Goal: Task Accomplishment & Management: Use online tool/utility

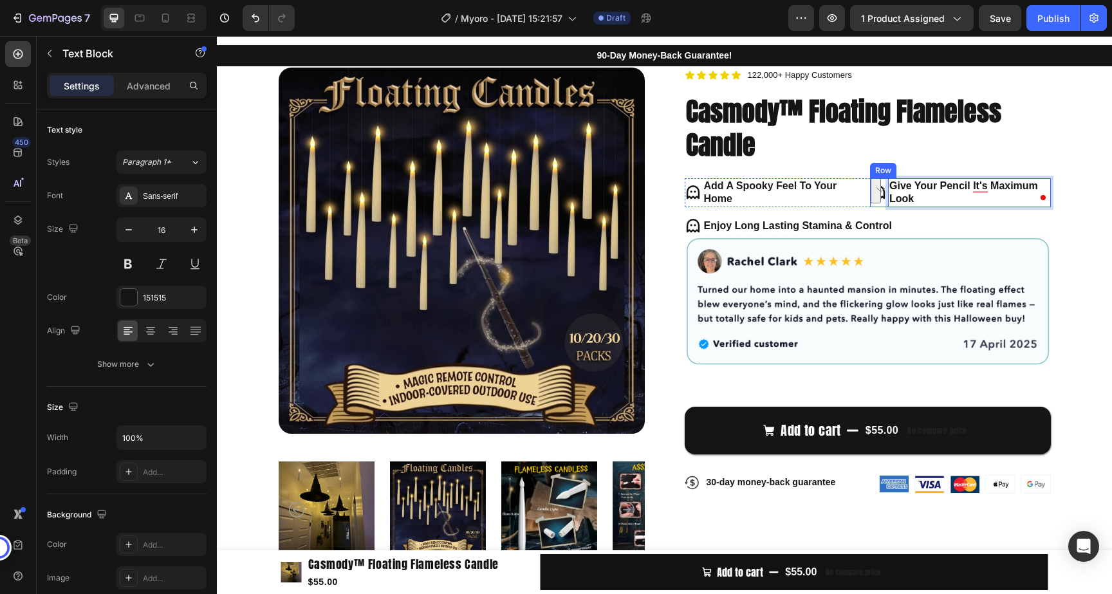
scroll to position [77, 0]
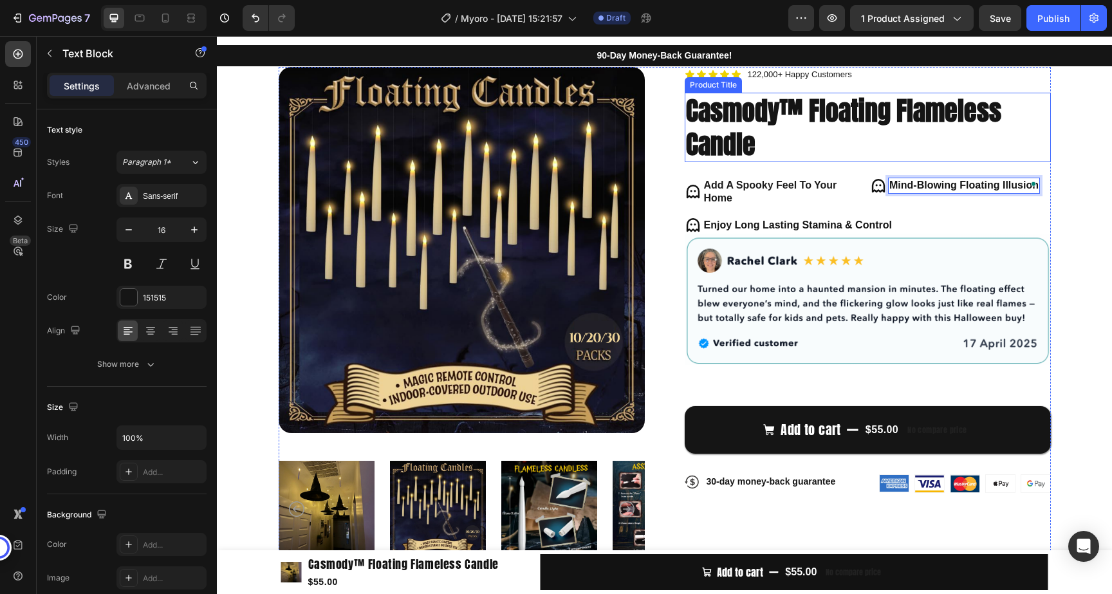
click at [978, 143] on h1 "Casmody™ Floating Flameless Candle" at bounding box center [868, 128] width 366 height 70
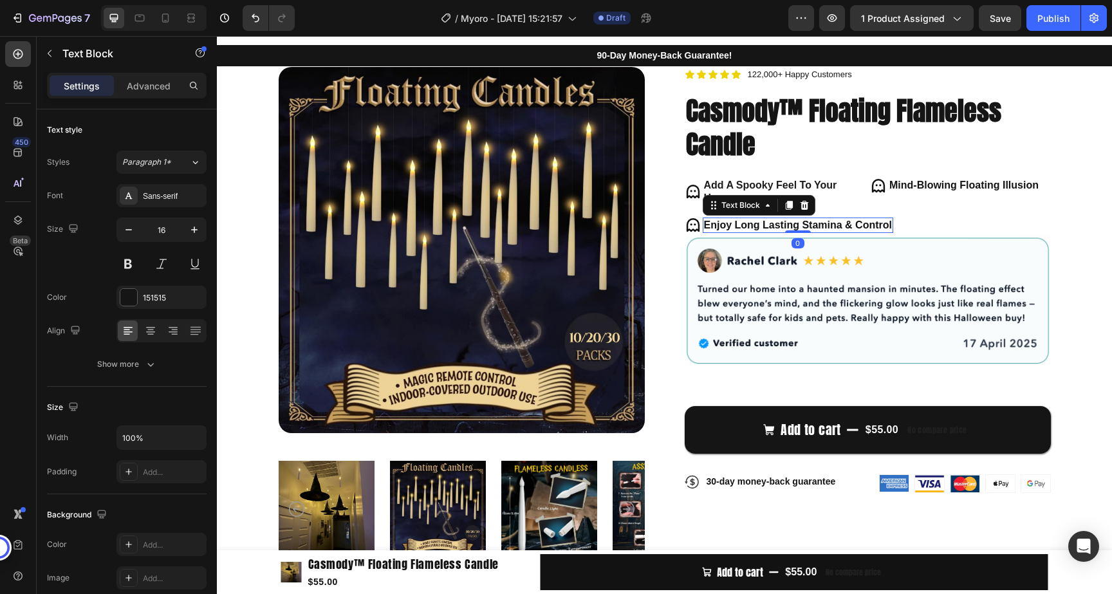
click at [760, 224] on strong "Enjoy Long Lasting Stamina & Control" at bounding box center [798, 225] width 188 height 11
click at [751, 220] on strong "Enjoy Long Lasting Stamina & Control" at bounding box center [798, 225] width 188 height 11
click at [751, 221] on strong "Enjoy Long Lasting Stamina & Control" at bounding box center [798, 225] width 188 height 11
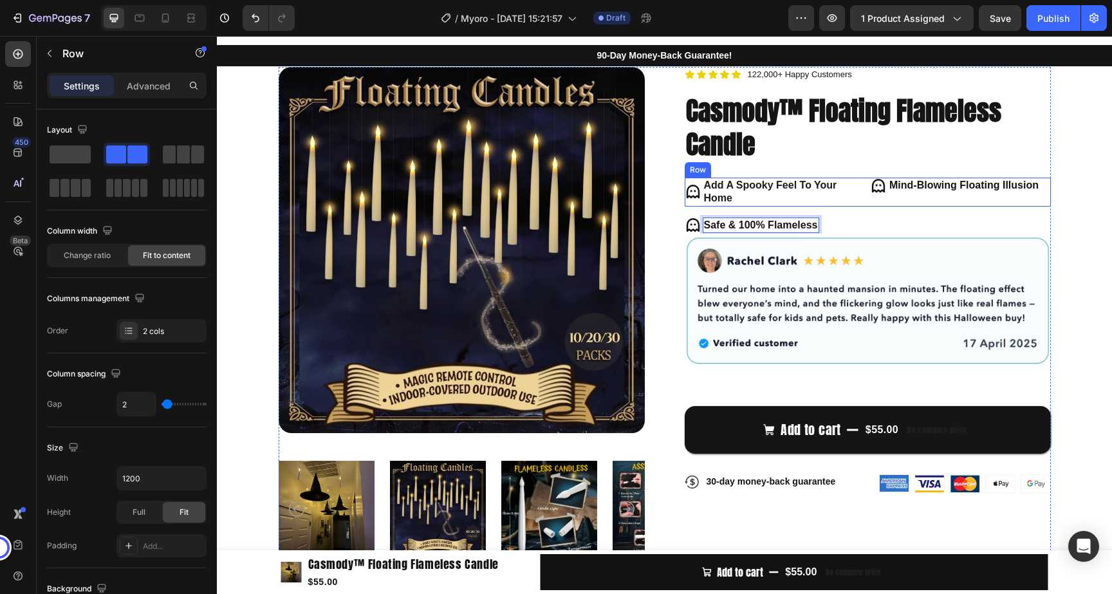
click at [910, 217] on div "Icon Safe & 100% Flameless Text Block 0 Row" at bounding box center [868, 225] width 366 height 17
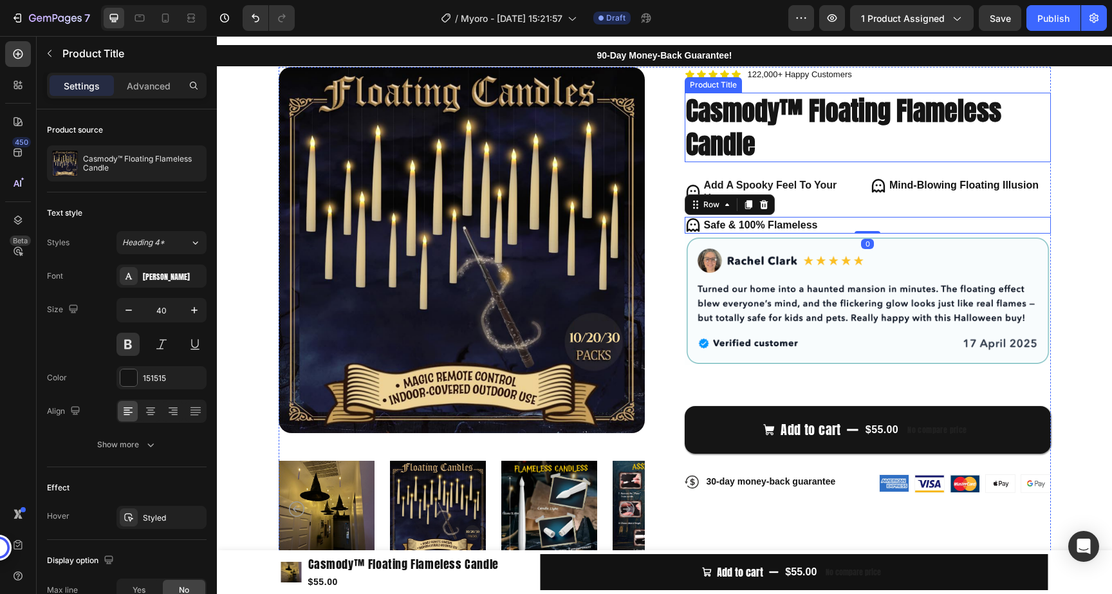
click at [923, 153] on h1 "Casmody™ Floating Flameless Candle" at bounding box center [868, 128] width 366 height 70
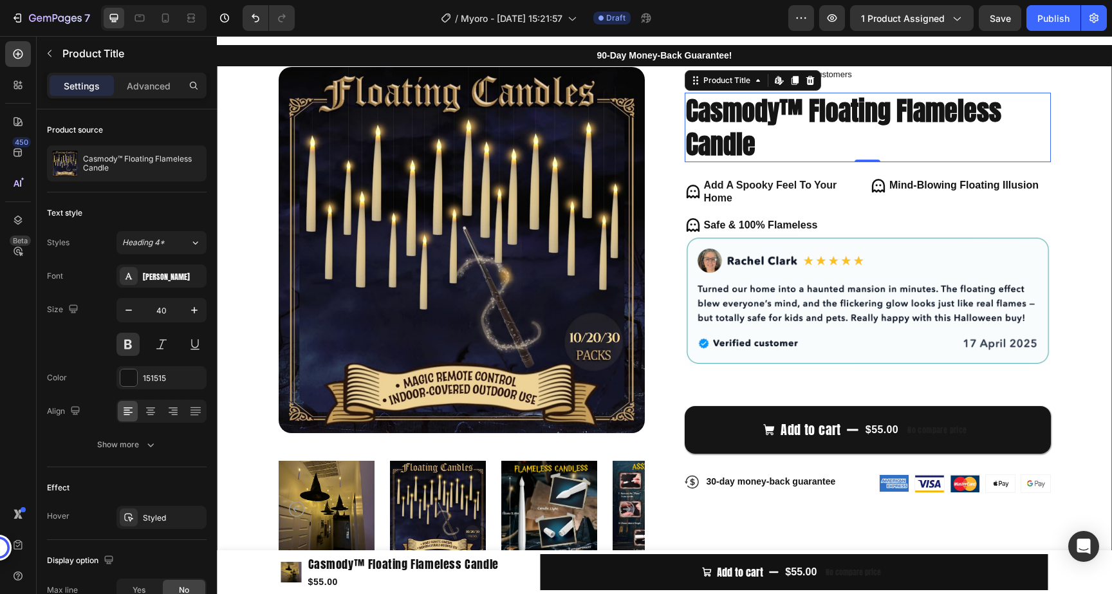
click at [1091, 159] on div "Product Images Icon Icon Icon Icon Icon Icon List 122,000+ Happy Customers Text…" at bounding box center [664, 338] width 895 height 579
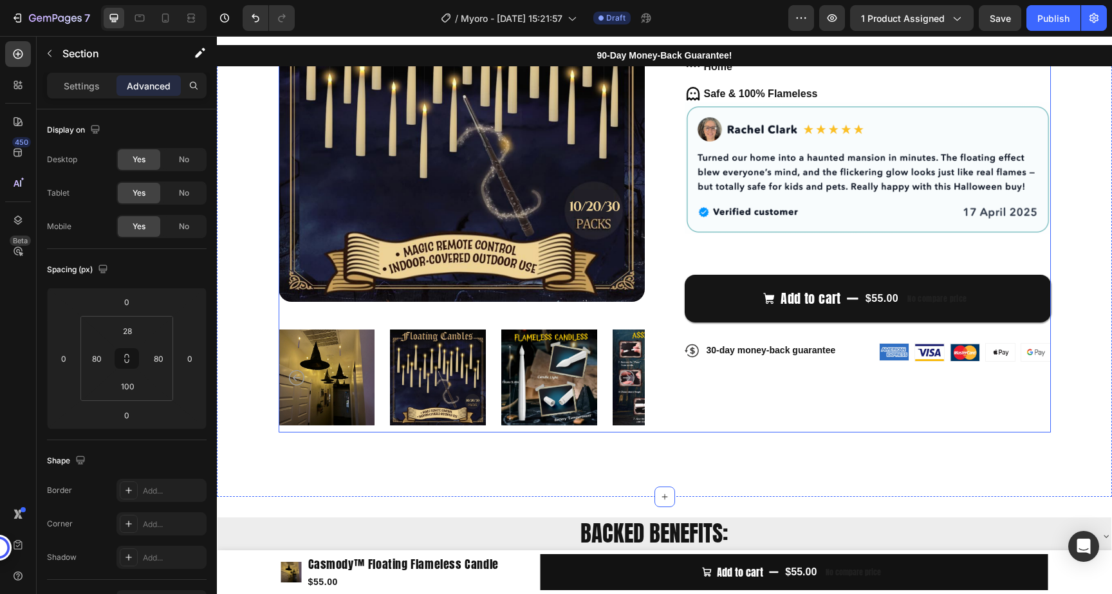
scroll to position [0, 0]
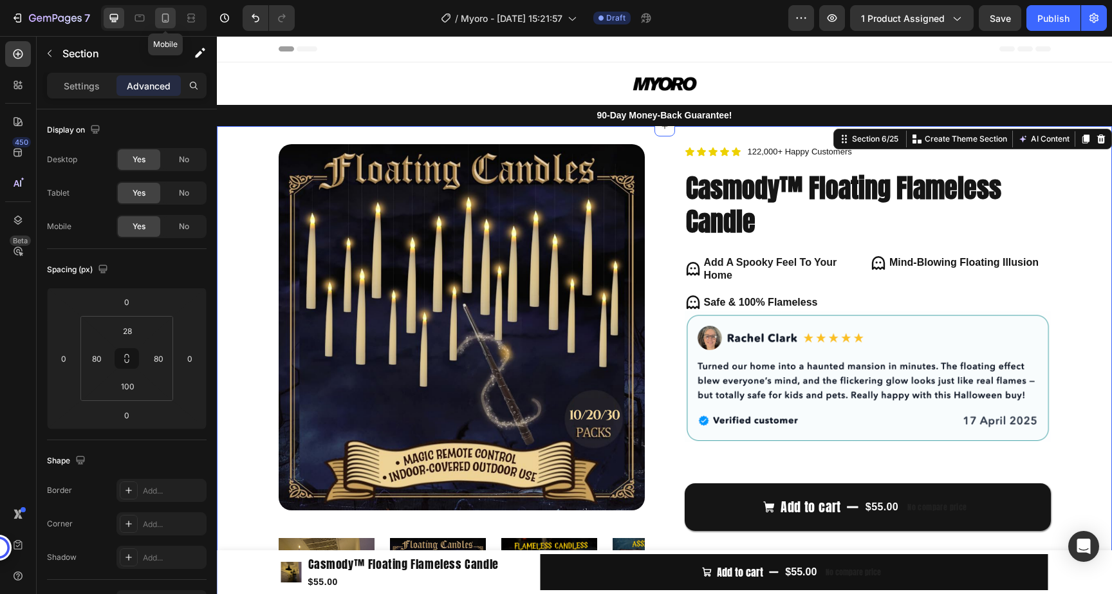
click at [165, 21] on icon at bounding box center [165, 18] width 7 height 9
type input "20"
type input "12"
type input "20"
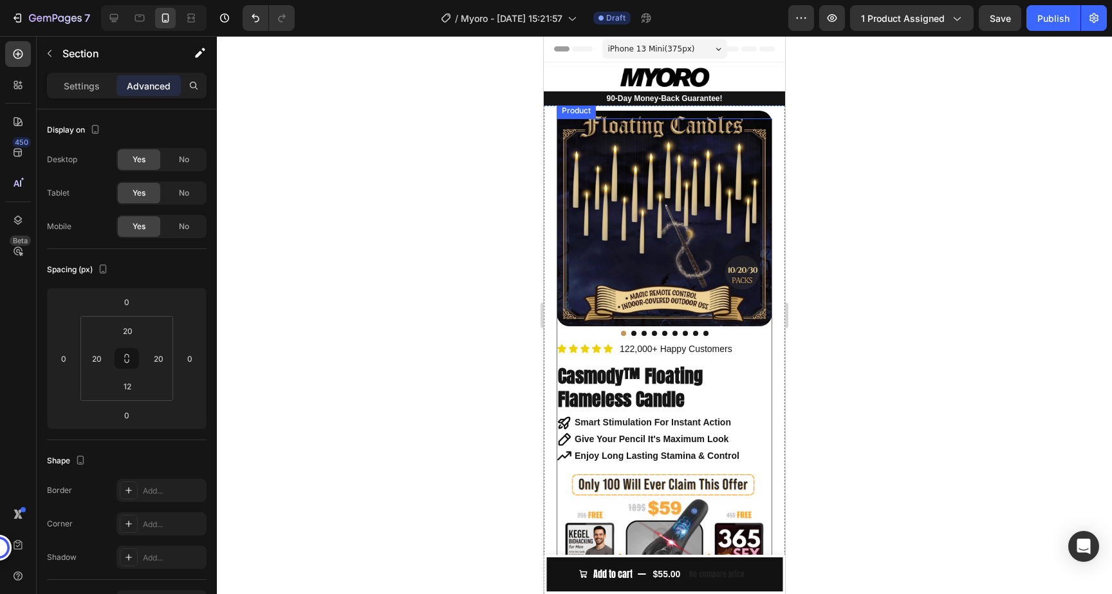
scroll to position [17, 0]
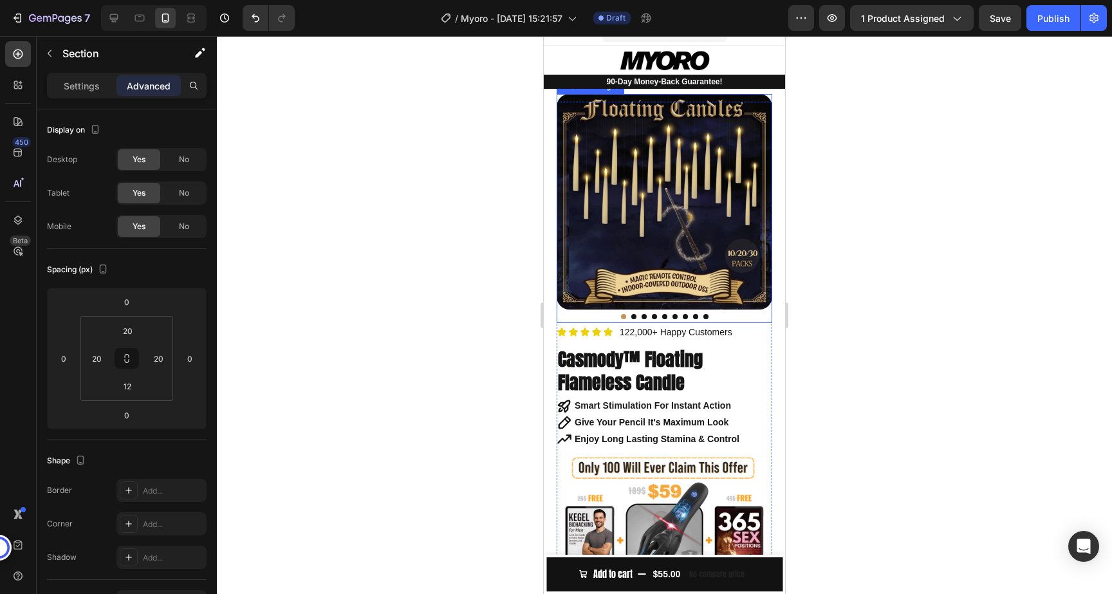
click at [651, 203] on img at bounding box center [665, 202] width 216 height 216
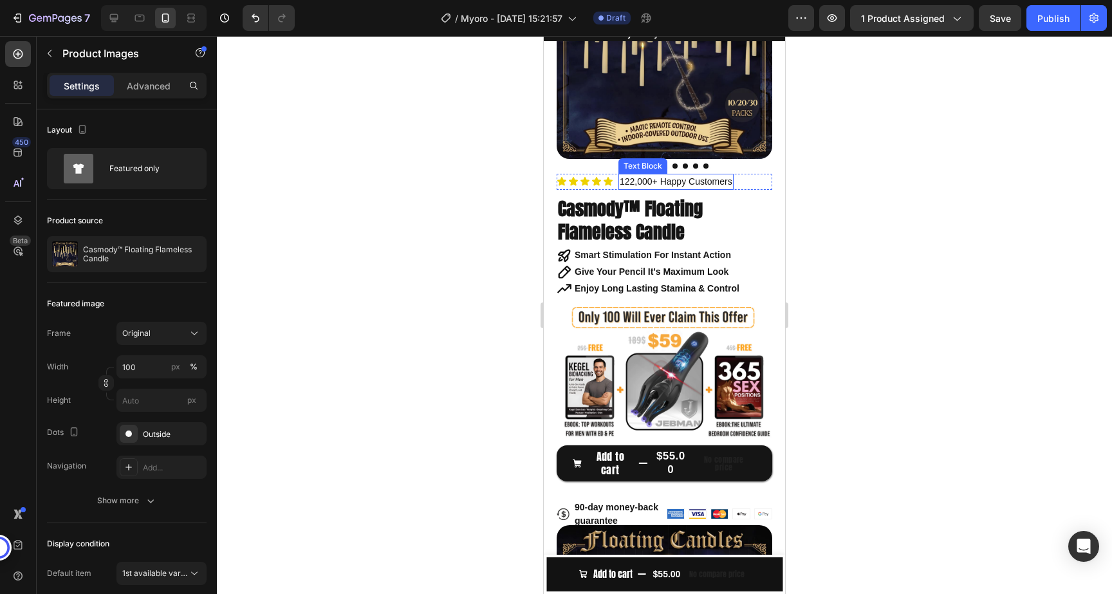
scroll to position [0, 0]
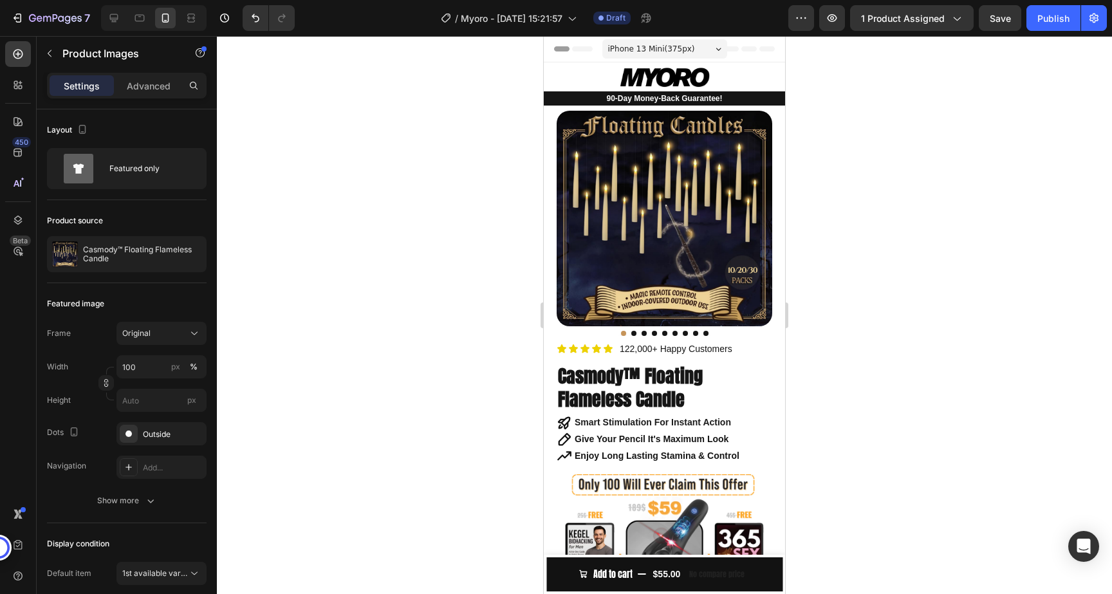
click at [641, 200] on img at bounding box center [665, 219] width 216 height 216
click at [111, 21] on icon at bounding box center [114, 18] width 13 height 13
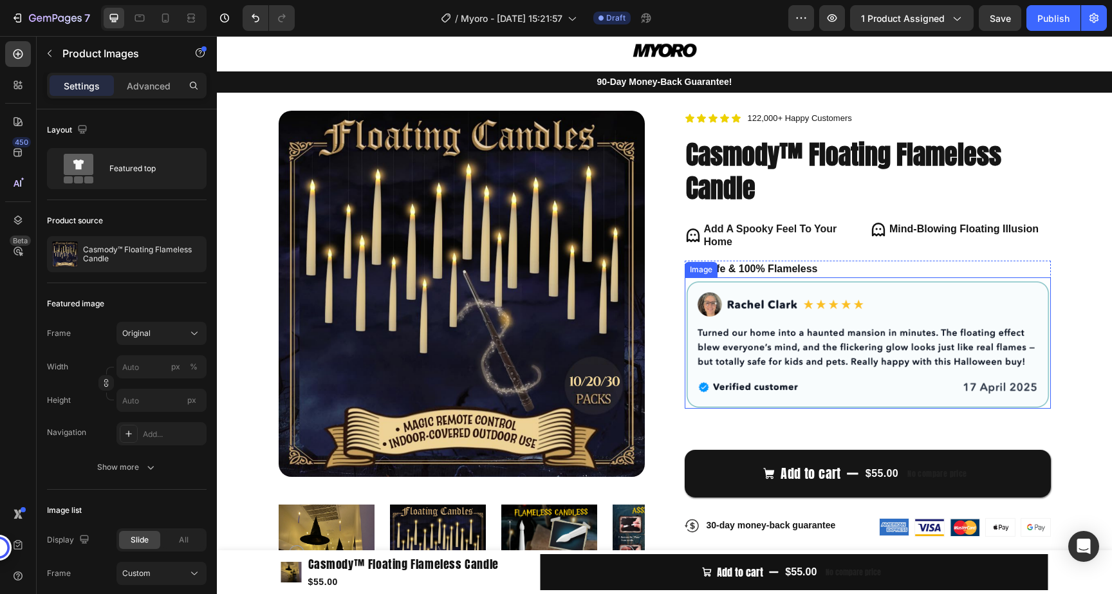
scroll to position [36, 0]
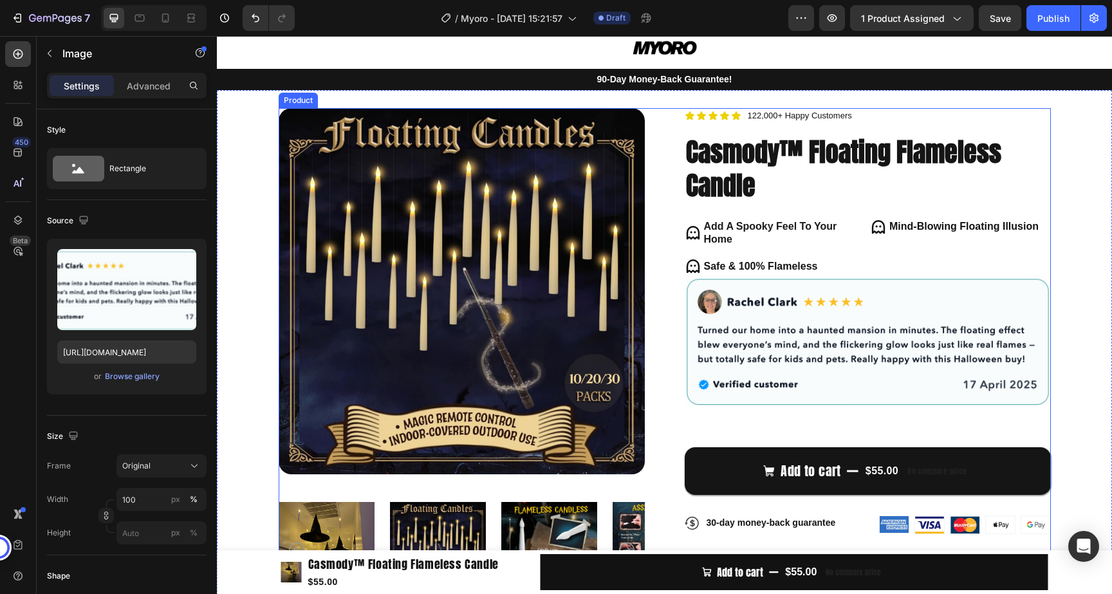
click at [777, 394] on img at bounding box center [868, 340] width 366 height 131
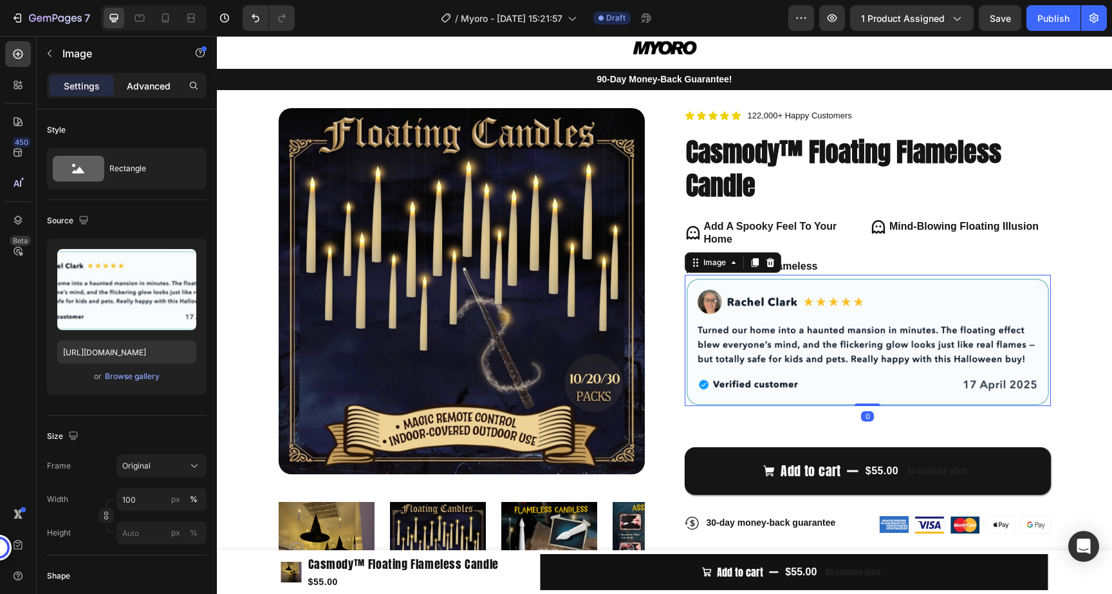
click at [162, 89] on p "Advanced" at bounding box center [149, 86] width 44 height 14
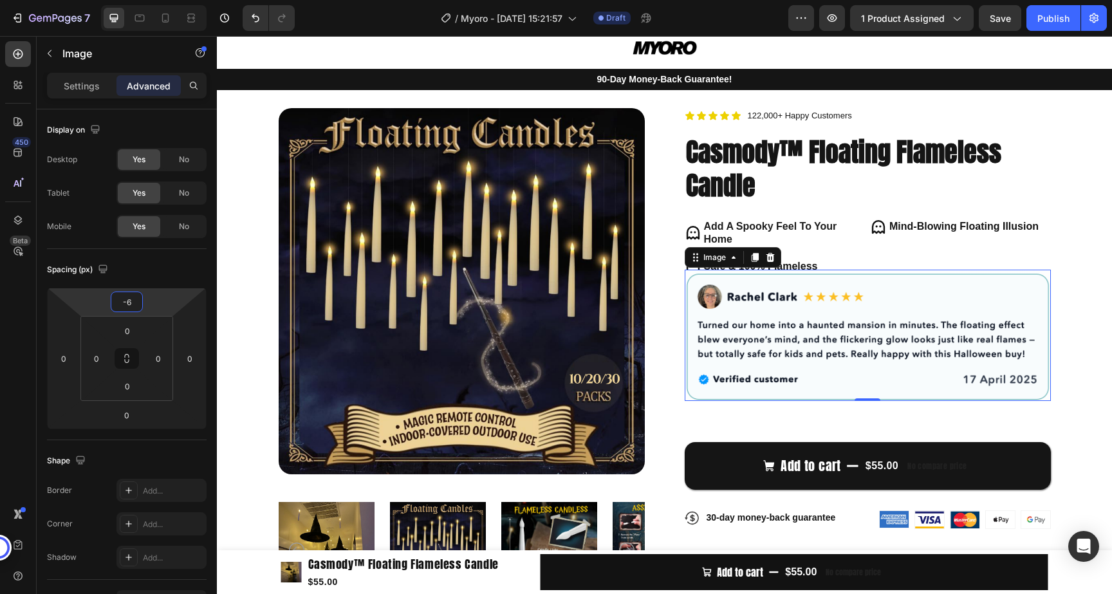
type input "-4"
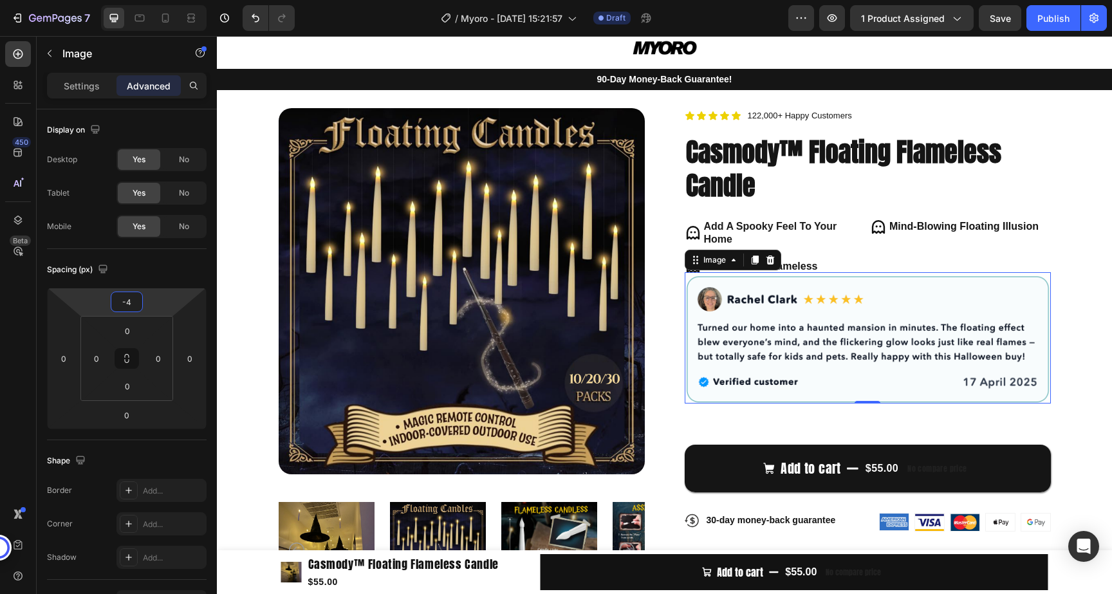
click at [169, 0] on html "7 / Myoro - [DATE] 15:21:57 Draft Preview 1 product assigned Save Publish 450 B…" at bounding box center [556, 0] width 1112 height 0
click at [1099, 275] on div "Product Images Icon Icon Icon Icon Icon Icon List 122,000+ Happy Customers Text…" at bounding box center [664, 379] width 895 height 579
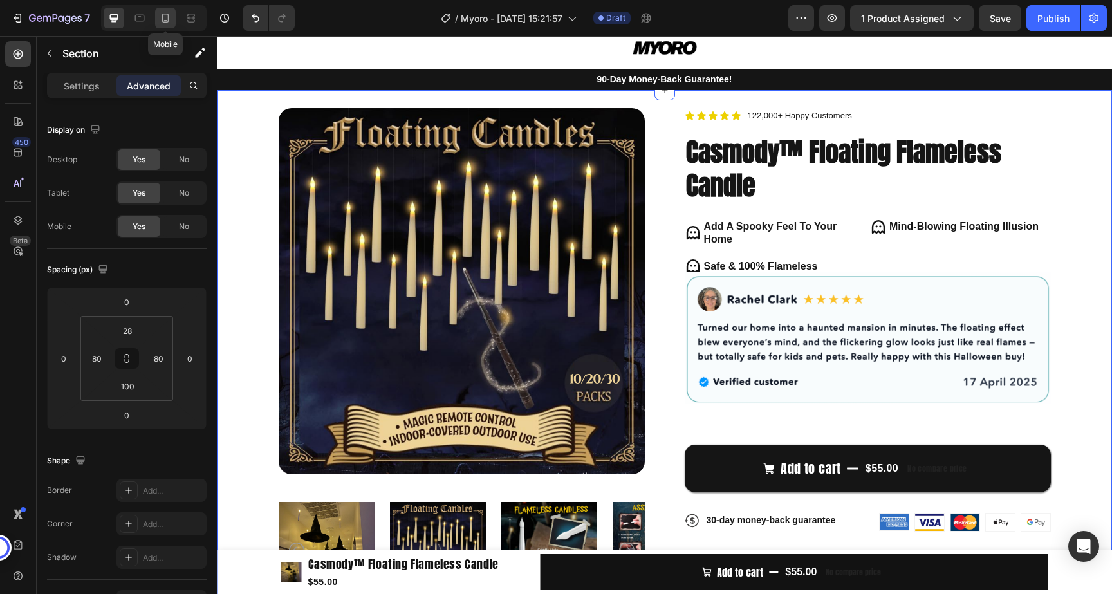
click at [169, 21] on icon at bounding box center [165, 18] width 13 height 13
type input "20"
type input "12"
type input "20"
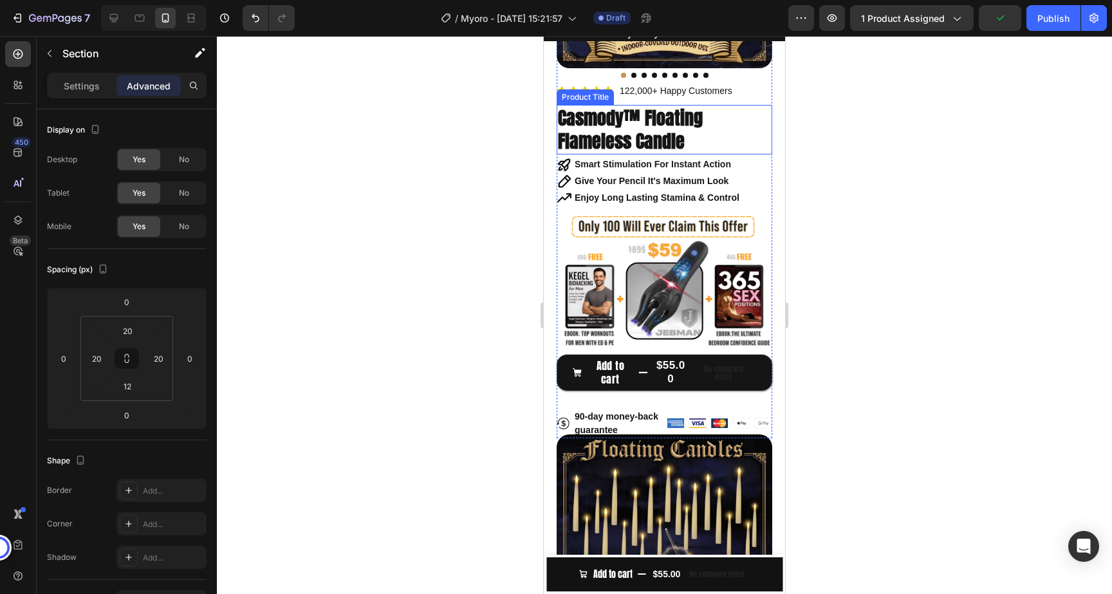
scroll to position [261, 0]
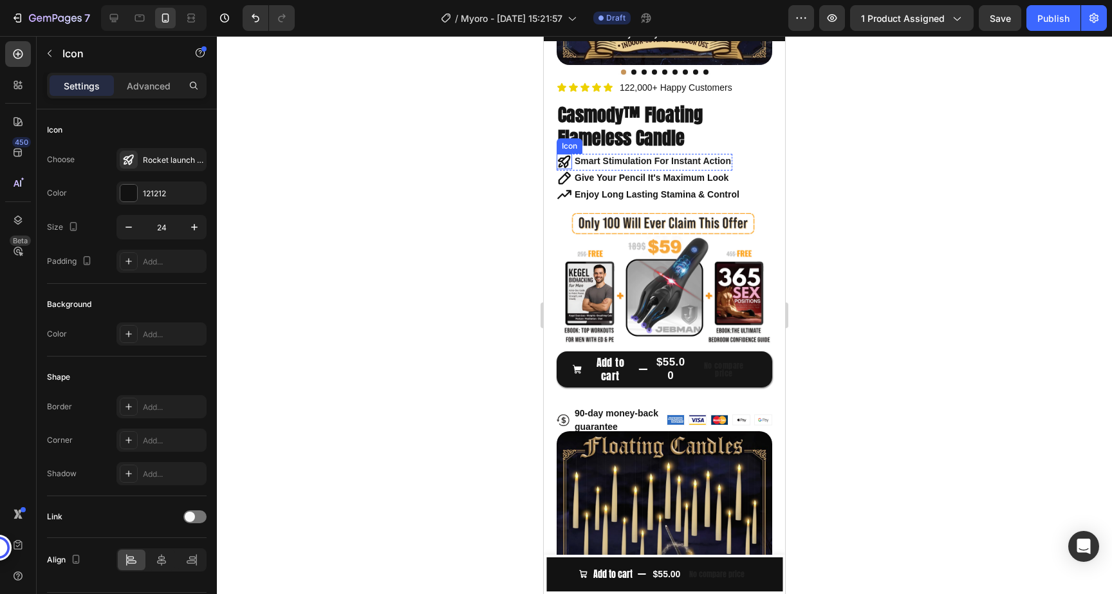
click at [564, 162] on icon at bounding box center [564, 161] width 15 height 15
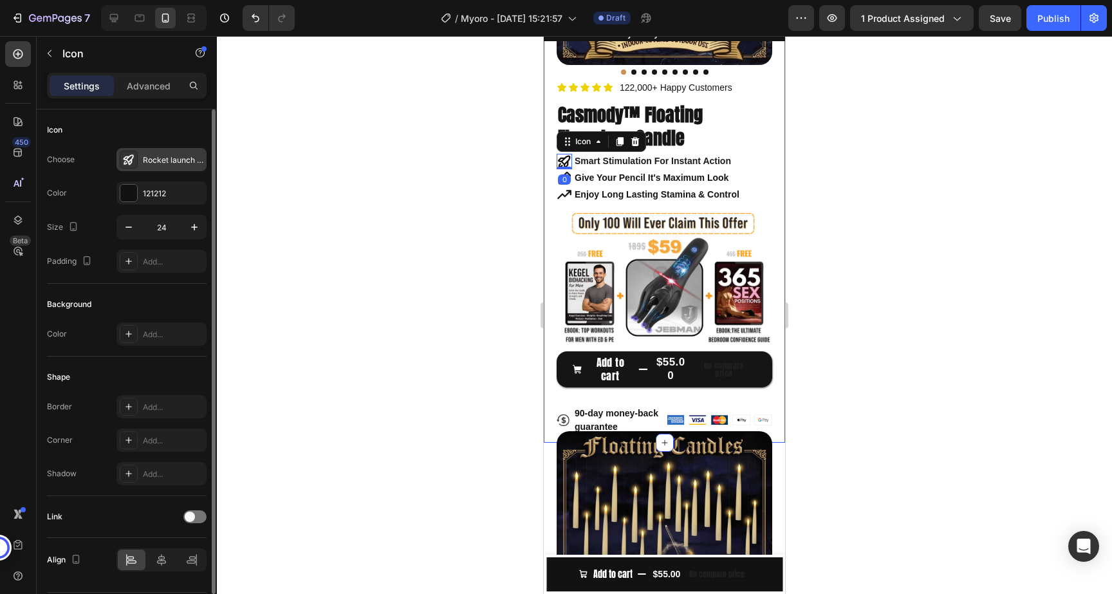
click at [181, 165] on div "Rocket launch bold" at bounding box center [162, 159] width 90 height 23
click at [483, 290] on div at bounding box center [664, 315] width 895 height 558
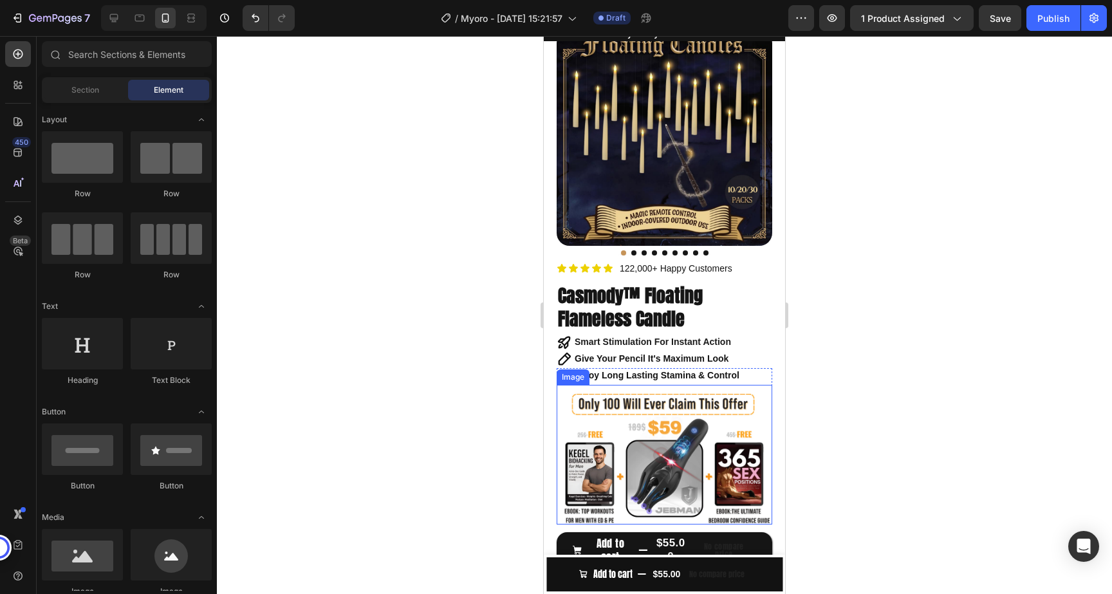
scroll to position [86, 0]
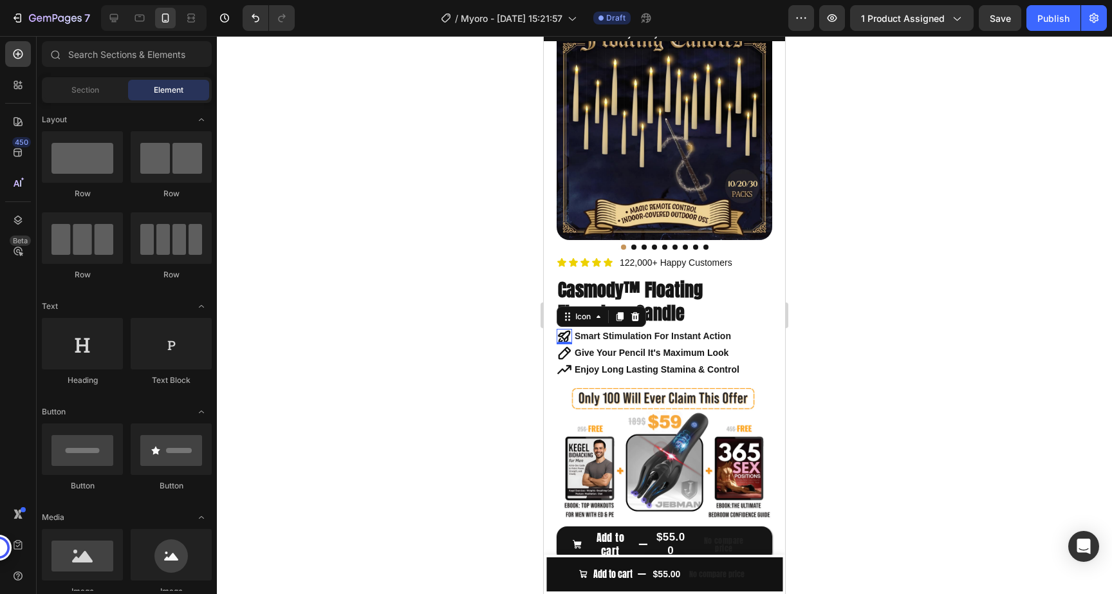
click at [564, 339] on icon at bounding box center [564, 336] width 12 height 13
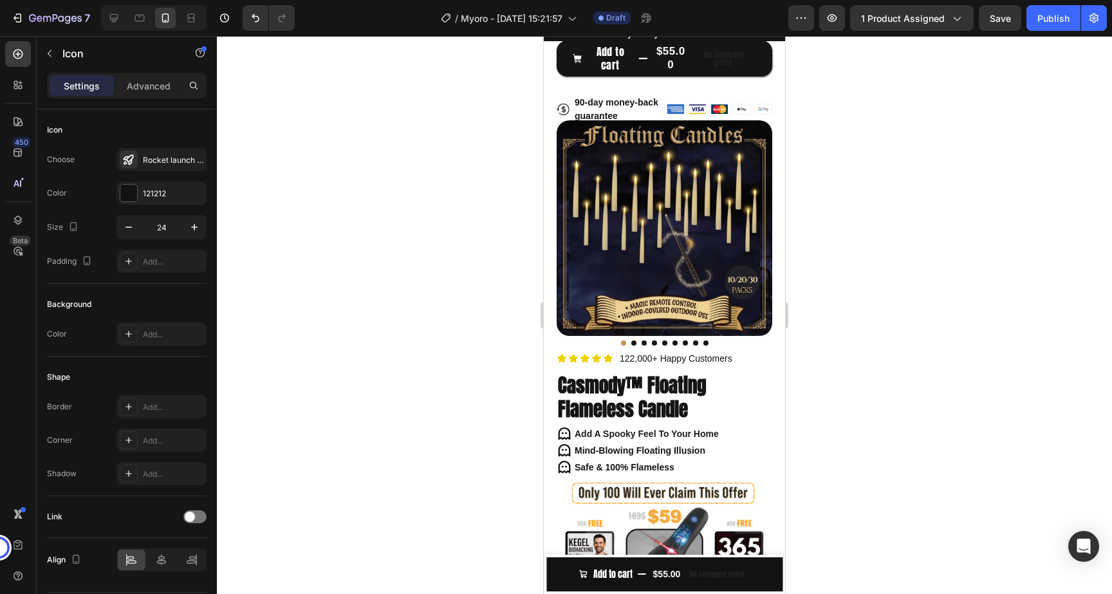
scroll to position [583, 0]
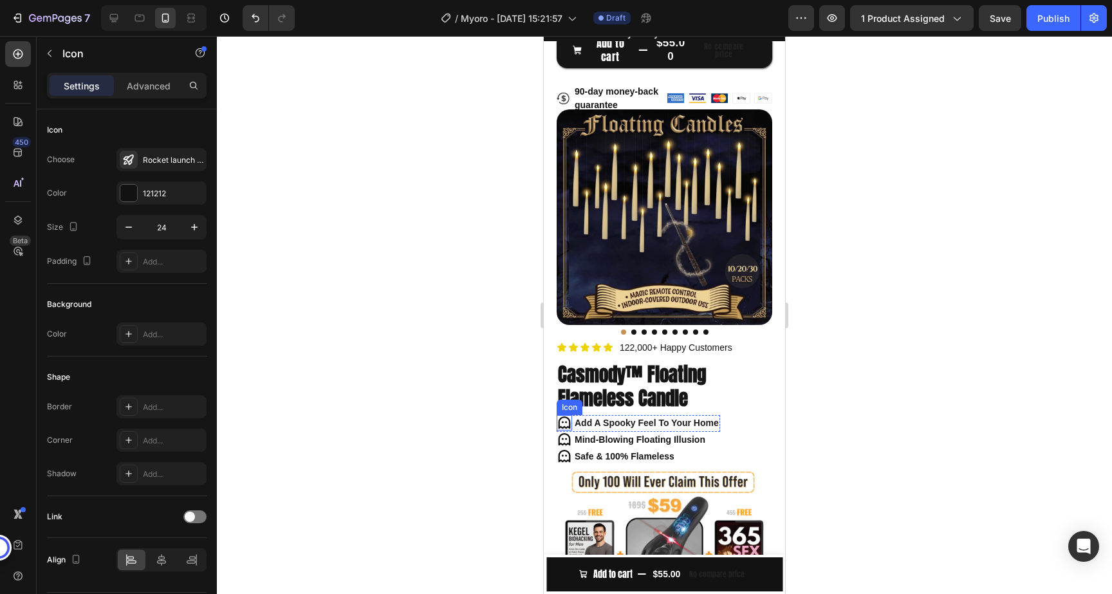
click at [561, 420] on icon at bounding box center [564, 422] width 15 height 15
click at [665, 422] on strong "Add A Spooky Feel To Your Home" at bounding box center [647, 423] width 144 height 10
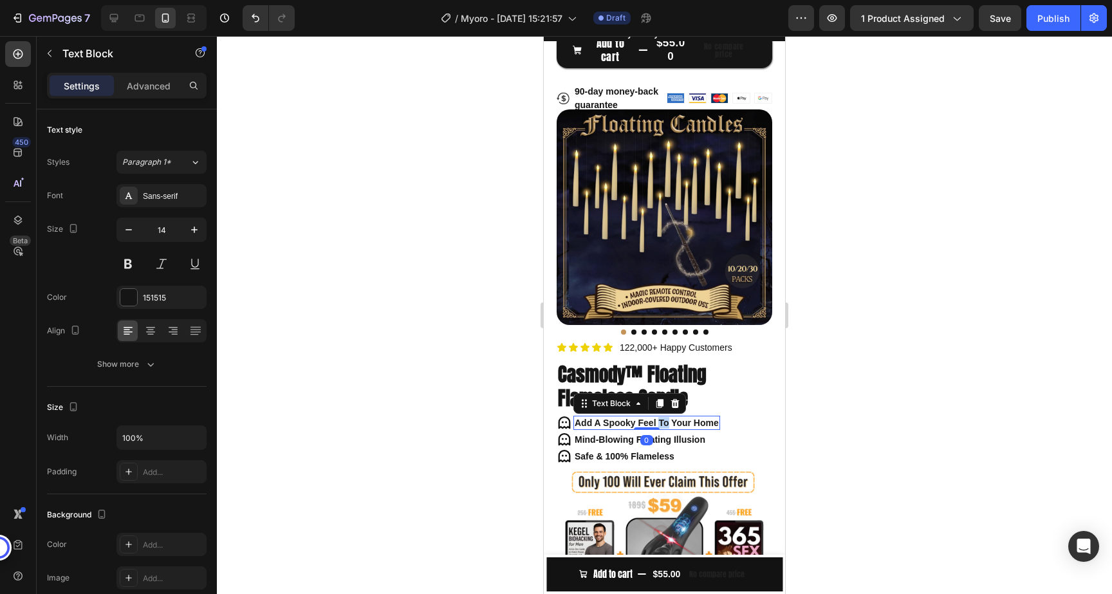
click at [665, 422] on strong "Add A Spooky Feel To Your Home" at bounding box center [647, 423] width 144 height 10
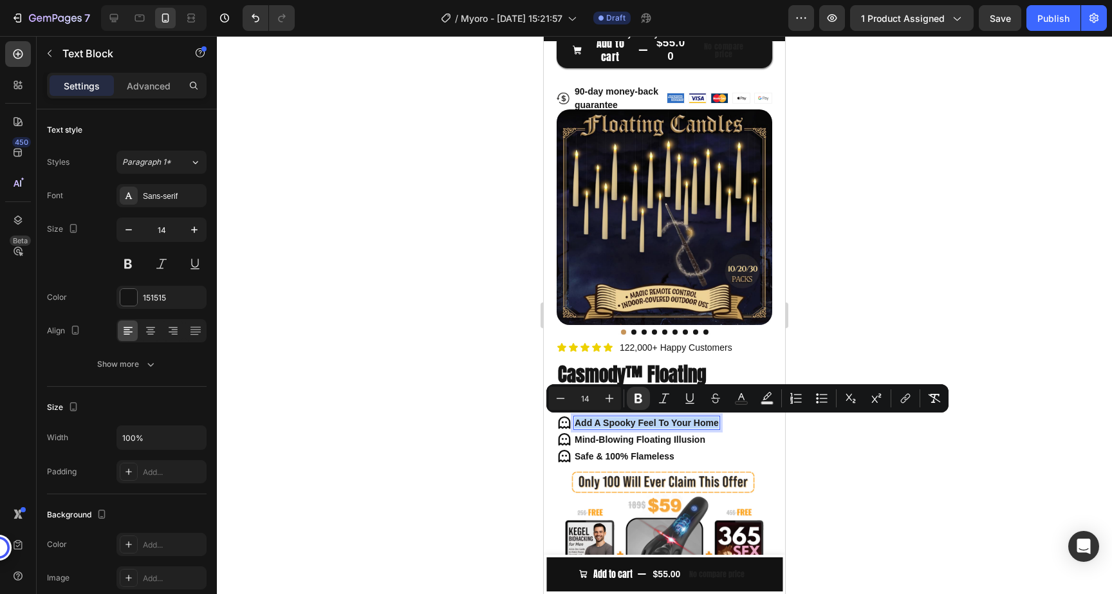
copy strong "Add A Spooky Feel To Your Home"
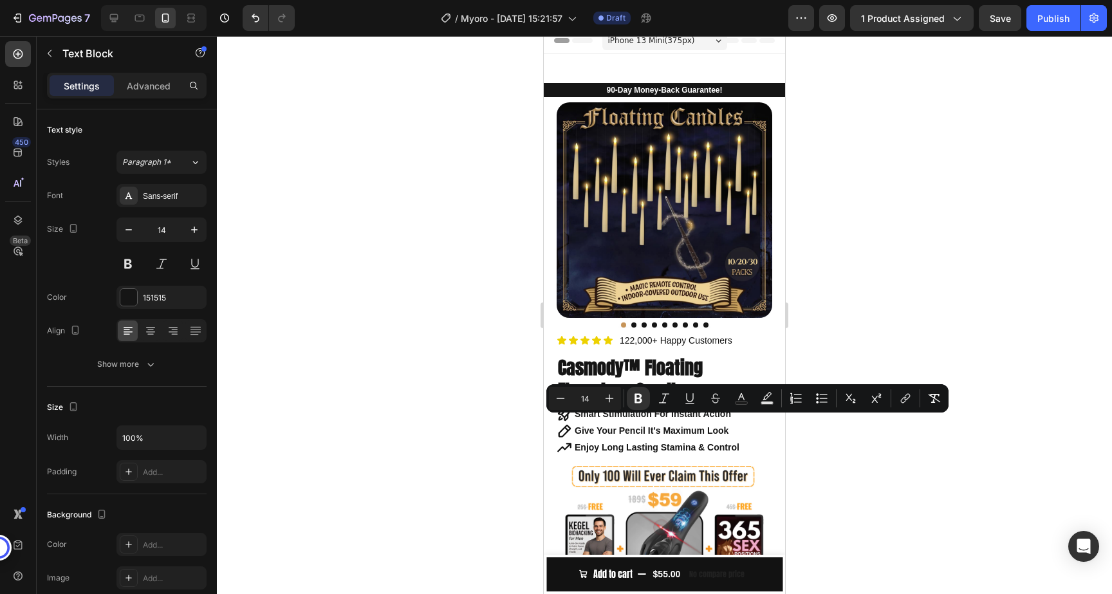
type input "16"
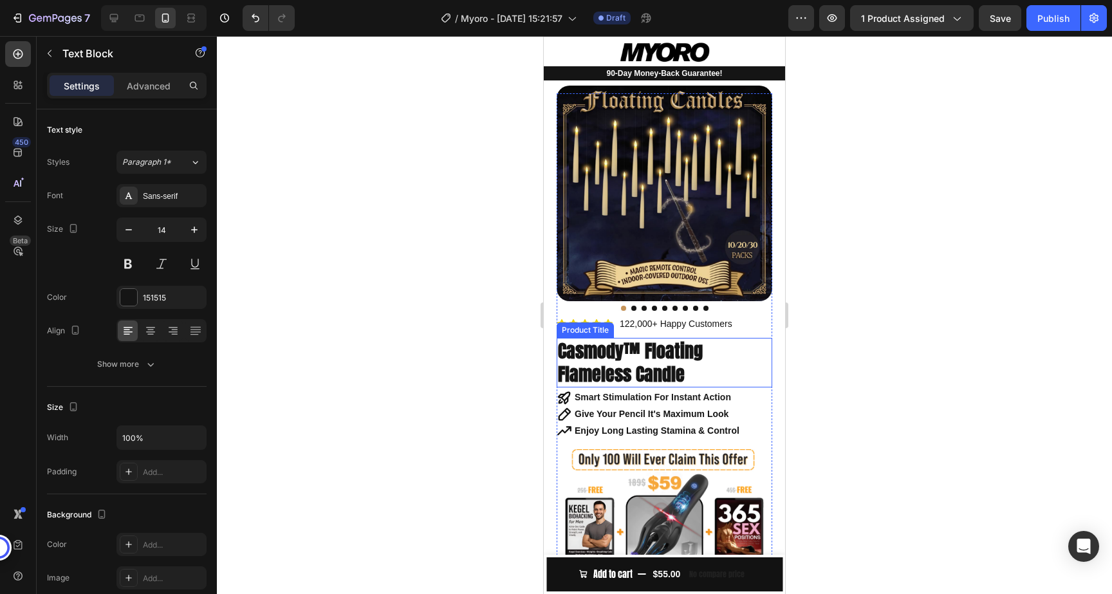
scroll to position [35, 0]
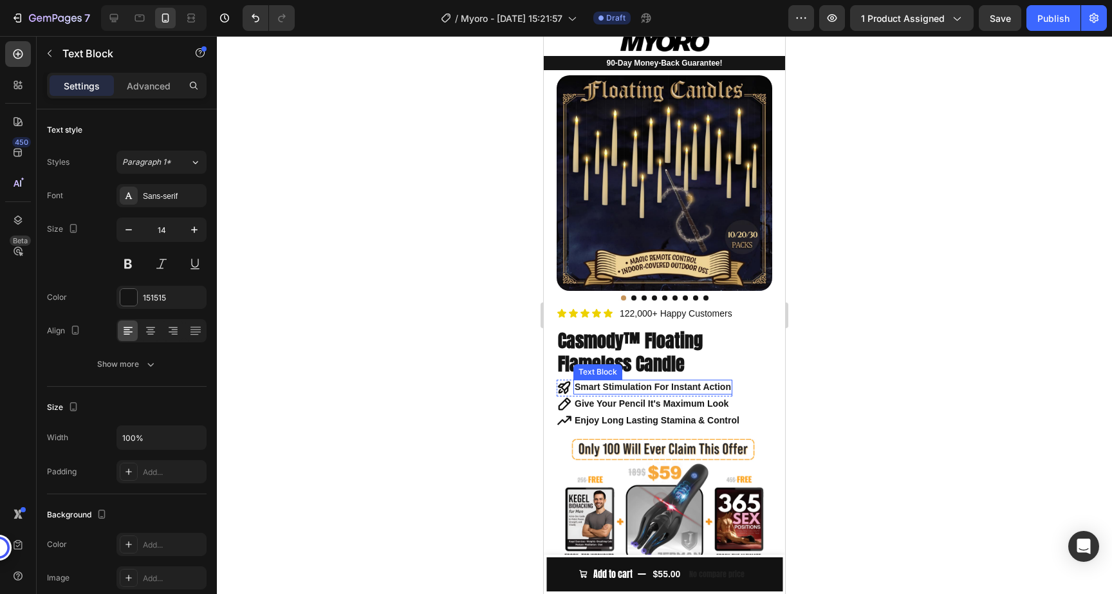
click at [661, 386] on strong "Smart Stimulation For Instant Action" at bounding box center [653, 387] width 156 height 10
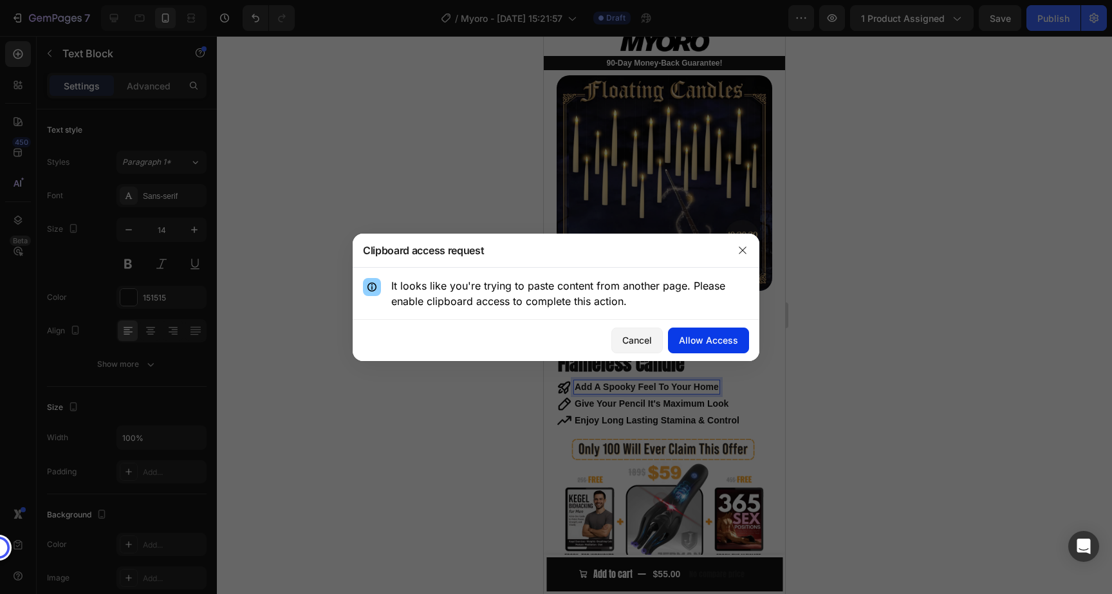
click at [698, 341] on div "Allow Access" at bounding box center [708, 340] width 59 height 14
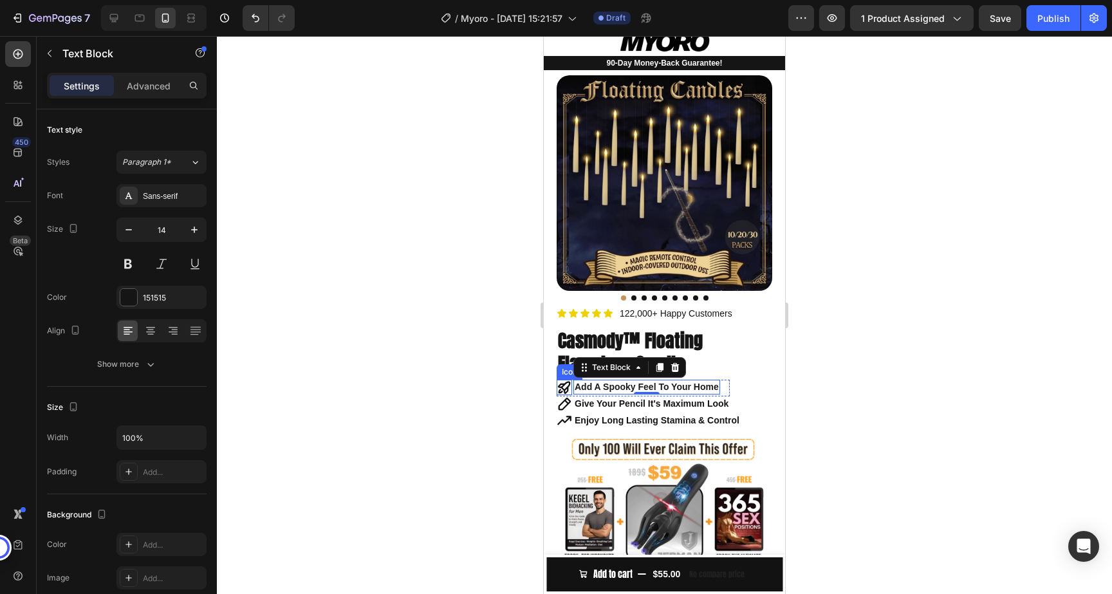
click at [563, 385] on icon at bounding box center [564, 387] width 12 height 13
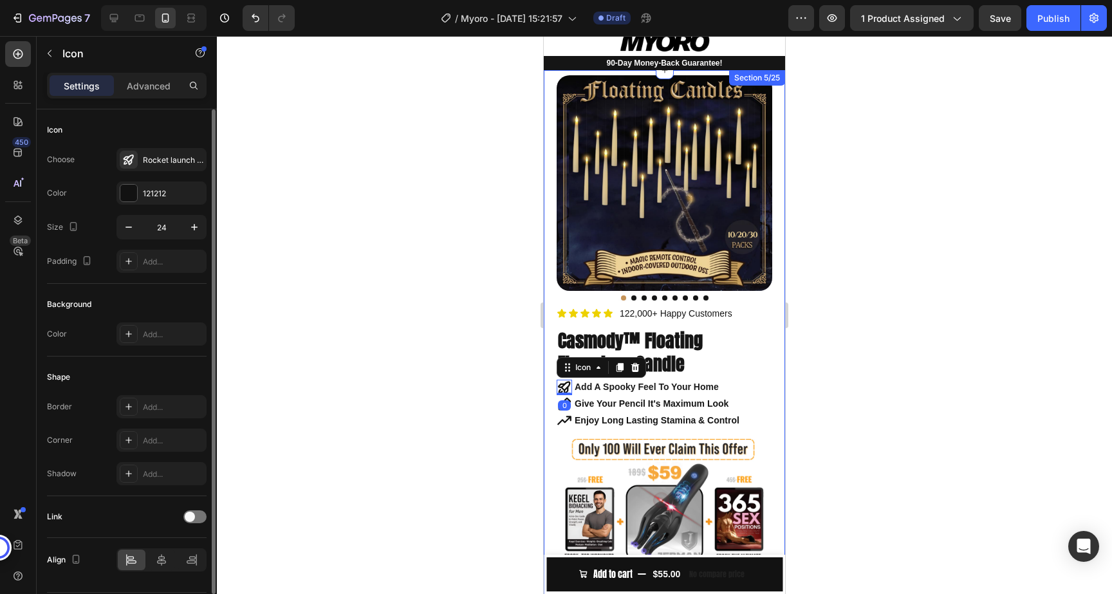
click at [156, 171] on div "Choose Rocket launch bold Color 121212 Size 24 Padding Add..." at bounding box center [127, 210] width 160 height 125
click at [158, 162] on div "Rocket launch bold" at bounding box center [173, 161] width 61 height 12
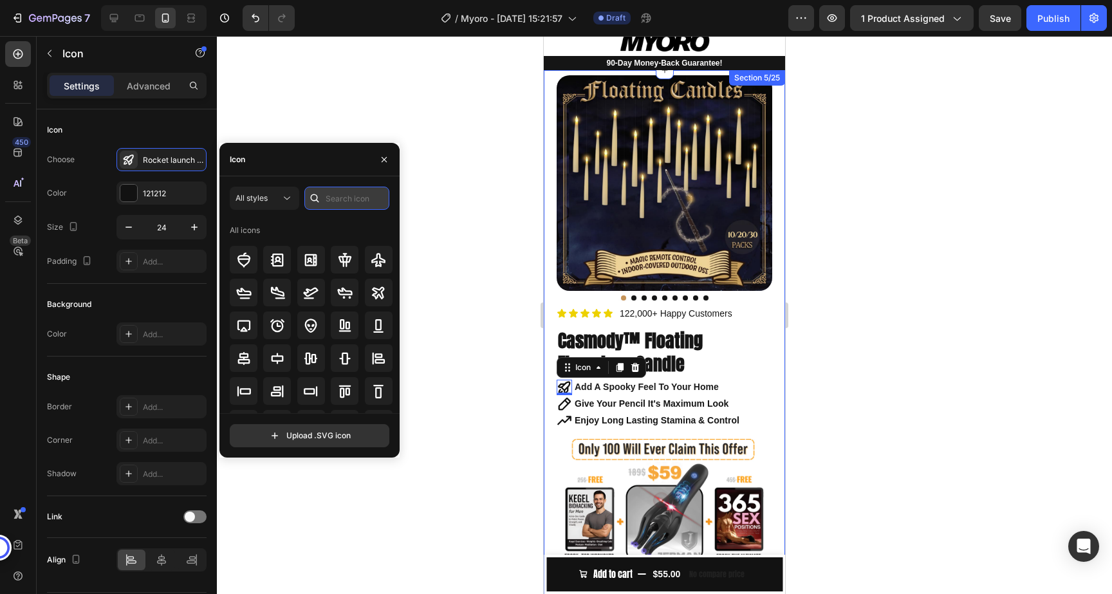
click at [339, 207] on input "text" at bounding box center [346, 198] width 85 height 23
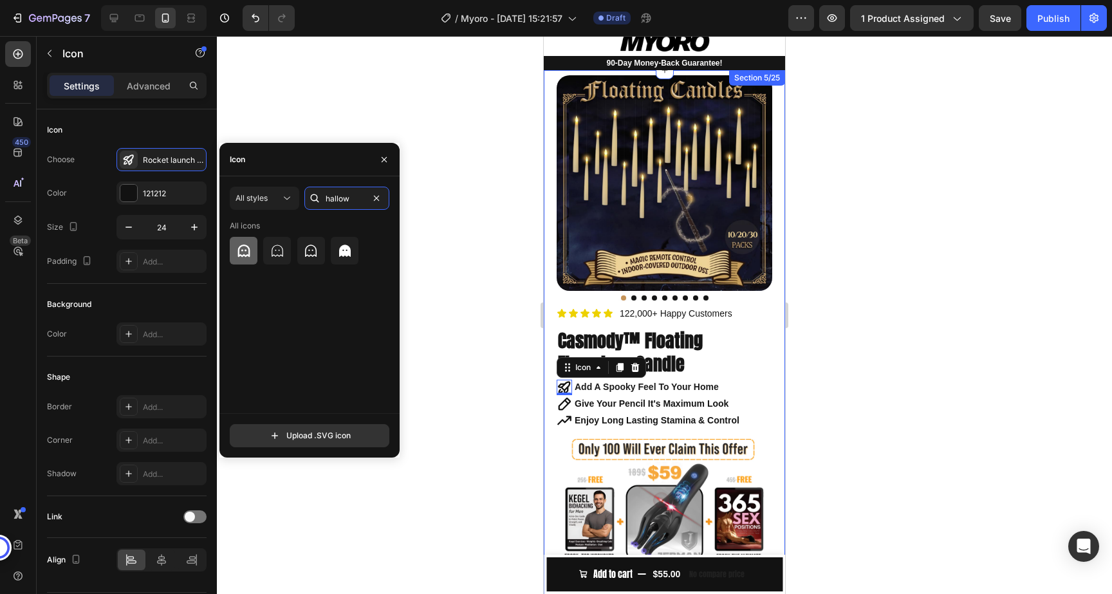
type input "hallow"
click at [238, 243] on icon at bounding box center [243, 250] width 15 height 15
click at [567, 402] on div "0" at bounding box center [564, 405] width 13 height 10
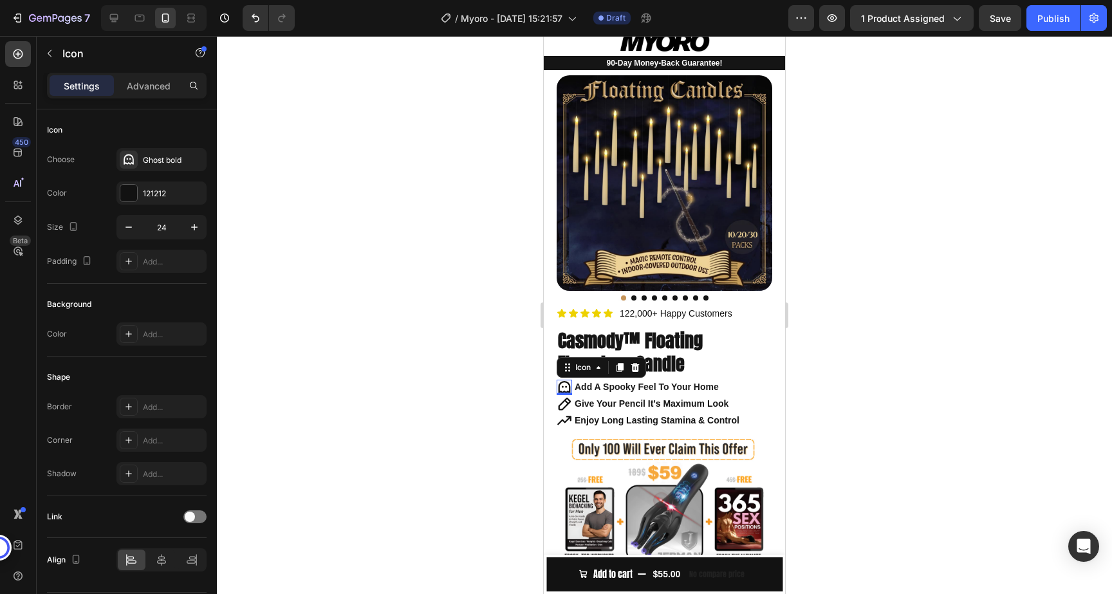
click at [565, 402] on div "0" at bounding box center [564, 405] width 13 height 10
click at [563, 404] on div "0" at bounding box center [564, 405] width 13 height 10
click at [507, 419] on div at bounding box center [664, 315] width 895 height 558
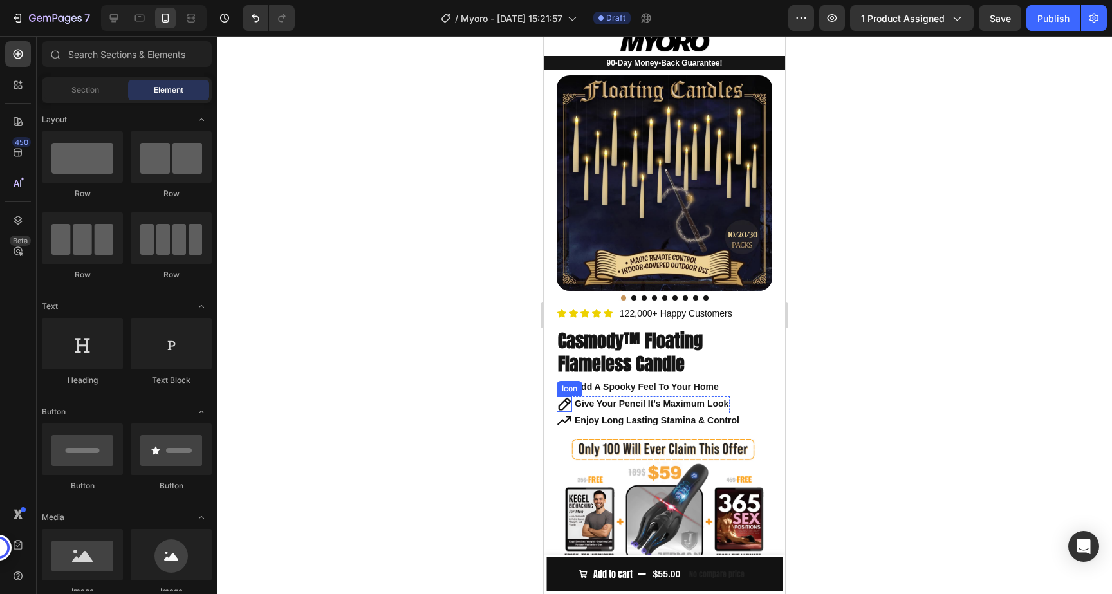
click at [565, 402] on icon at bounding box center [564, 404] width 15 height 15
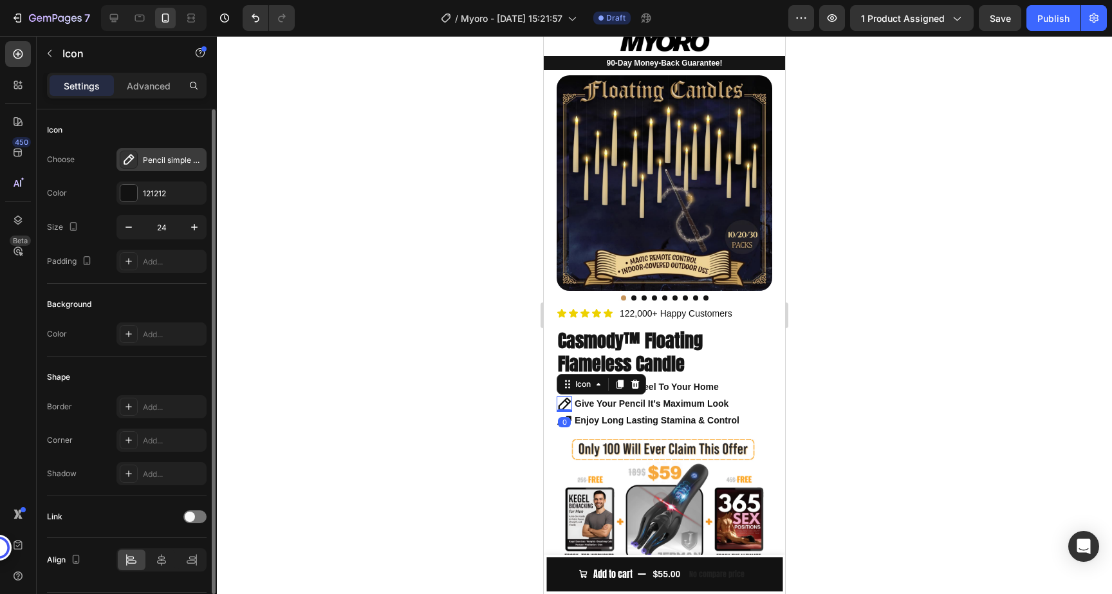
click at [162, 164] on div "Pencil simple bold" at bounding box center [173, 161] width 61 height 12
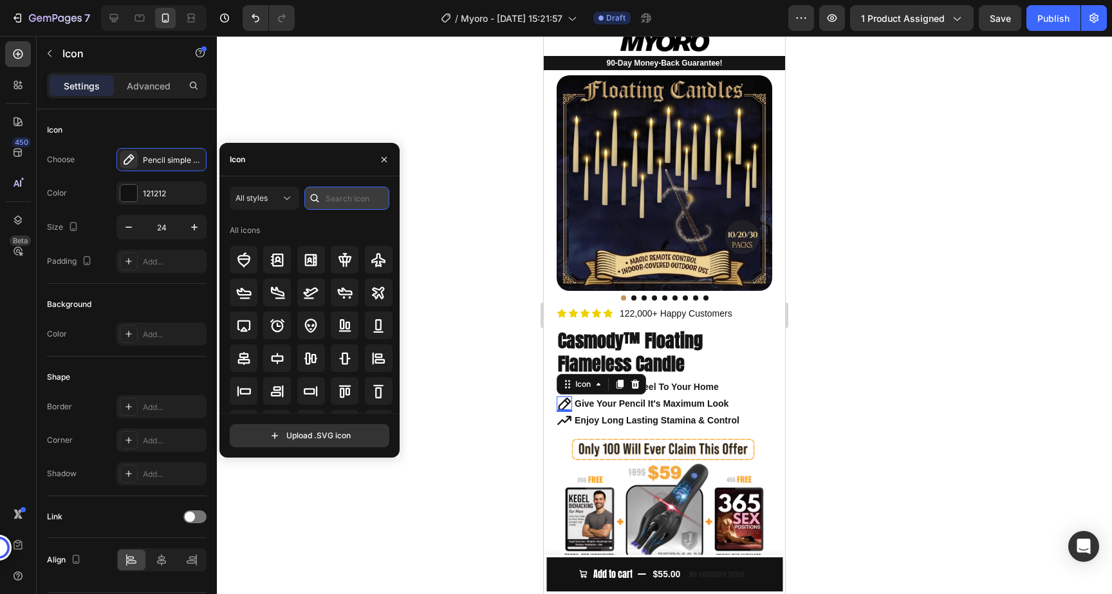
click at [356, 202] on input "text" at bounding box center [346, 198] width 85 height 23
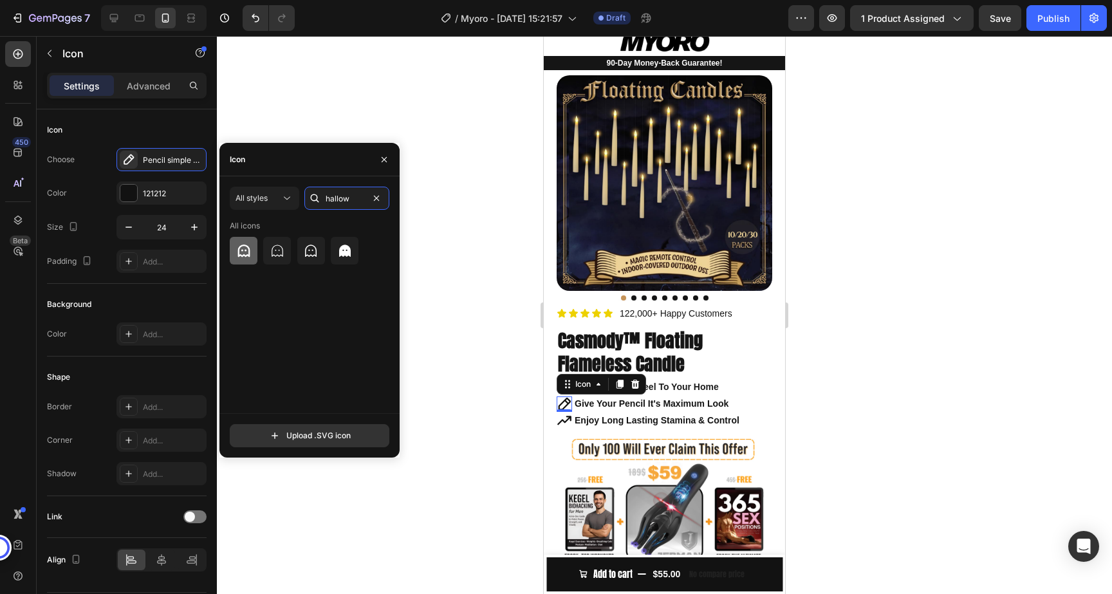
type input "hallow"
click at [242, 241] on div at bounding box center [244, 251] width 28 height 28
click at [565, 420] on div "0" at bounding box center [564, 422] width 13 height 10
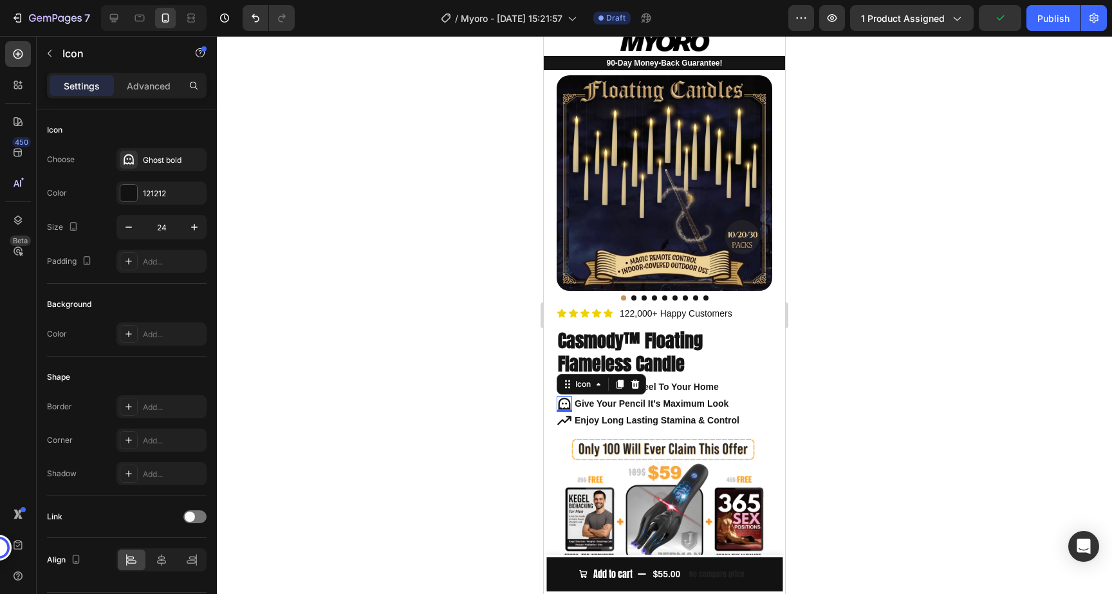
click at [565, 420] on div "0" at bounding box center [564, 422] width 13 height 10
click at [565, 413] on icon at bounding box center [564, 420] width 15 height 15
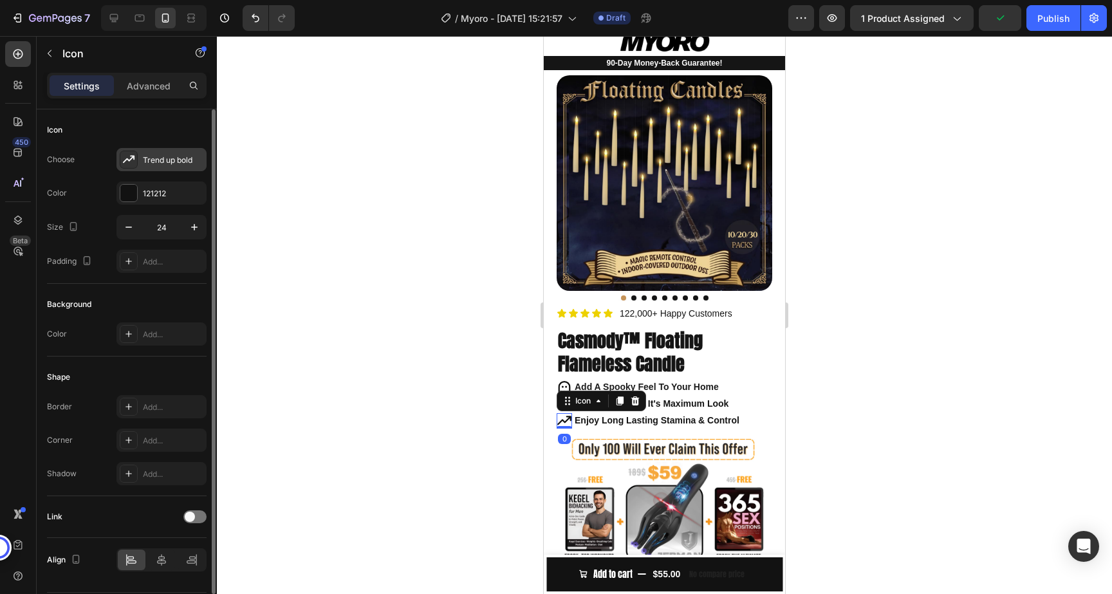
click at [166, 150] on div "Trend up bold" at bounding box center [162, 159] width 90 height 23
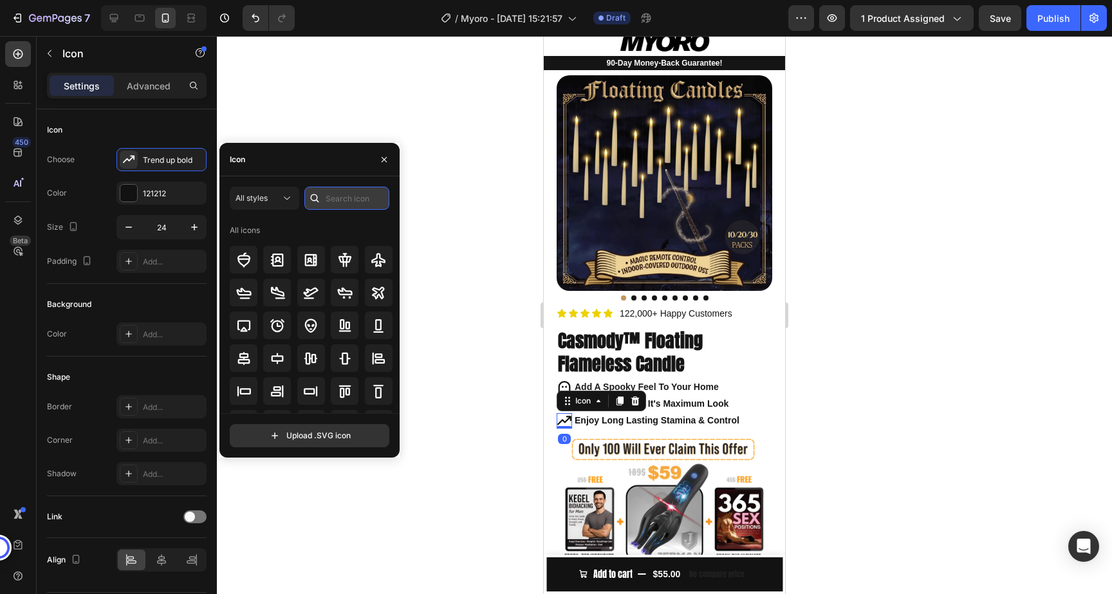
click at [344, 196] on input "text" at bounding box center [346, 198] width 85 height 23
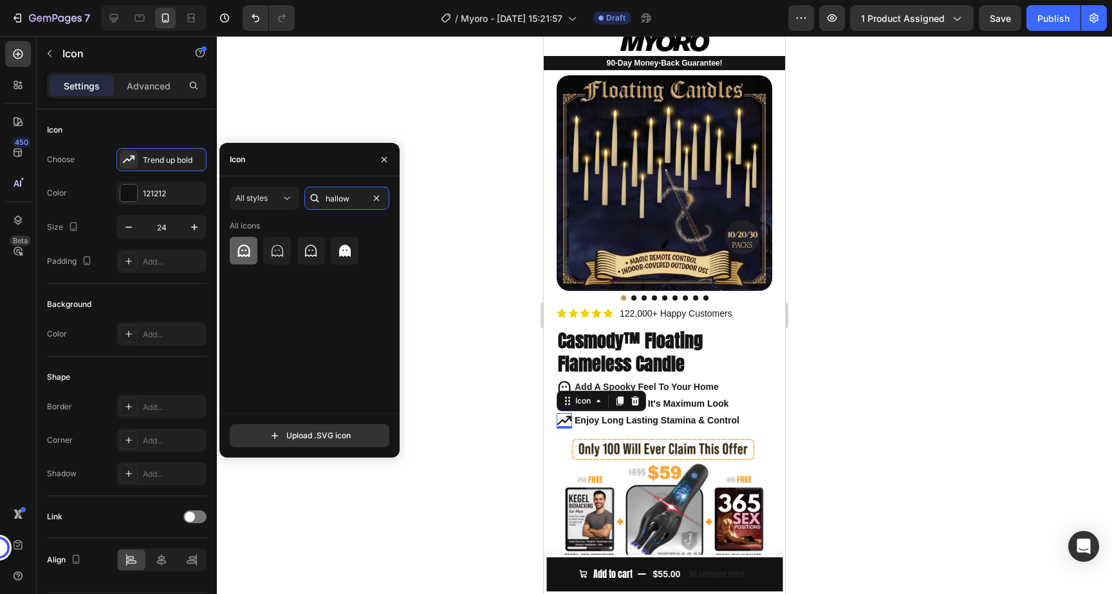
type input "hallow"
click at [243, 250] on icon at bounding box center [243, 250] width 15 height 15
click at [660, 386] on strong "Add A Spooky Feel To Your Home" at bounding box center [647, 387] width 144 height 10
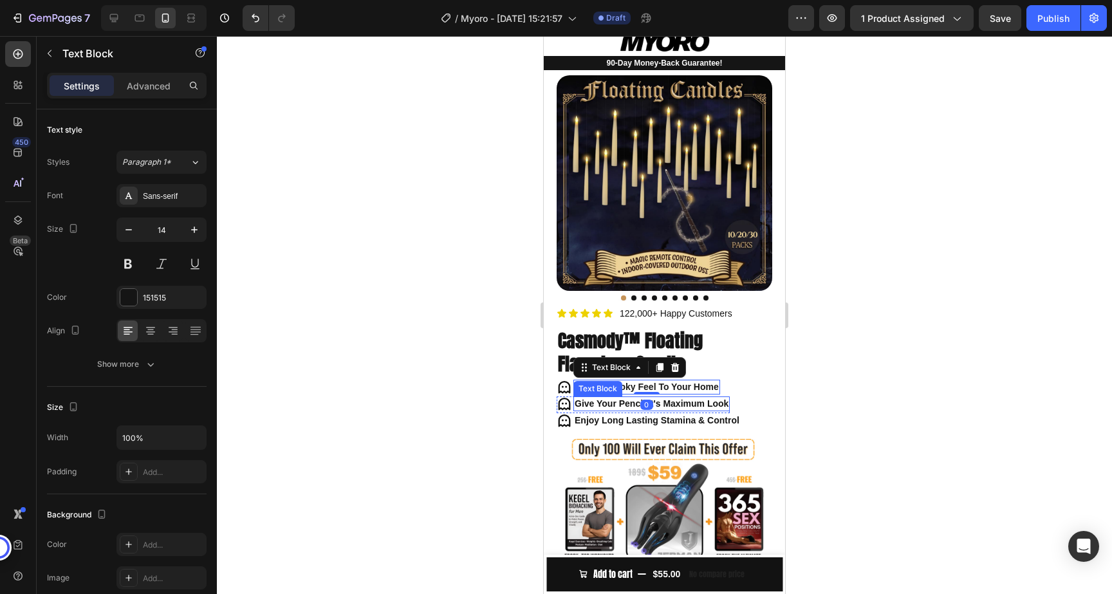
click at [676, 402] on strong "Give Your Pencil It's Maximum Look" at bounding box center [652, 403] width 154 height 10
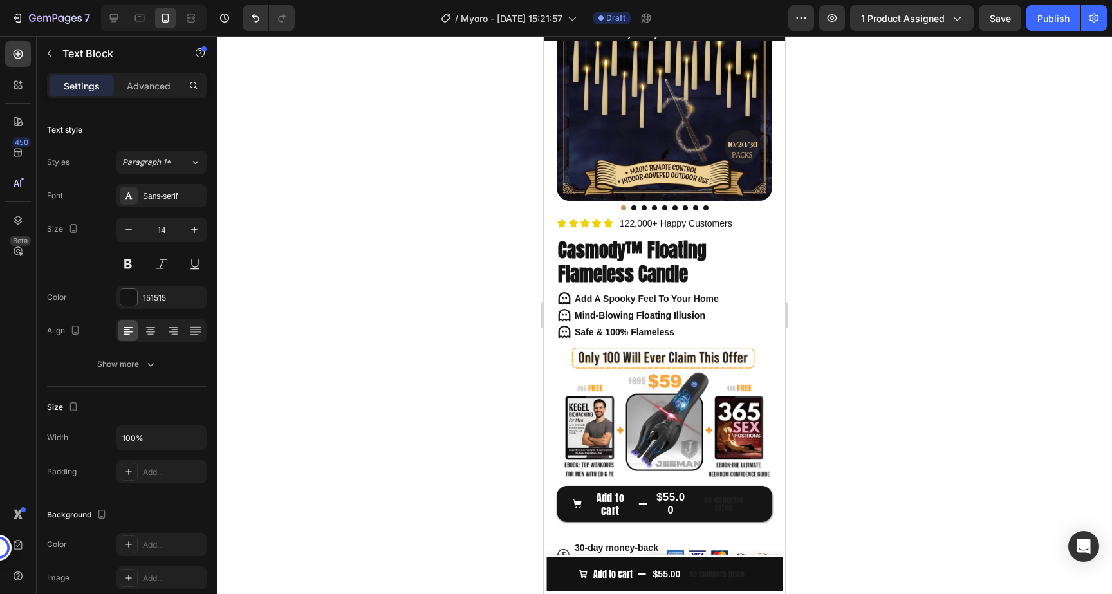
type input "16"
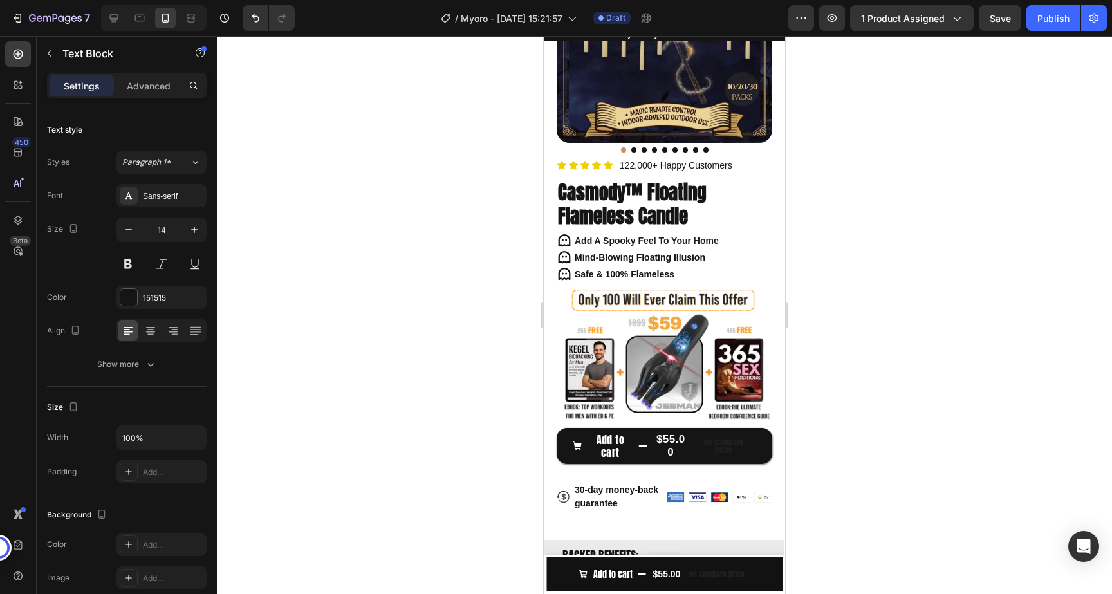
scroll to position [763, 0]
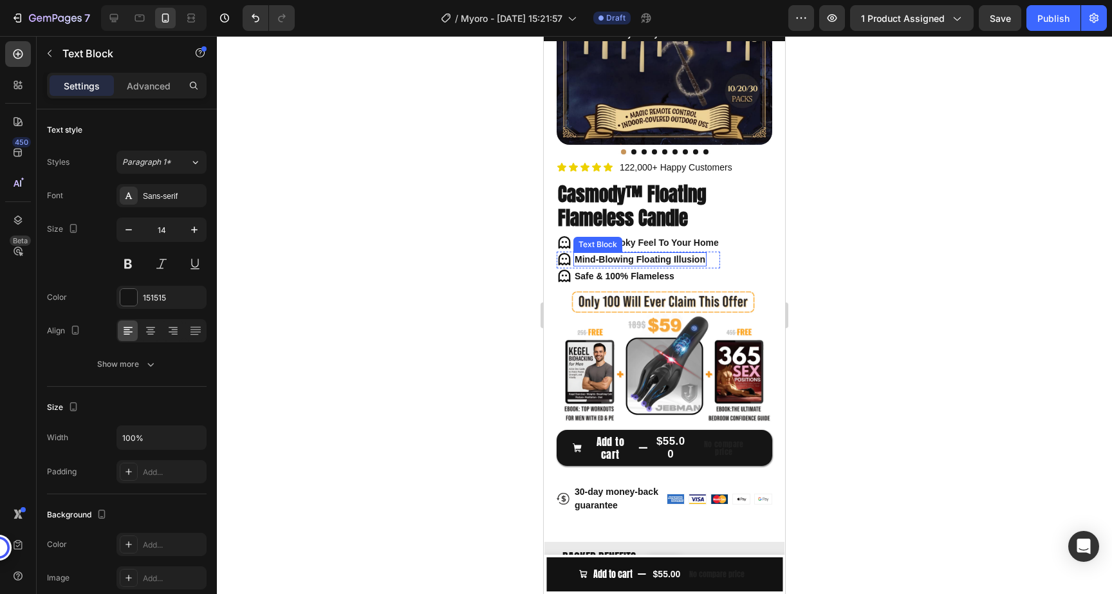
click at [639, 263] on strong "Mind-Blowing Floating Illusion" at bounding box center [640, 259] width 131 height 10
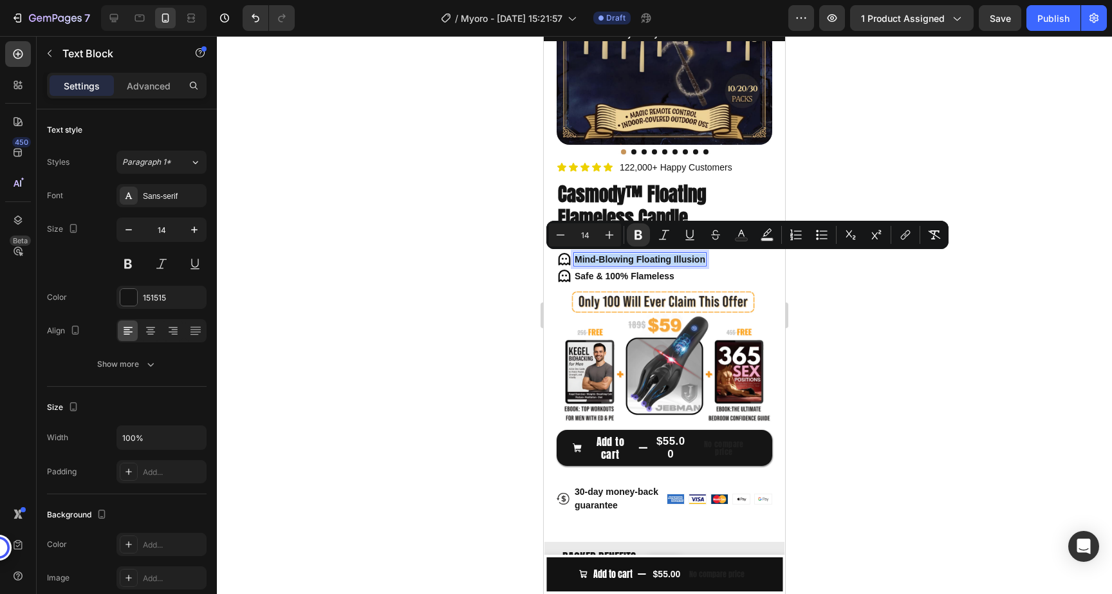
copy strong "Mind-Blowing Floating Illusion"
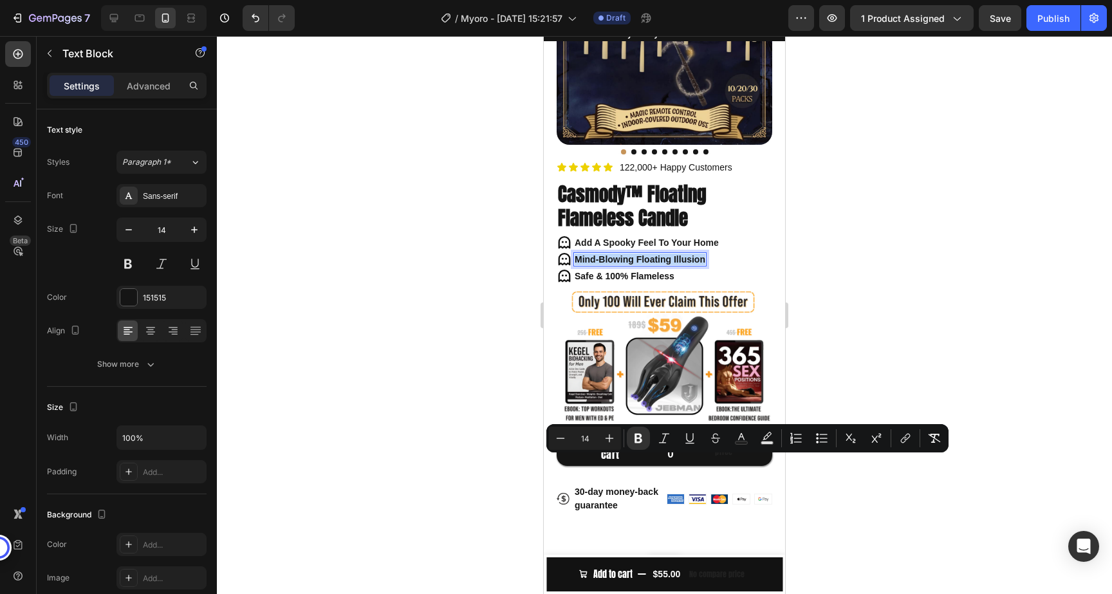
scroll to position [0, 0]
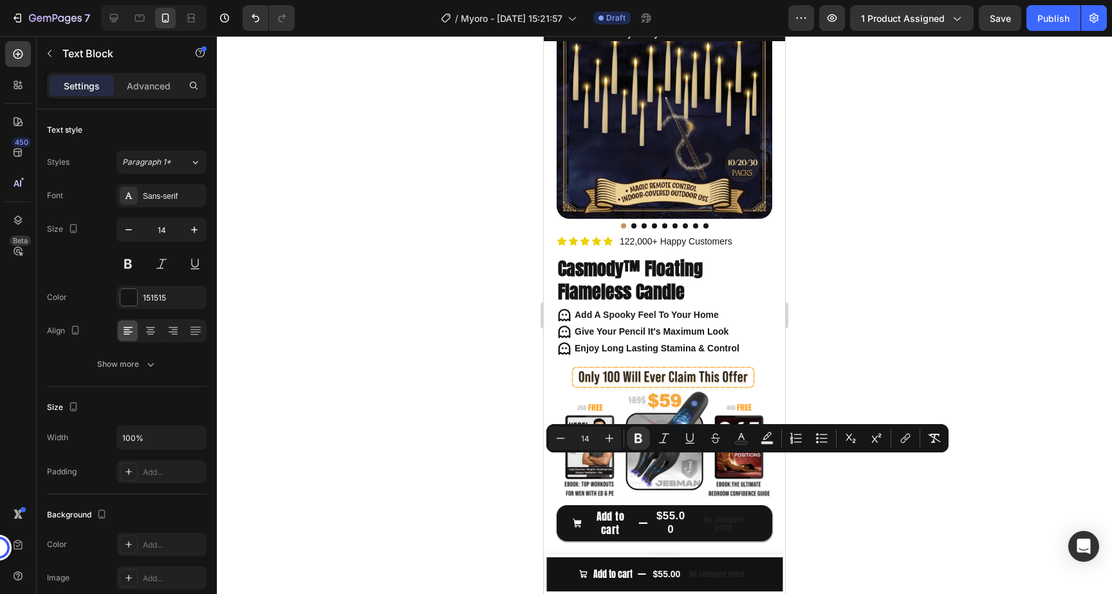
type input "16"
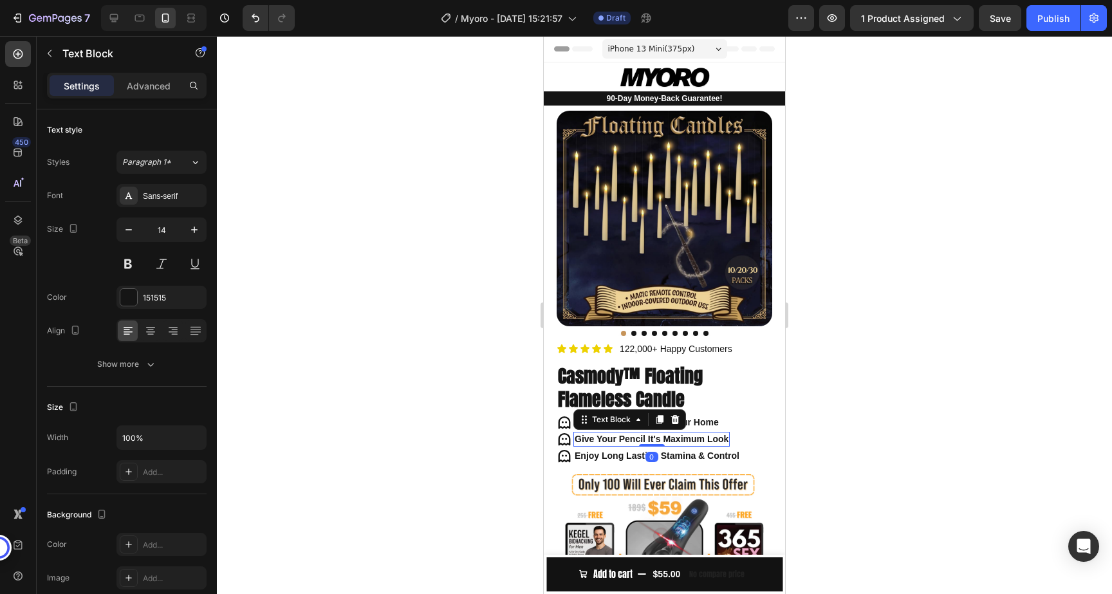
click at [639, 438] on strong "Give Your Pencil It's Maximum Look" at bounding box center [652, 439] width 154 height 10
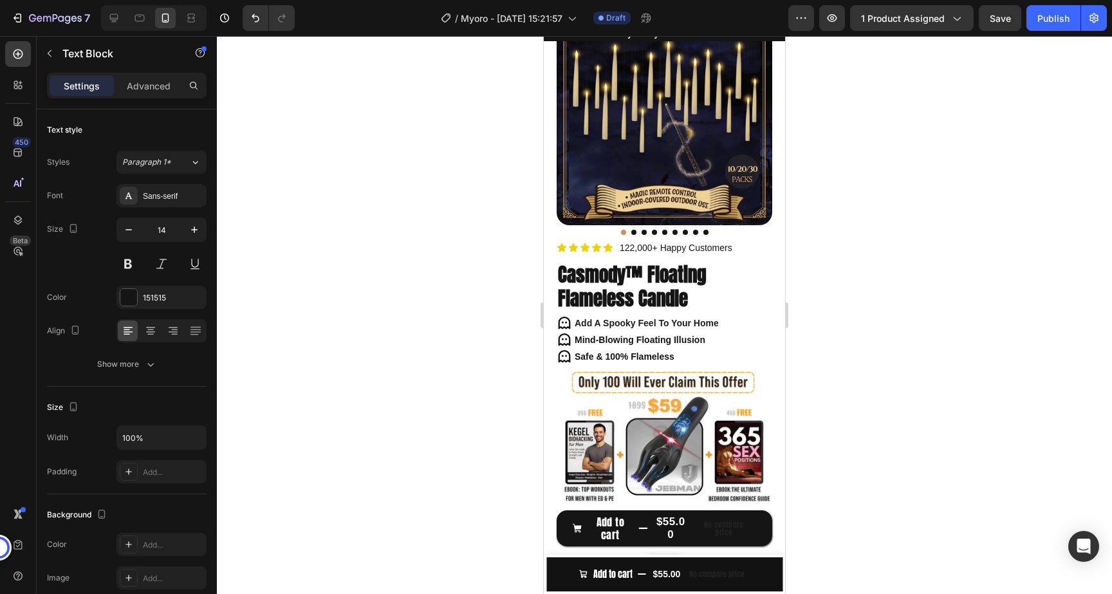
scroll to position [809, 0]
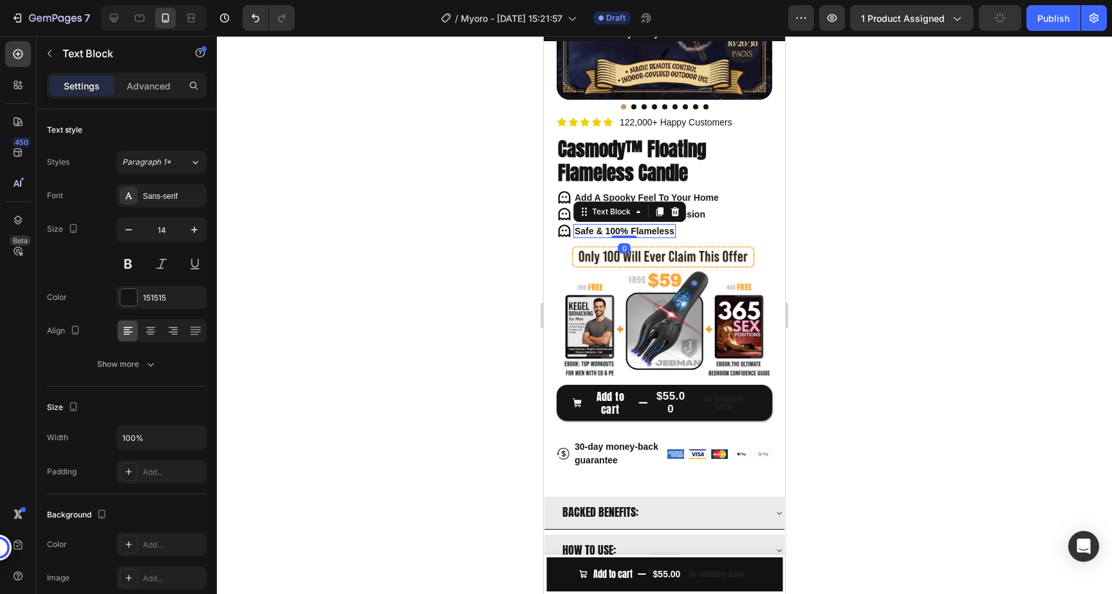
click at [636, 230] on strong "Safe & 100% Flameless" at bounding box center [625, 231] width 100 height 10
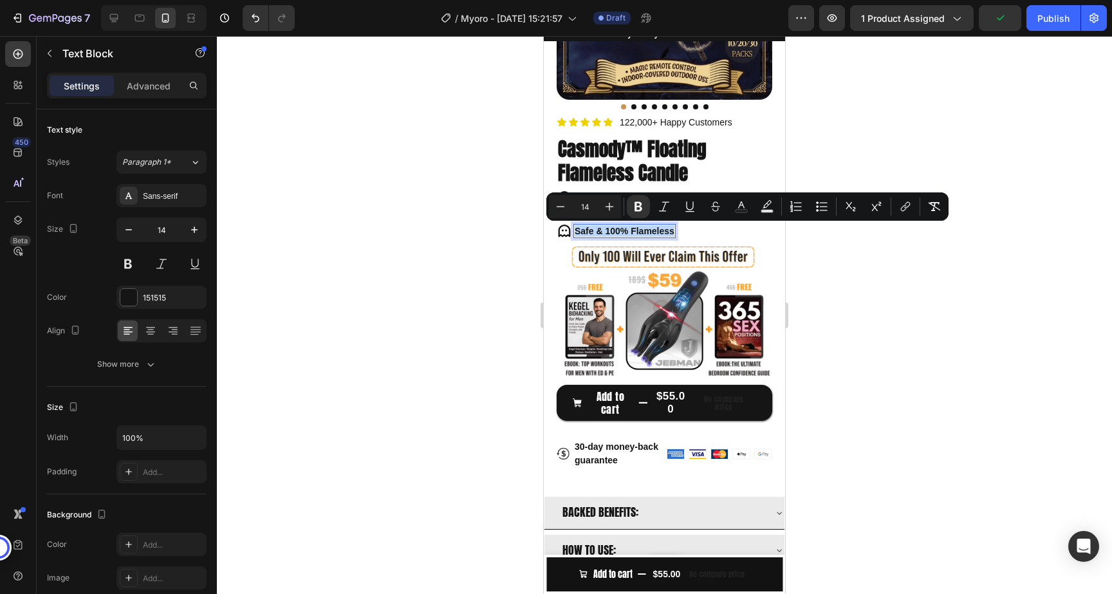
copy strong "Safe & 100% Flameless"
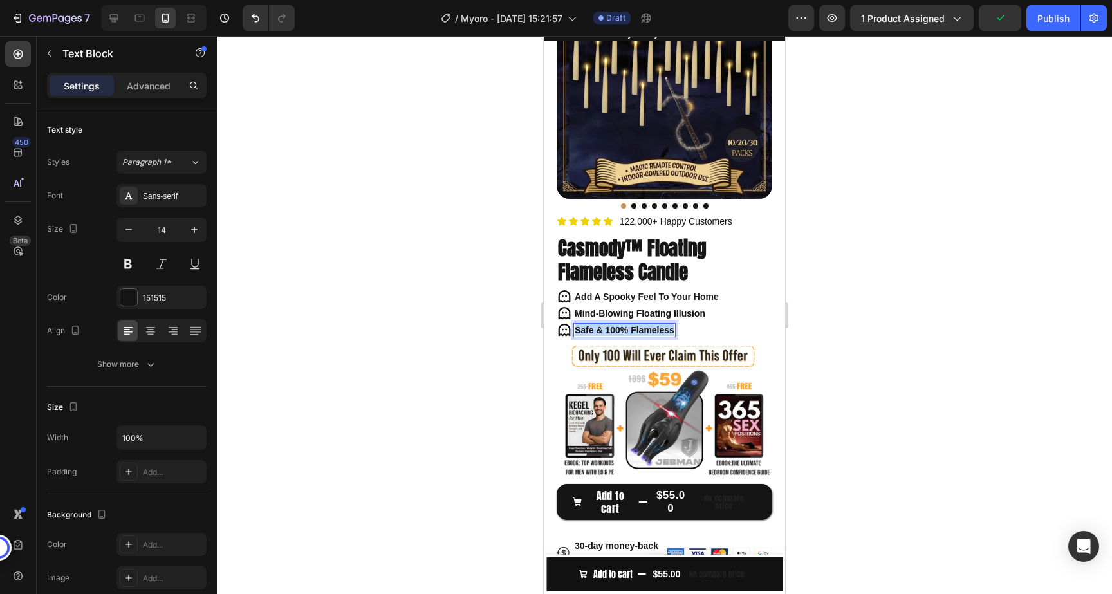
type input "16"
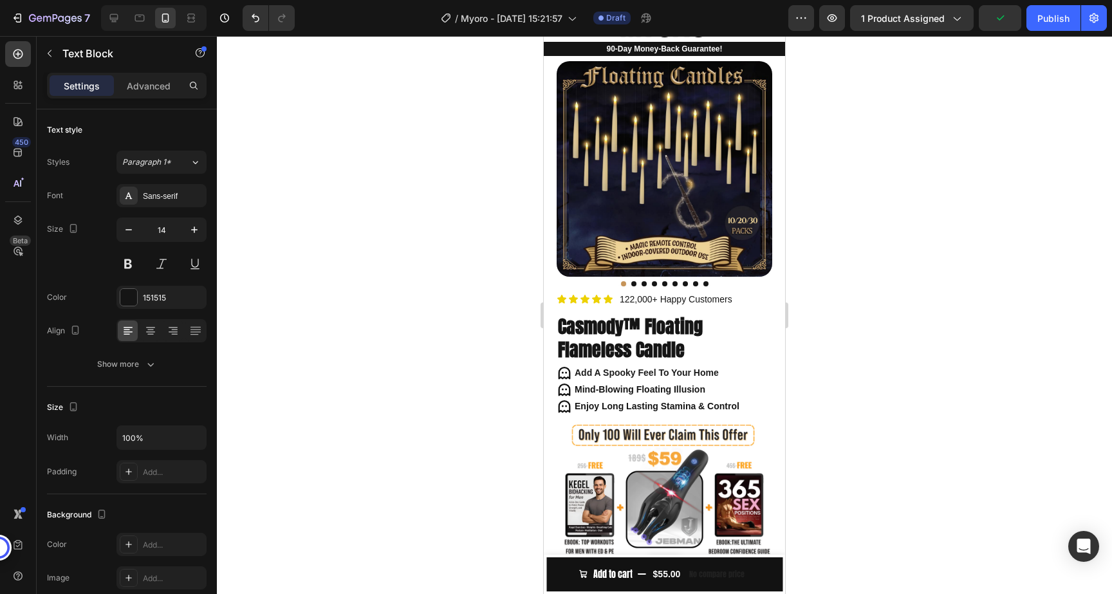
scroll to position [0, 0]
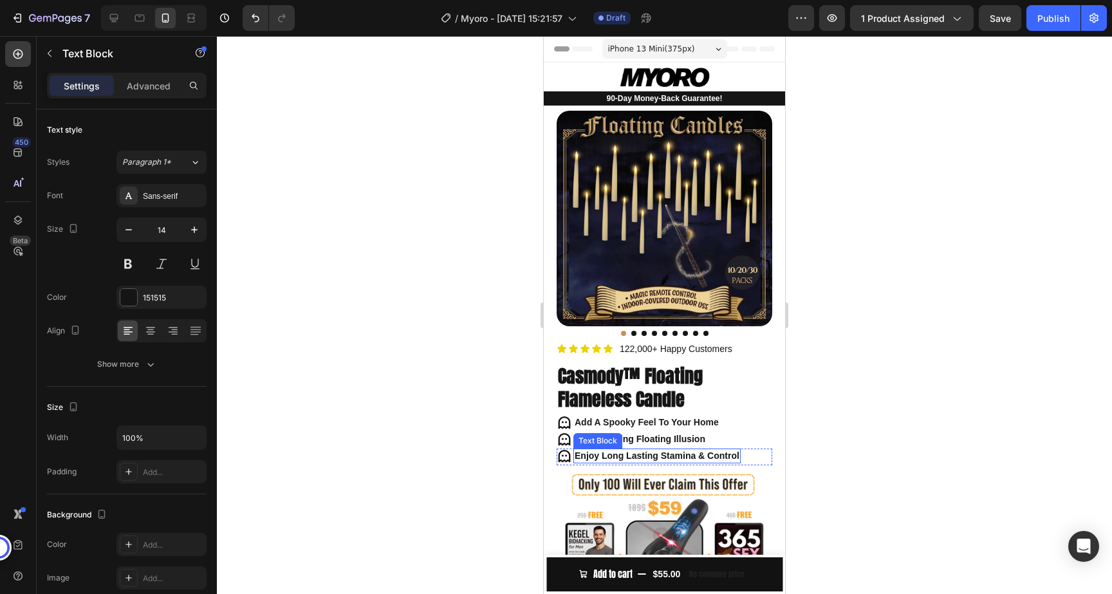
click at [626, 454] on strong "Enjoy Long Lasting Stamina & Control" at bounding box center [657, 456] width 165 height 10
click at [394, 96] on div at bounding box center [664, 315] width 895 height 558
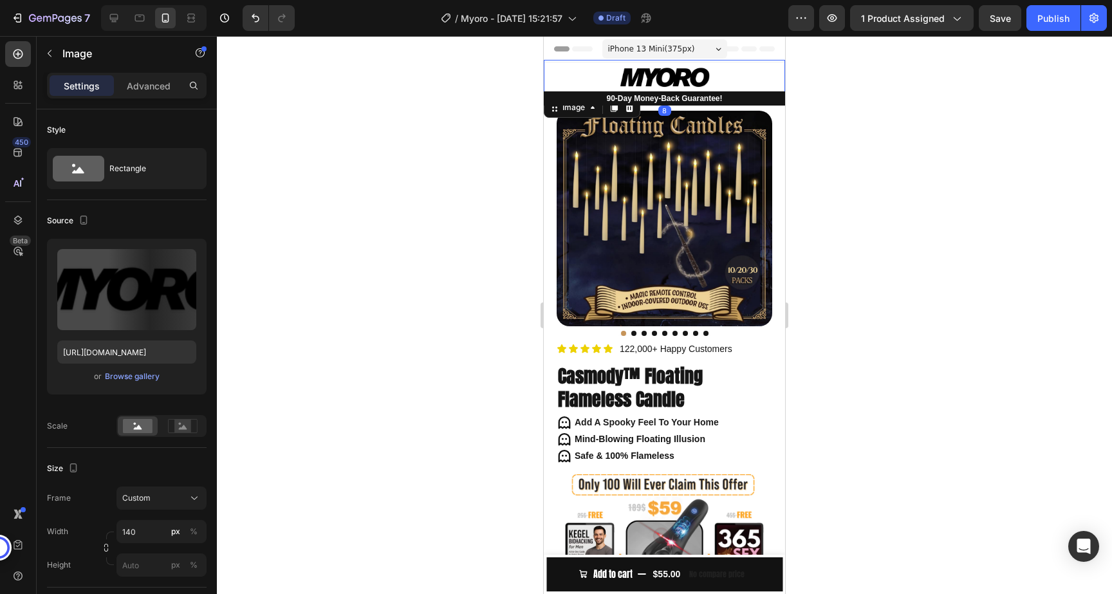
click at [753, 71] on div at bounding box center [664, 77] width 241 height 35
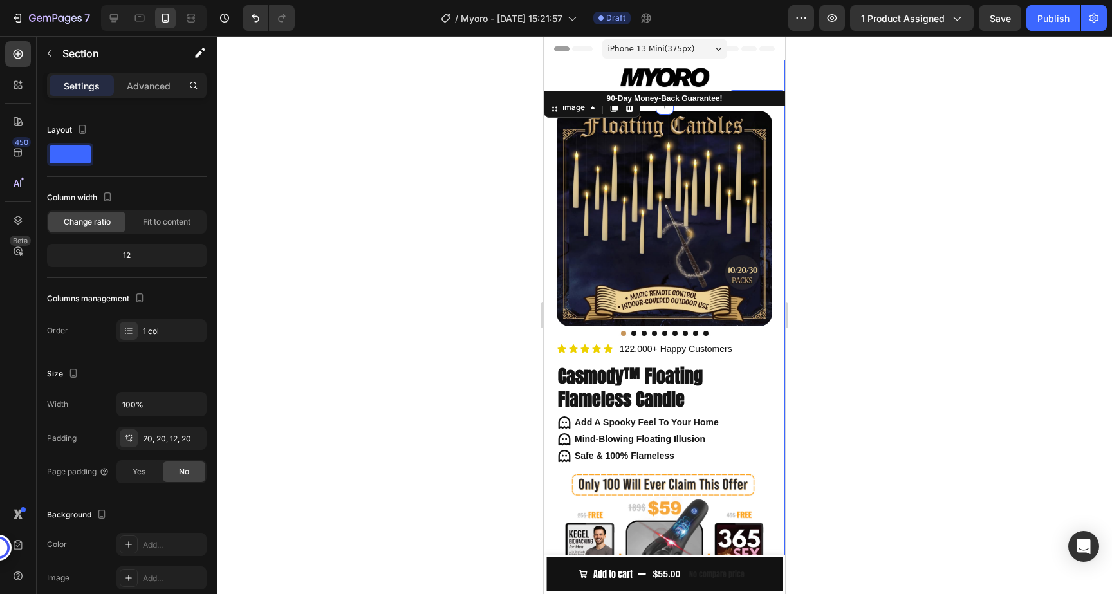
click at [778, 123] on div "Product Images Icon Icon Icon Icon Icon Icon List 122,000+ Happy Customers Text…" at bounding box center [664, 405] width 241 height 599
click at [152, 90] on p "Advanced" at bounding box center [149, 86] width 44 height 14
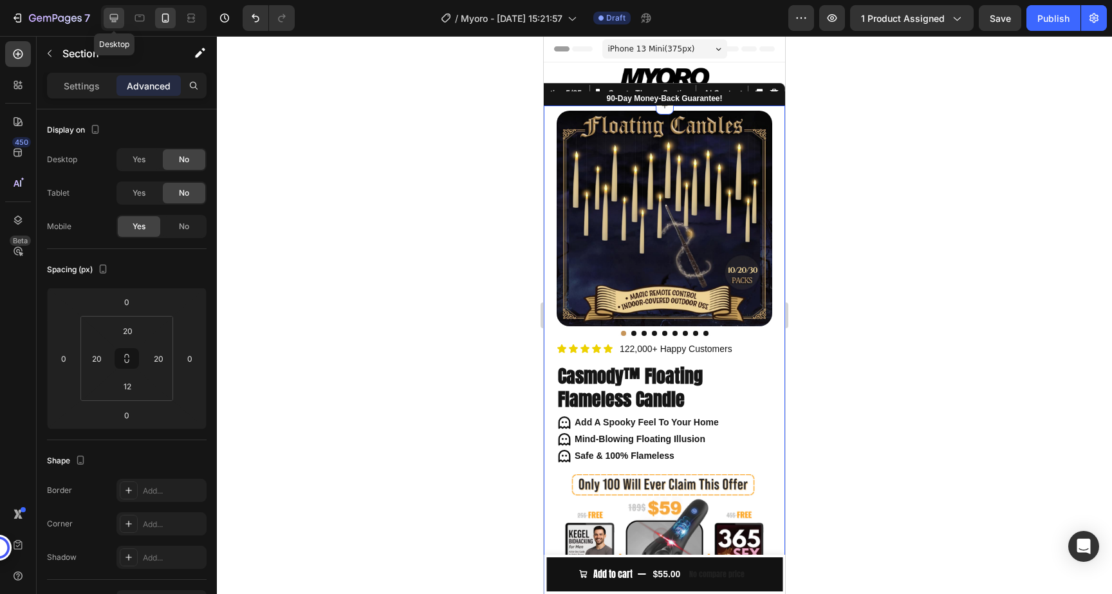
click at [122, 23] on div at bounding box center [114, 18] width 21 height 21
type input "80"
type input "100"
type input "80"
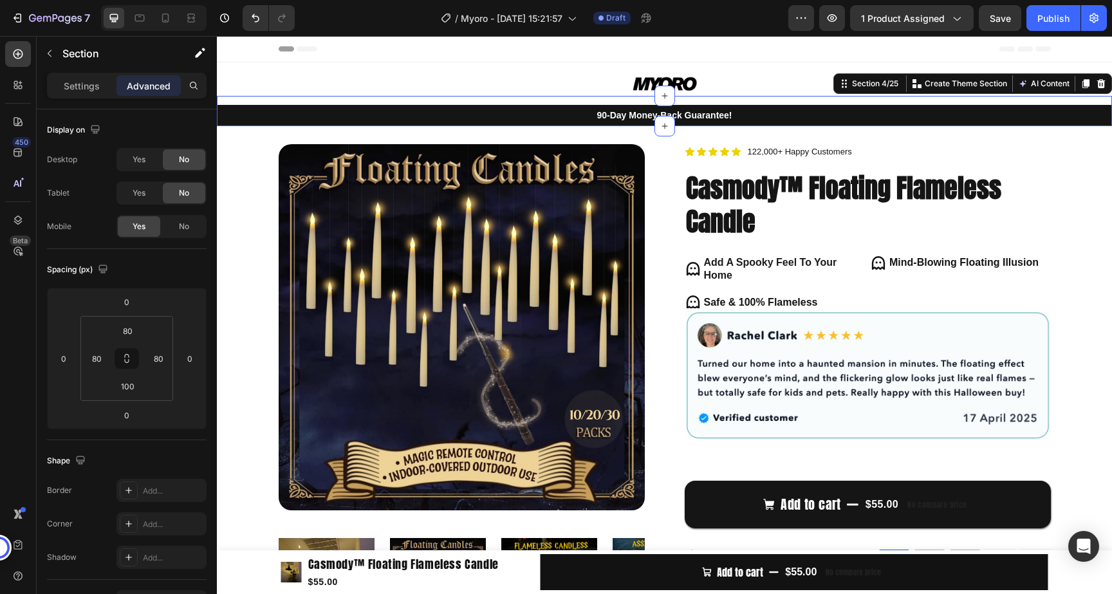
click at [1080, 98] on div "90-Day Money-Back Guarantee! Text Block Row" at bounding box center [664, 111] width 895 height 30
click at [188, 218] on div "No" at bounding box center [184, 226] width 42 height 21
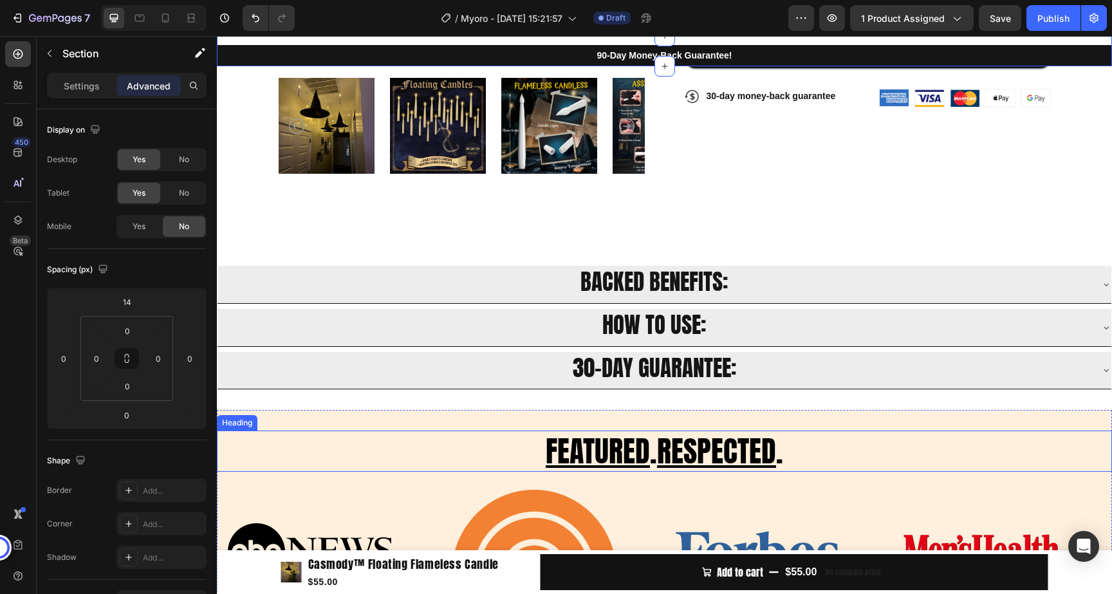
scroll to position [435, 0]
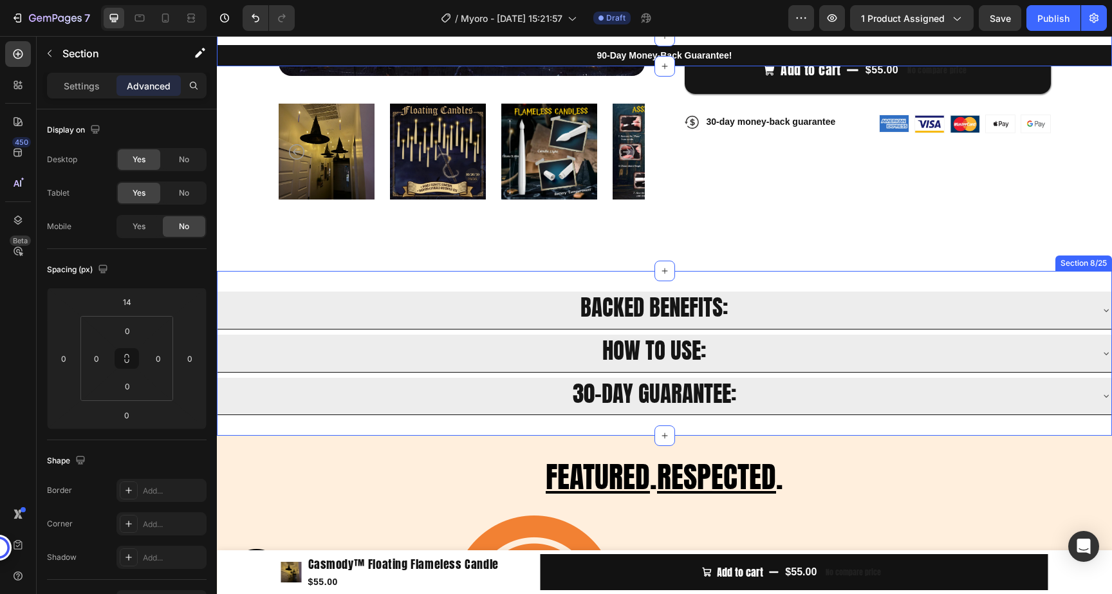
click at [1049, 289] on div "BACKED BENEFITS: HOW TO USE: 30-DAY GUARANTEE: Accordion Section 8/25" at bounding box center [664, 353] width 895 height 165
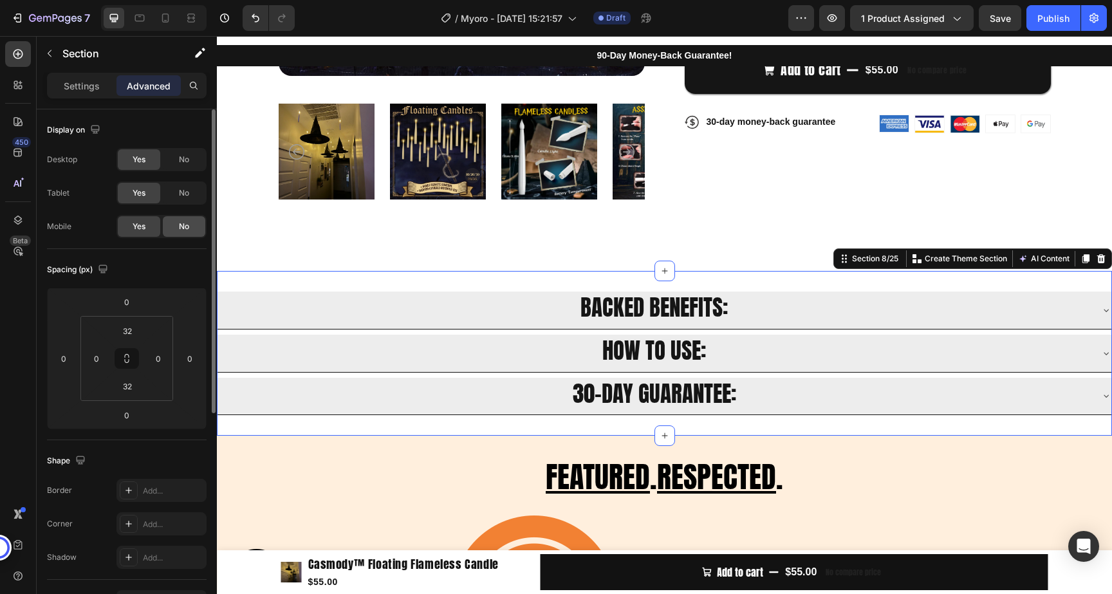
click at [185, 228] on span "No" at bounding box center [184, 227] width 10 height 12
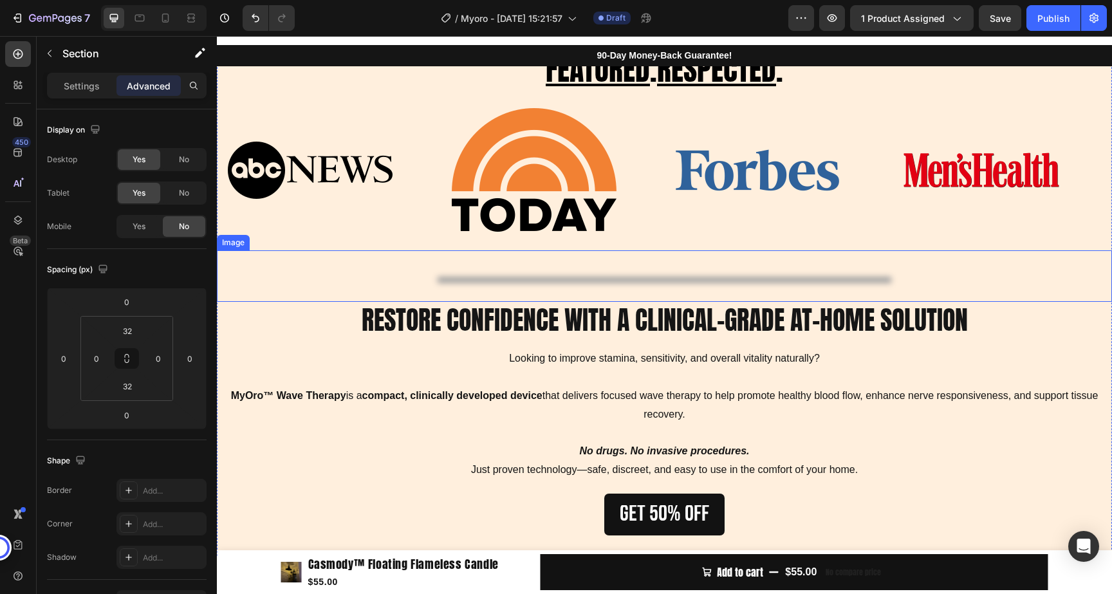
scroll to position [791, 0]
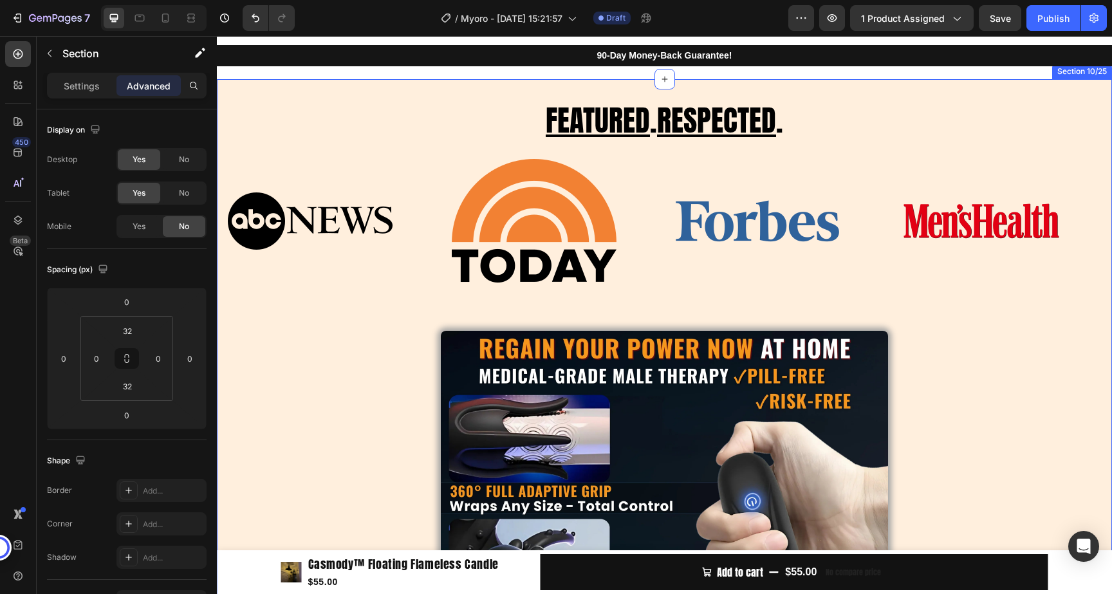
click at [1023, 90] on div "FEATURED . RESPECTED . Heading Image Image Image Image Image Image Image Image …" at bounding box center [664, 566] width 895 height 975
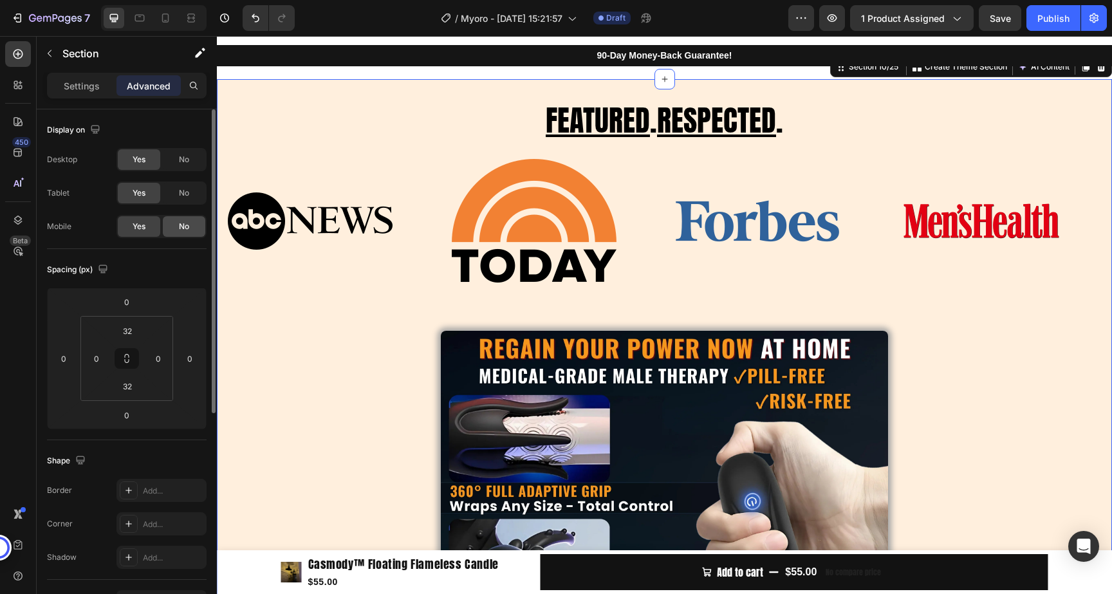
click at [194, 229] on div "No" at bounding box center [184, 226] width 42 height 21
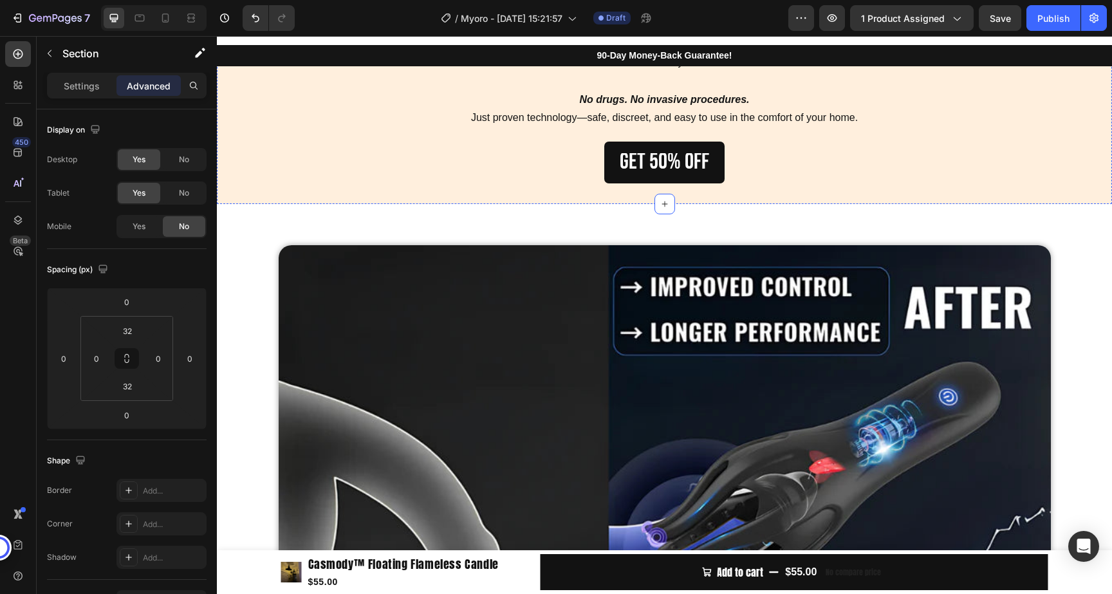
scroll to position [1645, 0]
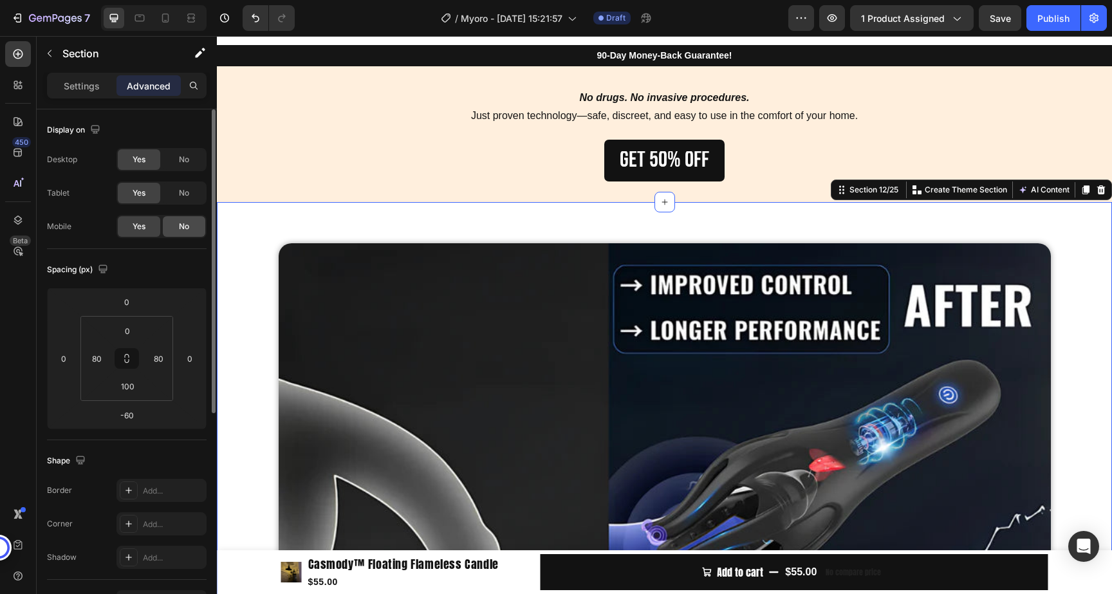
click at [184, 227] on span "No" at bounding box center [184, 227] width 10 height 12
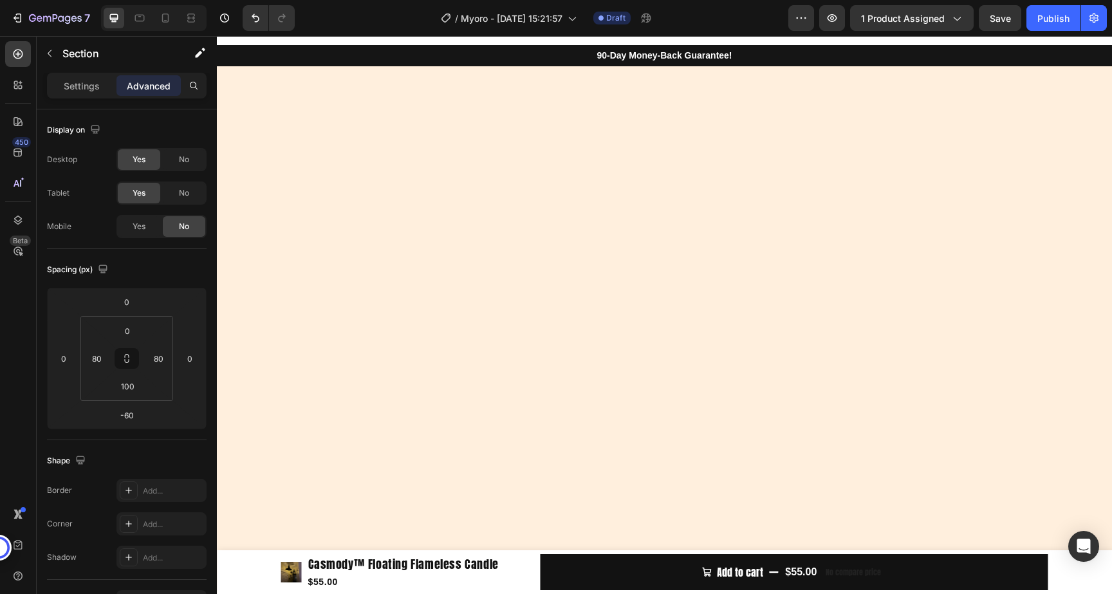
scroll to position [0, 0]
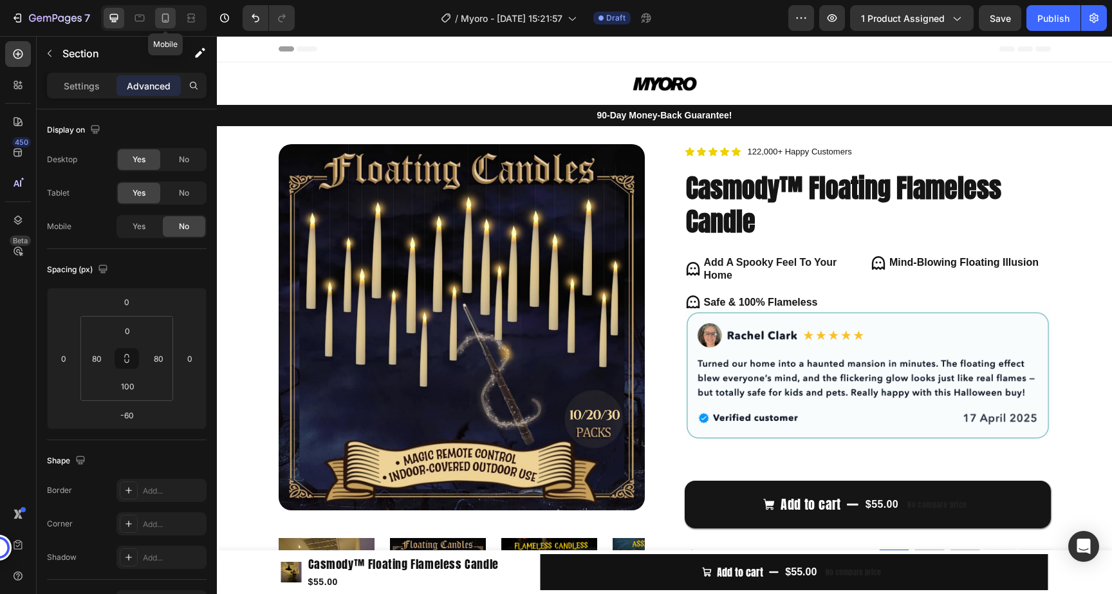
click at [168, 15] on icon at bounding box center [165, 18] width 7 height 9
type input "0"
type input "20"
type input "72"
type input "20"
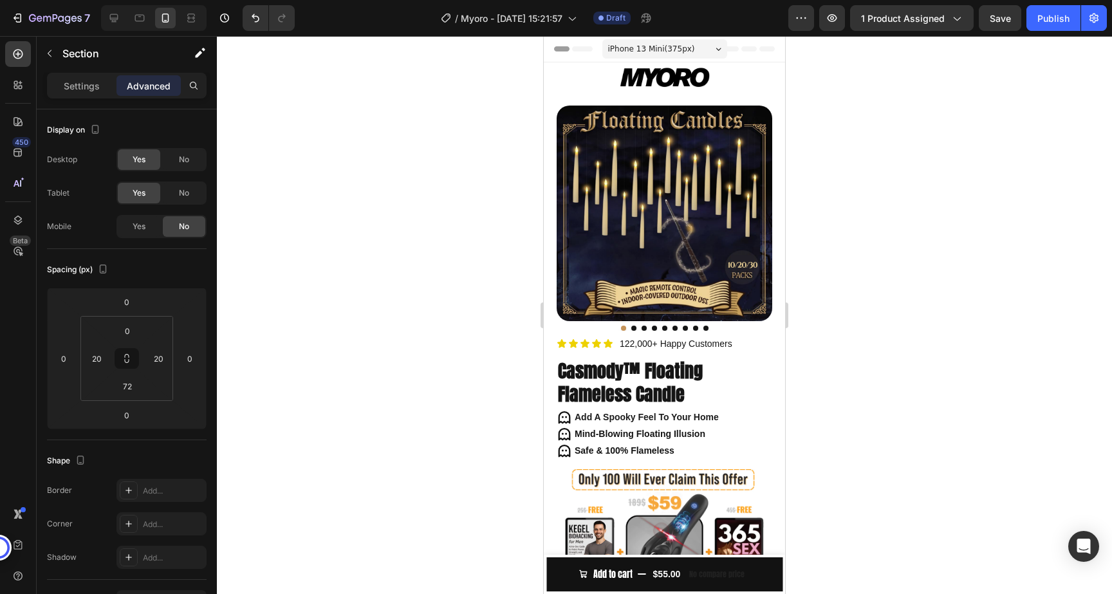
scroll to position [58, 0]
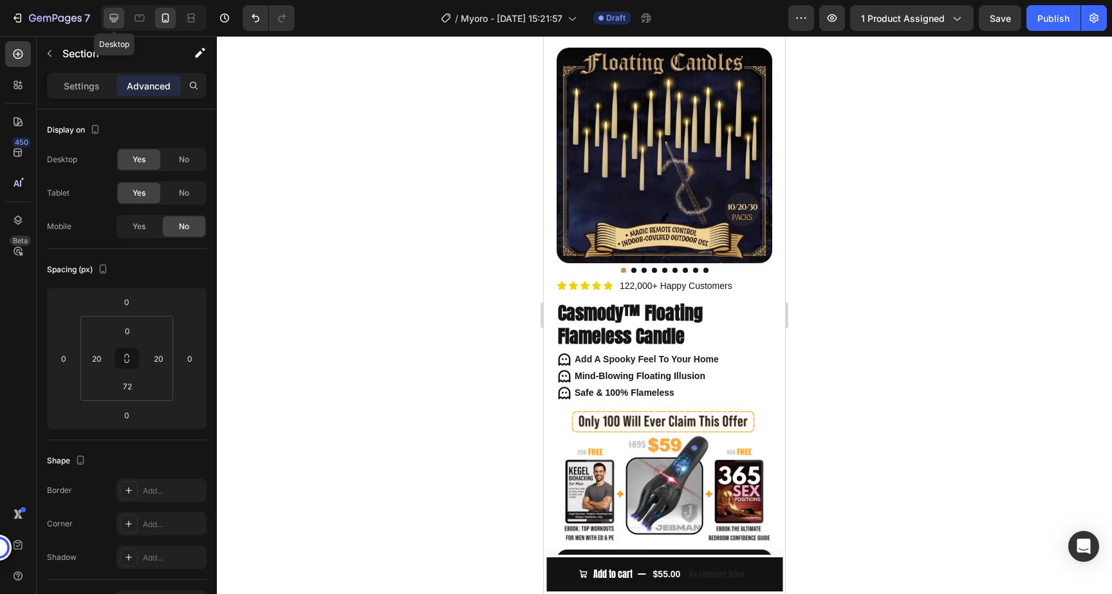
click at [117, 20] on icon at bounding box center [114, 18] width 13 height 13
type input "-60"
type input "80"
type input "100"
type input "80"
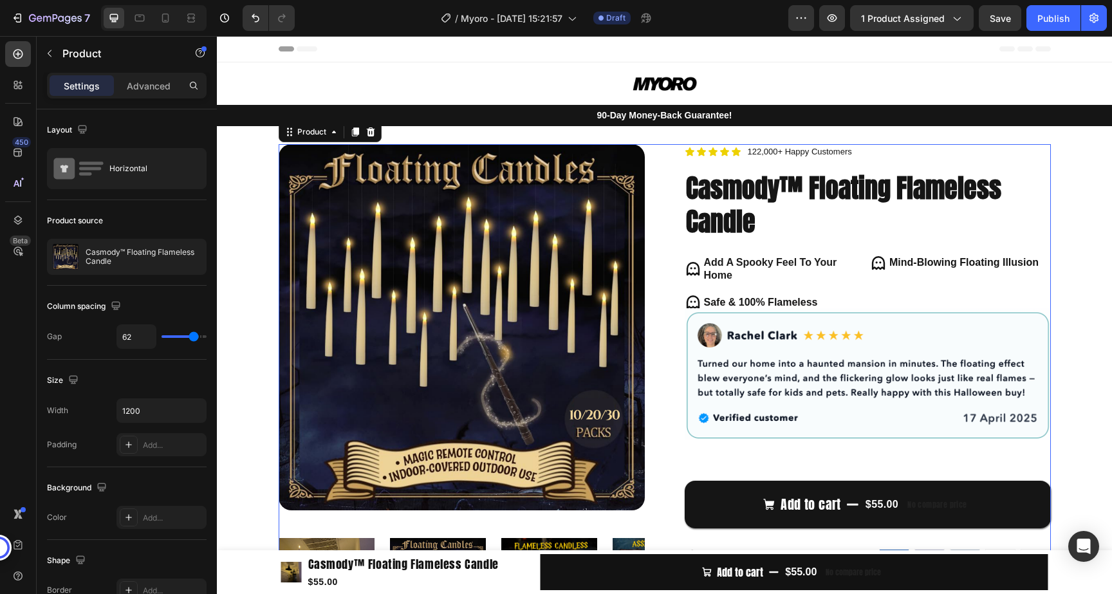
click at [663, 166] on div "Product Images Icon Icon Icon Icon Icon Icon List 122,000+ Happy Customers Text…" at bounding box center [665, 392] width 773 height 497
click at [141, 88] on p "Advanced" at bounding box center [149, 86] width 44 height 14
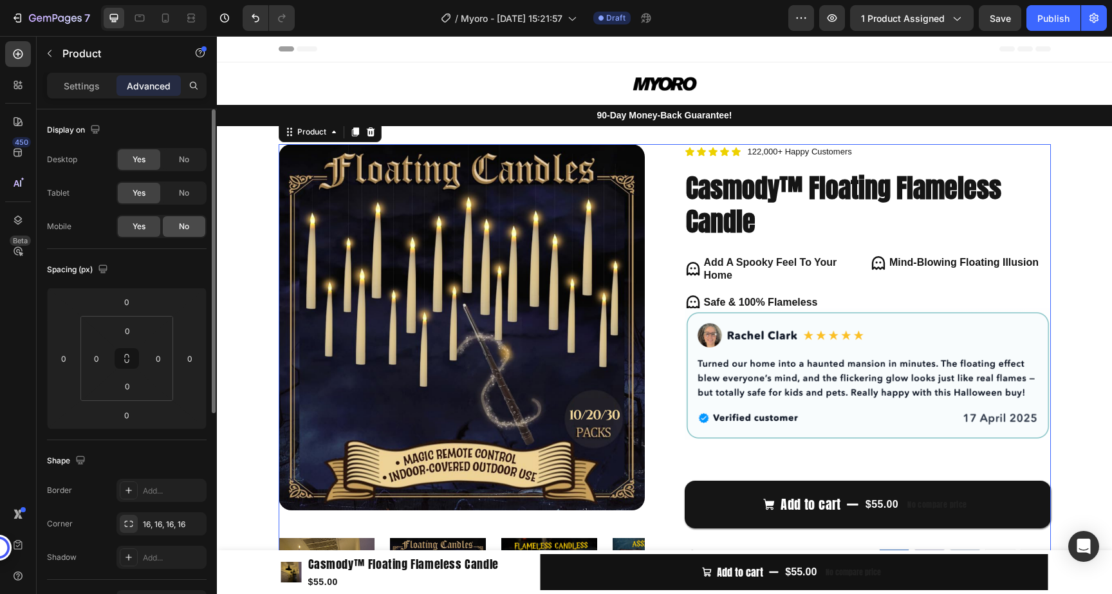
click at [186, 223] on span "No" at bounding box center [184, 227] width 10 height 12
click at [170, 19] on icon at bounding box center [165, 18] width 13 height 13
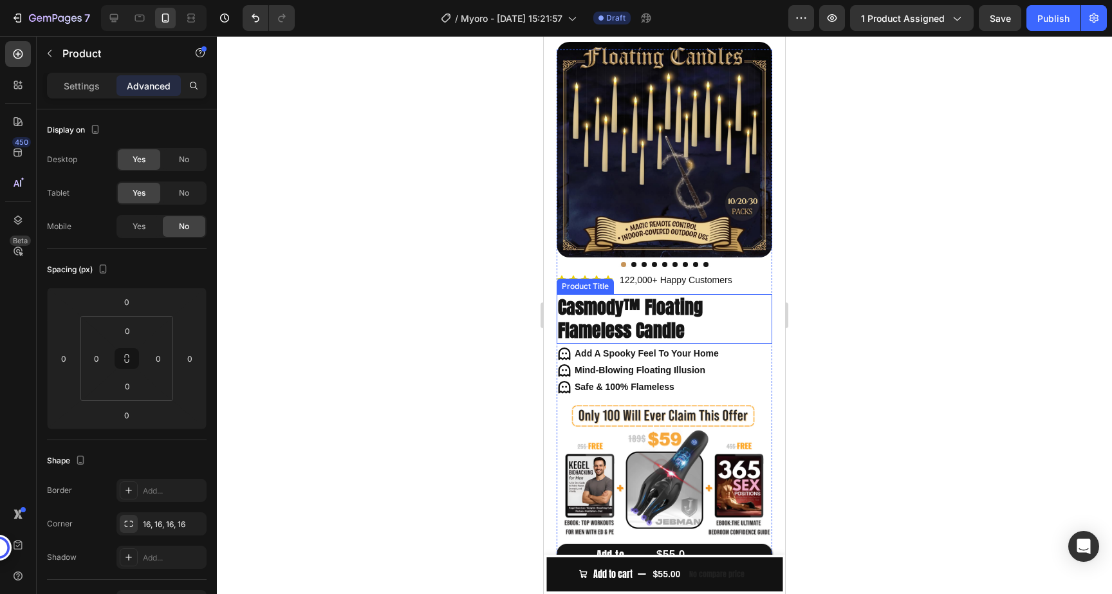
scroll to position [133, 0]
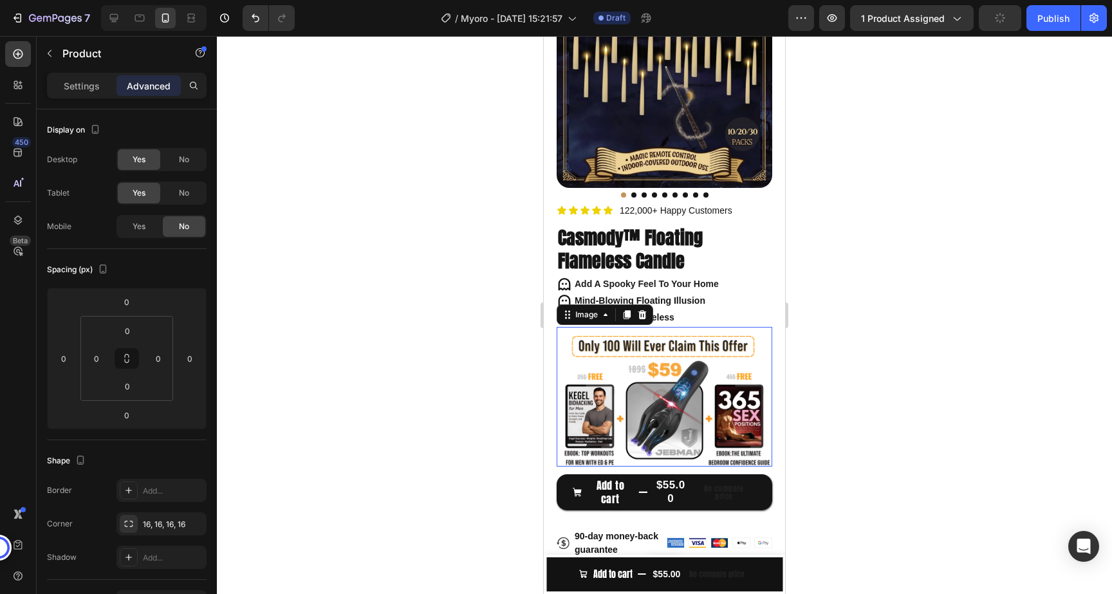
click at [712, 365] on img at bounding box center [665, 401] width 216 height 131
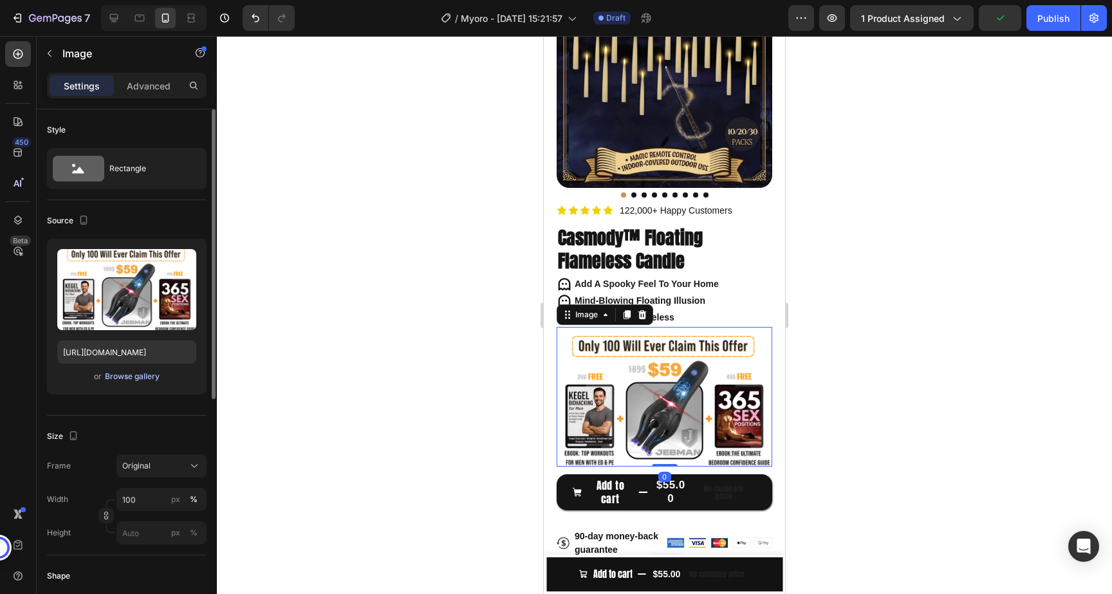
click at [122, 379] on div "Browse gallery" at bounding box center [132, 377] width 55 height 12
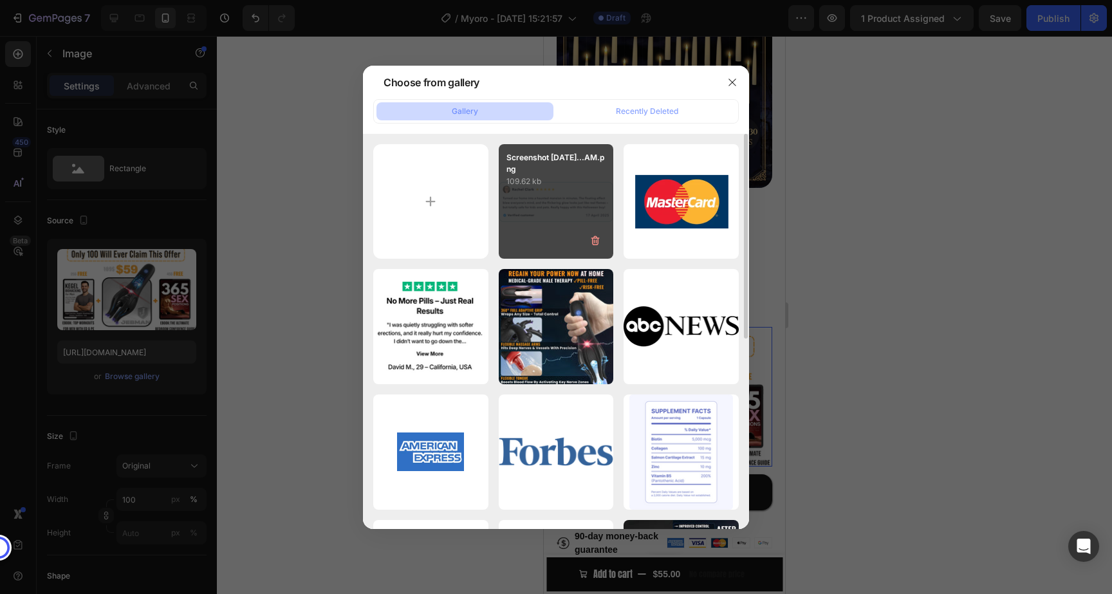
click at [552, 207] on div "Screenshot 2025-08-26...AM.png 109.62 kb" at bounding box center [556, 201] width 115 height 115
type input "https://cdn.shopify.com/s/files/1/0858/0798/9050/files/gempages_581594760653832…"
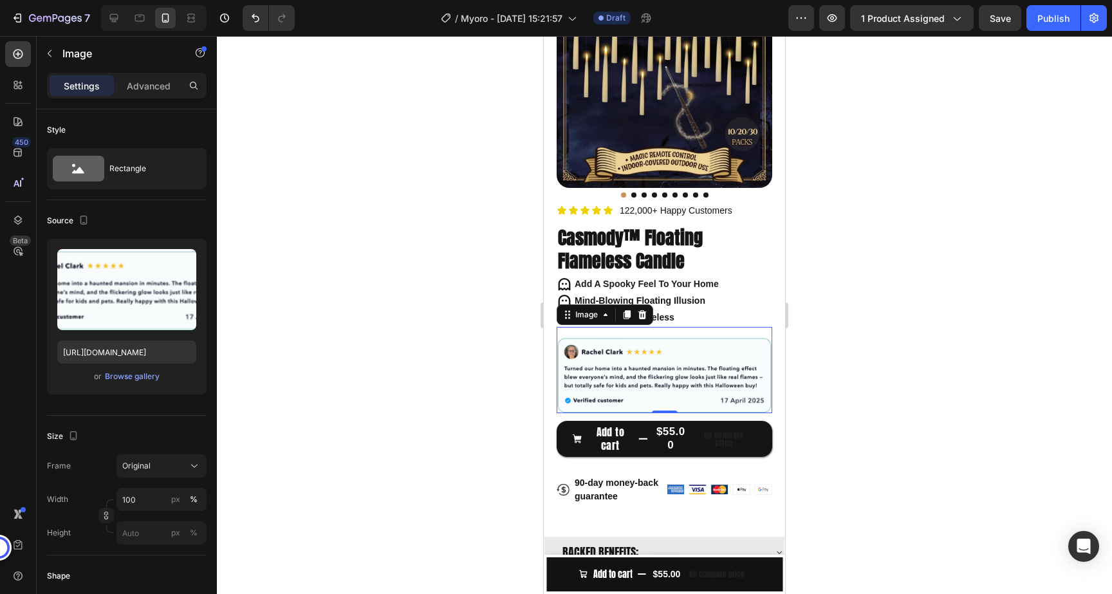
click at [409, 374] on div at bounding box center [664, 315] width 895 height 558
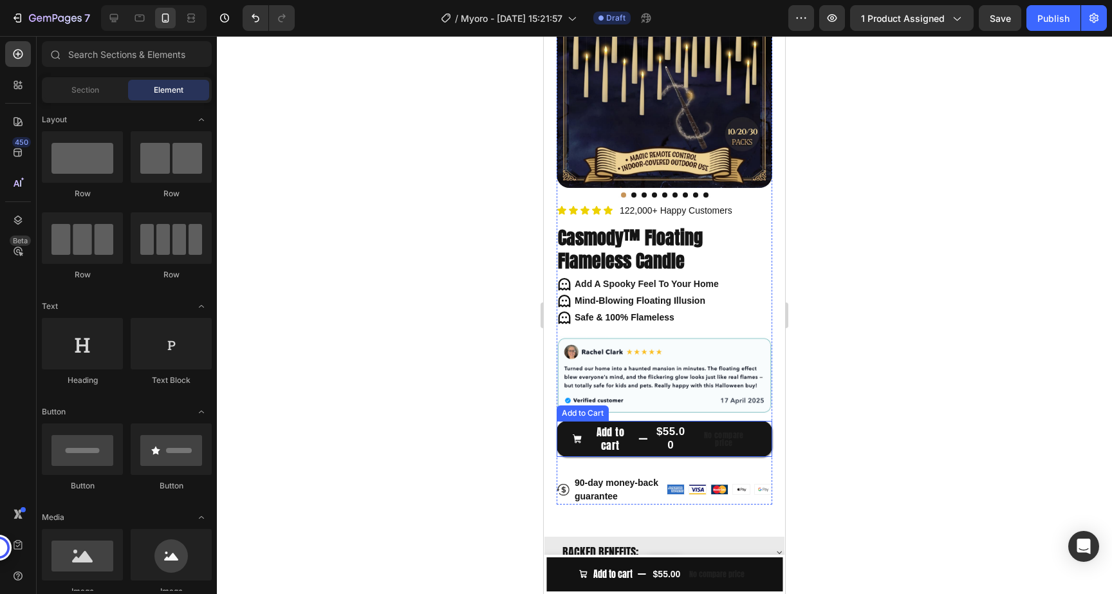
click at [589, 417] on div "Add to Cart" at bounding box center [583, 413] width 52 height 15
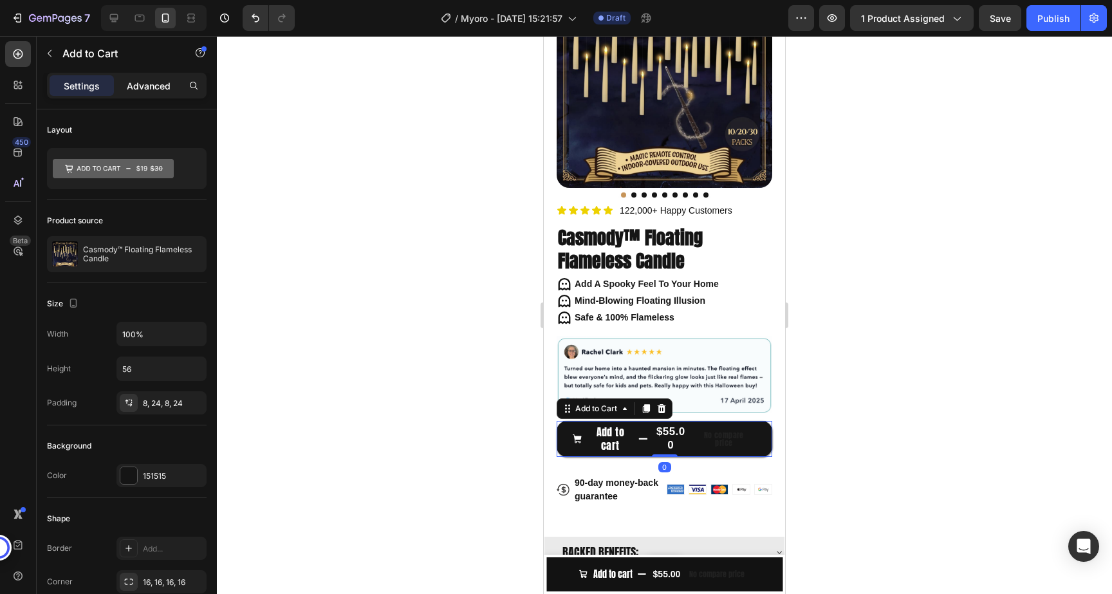
click at [149, 83] on p "Advanced" at bounding box center [149, 86] width 44 height 14
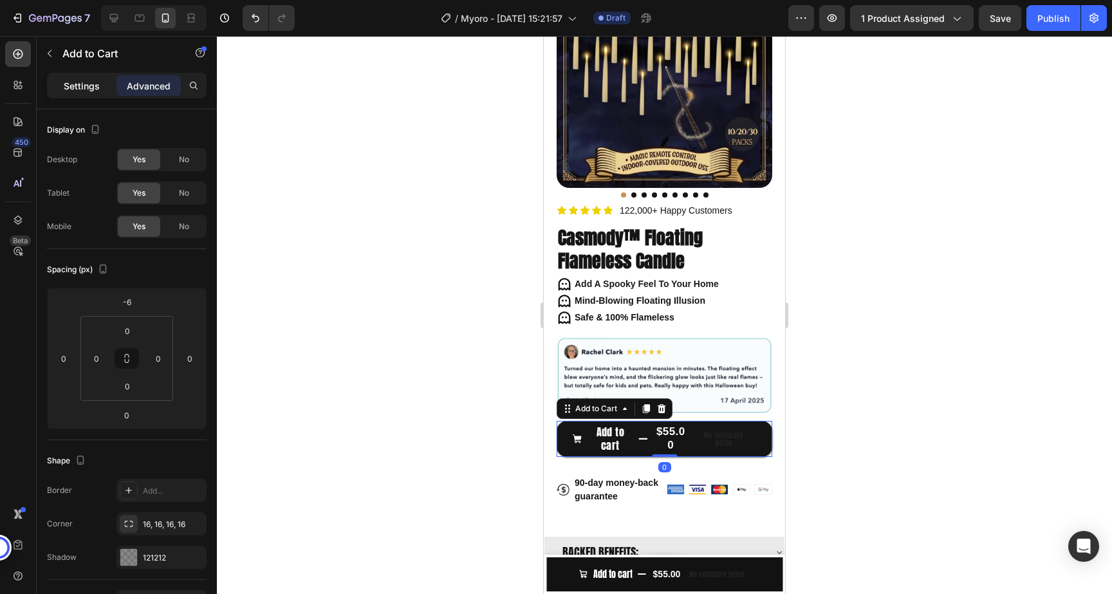
click at [77, 88] on p "Settings" at bounding box center [82, 86] width 36 height 14
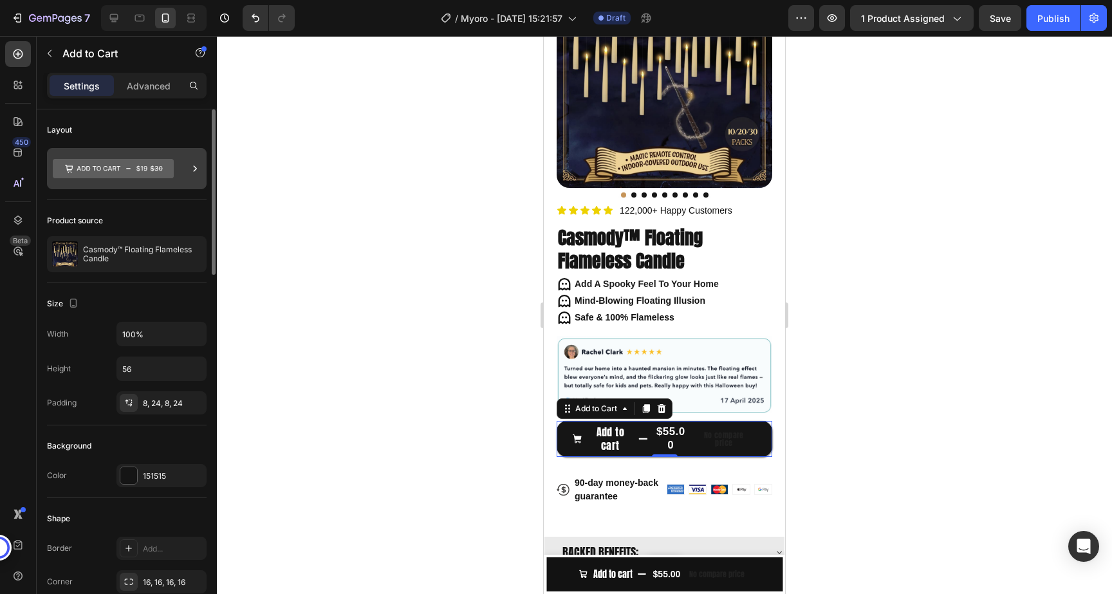
click at [172, 154] on icon at bounding box center [113, 169] width 121 height 30
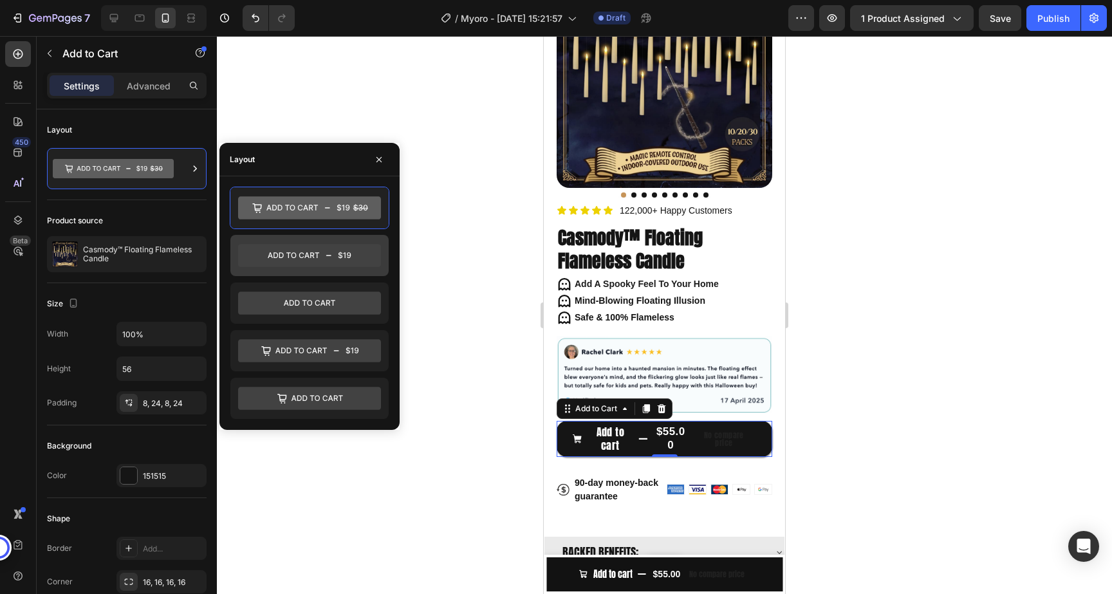
click at [358, 256] on icon at bounding box center [309, 255] width 143 height 23
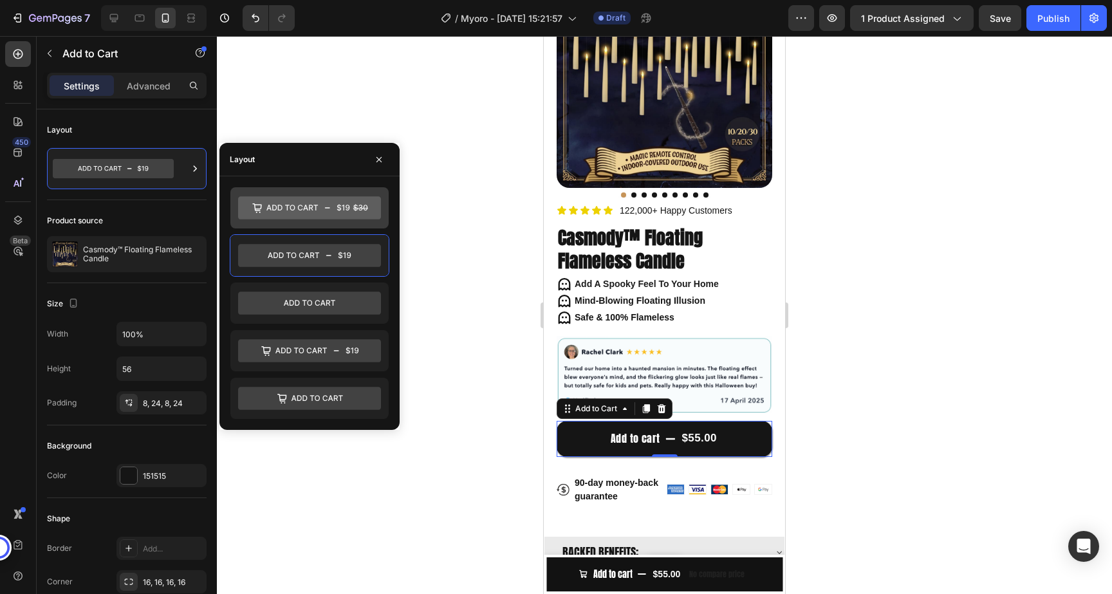
click at [350, 223] on div at bounding box center [309, 207] width 158 height 41
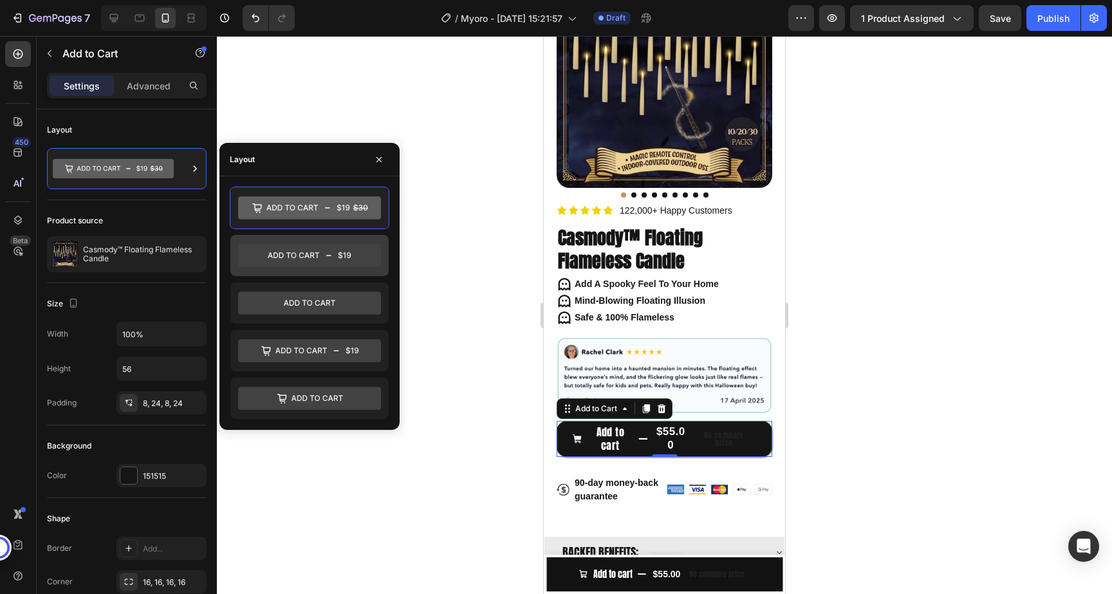
click at [346, 251] on icon at bounding box center [309, 255] width 143 height 23
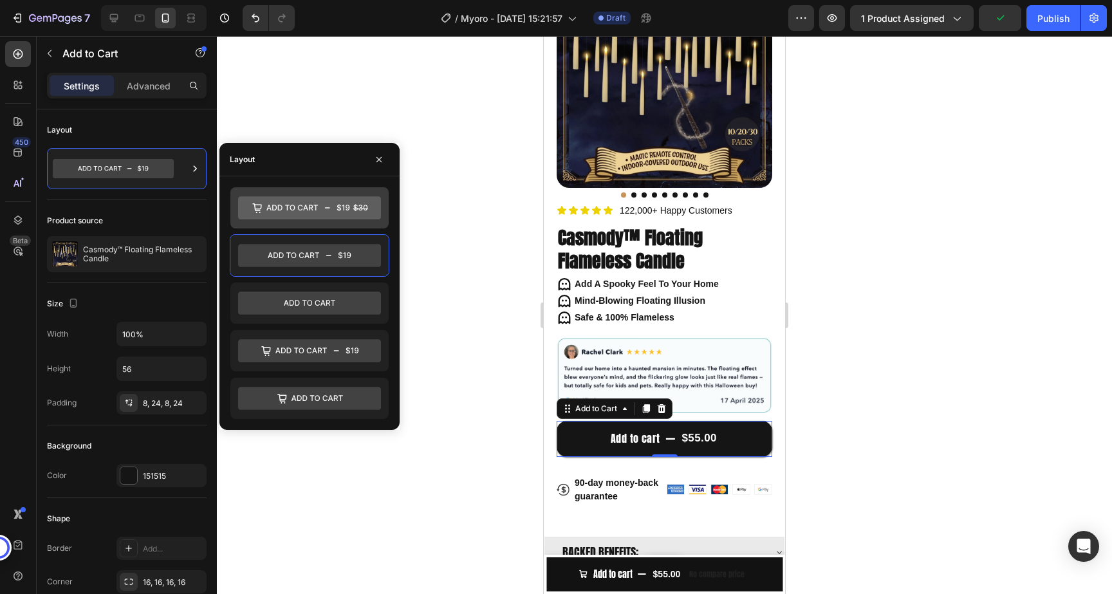
click at [346, 221] on div at bounding box center [309, 207] width 158 height 41
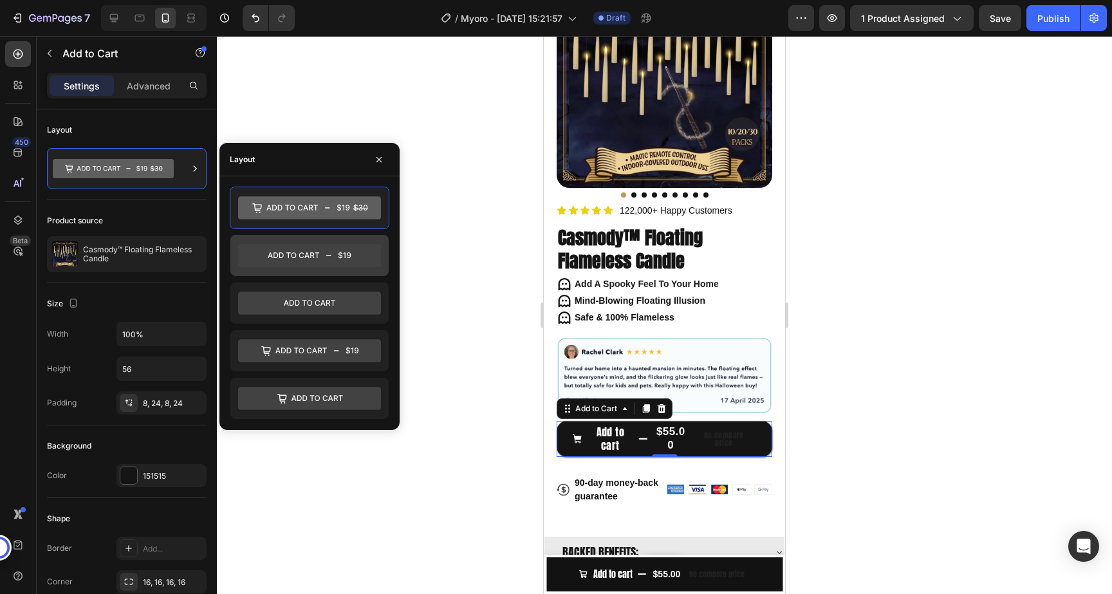
click at [361, 256] on icon at bounding box center [309, 255] width 143 height 23
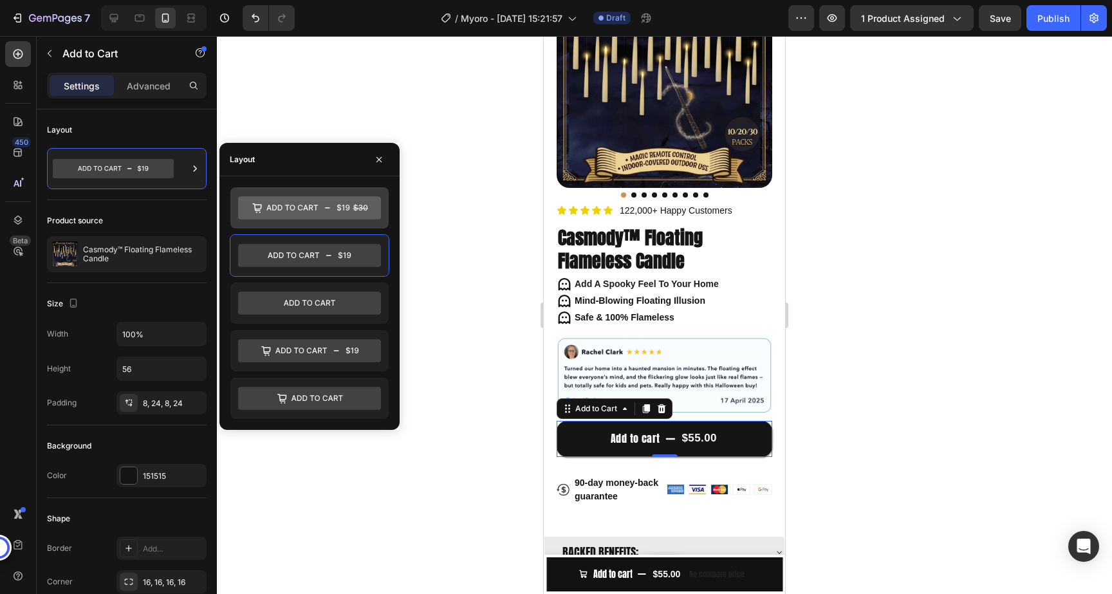
click at [355, 220] on icon at bounding box center [309, 208] width 143 height 26
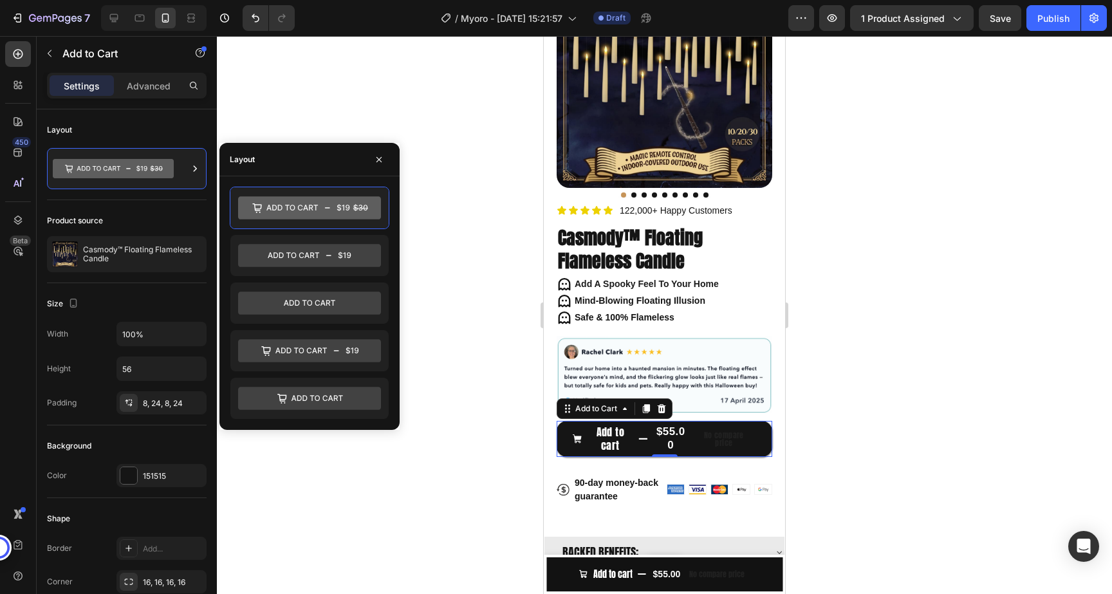
click at [730, 444] on p "No compare price" at bounding box center [724, 438] width 55 height 15
click at [397, 338] on div at bounding box center [310, 303] width 180 height 233
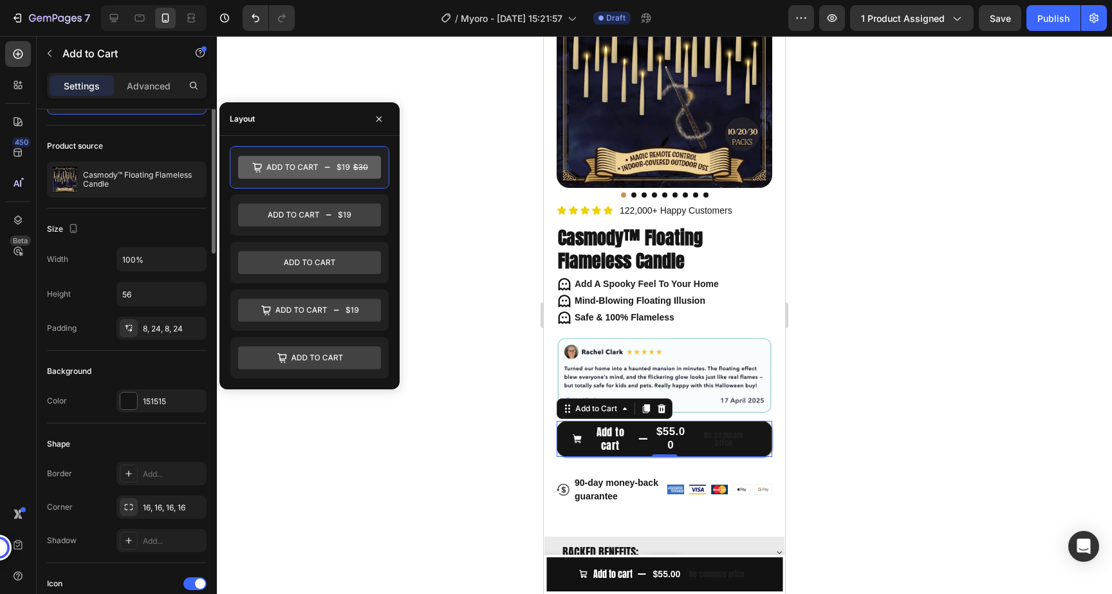
scroll to position [97, 0]
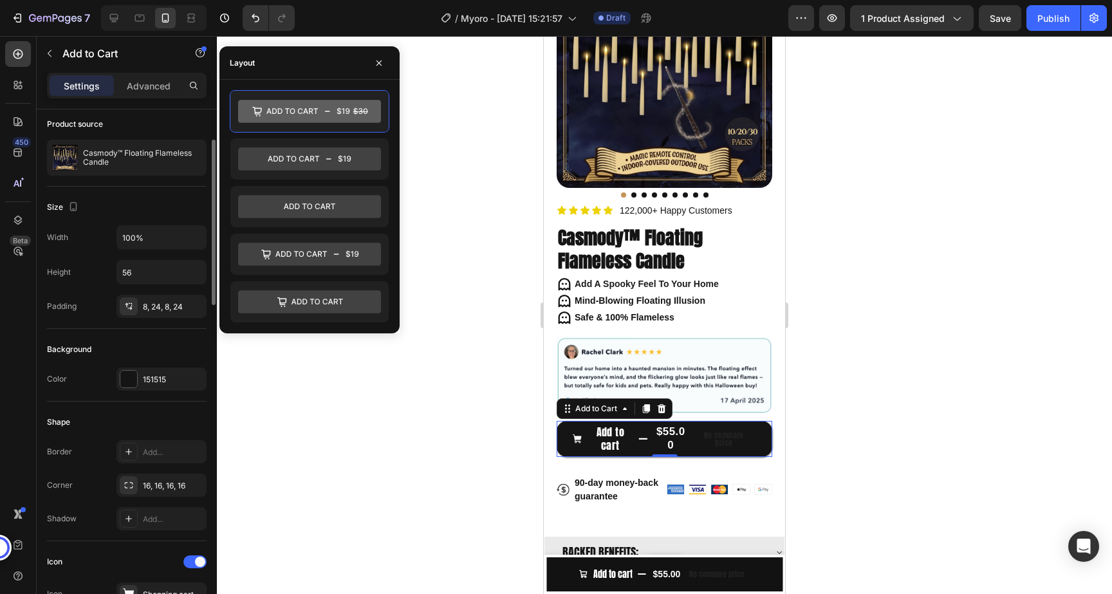
click at [141, 340] on div "Background" at bounding box center [127, 349] width 160 height 21
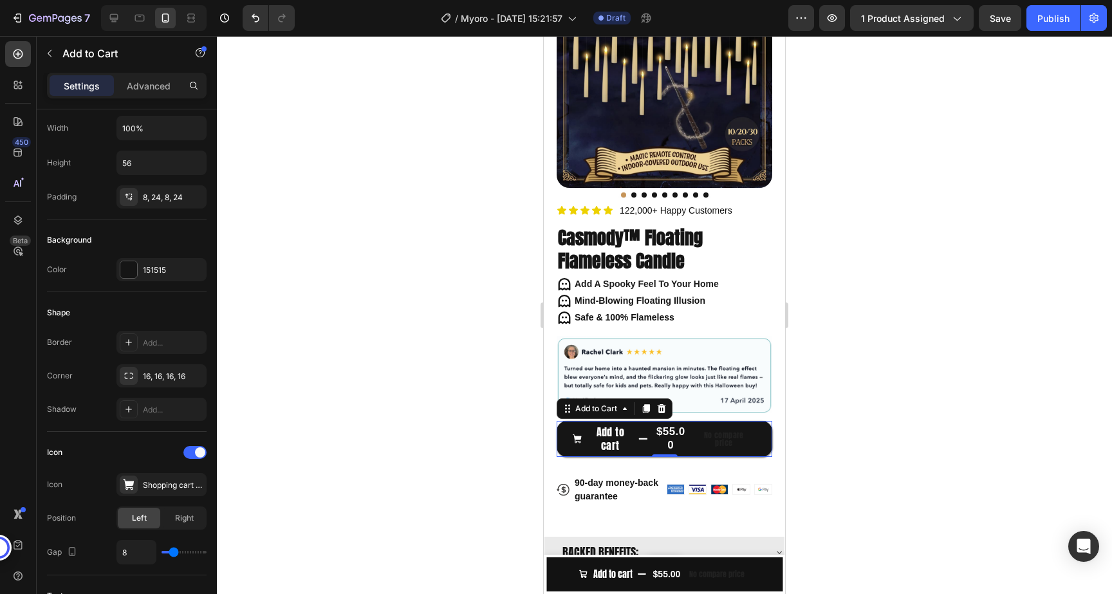
scroll to position [0, 0]
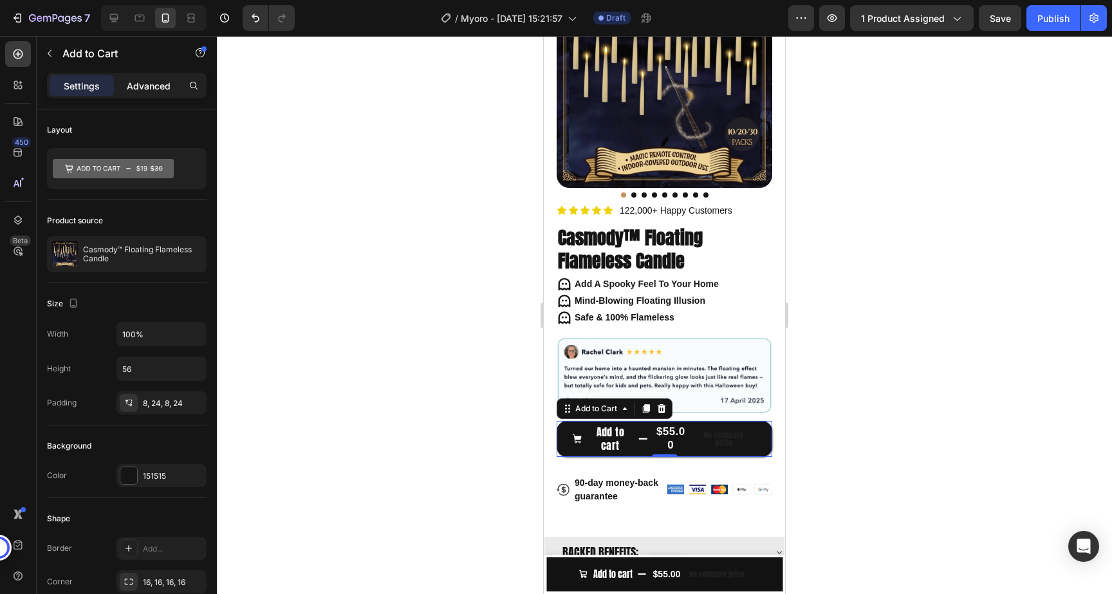
click at [151, 84] on p "Advanced" at bounding box center [149, 86] width 44 height 14
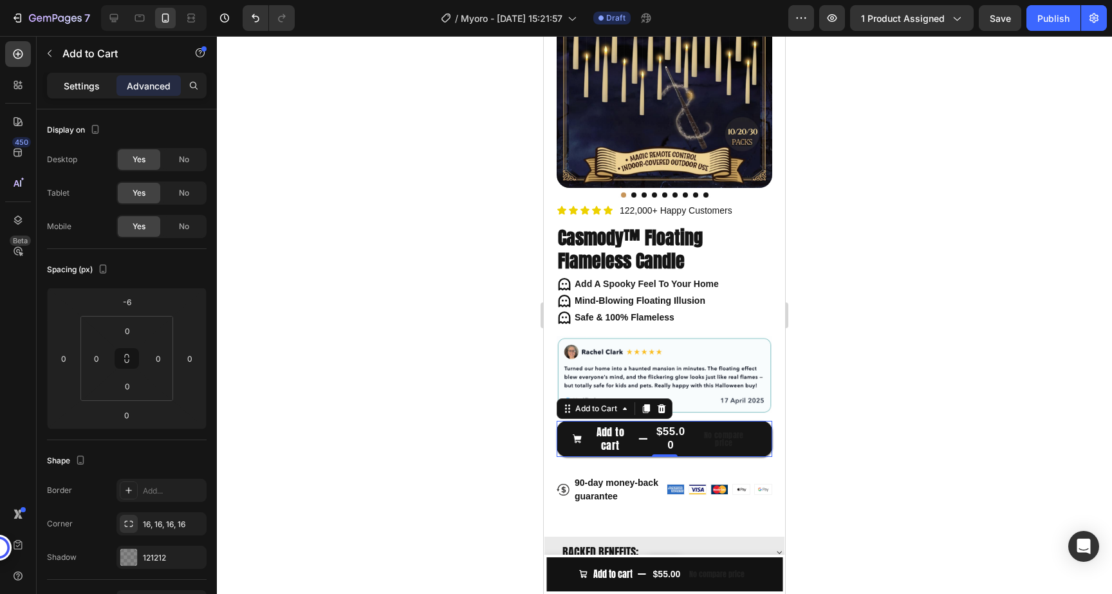
click at [88, 82] on p "Settings" at bounding box center [82, 86] width 36 height 14
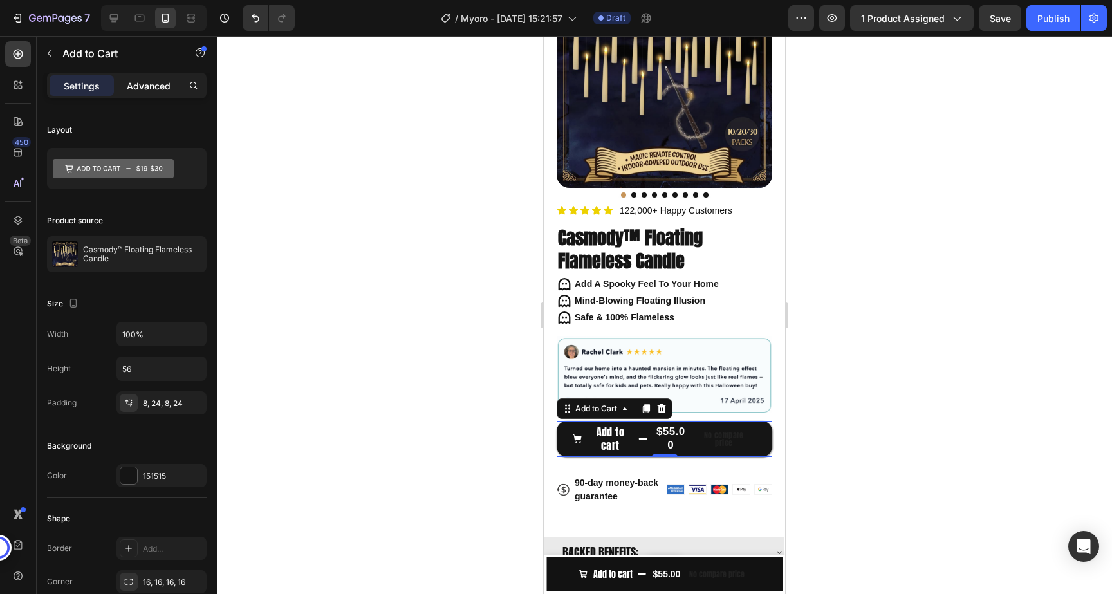
click at [158, 77] on div "Advanced" at bounding box center [149, 85] width 64 height 21
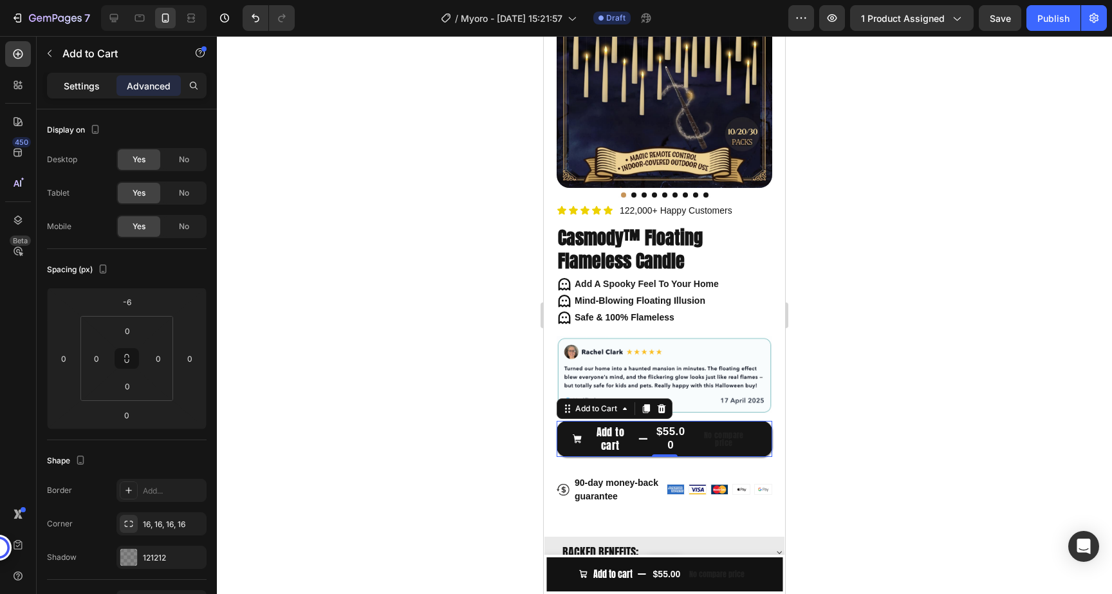
click at [98, 82] on p "Settings" at bounding box center [82, 86] width 36 height 14
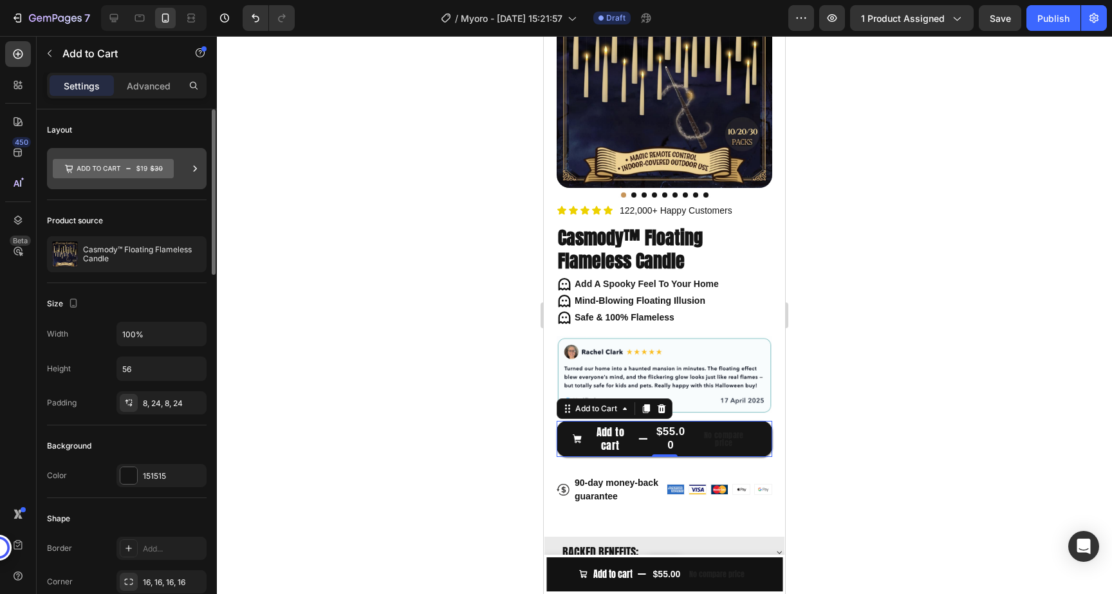
click at [169, 162] on icon at bounding box center [113, 168] width 121 height 19
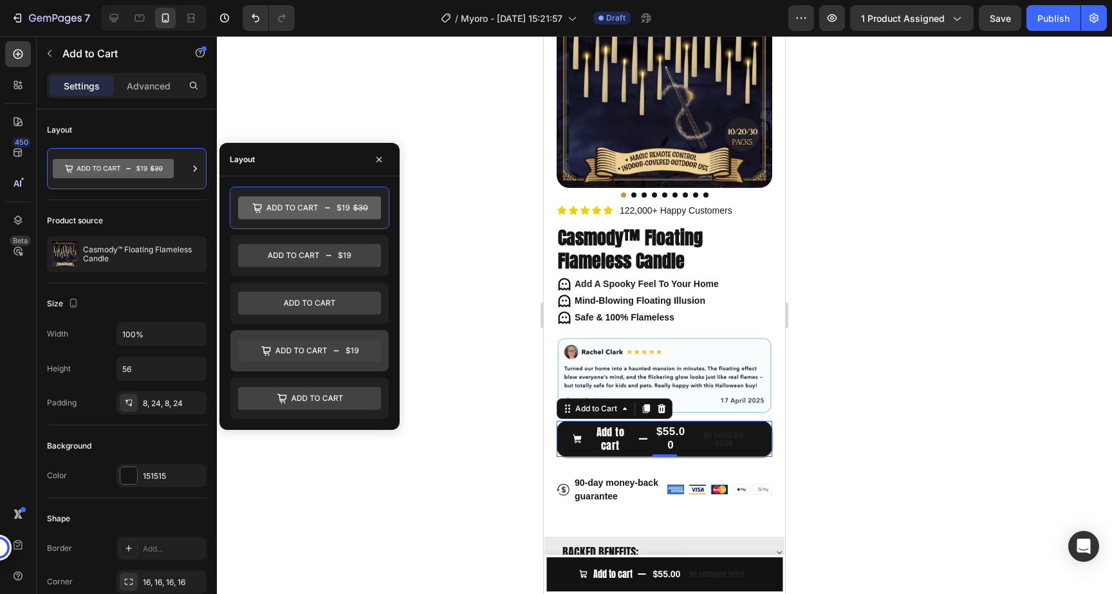
click at [336, 355] on icon at bounding box center [309, 350] width 143 height 23
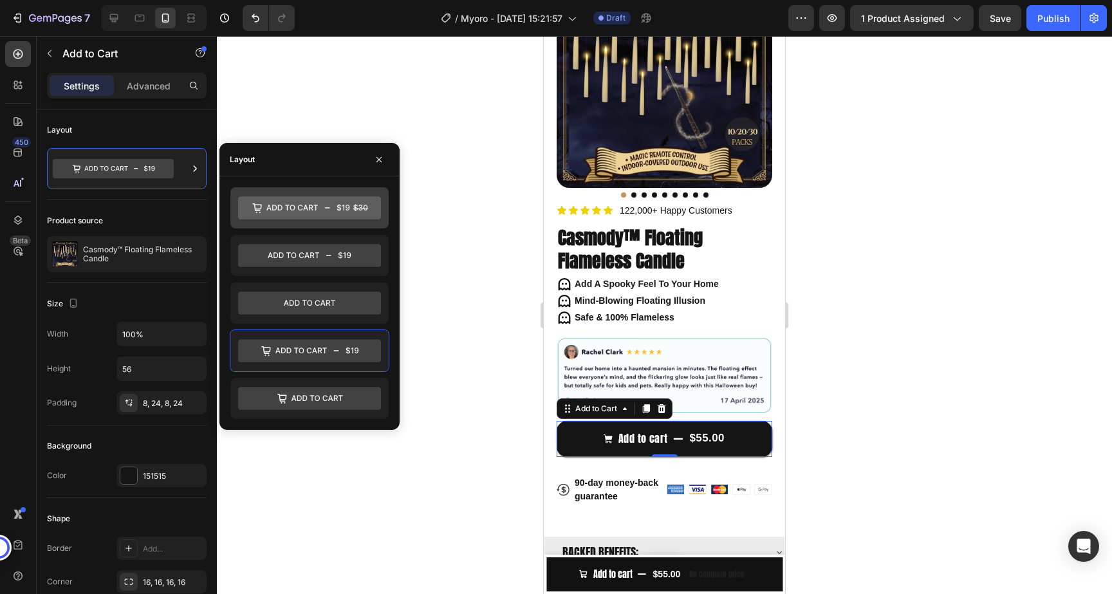
click at [353, 211] on icon at bounding box center [309, 207] width 143 height 23
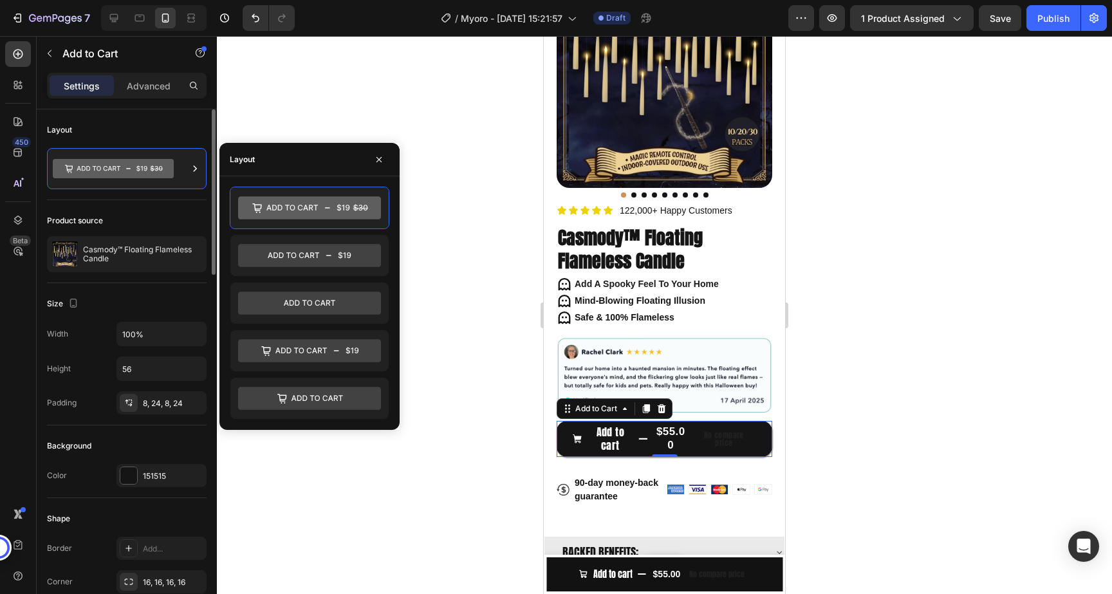
click at [141, 216] on div "Product source" at bounding box center [127, 221] width 160 height 21
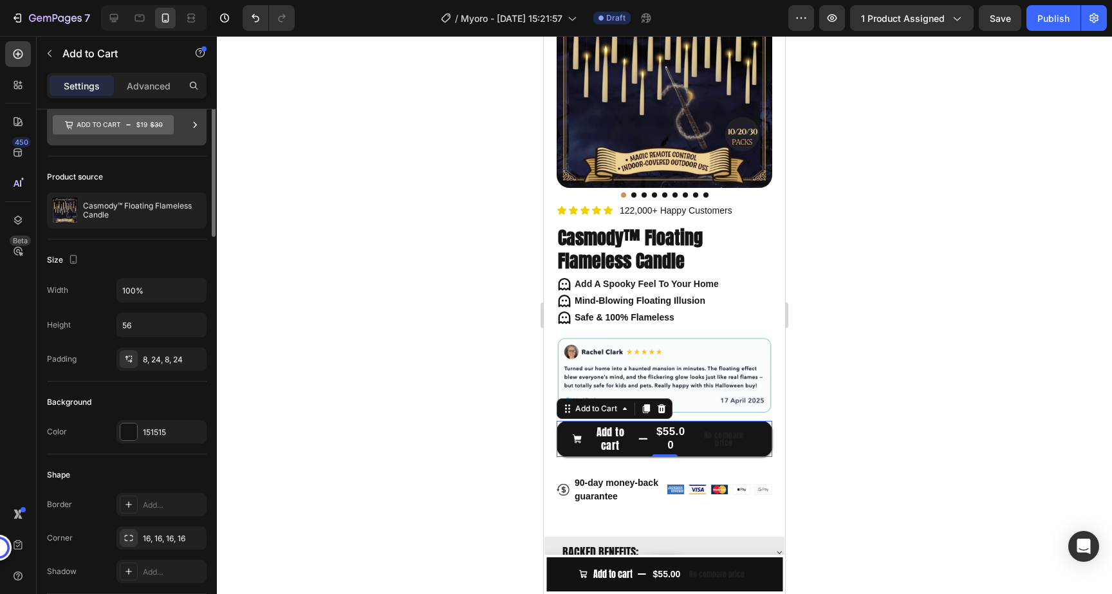
scroll to position [50, 0]
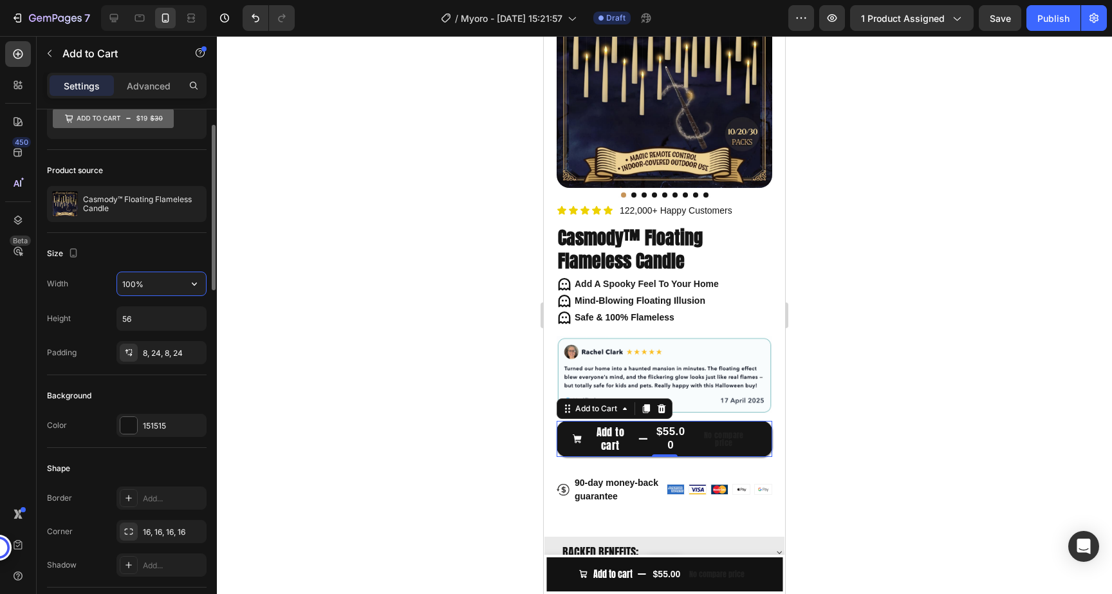
click at [158, 288] on input "100%" at bounding box center [161, 283] width 89 height 23
click at [187, 288] on button "button" at bounding box center [194, 283] width 23 height 23
click at [166, 316] on p "Fit content Auto" at bounding box center [158, 317] width 73 height 12
type input "Auto"
click at [182, 280] on input "Auto" at bounding box center [161, 283] width 89 height 23
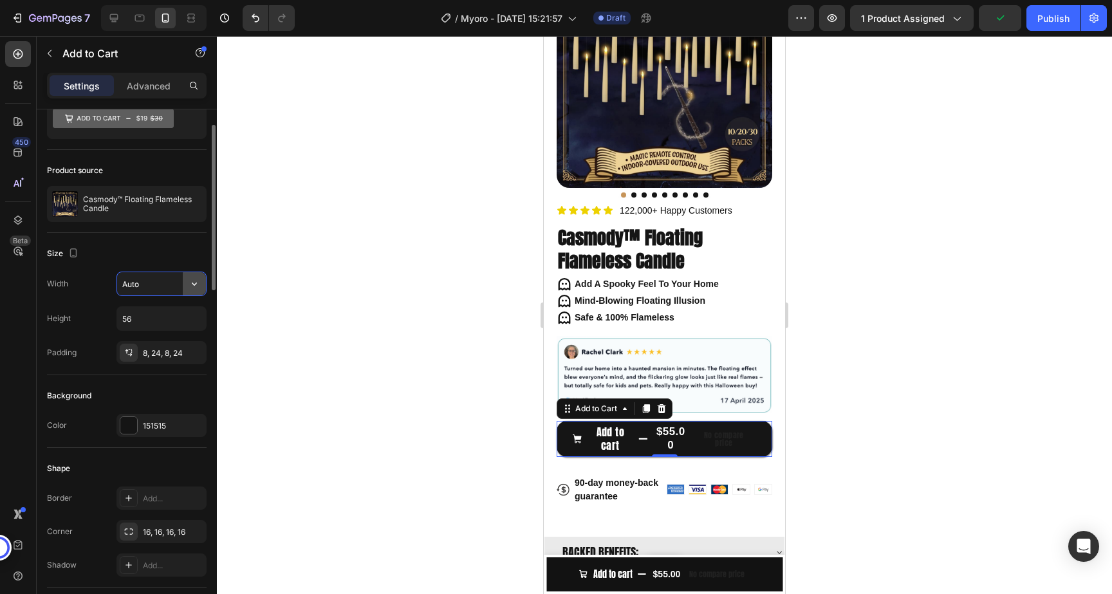
click at [197, 283] on icon "button" at bounding box center [194, 283] width 13 height 13
click at [241, 280] on div at bounding box center [664, 315] width 895 height 558
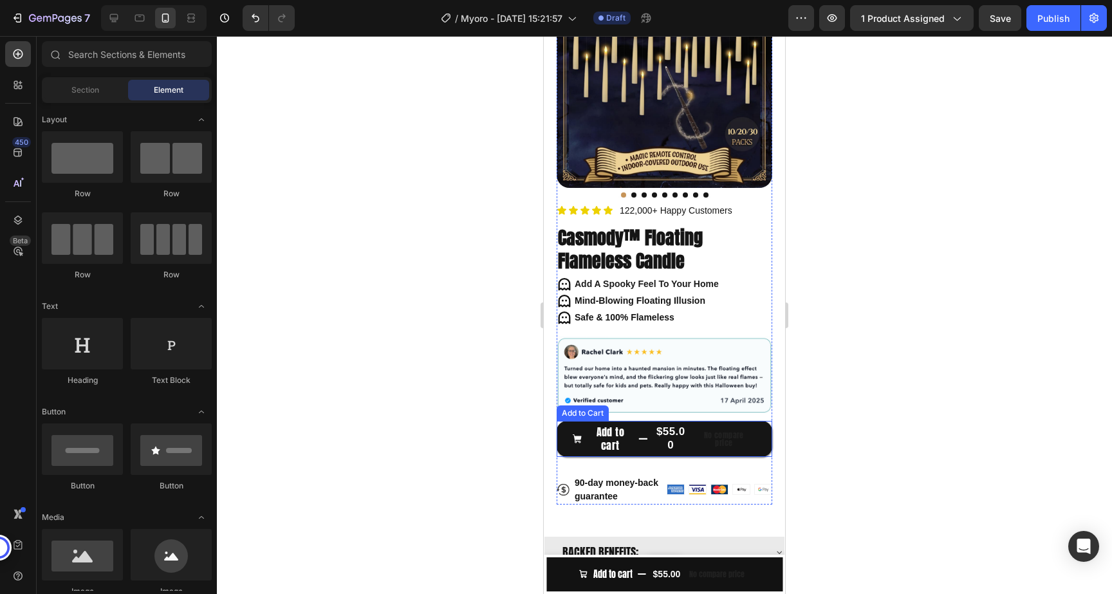
click at [645, 442] on icon "Add to cart" at bounding box center [644, 439] width 10 height 10
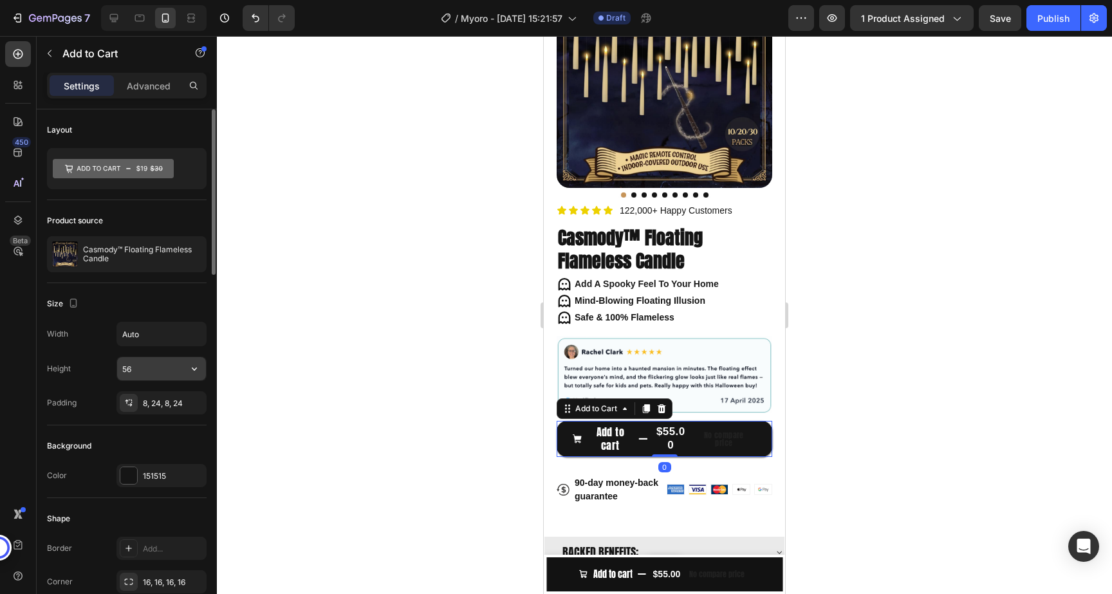
click at [147, 371] on input "56" at bounding box center [161, 368] width 89 height 23
click at [189, 368] on icon "button" at bounding box center [194, 368] width 13 height 13
click at [162, 400] on p "Fit content Auto" at bounding box center [158, 402] width 73 height 12
type input "Auto"
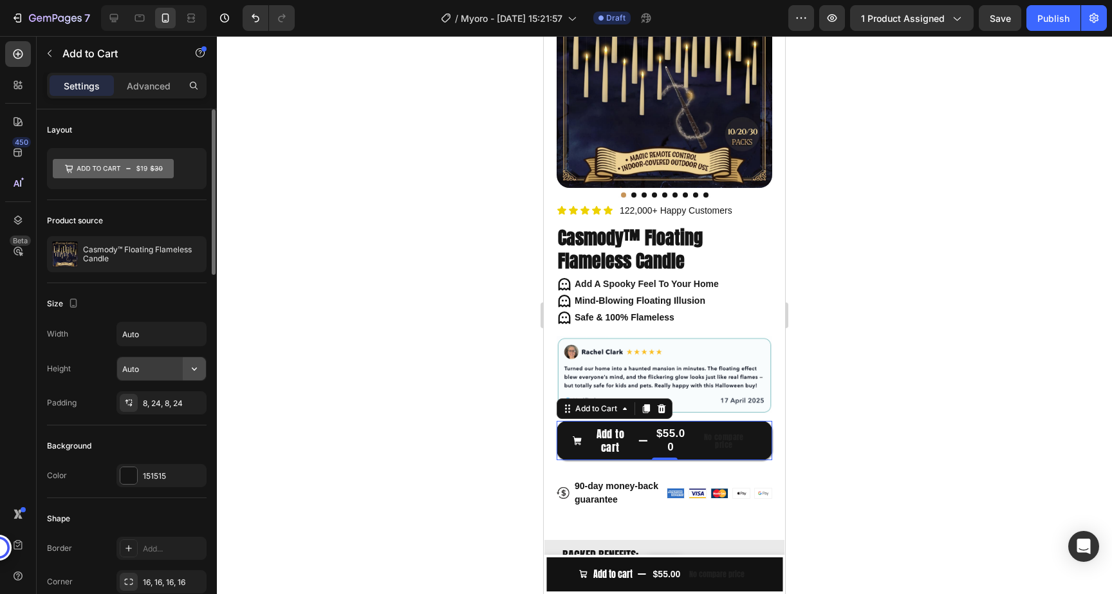
click at [192, 370] on icon "button" at bounding box center [194, 368] width 13 height 13
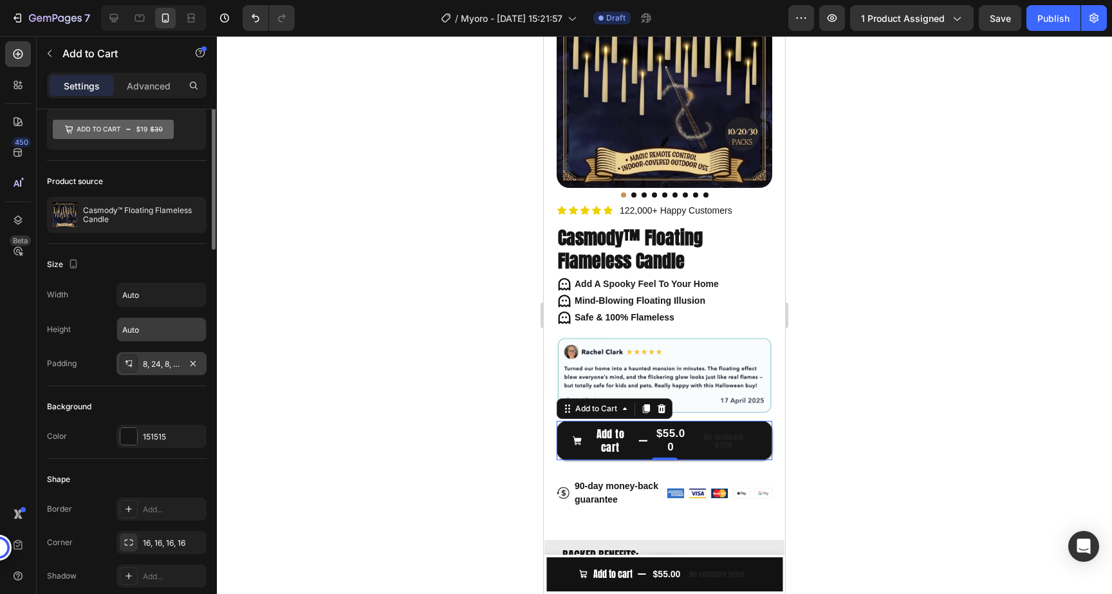
scroll to position [42, 0]
click at [149, 357] on div "8, 24, 8, 24" at bounding box center [161, 361] width 37 height 12
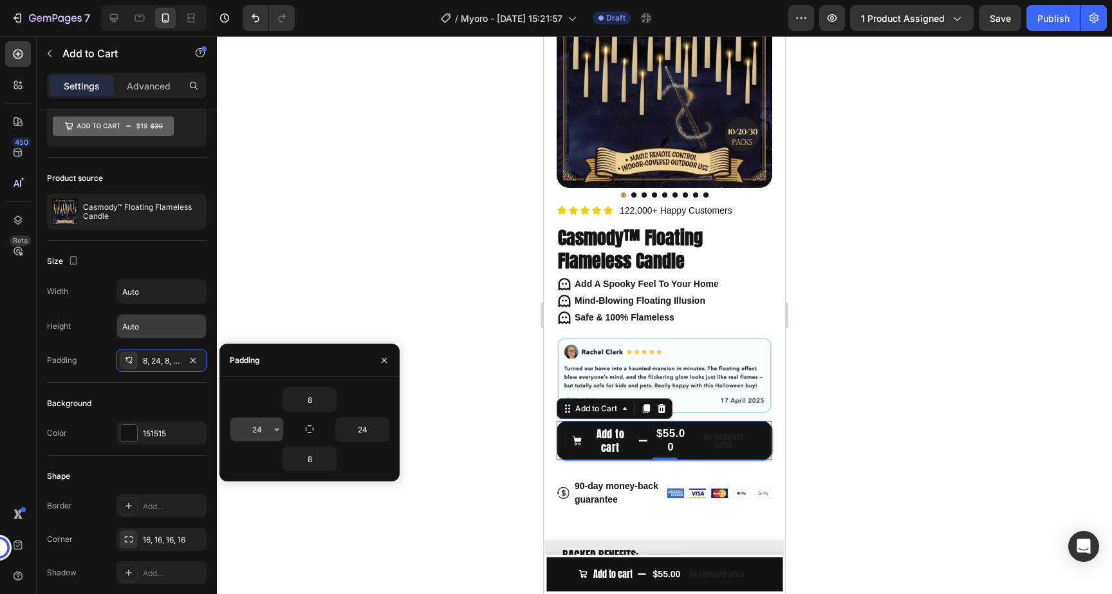
click at [256, 429] on input "24" at bounding box center [256, 429] width 53 height 23
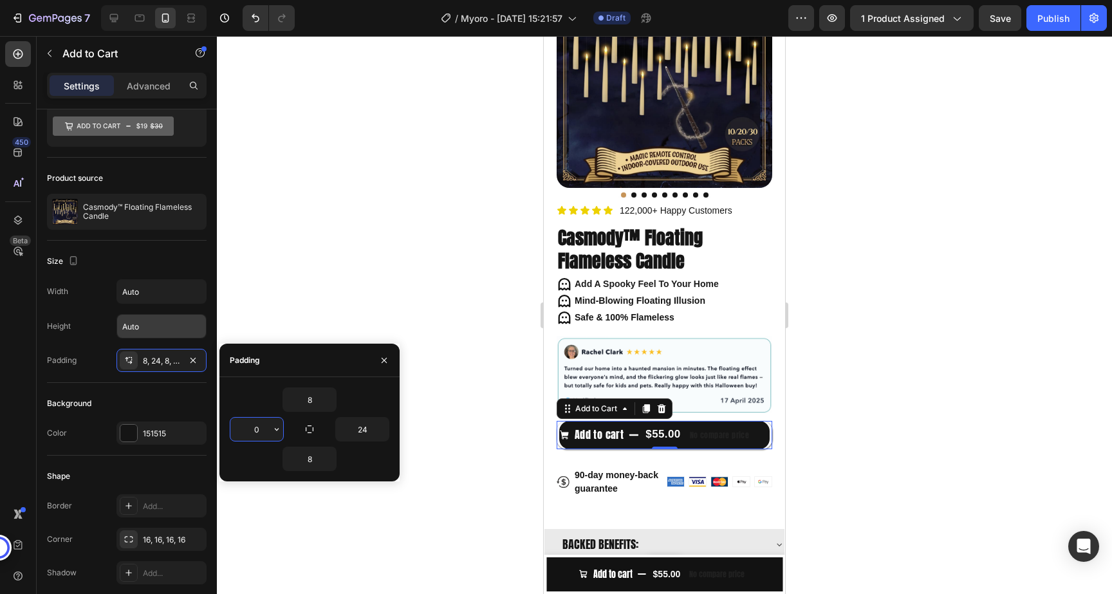
click at [261, 434] on input "0" at bounding box center [256, 429] width 53 height 23
click at [263, 424] on input "6" at bounding box center [256, 429] width 53 height 23
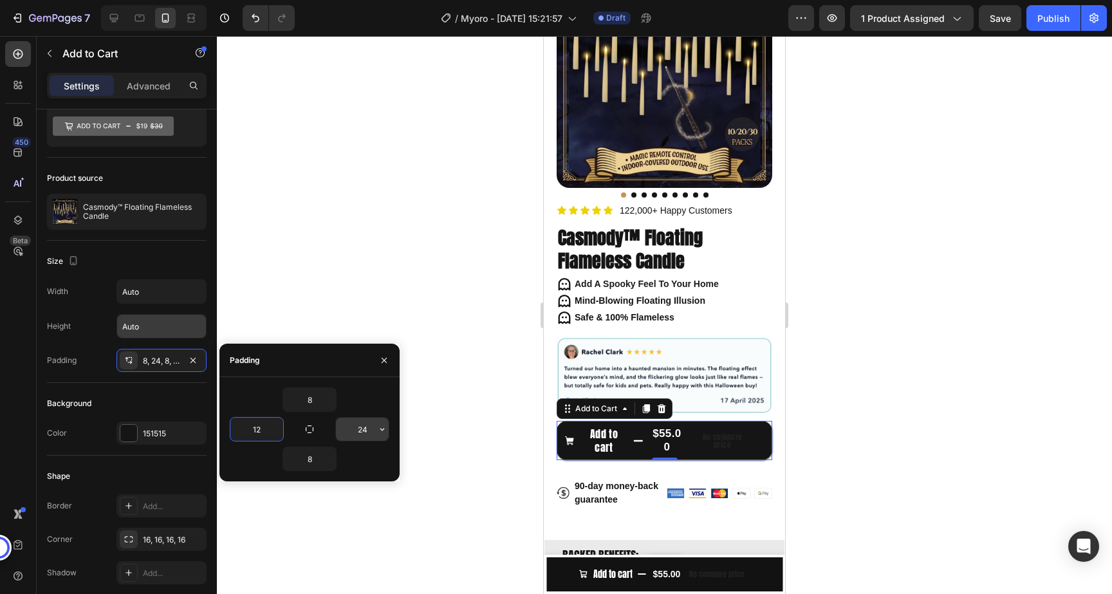
type input "12"
click at [360, 433] on input "24" at bounding box center [362, 429] width 53 height 23
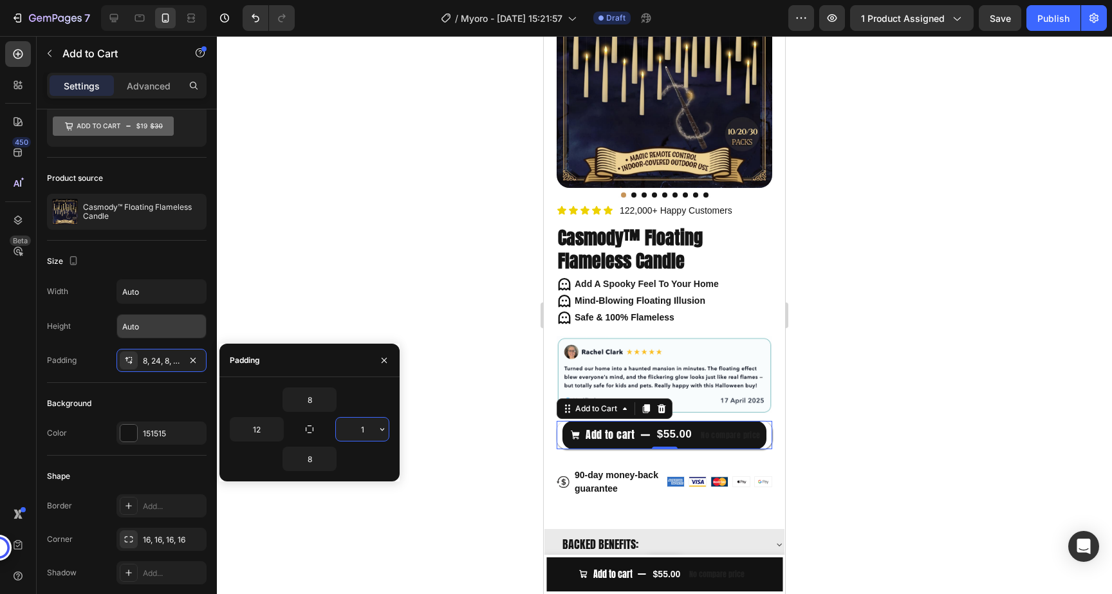
type input "12"
click at [865, 438] on div at bounding box center [664, 315] width 895 height 558
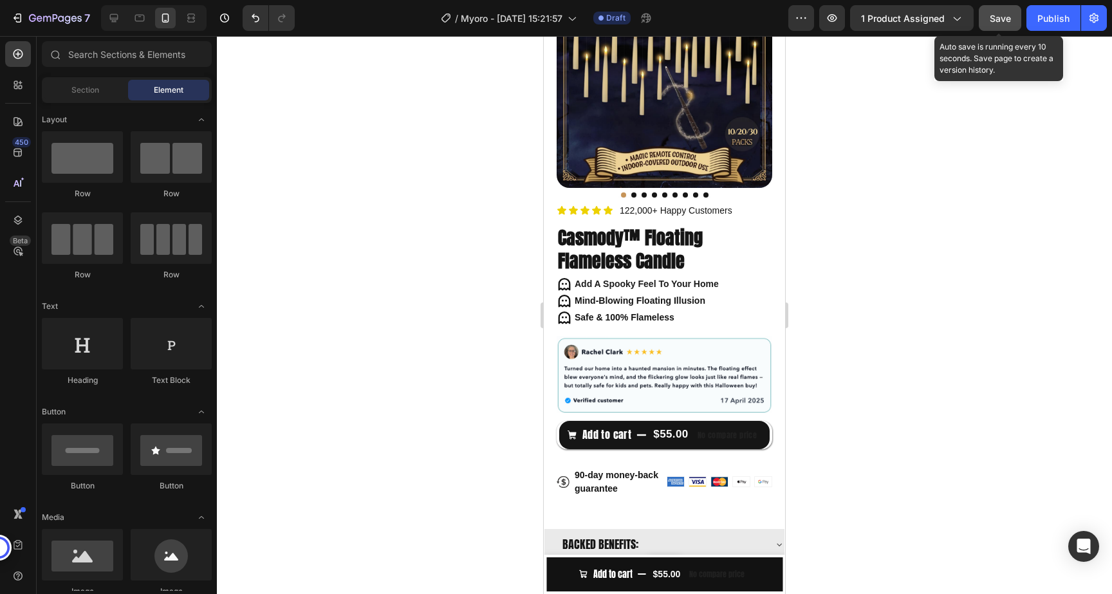
click at [996, 22] on span "Save" at bounding box center [1000, 18] width 21 height 11
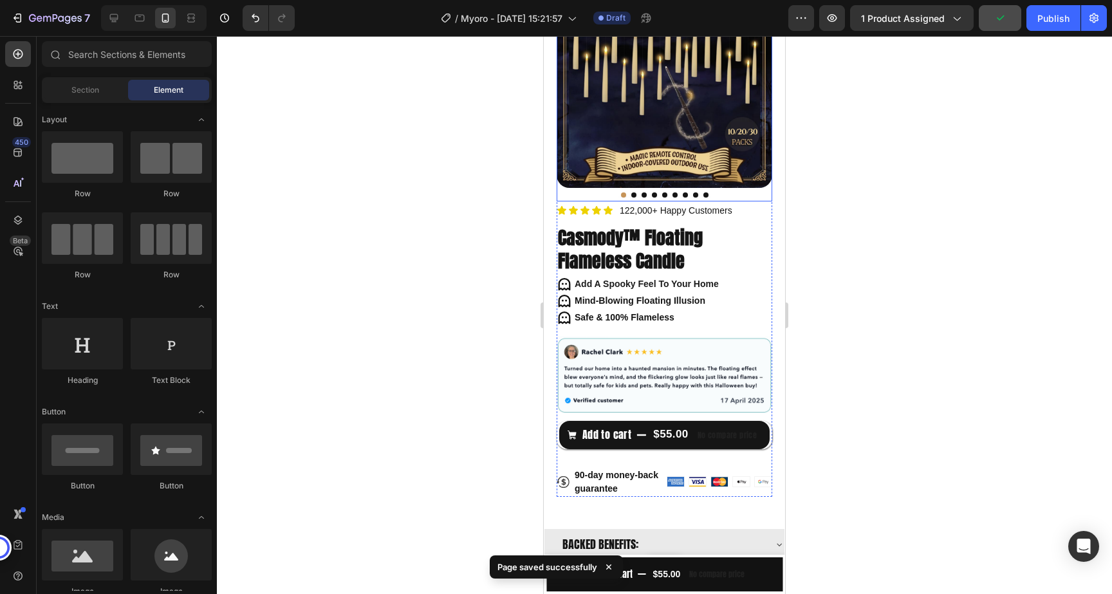
scroll to position [0, 0]
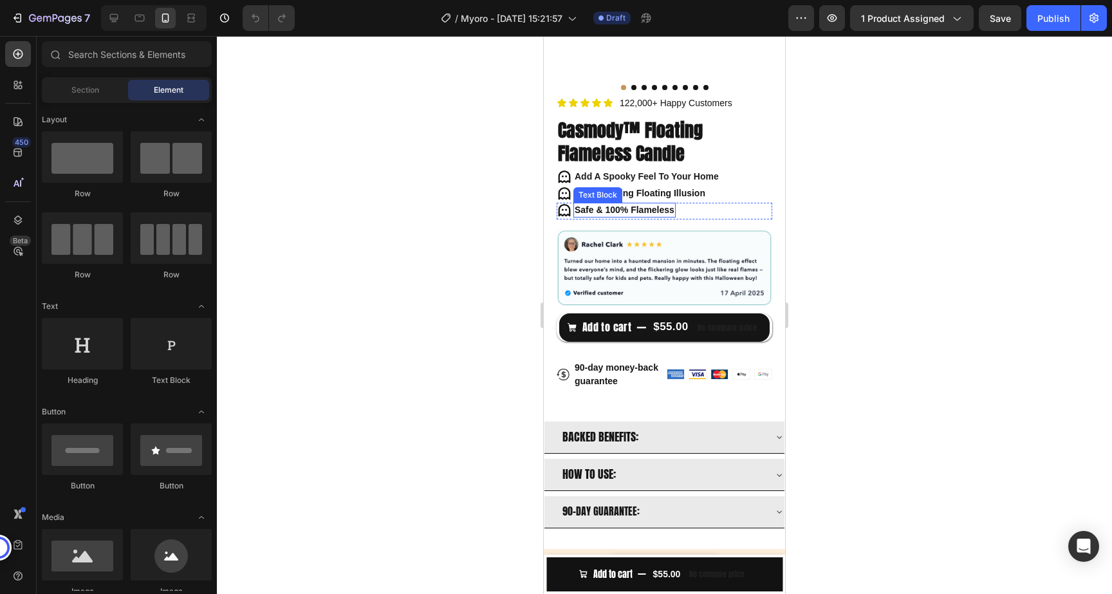
scroll to position [269, 0]
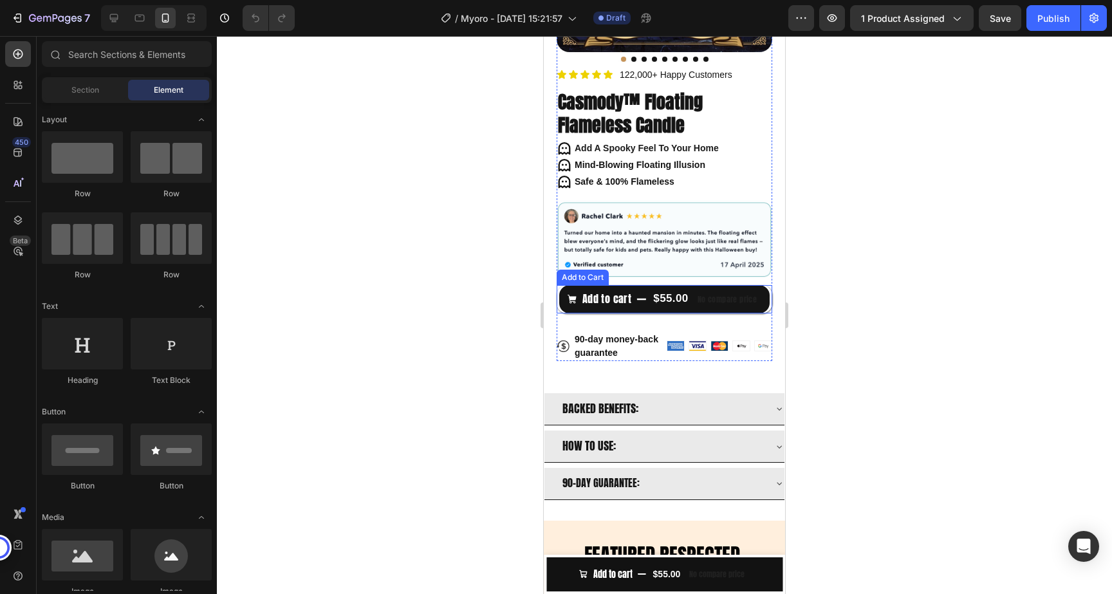
click at [727, 298] on p "No compare price" at bounding box center [727, 299] width 59 height 8
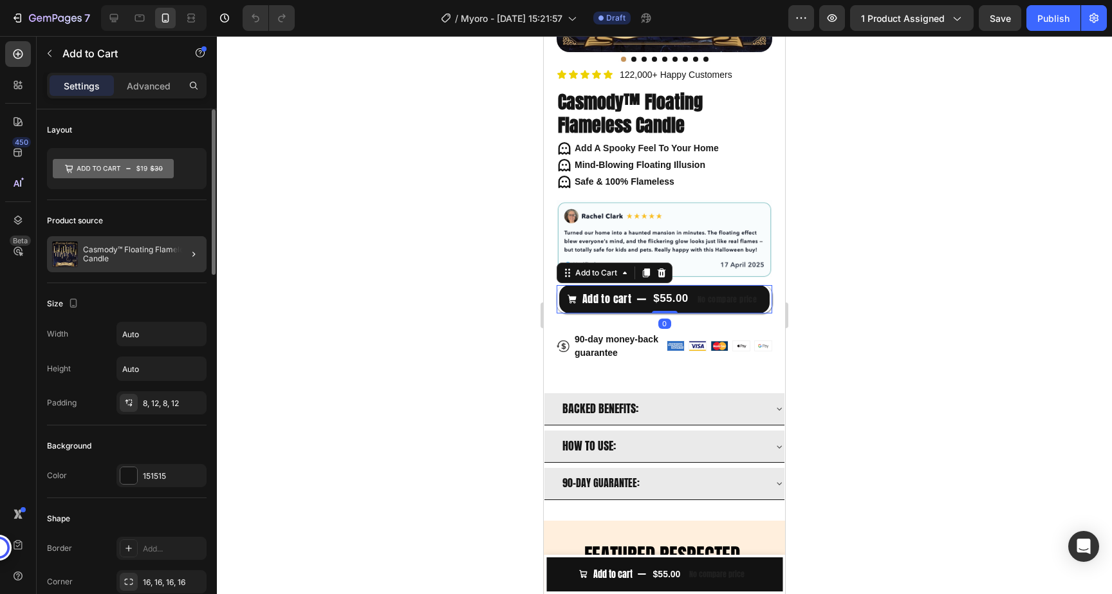
click at [177, 261] on div at bounding box center [189, 254] width 36 height 36
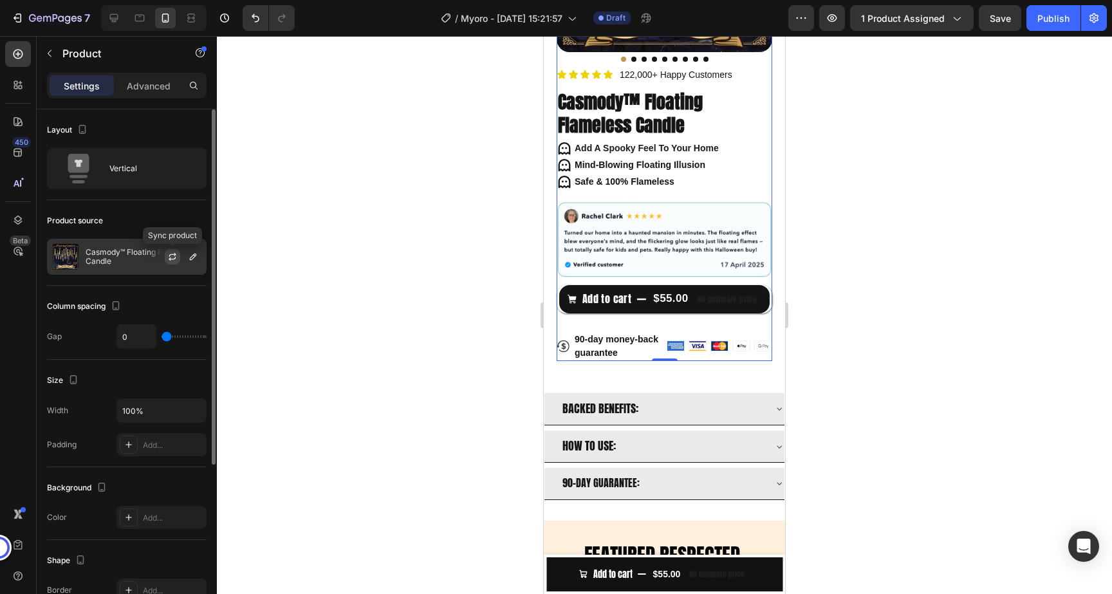
click at [176, 255] on icon "button" at bounding box center [172, 257] width 10 height 10
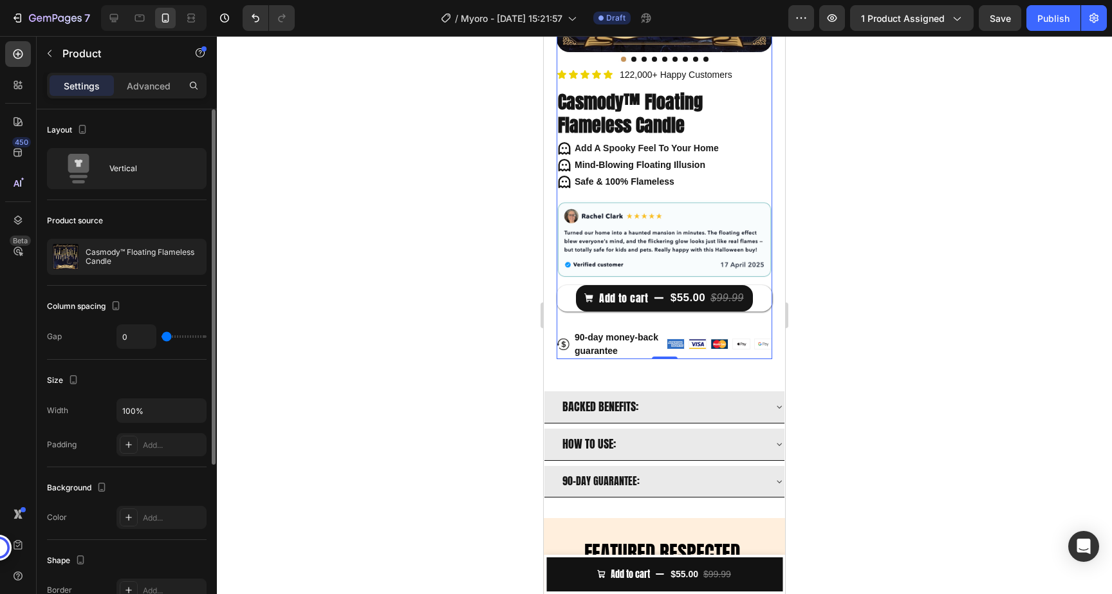
click at [341, 281] on div at bounding box center [664, 315] width 895 height 558
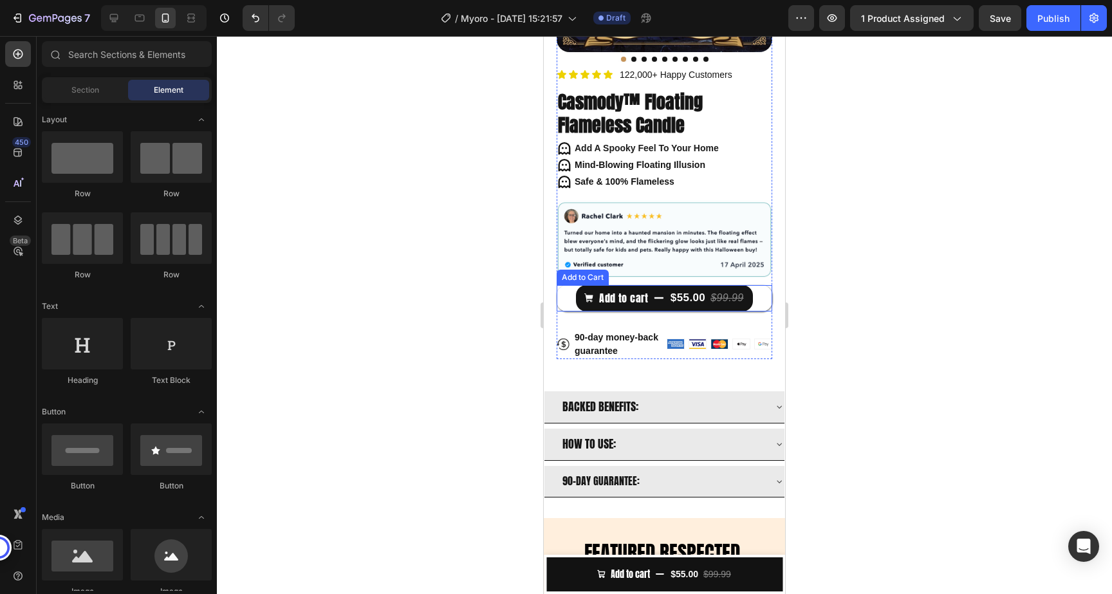
click at [572, 299] on div "Add to cart $55.00 $99.99 Add to Cart" at bounding box center [665, 298] width 216 height 26
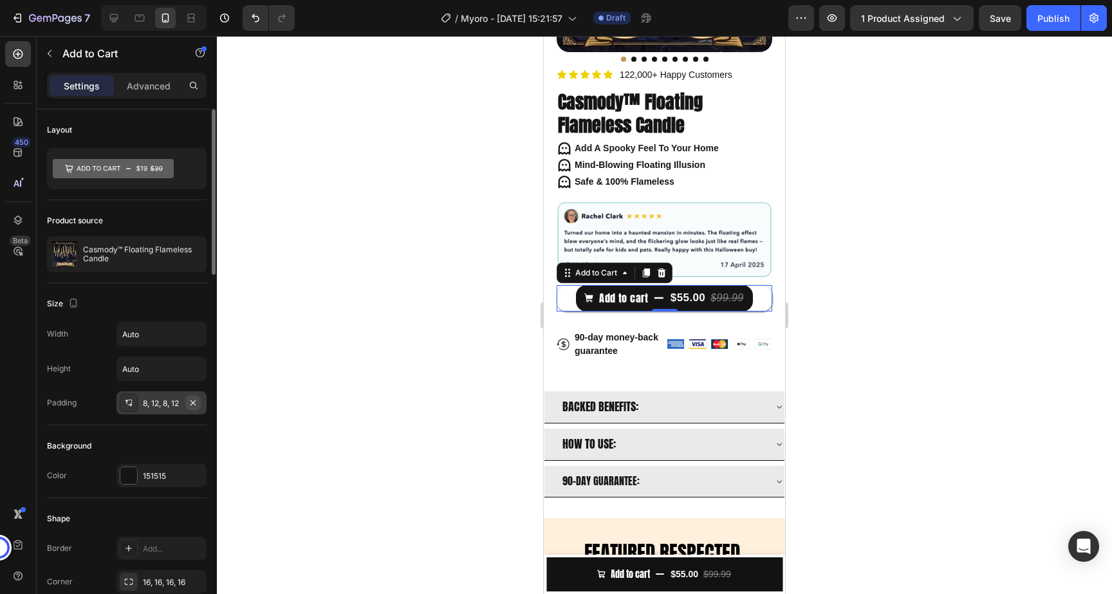
click at [186, 405] on button "button" at bounding box center [192, 402] width 15 height 15
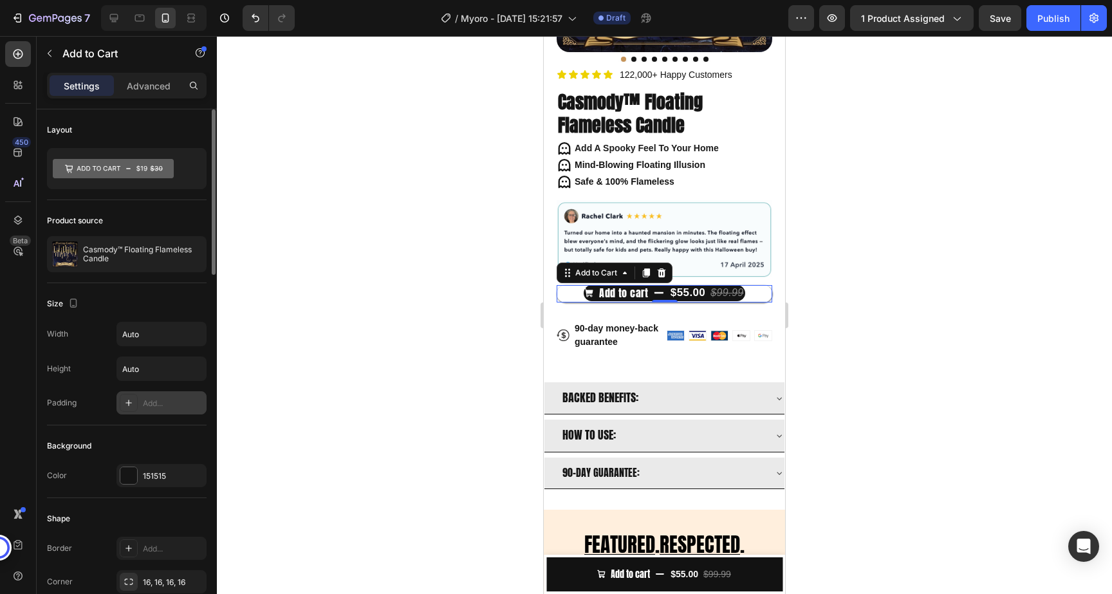
click at [182, 402] on div "Add..." at bounding box center [173, 404] width 61 height 12
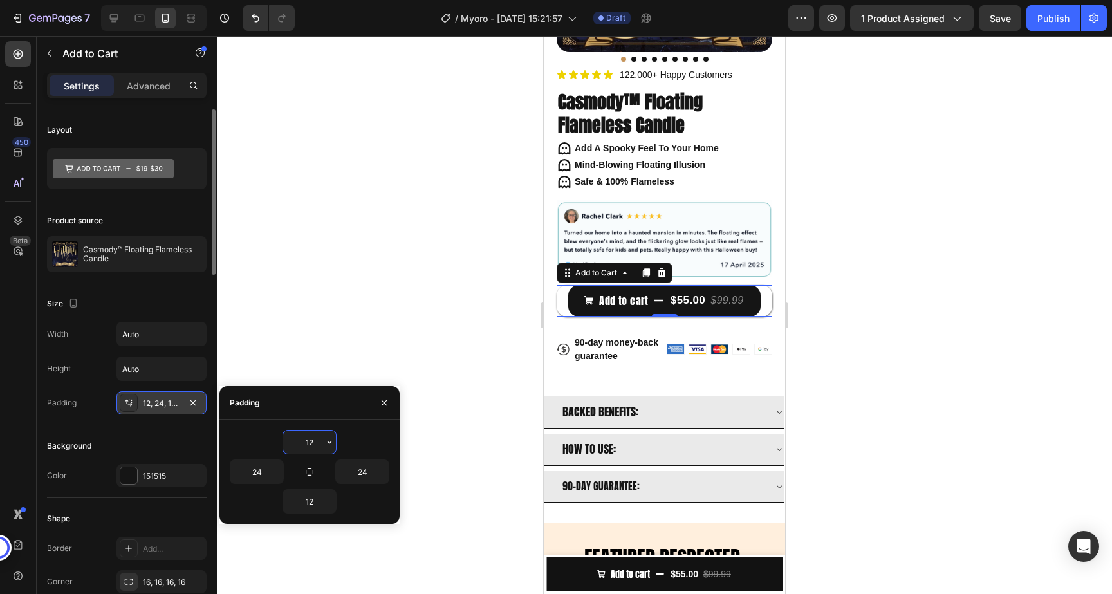
click at [317, 312] on div at bounding box center [664, 315] width 895 height 558
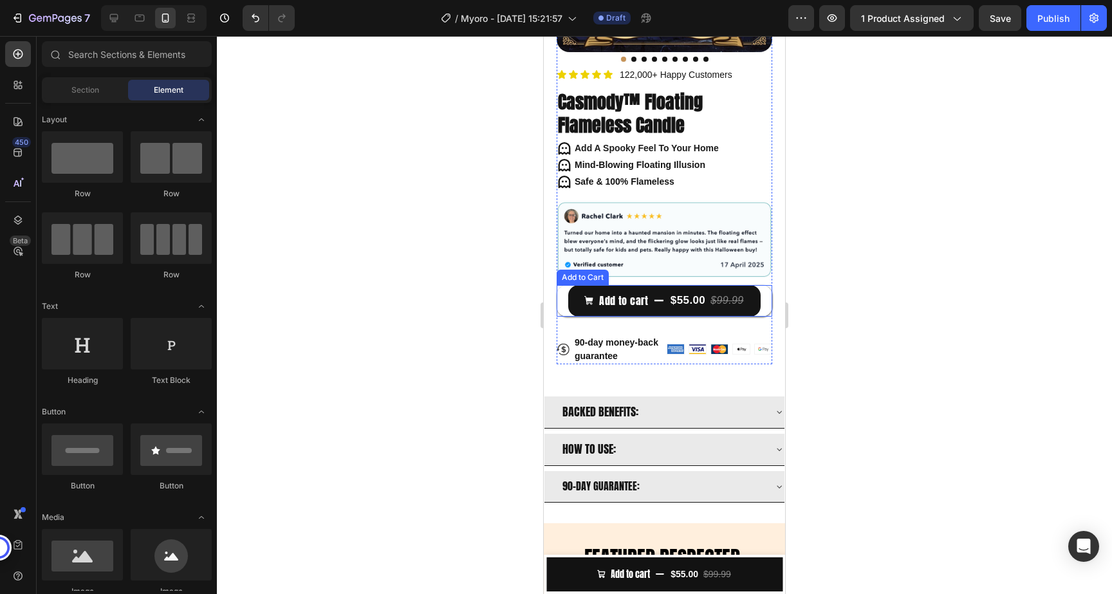
click at [765, 298] on div "Add to cart $55.00 $99.99 Add to Cart" at bounding box center [665, 301] width 216 height 32
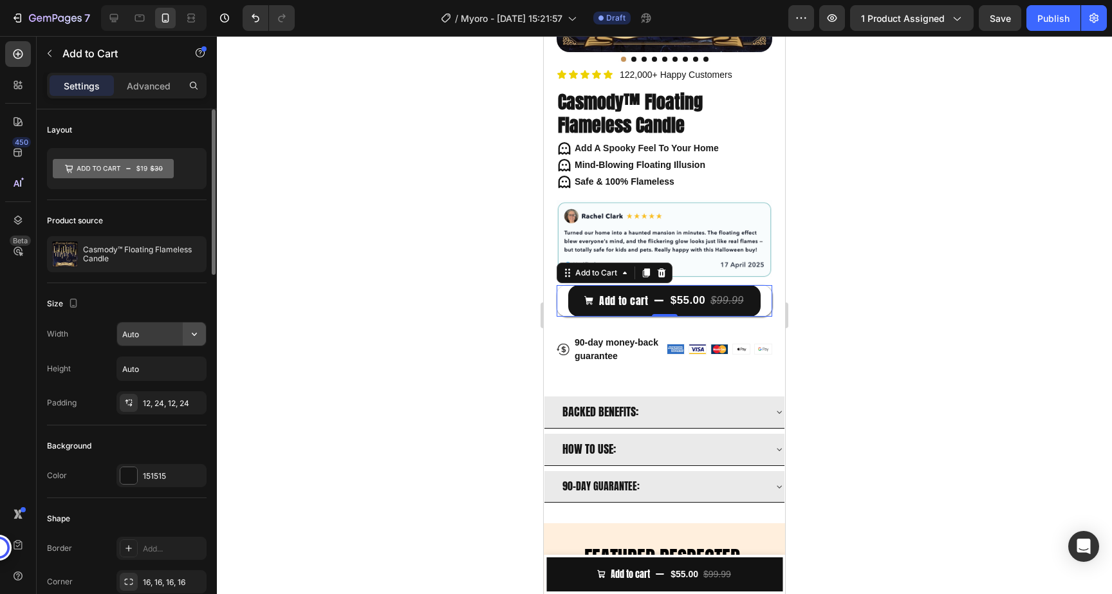
click at [196, 334] on icon "button" at bounding box center [194, 334] width 13 height 13
click at [156, 389] on p "Full 100%" at bounding box center [158, 392] width 73 height 12
type input "100%"
click at [404, 341] on div at bounding box center [664, 315] width 895 height 558
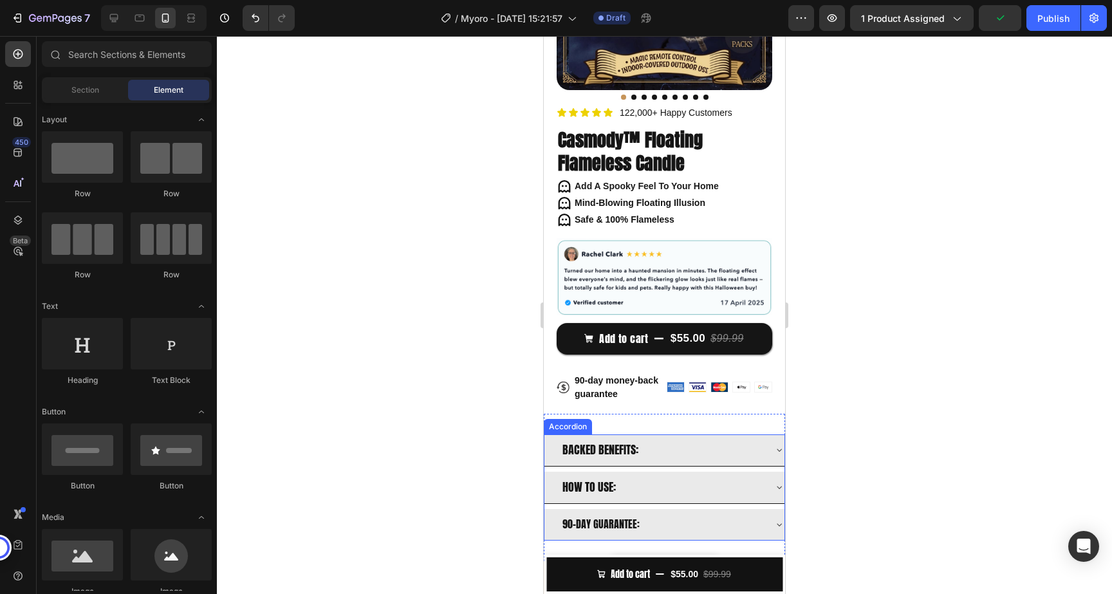
scroll to position [235, 0]
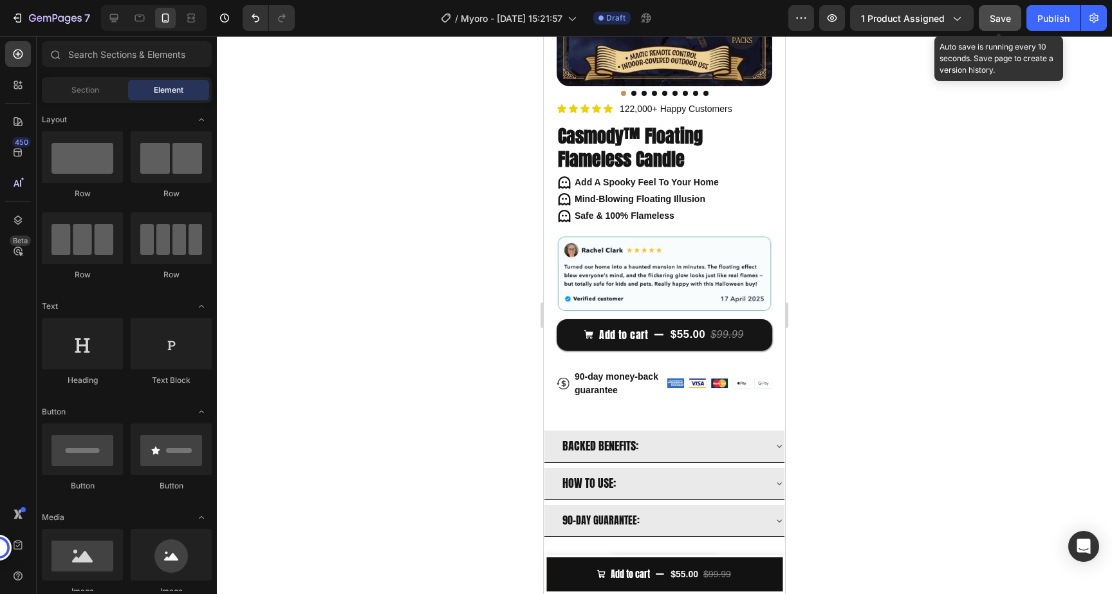
click at [997, 12] on div "Save" at bounding box center [1000, 19] width 21 height 14
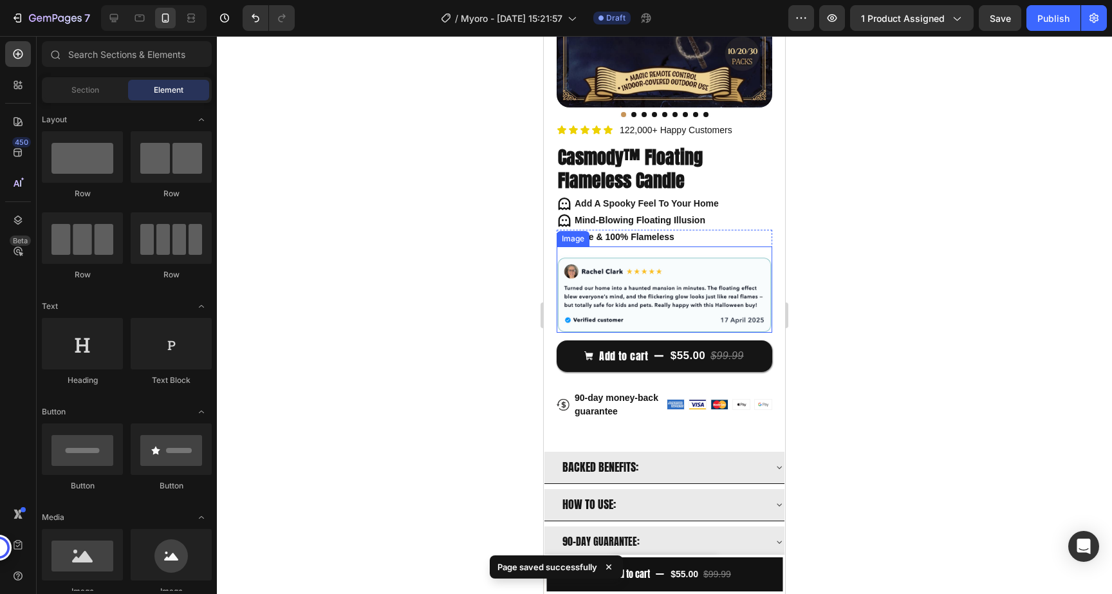
scroll to position [201, 0]
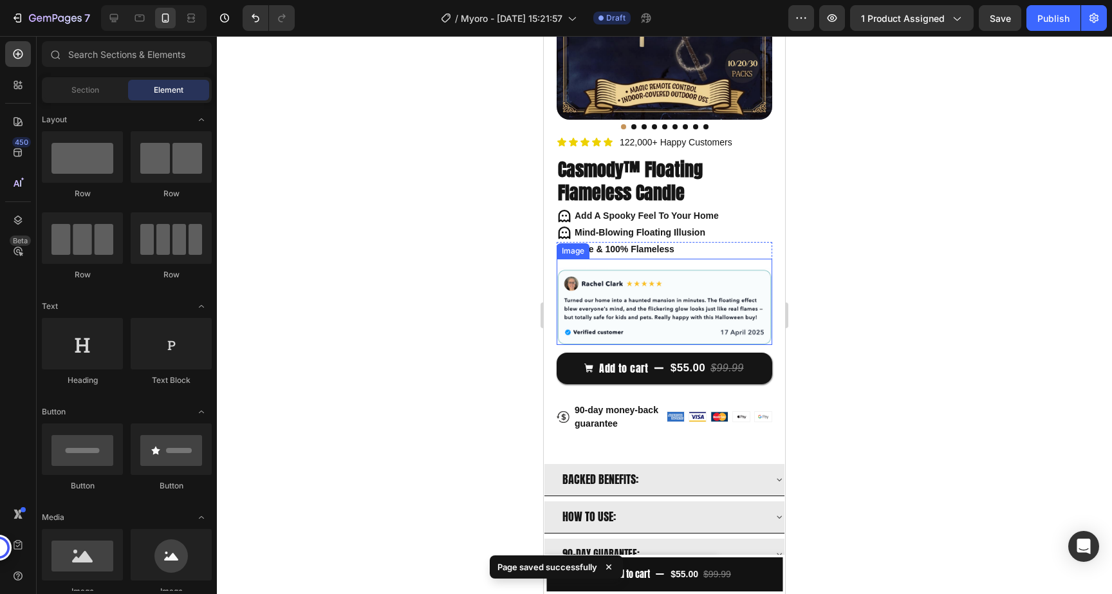
click at [735, 320] on img at bounding box center [665, 306] width 216 height 77
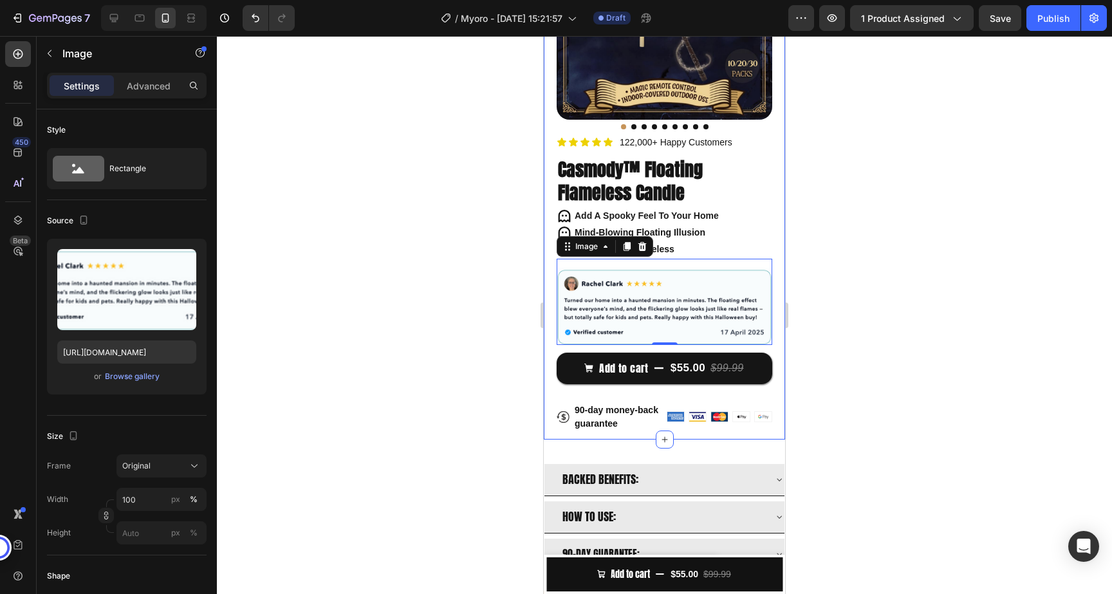
click at [900, 328] on div at bounding box center [664, 315] width 895 height 558
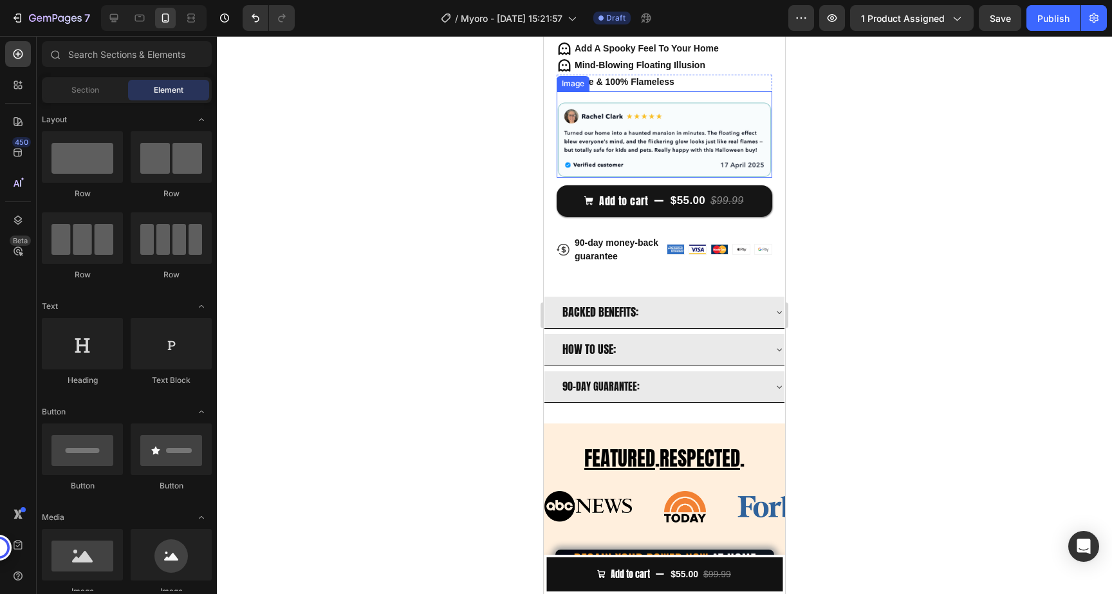
scroll to position [384, 0]
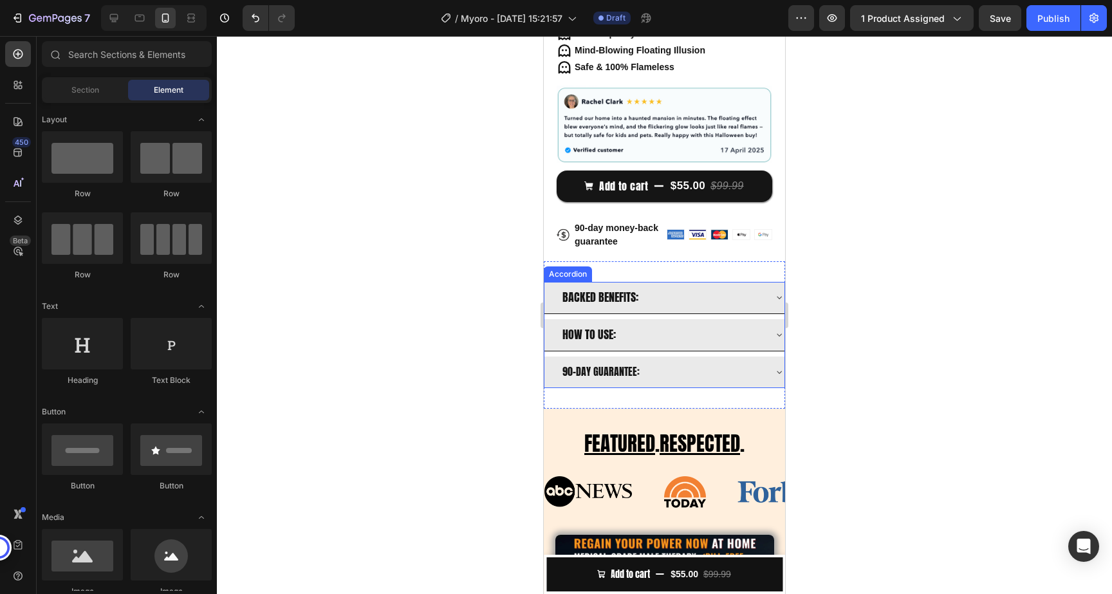
click at [612, 295] on span "BACKED BENEFITS:" at bounding box center [601, 296] width 76 height 17
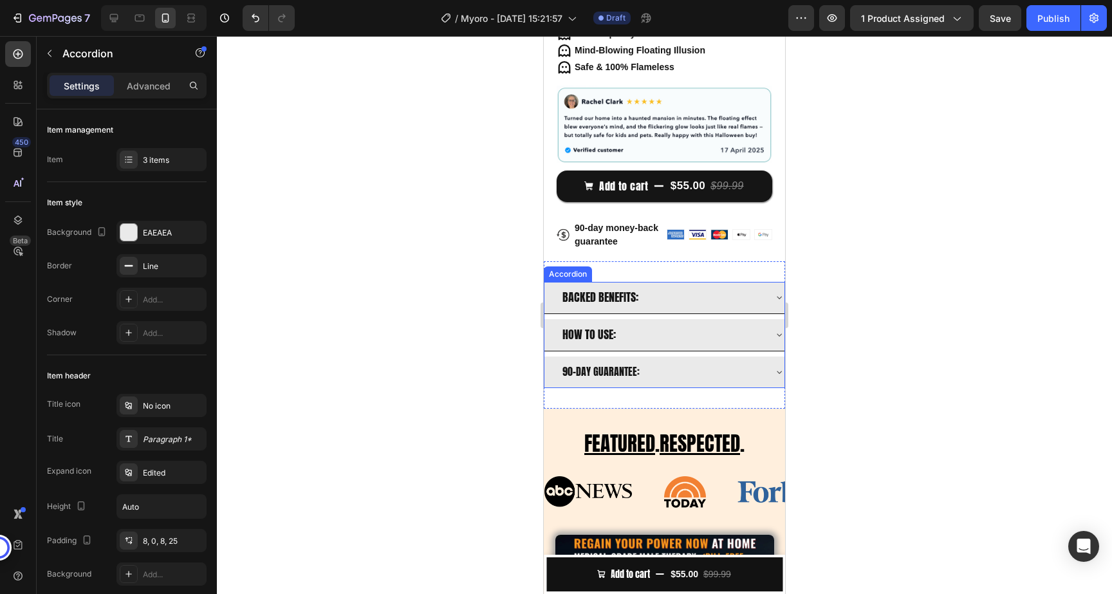
click at [612, 295] on span "BACKED BENEFITS:" at bounding box center [601, 296] width 76 height 17
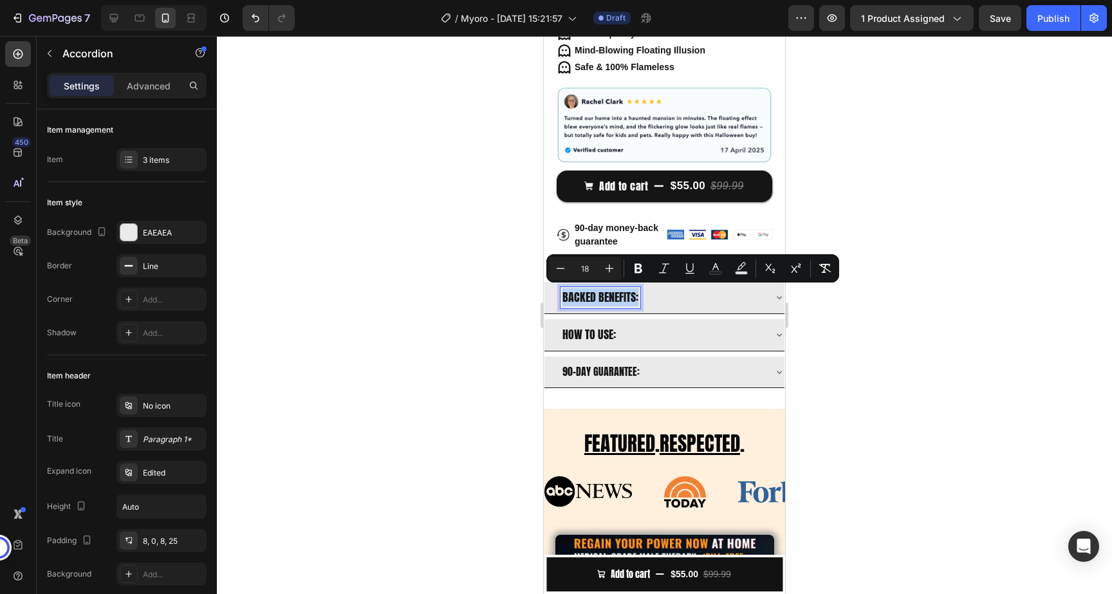
click at [612, 295] on span "BACKED BENEFITS:" at bounding box center [601, 296] width 76 height 17
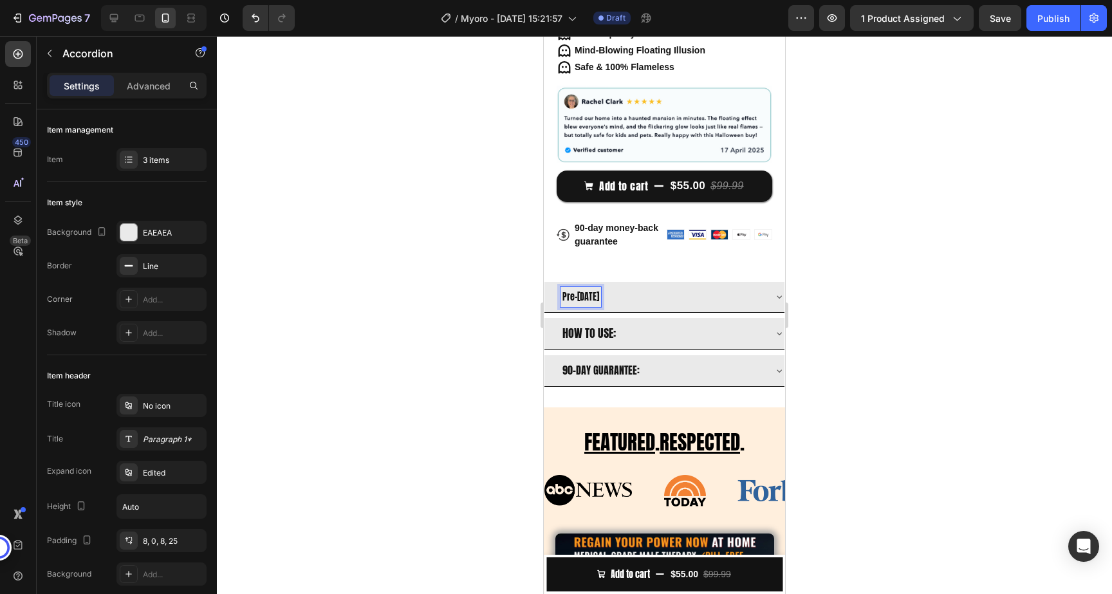
click at [568, 294] on p "Pre-Halloween" at bounding box center [581, 297] width 37 height 16
click at [600, 294] on p "PRE-[DATE] SALE:" at bounding box center [591, 297] width 57 height 16
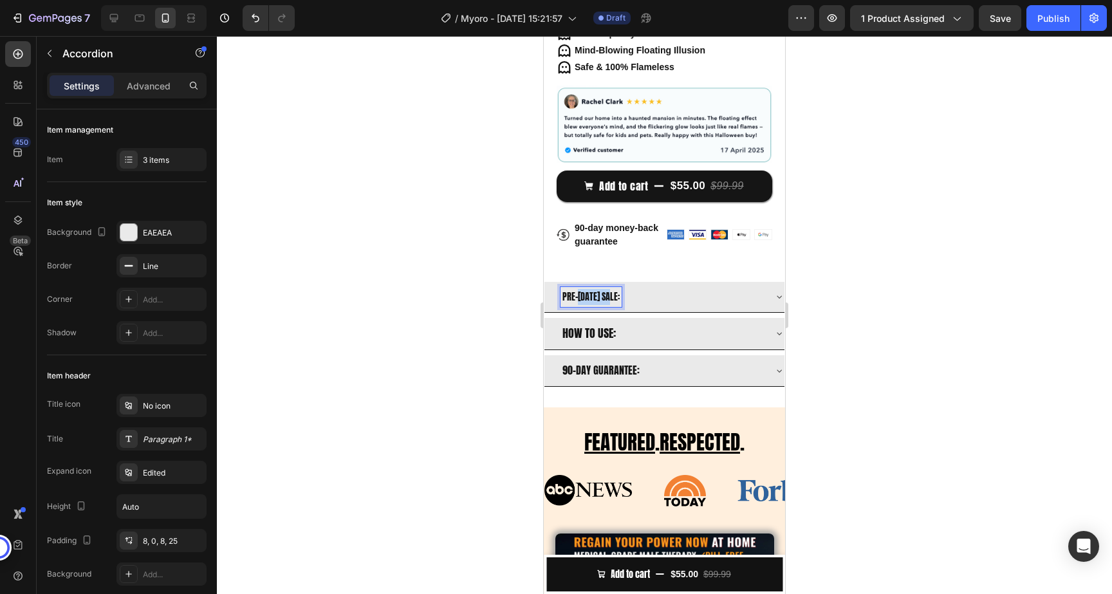
click at [600, 294] on p "PRE-[DATE] SALE:" at bounding box center [591, 297] width 57 height 16
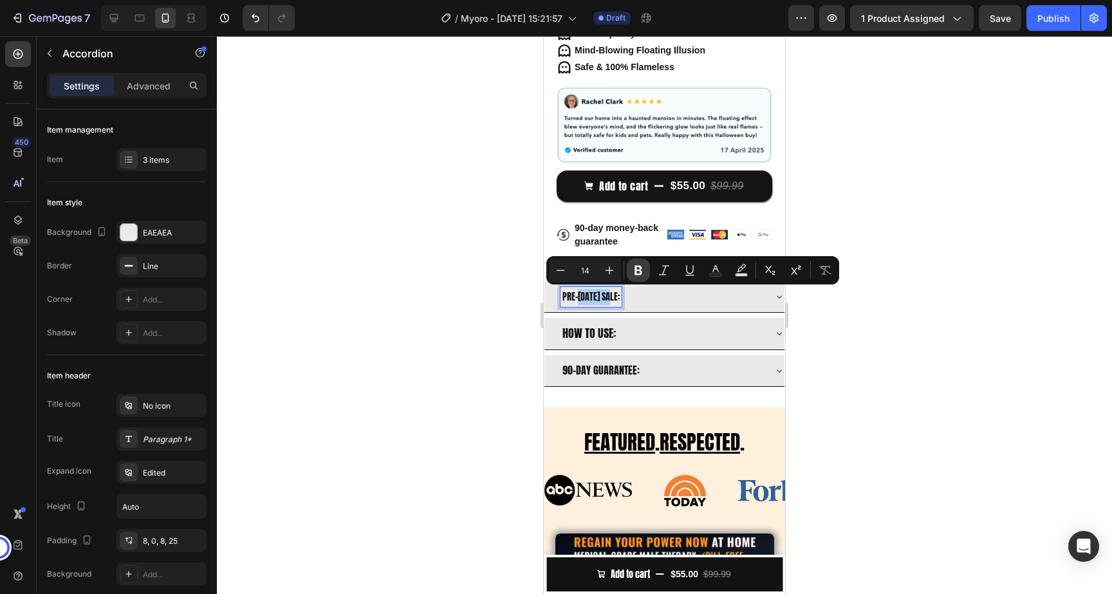
click at [642, 270] on icon "Editor contextual toolbar" at bounding box center [638, 270] width 13 height 13
type input "18"
click at [603, 338] on span "HOW TO USE:" at bounding box center [589, 332] width 53 height 17
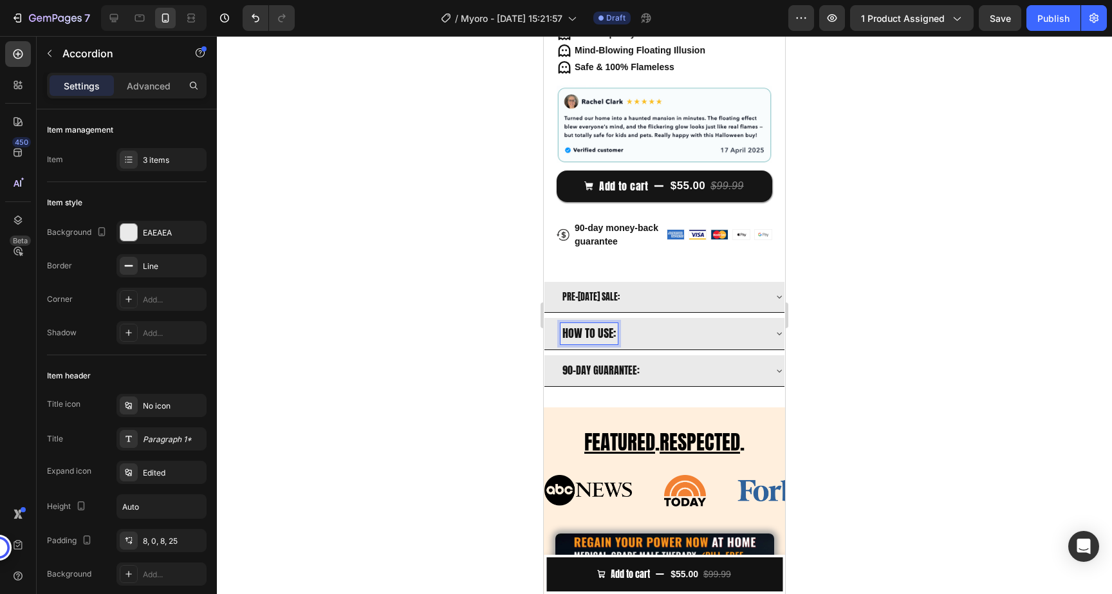
click at [608, 299] on p "PRE-[DATE] SALE:" at bounding box center [591, 297] width 57 height 16
click at [606, 292] on p "PRE-[DATE] SALE:" at bounding box center [591, 297] width 57 height 16
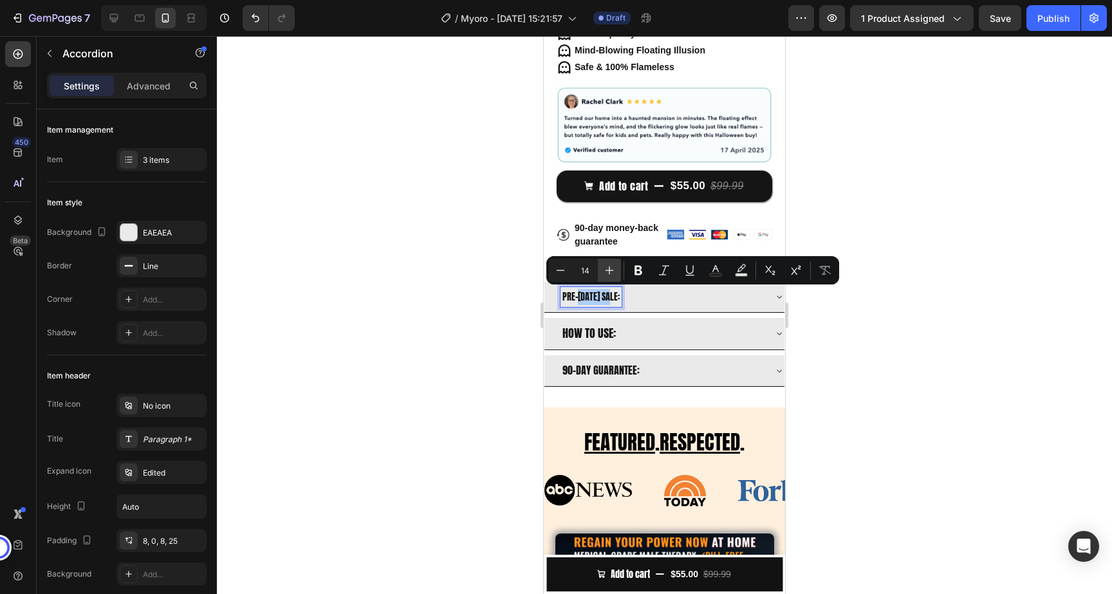
click at [613, 274] on icon "Editor contextual toolbar" at bounding box center [609, 270] width 13 height 13
type input "18"
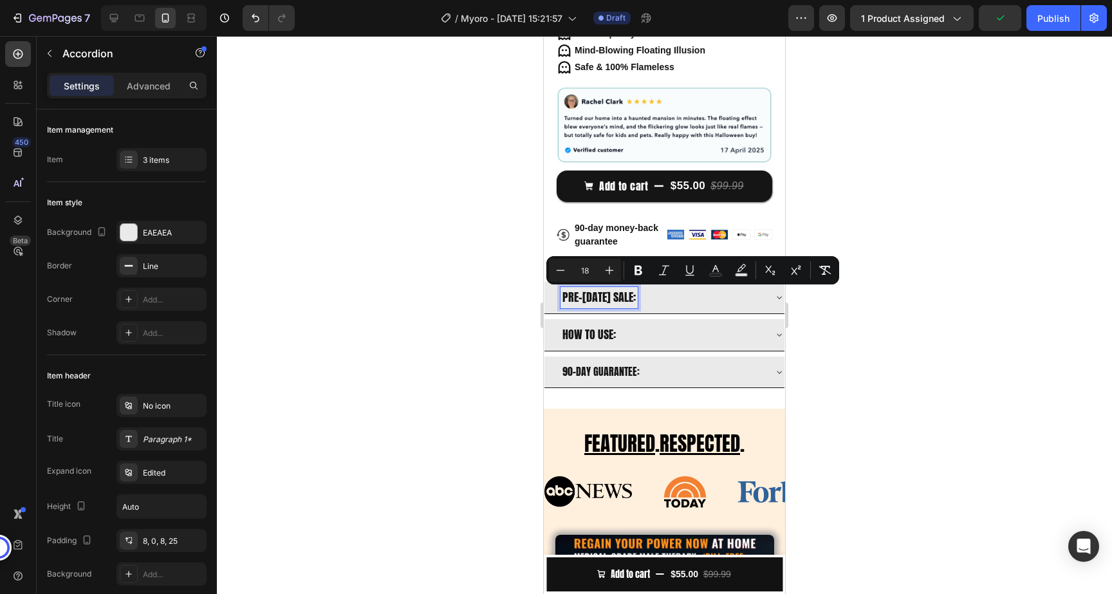
click at [850, 329] on div at bounding box center [664, 315] width 895 height 558
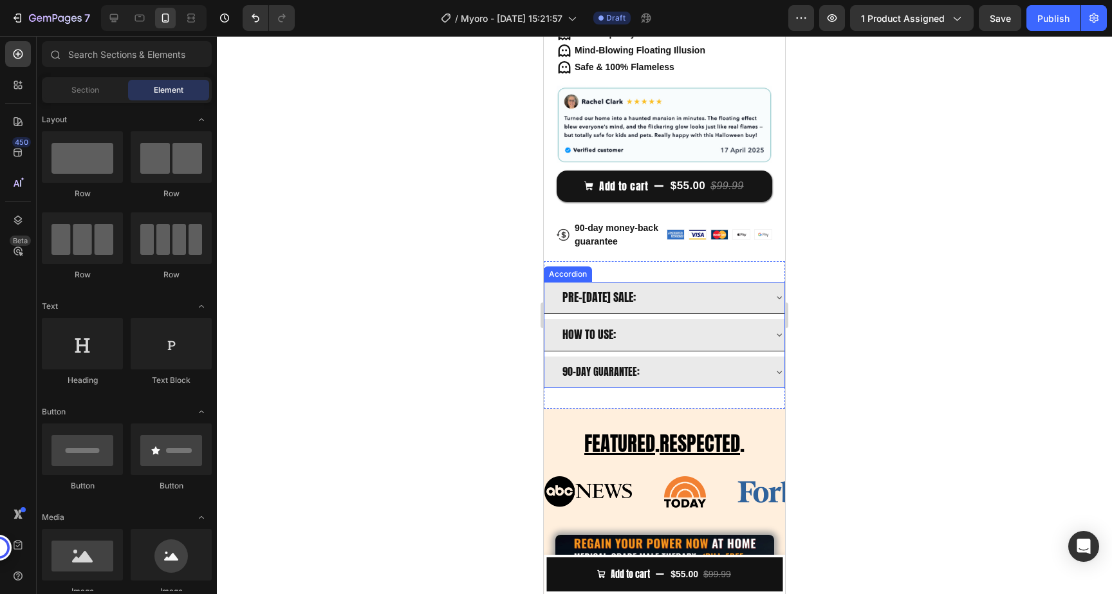
click at [684, 297] on div "PRE-[DATE] SALE:" at bounding box center [662, 297] width 203 height 21
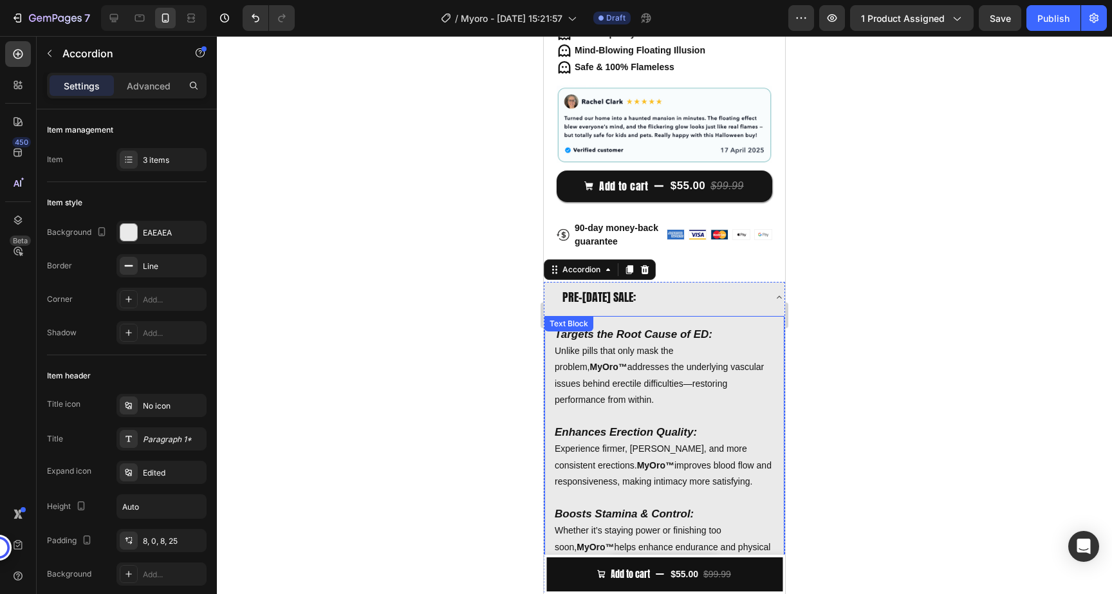
click at [627, 339] on strong "Targets the Root Cause of ED:" at bounding box center [634, 334] width 158 height 12
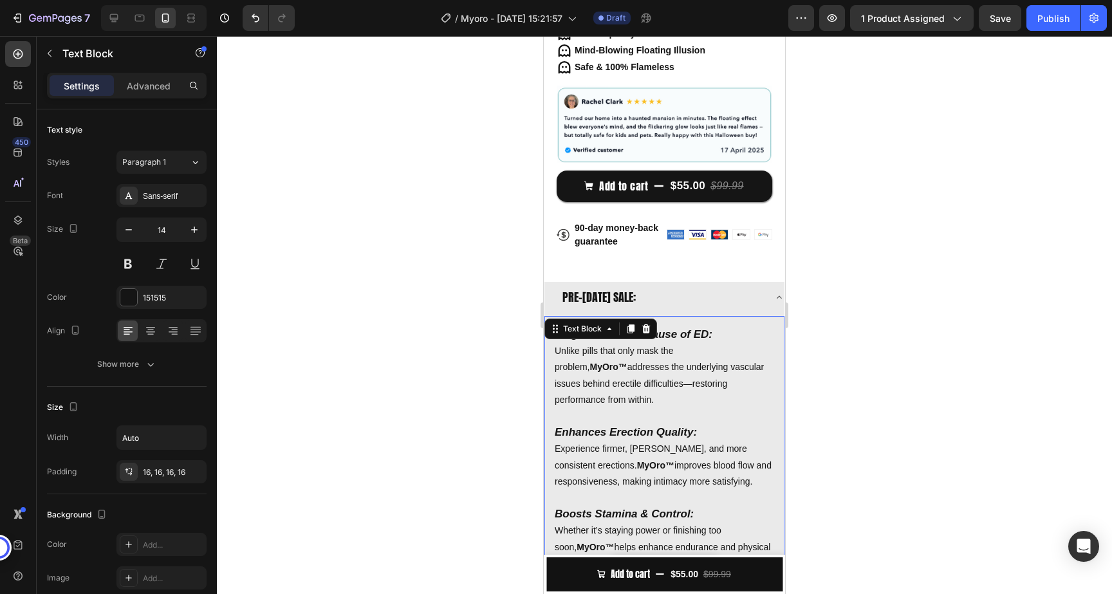
click at [595, 389] on p "Targets the Root Cause of ED: Unlike pills that only mask the problem, MyOro™ a…" at bounding box center [665, 367] width 220 height 82
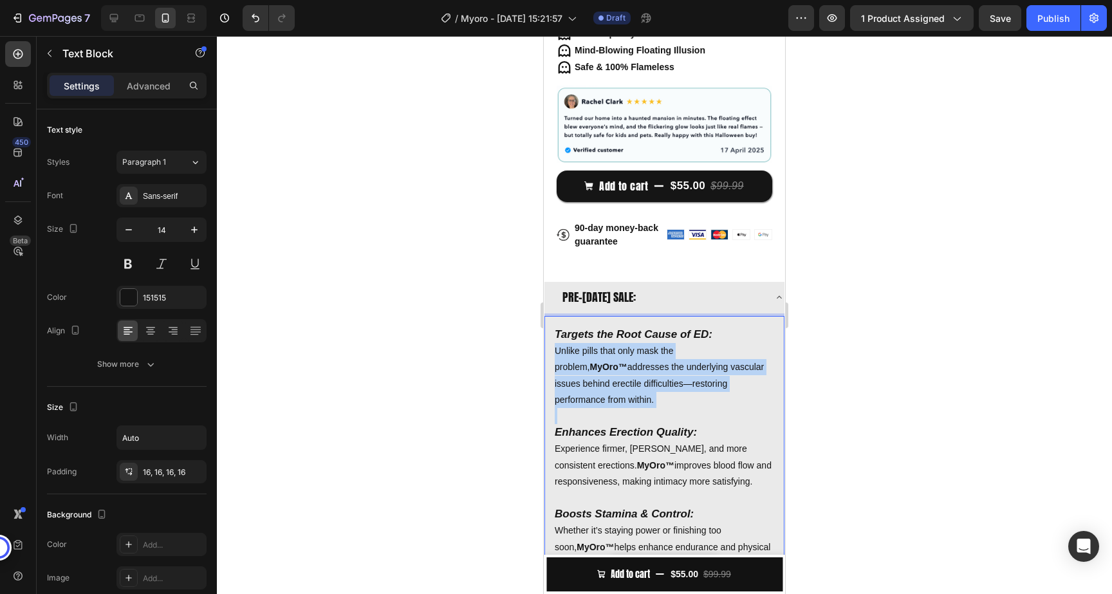
click at [595, 389] on p "Targets the Root Cause of ED: Unlike pills that only mask the problem, MyOro™ a…" at bounding box center [665, 367] width 220 height 82
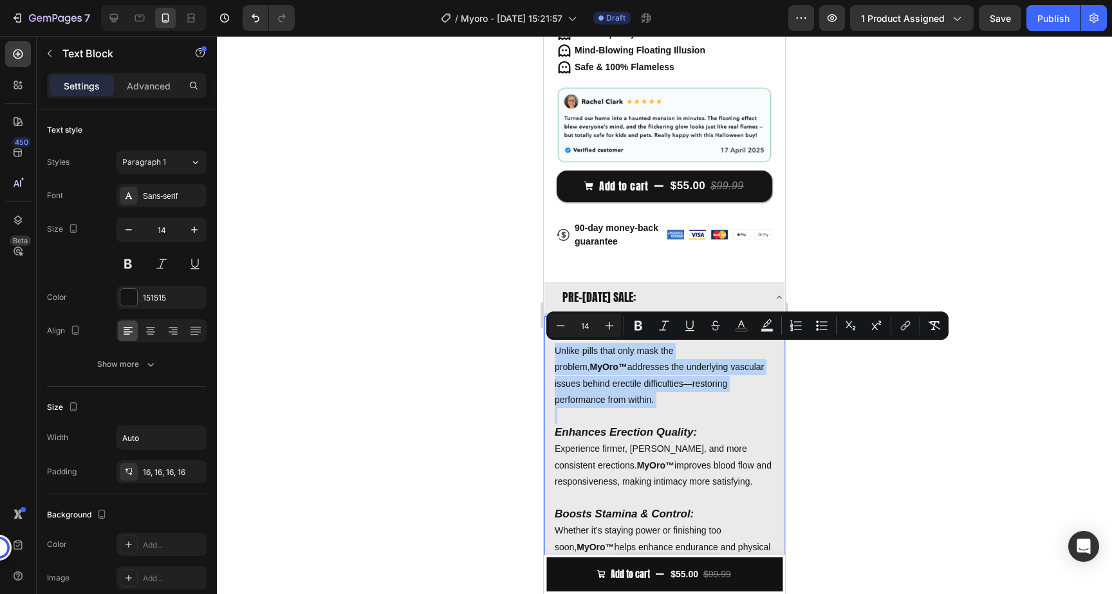
click at [595, 390] on p "Targets the Root Cause of ED: Unlike pills that only mask the problem, MyOro™ a…" at bounding box center [665, 367] width 220 height 82
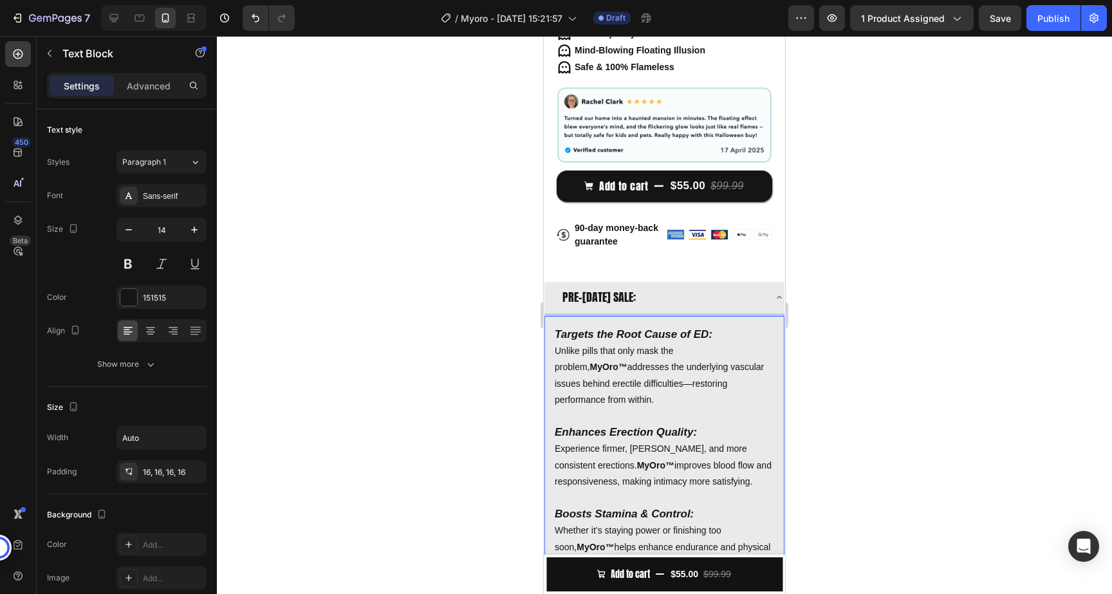
click at [631, 334] on strong "Targets the Root Cause of ED:" at bounding box center [634, 334] width 158 height 12
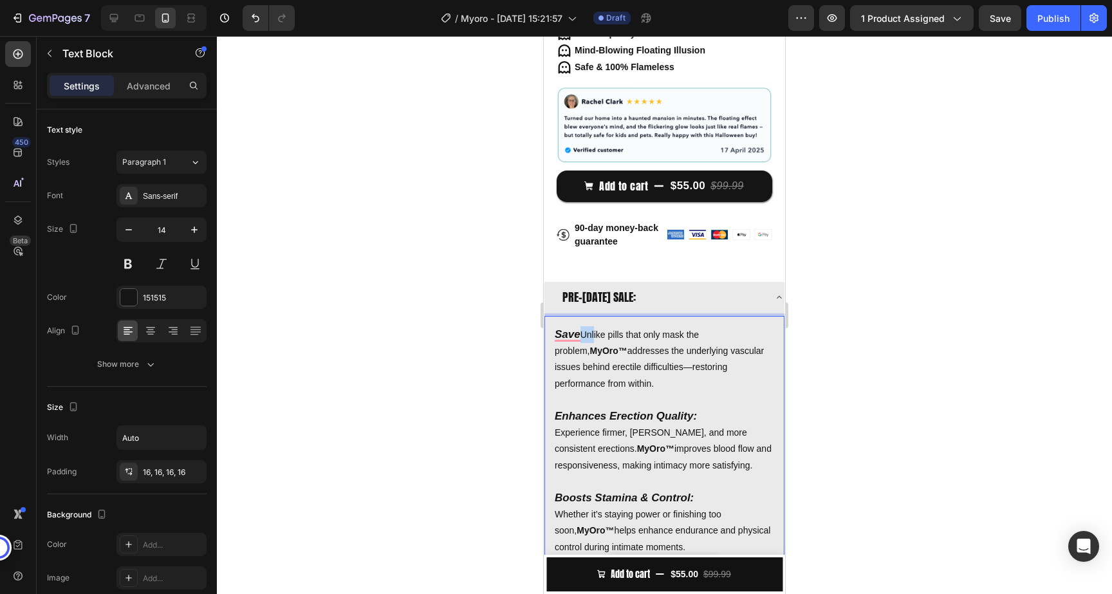
drag, startPoint x: 585, startPoint y: 333, endPoint x: 595, endPoint y: 337, distance: 11.0
click at [595, 337] on p "Save Unlike pills that only mask the problem, MyOro™ addresses the underlying v…" at bounding box center [665, 359] width 220 height 66
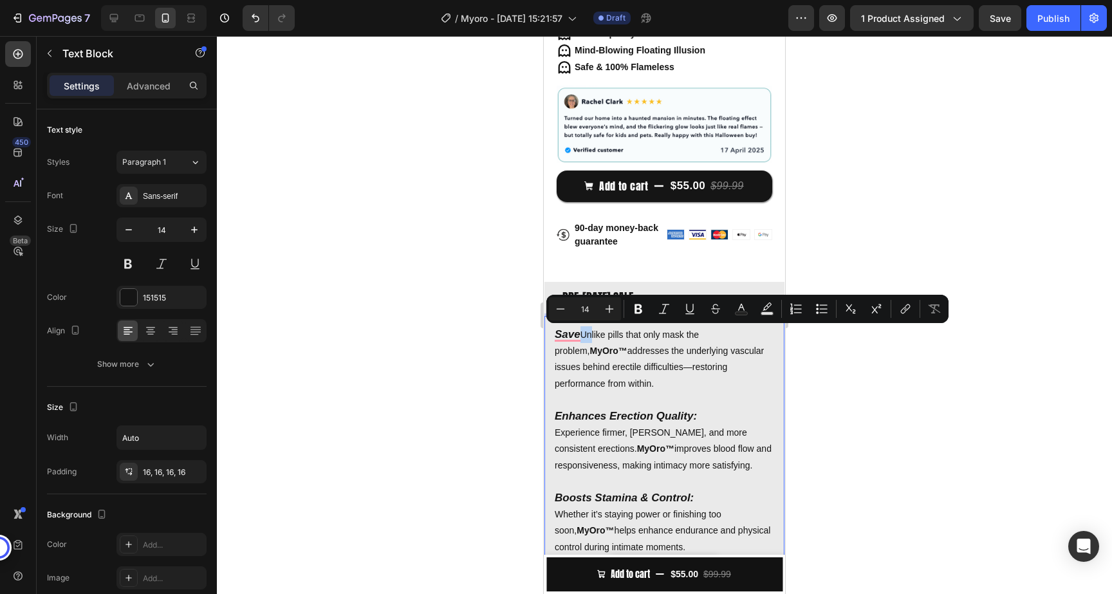
type input "17"
click at [579, 333] on strong "Save" at bounding box center [568, 334] width 26 height 12
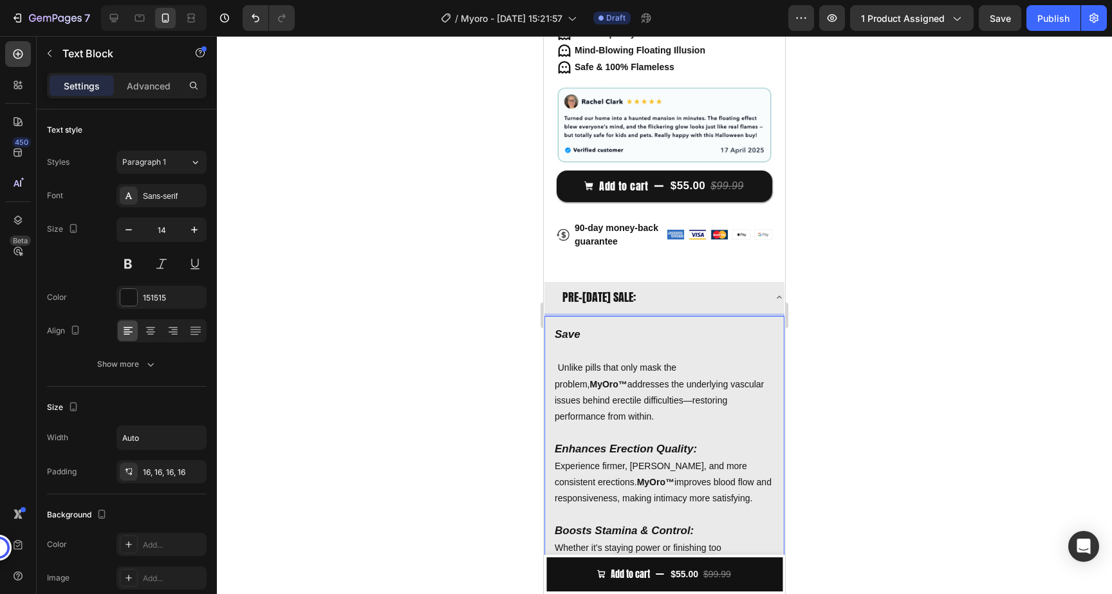
click at [597, 327] on p "Save" at bounding box center [665, 334] width 220 height 17
click at [673, 388] on p "Unlike pills that only mask the problem, MyOro™ addresses the underlying vascul…" at bounding box center [665, 392] width 220 height 66
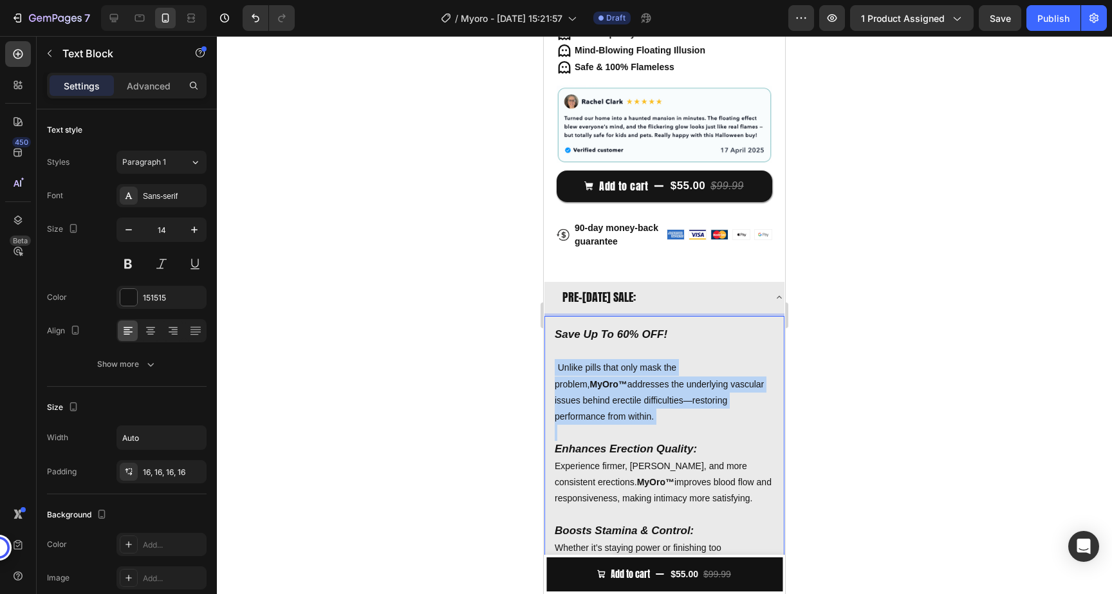
click at [673, 388] on p "Unlike pills that only mask the problem, MyOro™ addresses the underlying vascul…" at bounding box center [665, 392] width 220 height 66
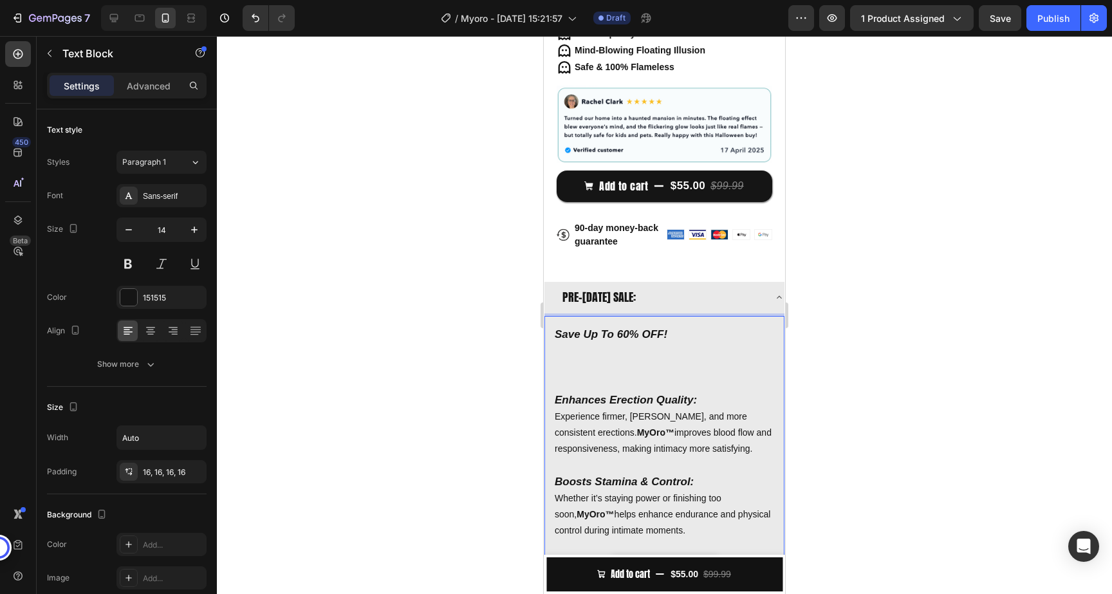
click at [568, 373] on p "Rich Text Editor. Editing area: main" at bounding box center [665, 367] width 220 height 16
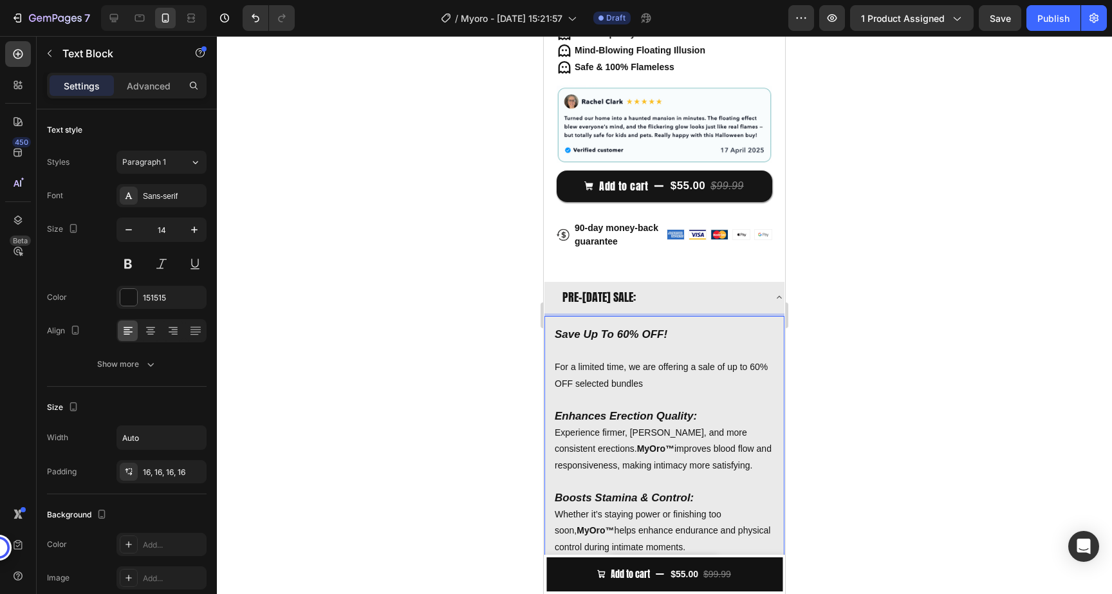
click at [574, 384] on p "For a limited time, we are offering a sale of up to 60% OFF selected bundles" at bounding box center [665, 375] width 220 height 32
click at [677, 382] on p "For a limited time, we are offering a sale of up to 60% OFF on our selected bun…" at bounding box center [665, 375] width 220 height 32
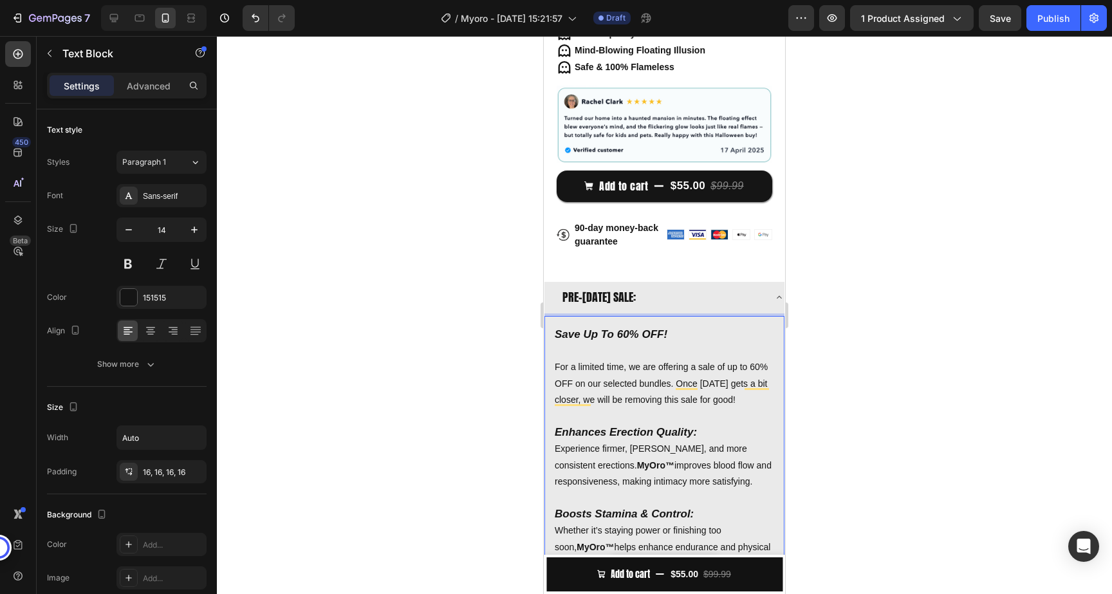
scroll to position [411, 0]
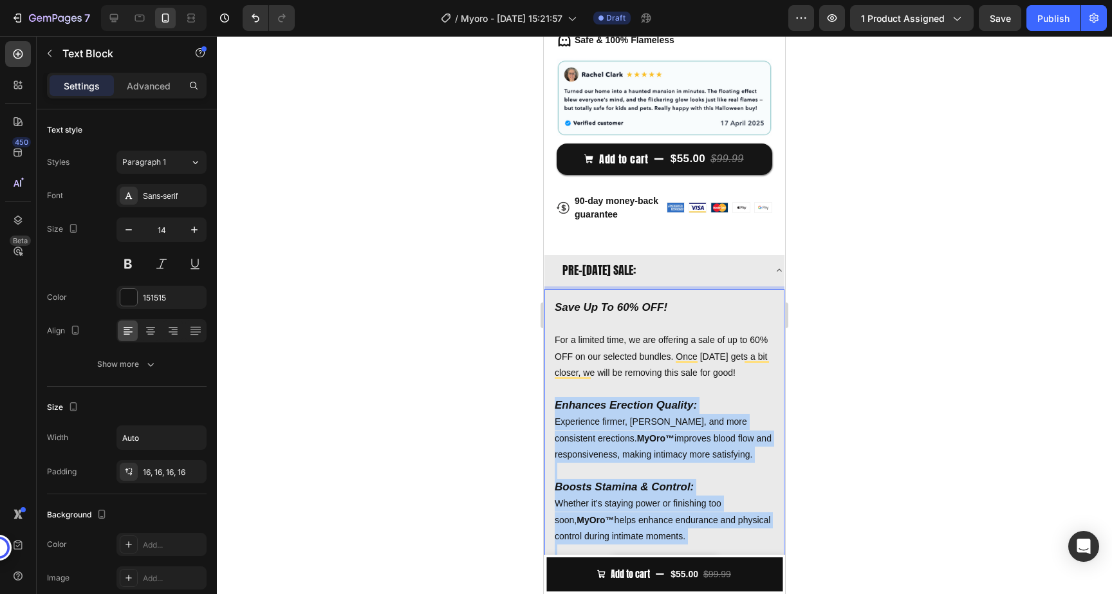
drag, startPoint x: 555, startPoint y: 402, endPoint x: 742, endPoint y: 550, distance: 238.8
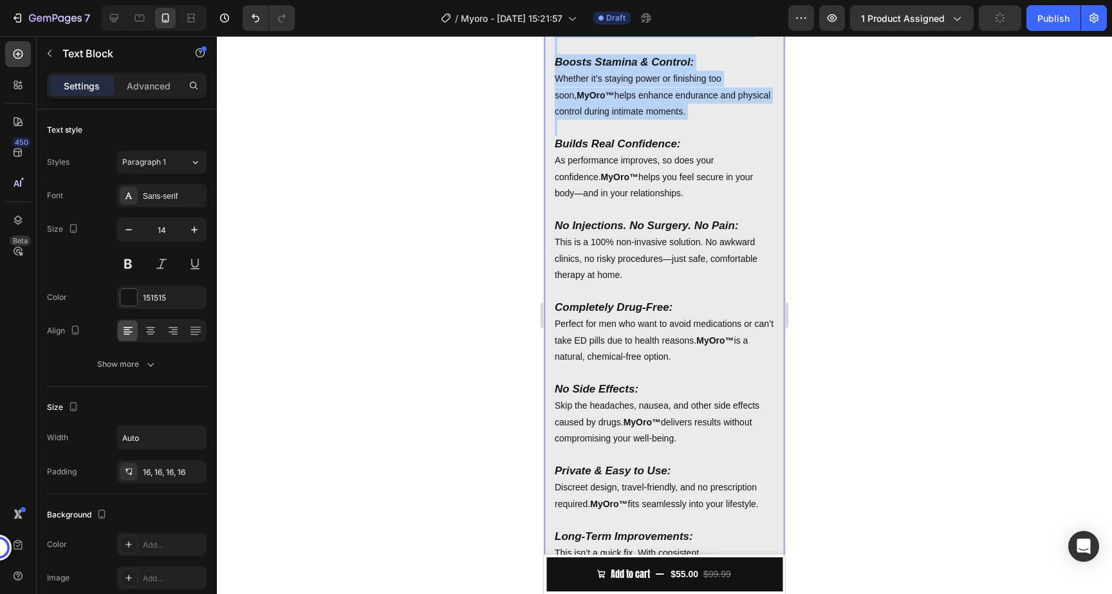
scroll to position [1150, 0]
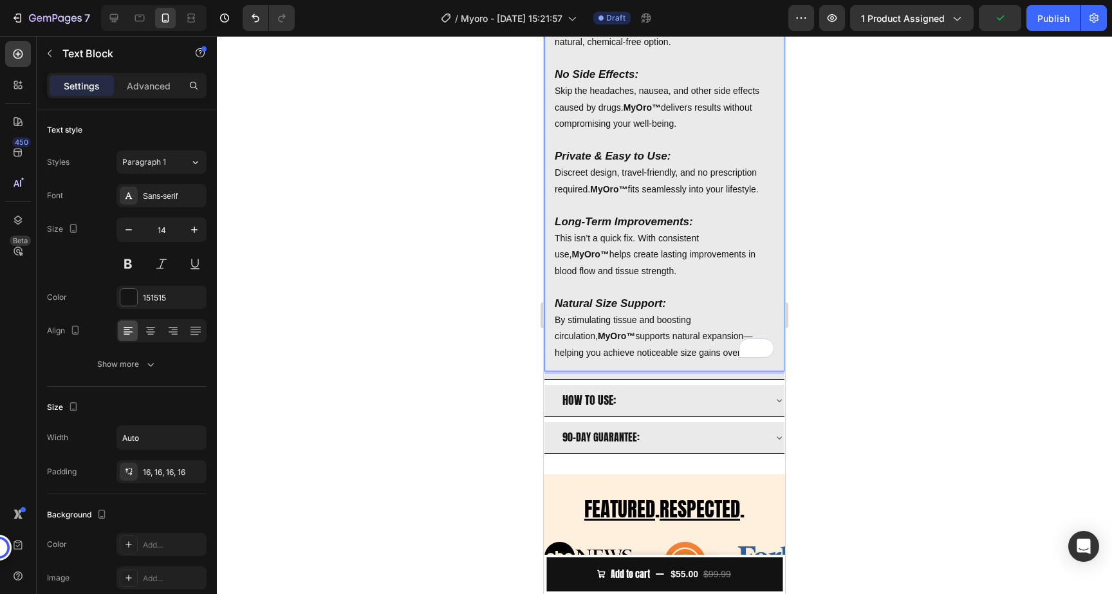
click at [658, 327] on p "Natural Size Support: By stimulating tissue and boosting circulation, MyOro™ su…" at bounding box center [665, 328] width 220 height 66
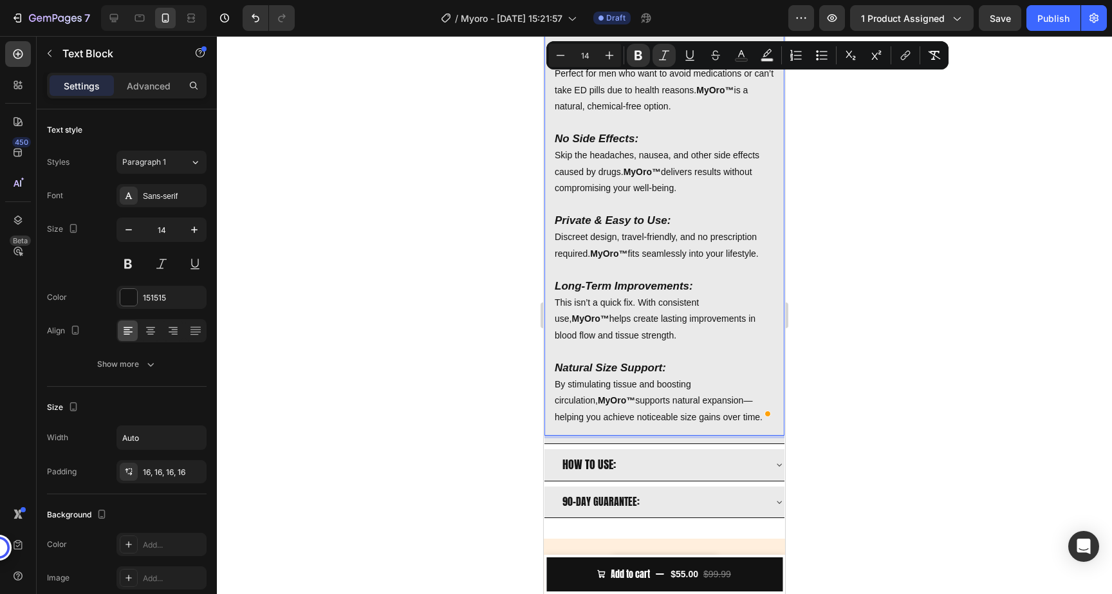
type input "17"
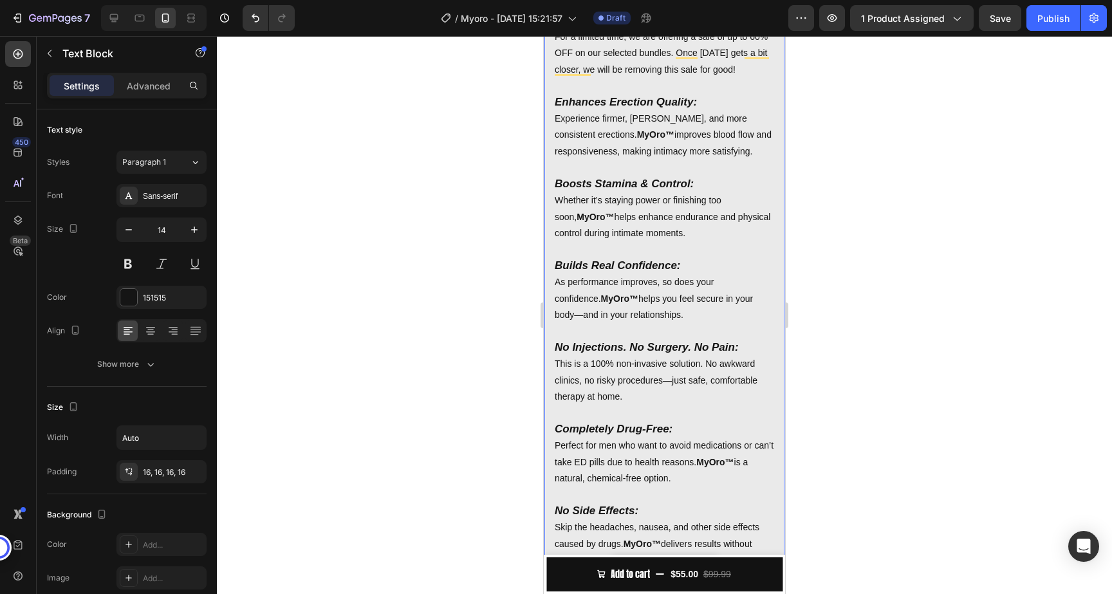
scroll to position [604, 0]
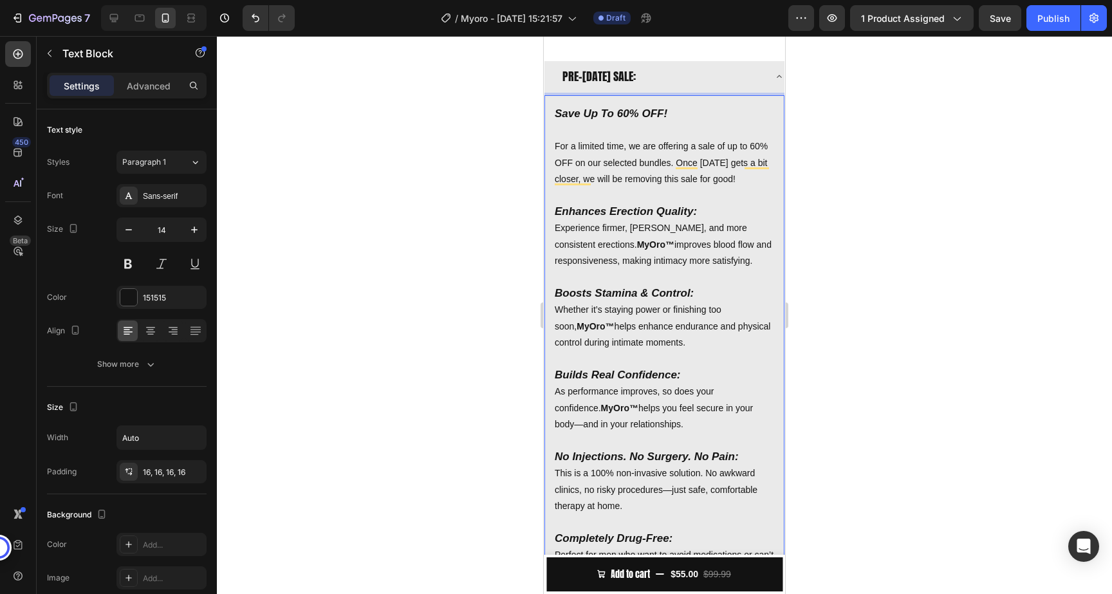
drag, startPoint x: 718, startPoint y: 351, endPoint x: 541, endPoint y: 211, distance: 225.9
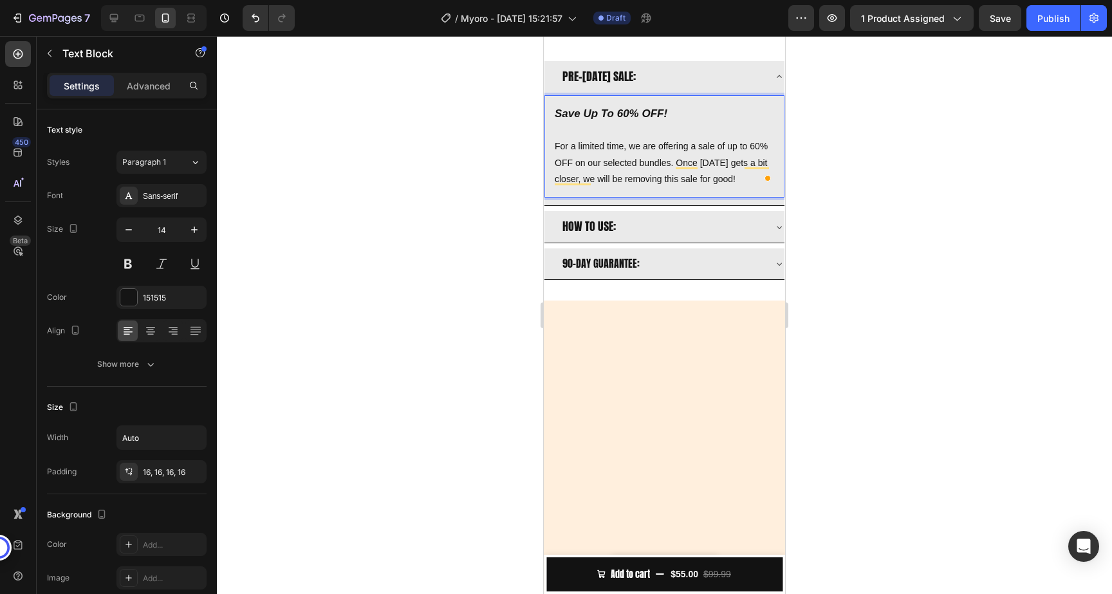
click at [599, 191] on div "Save Up To 60% OFF! For a limited time, we are offering a sale of up to 60% OFF…" at bounding box center [665, 146] width 240 height 102
click at [595, 191] on div "Save Up To 60% OFF! For a limited time, we are offering a sale of up to 60% OFF…" at bounding box center [665, 146] width 240 height 102
click at [579, 191] on div "Save Up To 60% OFF! For a limited time, we are offering a sale of up to 60% OFF…" at bounding box center [665, 146] width 240 height 102
click at [576, 189] on div "Save Up To 60% OFF! For a limited time, we are offering a sale of up to 60% OFF…" at bounding box center [665, 146] width 240 height 102
click at [850, 209] on div at bounding box center [664, 315] width 895 height 558
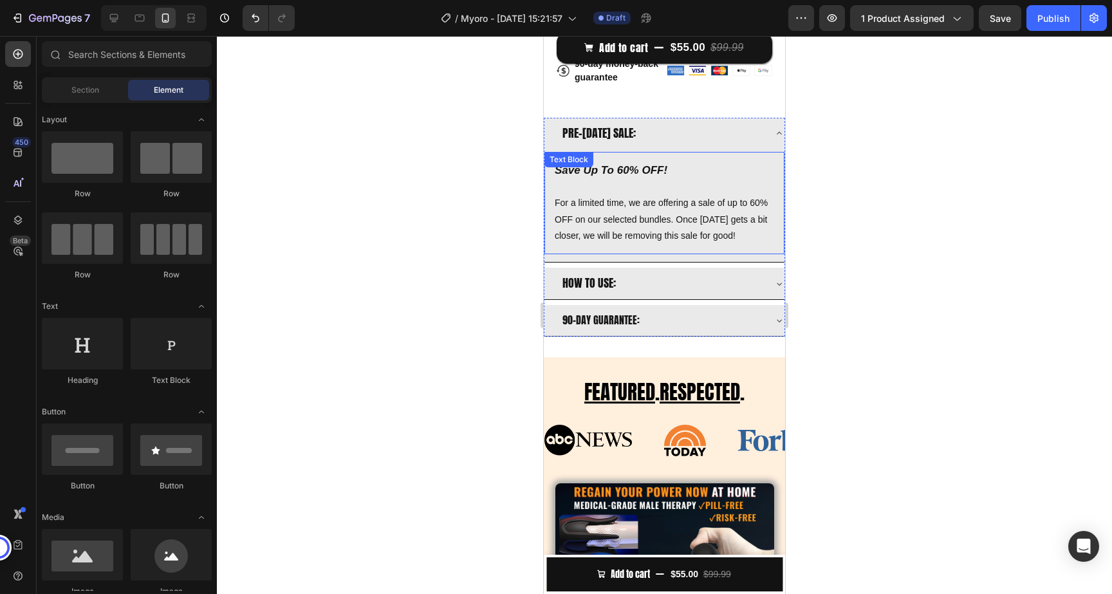
scroll to position [547, 0]
click at [713, 132] on div "PRE-[DATE] SALE:" at bounding box center [662, 134] width 203 height 21
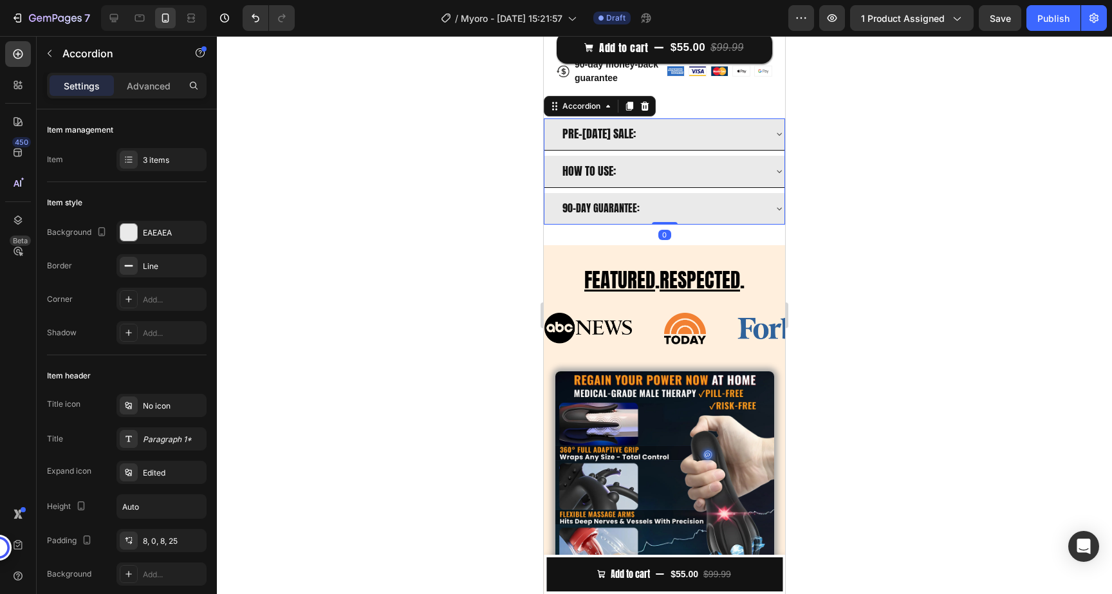
click at [706, 170] on div "HOW TO USE:" at bounding box center [662, 171] width 203 height 21
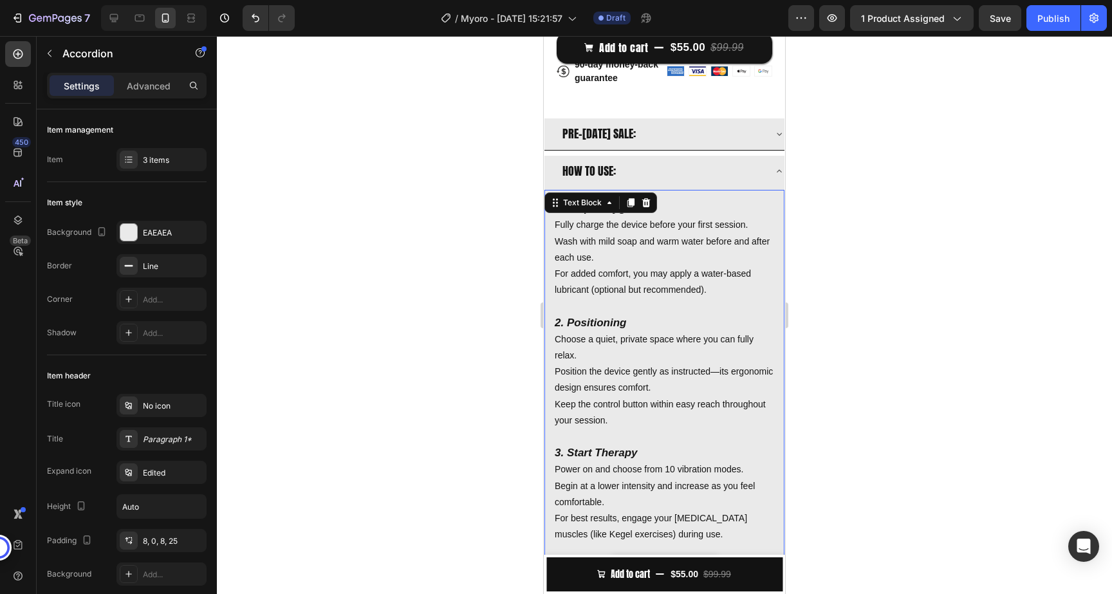
click at [581, 315] on p "2. Positioning" at bounding box center [665, 323] width 220 height 17
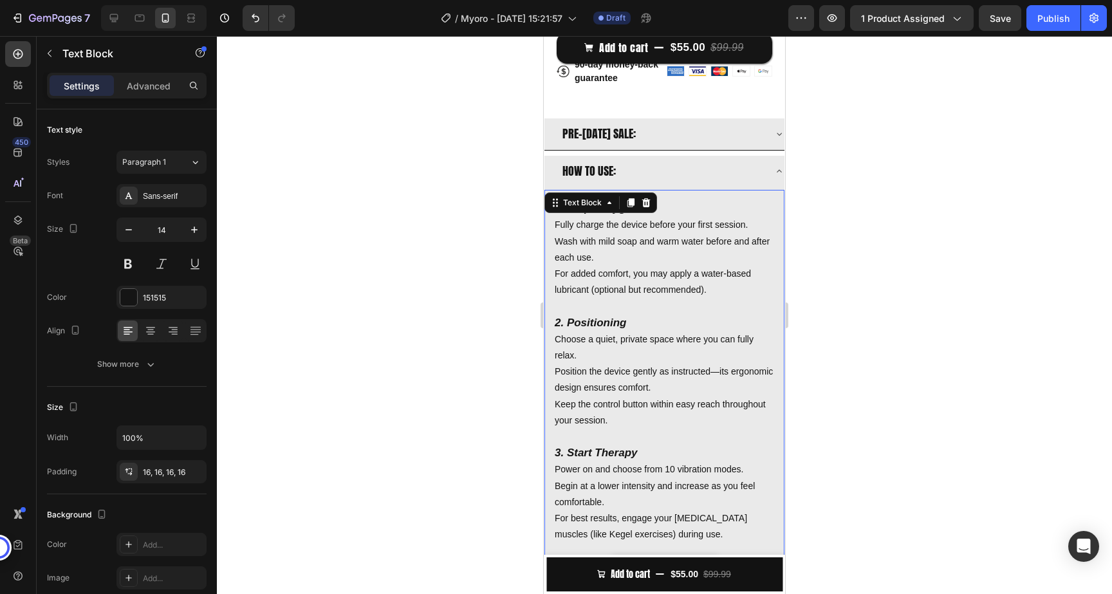
click at [562, 322] on strong "2. Positioning" at bounding box center [590, 323] width 71 height 12
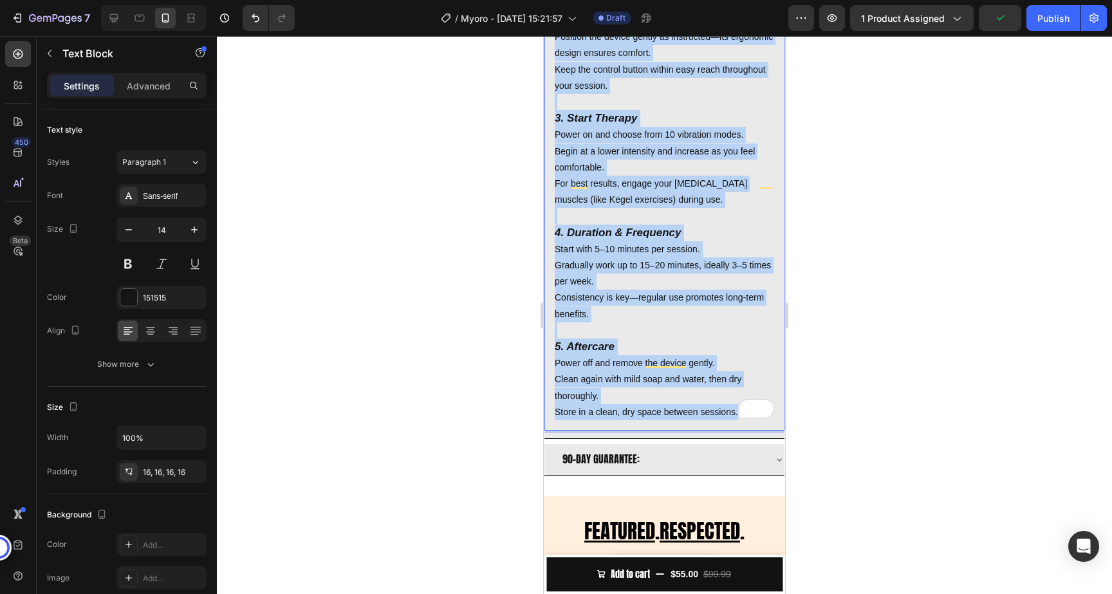
scroll to position [920, 0]
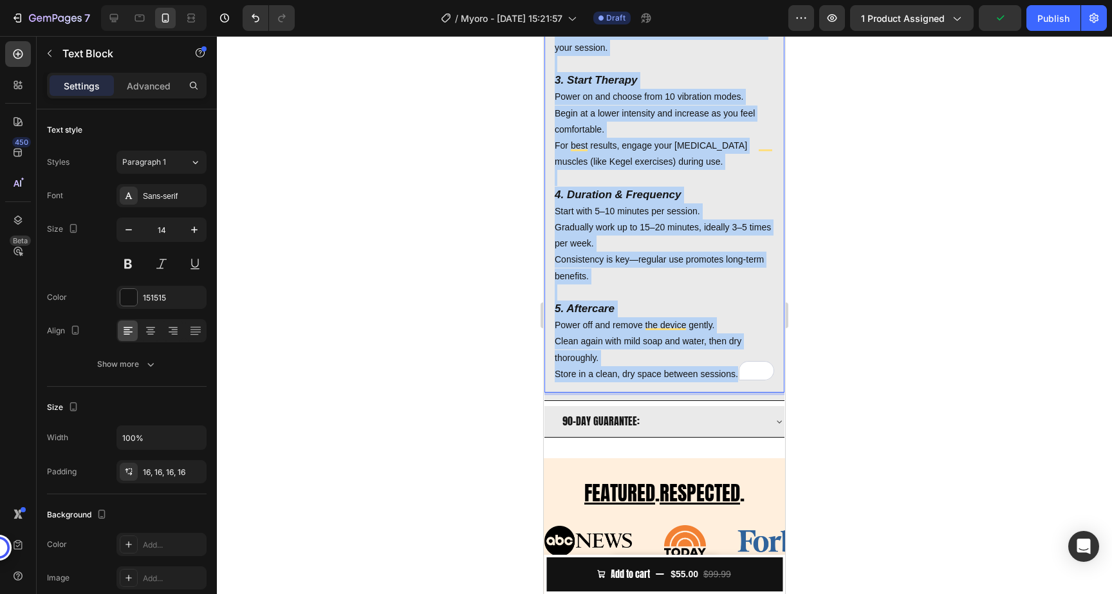
drag, startPoint x: 557, startPoint y: 322, endPoint x: 716, endPoint y: 391, distance: 173.5
click at [716, 391] on div "1. Prep & Hygiene Fully charge the device before your first session. Wash with …" at bounding box center [665, 108] width 240 height 586
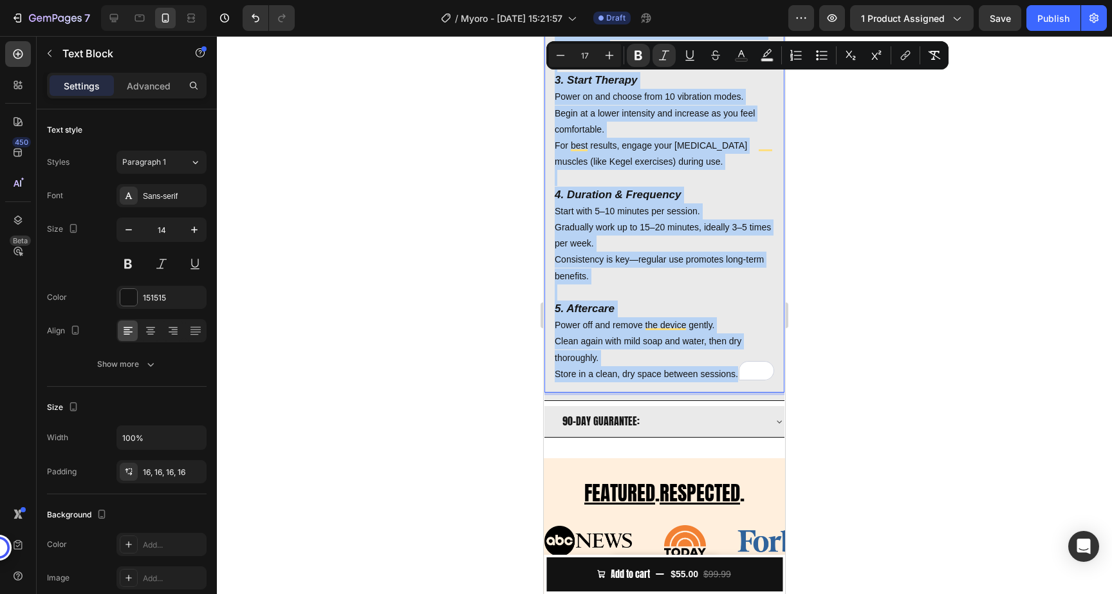
click at [707, 372] on p "Store in a clean, dry space between sessions." at bounding box center [665, 374] width 220 height 16
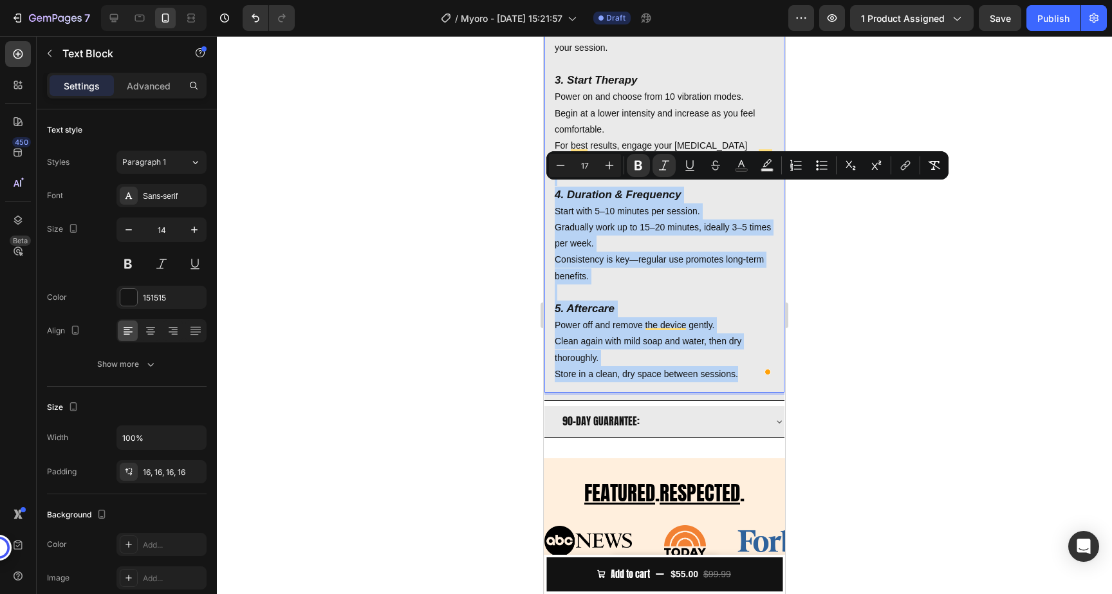
drag, startPoint x: 738, startPoint y: 370, endPoint x: 550, endPoint y: 184, distance: 264.5
click at [550, 184] on div "1. Prep & Hygiene Fully charge the device before your first session. Wash with …" at bounding box center [665, 105] width 240 height 576
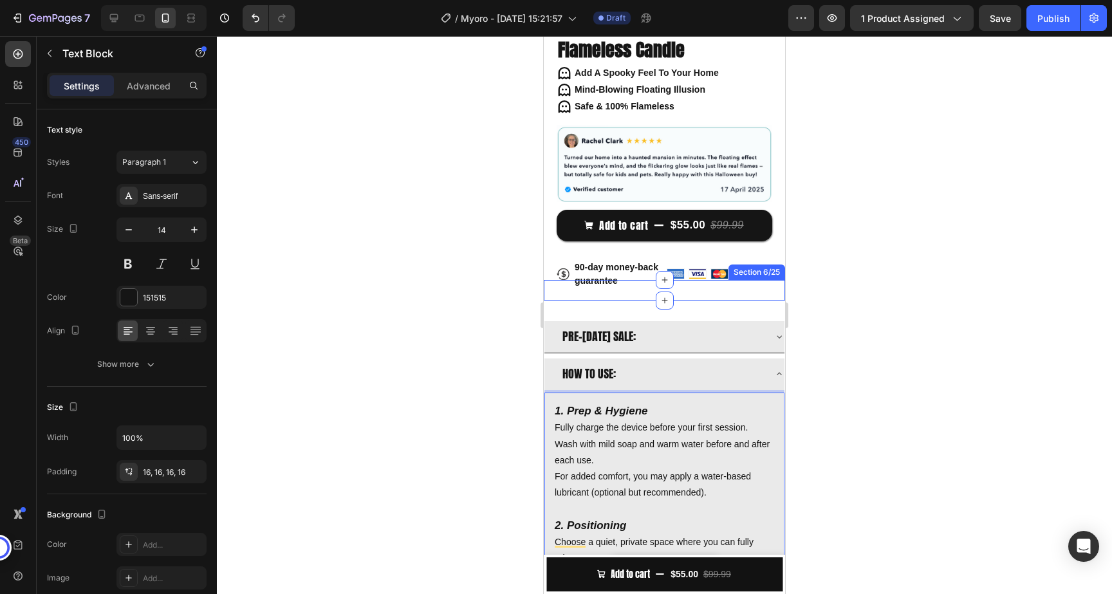
scroll to position [390, 0]
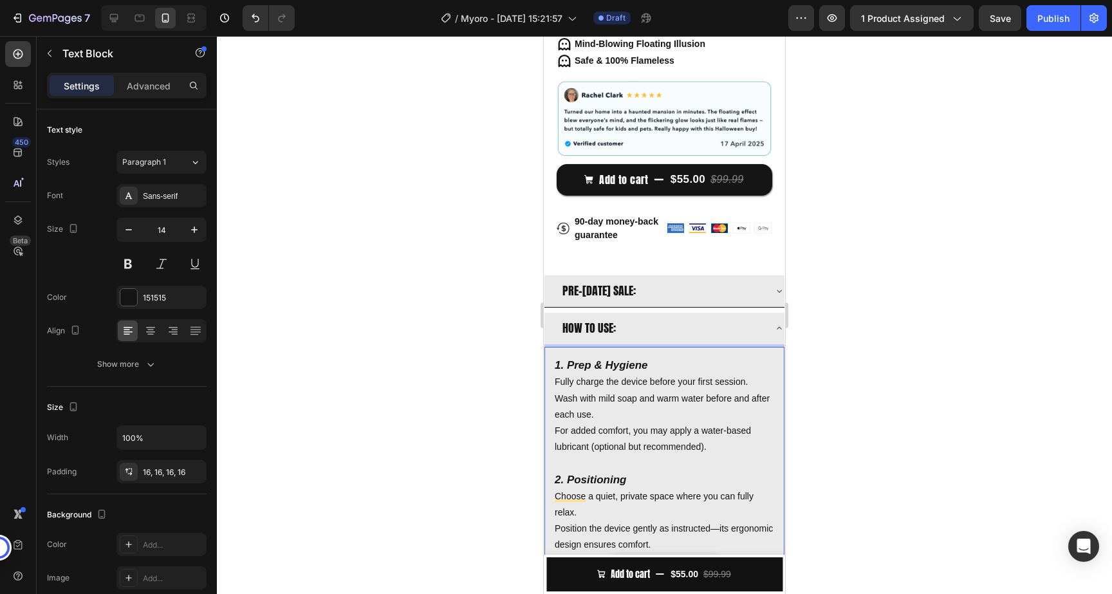
click at [561, 363] on strong "1. Prep & Hygiene" at bounding box center [601, 365] width 93 height 12
click at [557, 363] on strong "1. Prep & Hygiene" at bounding box center [601, 365] width 93 height 12
click at [581, 328] on span "HOW TO USE:" at bounding box center [589, 327] width 53 height 17
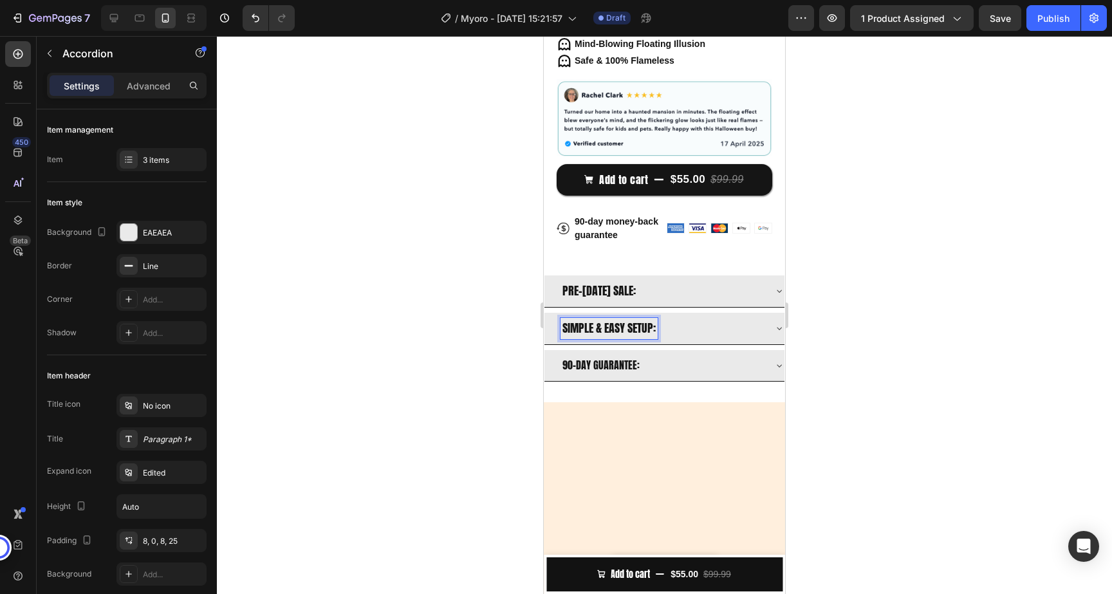
click at [717, 315] on div "SIMPLE & EASY SETUP:" at bounding box center [665, 329] width 240 height 32
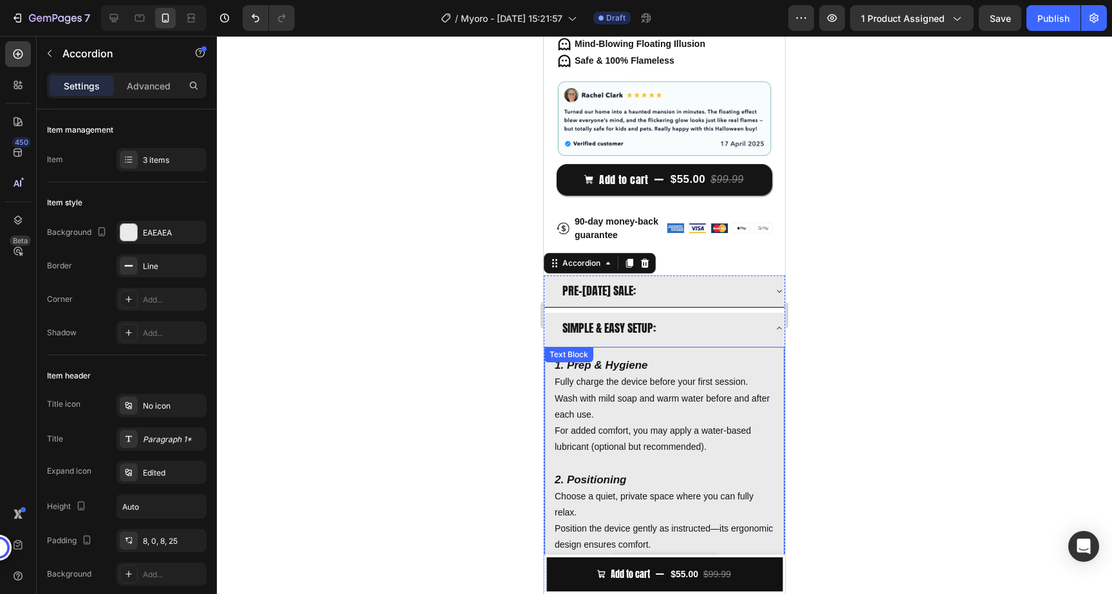
click at [568, 363] on div "1. Prep & Hygiene Fully charge the device before your first session. Wash with …" at bounding box center [665, 528] width 240 height 363
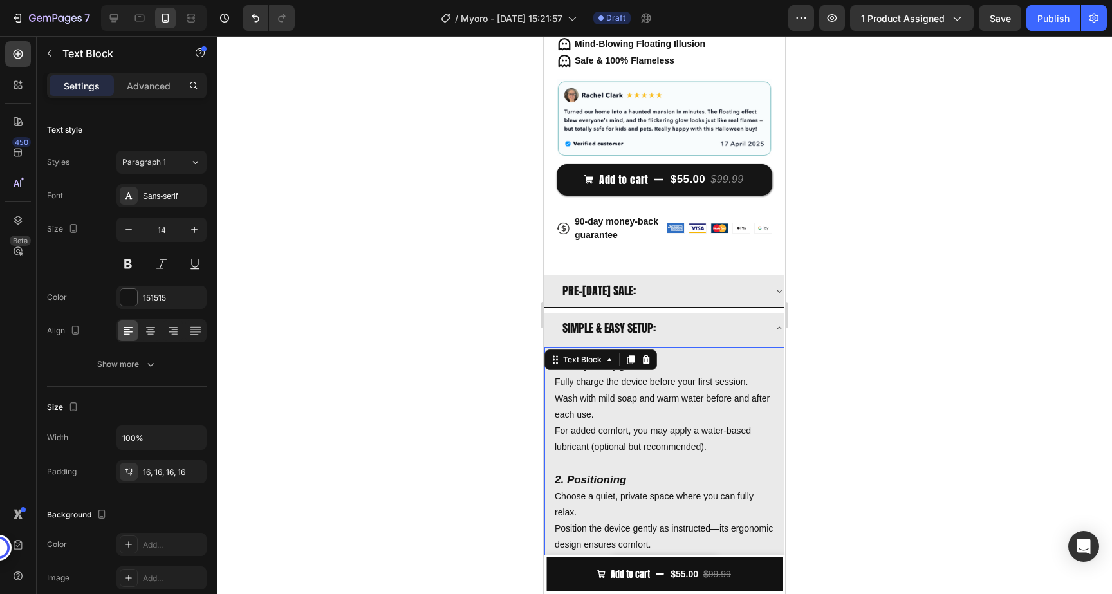
click at [561, 383] on p "Fully charge the device before your first session." at bounding box center [665, 382] width 220 height 16
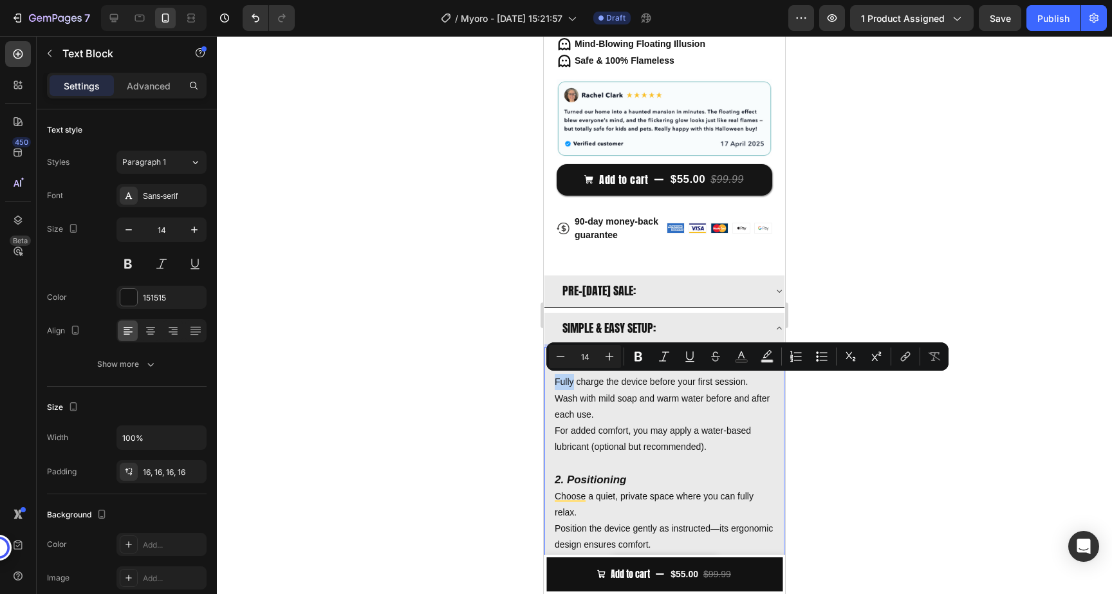
click at [557, 375] on p "Fully charge the device before your first session." at bounding box center [665, 382] width 220 height 16
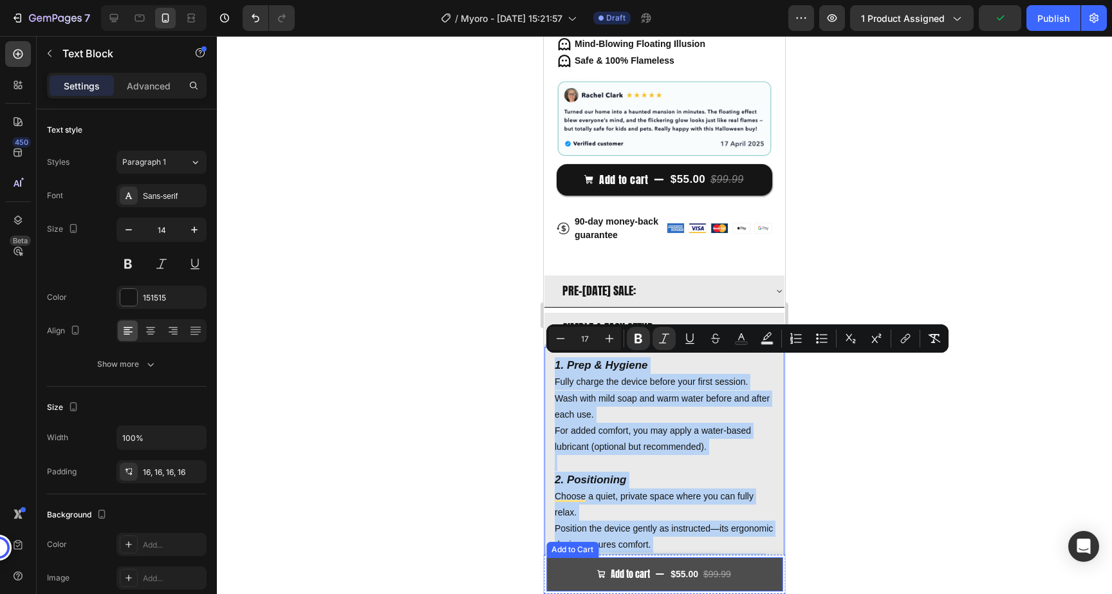
drag, startPoint x: 556, startPoint y: 366, endPoint x: 731, endPoint y: 559, distance: 261.2
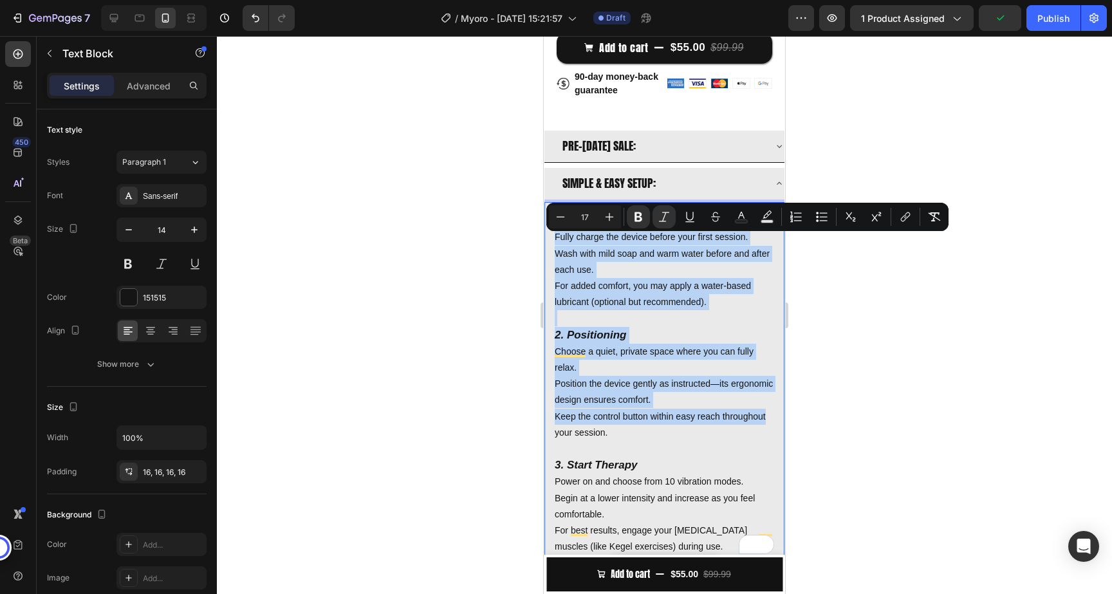
scroll to position [539, 0]
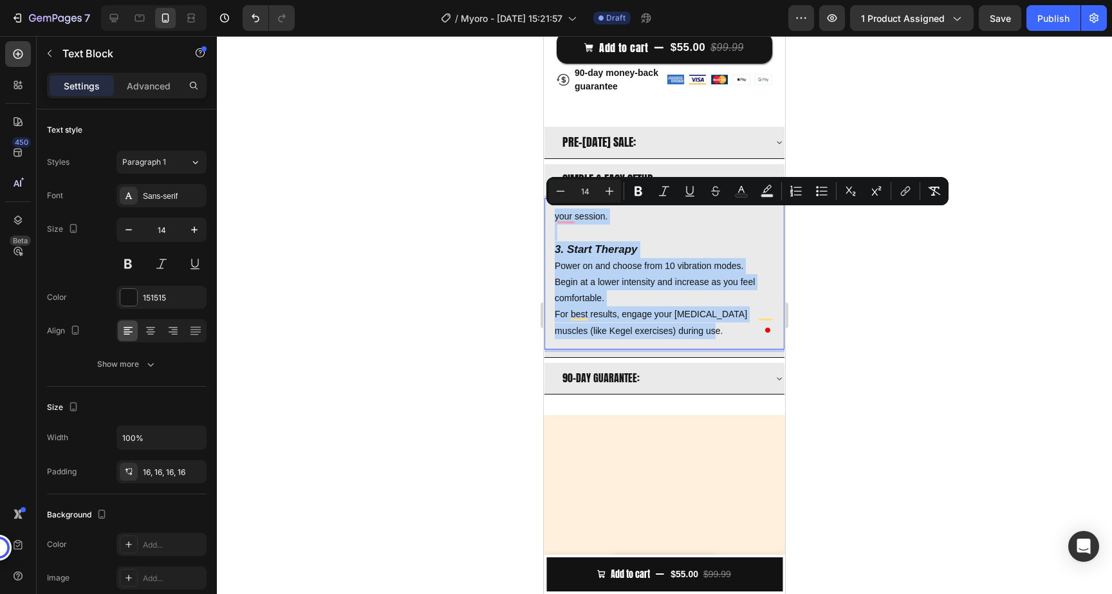
drag, startPoint x: 693, startPoint y: 335, endPoint x: 556, endPoint y: 217, distance: 181.3
click at [556, 217] on div "your session. 3. Start Therapy Power on and choose from 10 vibration modes. Beg…" at bounding box center [665, 273] width 240 height 151
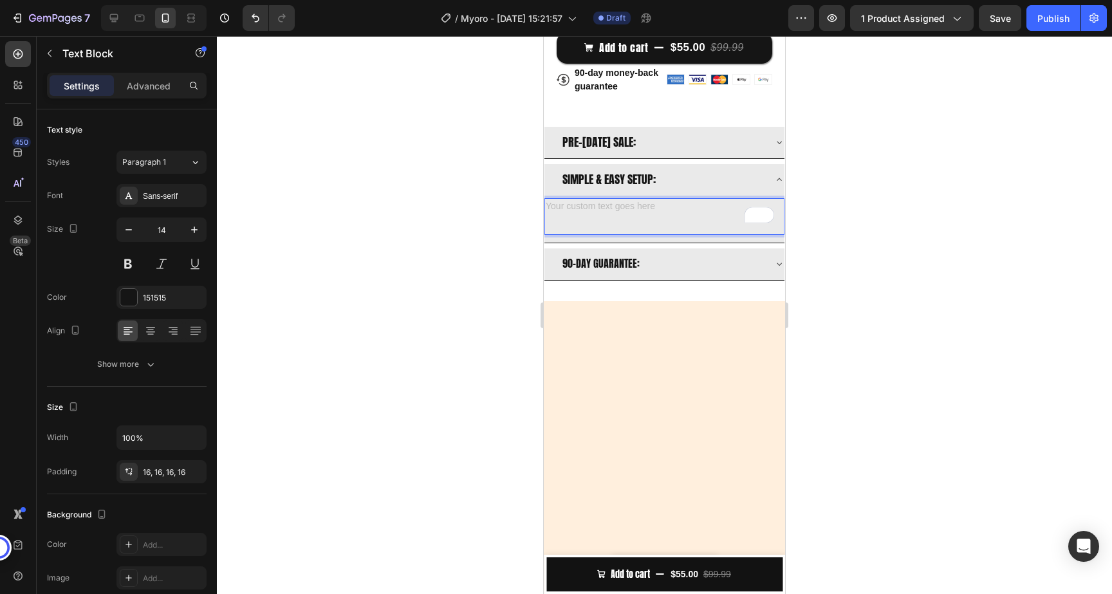
click at [583, 214] on p "Rich Text Editor. Editing area: main" at bounding box center [665, 217] width 220 height 16
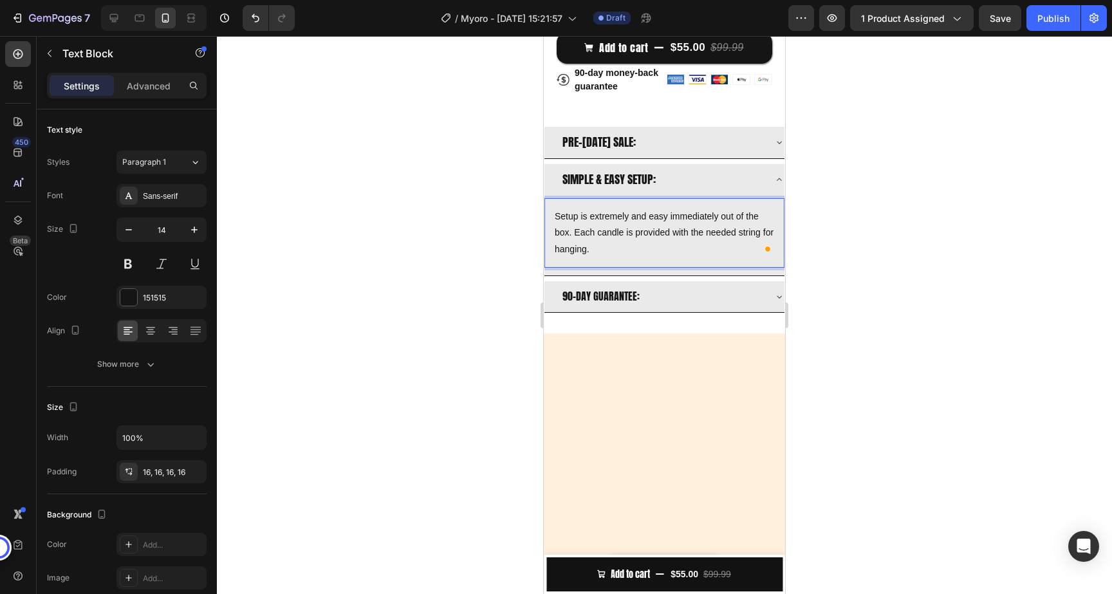
click at [637, 230] on p "Setup is extremely and easy immediately out of the box. Each candle is provided…" at bounding box center [665, 233] width 220 height 49
click at [637, 218] on p "Setup is extremely and easy immediately out of the box. Each candle is provided…" at bounding box center [665, 233] width 220 height 49
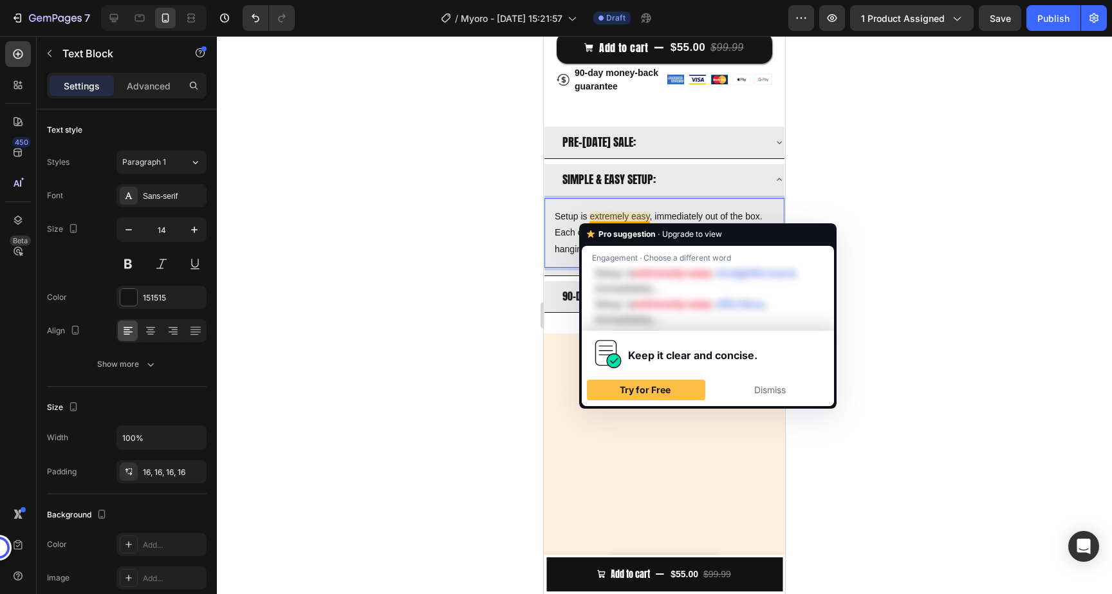
click at [664, 214] on p "Setup is extremely easy, immediately out of the box. Each candle is provided wi…" at bounding box center [665, 233] width 220 height 49
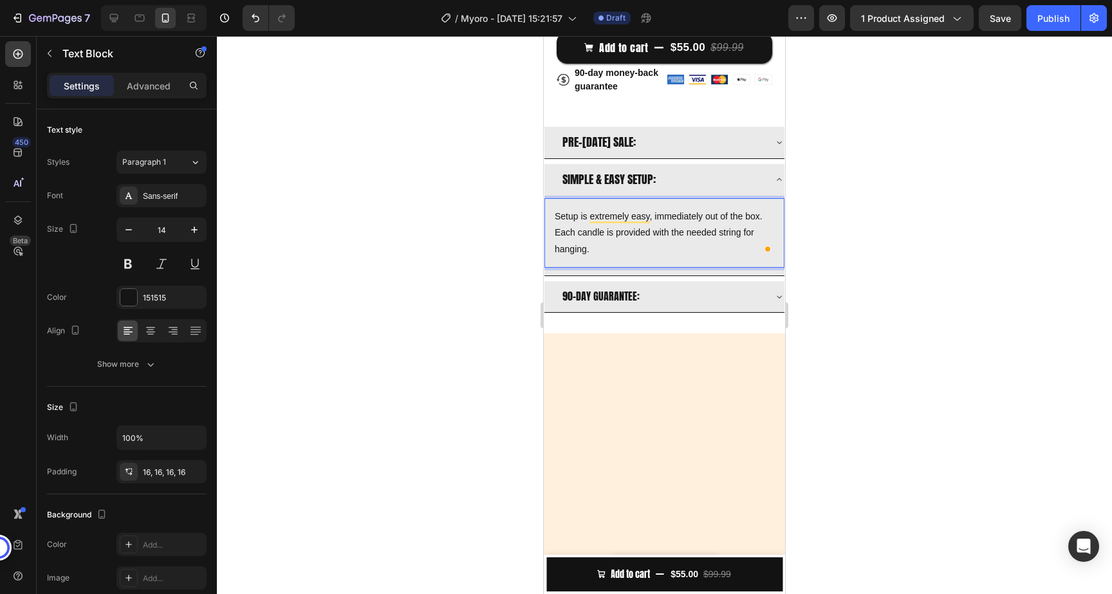
click at [653, 213] on p "Setup is extremely easy, immediately out of the box. Each candle is provided wi…" at bounding box center [665, 233] width 220 height 49
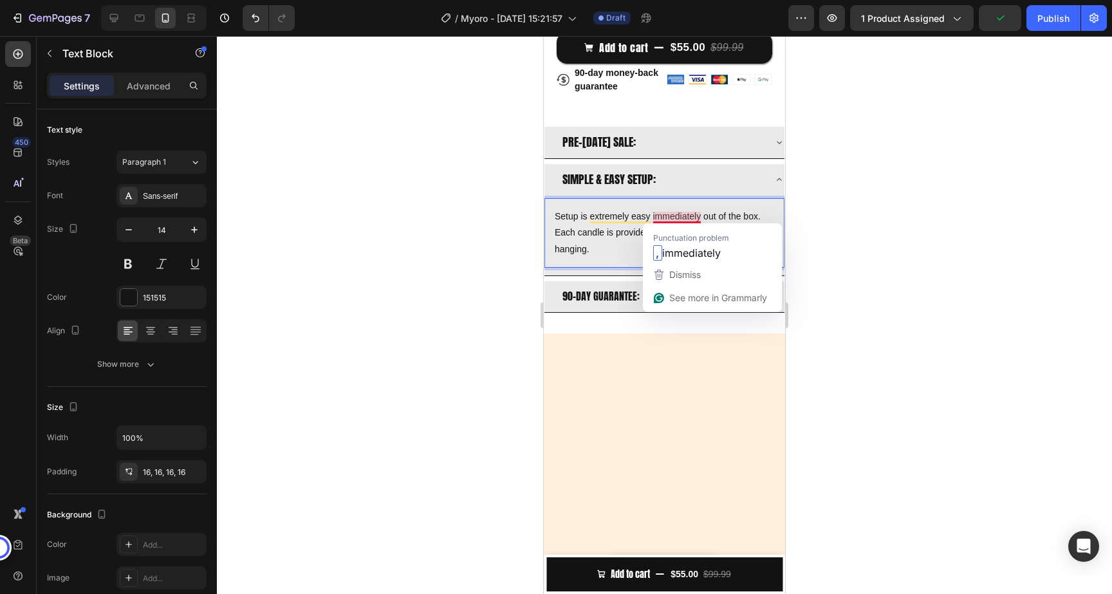
click at [675, 214] on p "Setup is extremely easy immediately out of the box. Each candle is provided wit…" at bounding box center [665, 233] width 220 height 49
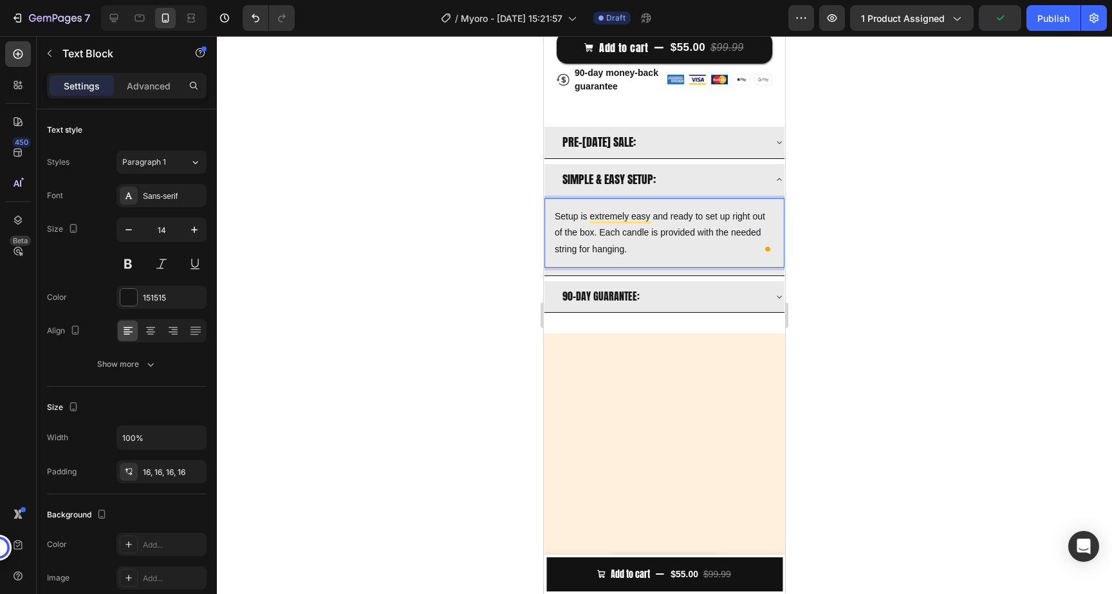
click at [639, 243] on p "Setup is extremely easy and ready to set up right out of the box. Each candle i…" at bounding box center [665, 233] width 220 height 49
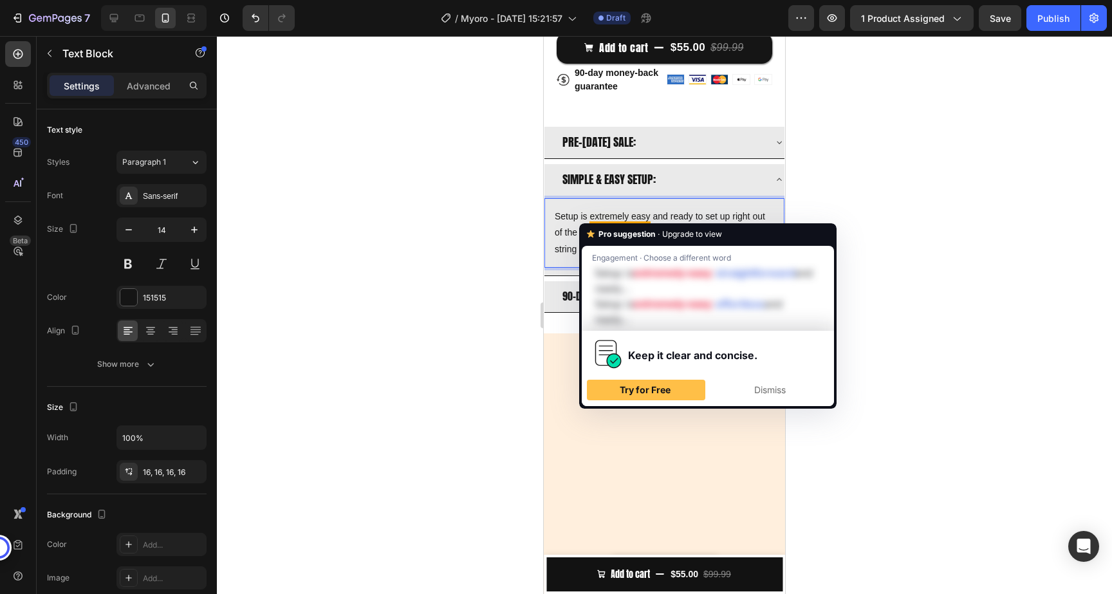
click at [698, 213] on p "Setup is extremely easy and ready to set up right out of the box. Each candle i…" at bounding box center [665, 233] width 220 height 49
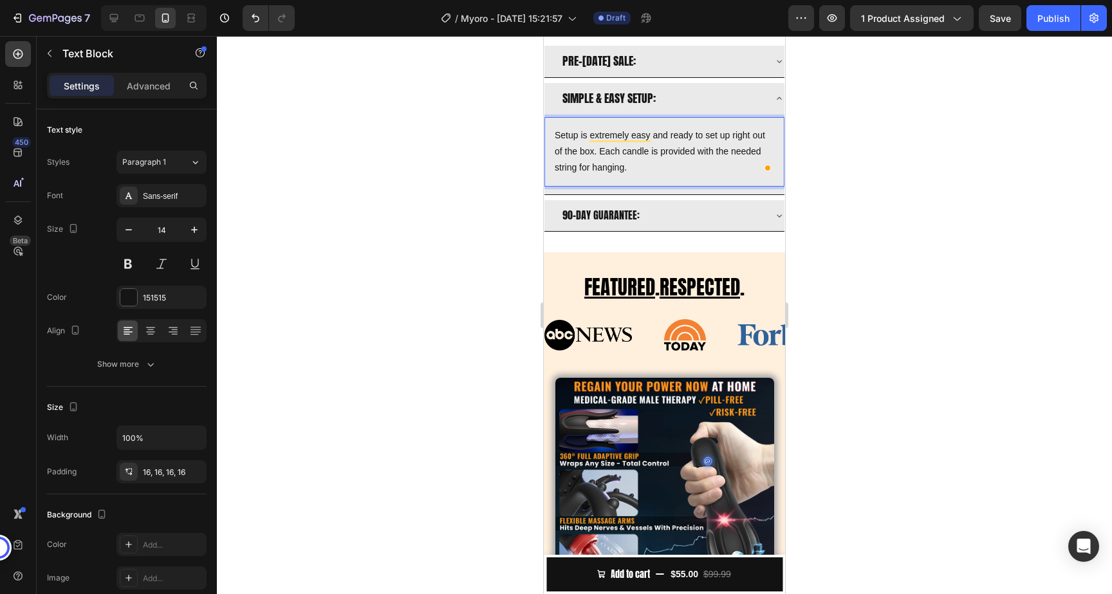
scroll to position [621, 0]
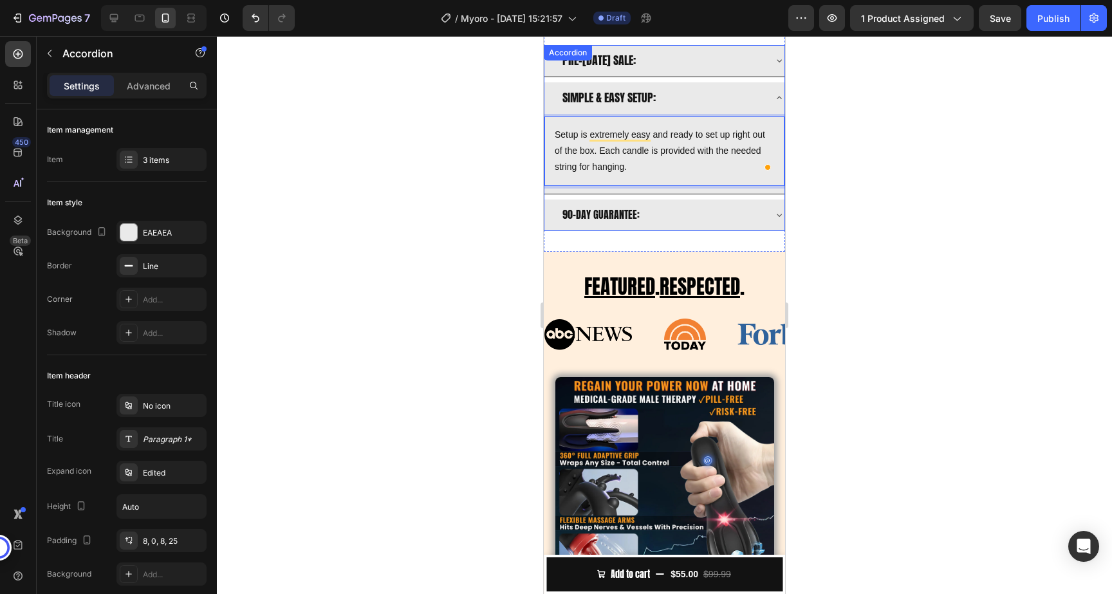
click at [772, 89] on div "SIMPLE & EASY SETUP:" at bounding box center [665, 98] width 240 height 32
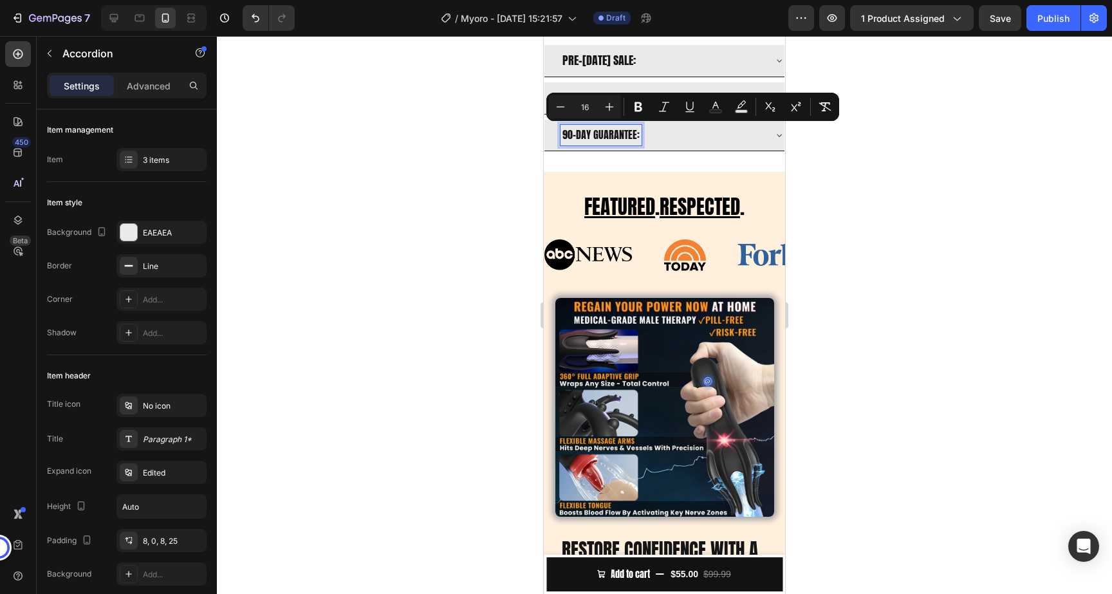
click at [568, 136] on span "90-DAY GUARANTEE:" at bounding box center [601, 134] width 77 height 15
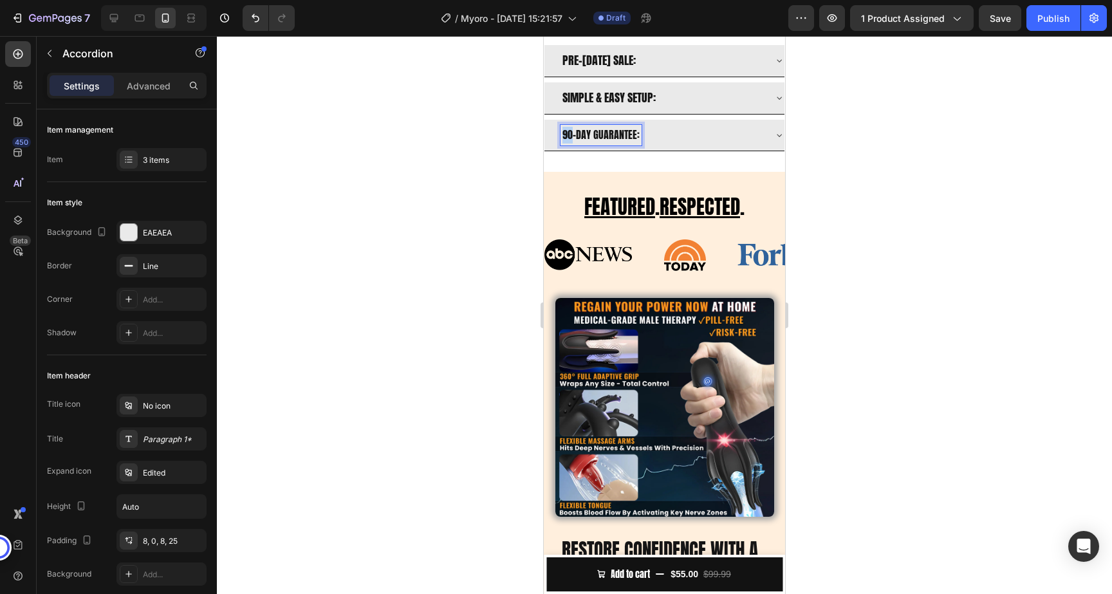
click at [568, 136] on span "90-DAY GUARANTEE:" at bounding box center [601, 134] width 77 height 15
click at [670, 136] on div "30-DAY GUARANTEE:" at bounding box center [662, 135] width 203 height 21
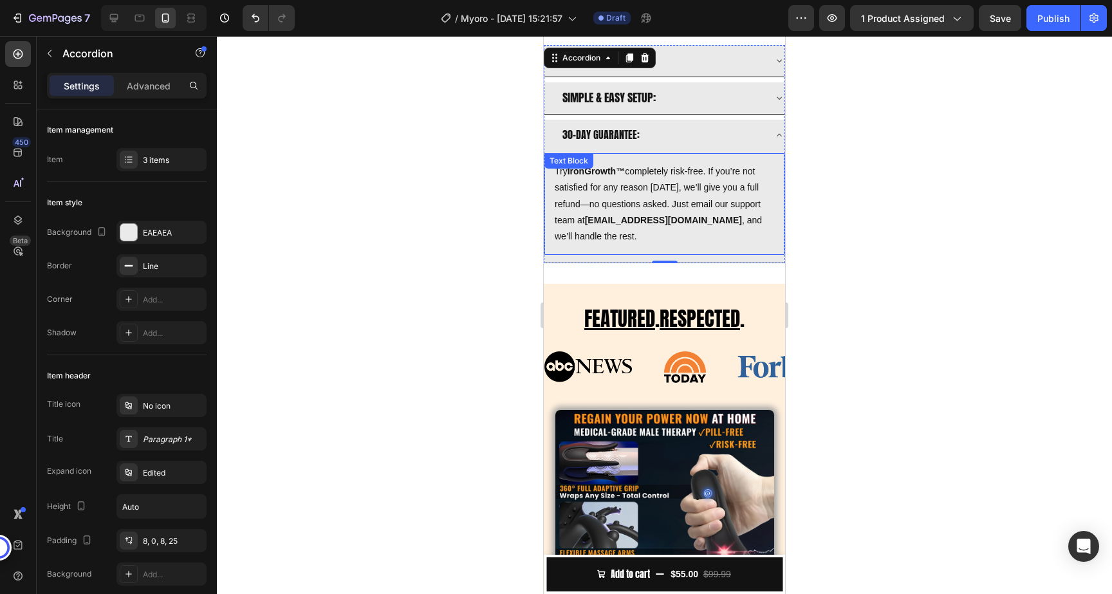
click at [653, 203] on p "Try IronGrowth™ completely risk-free. If you’re not satisfied for any reason wi…" at bounding box center [665, 204] width 220 height 81
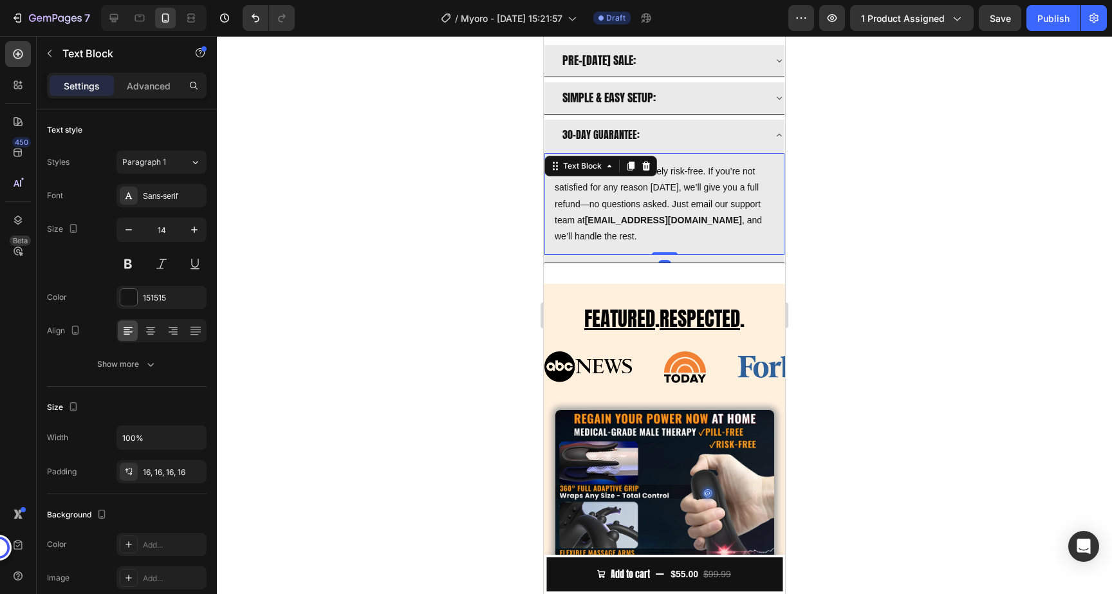
click at [653, 203] on p "Try IronGrowth™ completely risk-free. If you’re not satisfied for any reason wi…" at bounding box center [665, 204] width 220 height 81
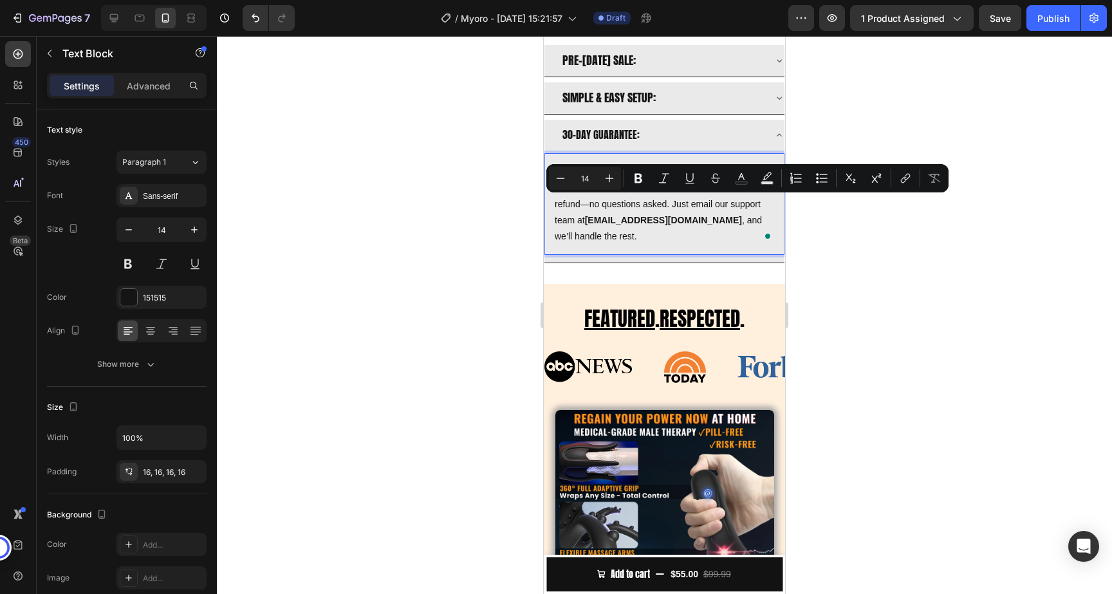
click at [593, 207] on p "Try IronGrowth™ completely risk-free. If you’re not satisfied for any reason wi…" at bounding box center [665, 204] width 220 height 81
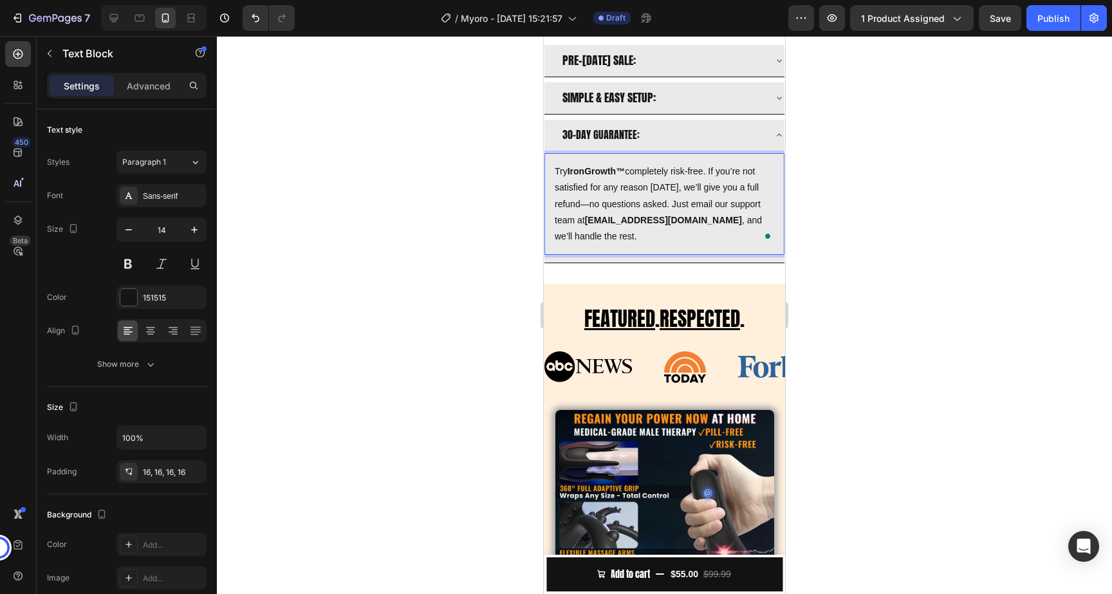
click at [624, 232] on p "Try IronGrowth™ completely risk-free. If you’re not satisfied for any reason wi…" at bounding box center [665, 204] width 220 height 81
click at [644, 223] on strong "ShopMyOro@gmail.com" at bounding box center [663, 220] width 157 height 10
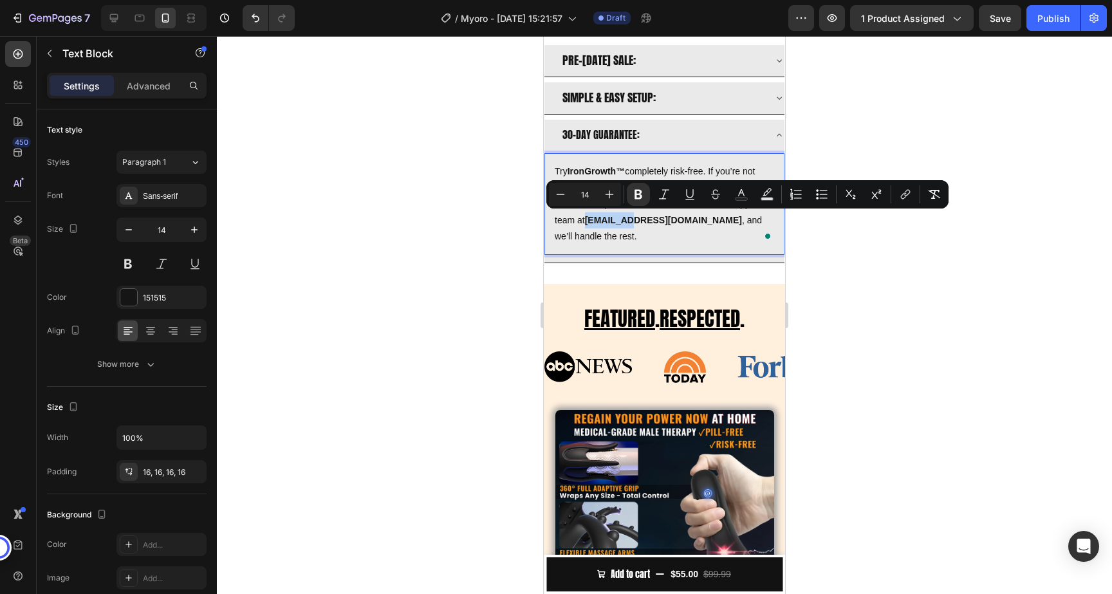
click at [644, 223] on strong "ShopMyOro@gmail.com" at bounding box center [663, 220] width 157 height 10
drag, startPoint x: 620, startPoint y: 221, endPoint x: 724, endPoint y: 223, distance: 103.7
click at [724, 223] on strong "ShopMyOro@gmail.com" at bounding box center [663, 220] width 157 height 10
click at [660, 224] on p "Try IronGrowth™ completely risk-free. If you’re not satisfied for any reason wi…" at bounding box center [665, 204] width 220 height 81
click at [643, 218] on strong "ShopMyOro@gmail.com" at bounding box center [663, 220] width 157 height 10
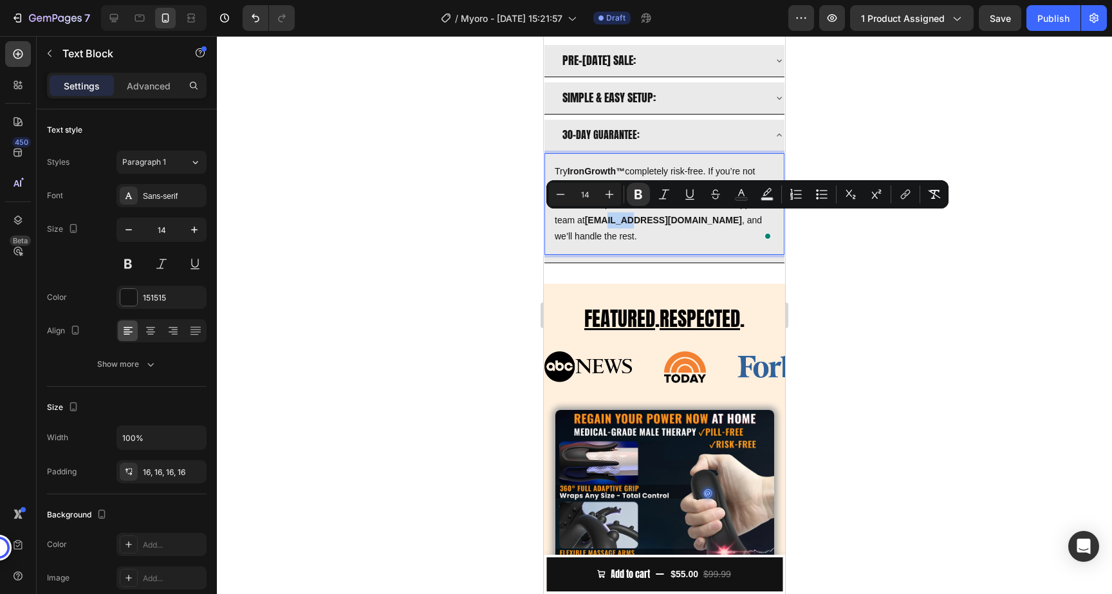
drag, startPoint x: 646, startPoint y: 222, endPoint x: 673, endPoint y: 223, distance: 27.0
click at [673, 223] on strong "ShopMyOro@gmail.com" at bounding box center [663, 220] width 157 height 10
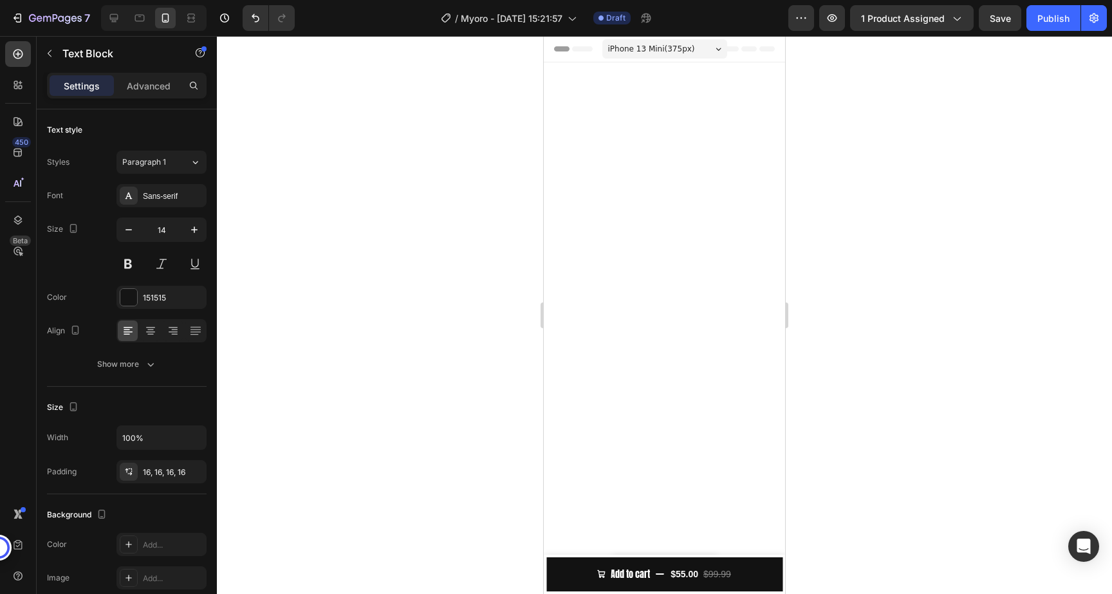
scroll to position [621, 0]
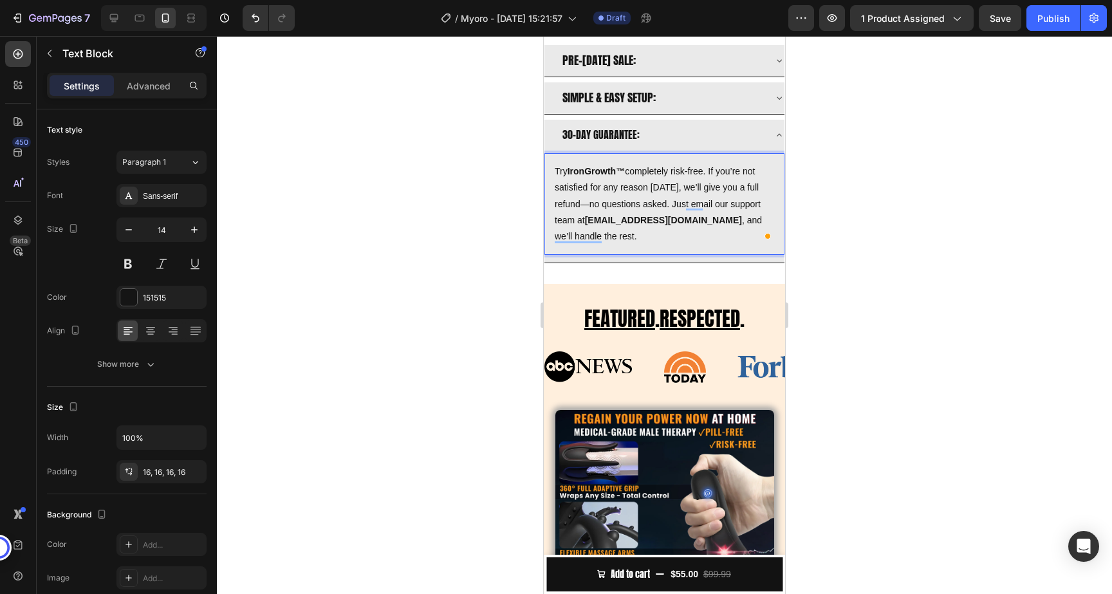
click at [580, 167] on strong "IronGrowth™" at bounding box center [596, 171] width 57 height 10
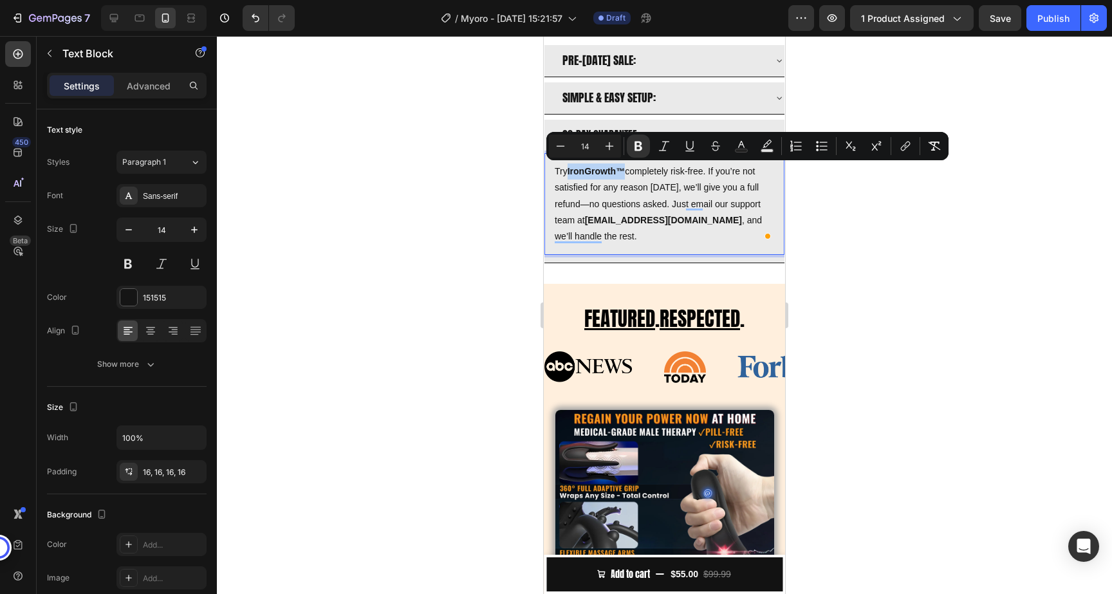
drag, startPoint x: 627, startPoint y: 171, endPoint x: 570, endPoint y: 169, distance: 56.7
click at [570, 169] on p "Try IronGrowth™ completely risk-free. If you’re not satisfied for any reason wi…" at bounding box center [665, 204] width 220 height 81
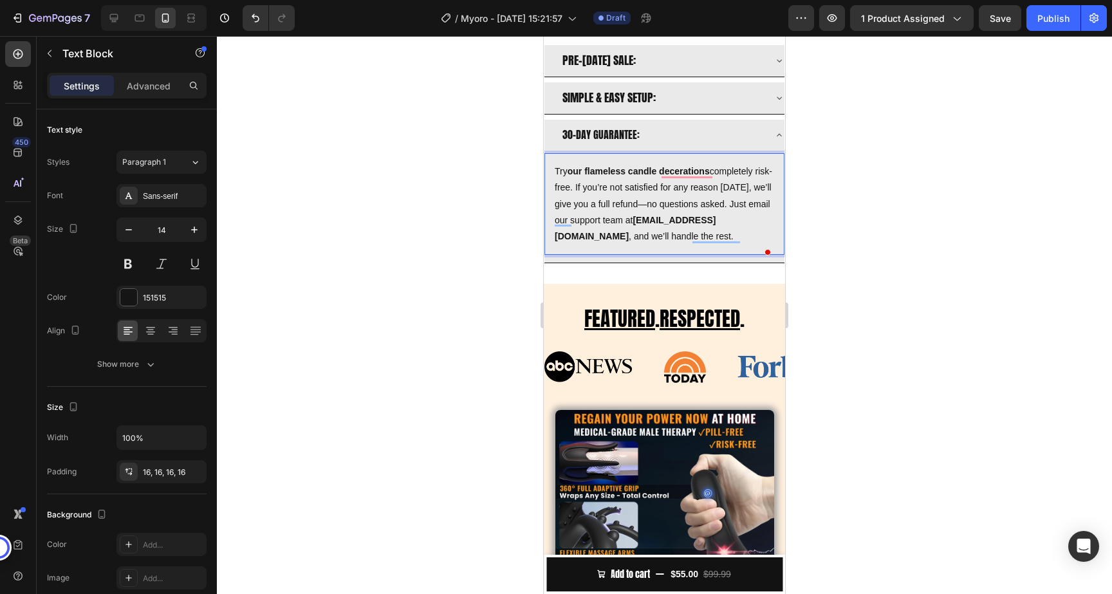
click at [583, 196] on p "Try our flameless candle decerations completely risk-free. If you’re not satisf…" at bounding box center [665, 204] width 220 height 81
click at [765, 187] on p "Try our flameless candle decorations completely risk-free. If you’re not satisf…" at bounding box center [665, 204] width 220 height 81
click at [733, 209] on p "Try our flameless candle decorations completely risk-free. If you’re not satisf…" at bounding box center [665, 204] width 220 height 81
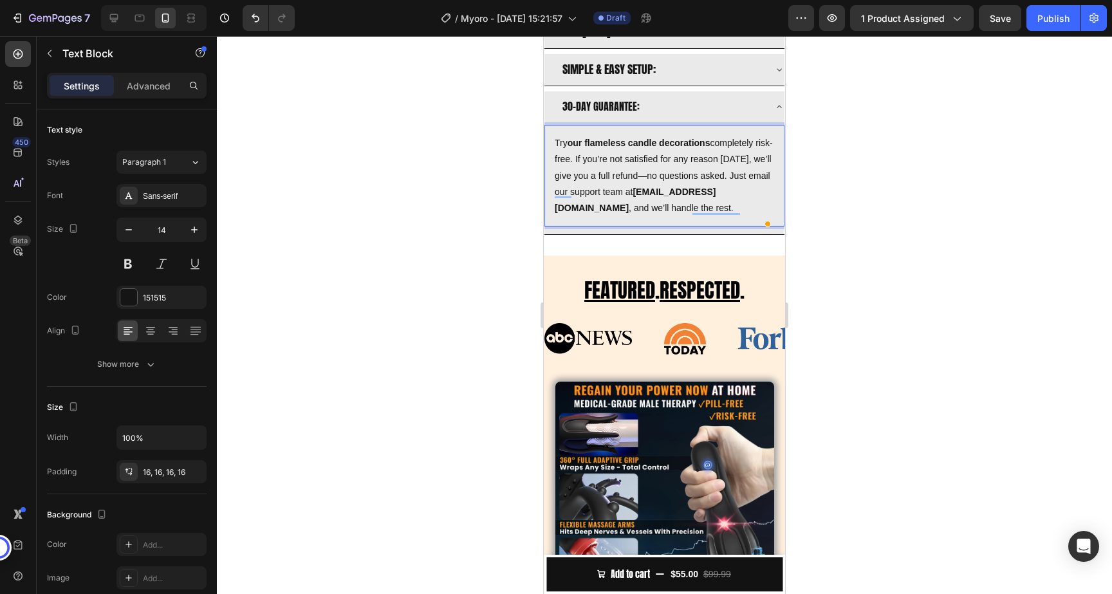
scroll to position [650, 0]
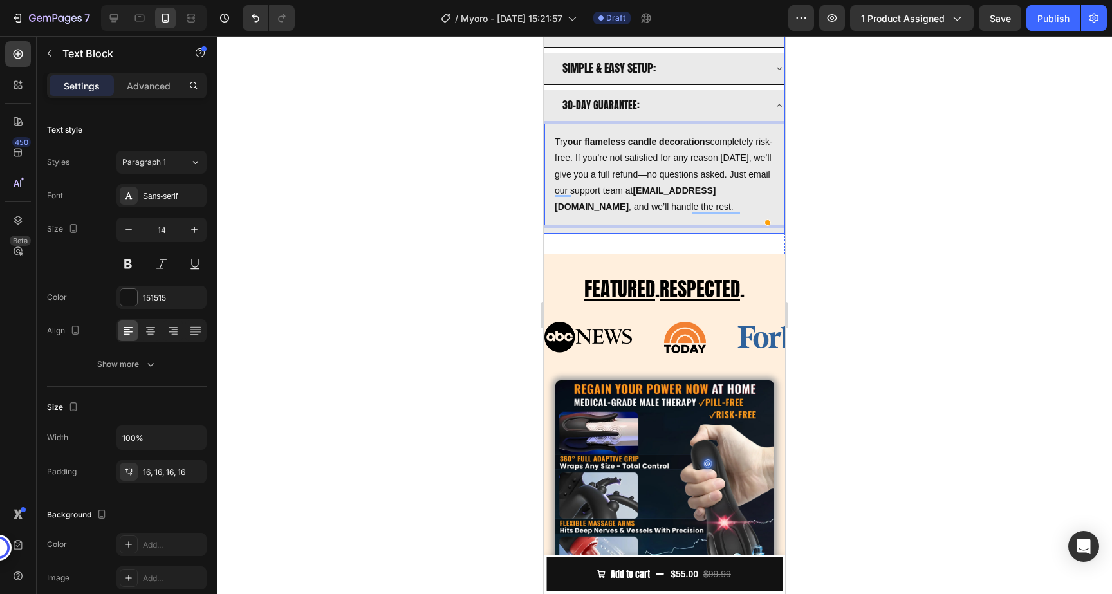
click at [771, 104] on div "30-DAY GUARANTEE:" at bounding box center [665, 105] width 240 height 31
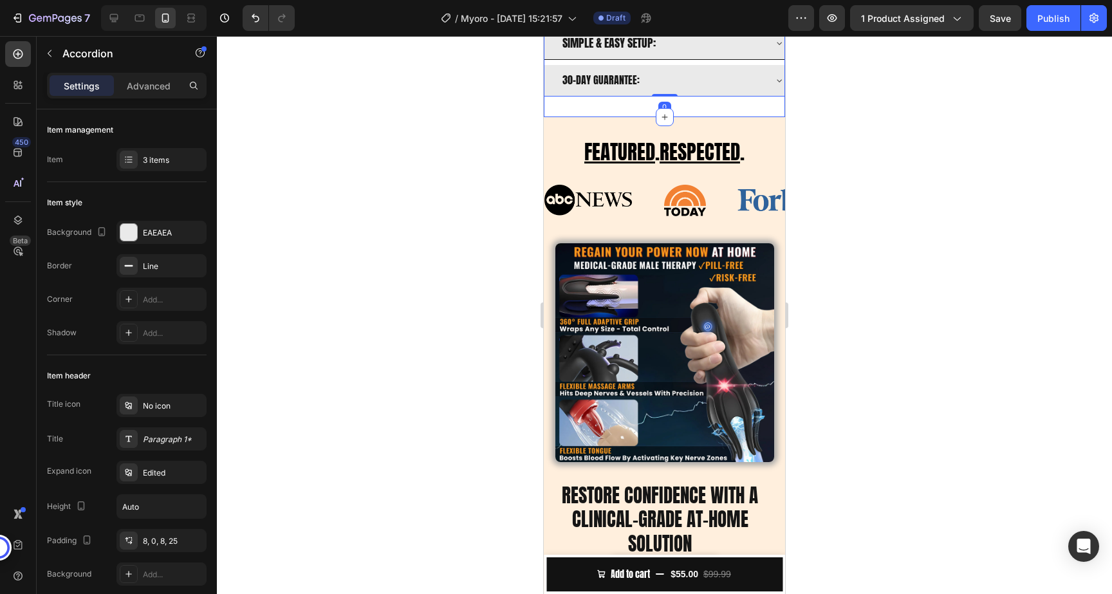
scroll to position [680, 0]
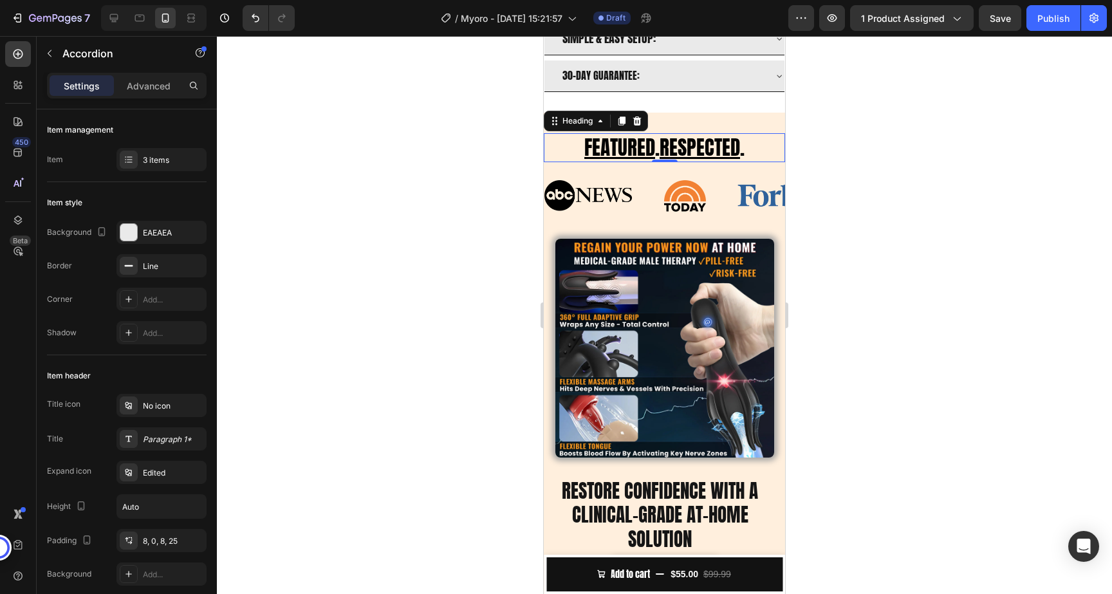
click at [638, 147] on u "FEATURED" at bounding box center [620, 148] width 71 height 30
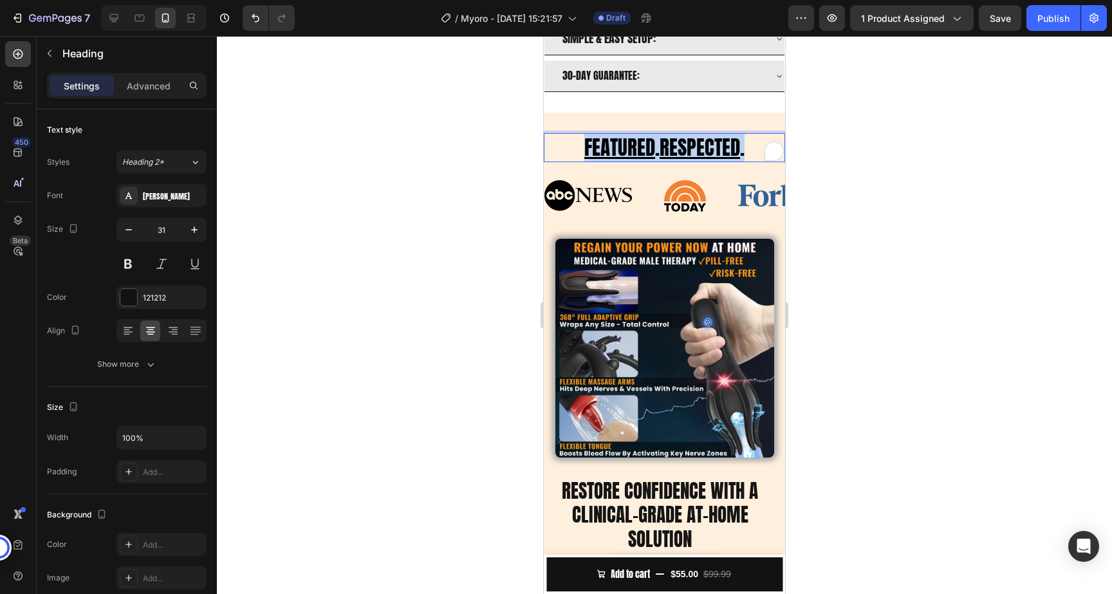
click at [638, 147] on u "FEATURED" at bounding box center [620, 148] width 71 height 30
click at [794, 185] on div at bounding box center [664, 315] width 895 height 558
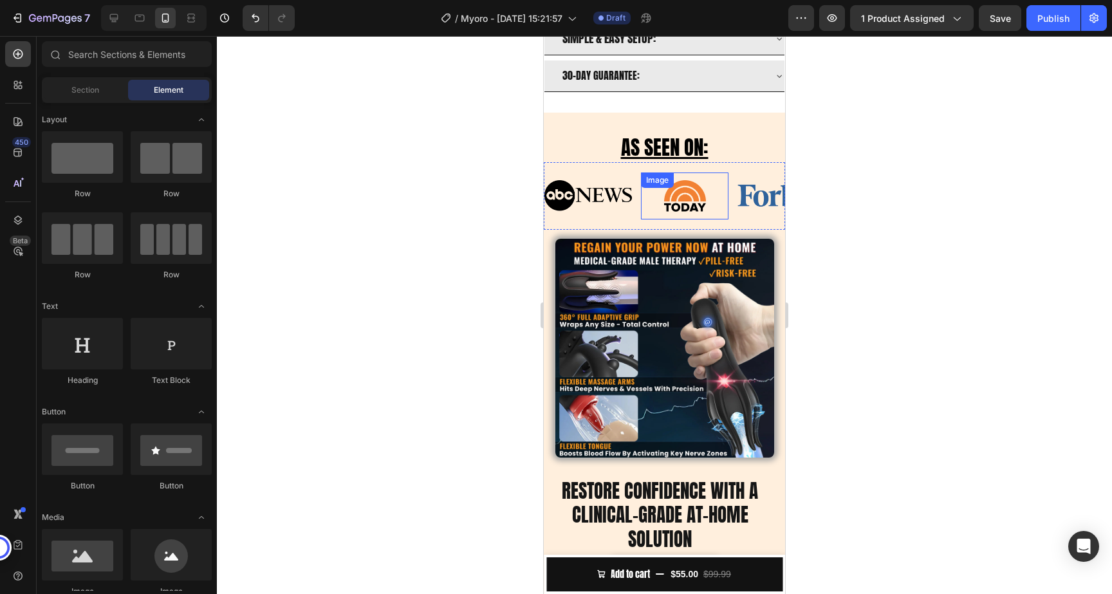
click at [701, 195] on img at bounding box center [685, 196] width 42 height 32
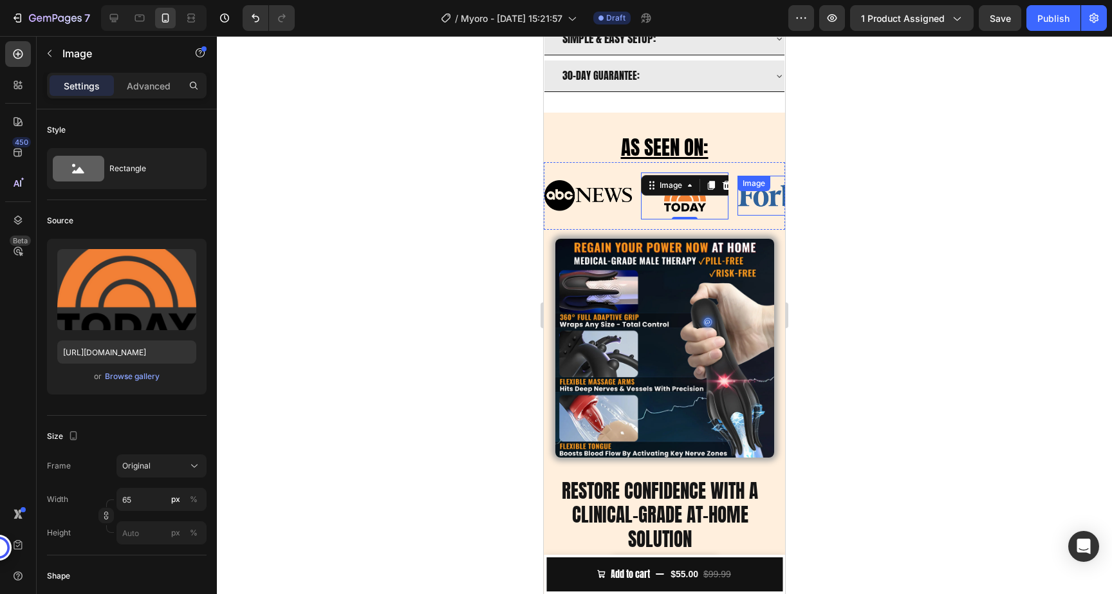
click at [836, 207] on div at bounding box center [664, 315] width 895 height 558
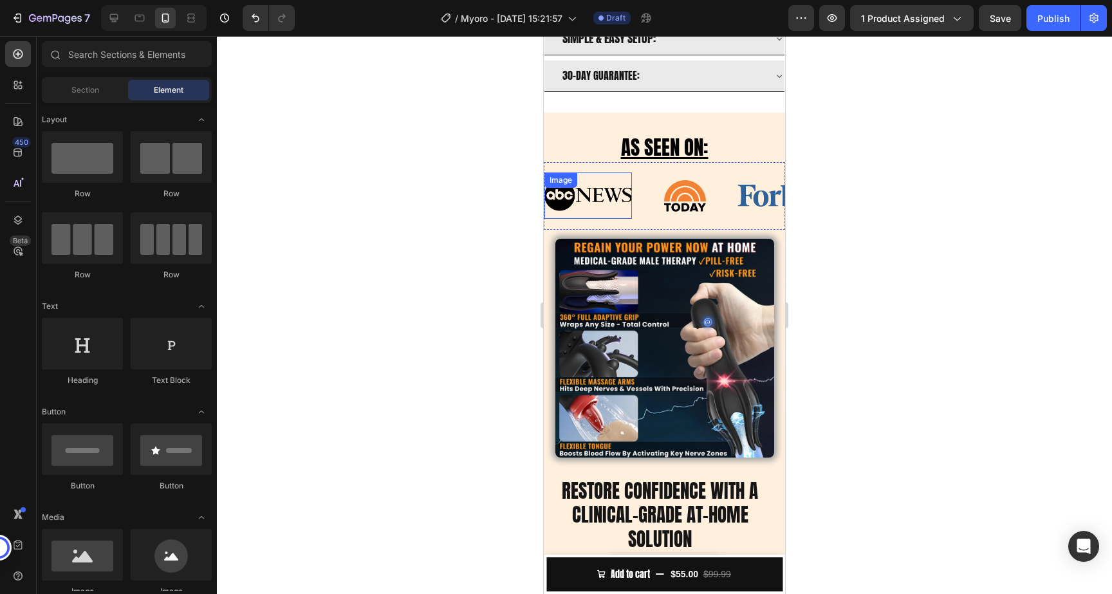
click at [598, 200] on img at bounding box center [589, 195] width 88 height 31
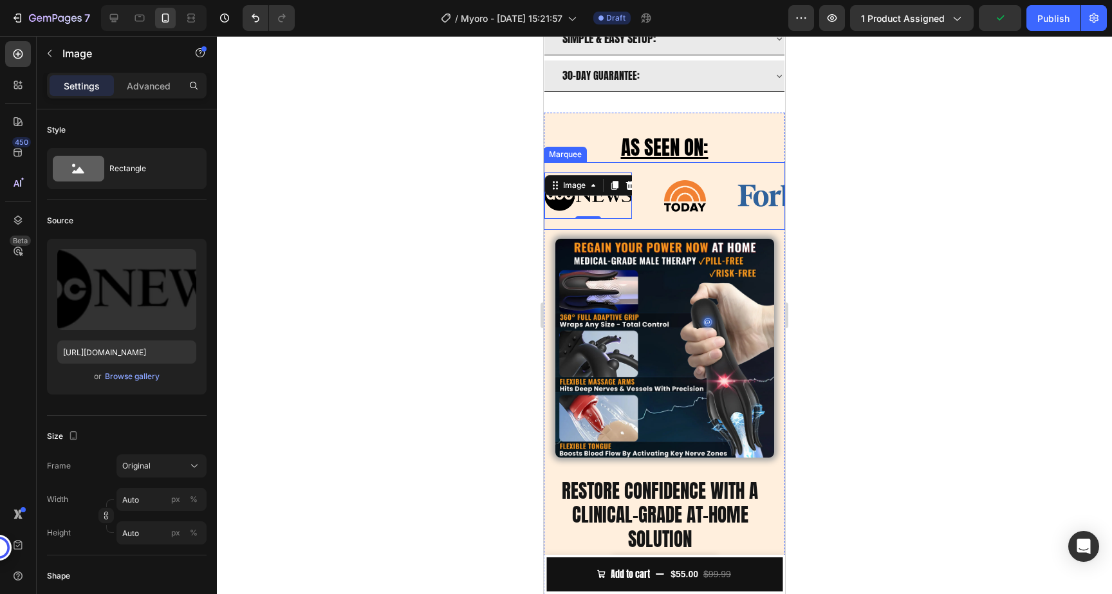
click at [634, 170] on div "Image 0 Image Image Image Image 0 Image Image Image Marquee" at bounding box center [664, 196] width 241 height 68
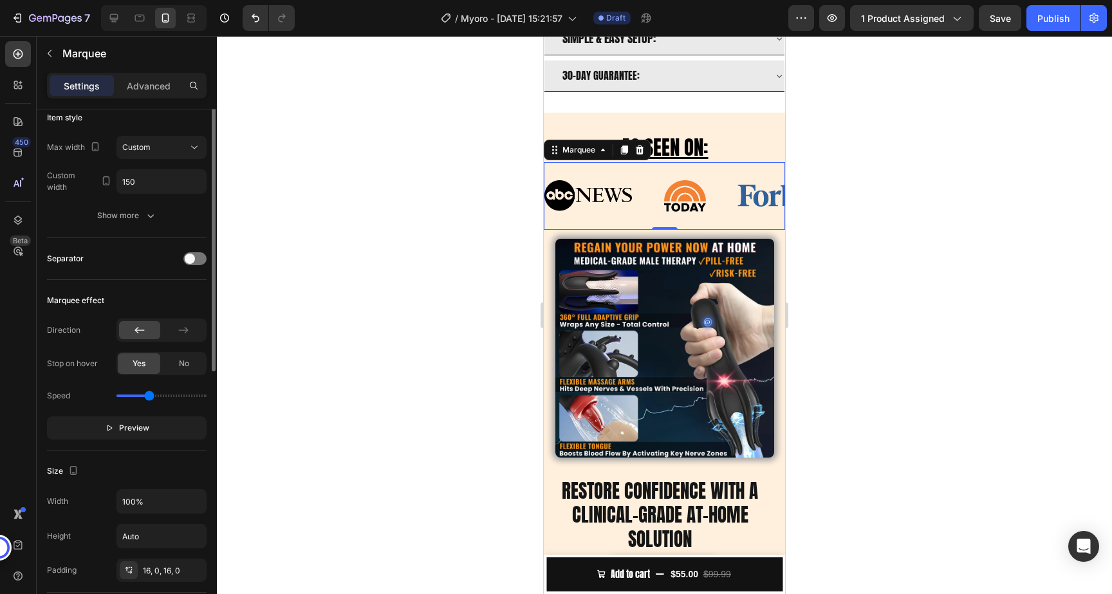
scroll to position [0, 0]
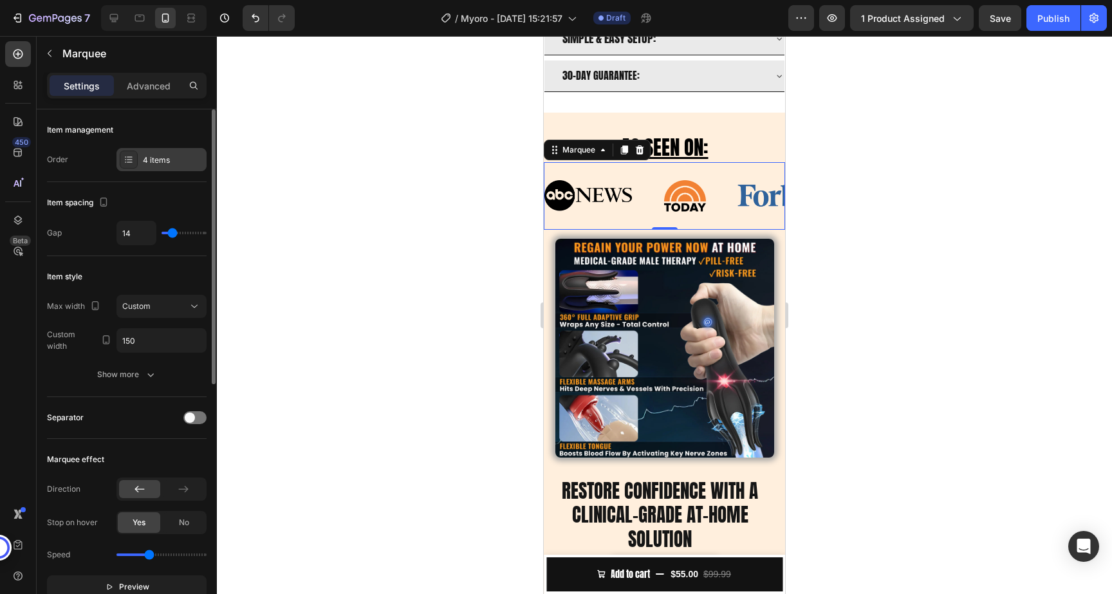
click at [160, 156] on div "4 items" at bounding box center [173, 161] width 61 height 12
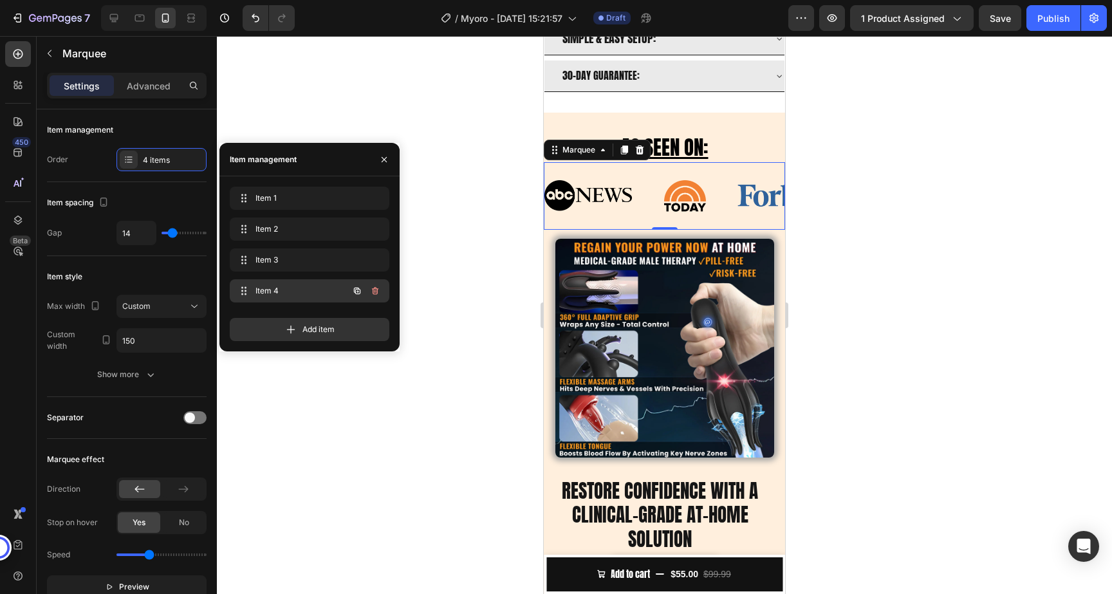
click at [326, 290] on span "Item 4" at bounding box center [292, 291] width 73 height 12
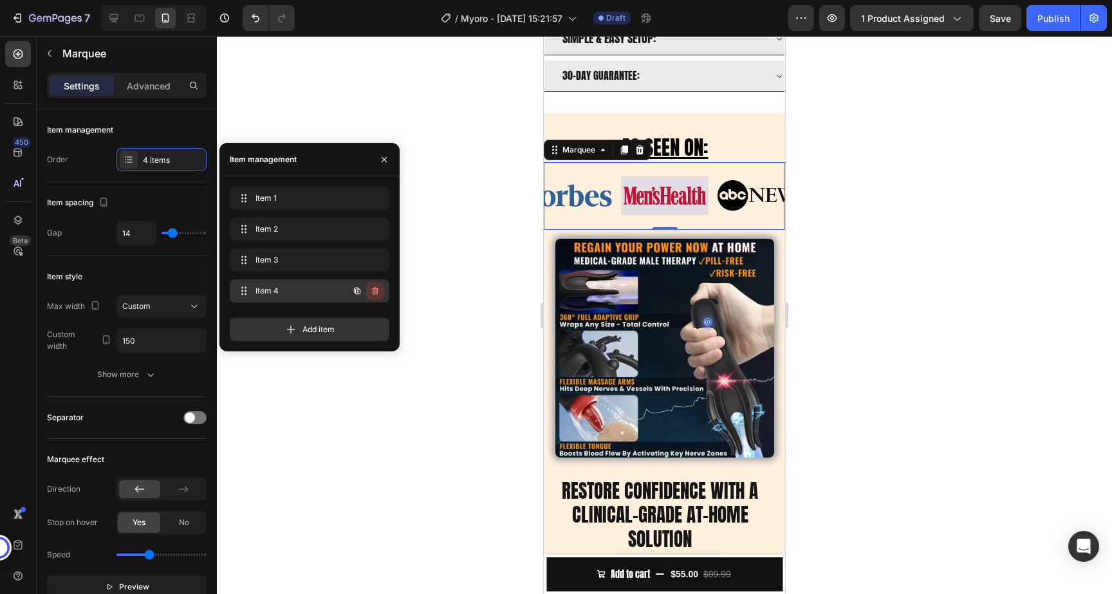
click at [374, 293] on icon "button" at bounding box center [375, 291] width 10 height 10
click at [374, 293] on div "Delete" at bounding box center [367, 291] width 24 height 12
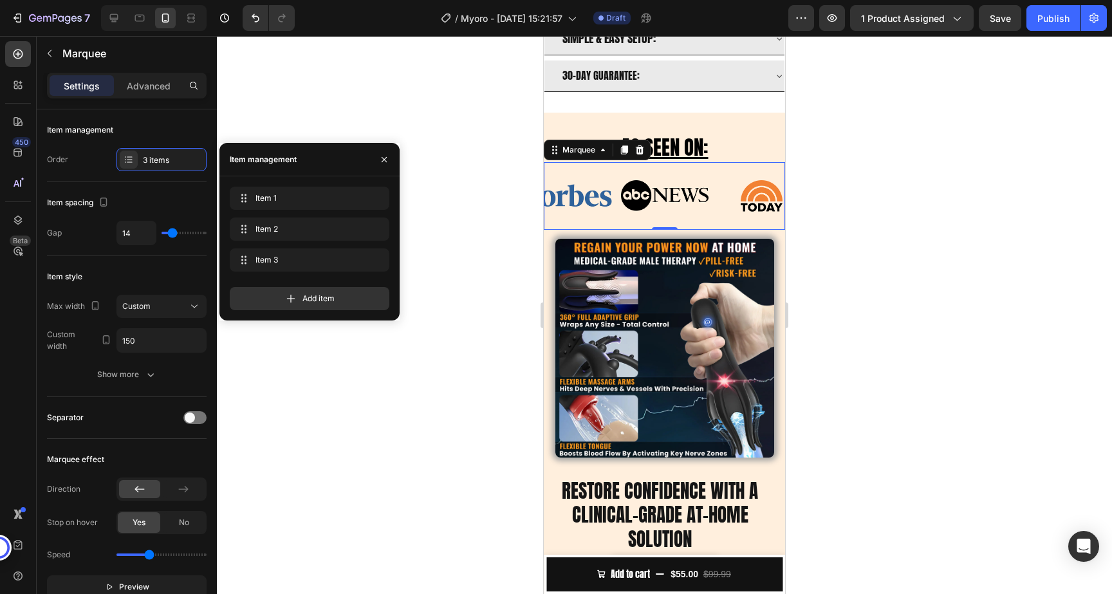
click at [458, 265] on div at bounding box center [664, 315] width 895 height 558
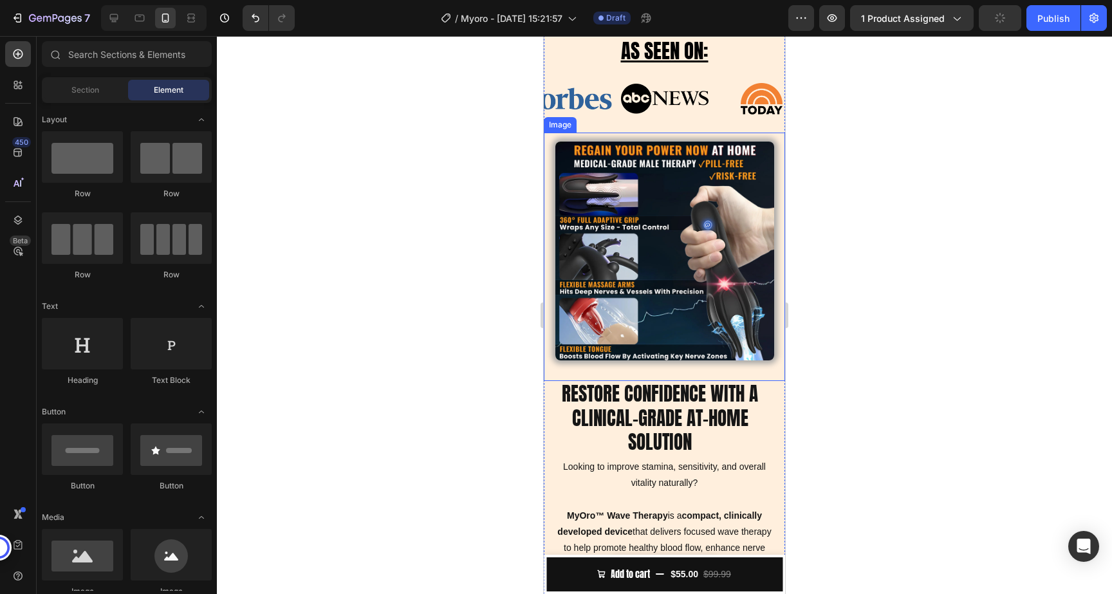
scroll to position [778, 0]
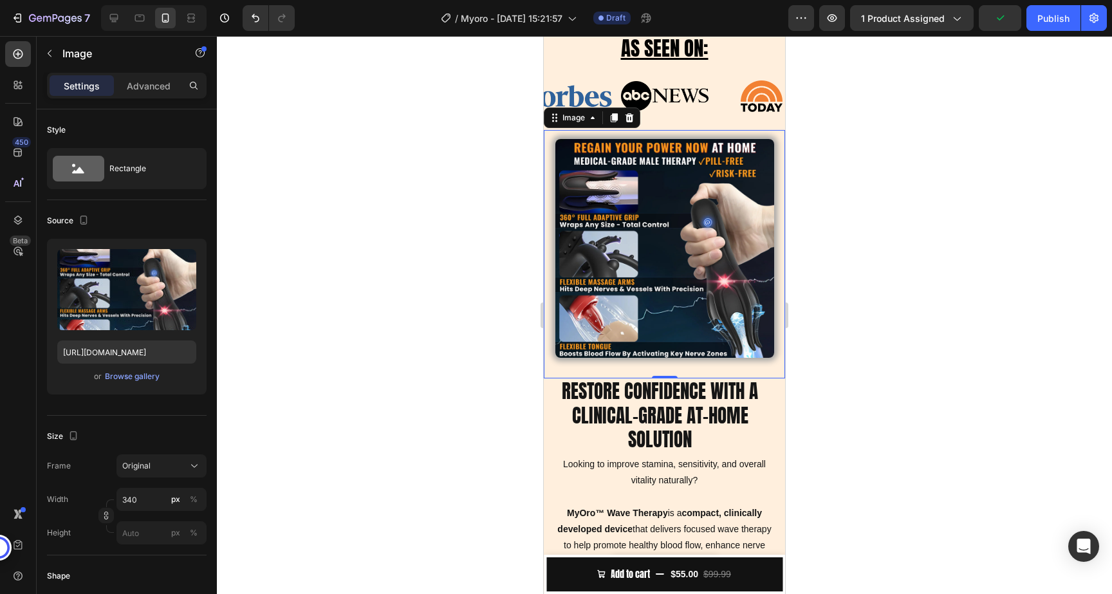
click at [693, 247] on img at bounding box center [665, 248] width 219 height 219
click at [666, 268] on img at bounding box center [665, 248] width 219 height 219
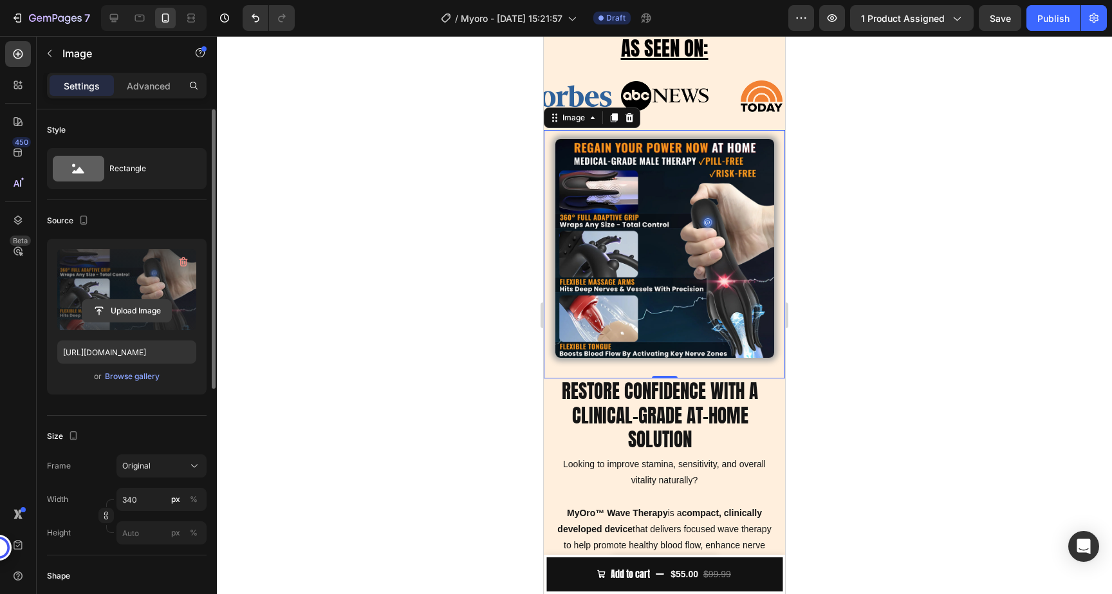
click at [137, 316] on input "file" at bounding box center [126, 311] width 89 height 22
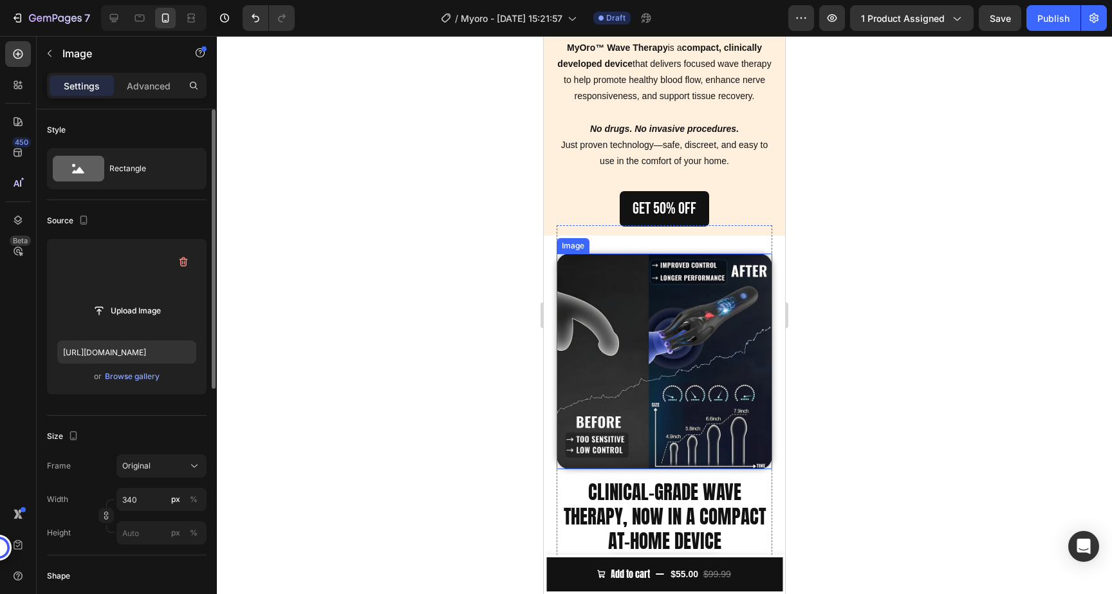
scroll to position [1264, 0]
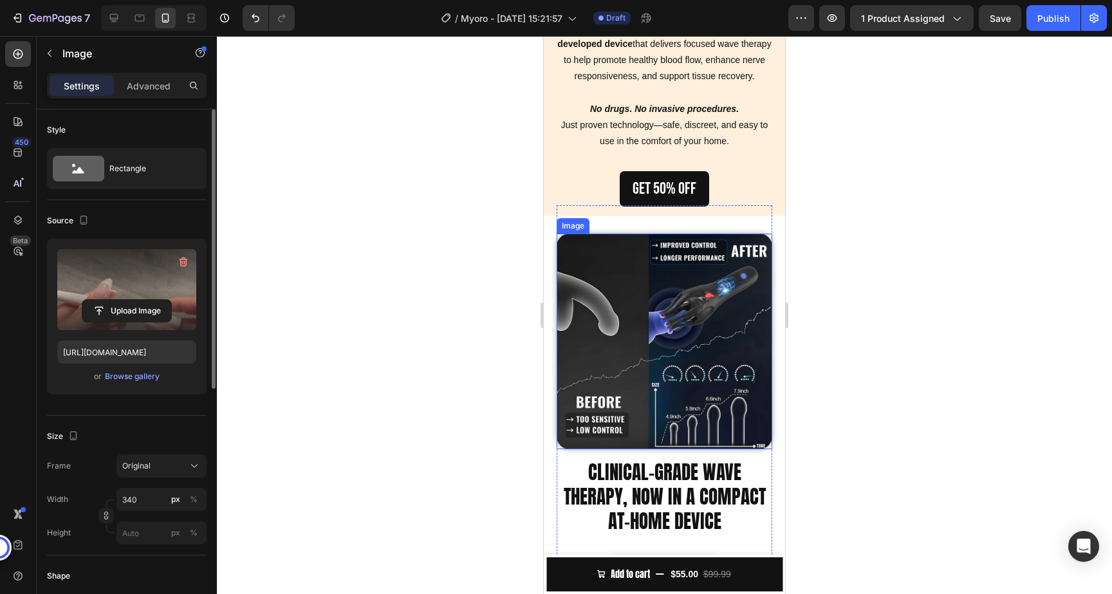
click at [655, 353] on img at bounding box center [665, 342] width 216 height 216
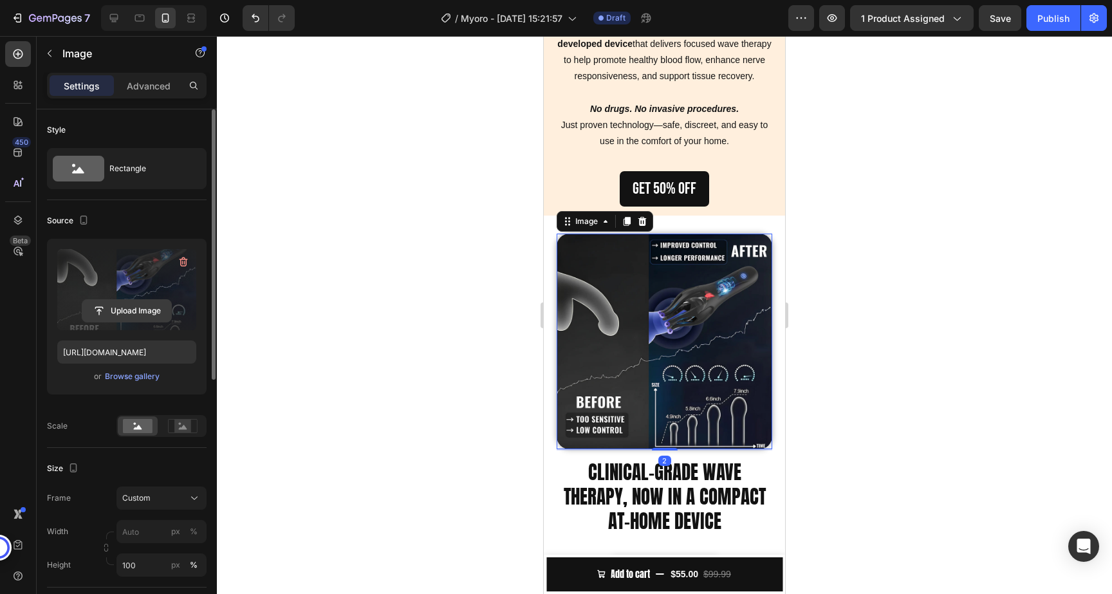
click at [113, 315] on input "file" at bounding box center [126, 311] width 89 height 22
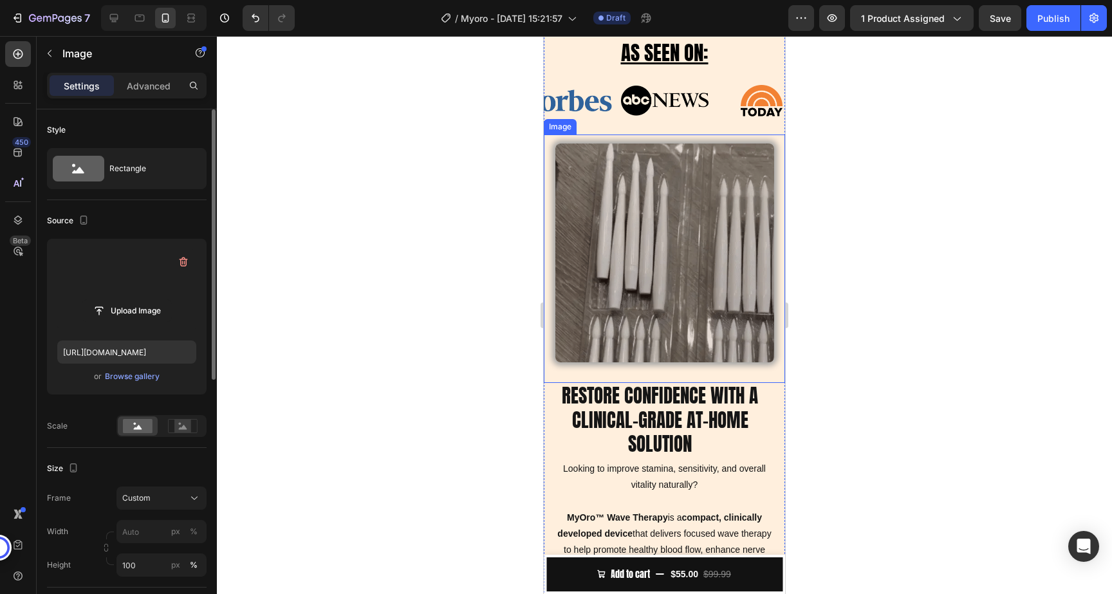
scroll to position [805, 0]
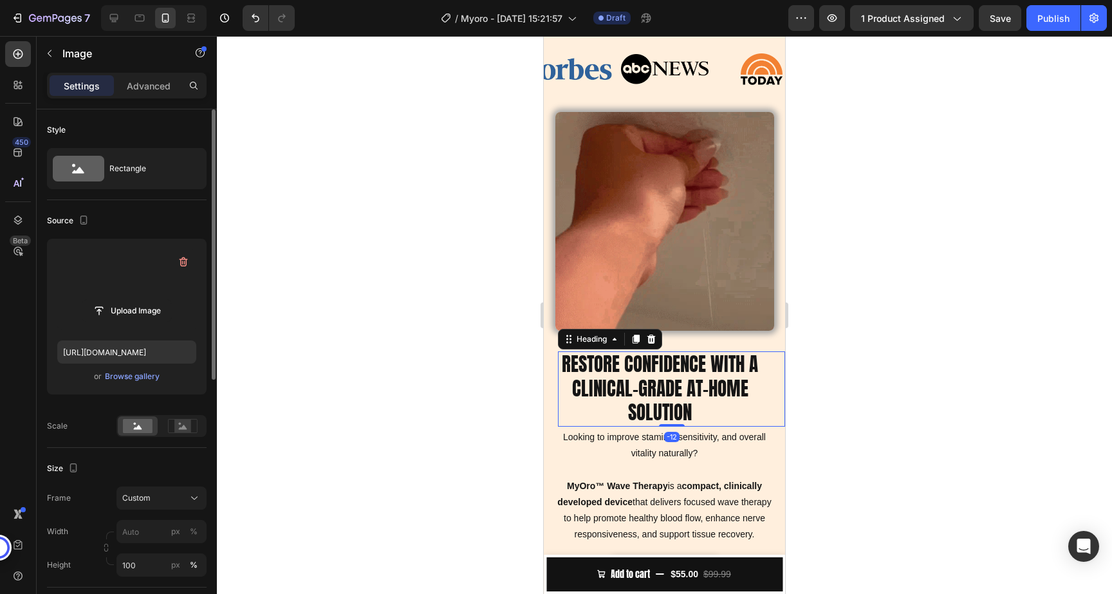
click at [648, 397] on h2 "RESTORE CONFIDENCE WITH A CLINICAL-GRADE AT-HOME SOLUTION" at bounding box center [660, 388] width 205 height 75
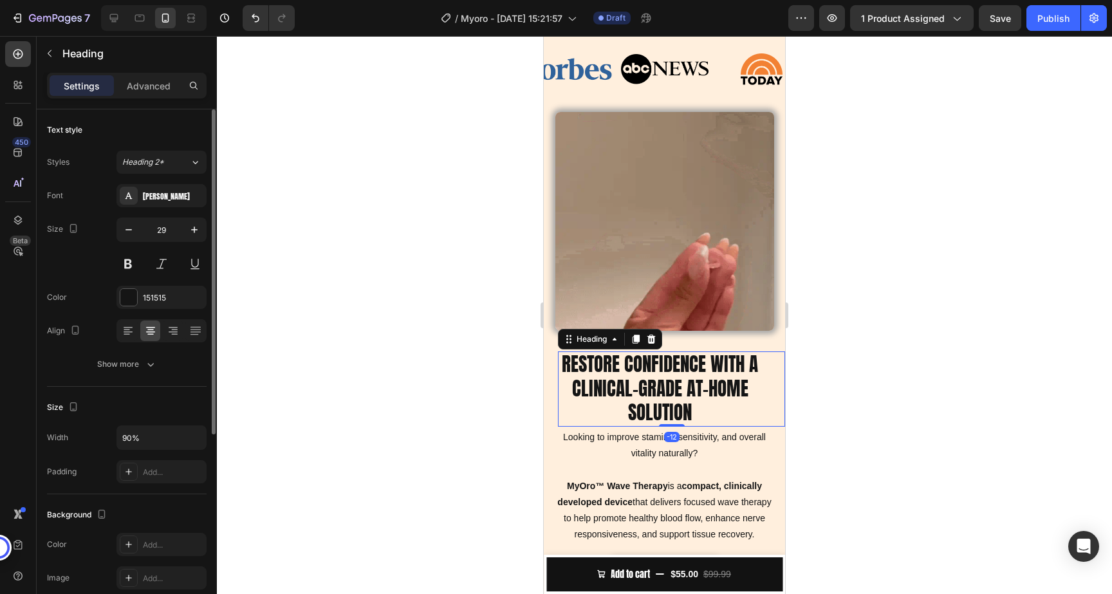
click at [648, 397] on h2 "RESTORE CONFIDENCE WITH A CLINICAL-GRADE AT-HOME SOLUTION" at bounding box center [660, 388] width 205 height 75
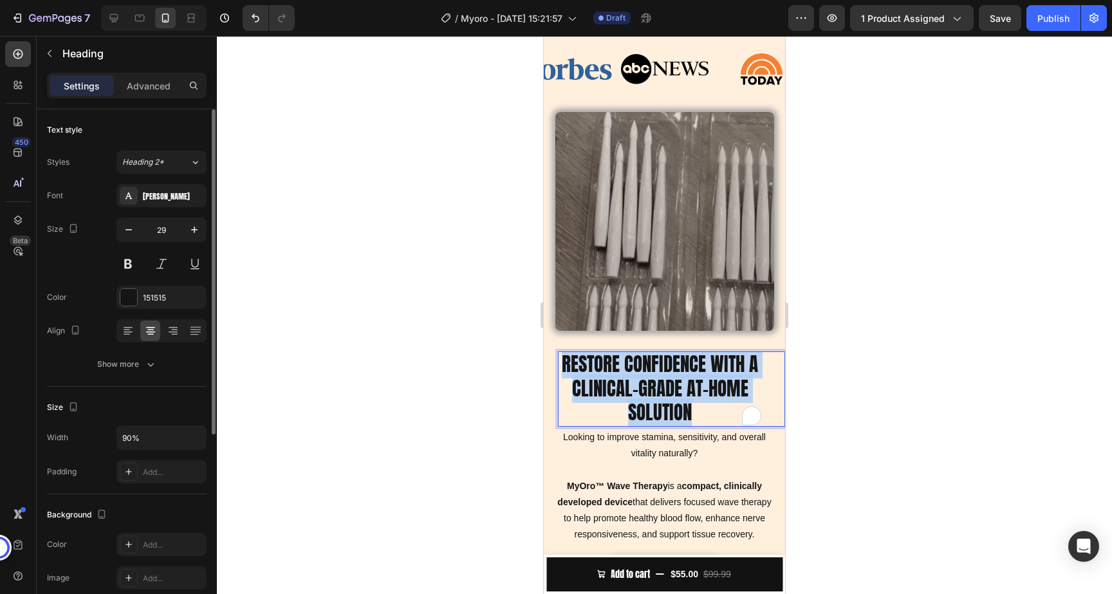
click at [648, 397] on p "RESTORE CONFIDENCE WITH A CLINICAL-GRADE AT-HOME SOLUTION" at bounding box center [660, 389] width 202 height 73
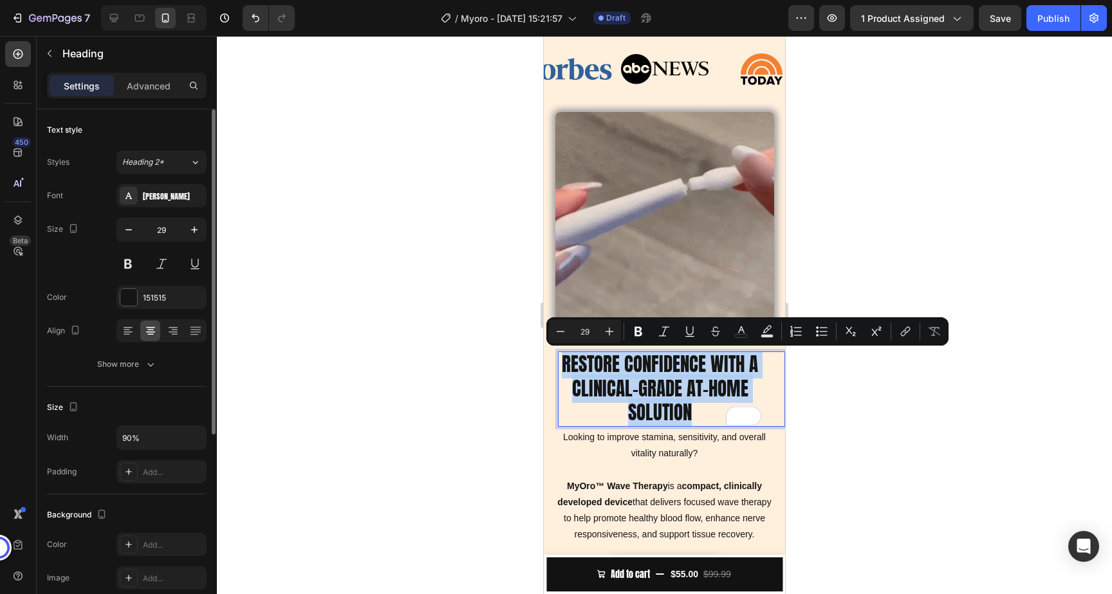
click at [636, 375] on p "RESTORE CONFIDENCE WITH A CLINICAL-GRADE AT-HOME SOLUTION" at bounding box center [660, 389] width 202 height 73
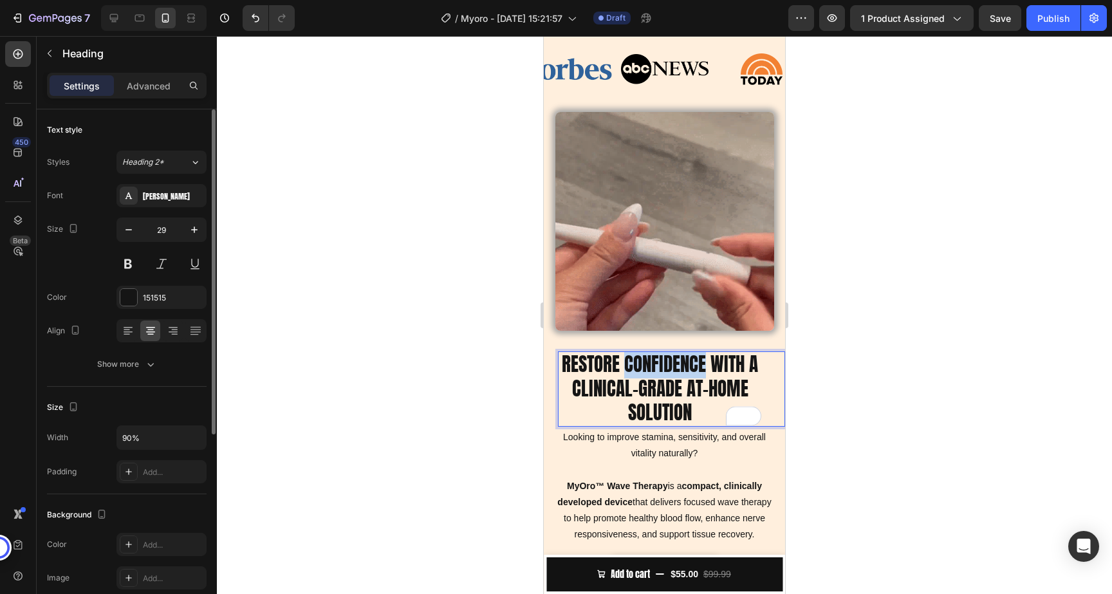
click at [636, 375] on p "RESTORE CONFIDENCE WITH A CLINICAL-GRADE AT-HOME SOLUTION" at bounding box center [660, 389] width 202 height 73
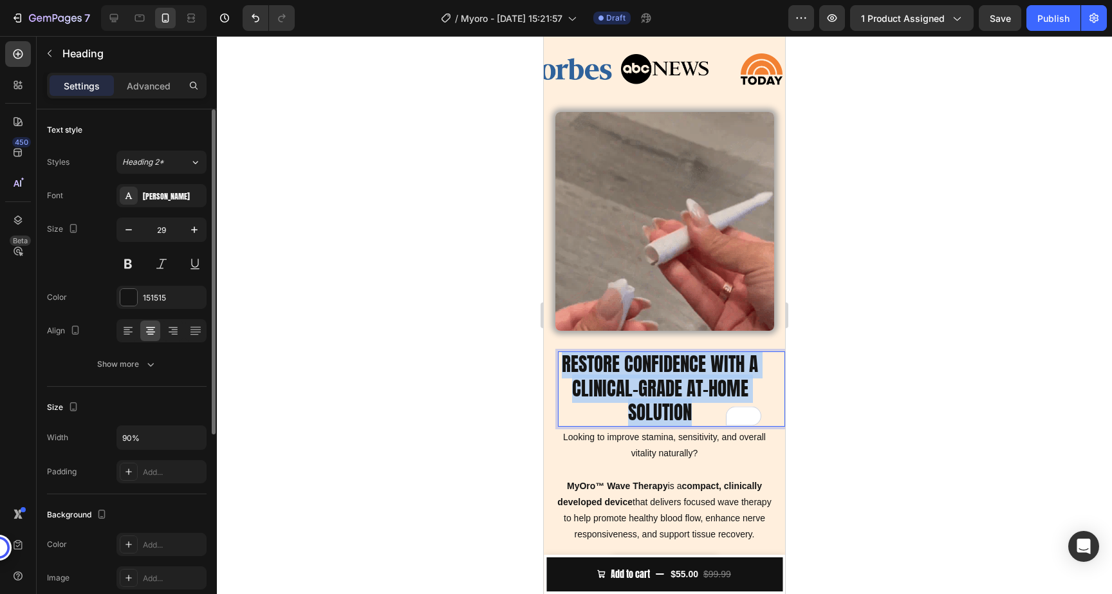
click at [636, 375] on p "RESTORE CONFIDENCE WITH A CLINICAL-GRADE AT-HOME SOLUTION" at bounding box center [660, 389] width 202 height 73
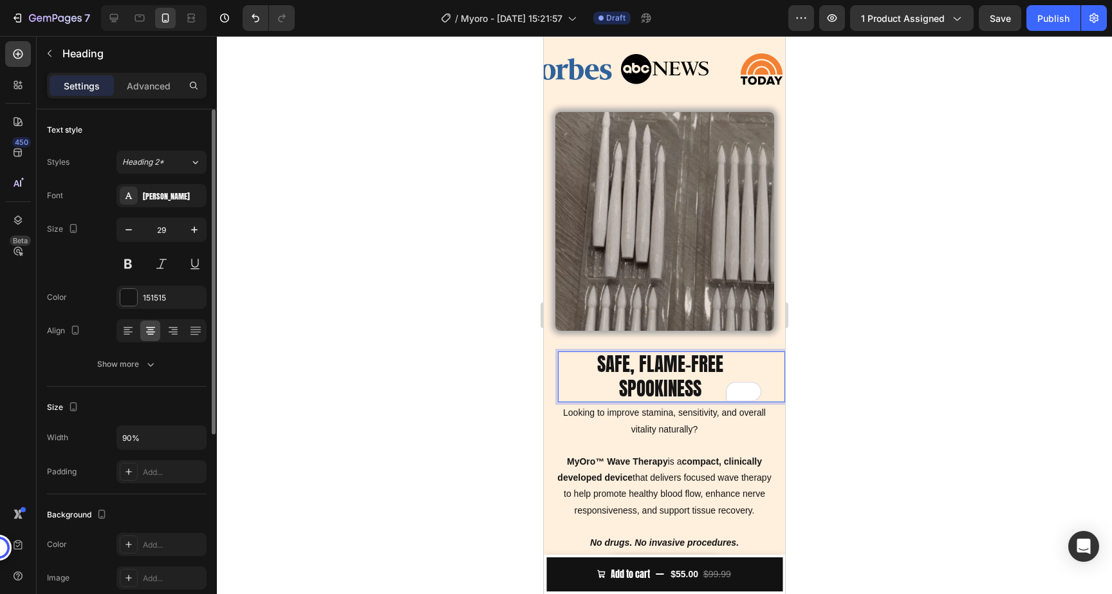
scroll to position [880, 0]
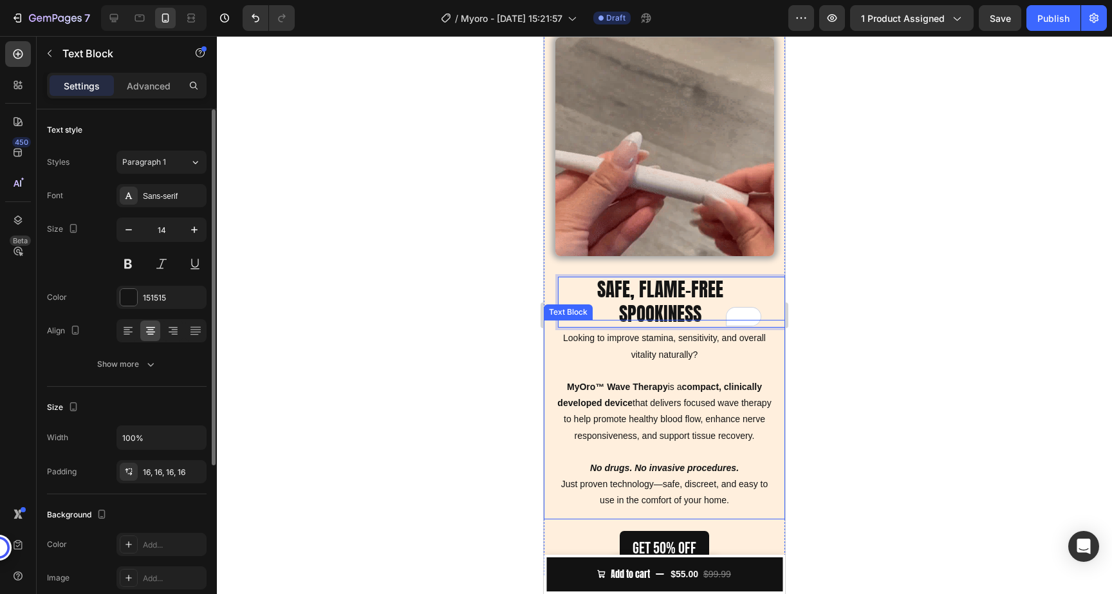
click at [627, 346] on p "Looking to improve stamina, sensitivity, and overall vitality naturally?" at bounding box center [664, 354] width 221 height 49
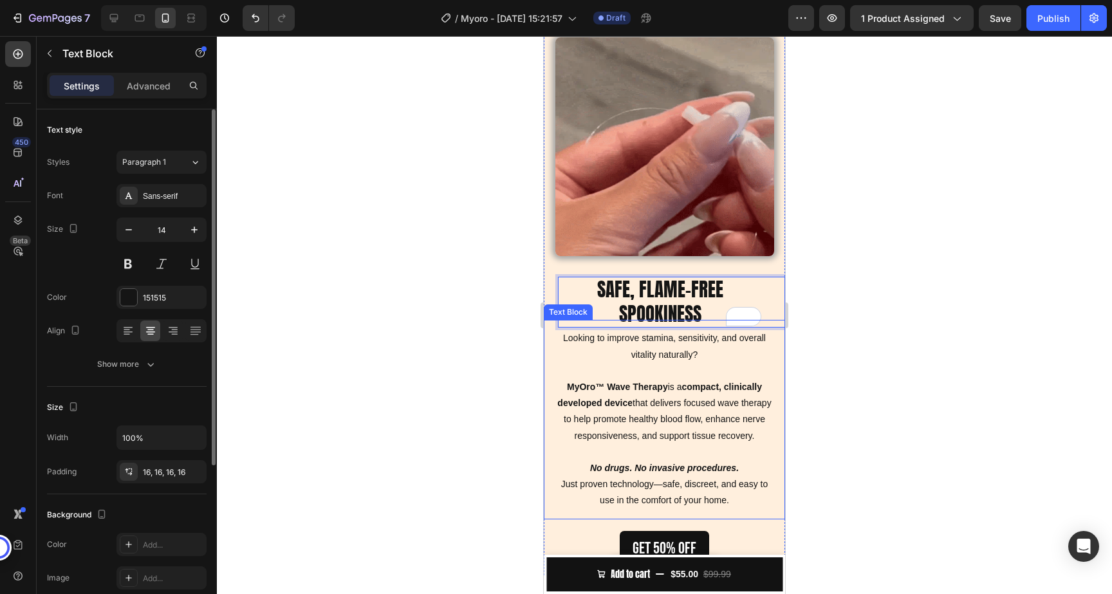
click at [627, 346] on p "Looking to improve stamina, sensitivity, and overall vitality naturally?" at bounding box center [664, 354] width 221 height 49
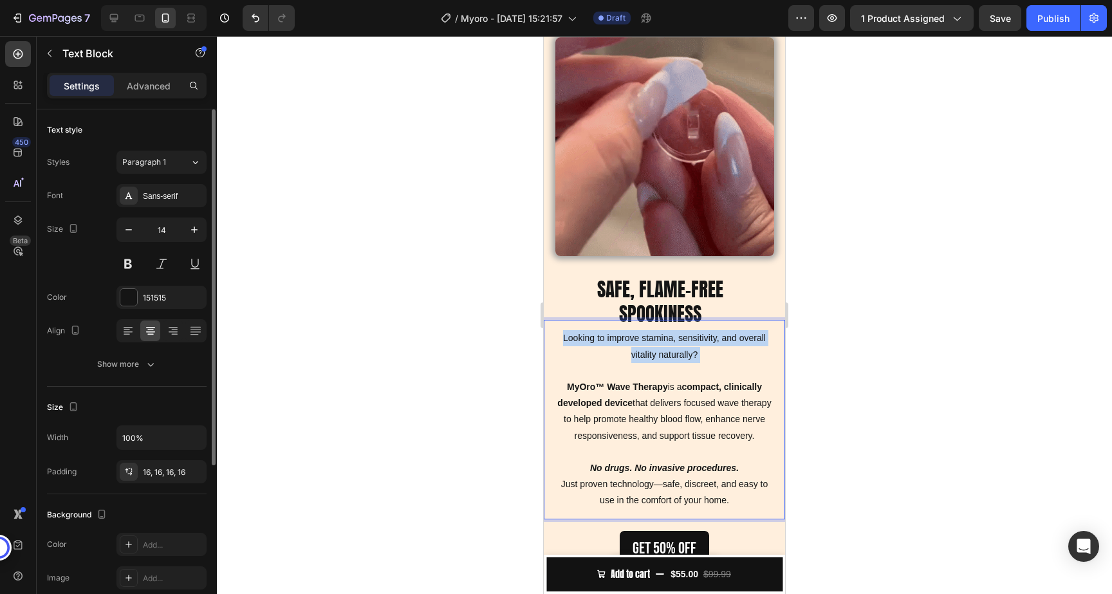
click at [627, 346] on p "Looking to improve stamina, sensitivity, and overall vitality naturally?" at bounding box center [664, 354] width 221 height 49
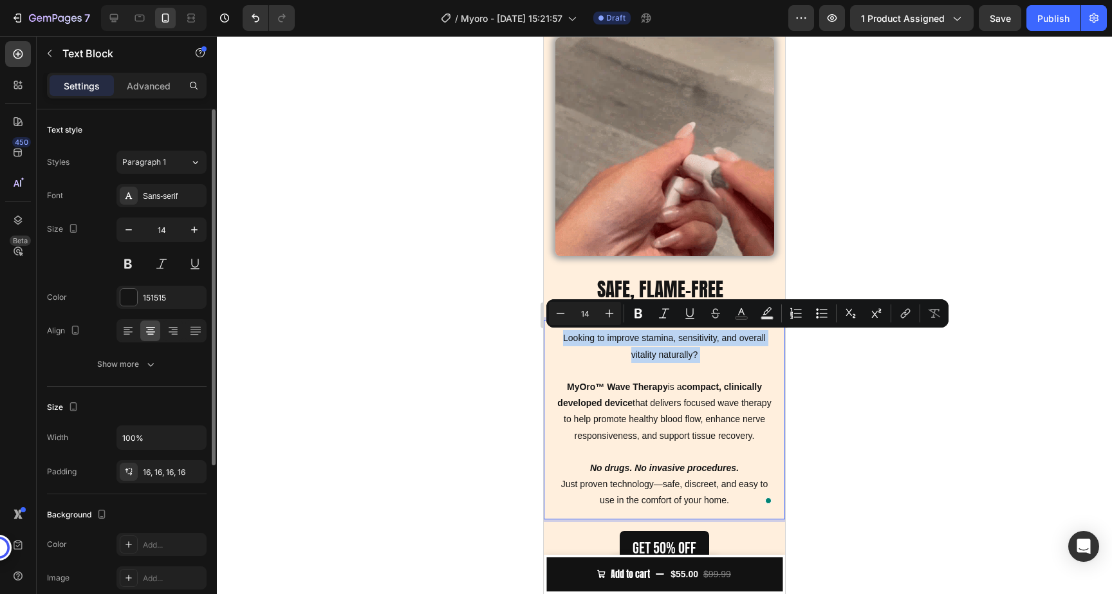
click at [611, 346] on p "Looking to improve stamina, sensitivity, and overall vitality naturally?" at bounding box center [664, 354] width 221 height 49
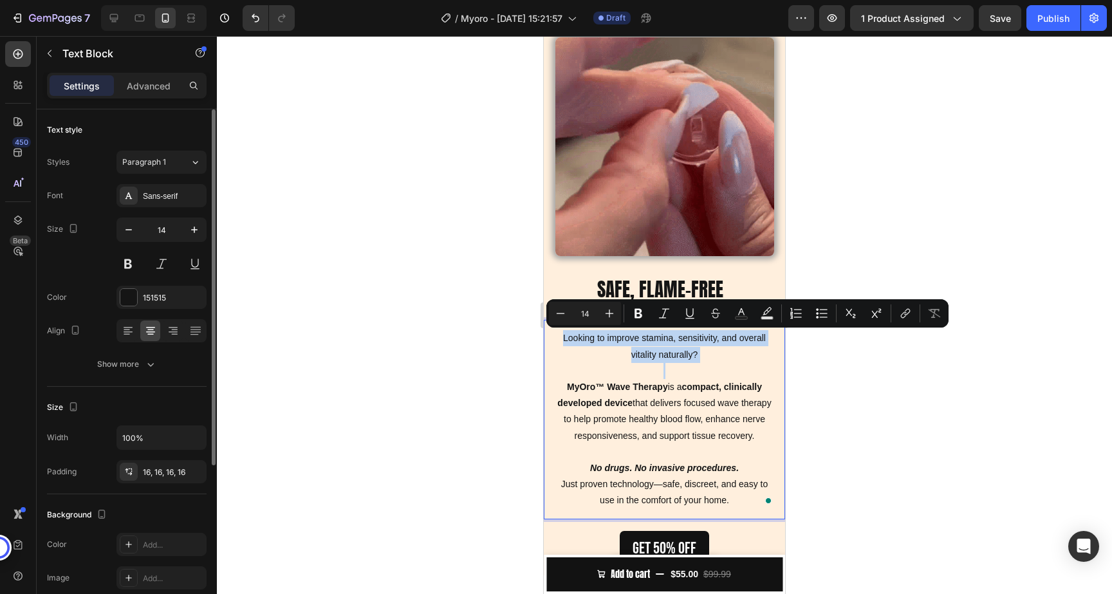
drag, startPoint x: 565, startPoint y: 336, endPoint x: 704, endPoint y: 370, distance: 143.2
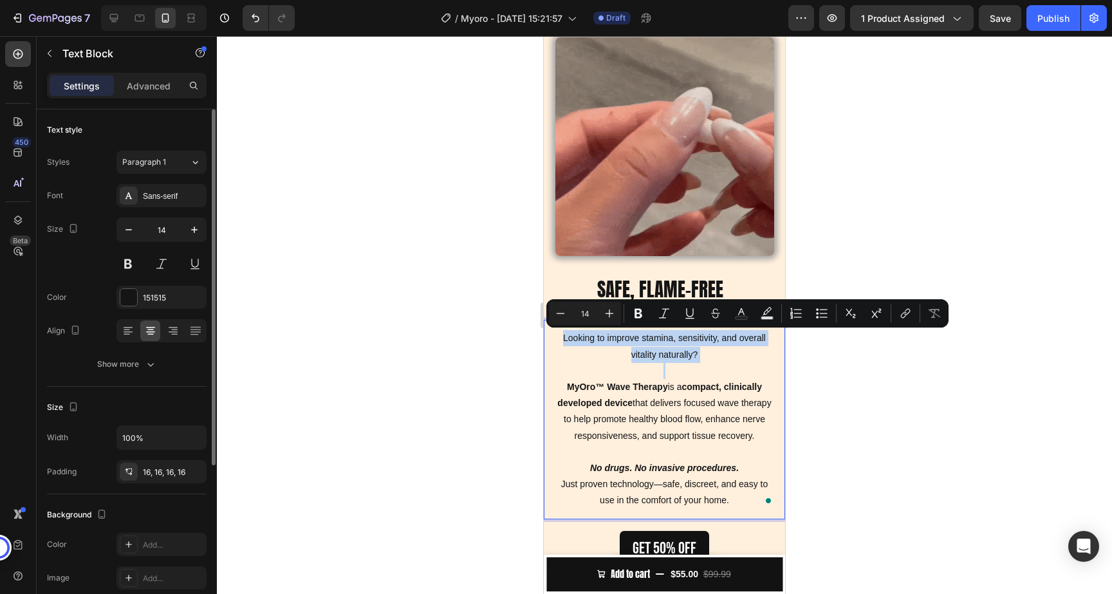
click at [704, 371] on p "Looking to improve stamina, sensitivity, and overall vitality naturally?" at bounding box center [664, 354] width 221 height 49
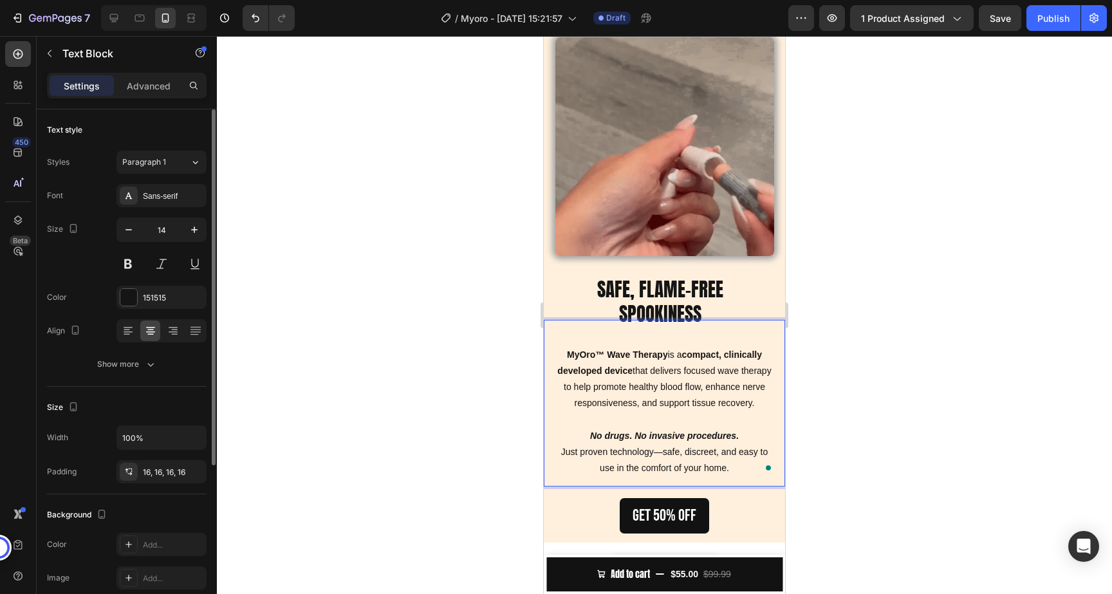
click at [586, 331] on p "Rich Text Editor. Editing area: main" at bounding box center [664, 338] width 221 height 16
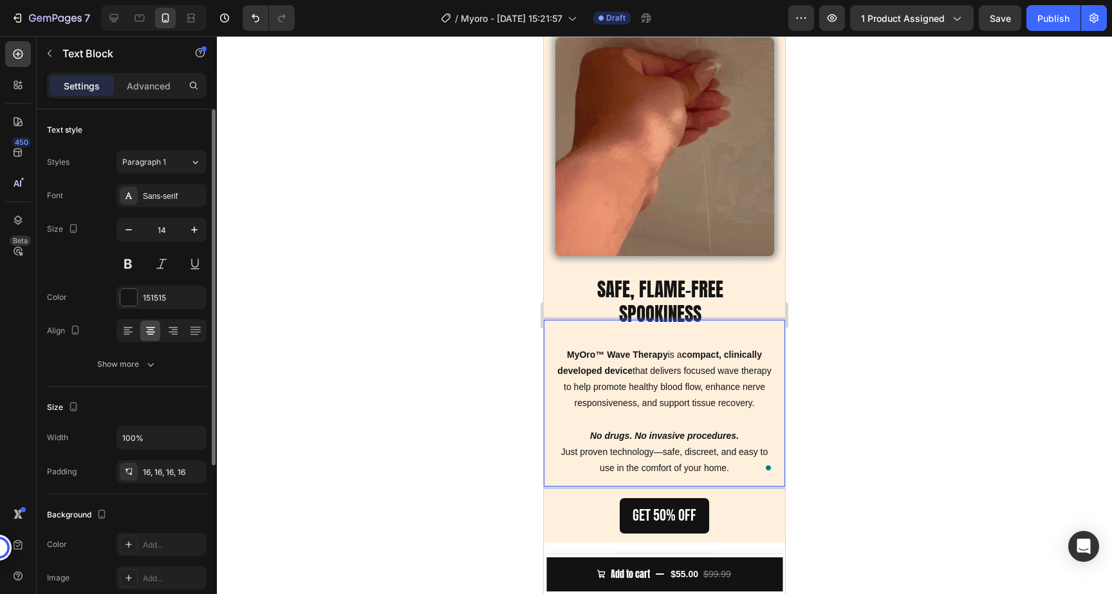
click at [562, 355] on p "MyOro™ Wave Therapy is a compact, clinically developed device that delivers foc…" at bounding box center [664, 387] width 221 height 81
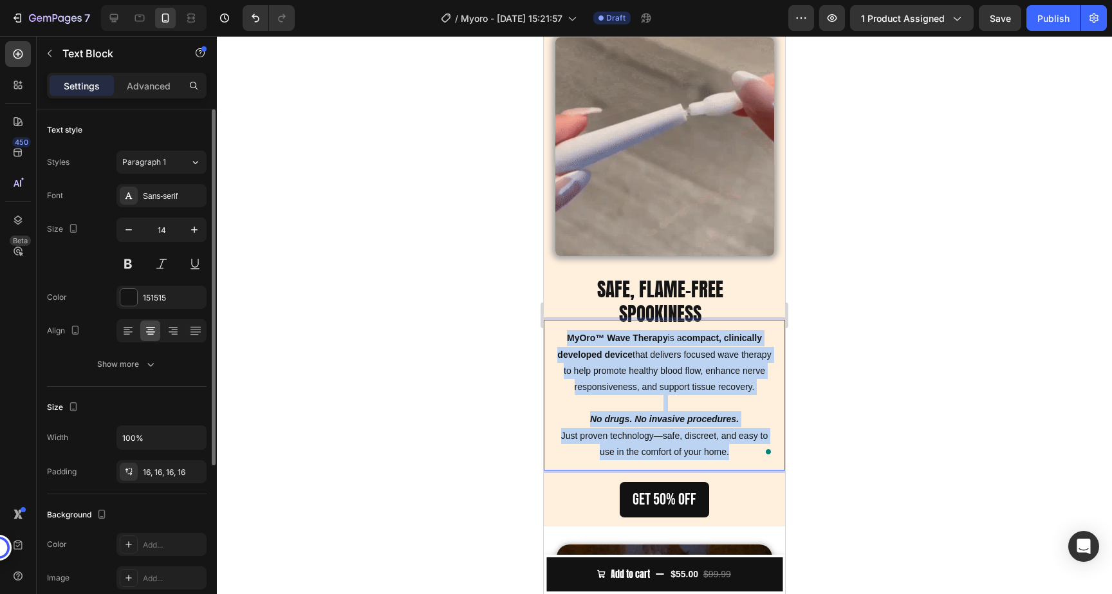
drag, startPoint x: 557, startPoint y: 335, endPoint x: 735, endPoint y: 451, distance: 212.5
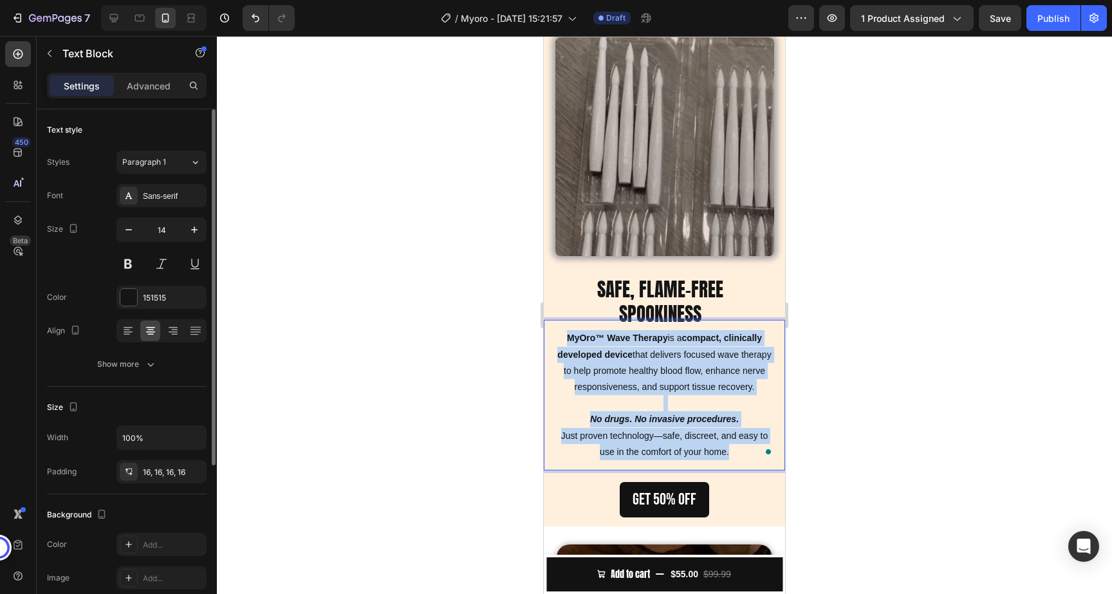
click at [735, 451] on div "MyOro™ Wave Therapy is a compact, clinically developed device that delivers foc…" at bounding box center [664, 395] width 241 height 151
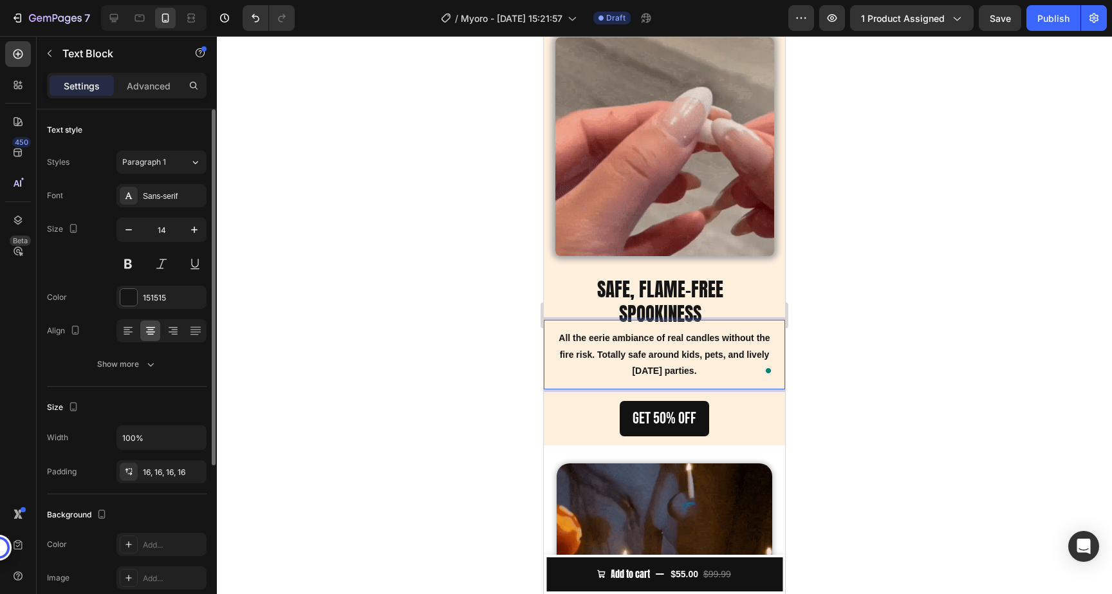
click at [853, 315] on div at bounding box center [664, 315] width 895 height 558
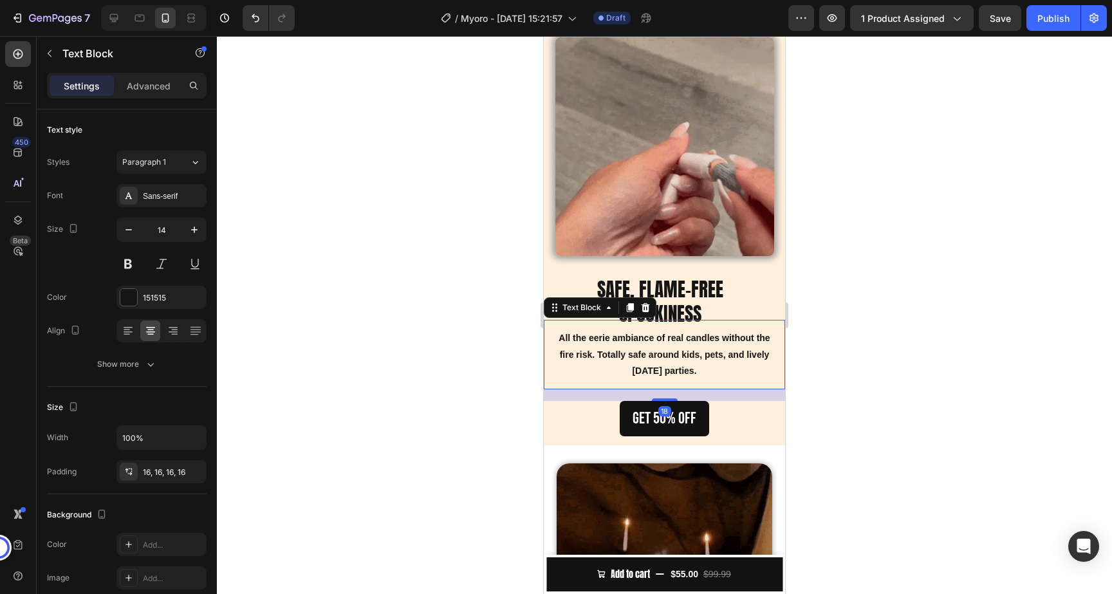
click at [720, 342] on strong "All the eerie ambiance of real candles without the fire risk. Totally safe arou…" at bounding box center [664, 354] width 211 height 42
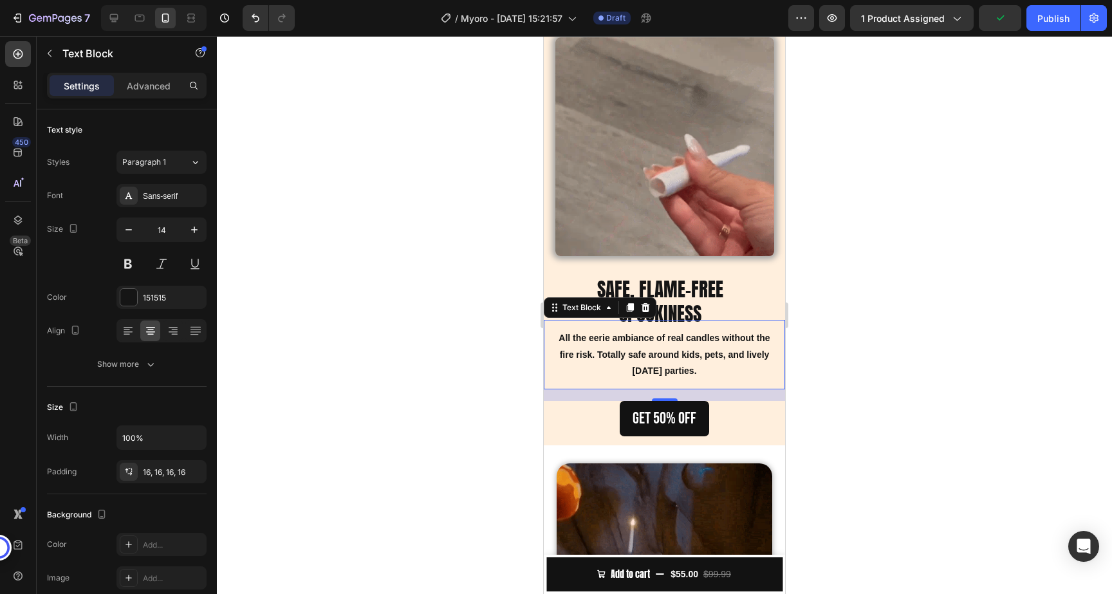
click at [140, 74] on div "Settings Advanced" at bounding box center [127, 86] width 160 height 26
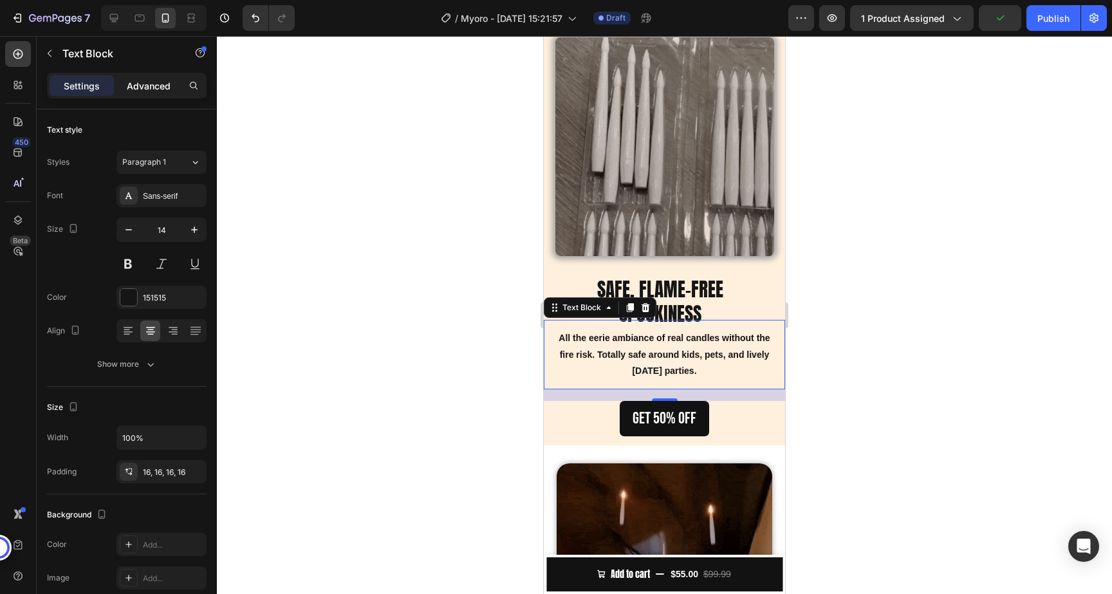
click at [138, 92] on div "Advanced" at bounding box center [149, 85] width 64 height 21
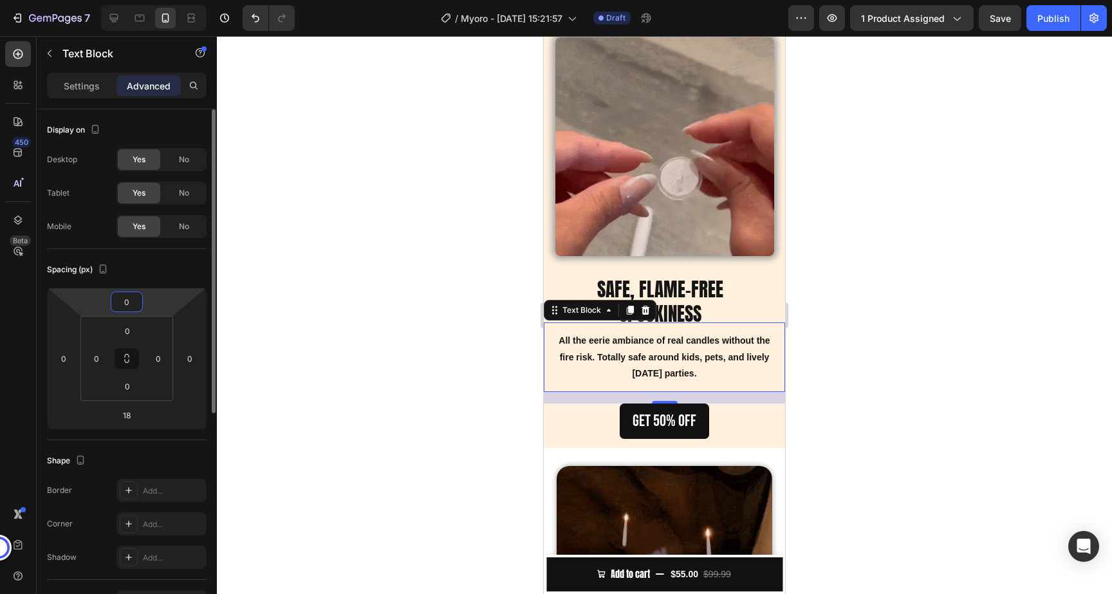
click at [158, 0] on html "7 / Myoro - [DATE] 15:21:57 Draft Preview 1 product assigned Save Publish 450 B…" at bounding box center [556, 0] width 1112 height 0
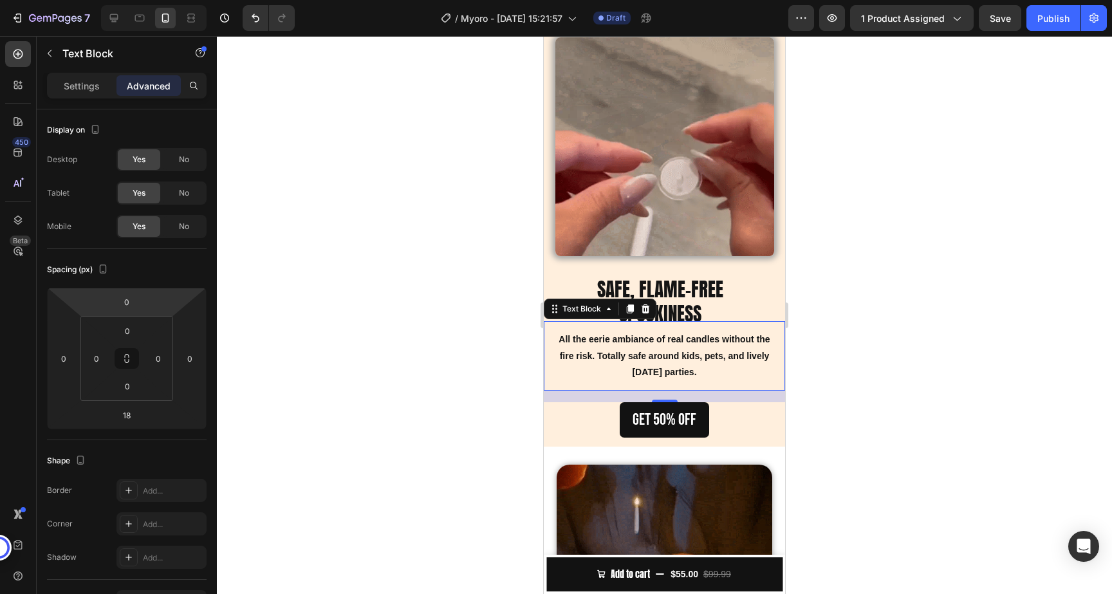
click at [872, 419] on div at bounding box center [664, 315] width 895 height 558
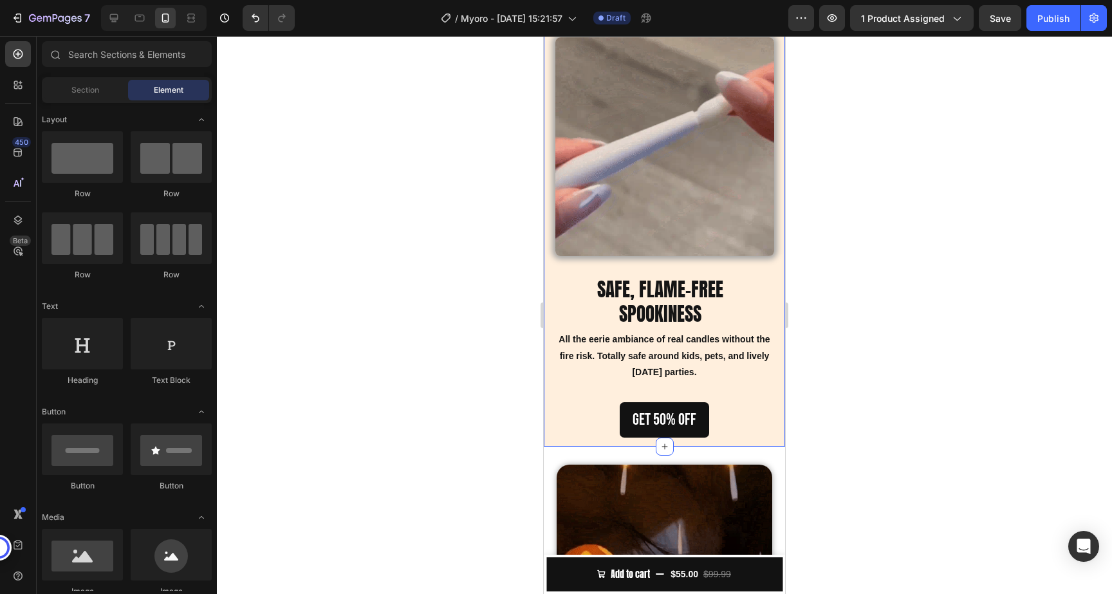
click at [754, 391] on div "⁠⁠⁠⁠⁠⁠⁠ AS SEEN ON: Heading Image Image Image Image Image Image Marquee Image S…" at bounding box center [664, 189] width 241 height 514
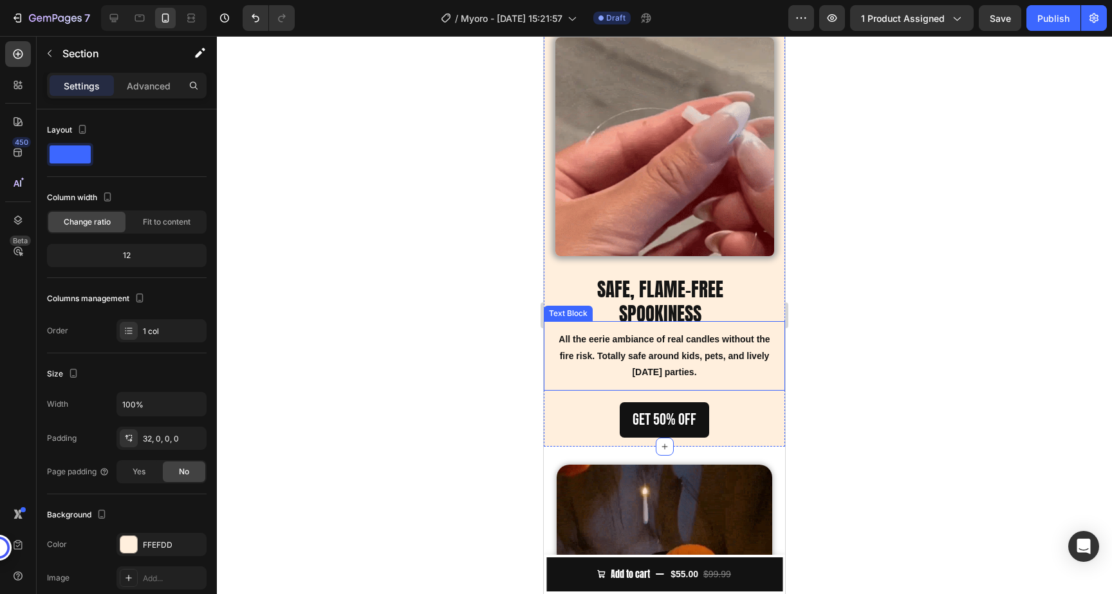
click at [679, 373] on strong "All the eerie ambiance of real candles without the fire risk. Totally safe arou…" at bounding box center [664, 355] width 211 height 42
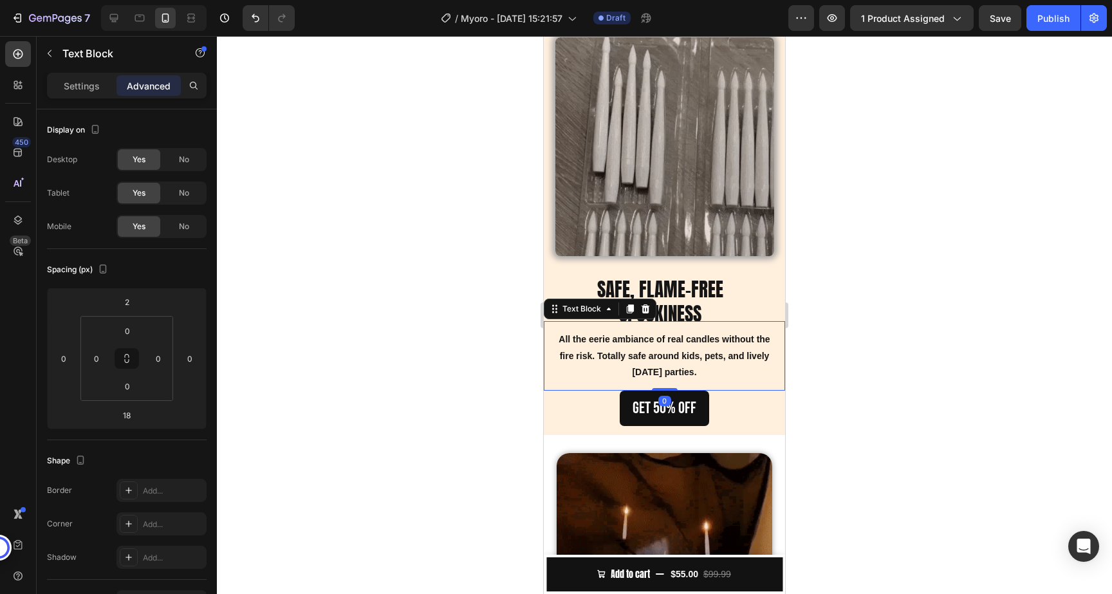
drag, startPoint x: 668, startPoint y: 400, endPoint x: 668, endPoint y: 384, distance: 16.1
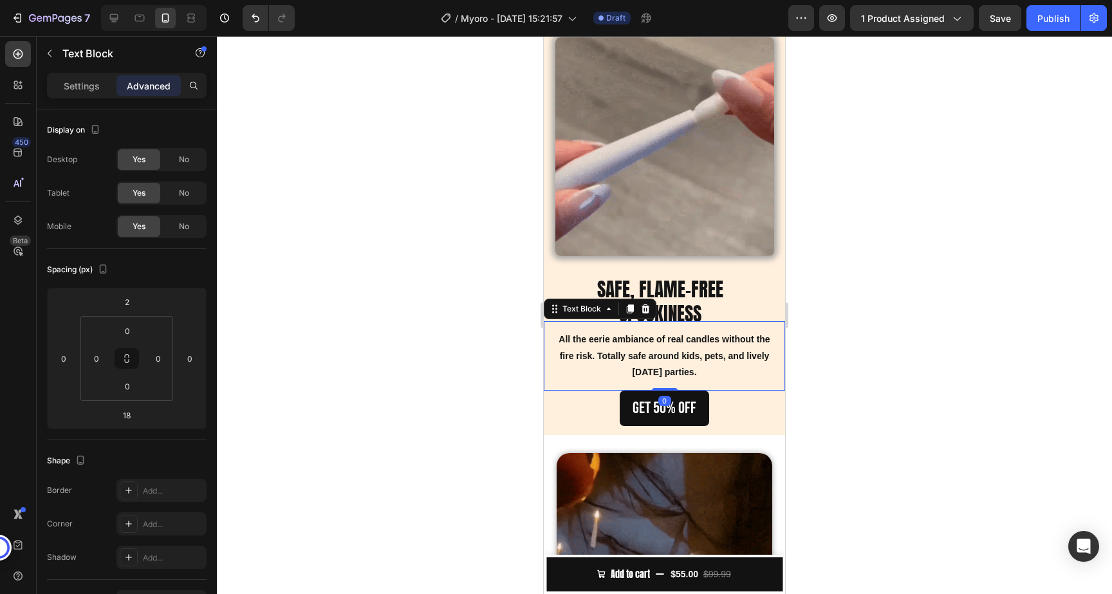
click at [668, 384] on div "All the eerie ambiance of real candles without the fire risk. Totally safe arou…" at bounding box center [664, 356] width 241 height 70
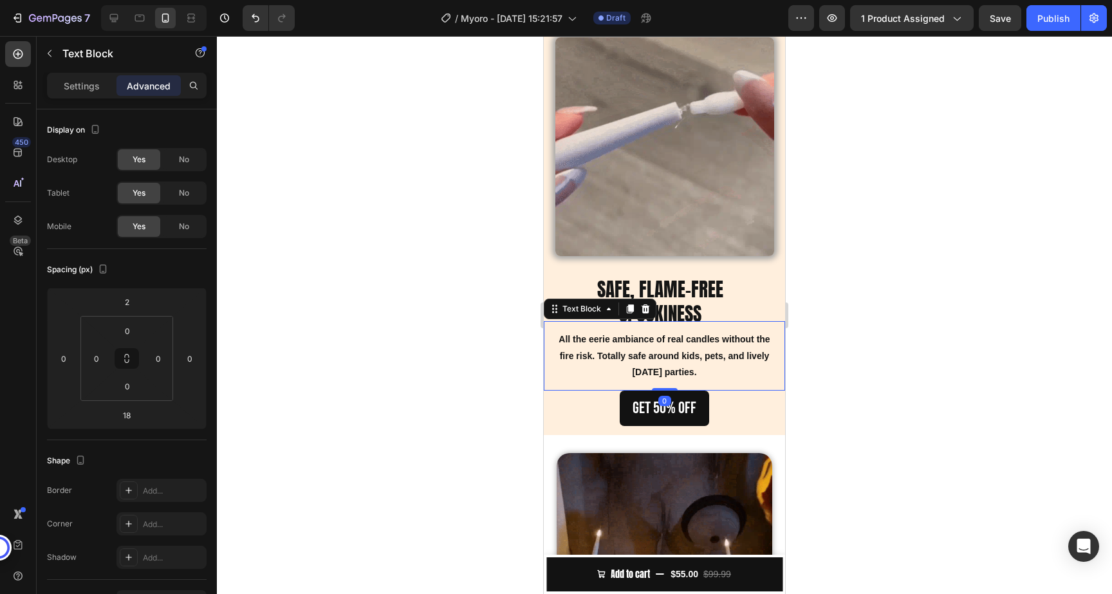
click at [915, 412] on div at bounding box center [664, 315] width 895 height 558
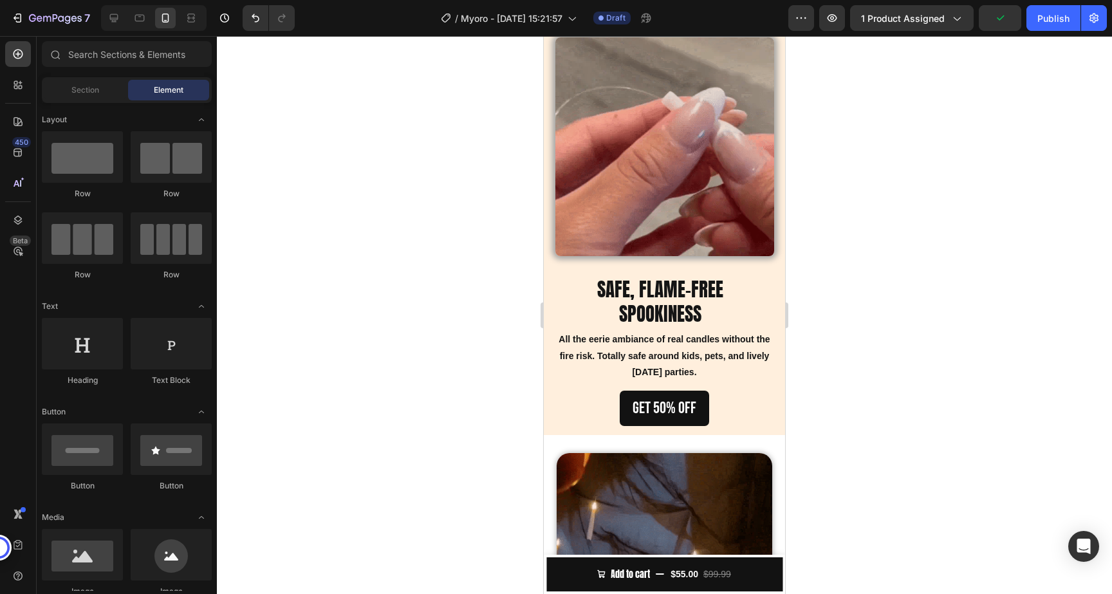
click at [956, 439] on div at bounding box center [664, 315] width 895 height 558
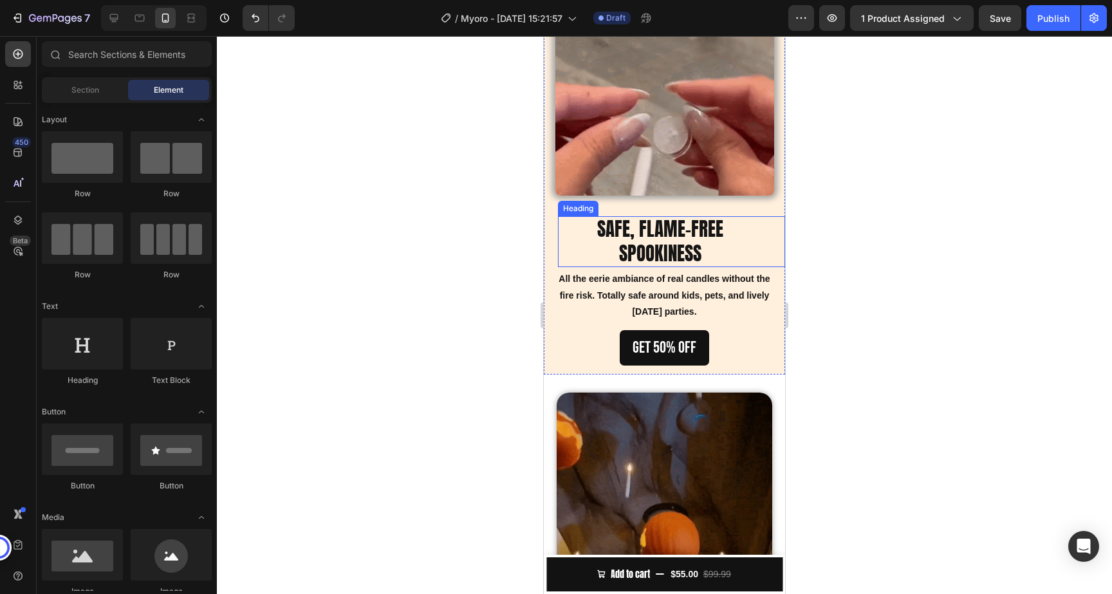
scroll to position [955, 0]
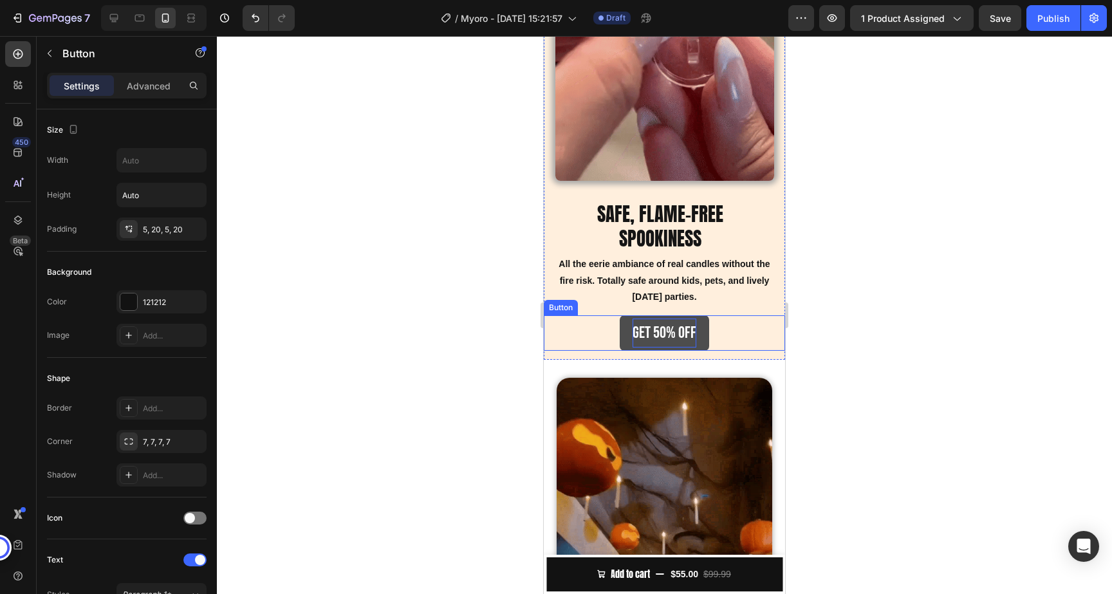
click at [666, 335] on p "gET 50% off" at bounding box center [665, 333] width 64 height 29
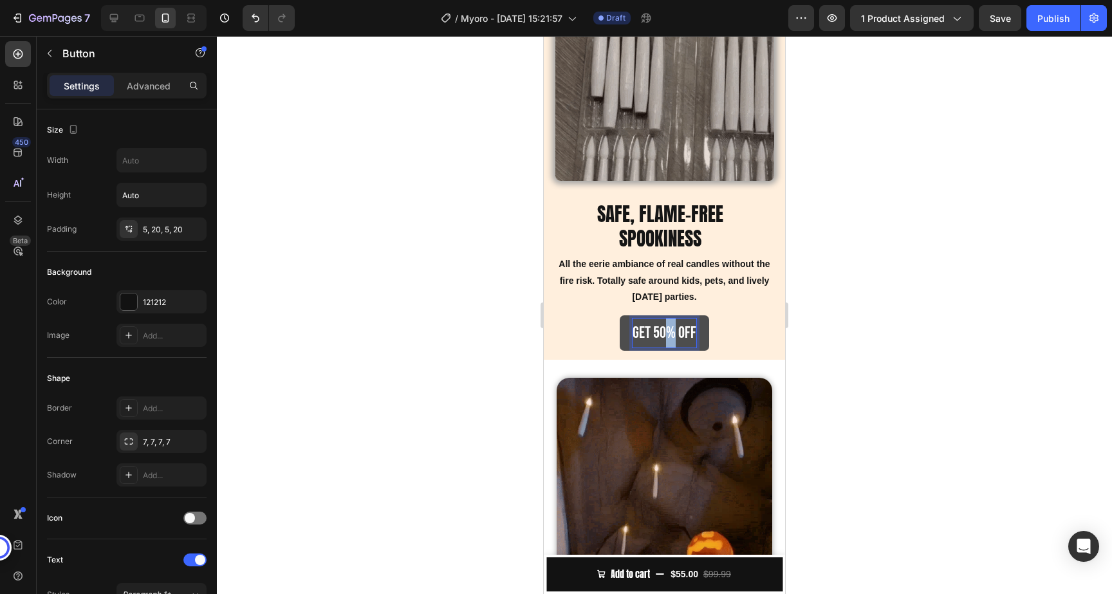
click at [666, 335] on p "gET 50% off" at bounding box center [665, 333] width 64 height 29
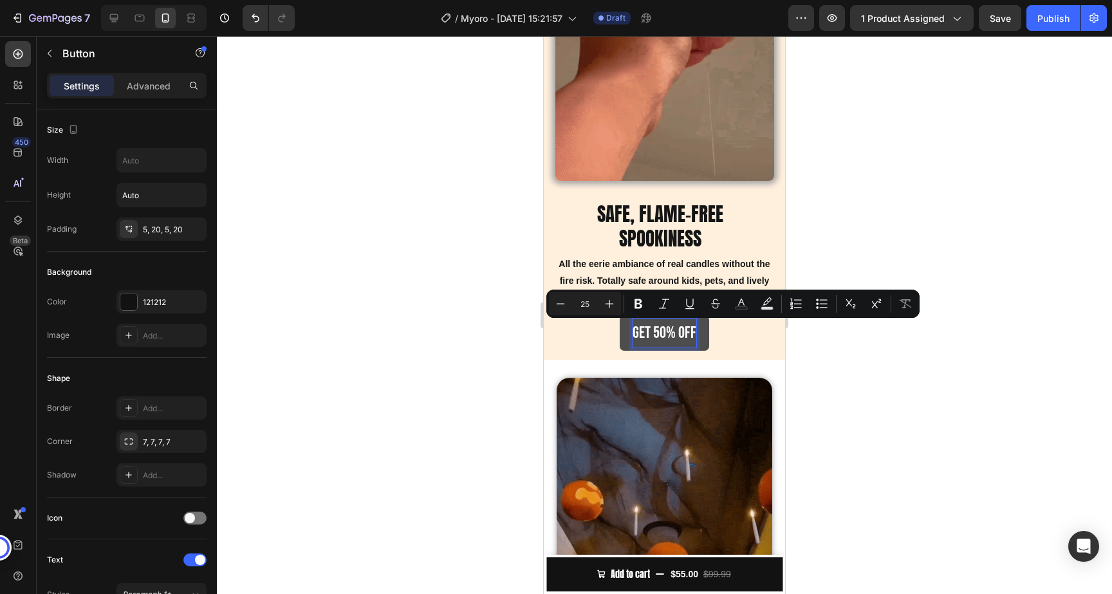
click at [662, 333] on p "gET 50% off" at bounding box center [665, 333] width 64 height 29
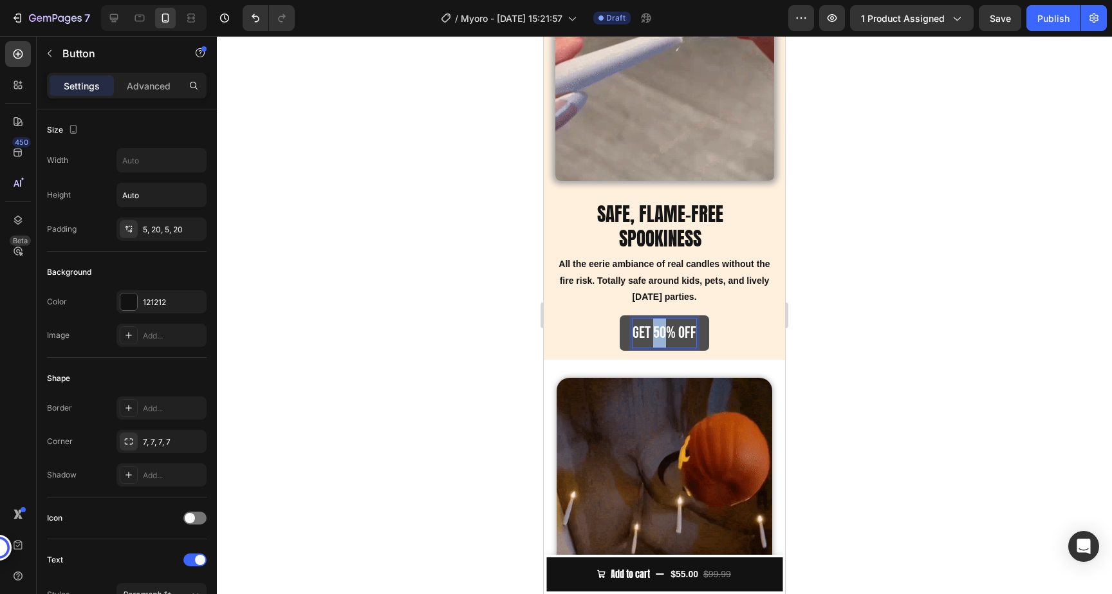
click at [662, 333] on p "gET 50% off" at bounding box center [665, 333] width 64 height 29
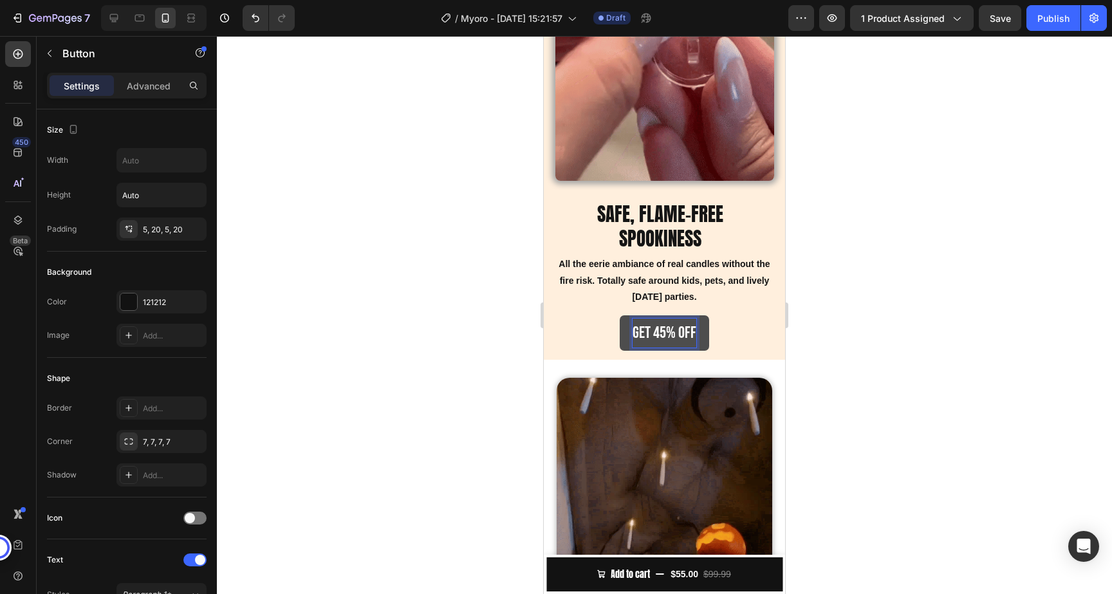
click at [874, 351] on div at bounding box center [664, 315] width 895 height 558
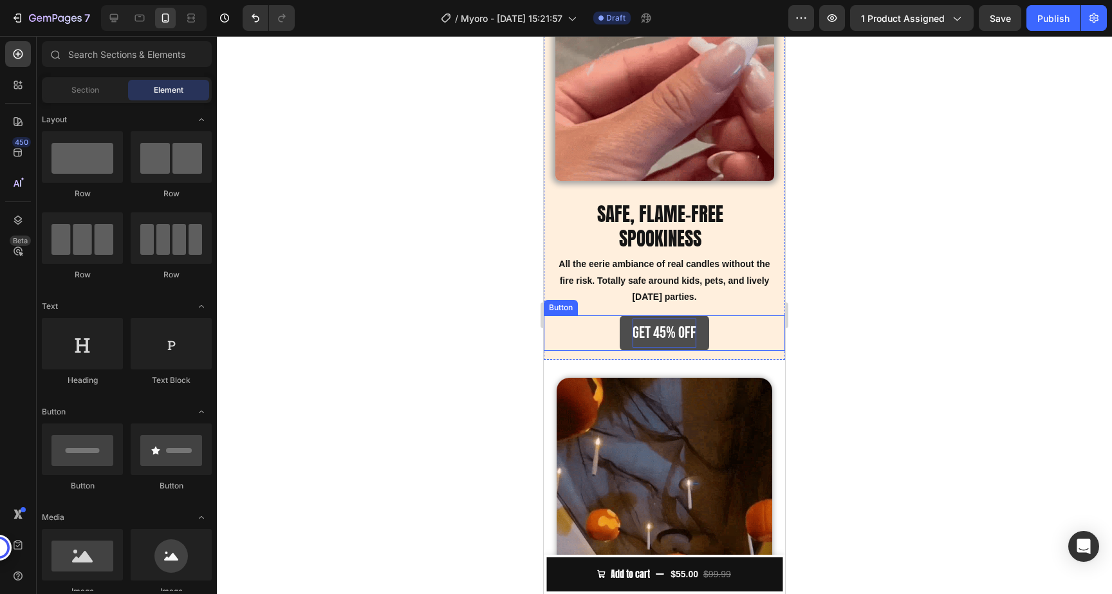
click at [645, 335] on p "gET 45% off" at bounding box center [665, 333] width 64 height 29
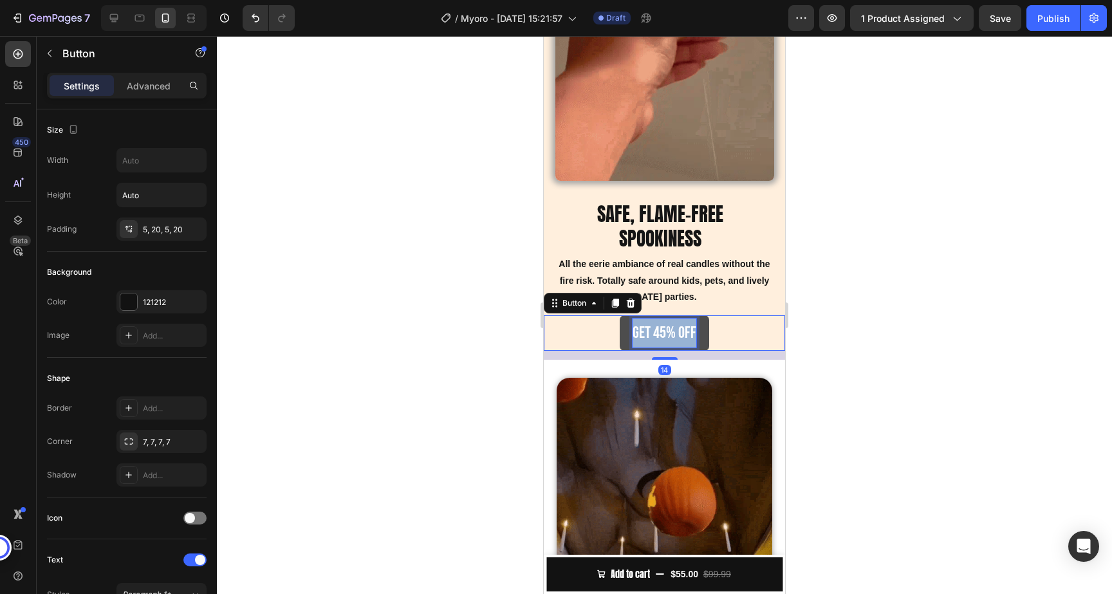
click at [645, 335] on p "gET 45% off" at bounding box center [665, 333] width 64 height 29
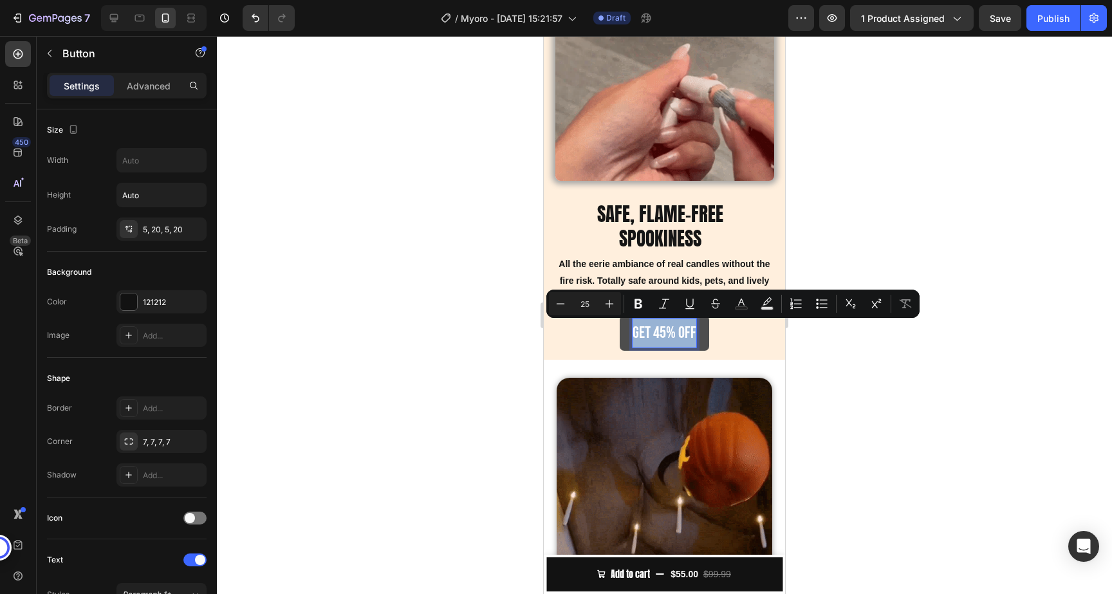
click at [645, 335] on p "gET 45% off" at bounding box center [665, 333] width 64 height 29
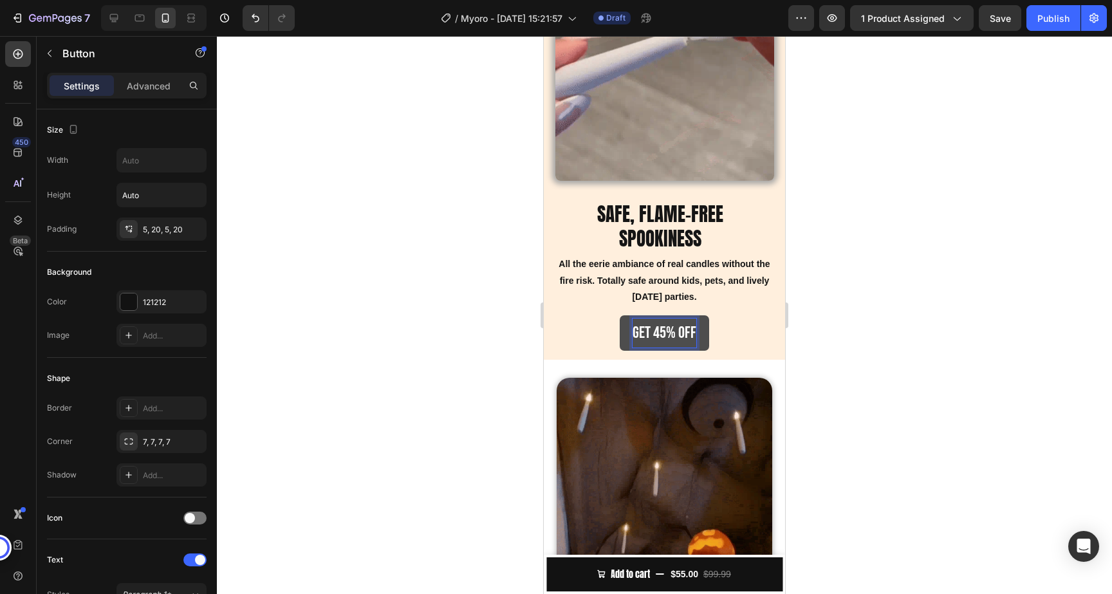
click at [653, 335] on p "gET 45% off" at bounding box center [665, 333] width 64 height 29
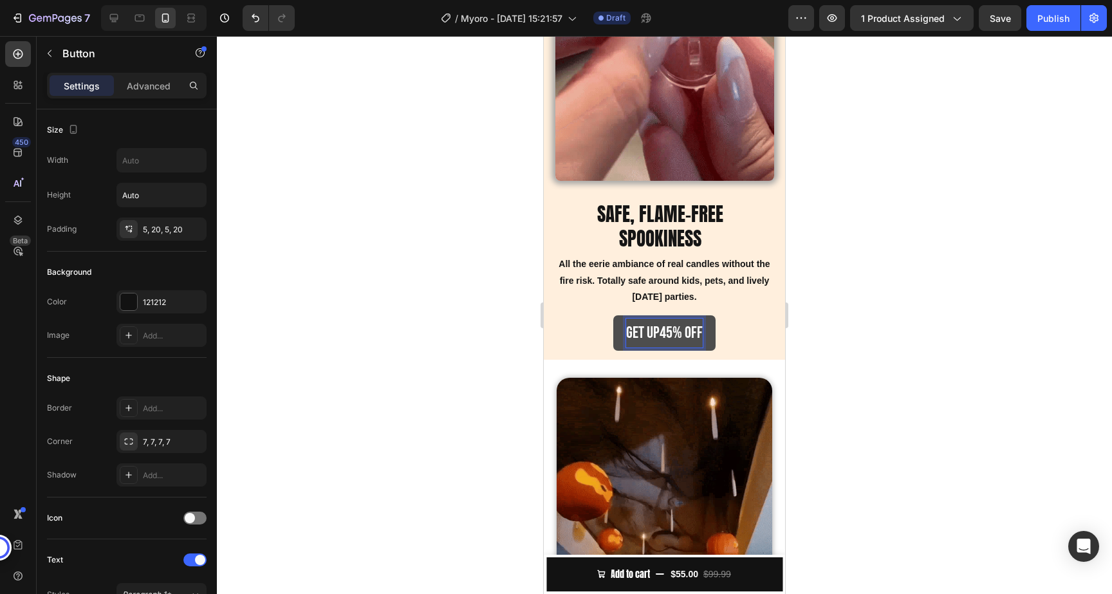
click at [613, 315] on button "gET up45% off" at bounding box center [664, 332] width 102 height 35
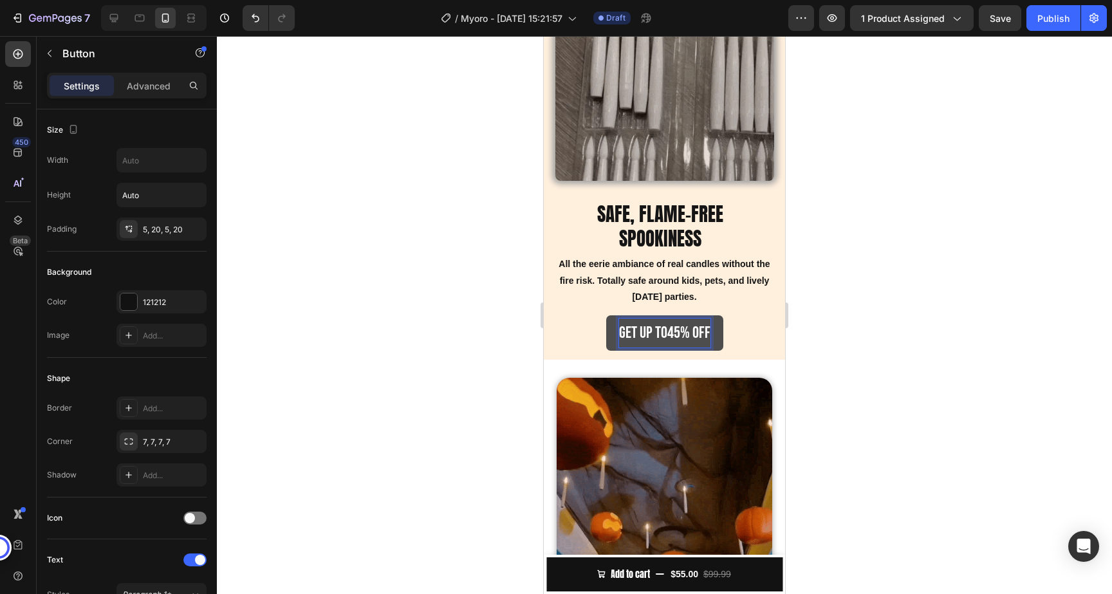
click at [606, 315] on button "gET up to45% off" at bounding box center [664, 332] width 117 height 35
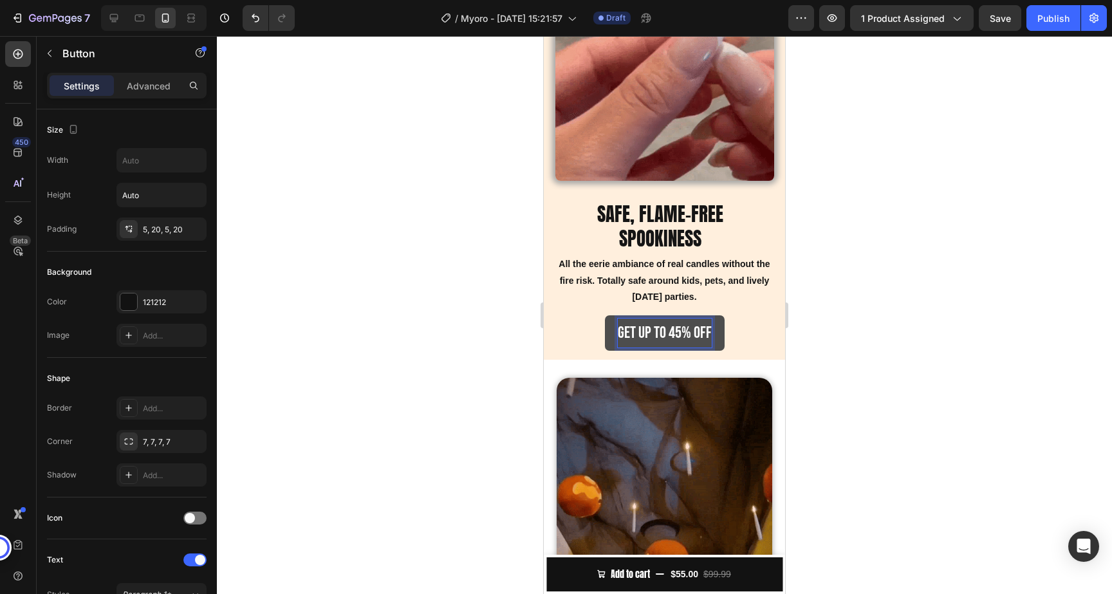
click at [674, 337] on p "gET up to 45% off" at bounding box center [665, 333] width 94 height 29
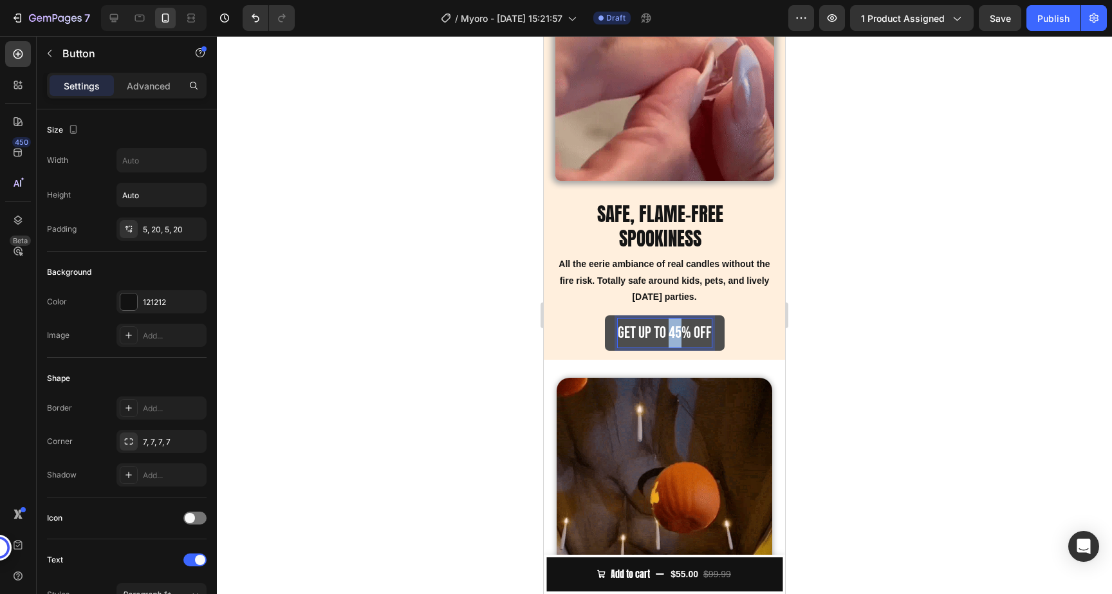
click at [674, 337] on p "gET up to 45% off" at bounding box center [665, 333] width 94 height 29
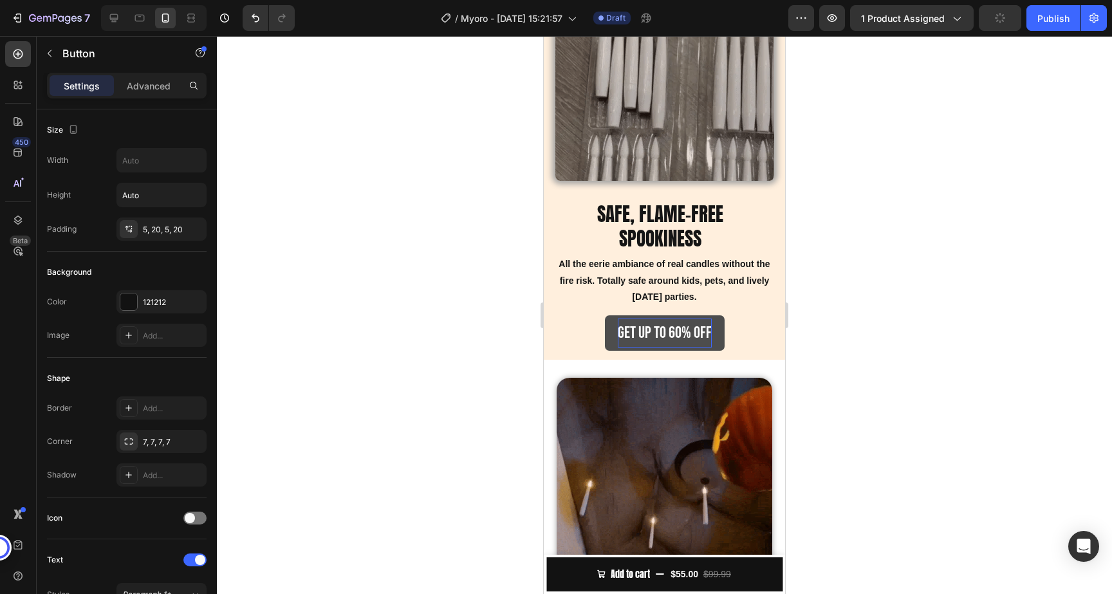
click at [911, 363] on div at bounding box center [664, 315] width 895 height 558
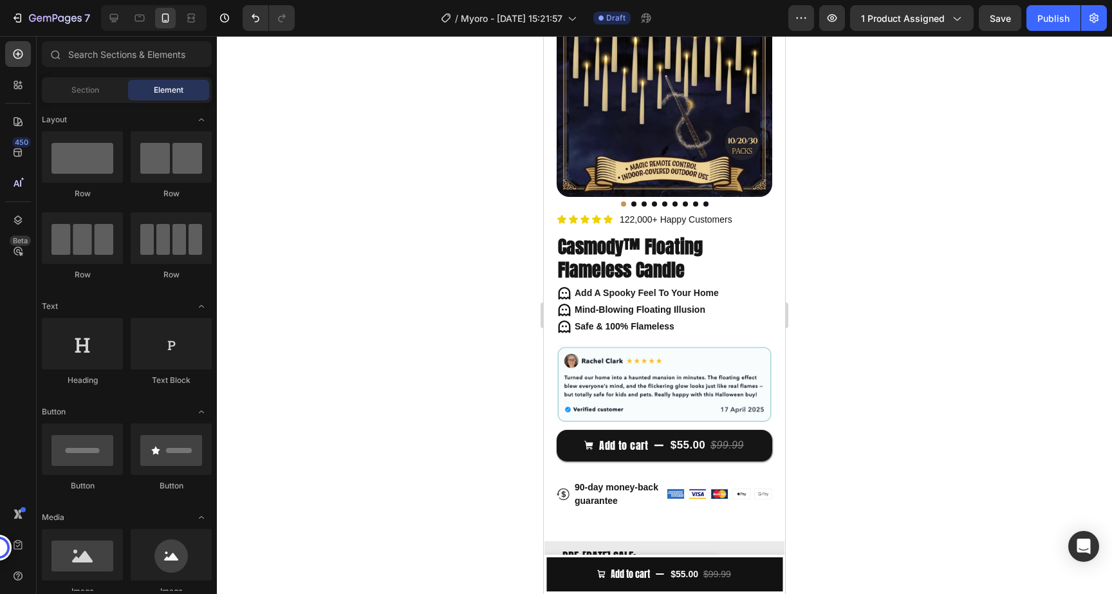
scroll to position [0, 0]
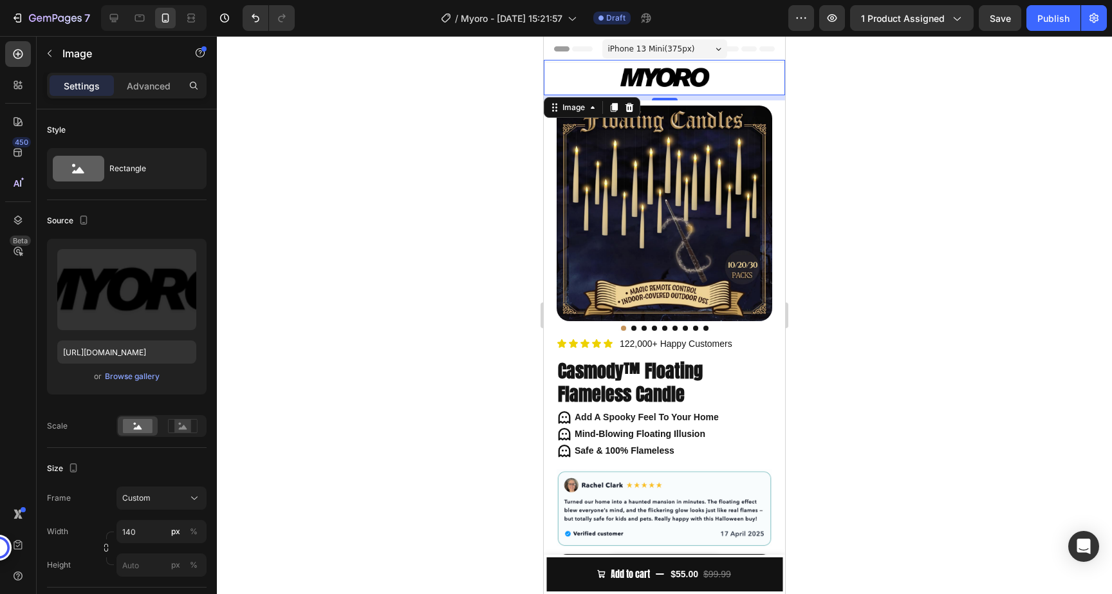
click at [725, 78] on div at bounding box center [664, 77] width 241 height 35
click at [897, 204] on div at bounding box center [664, 315] width 895 height 558
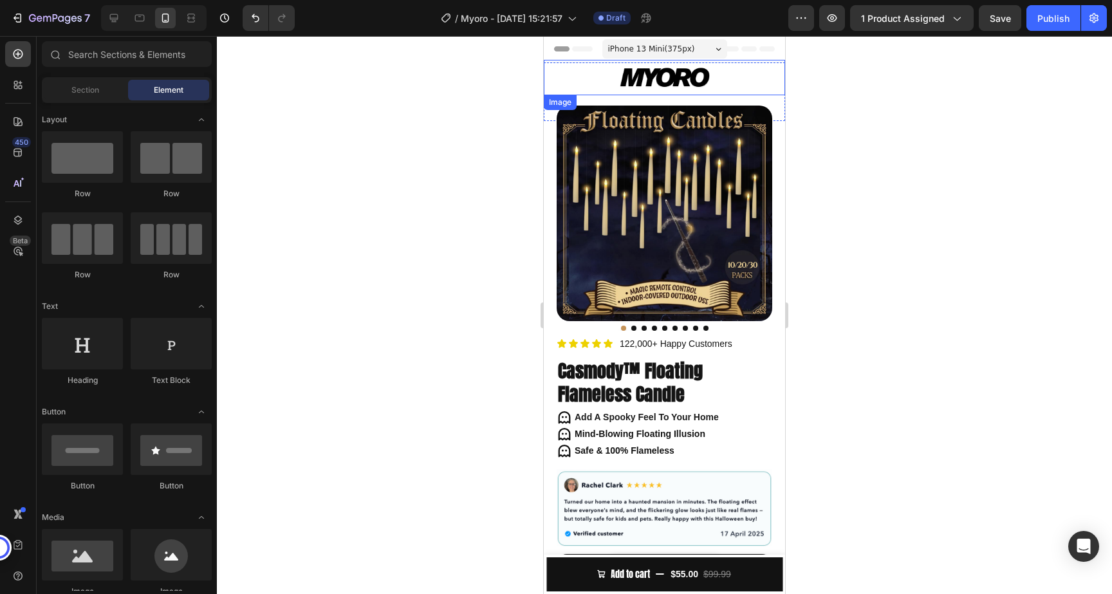
click at [729, 86] on div at bounding box center [664, 77] width 241 height 35
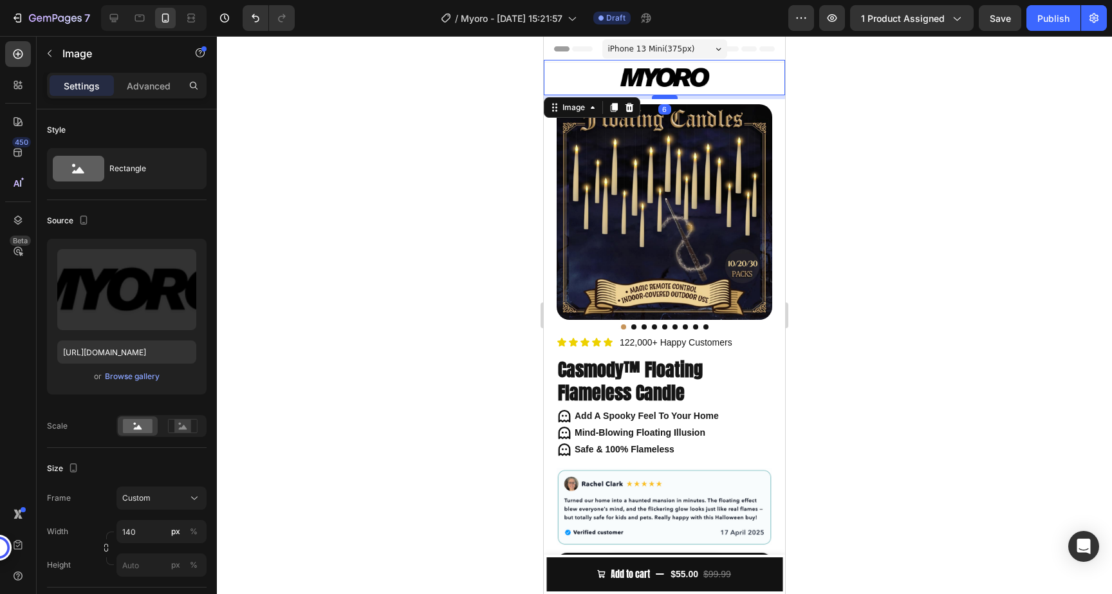
click at [671, 95] on div at bounding box center [665, 97] width 26 height 4
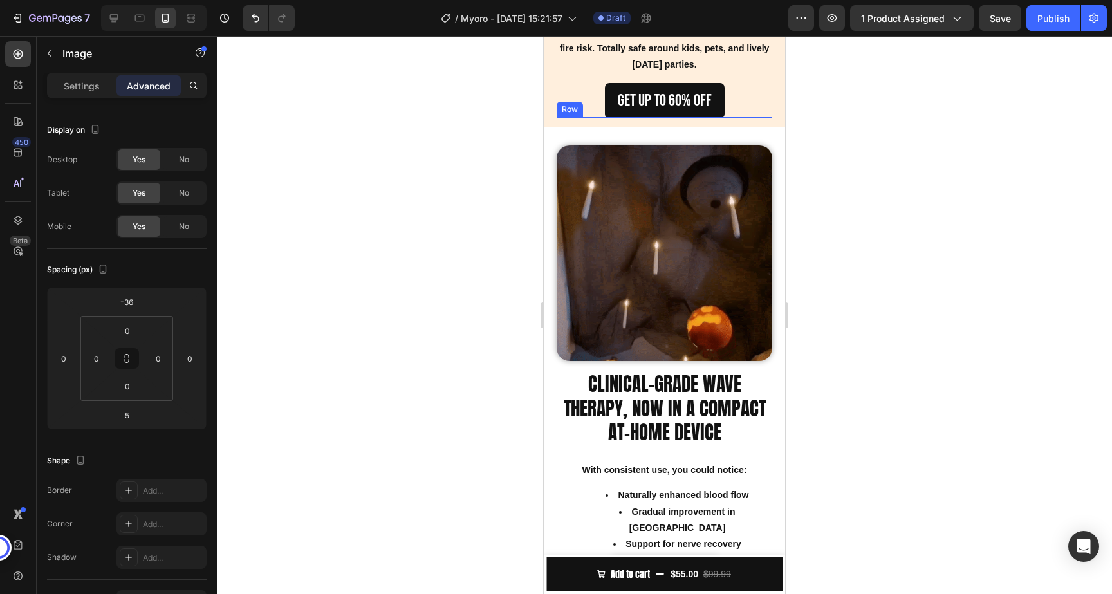
scroll to position [1194, 0]
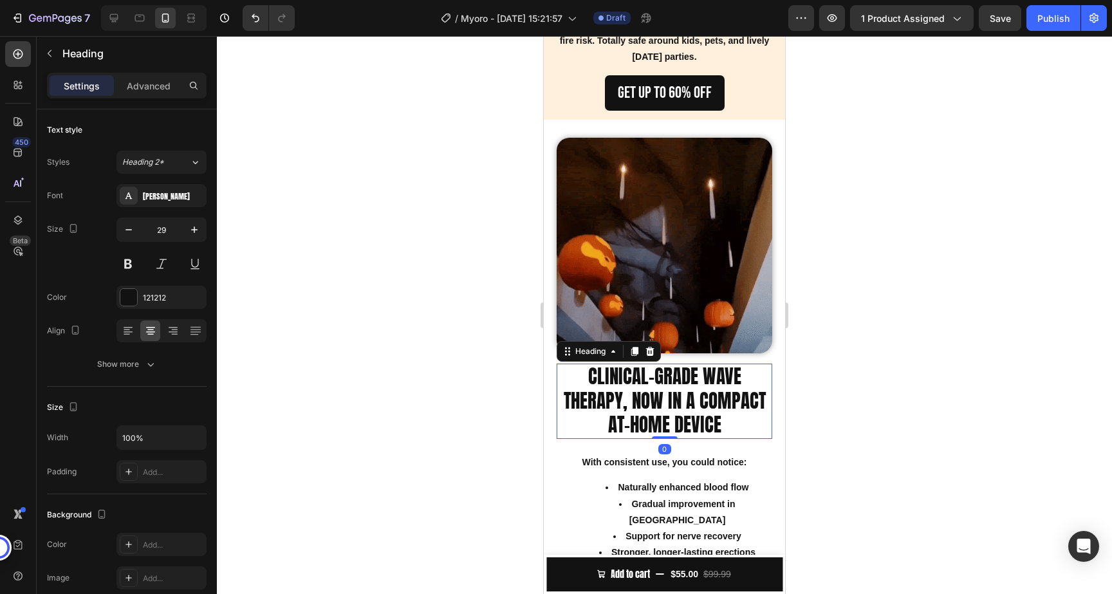
click at [664, 401] on h2 "CLINICAL-GRADE WAVE THERAPY, NOW IN A COMPACT AT-HOME DEVICE" at bounding box center [665, 401] width 216 height 75
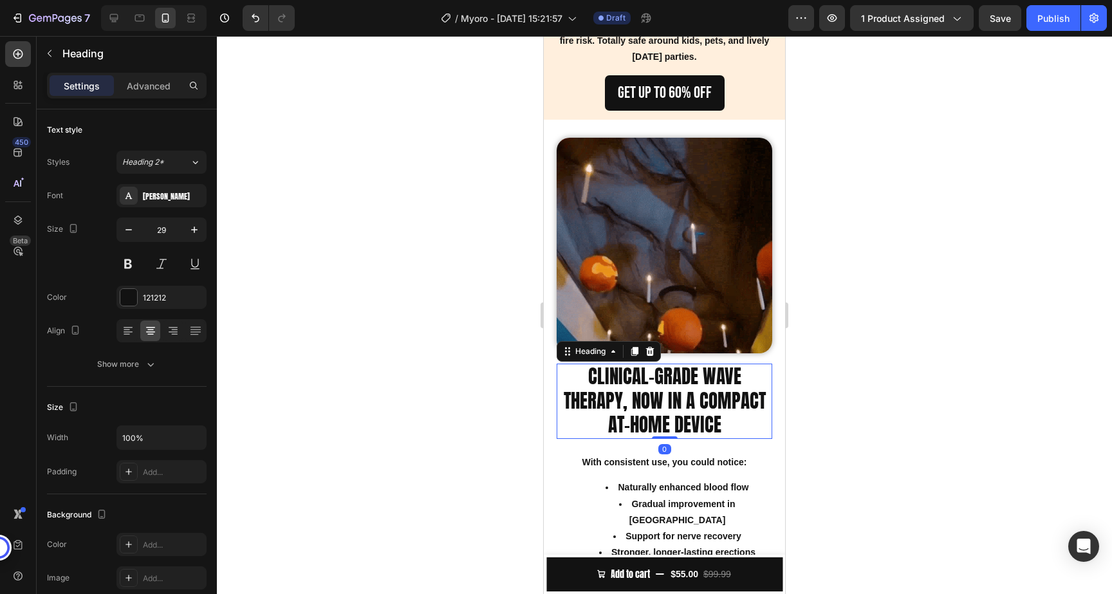
click at [664, 401] on h2 "CLINICAL-GRADE WAVE THERAPY, NOW IN A COMPACT AT-HOME DEVICE" at bounding box center [665, 401] width 216 height 75
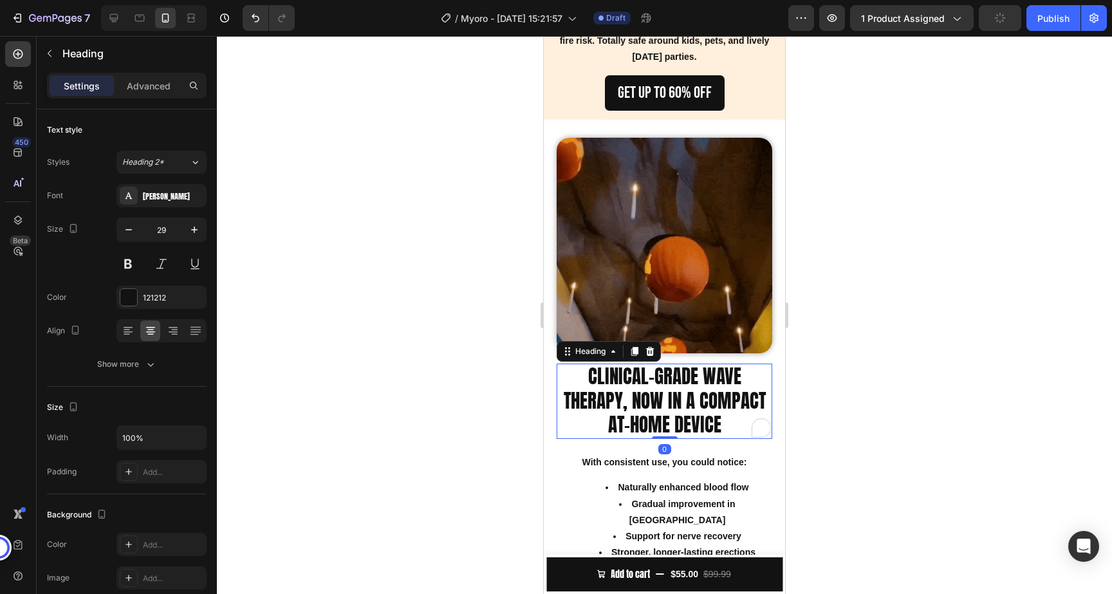
click at [664, 401] on p "CLINICAL-GRADE WAVE THERAPY, NOW IN A COMPACT AT-HOME DEVICE" at bounding box center [664, 401] width 213 height 73
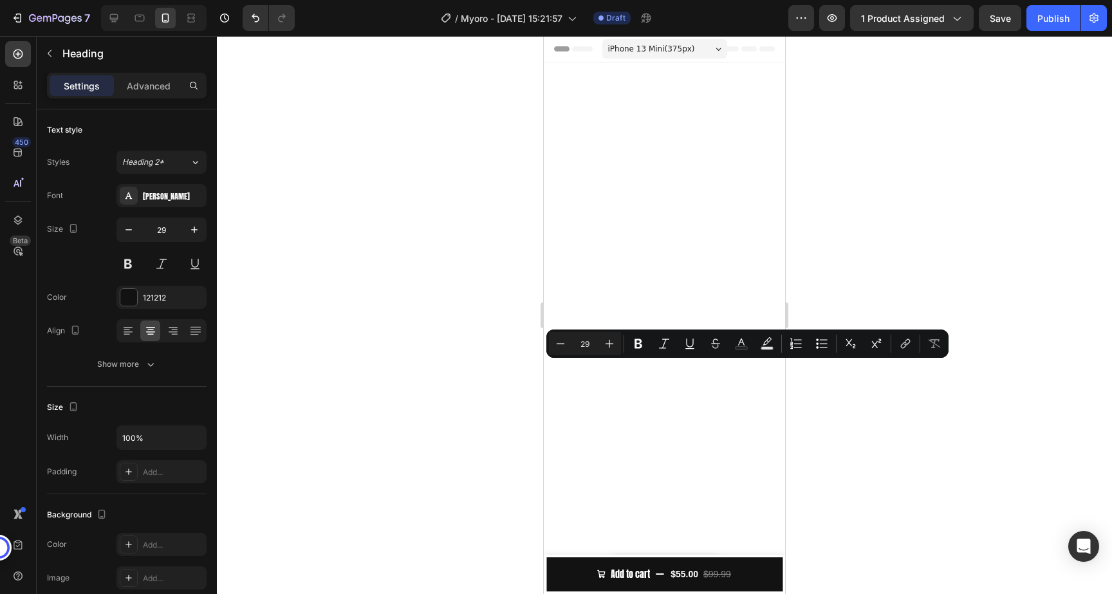
scroll to position [1194, 0]
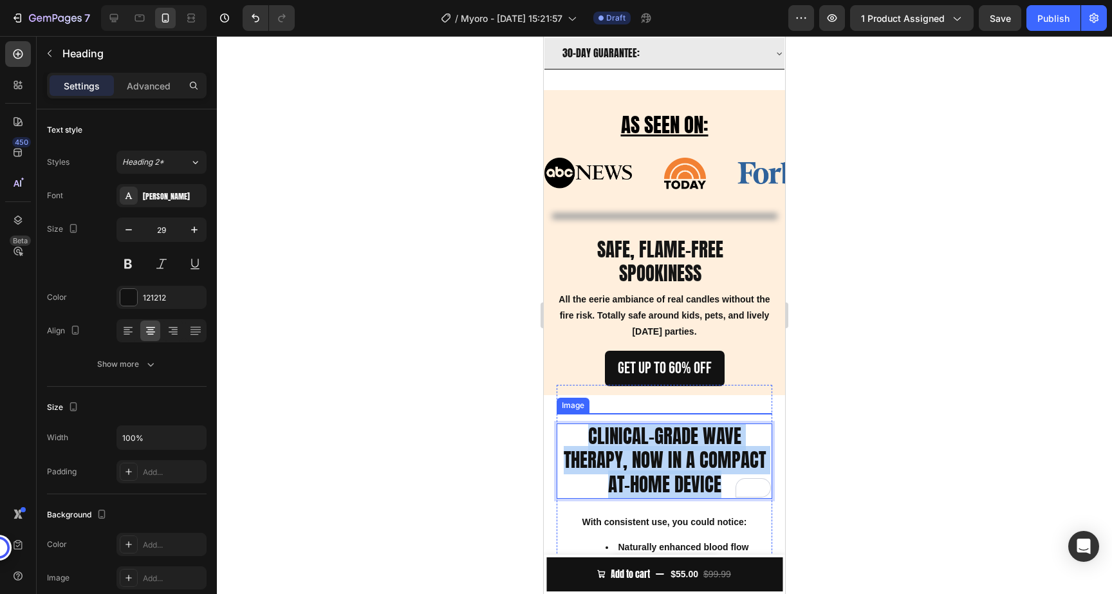
type input "16"
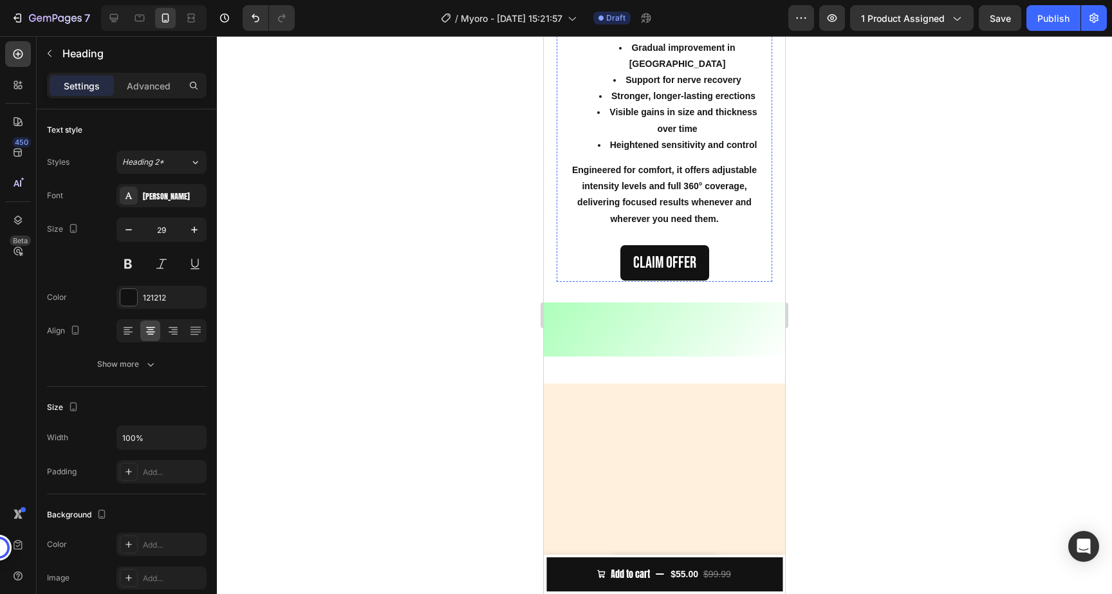
scroll to position [1219, 0]
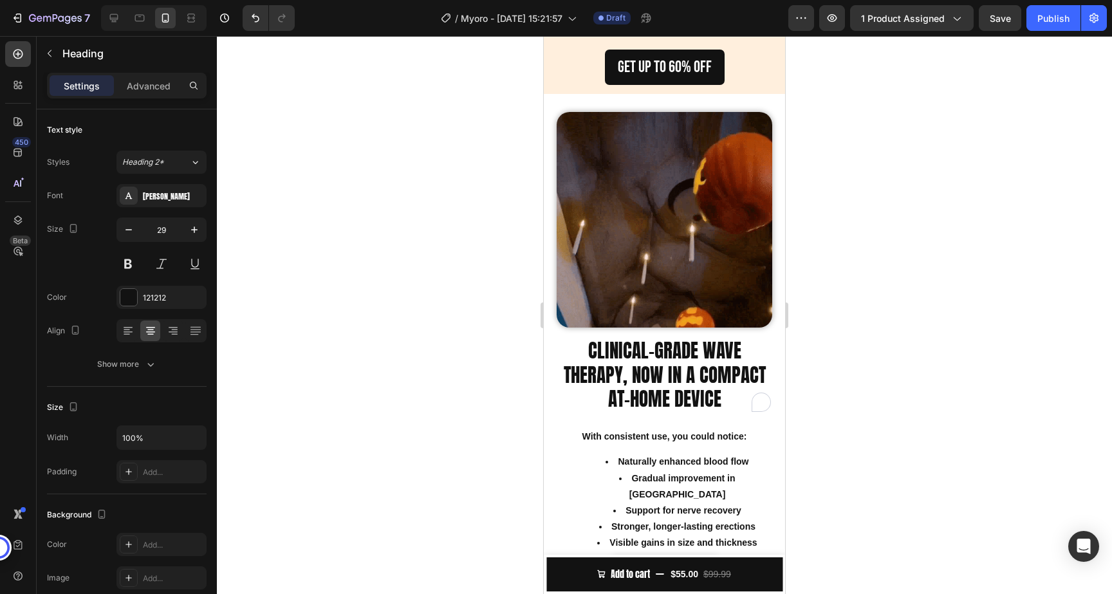
click at [624, 383] on h2 "CLINICAL-GRADE WAVE THERAPY, NOW IN A COMPACT AT-HOME DEVICE" at bounding box center [665, 375] width 216 height 75
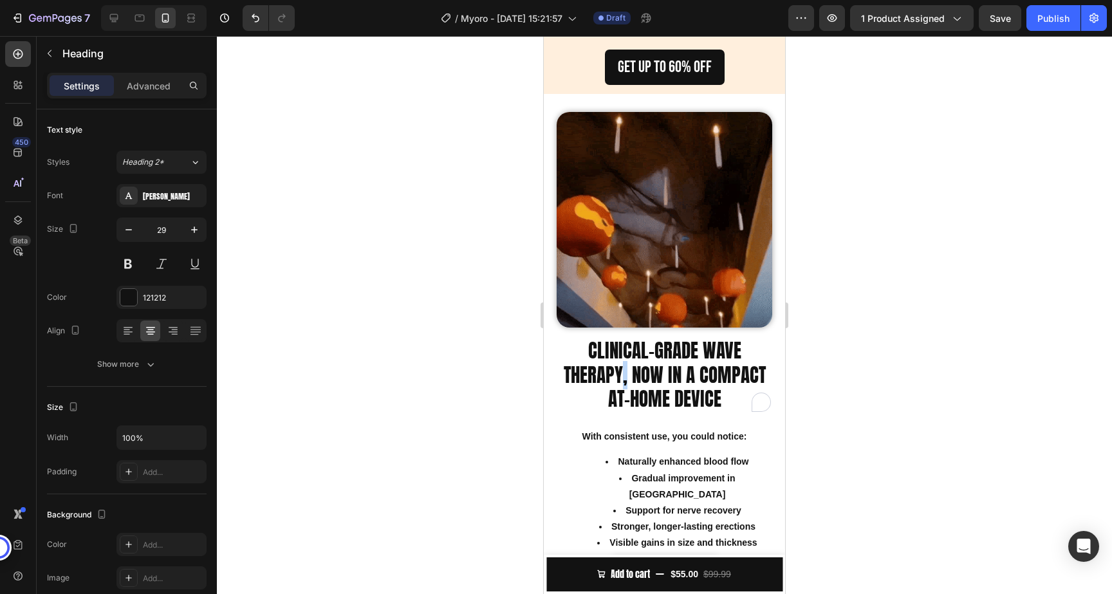
click at [624, 383] on p "CLINICAL-GRADE WAVE THERAPY, NOW IN A COMPACT AT-HOME DEVICE" at bounding box center [664, 375] width 213 height 73
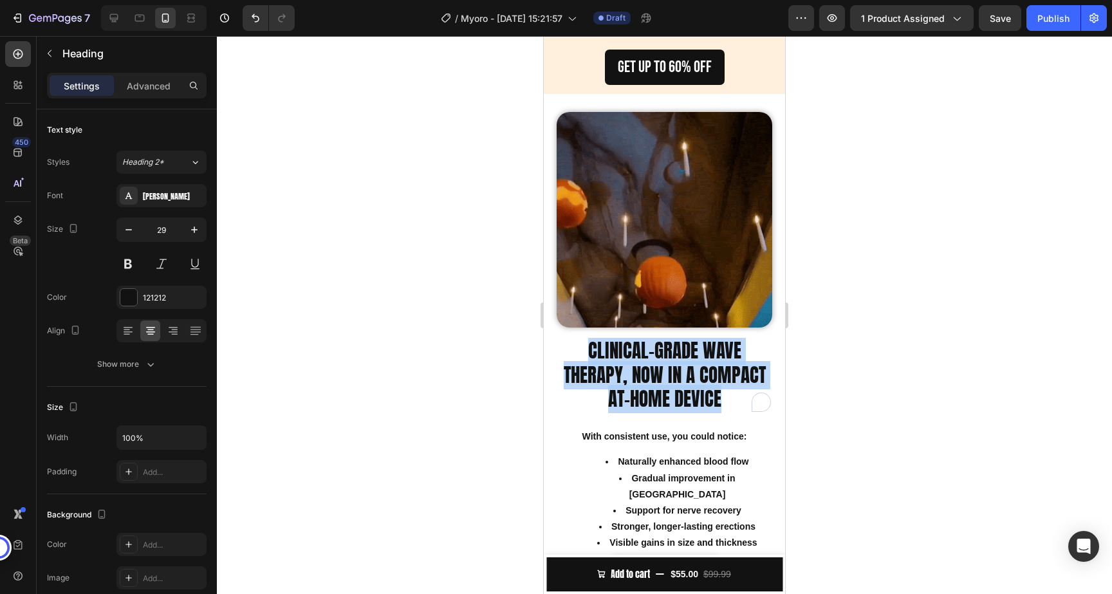
click at [624, 383] on p "CLINICAL-GRADE WAVE THERAPY, NOW IN A COMPACT AT-HOME DEVICE" at bounding box center [664, 375] width 213 height 73
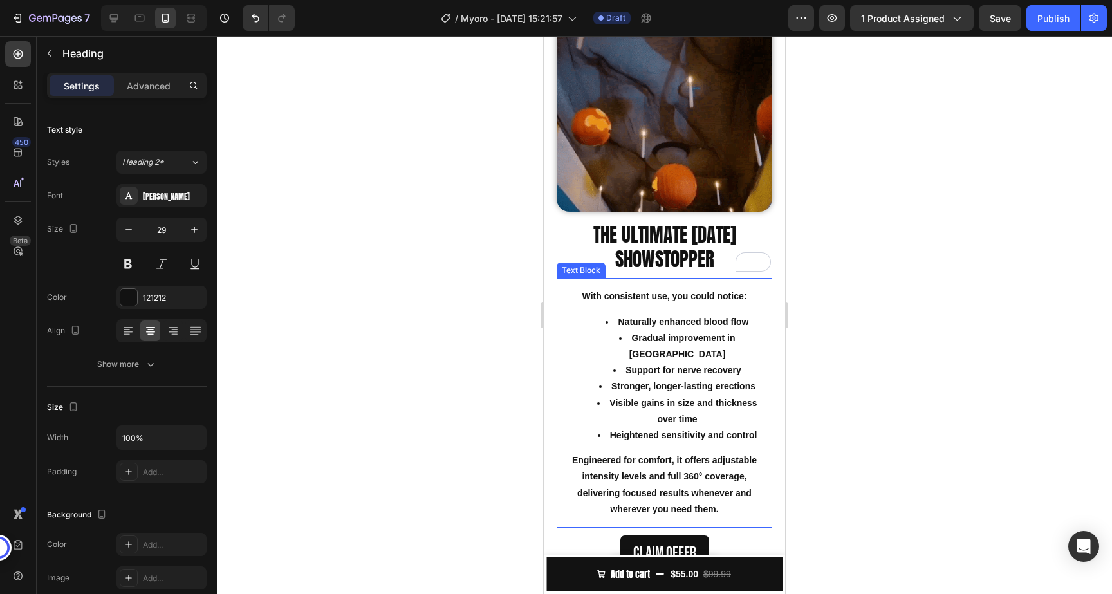
scroll to position [1343, 0]
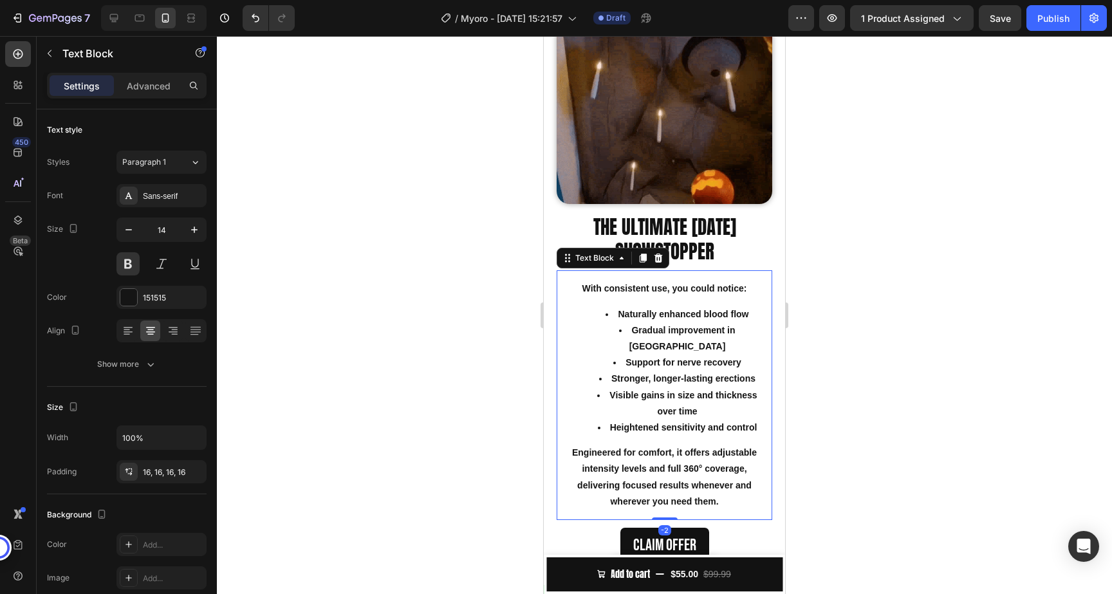
click at [681, 445] on p "Engineered for comfort, it offers adjustable intensity levels and full 360° cov…" at bounding box center [664, 477] width 195 height 65
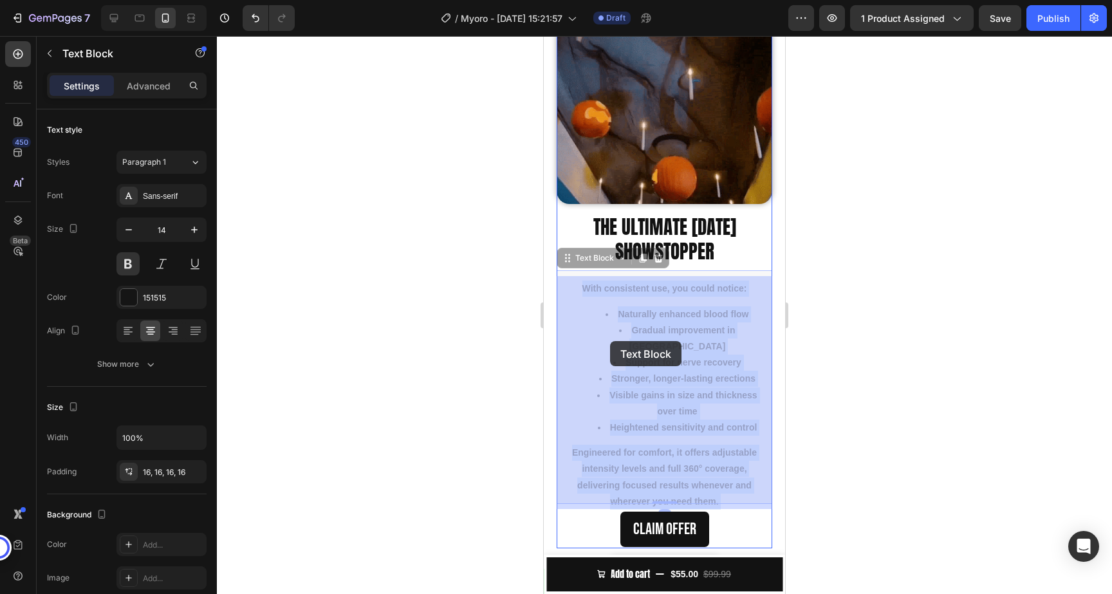
drag, startPoint x: 720, startPoint y: 483, endPoint x: 628, endPoint y: 356, distance: 157.1
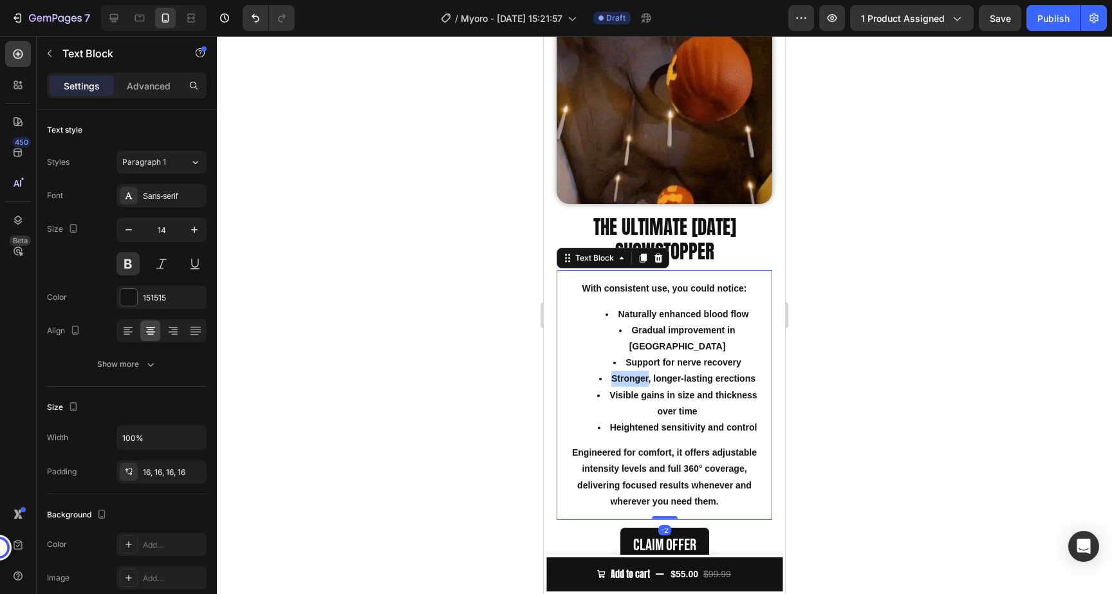
click at [628, 371] on li "Stronger, longer-lasting erections" at bounding box center [677, 379] width 169 height 16
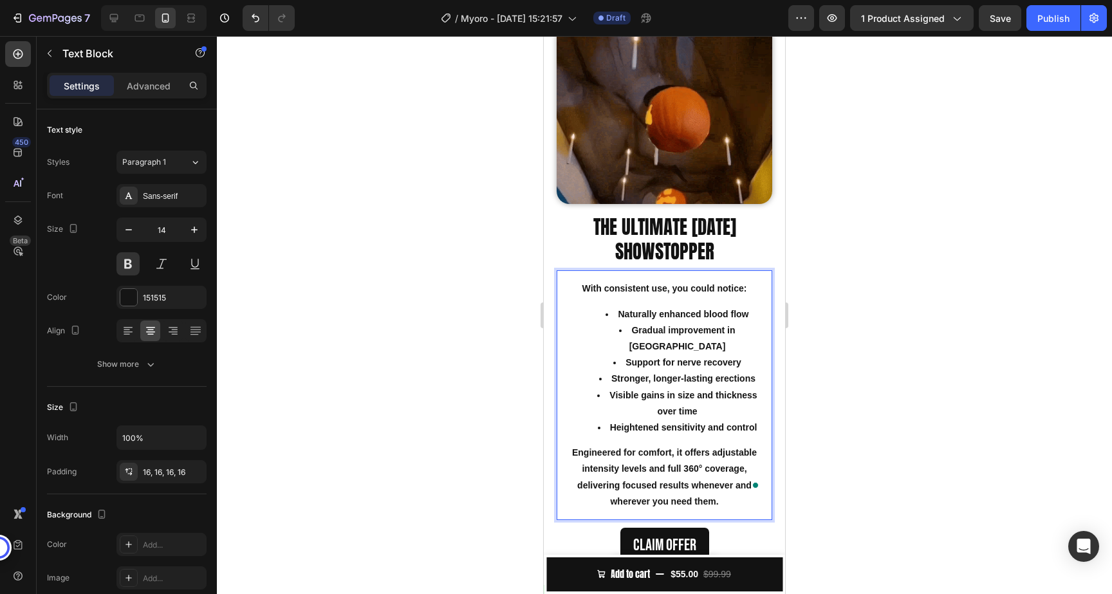
click at [585, 281] on p "With consistent use, you could notice:" at bounding box center [664, 289] width 195 height 16
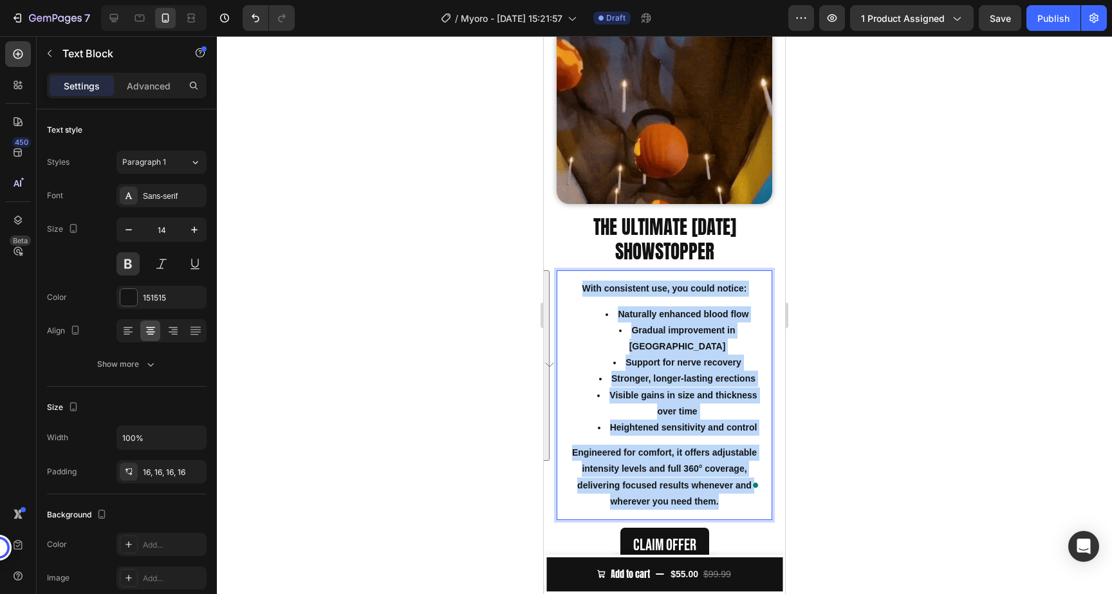
drag, startPoint x: 583, startPoint y: 281, endPoint x: 730, endPoint y: 485, distance: 250.9
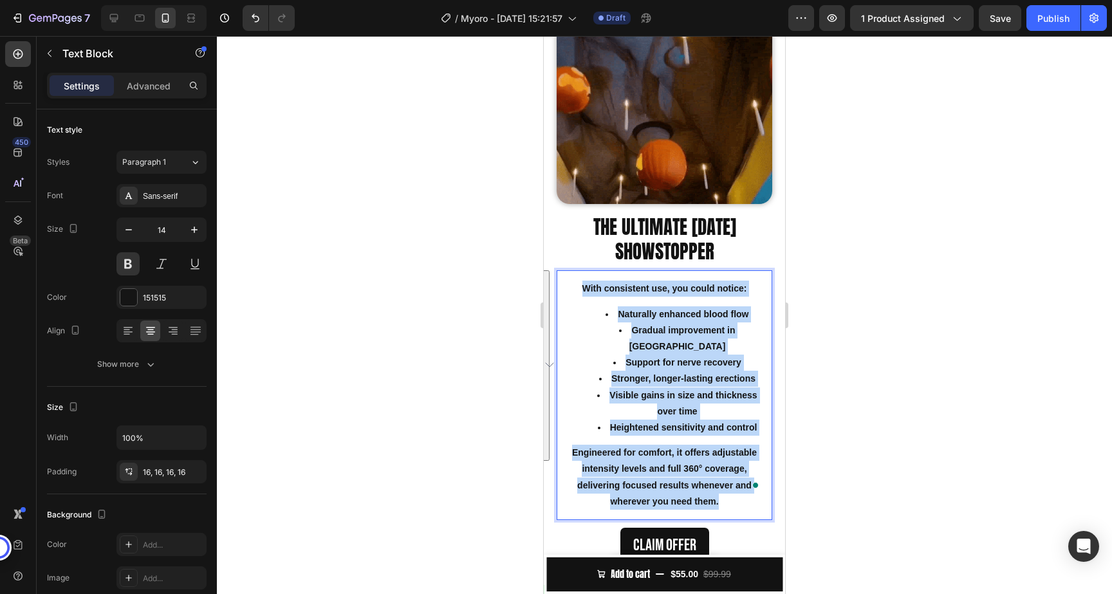
click at [730, 485] on div "With consistent use, you could notice: Naturally enhanced blood flow Gradual im…" at bounding box center [665, 395] width 216 height 250
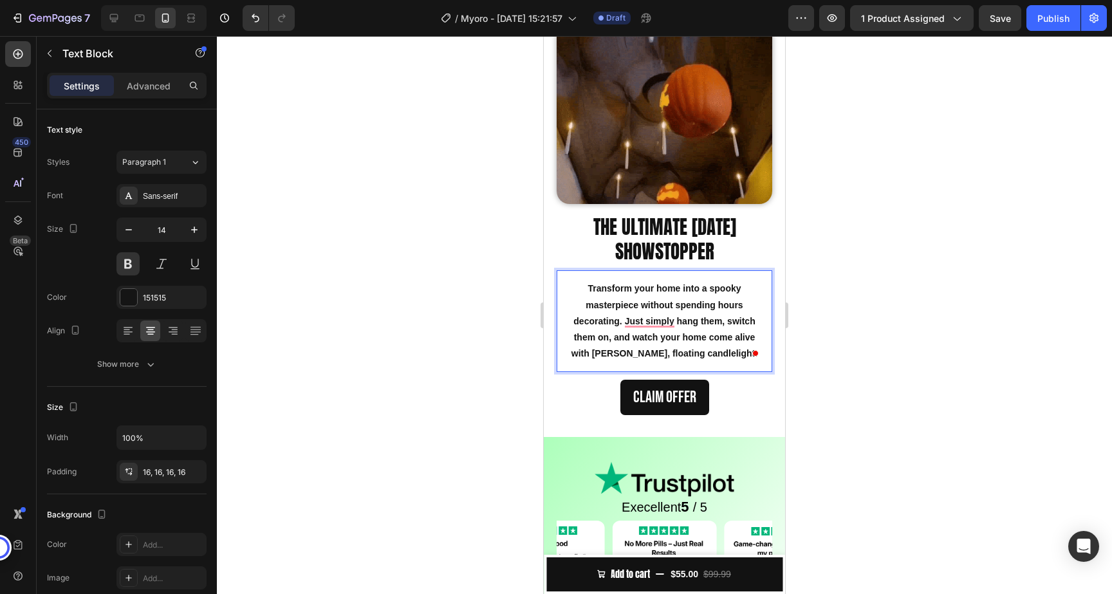
click at [968, 259] on div at bounding box center [664, 315] width 895 height 558
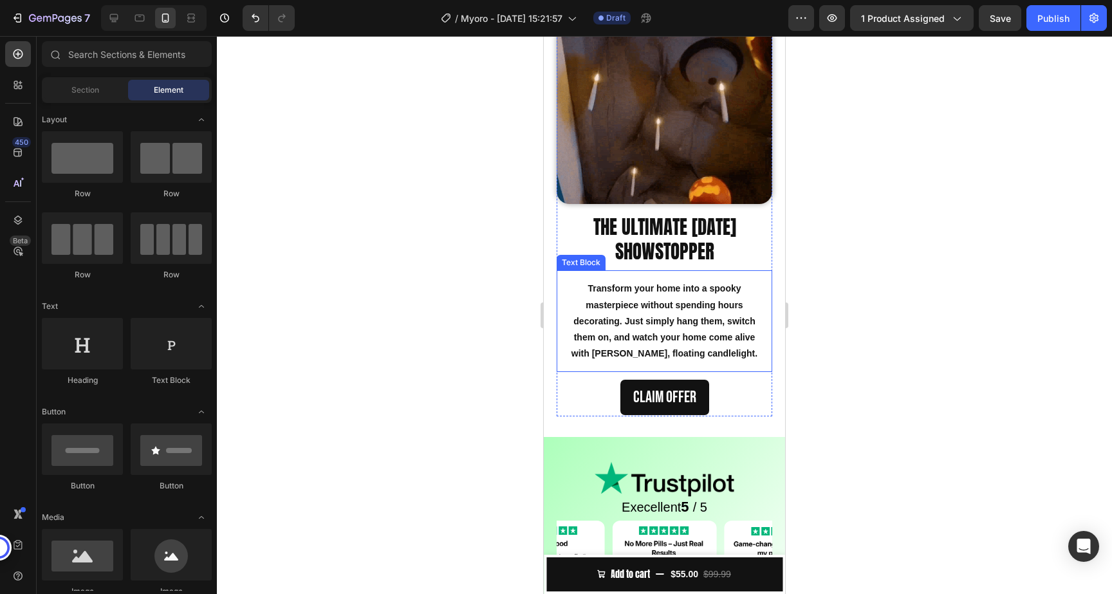
click at [649, 328] on p "Transform your home into a spooky masterpiece without spending hours decorating…" at bounding box center [664, 321] width 195 height 81
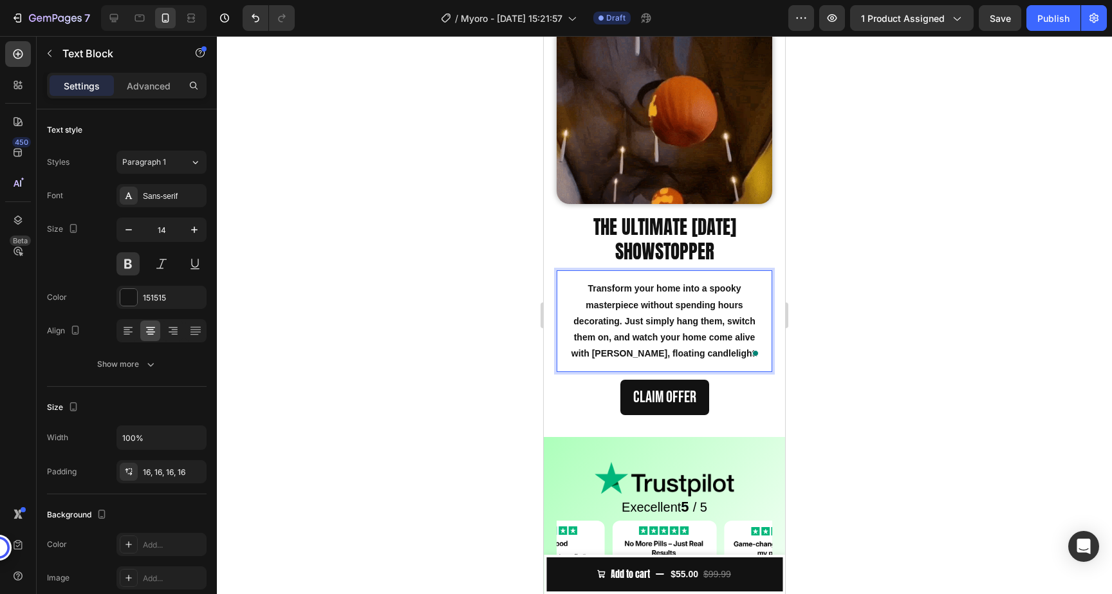
click at [670, 322] on p "Transform your home into a spooky masterpiece without spending hours decorating…" at bounding box center [664, 321] width 195 height 81
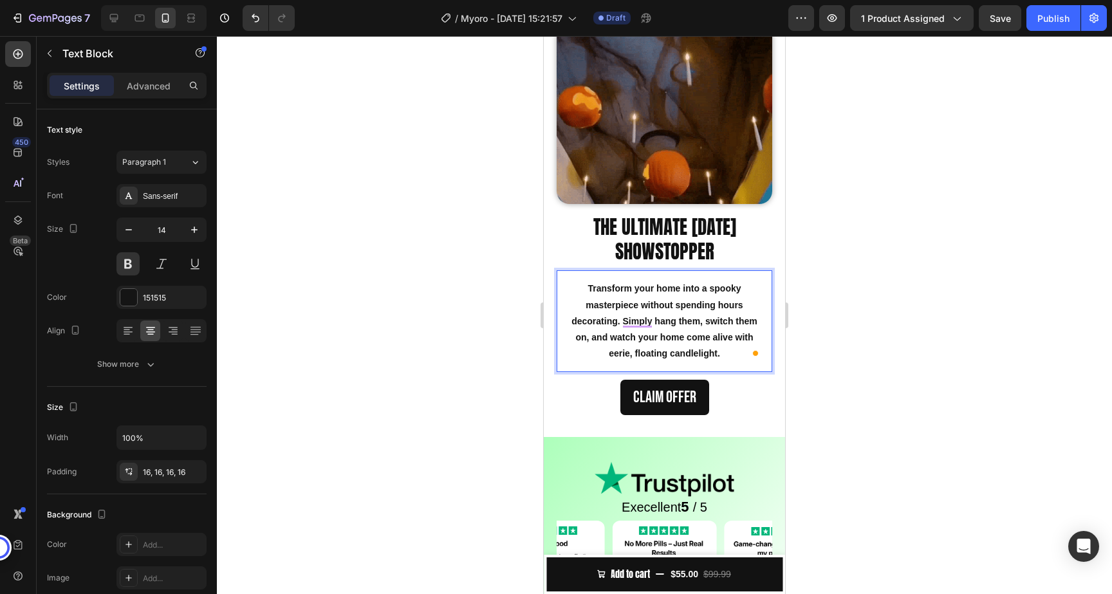
click at [848, 310] on div at bounding box center [664, 315] width 895 height 558
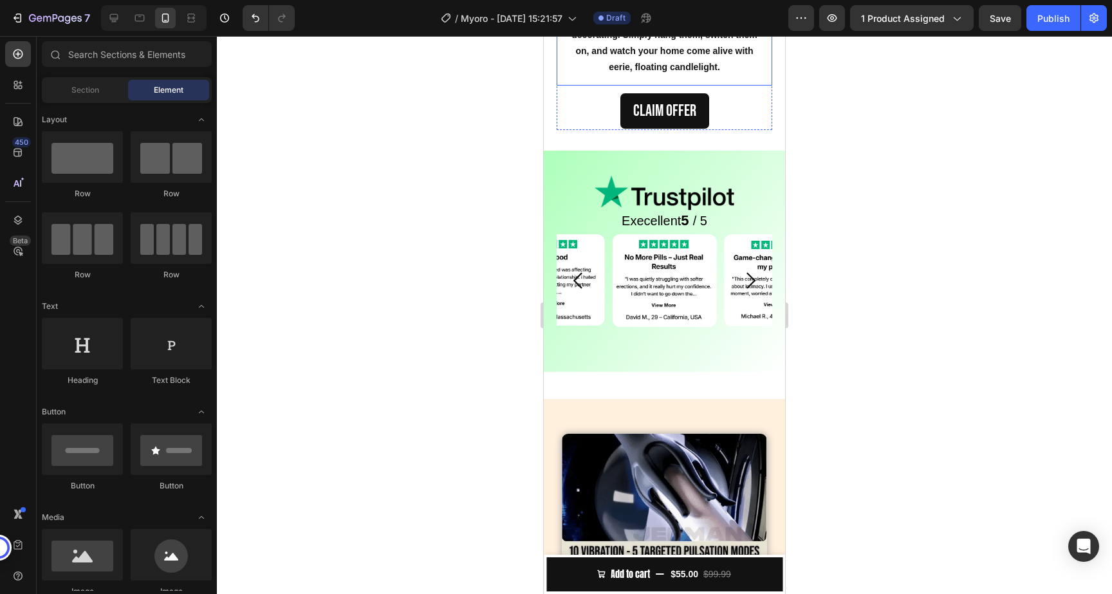
scroll to position [1622, 0]
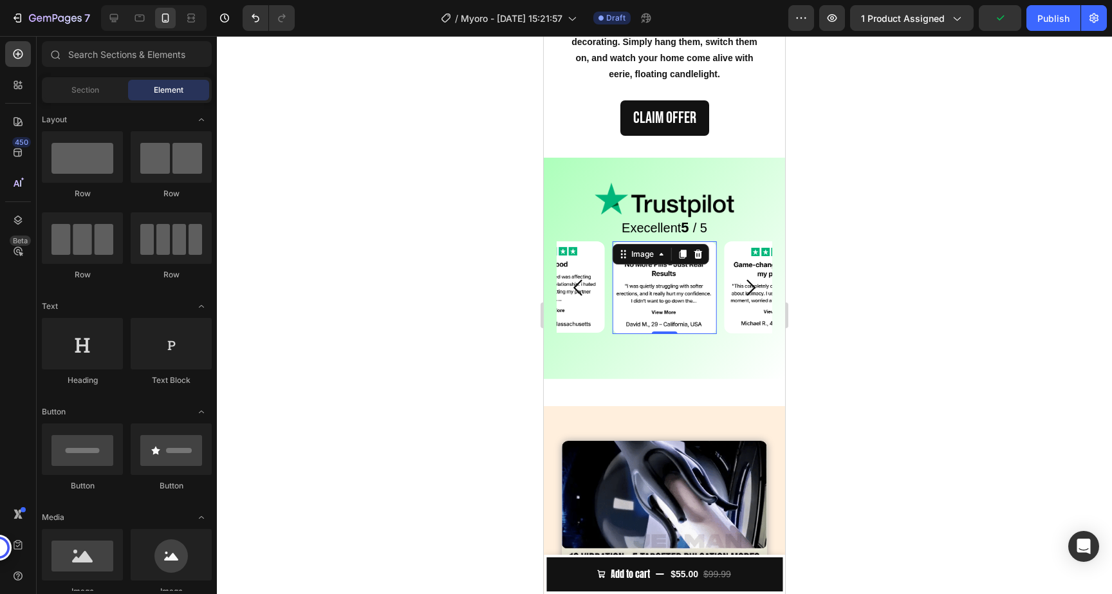
click at [678, 292] on img at bounding box center [665, 287] width 104 height 93
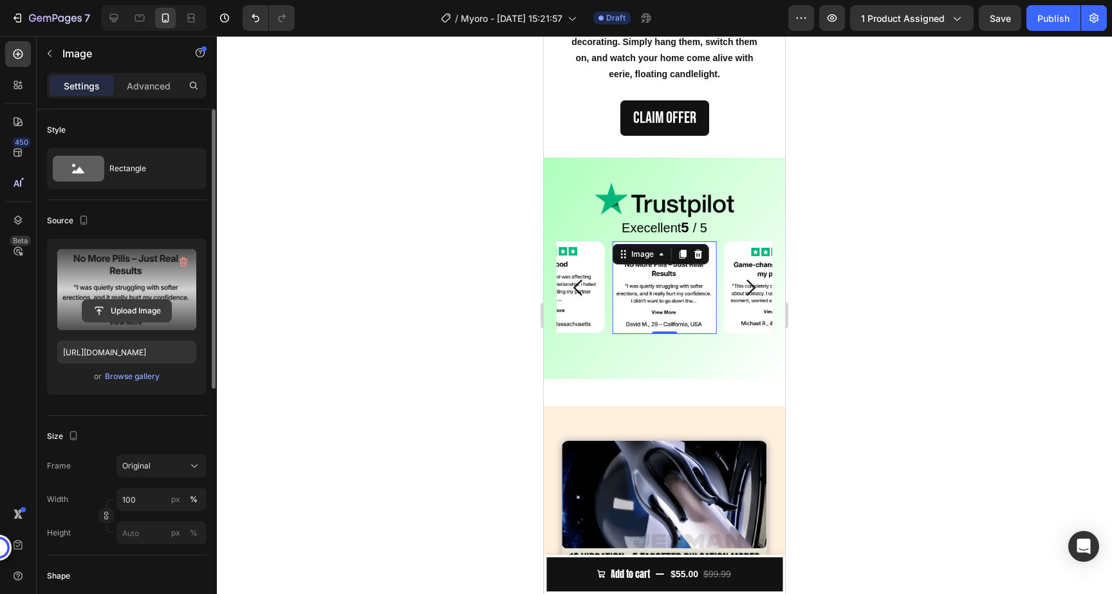
click at [133, 317] on input "file" at bounding box center [126, 311] width 89 height 22
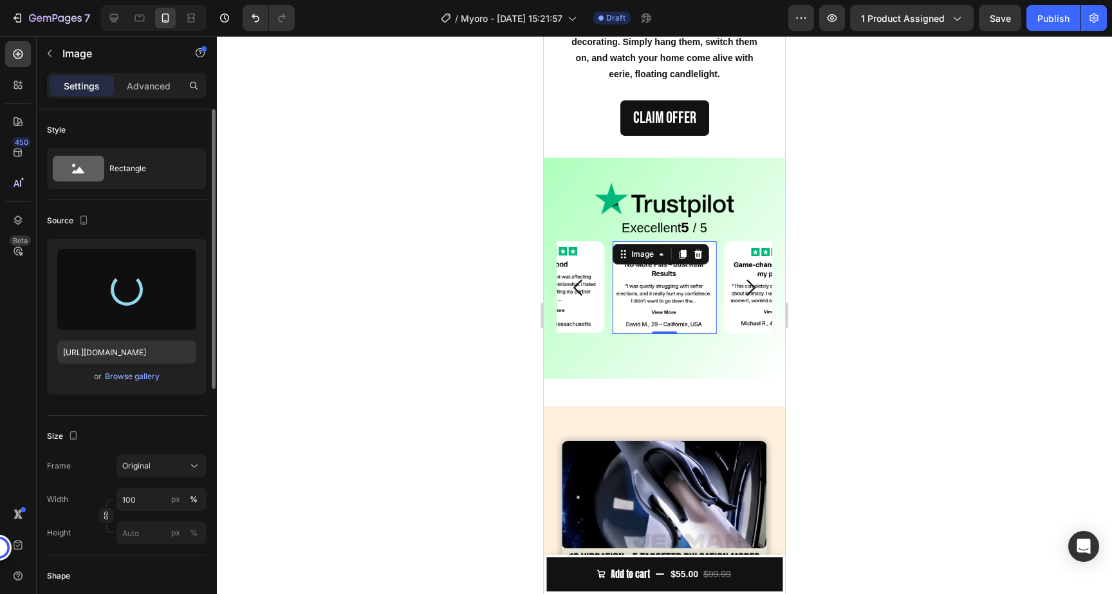
type input "[URL][DOMAIN_NAME]"
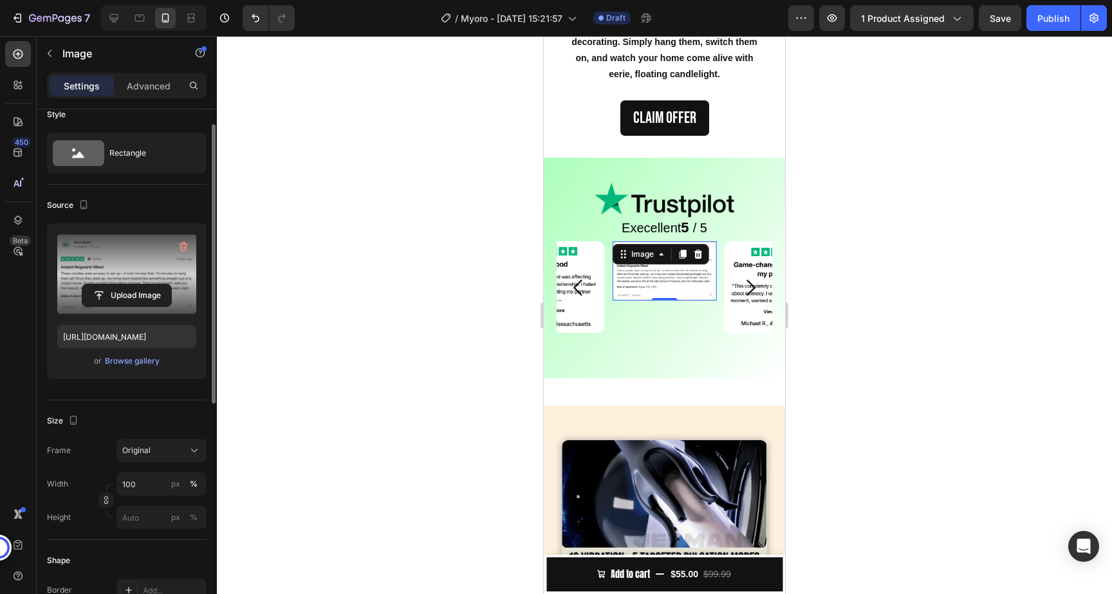
scroll to position [24, 0]
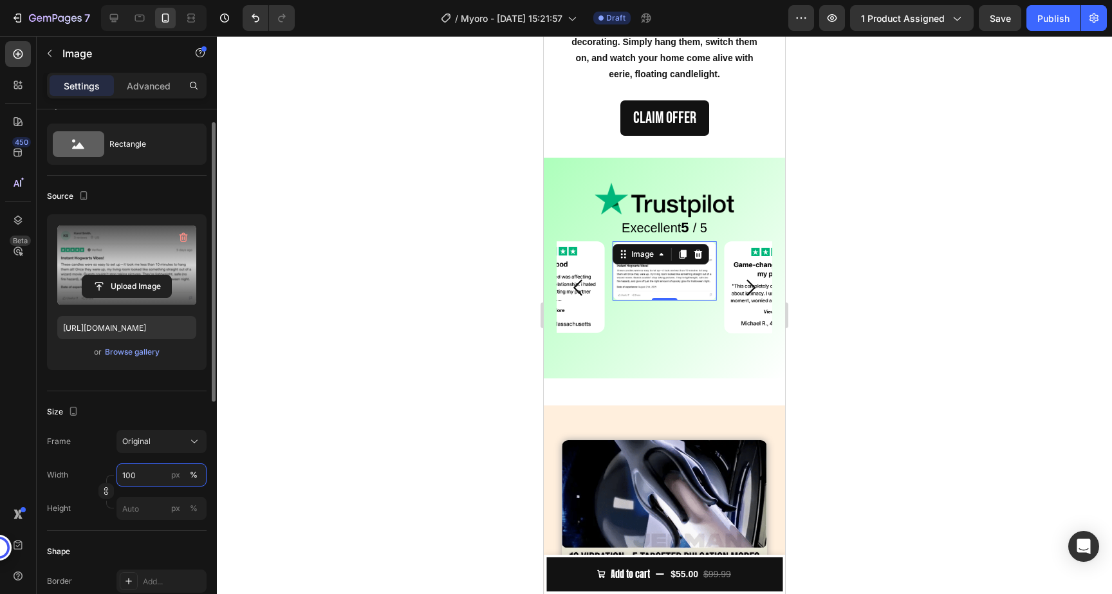
click at [144, 478] on input "100" at bounding box center [162, 475] width 90 height 23
click at [140, 470] on input "200" at bounding box center [162, 475] width 90 height 23
type input "100"
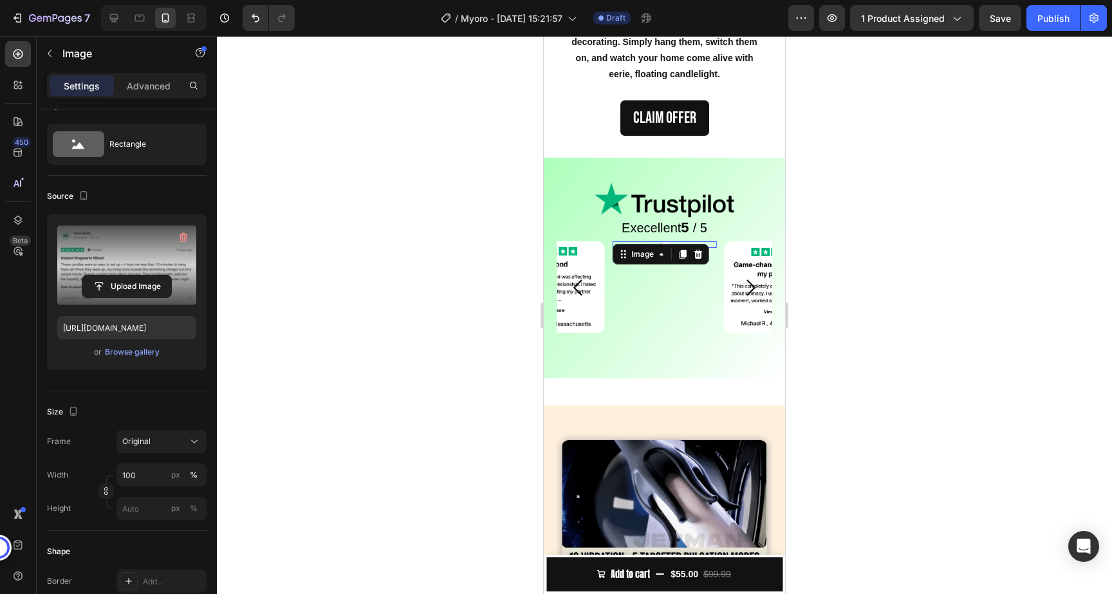
click at [315, 445] on div at bounding box center [664, 315] width 895 height 558
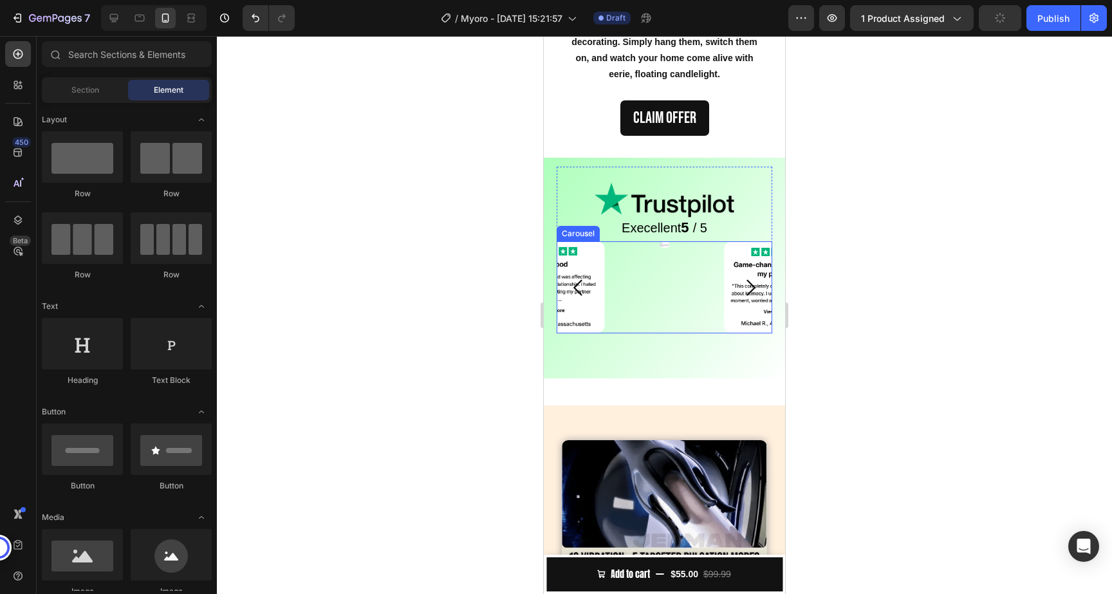
click at [670, 252] on div "Image" at bounding box center [665, 287] width 104 height 92
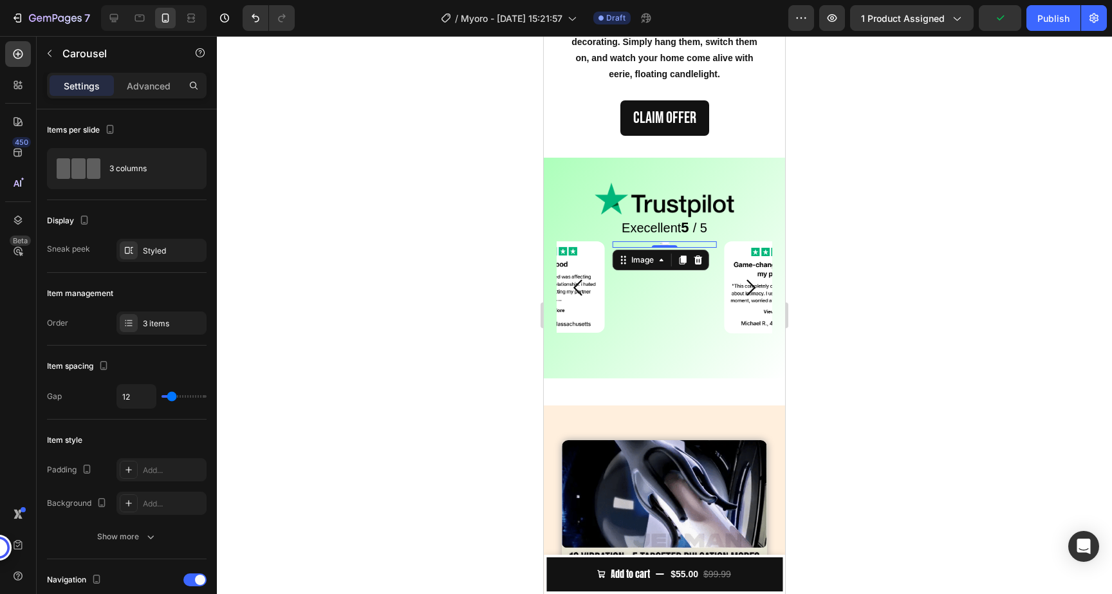
click at [664, 243] on img at bounding box center [664, 244] width 10 height 6
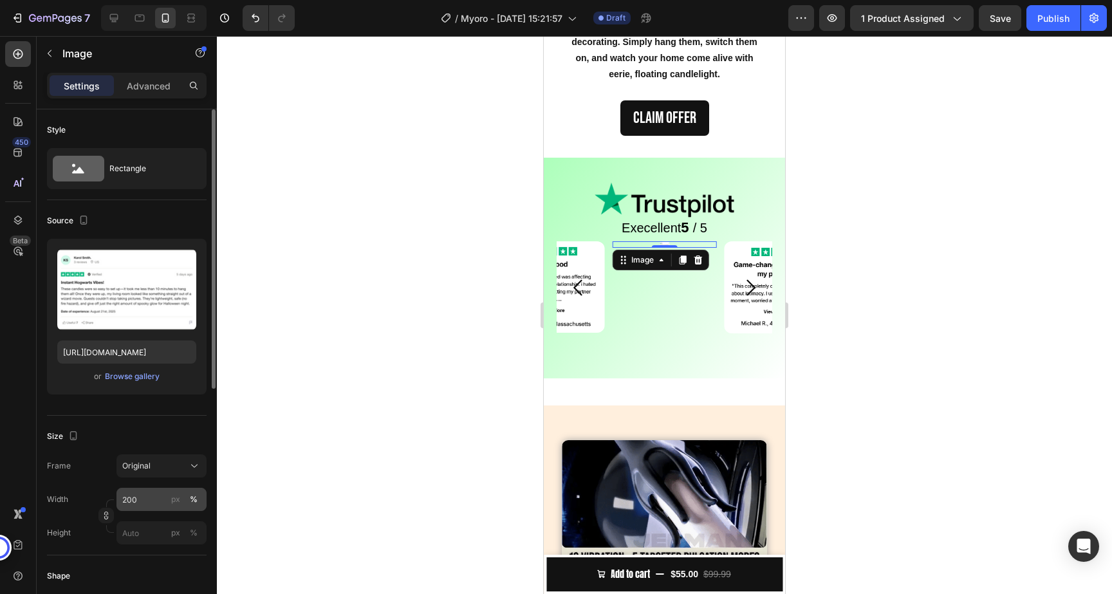
click at [191, 500] on div "%" at bounding box center [194, 500] width 8 height 12
click at [191, 536] on div "%" at bounding box center [194, 533] width 8 height 12
click at [147, 538] on input "px %" at bounding box center [162, 532] width 90 height 23
click at [151, 552] on div "Full 100%" at bounding box center [149, 563] width 106 height 23
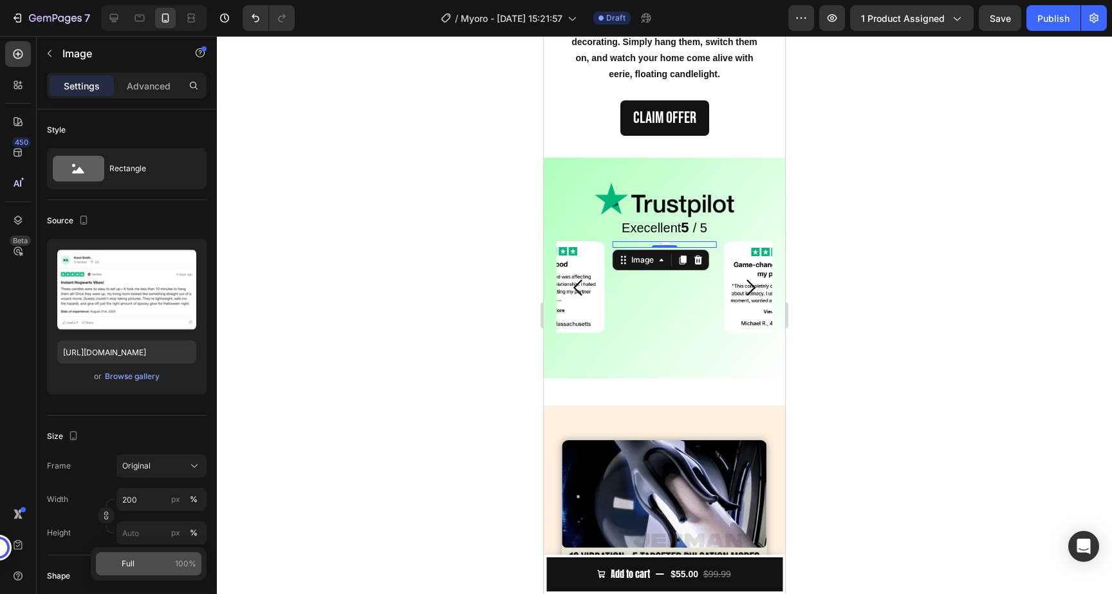
type input "100"
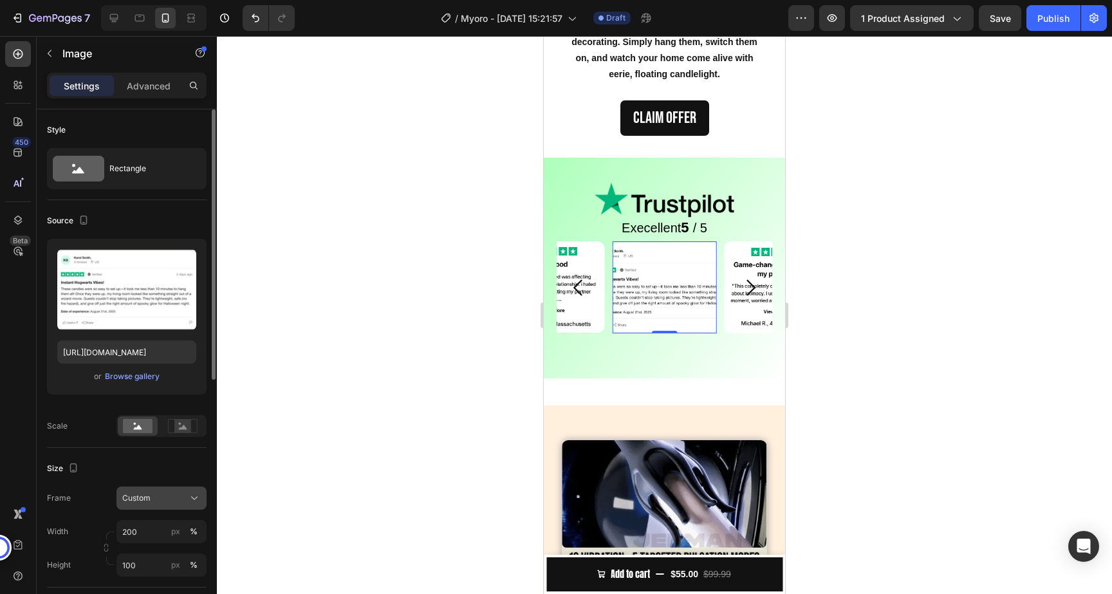
click at [162, 501] on div "Custom" at bounding box center [153, 498] width 63 height 12
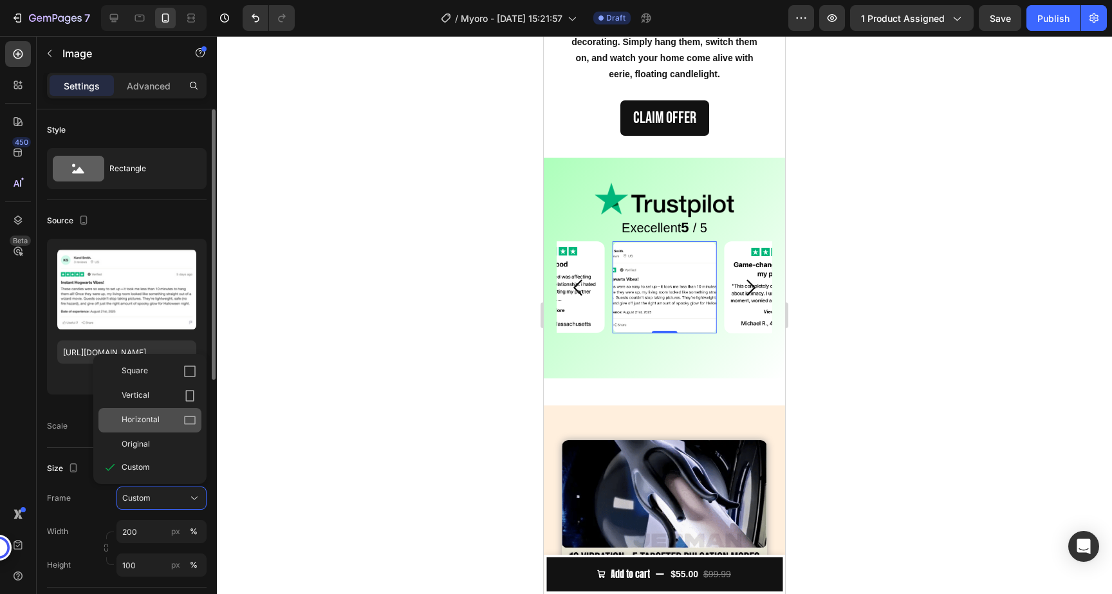
click at [156, 426] on span "Horizontal" at bounding box center [141, 420] width 38 height 13
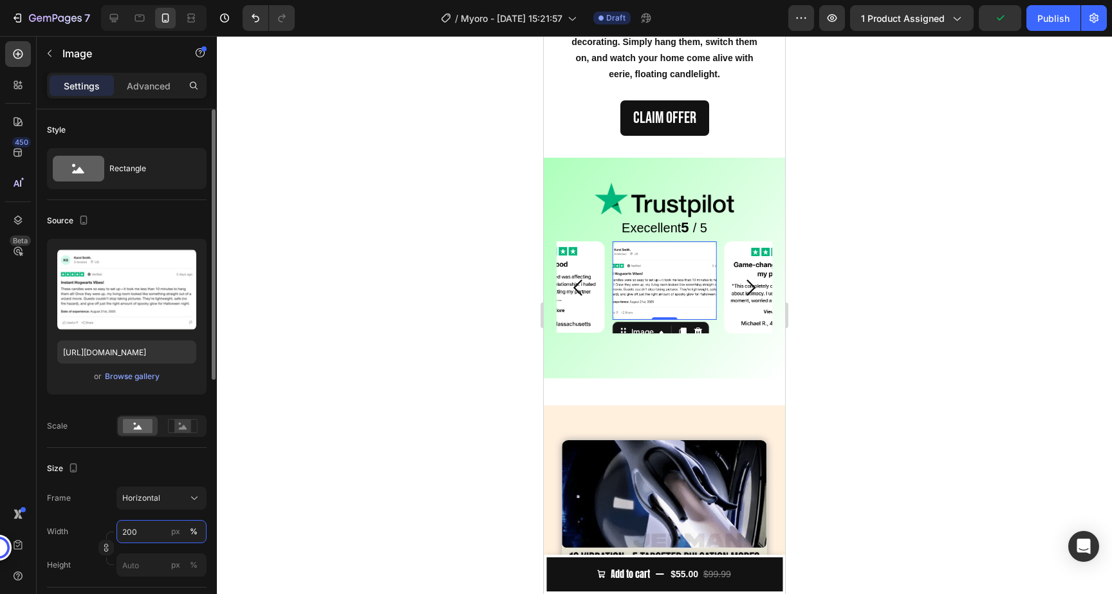
click at [144, 532] on input "200" at bounding box center [162, 531] width 90 height 23
click at [142, 565] on p "Full 100%" at bounding box center [159, 563] width 75 height 12
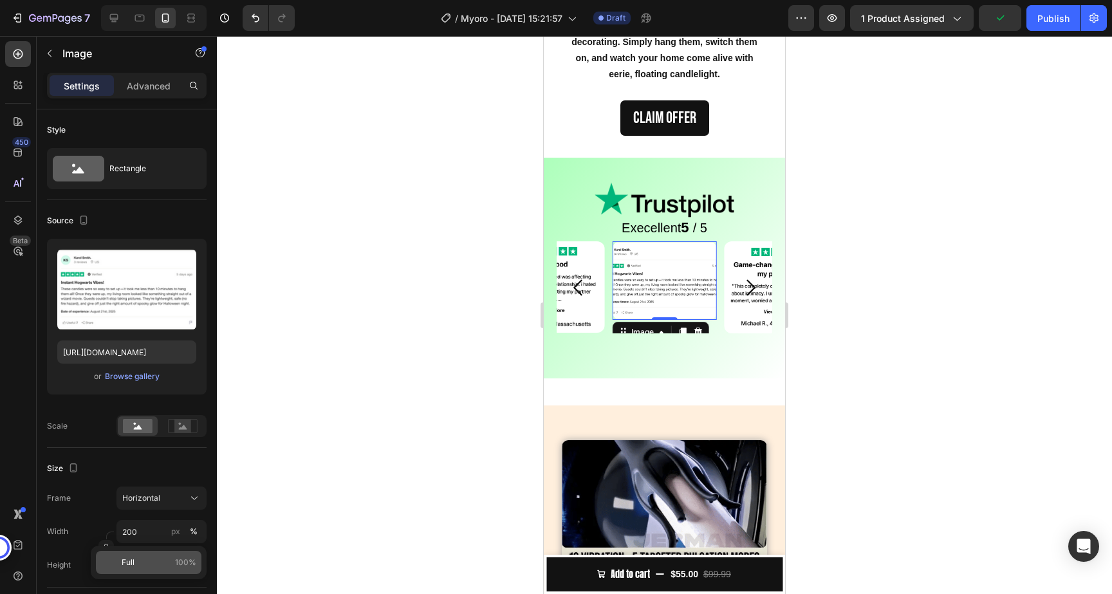
type input "100"
click at [147, 569] on input "px %" at bounding box center [162, 565] width 90 height 23
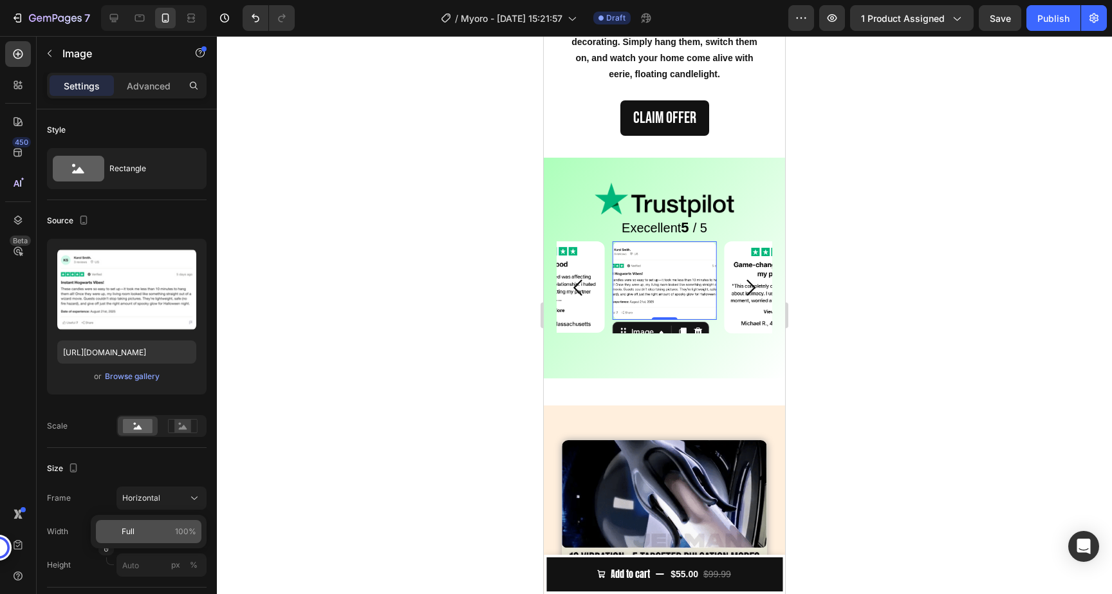
click at [145, 532] on p "Full 100%" at bounding box center [159, 532] width 75 height 12
type input "100"
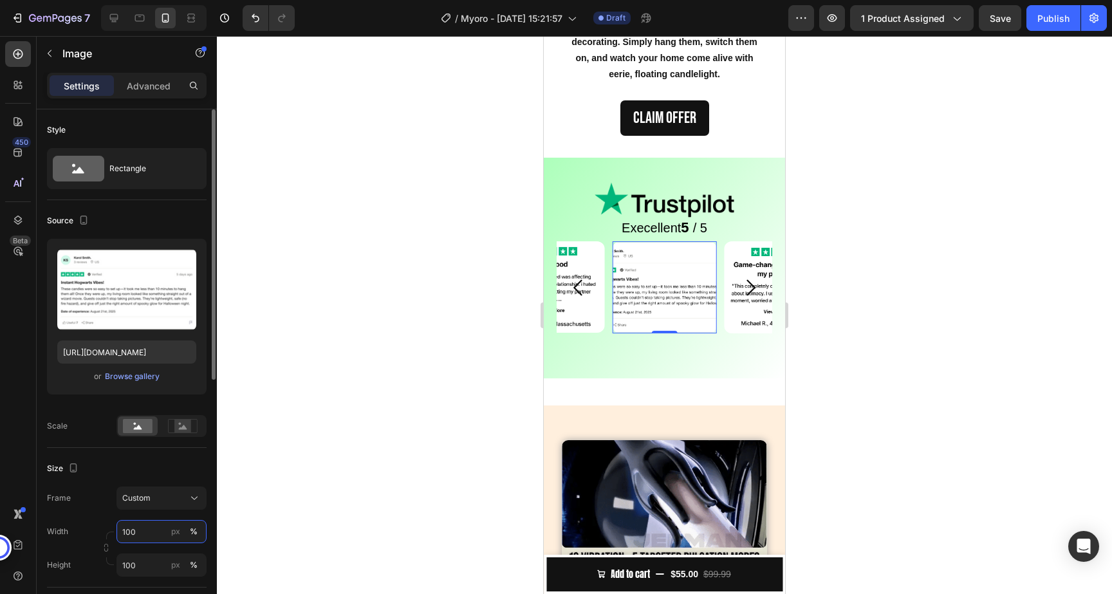
click at [135, 536] on input "100" at bounding box center [162, 531] width 90 height 23
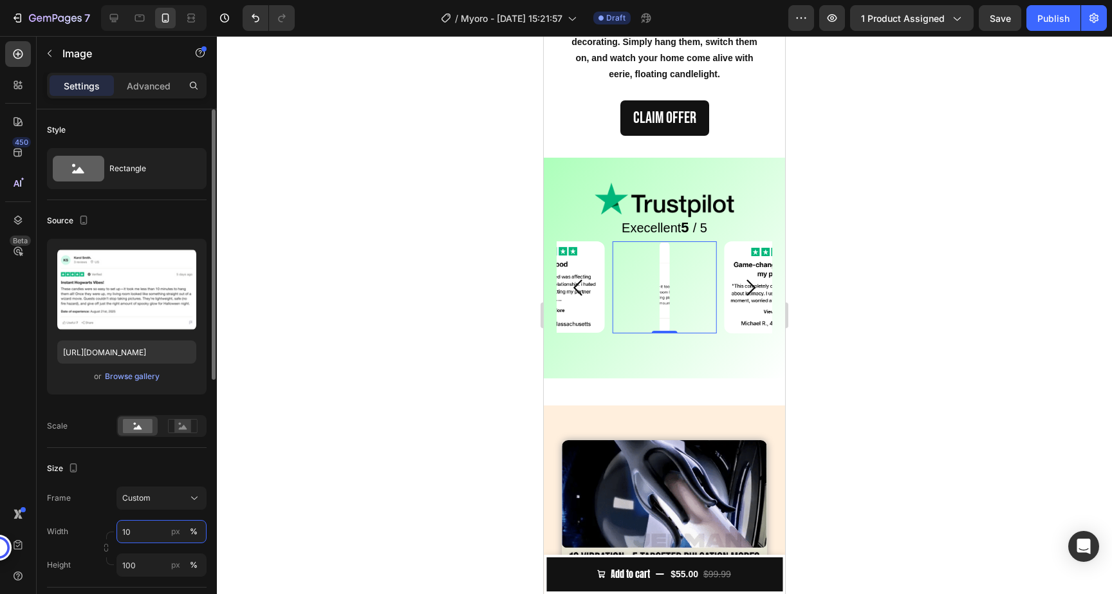
type input "100"
click at [134, 559] on input "100" at bounding box center [162, 565] width 90 height 23
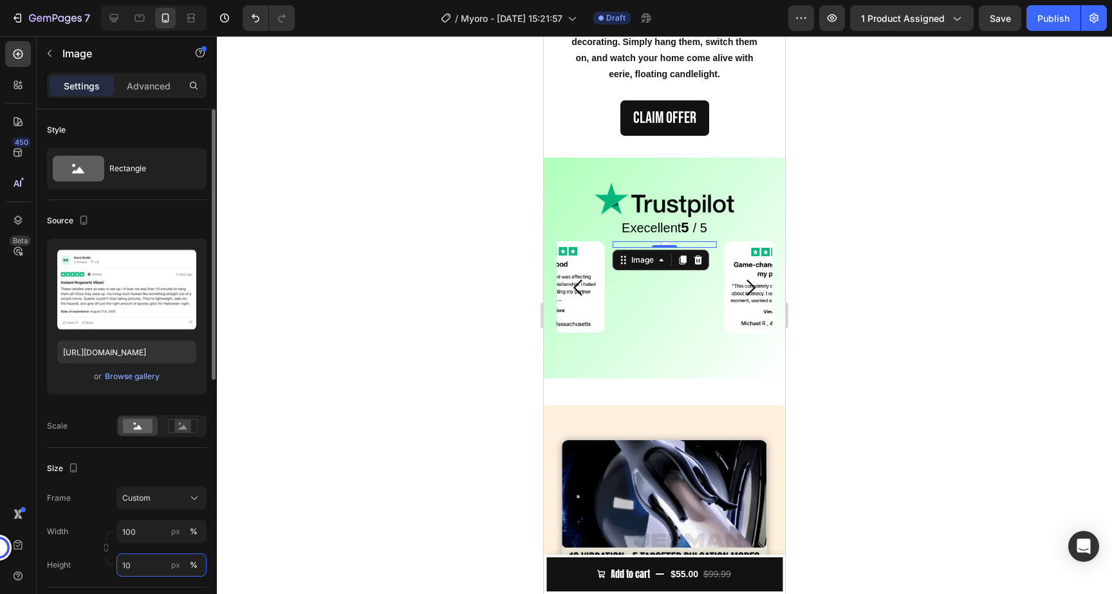
type input "100"
click at [381, 496] on div at bounding box center [664, 315] width 895 height 558
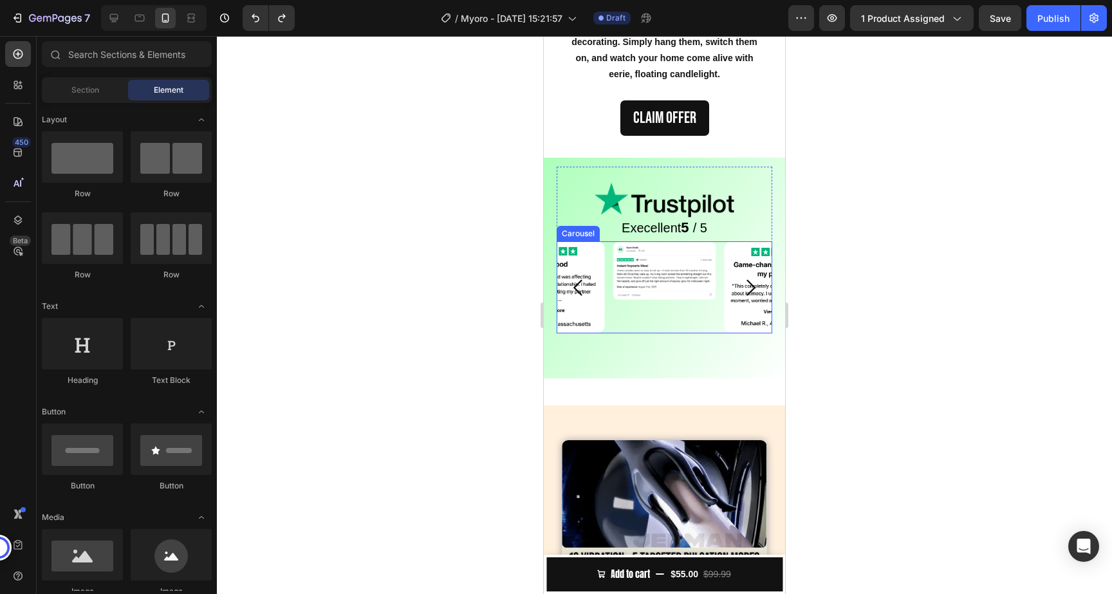
click at [862, 263] on div at bounding box center [664, 315] width 895 height 558
click at [585, 321] on img at bounding box center [553, 286] width 104 height 91
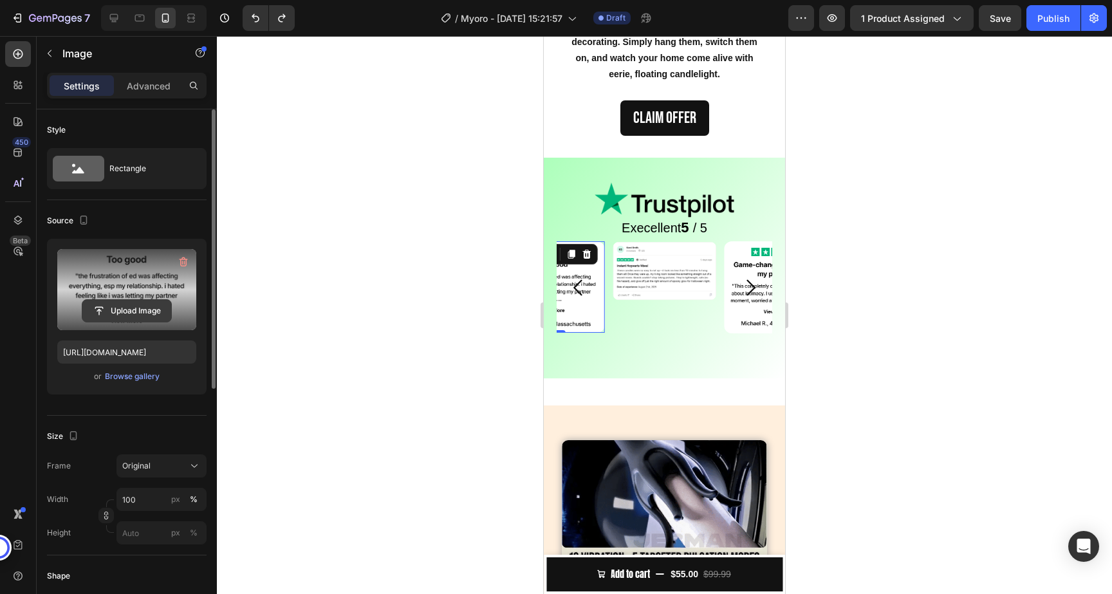
click at [133, 318] on input "file" at bounding box center [126, 311] width 89 height 22
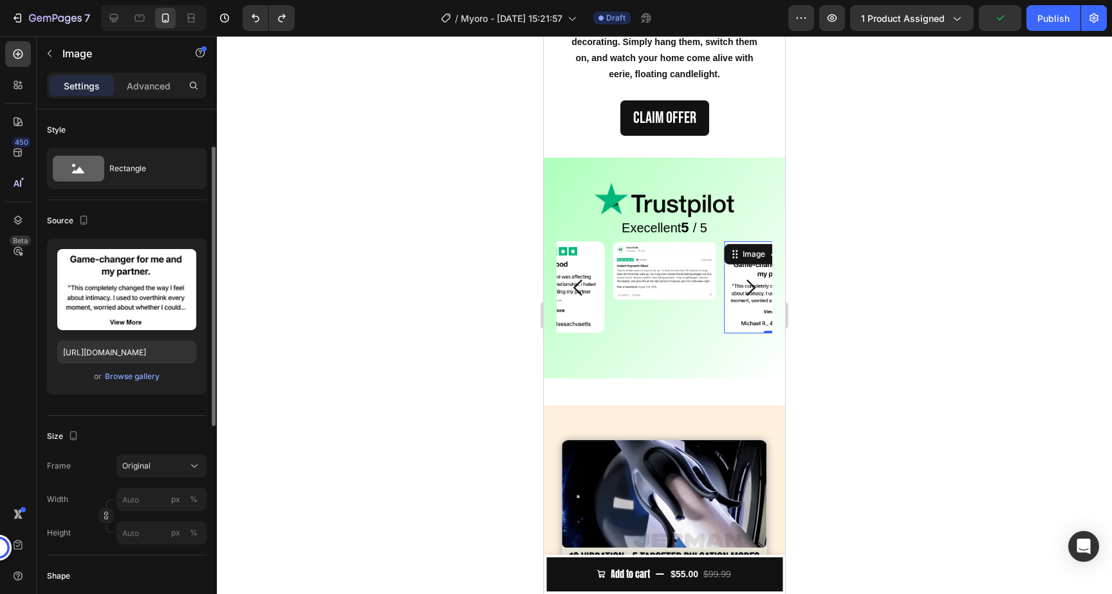
click at [747, 323] on img at bounding box center [776, 287] width 104 height 92
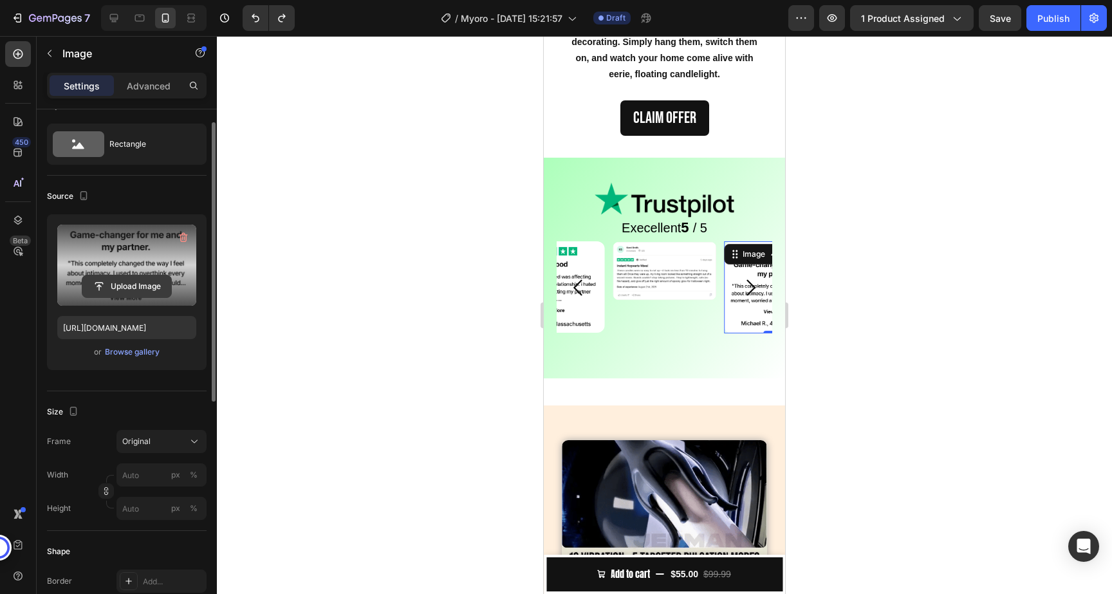
click at [159, 286] on input "file" at bounding box center [126, 287] width 89 height 22
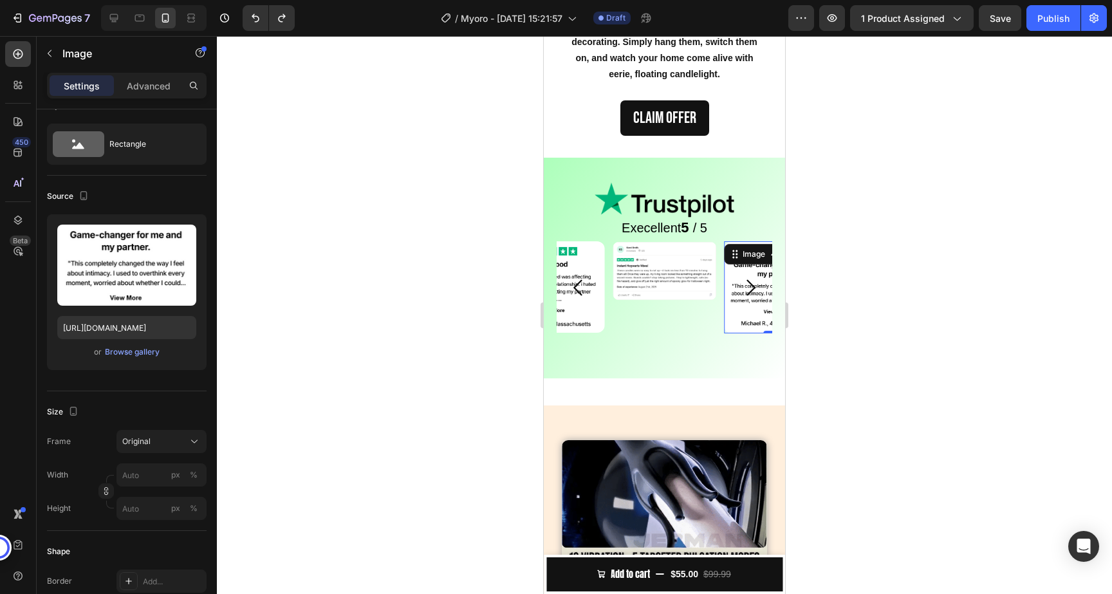
type input "https://cdn.shopify.com/s/files/1/0858/0798/9050/files/gempages_581594760653832…"
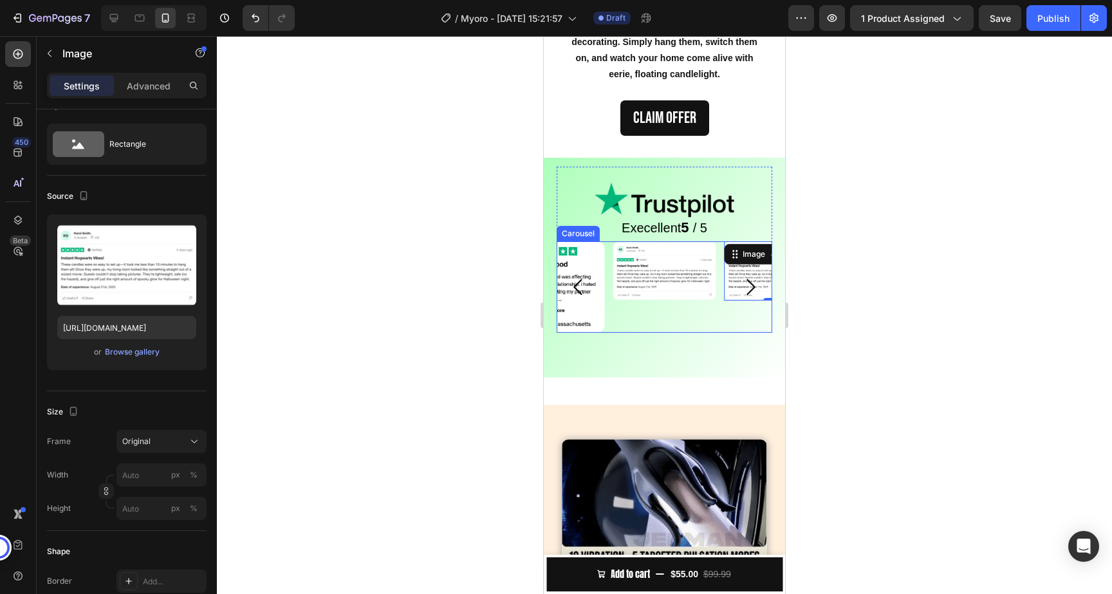
click at [577, 281] on icon "Carousel Back Arrow" at bounding box center [578, 287] width 23 height 23
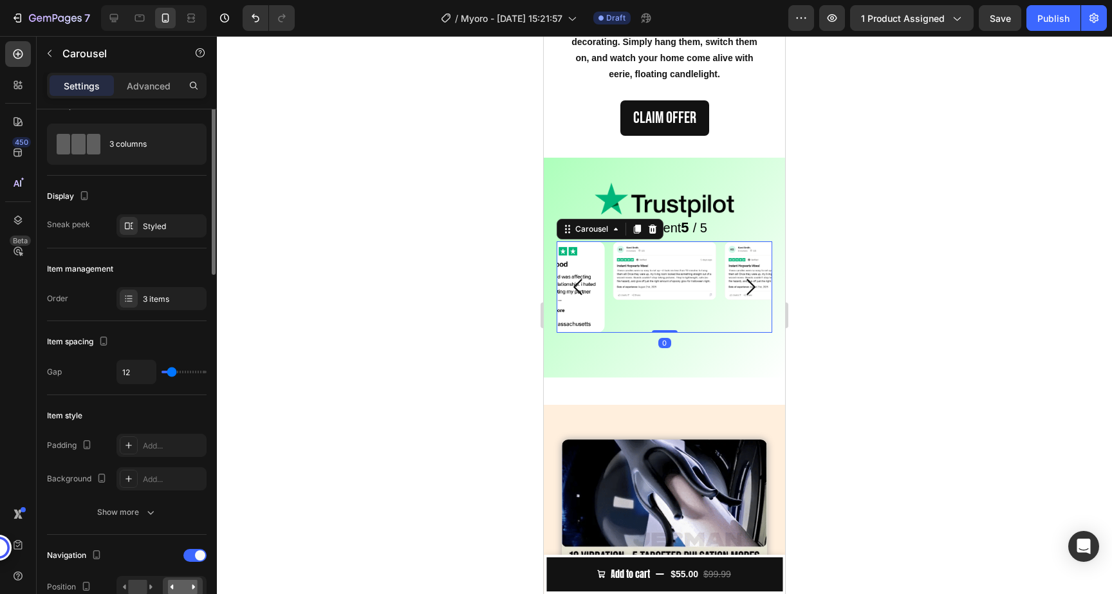
scroll to position [0, 0]
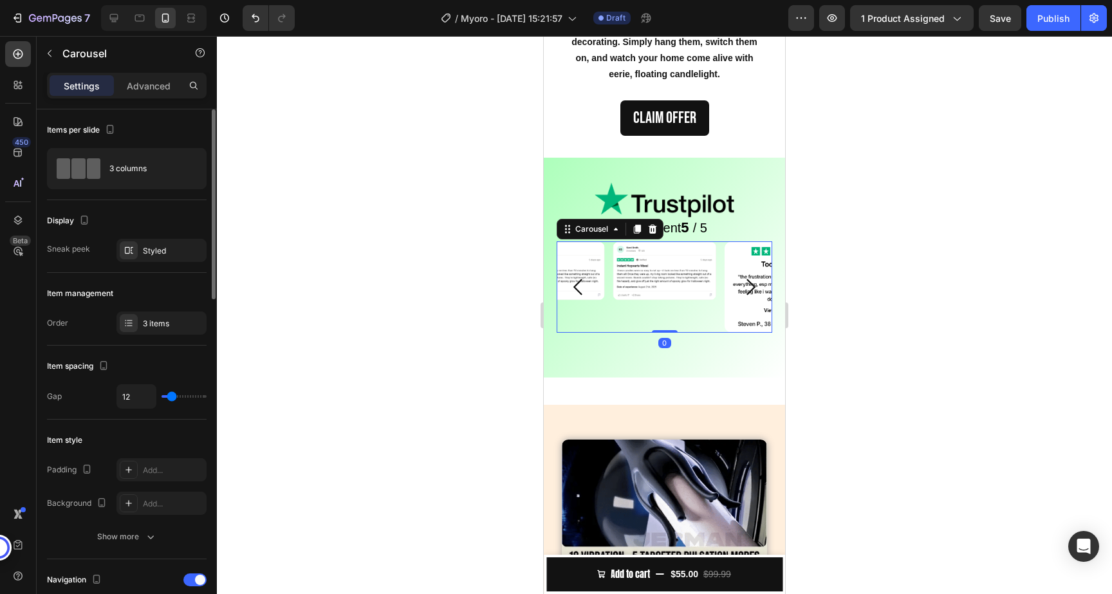
click at [577, 281] on icon "Carousel Back Arrow" at bounding box center [578, 287] width 23 height 23
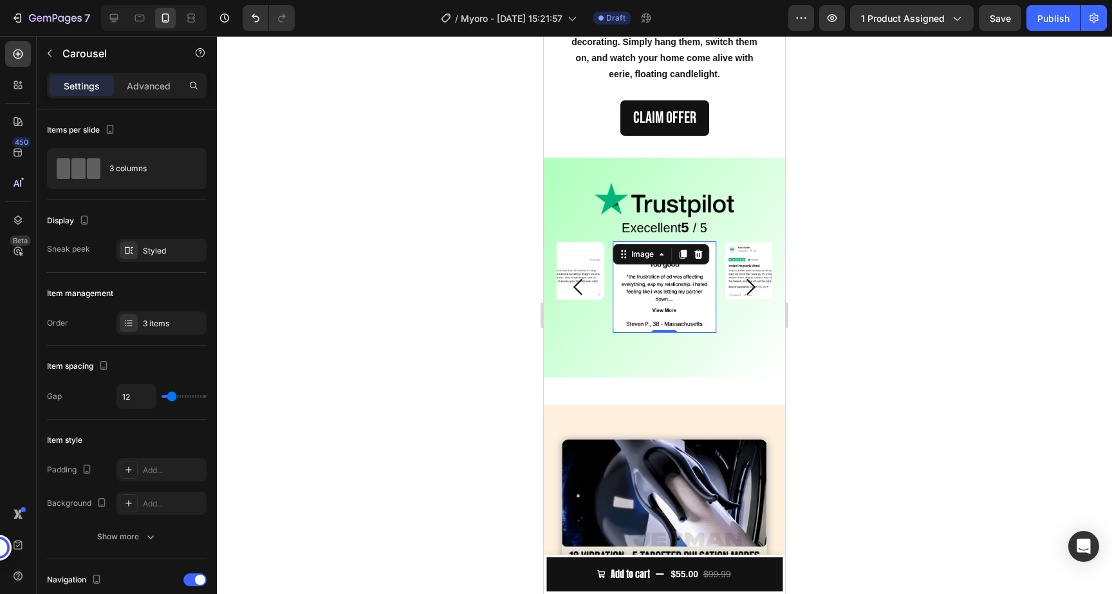
click at [671, 288] on img at bounding box center [665, 286] width 104 height 91
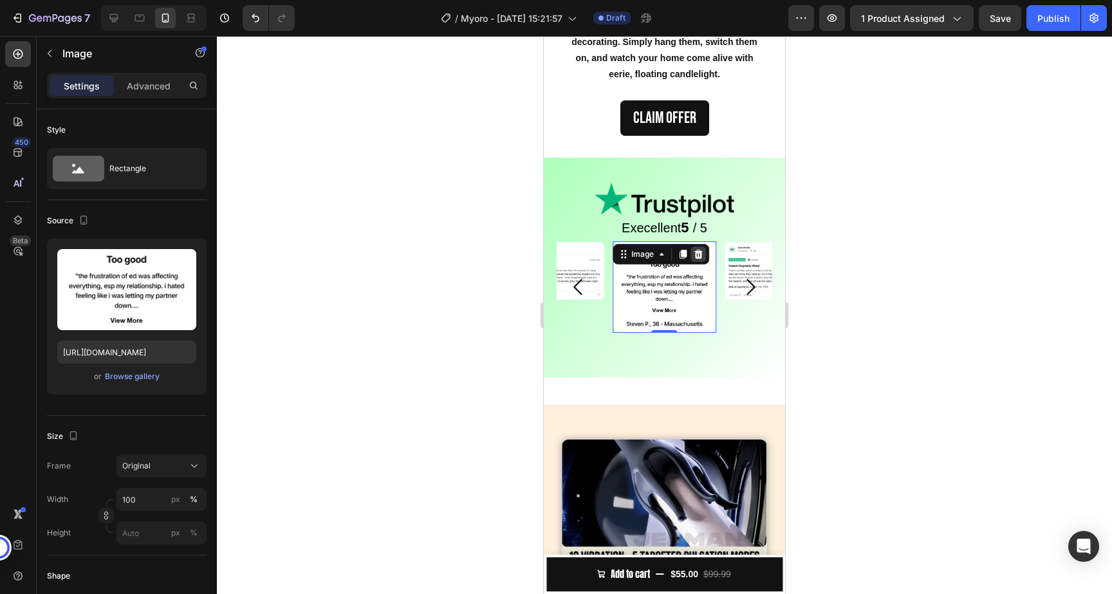
click at [702, 250] on icon at bounding box center [698, 254] width 10 height 10
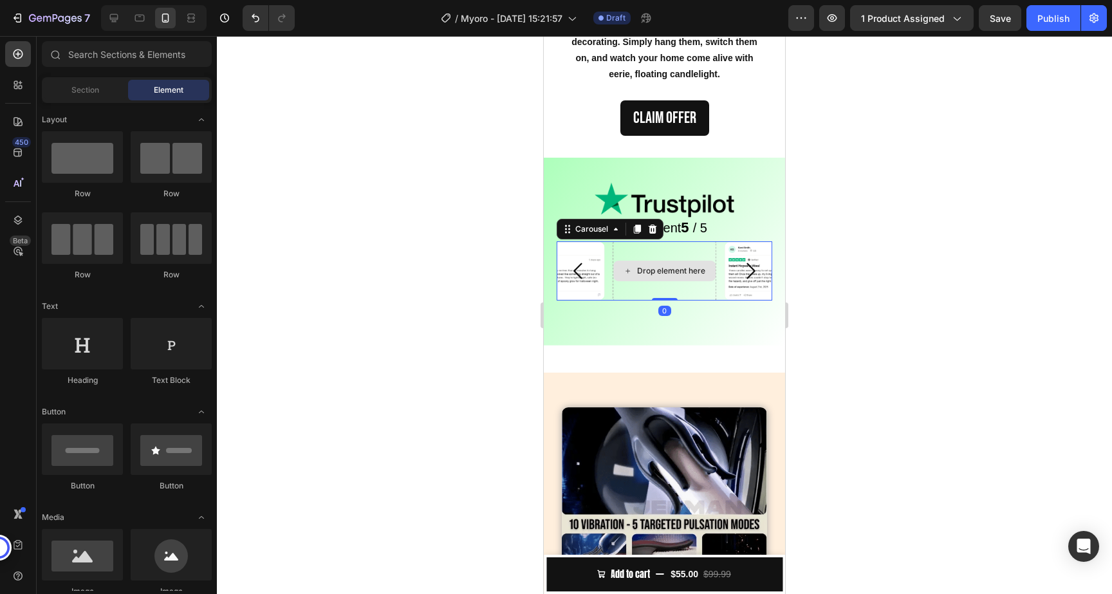
click at [660, 292] on div "Drop element here" at bounding box center [665, 270] width 104 height 59
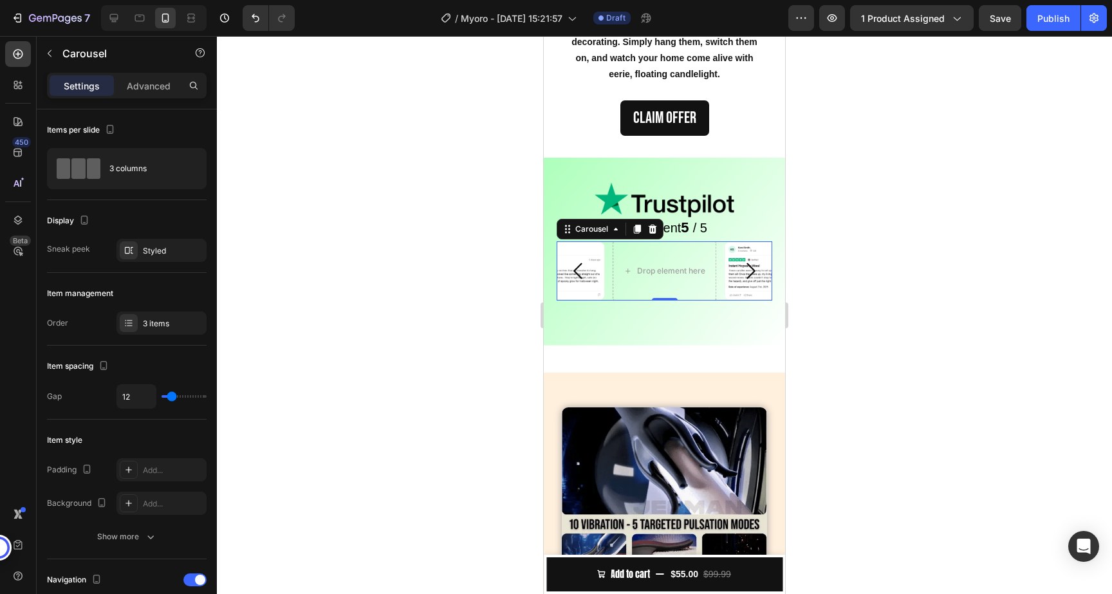
click at [754, 273] on icon "Carousel Next Arrow" at bounding box center [750, 270] width 23 height 23
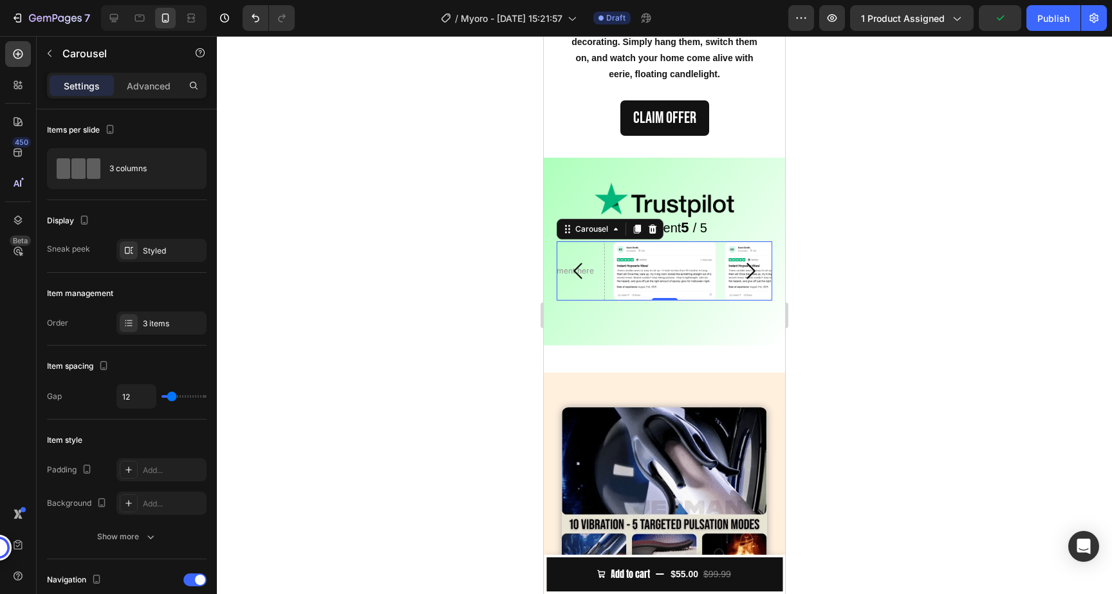
click at [754, 273] on icon "Carousel Next Arrow" at bounding box center [750, 270] width 23 height 23
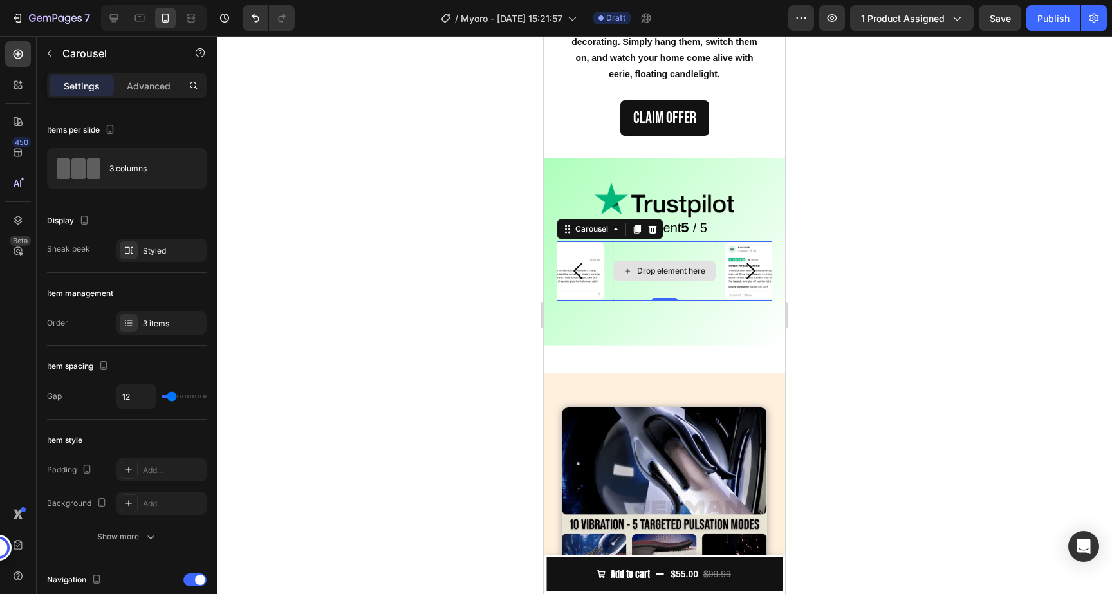
click at [656, 276] on div "Drop element here" at bounding box center [671, 271] width 68 height 10
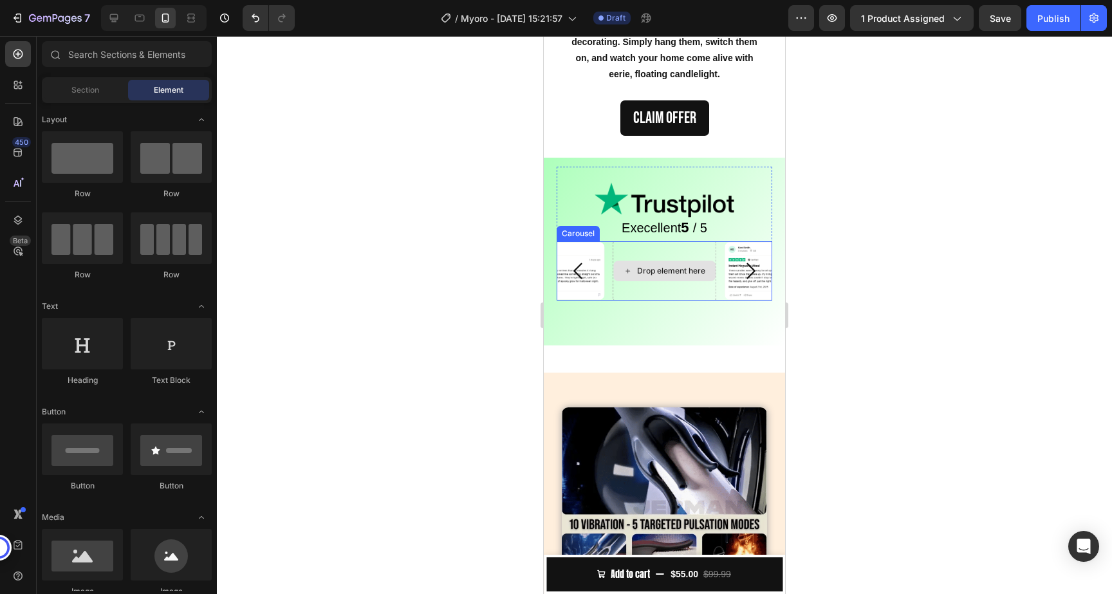
click at [657, 277] on div "Drop element here" at bounding box center [664, 271] width 103 height 21
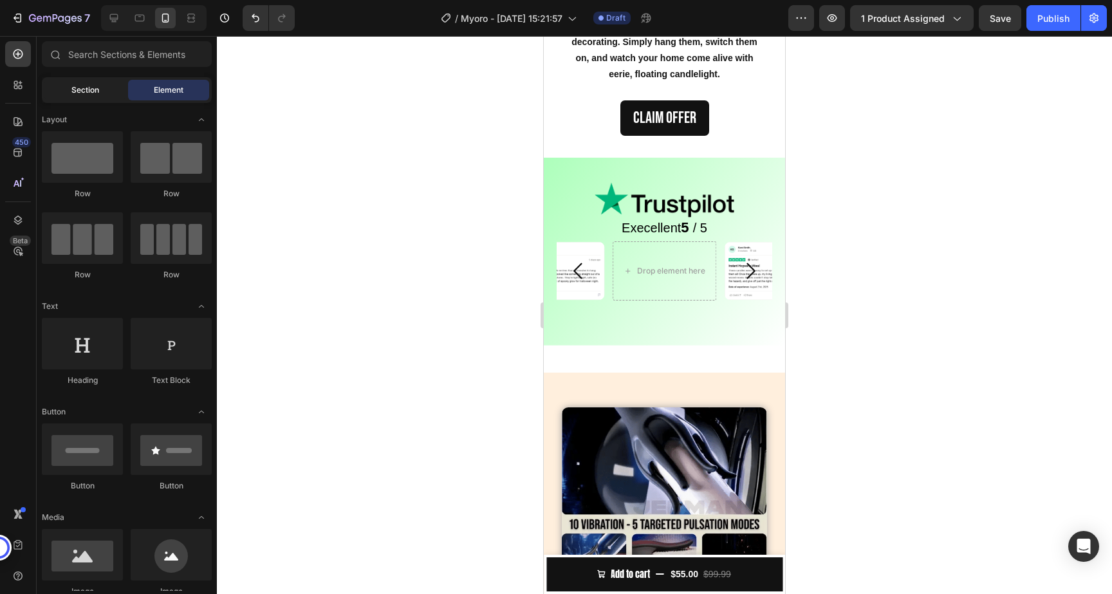
click at [75, 90] on span "Section" at bounding box center [85, 90] width 28 height 12
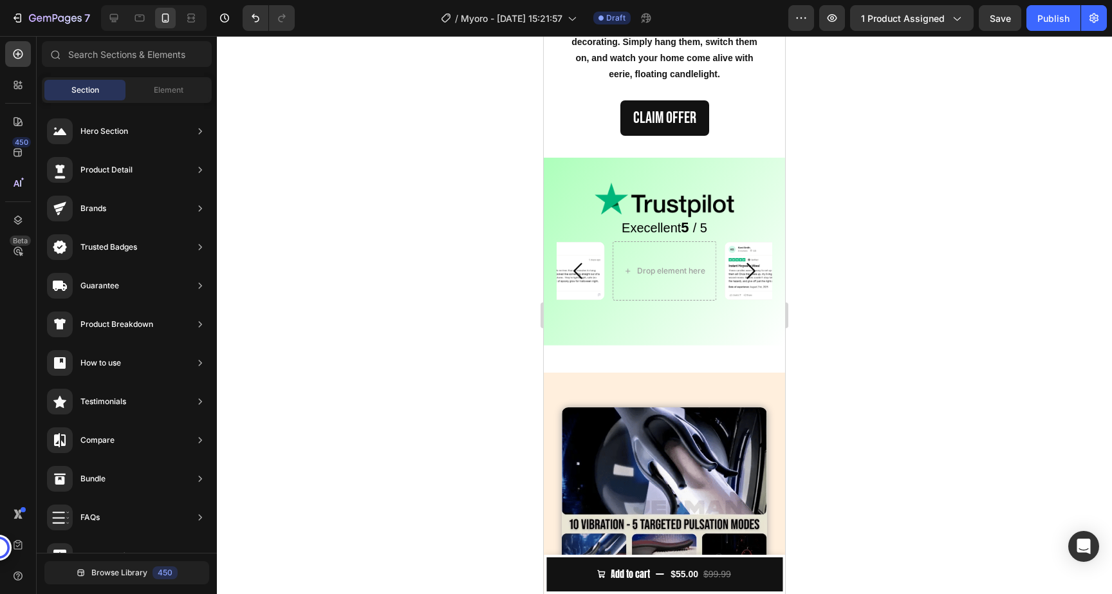
click at [165, 100] on div "Section Element" at bounding box center [127, 90] width 170 height 26
click at [162, 97] on div "Element" at bounding box center [168, 90] width 81 height 21
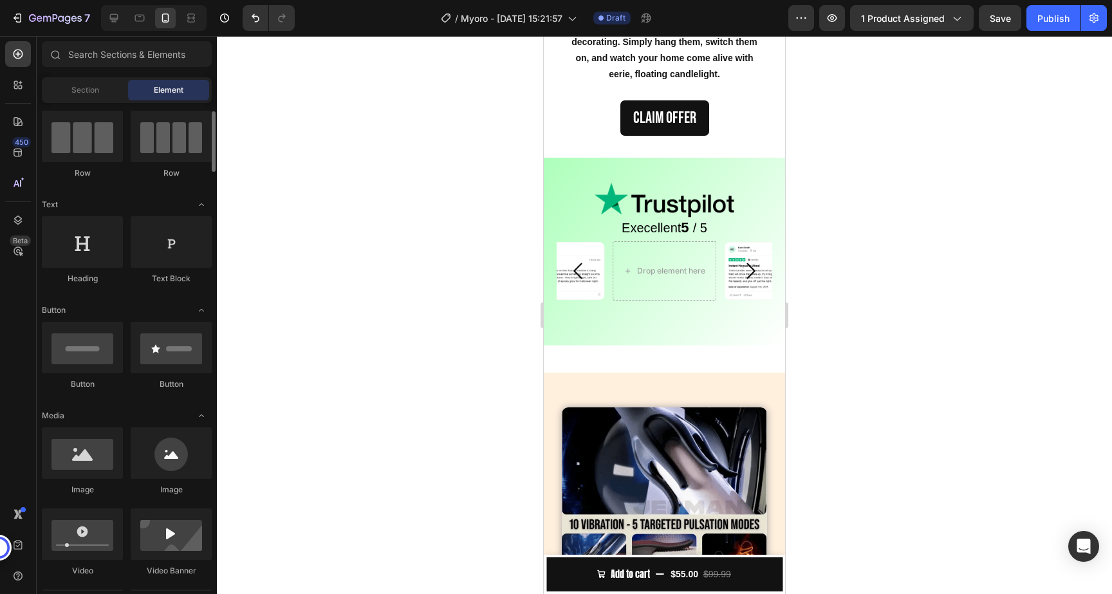
scroll to position [122, 0]
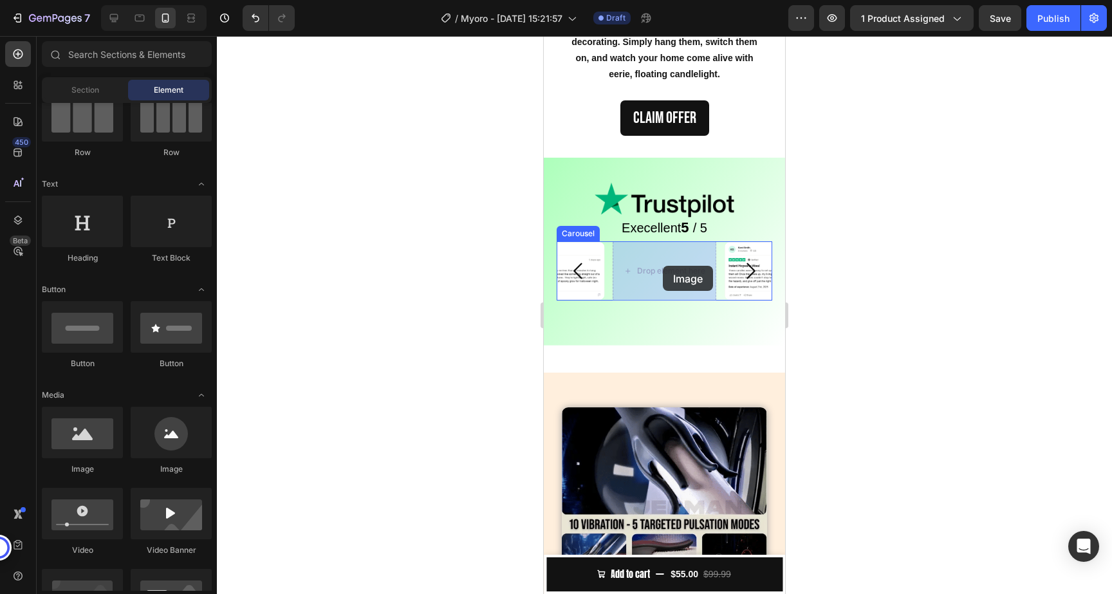
drag, startPoint x: 639, startPoint y: 480, endPoint x: 668, endPoint y: 268, distance: 213.9
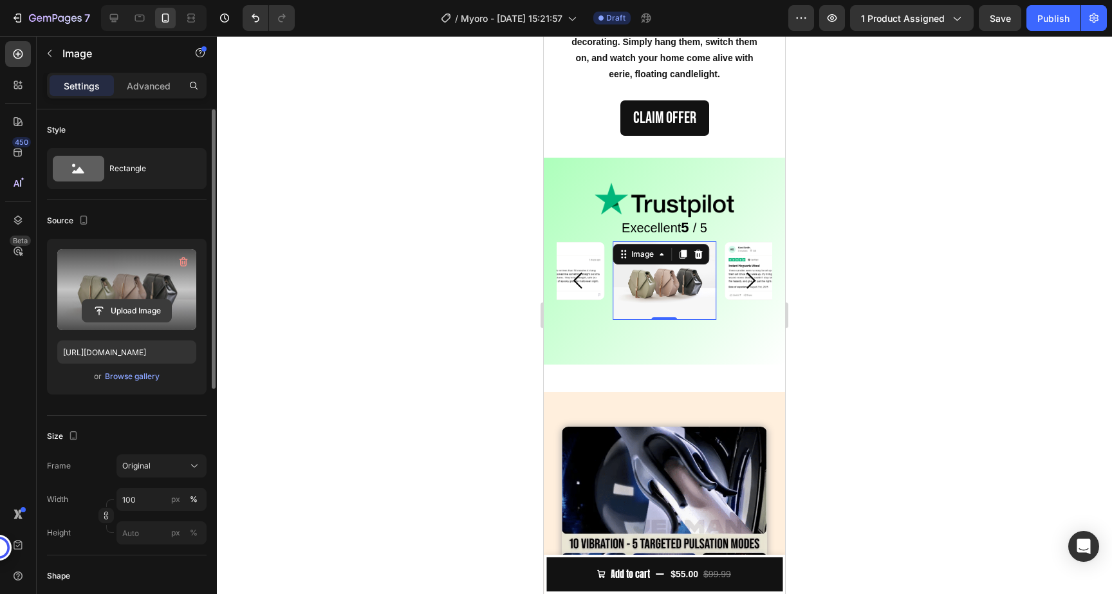
click at [140, 301] on input "file" at bounding box center [126, 311] width 89 height 22
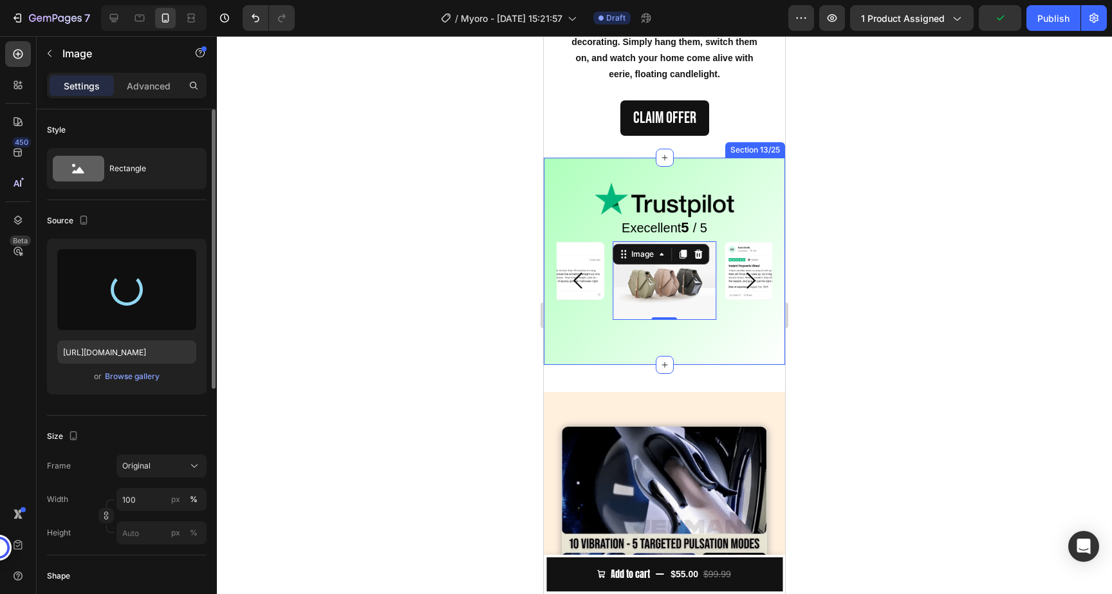
type input "https://cdn.shopify.com/s/files/1/0858/0798/9050/files/gempages_581594760653832…"
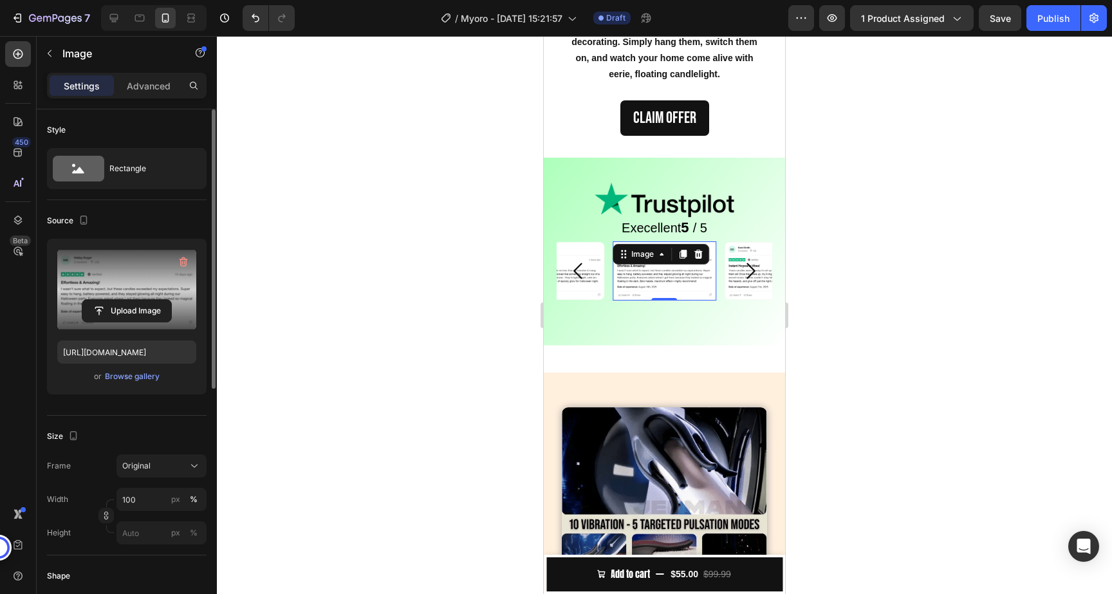
click at [404, 321] on div at bounding box center [664, 315] width 895 height 558
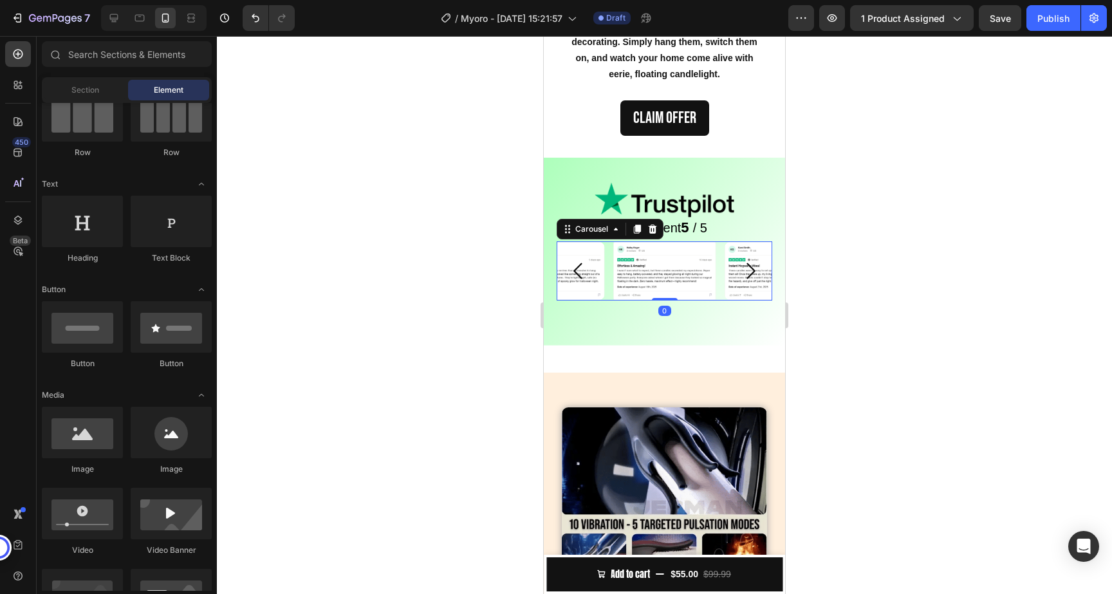
click at [754, 273] on icon "Carousel Next Arrow" at bounding box center [750, 270] width 23 height 23
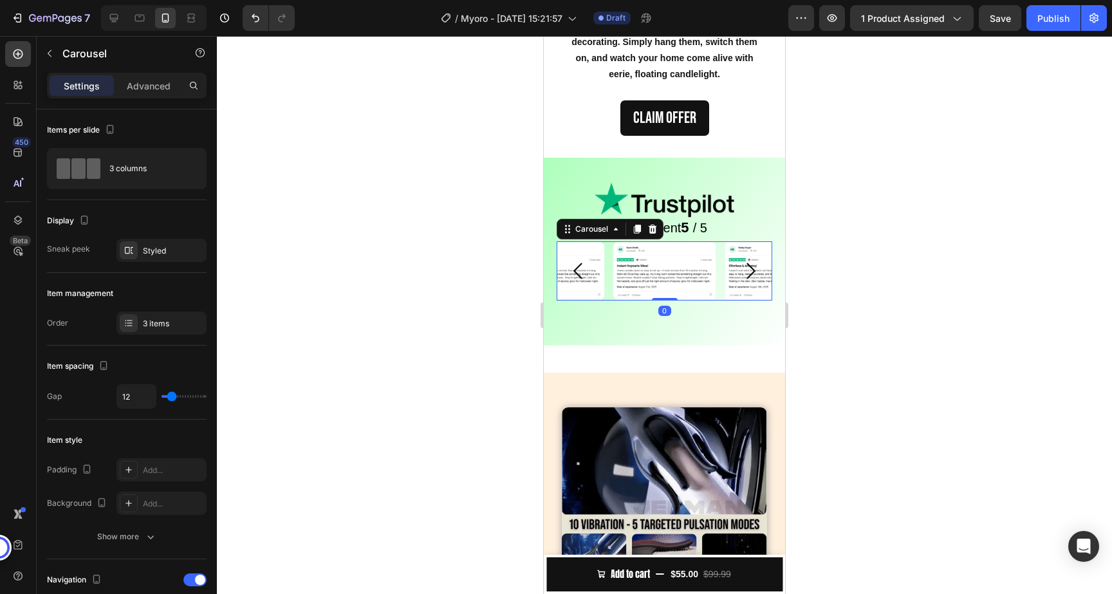
click at [754, 273] on icon "Carousel Next Arrow" at bounding box center [750, 270] width 23 height 23
click at [913, 376] on div at bounding box center [664, 315] width 895 height 558
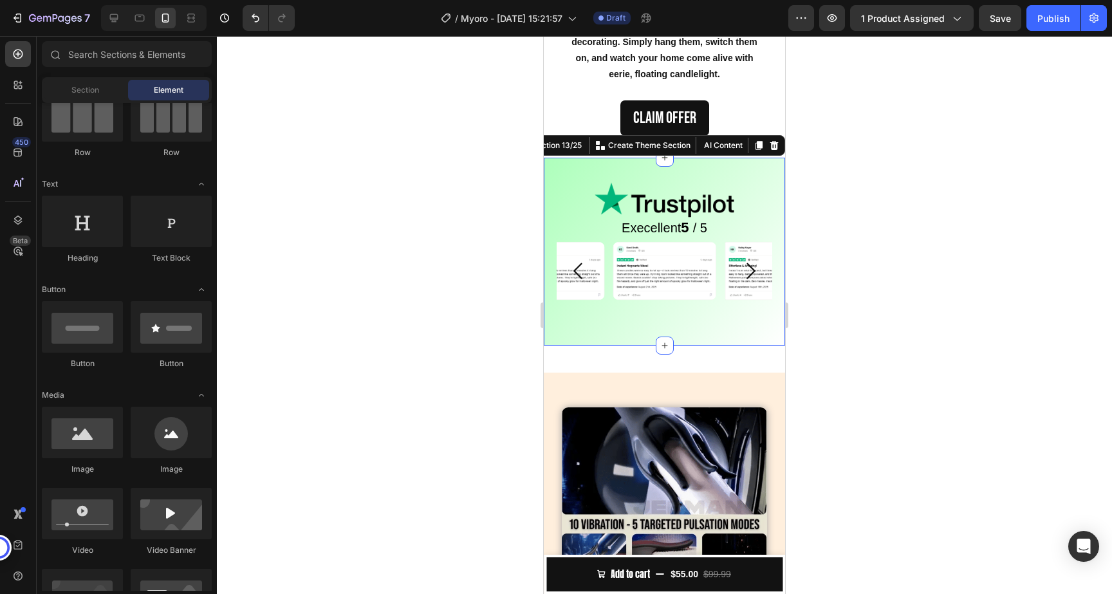
click at [604, 321] on div "Image Execellent 5 / 5 Text Block Image Image Image Carousel Row Section 13/25 …" at bounding box center [664, 251] width 241 height 187
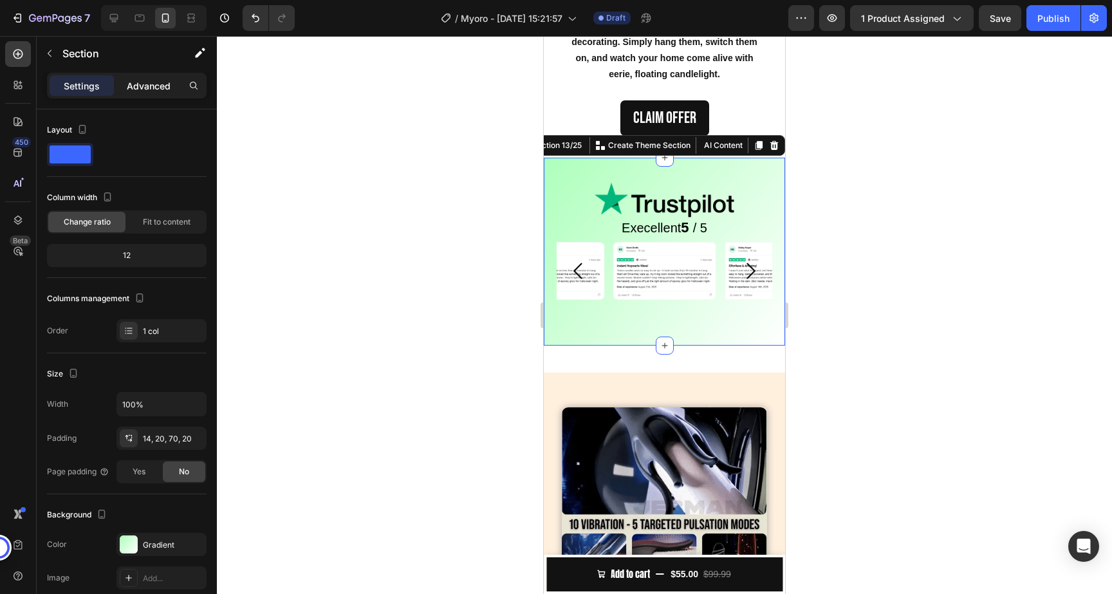
click at [153, 84] on p "Advanced" at bounding box center [149, 86] width 44 height 14
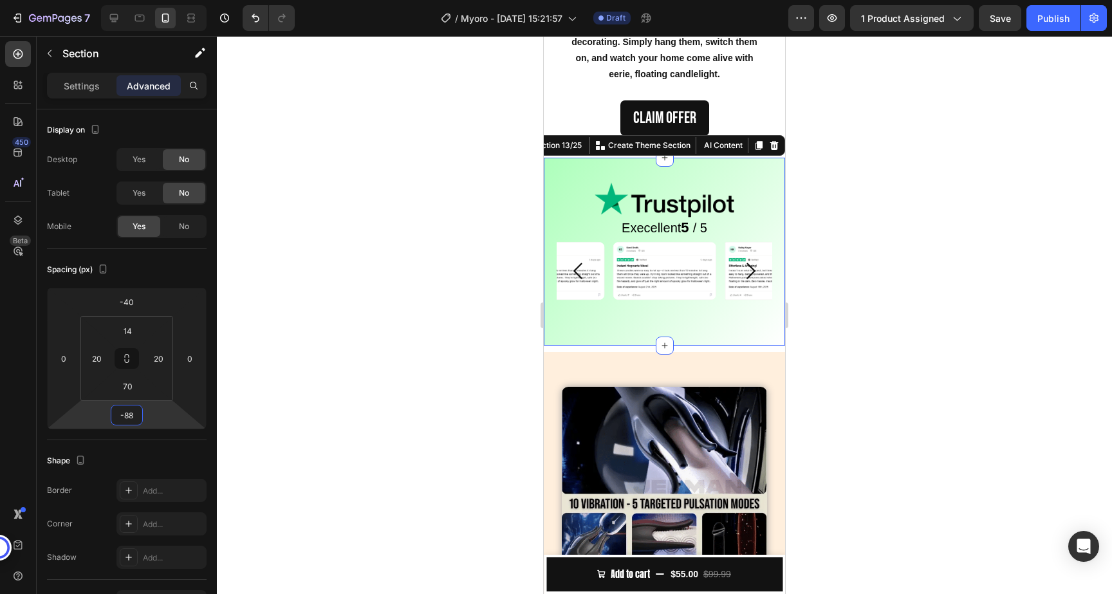
type input "-86"
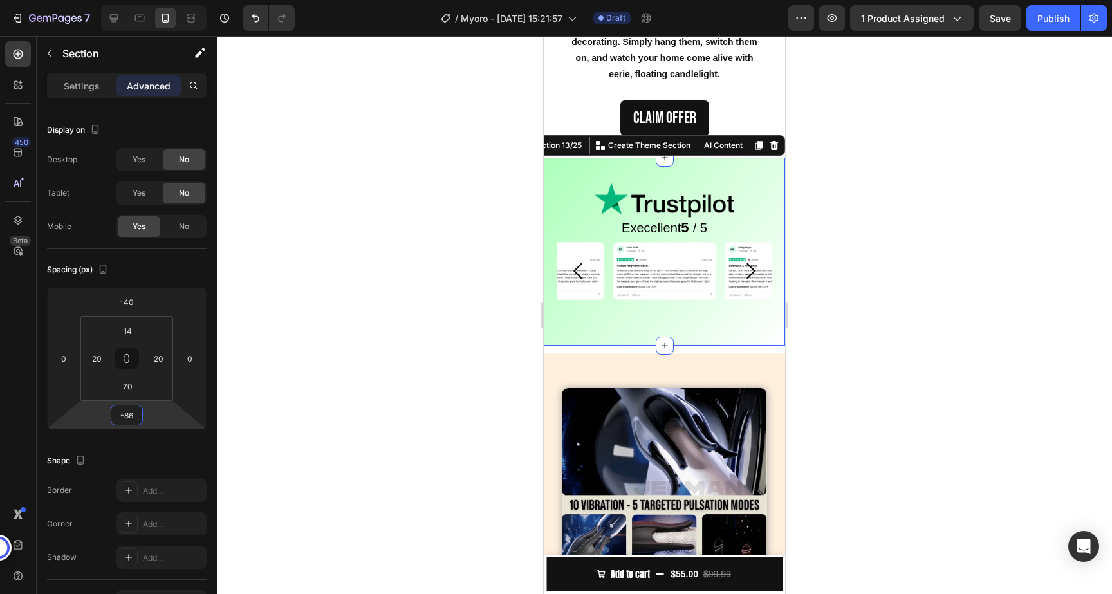
drag, startPoint x: 151, startPoint y: 413, endPoint x: 151, endPoint y: 423, distance: 9.7
click at [151, 0] on html "7 / Myoro - Aug 16, 15:21:57 Draft Preview 1 product assigned Save Publish 450 …" at bounding box center [556, 0] width 1112 height 0
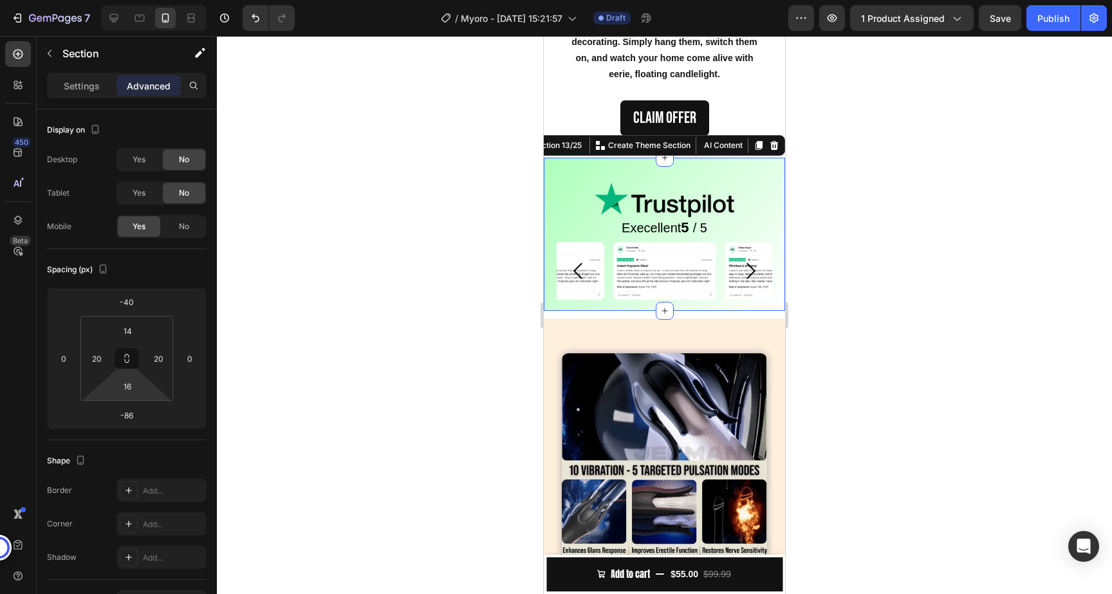
type input "18"
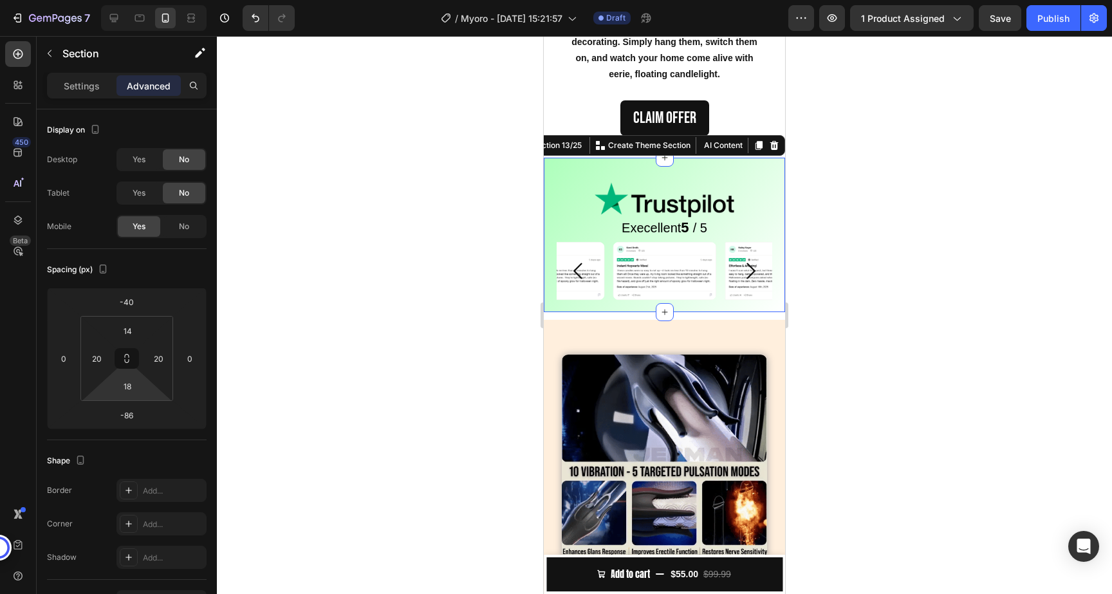
drag, startPoint x: 147, startPoint y: 392, endPoint x: 145, endPoint y: 409, distance: 16.8
click at [145, 0] on html "7 / Myoro - Aug 16, 15:21:57 Draft Preview 1 product assigned Save Publish 450 …" at bounding box center [556, 0] width 1112 height 0
click at [460, 388] on div at bounding box center [664, 315] width 895 height 558
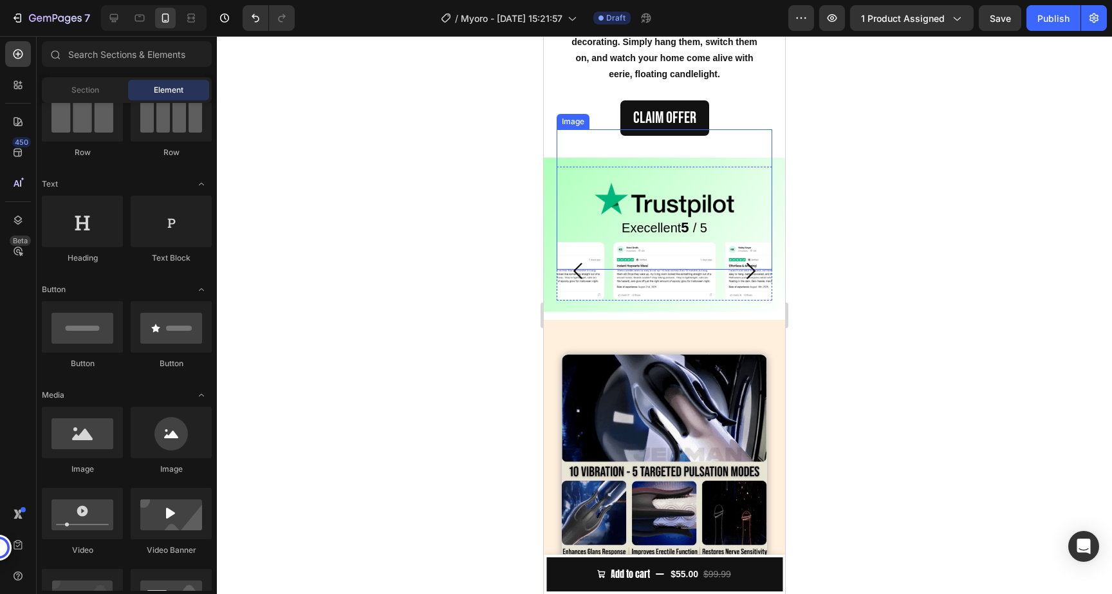
click at [726, 182] on img at bounding box center [665, 199] width 140 height 140
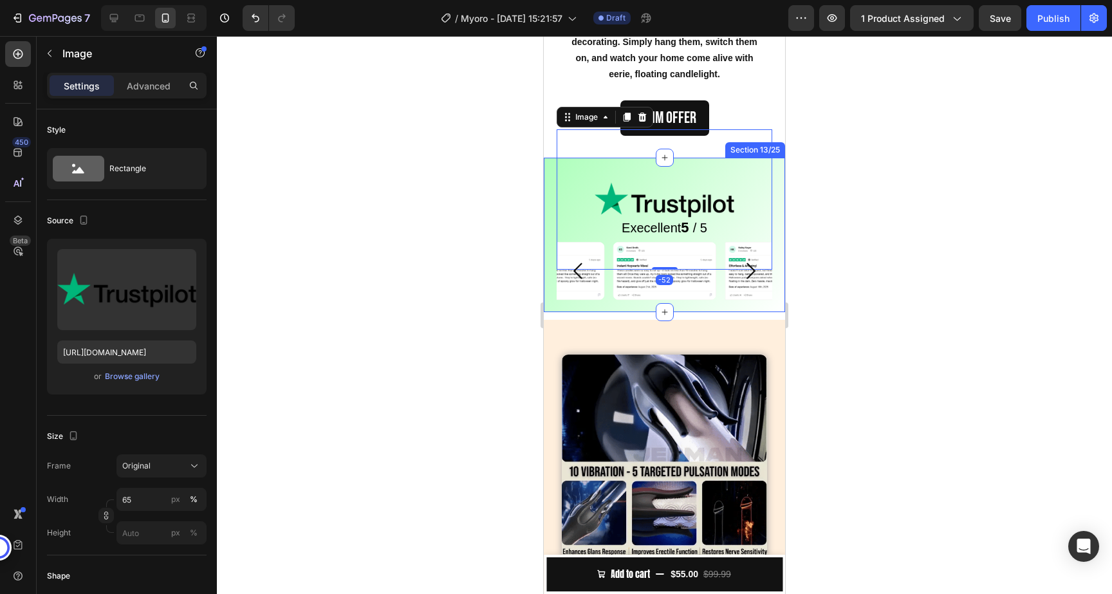
click at [552, 183] on div "Image -52 Execellent 5 / 5 Text Block Image Image Image Carousel Row Section 13…" at bounding box center [664, 235] width 241 height 154
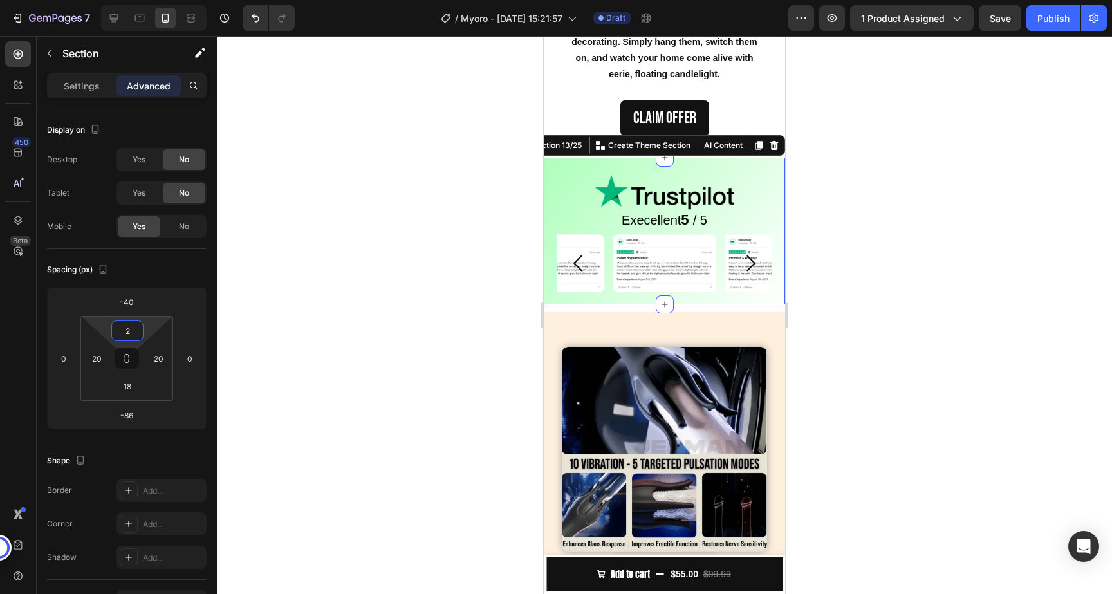
type input "0"
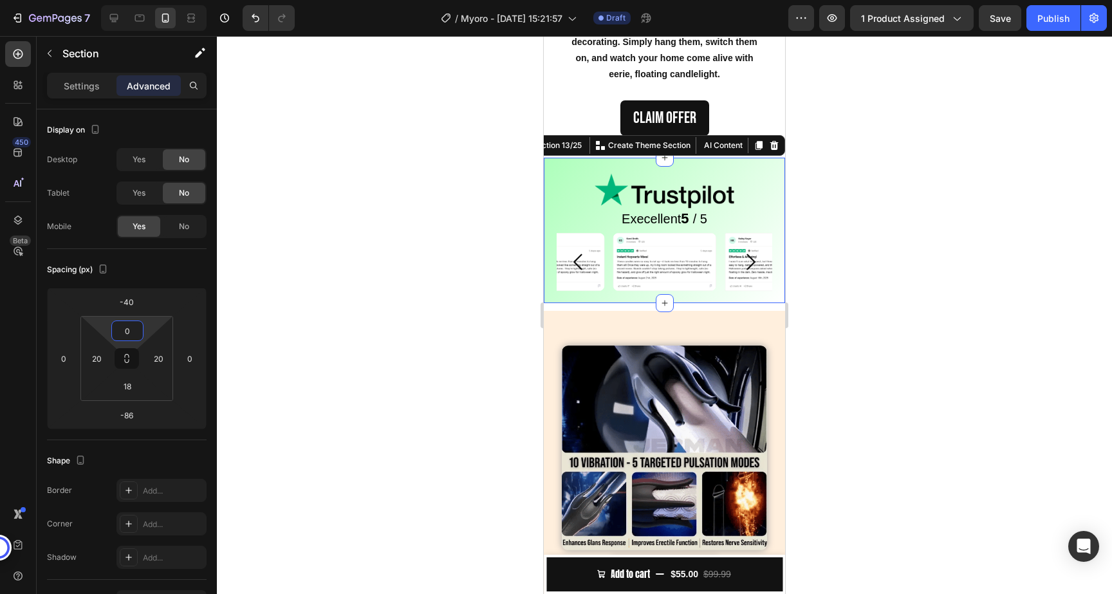
drag, startPoint x: 149, startPoint y: 330, endPoint x: 149, endPoint y: 357, distance: 27.0
click at [149, 0] on html "7 / Myoro - Aug 16, 15:21:57 Draft Preview 1 product assigned Save Publish 450 …" at bounding box center [556, 0] width 1112 height 0
click at [301, 324] on div at bounding box center [664, 315] width 895 height 558
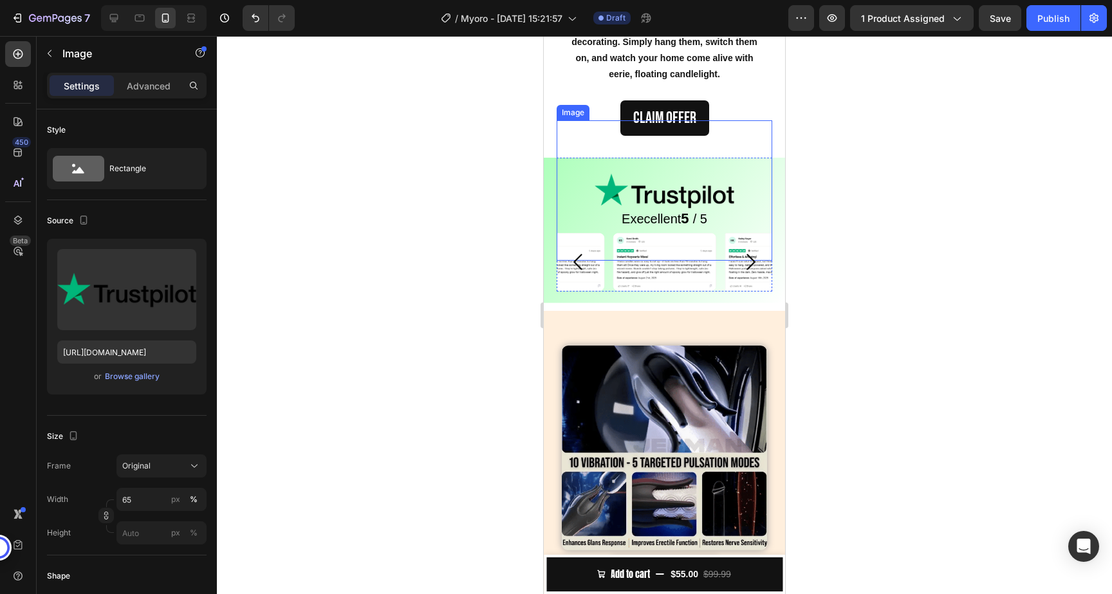
click at [561, 201] on div at bounding box center [665, 190] width 216 height 140
click at [552, 191] on div "Image -52 Execellent 5 / 5 Text Block Image Image Image Carousel Row Section 13…" at bounding box center [664, 230] width 241 height 145
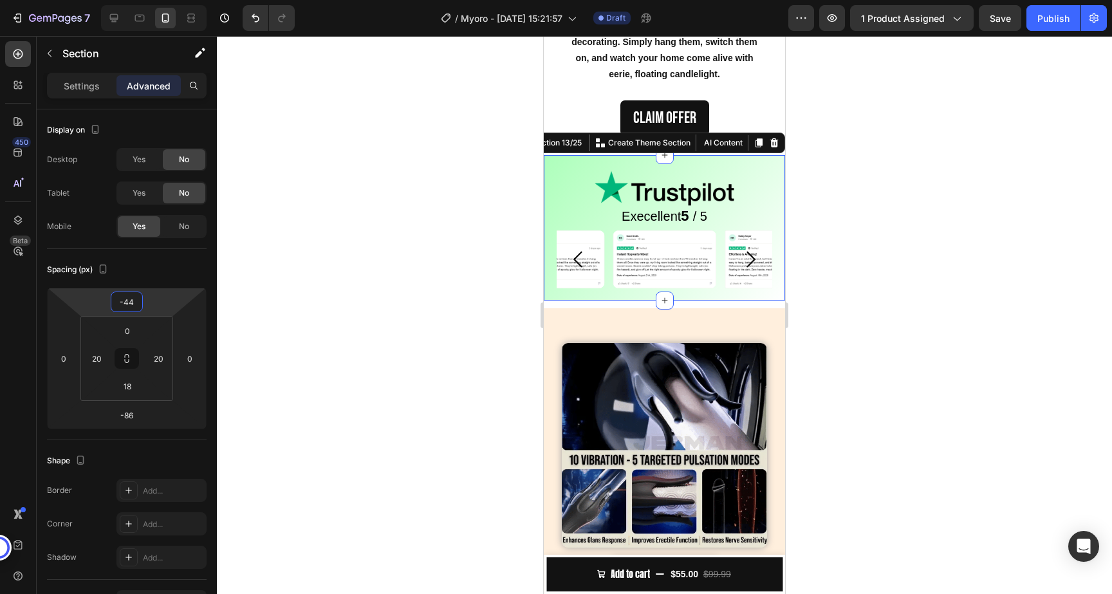
type input "-42"
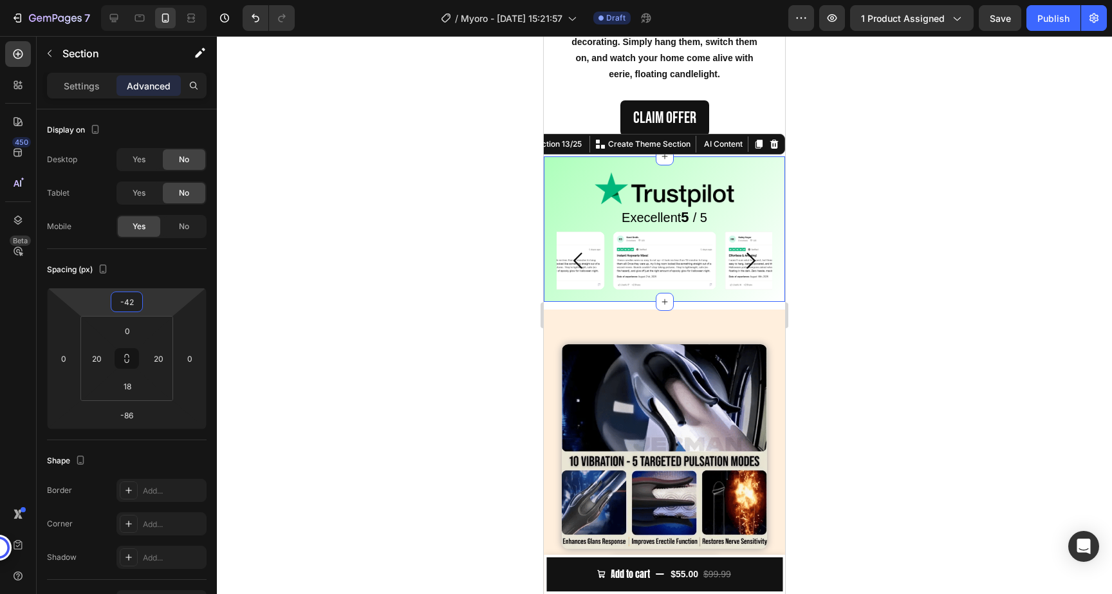
click at [169, 0] on html "7 / Myoro - Aug 16, 15:21:57 Draft Preview 1 product assigned Save Publish 450 …" at bounding box center [556, 0] width 1112 height 0
click at [384, 299] on div at bounding box center [664, 315] width 895 height 558
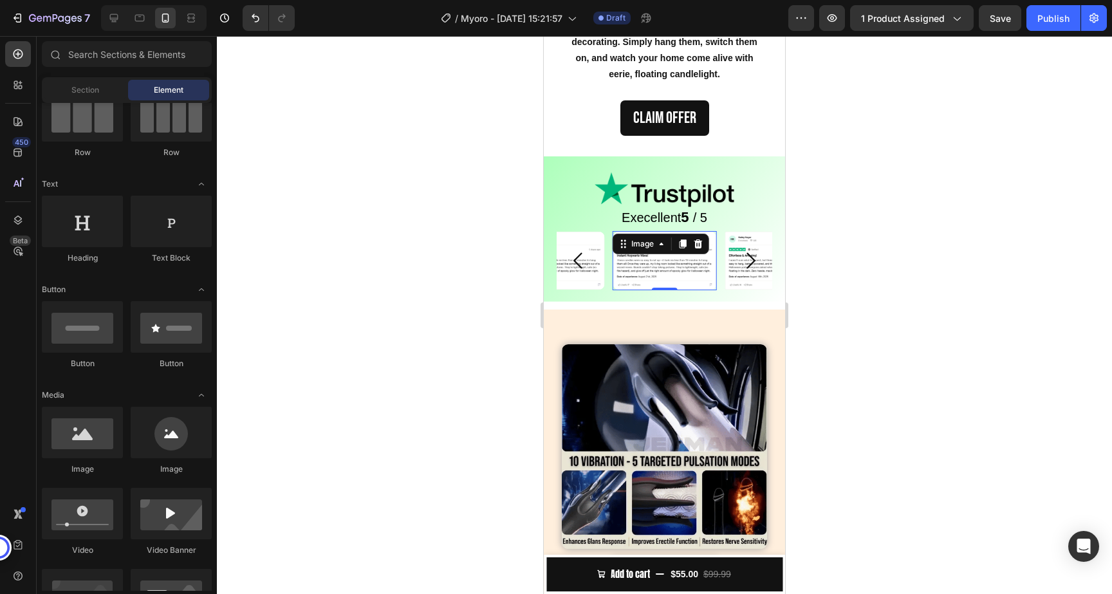
click at [695, 264] on img at bounding box center [665, 260] width 104 height 59
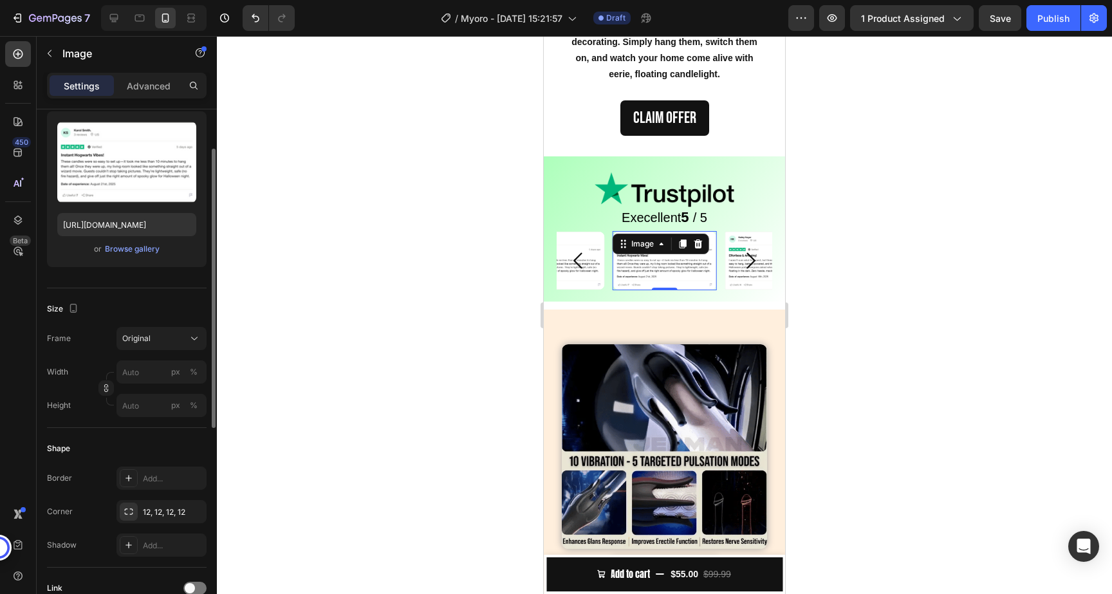
scroll to position [0, 0]
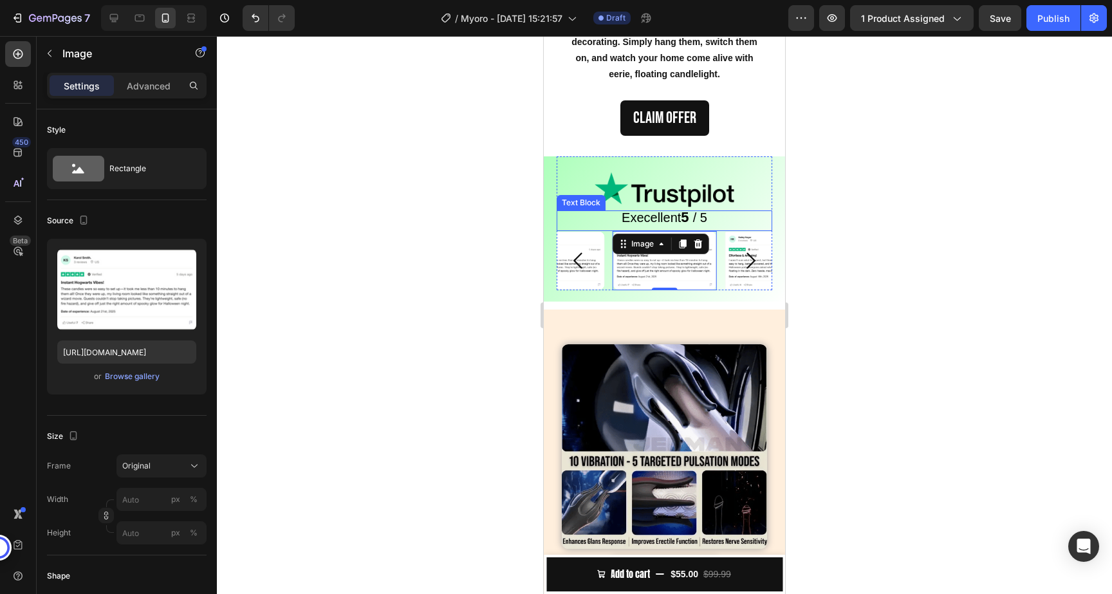
click at [572, 231] on div "Execellent 5 / 5 Text Block" at bounding box center [665, 221] width 216 height 21
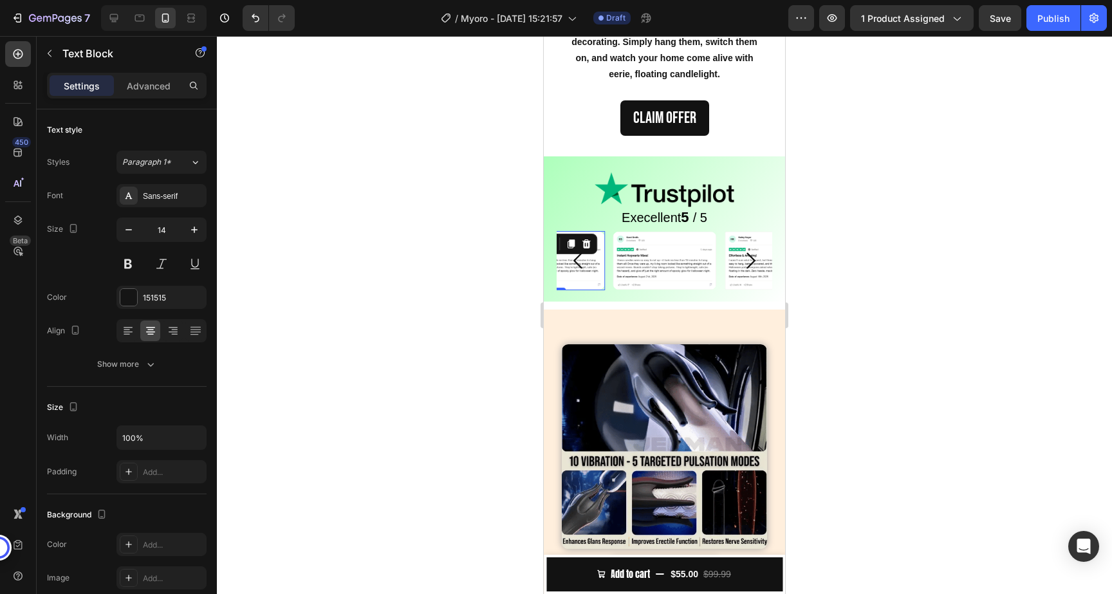
click at [571, 238] on div "Image 0" at bounding box center [553, 260] width 104 height 59
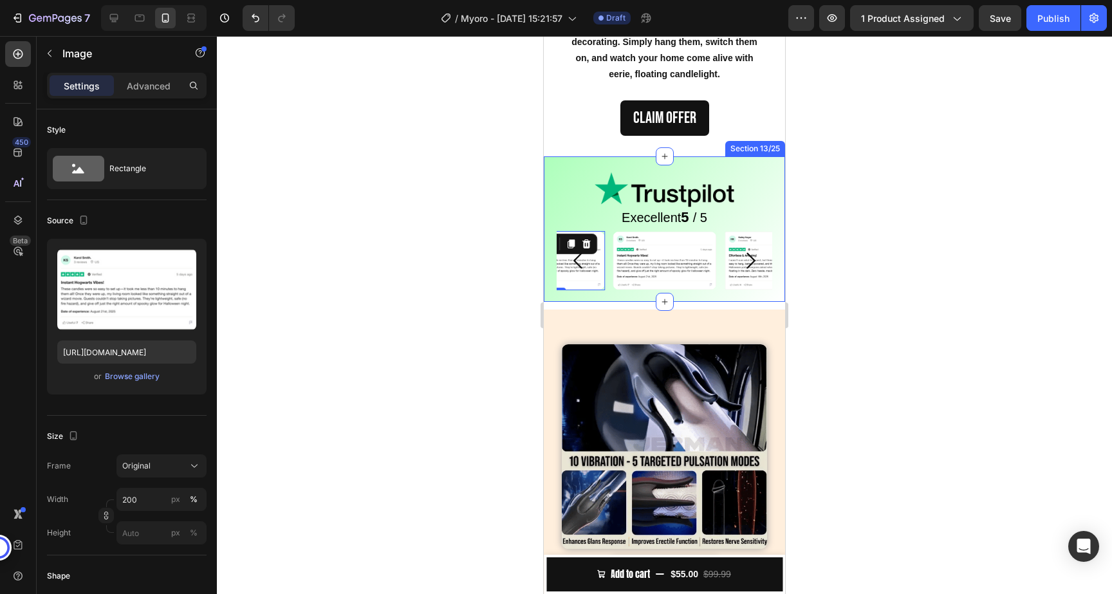
click at [633, 293] on div "Image Execellent 5 / 5 Text Block Image 0 Image Image Carousel Row Section 13/25" at bounding box center [664, 228] width 241 height 145
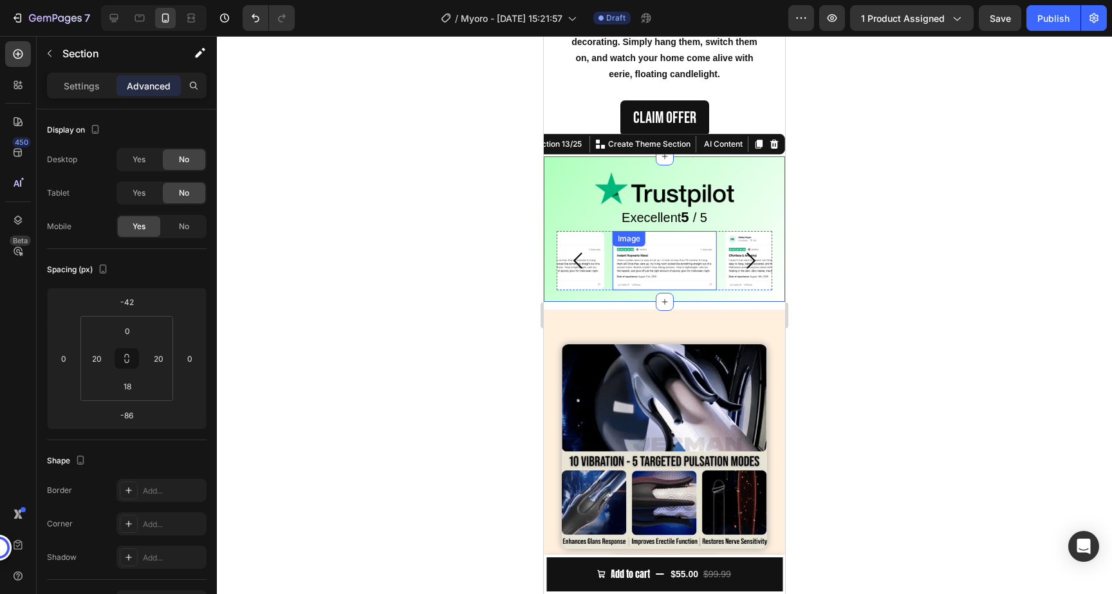
click at [633, 263] on img at bounding box center [665, 260] width 104 height 59
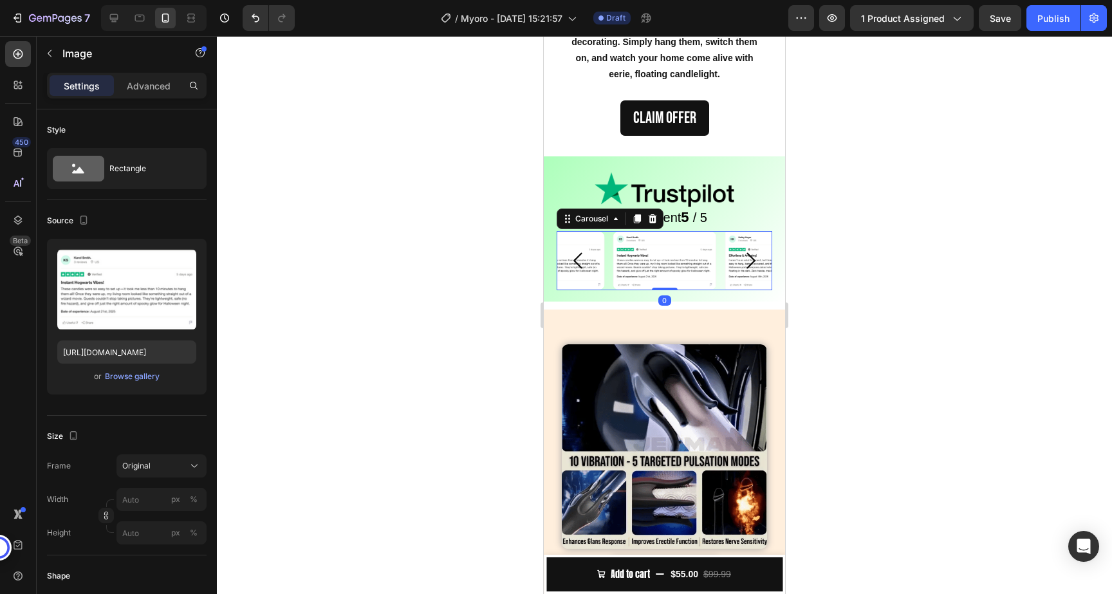
click at [756, 275] on button "Carousel Next Arrow" at bounding box center [751, 261] width 44 height 44
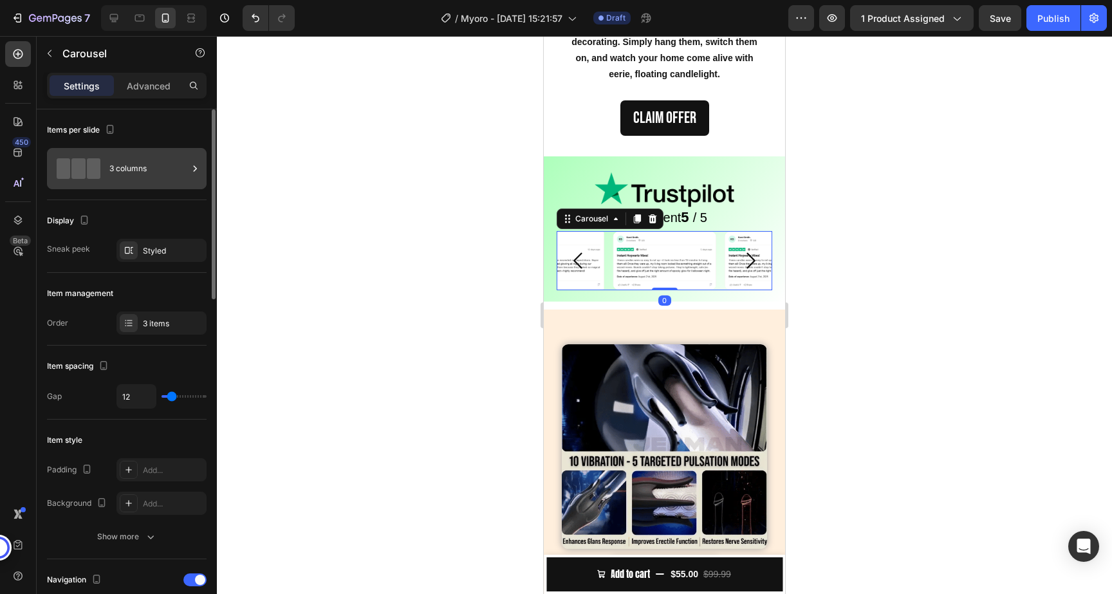
click at [133, 166] on div "3 columns" at bounding box center [148, 169] width 79 height 30
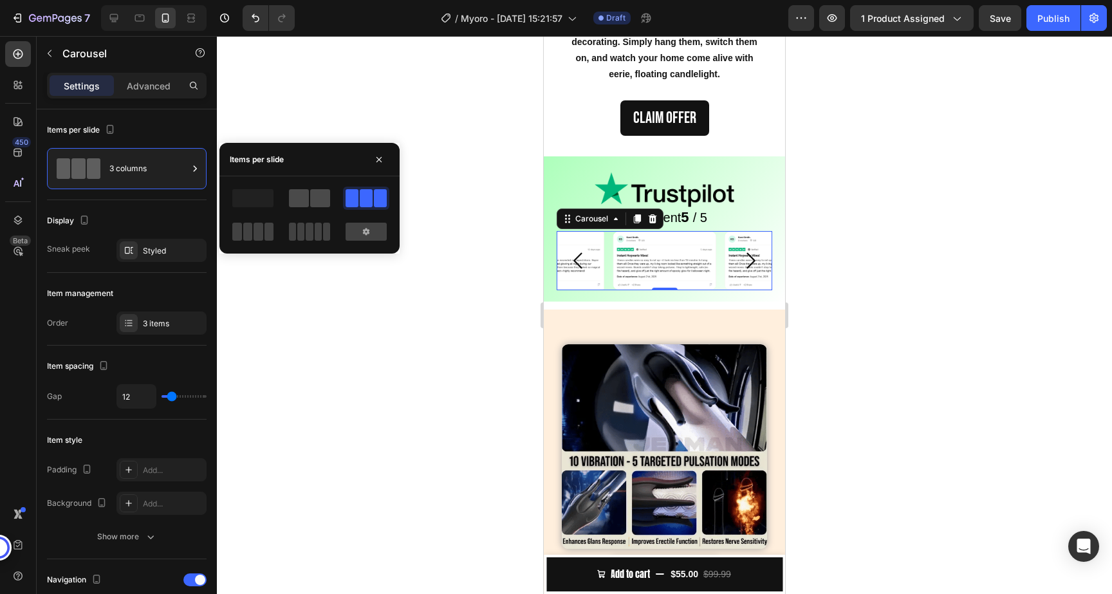
click at [304, 202] on span at bounding box center [299, 198] width 20 height 18
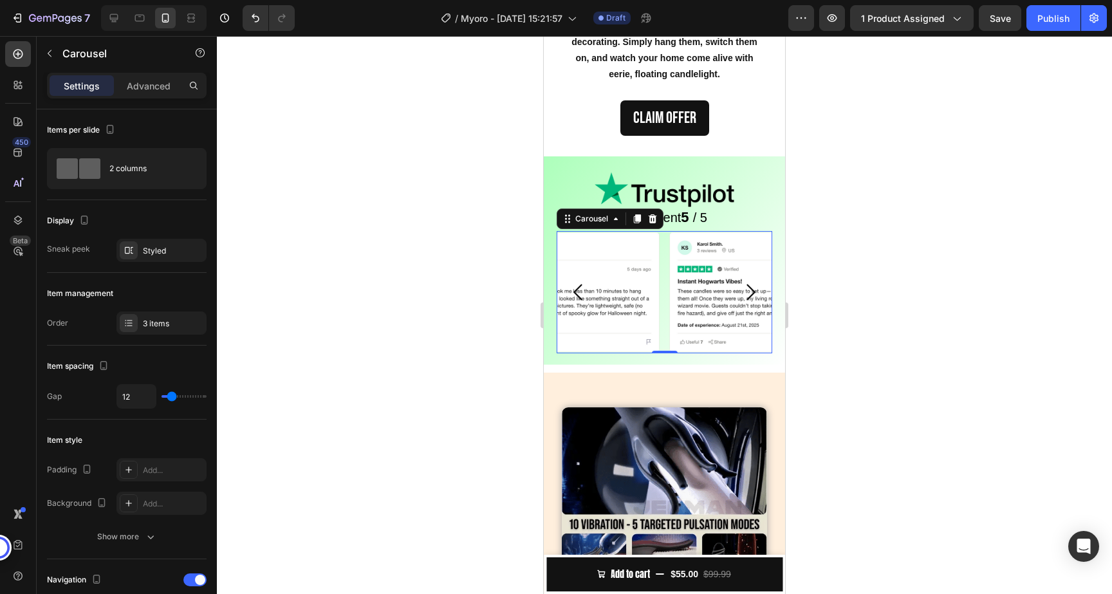
click at [754, 298] on icon "Carousel Next Arrow" at bounding box center [750, 292] width 23 height 23
click at [754, 297] on icon "Carousel Next Arrow" at bounding box center [750, 292] width 23 height 23
click at [751, 292] on icon "Carousel Next Arrow" at bounding box center [750, 292] width 23 height 23
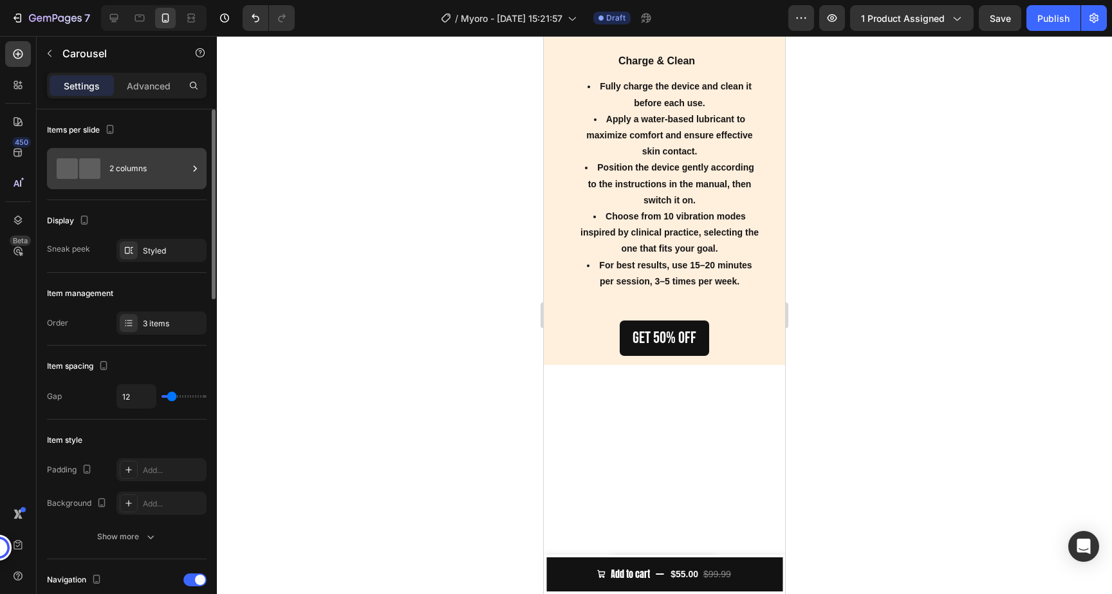
click at [127, 171] on div "2 columns" at bounding box center [148, 169] width 79 height 30
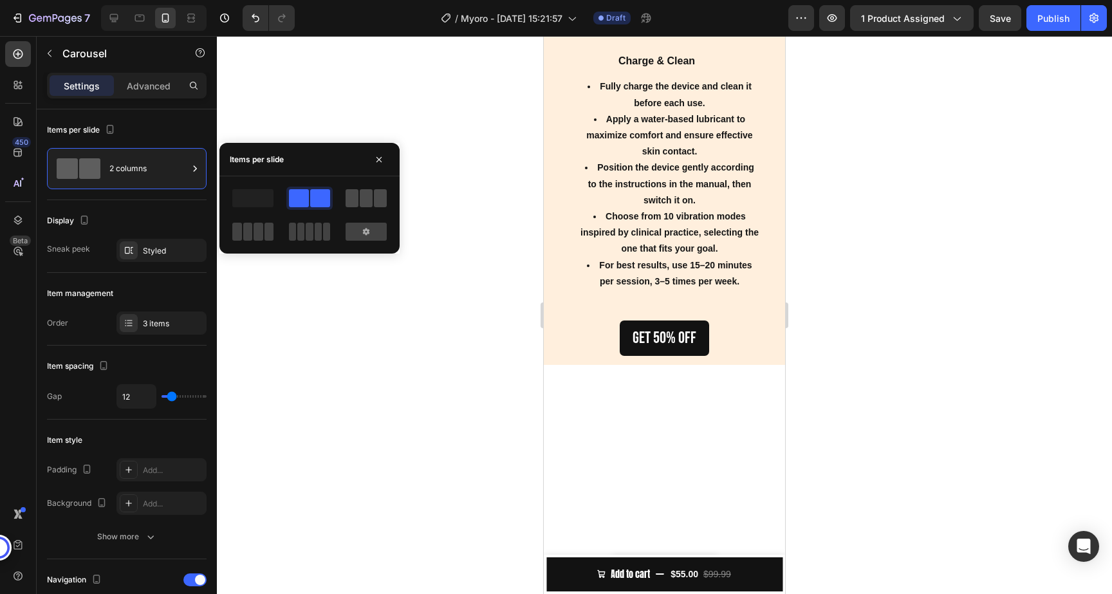
click at [362, 202] on span at bounding box center [366, 198] width 13 height 18
click at [370, 233] on icon at bounding box center [366, 232] width 10 height 10
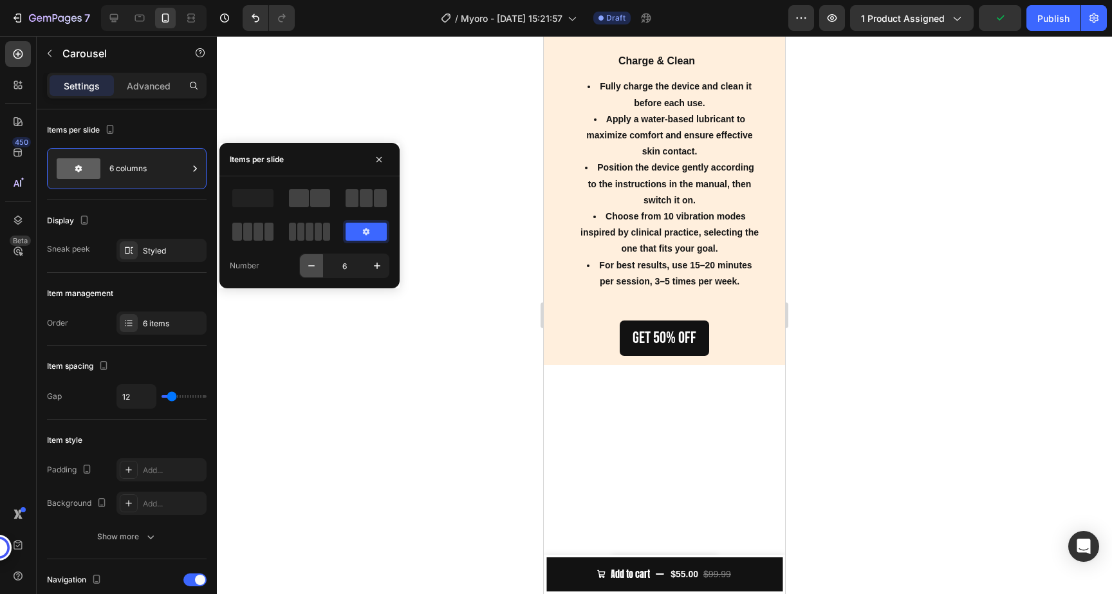
click at [301, 274] on button "button" at bounding box center [311, 265] width 23 height 23
type input "2"
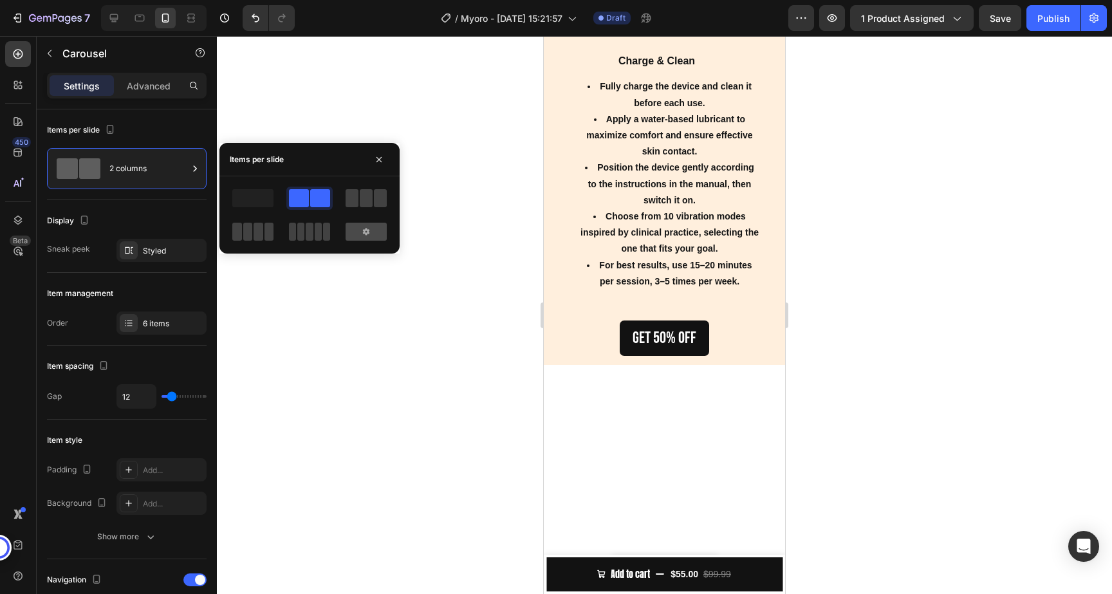
click at [362, 240] on div at bounding box center [366, 232] width 41 height 18
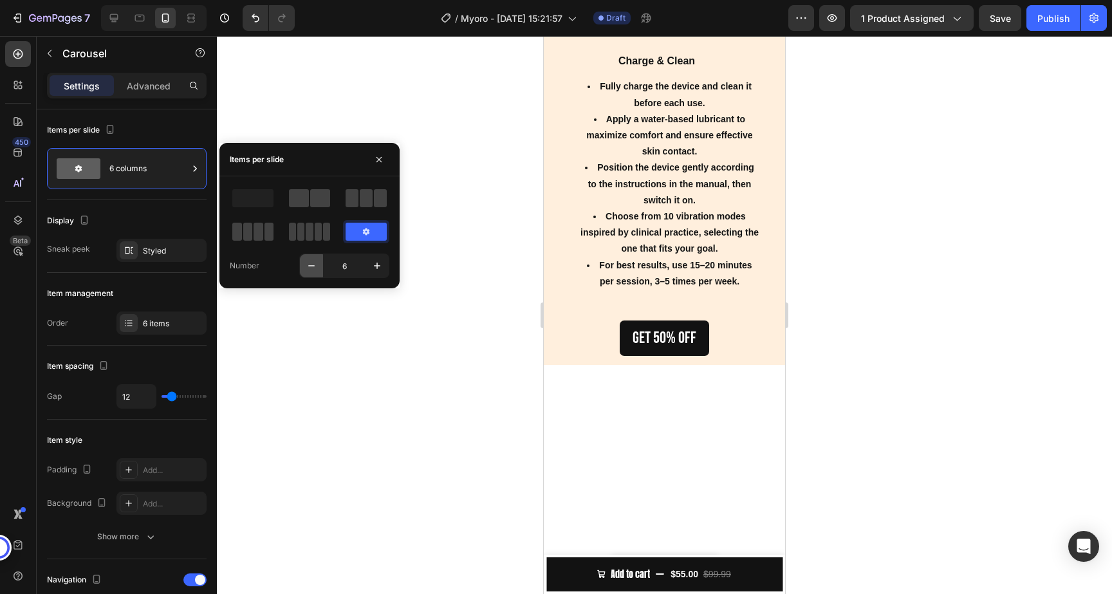
click at [311, 267] on icon "button" at bounding box center [311, 265] width 13 height 13
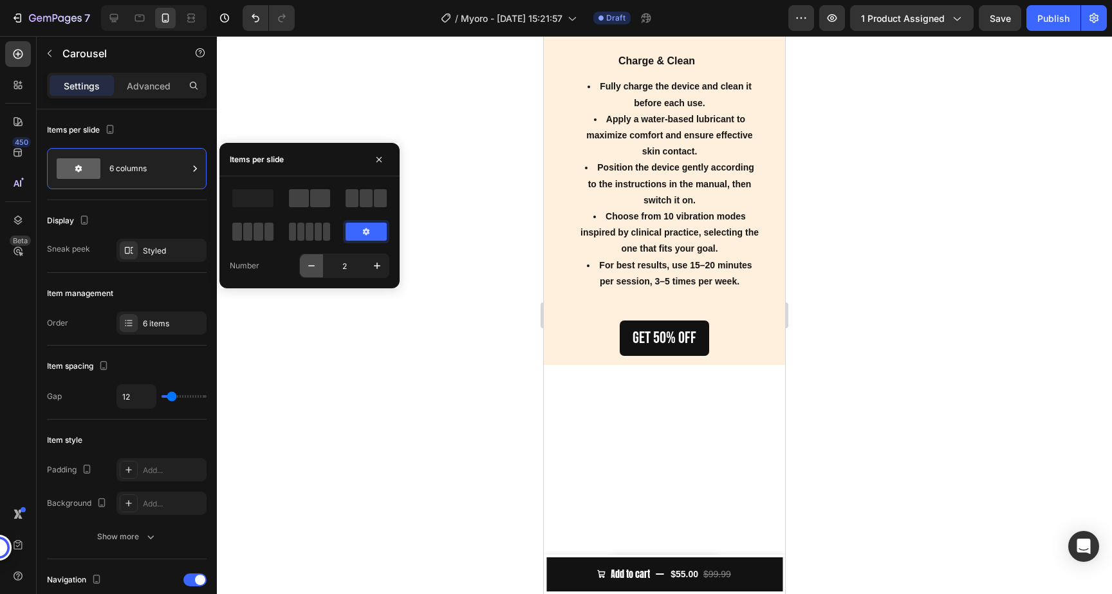
type input "1"
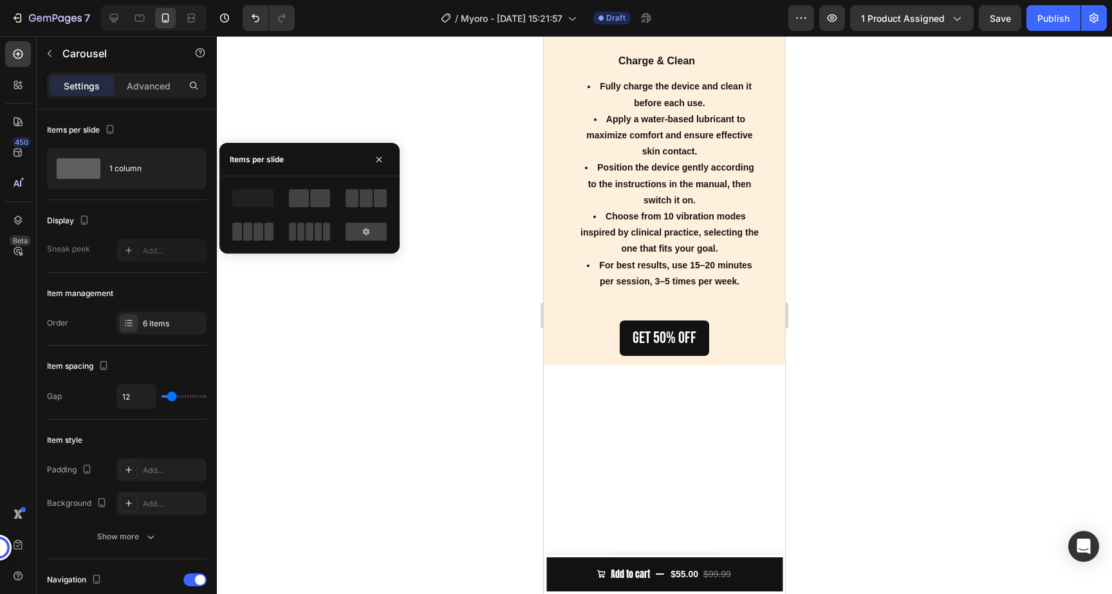
click at [442, 343] on div at bounding box center [664, 315] width 895 height 558
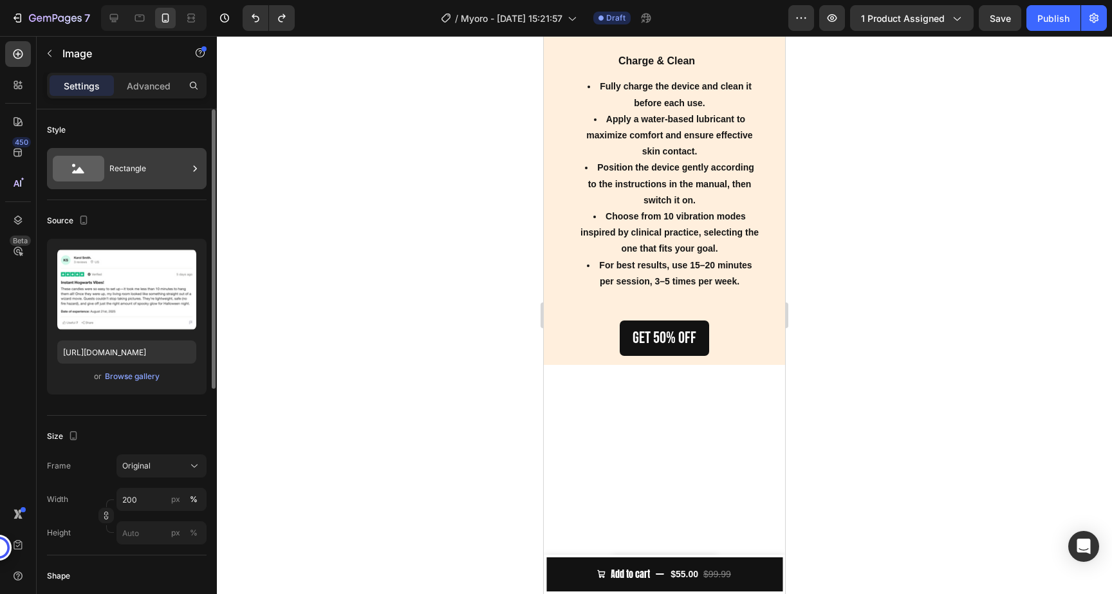
click at [123, 175] on div "Rectangle" at bounding box center [148, 169] width 79 height 30
click at [157, 422] on div "Size Frame Original Width 200 px % Height px %" at bounding box center [127, 486] width 160 height 140
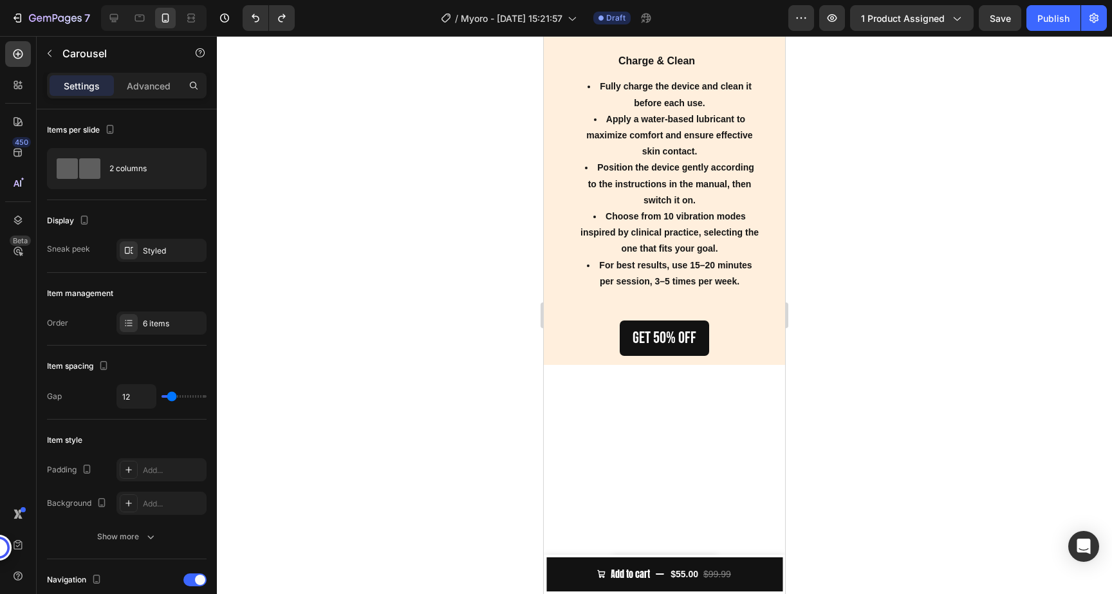
click at [113, 162] on div "2 columns" at bounding box center [148, 169] width 79 height 30
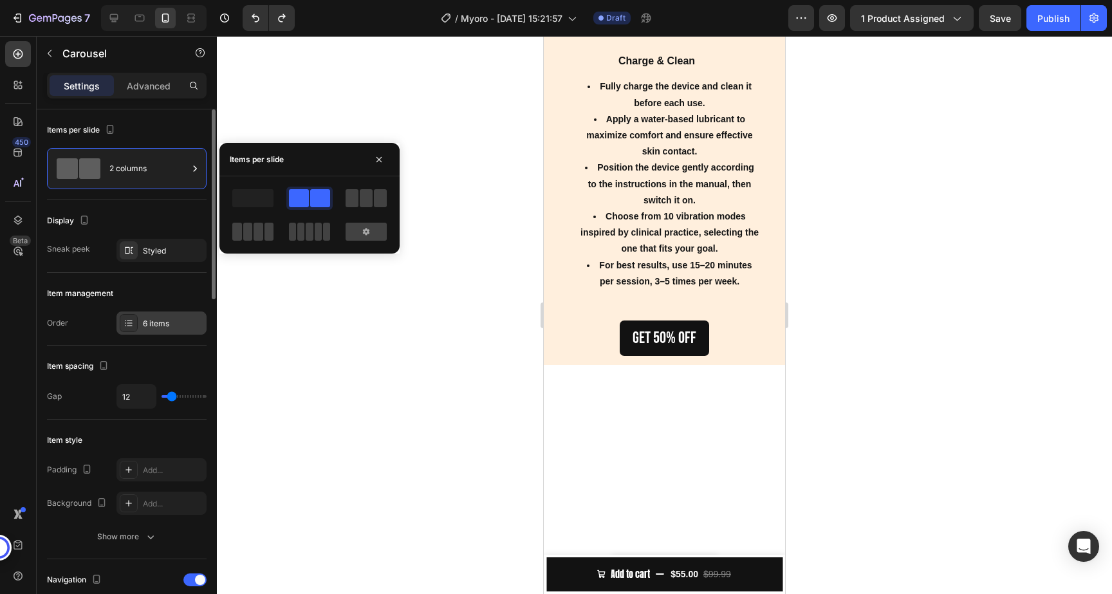
click at [148, 320] on div "6 items" at bounding box center [173, 324] width 61 height 12
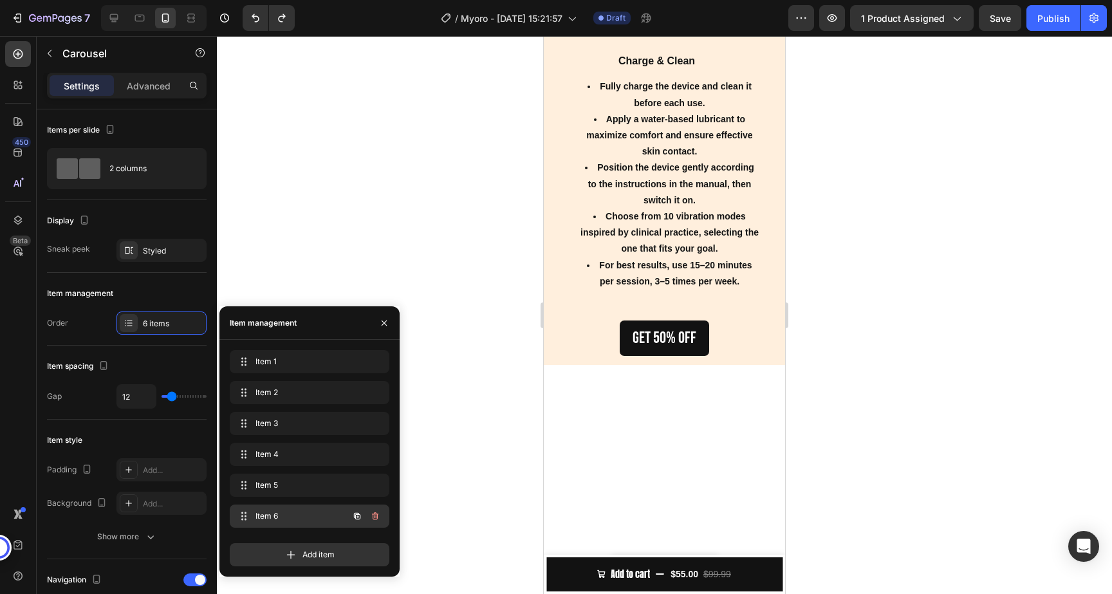
click at [295, 512] on span "Item 6" at bounding box center [292, 516] width 73 height 12
click at [376, 520] on icon "button" at bounding box center [375, 516] width 6 height 8
click at [368, 511] on div "Delete" at bounding box center [367, 516] width 24 height 12
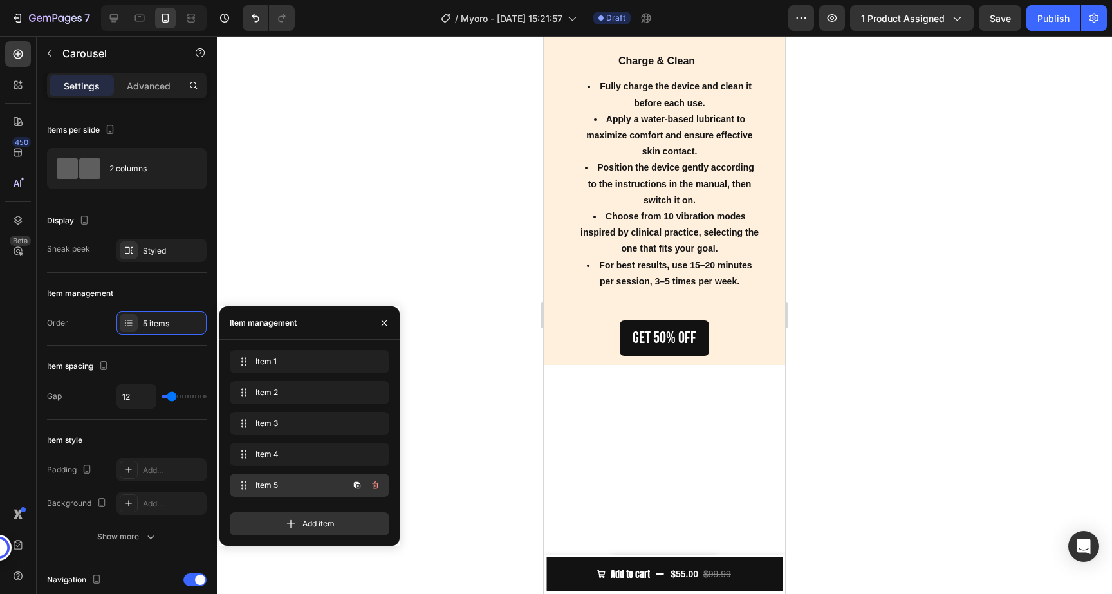
click at [386, 486] on div "Item 5 Item 5" at bounding box center [310, 485] width 160 height 23
click at [378, 485] on icon "button" at bounding box center [375, 485] width 10 height 10
click at [368, 493] on button "Delete" at bounding box center [366, 485] width 35 height 18
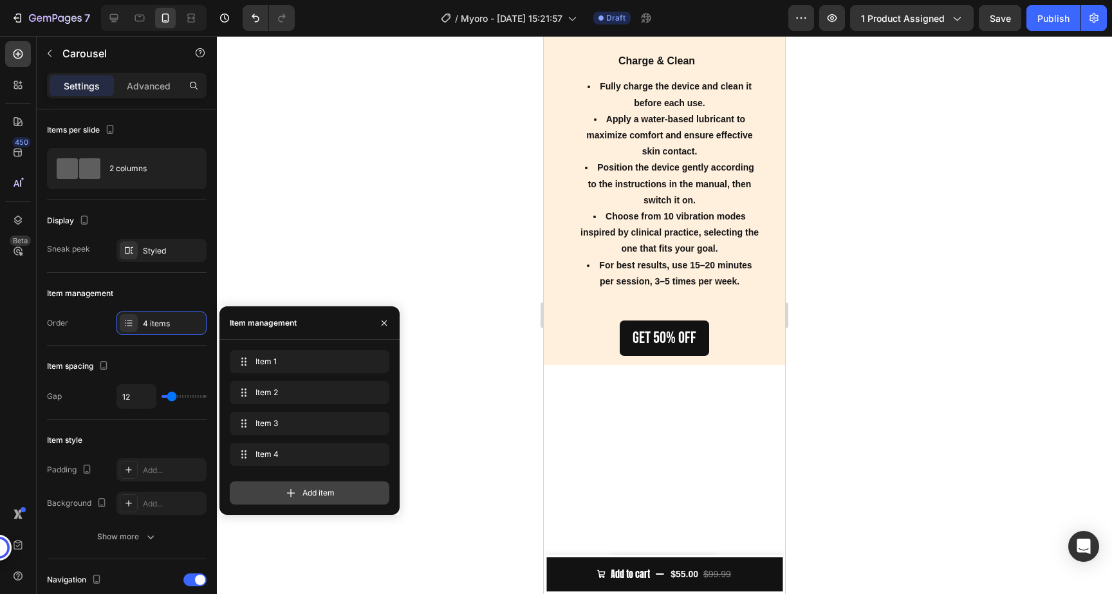
click at [368, 485] on div "Add item" at bounding box center [310, 493] width 160 height 23
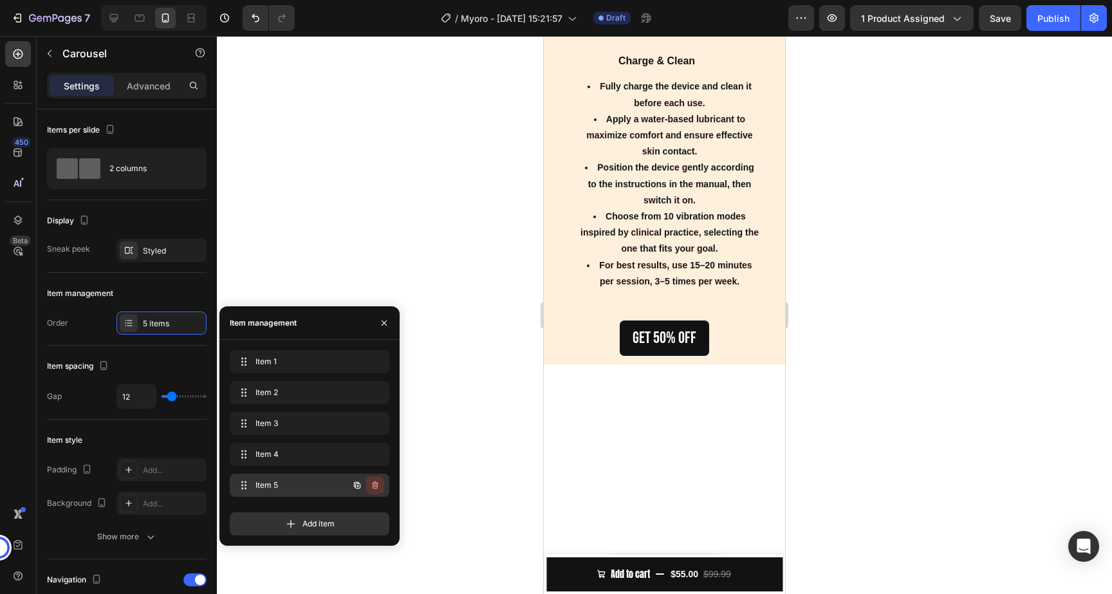
click at [376, 483] on icon "button" at bounding box center [375, 485] width 10 height 10
click at [371, 481] on div "Delete" at bounding box center [367, 486] width 24 height 12
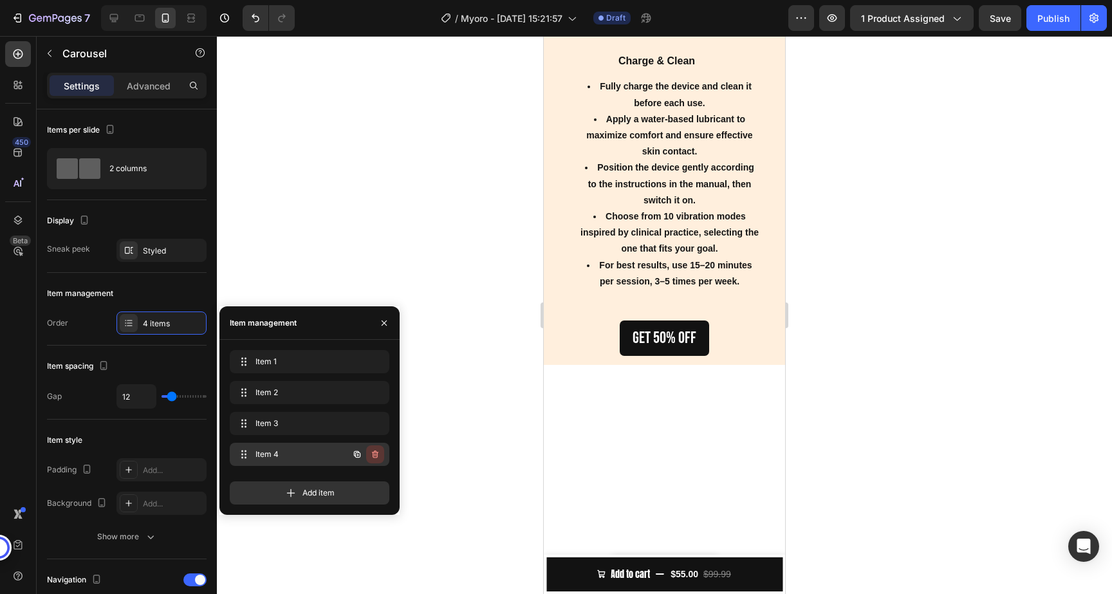
click at [374, 457] on icon "button" at bounding box center [375, 455] width 6 height 8
click at [374, 457] on div "Delete" at bounding box center [367, 455] width 24 height 12
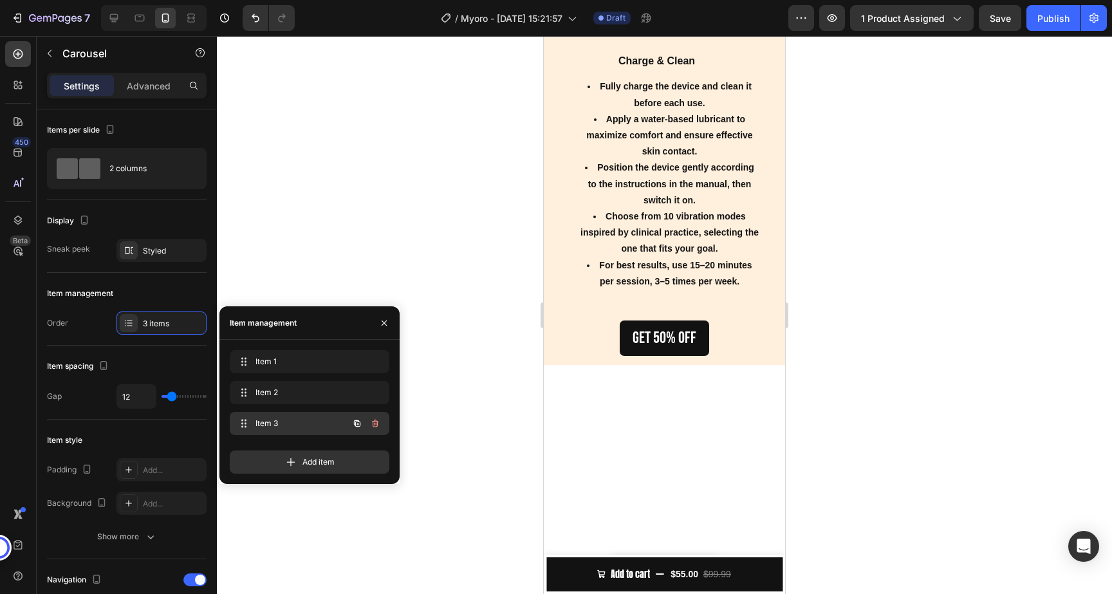
click at [327, 423] on span "Item 3" at bounding box center [292, 424] width 73 height 12
click at [317, 424] on span "Item 3" at bounding box center [300, 424] width 95 height 12
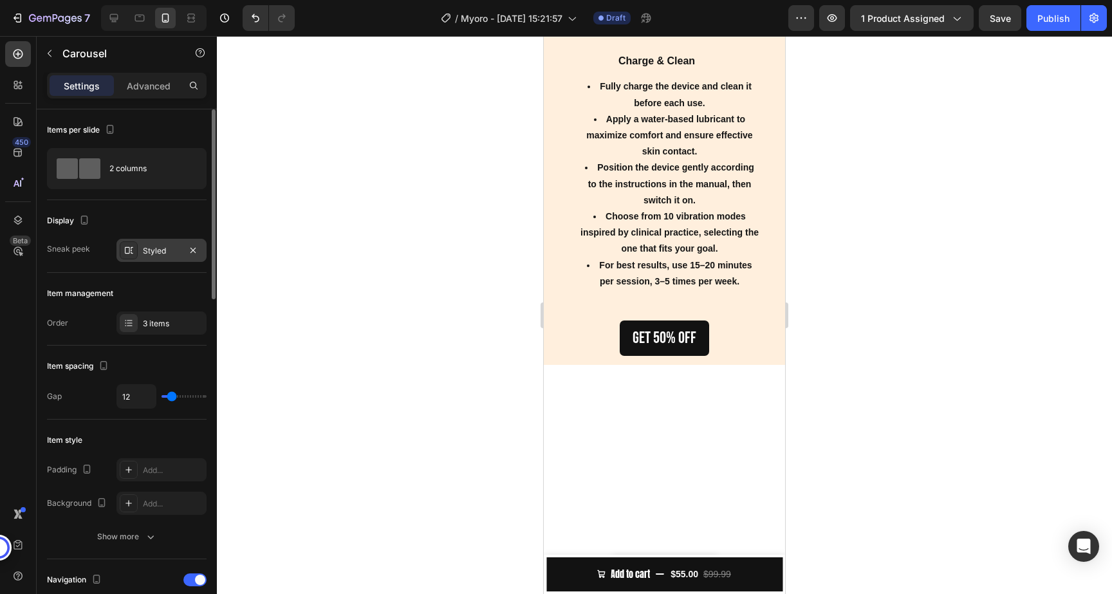
click at [161, 247] on div "Styled" at bounding box center [161, 251] width 37 height 12
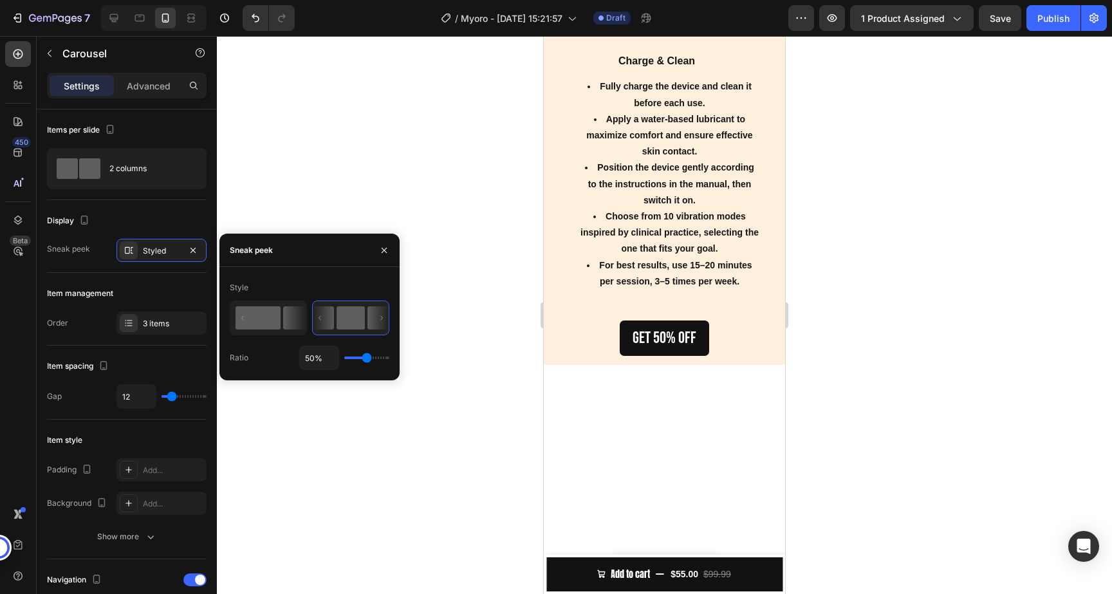
click at [285, 319] on icon at bounding box center [294, 317] width 23 height 23
click at [357, 324] on rect at bounding box center [351, 317] width 28 height 23
type input "89%"
type input "89"
type input "100%"
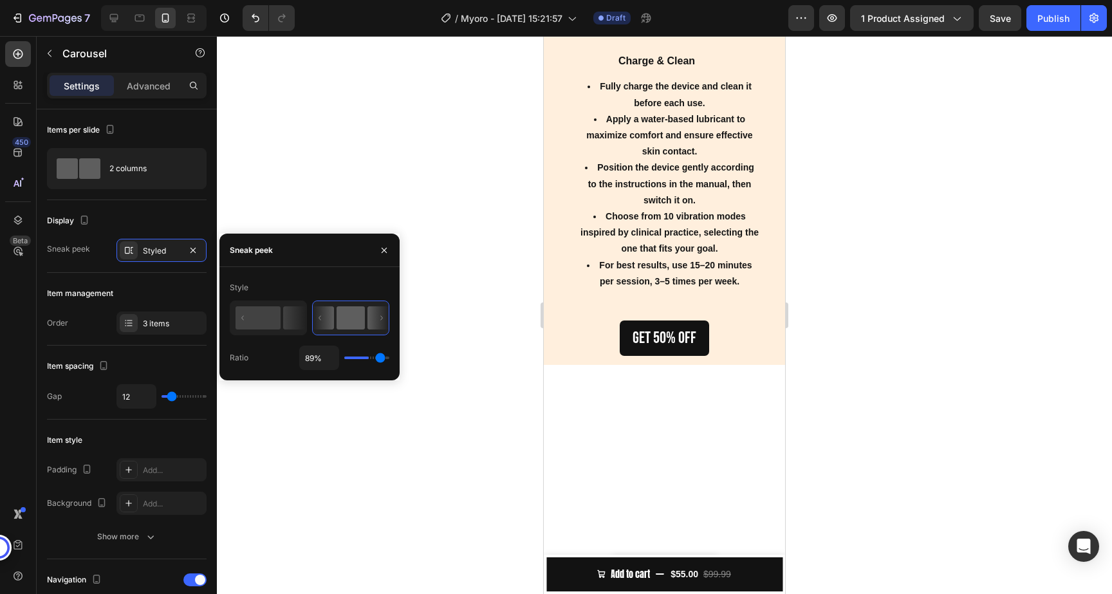
type input "100"
type input "98%"
type input "98"
type input "85%"
type input "85"
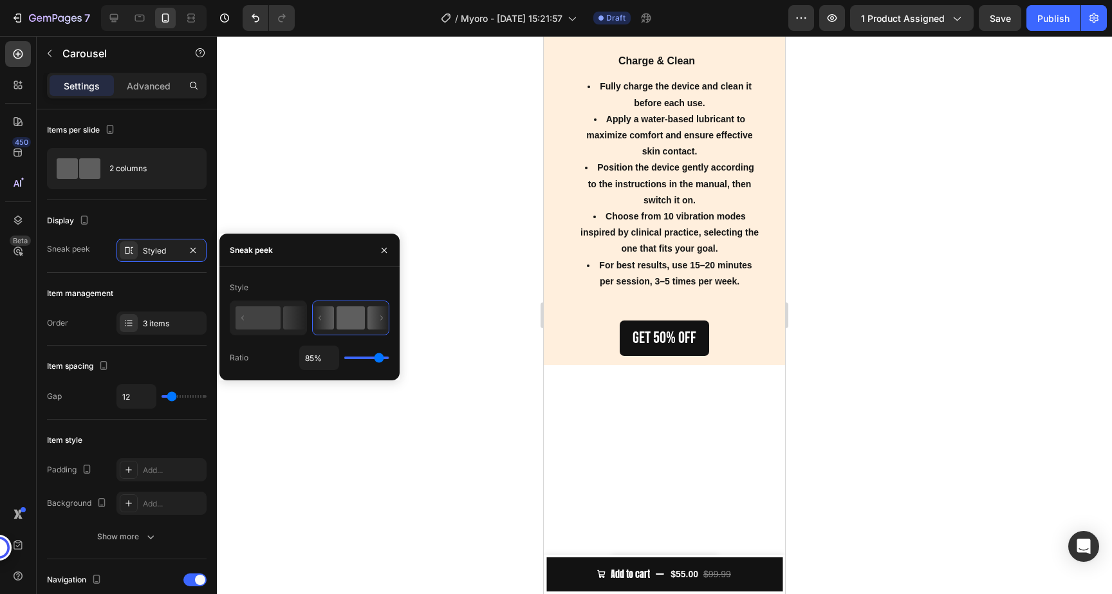
type input "83%"
type input "83"
type input "82%"
type input "82"
type input "79%"
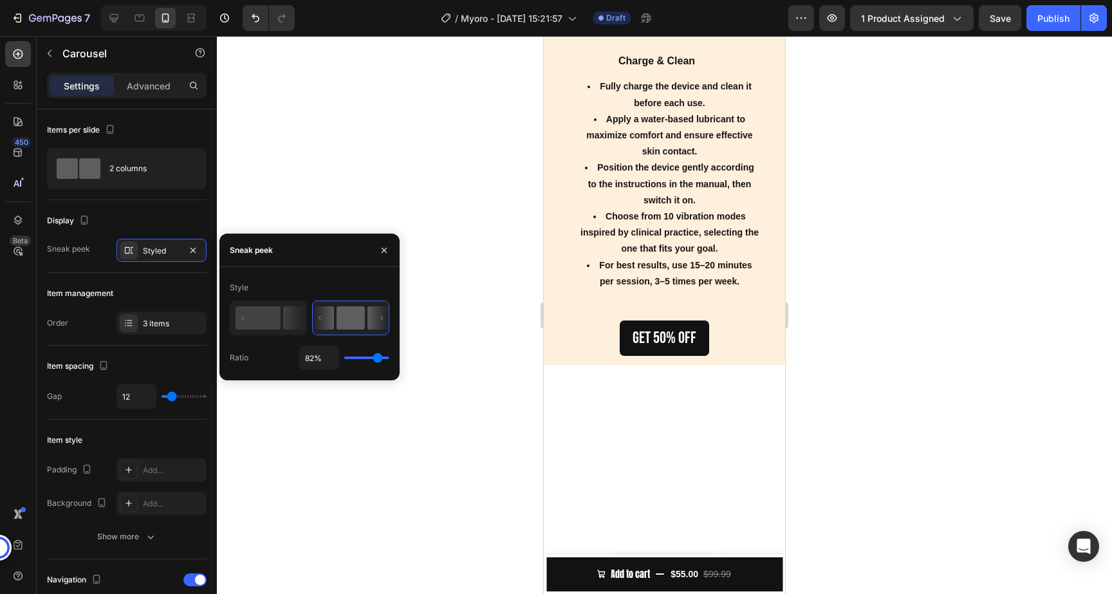
type input "79"
type input "78%"
type input "78"
type input "79%"
type input "79"
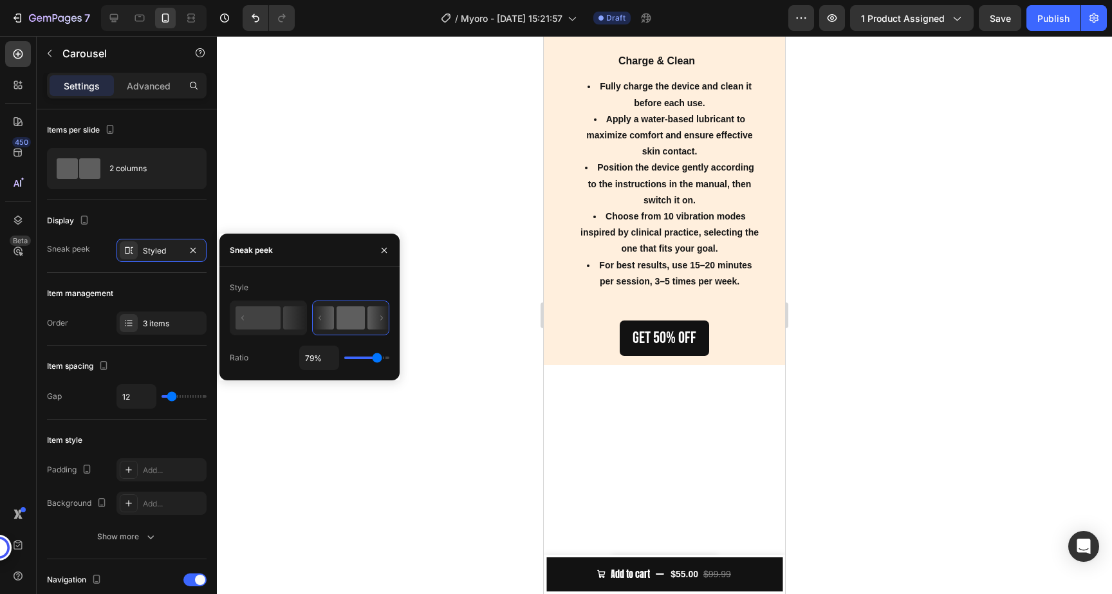
type input "80%"
type input "80"
type input "81%"
type input "81"
type input "79%"
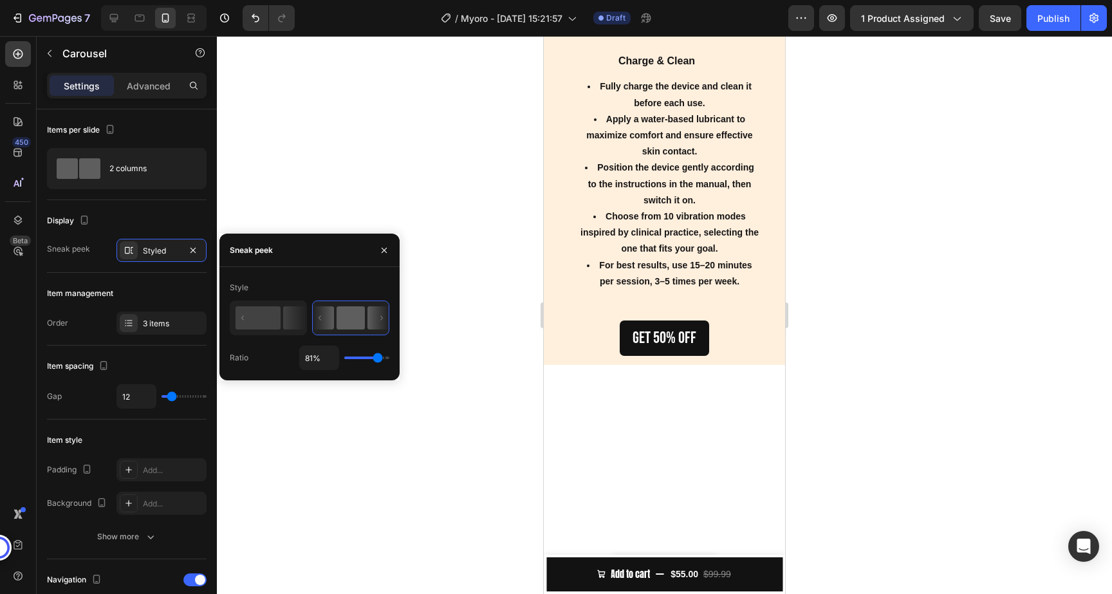
type input "79"
type input "78%"
type input "78"
type input "77%"
type input "77"
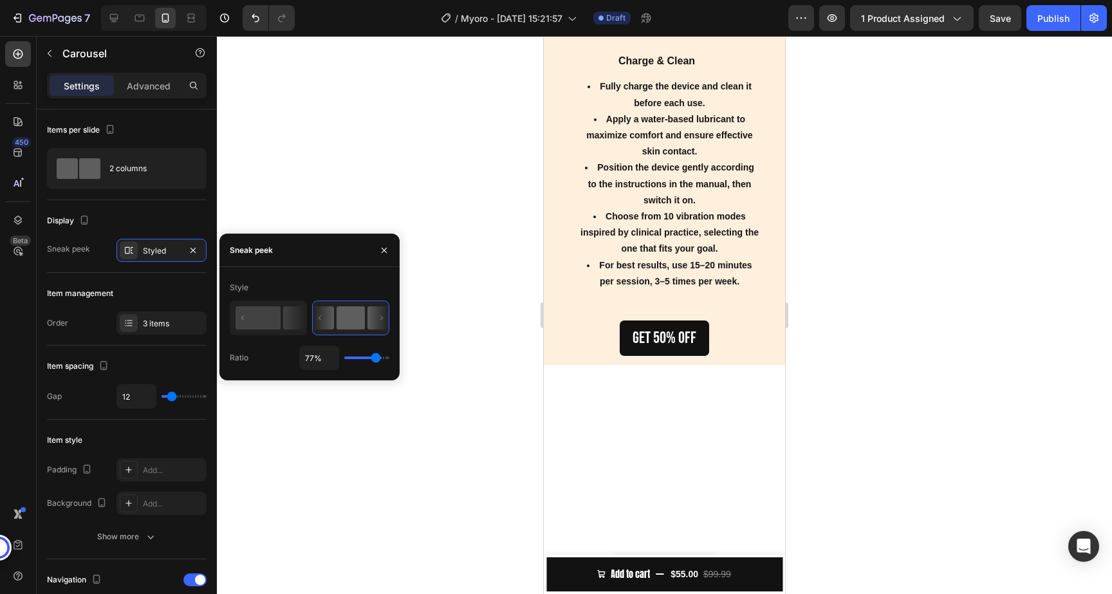
type input "76%"
type input "76"
type input "73%"
type input "73"
type input "69%"
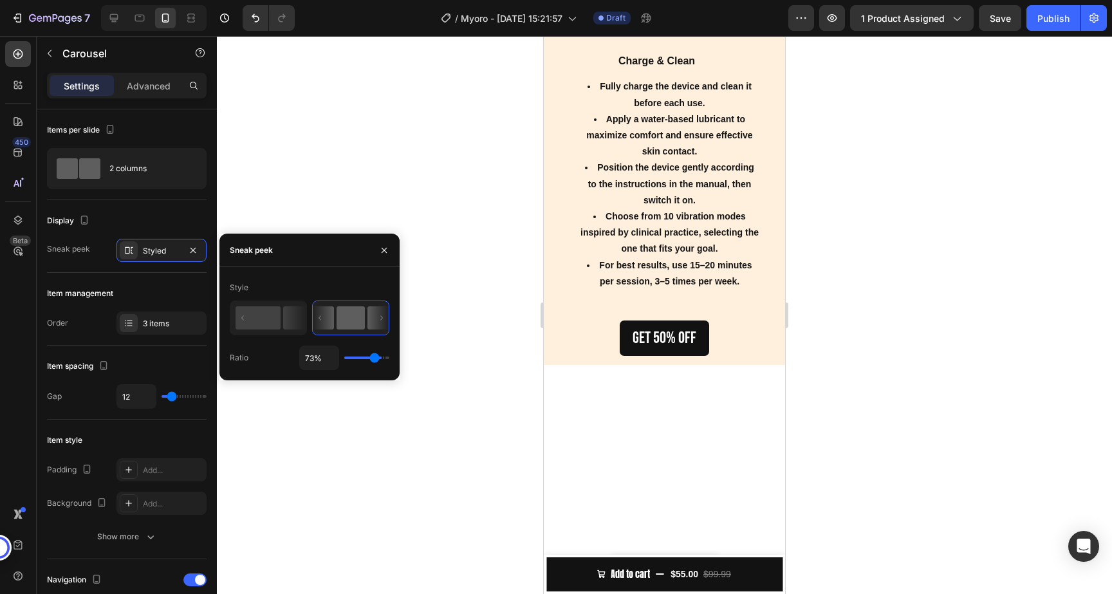
type input "69"
type input "65%"
type input "65"
type input "62%"
type input "62"
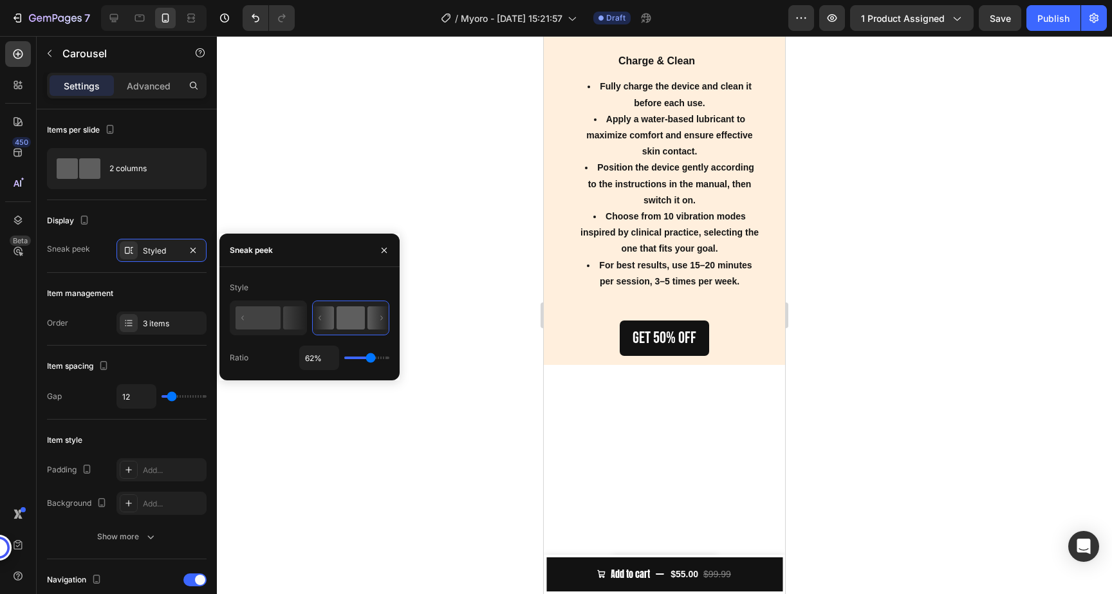
type input "60%"
type input "60"
type input "59%"
type input "59"
type input "57%"
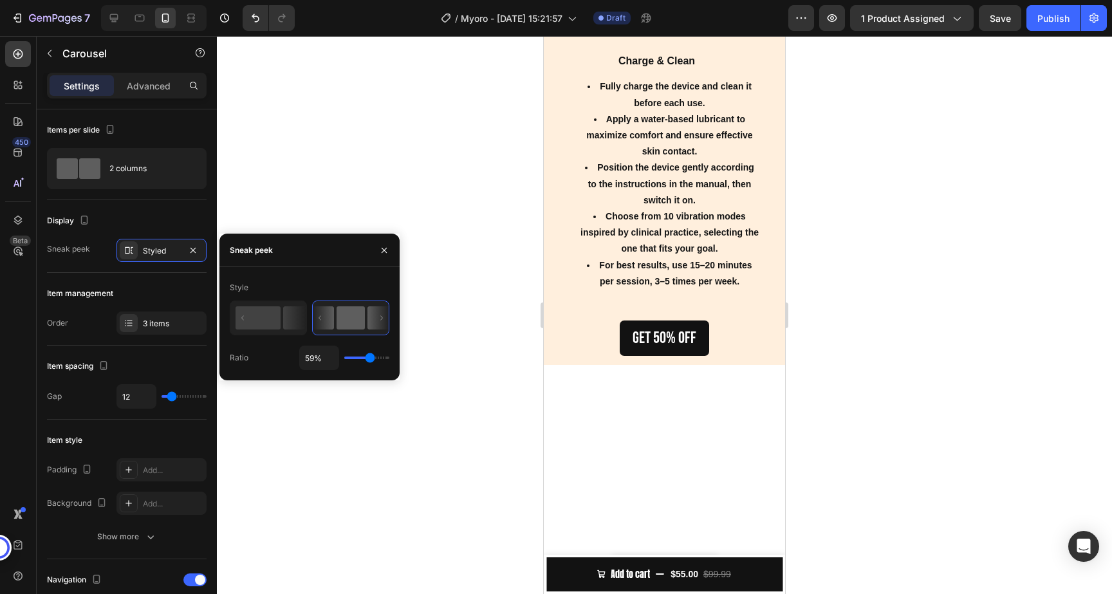
type input "57"
type input "54%"
type input "54"
type input "53%"
type input "53"
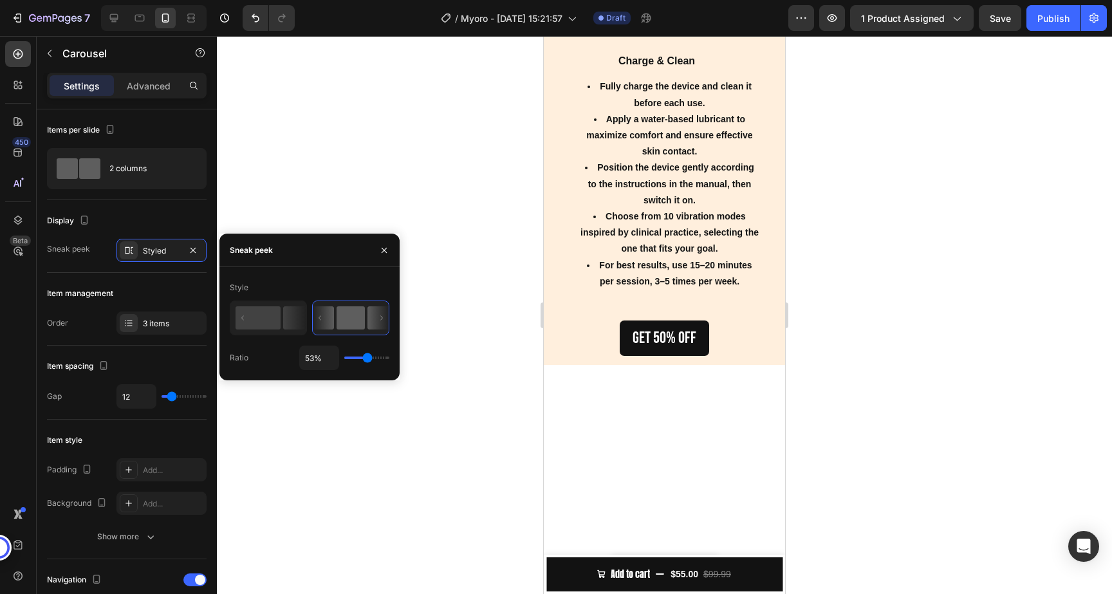
type input "52%"
type input "52"
type input "51%"
type input "51"
type input "50%"
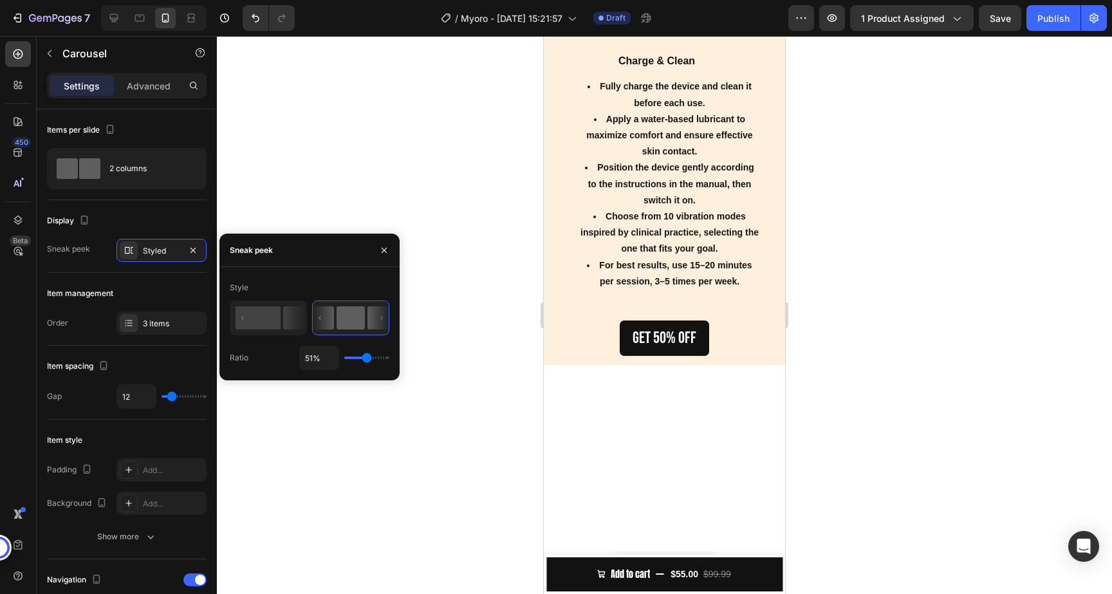
type input "50"
type input "49%"
type input "49"
type input "48%"
type input "48"
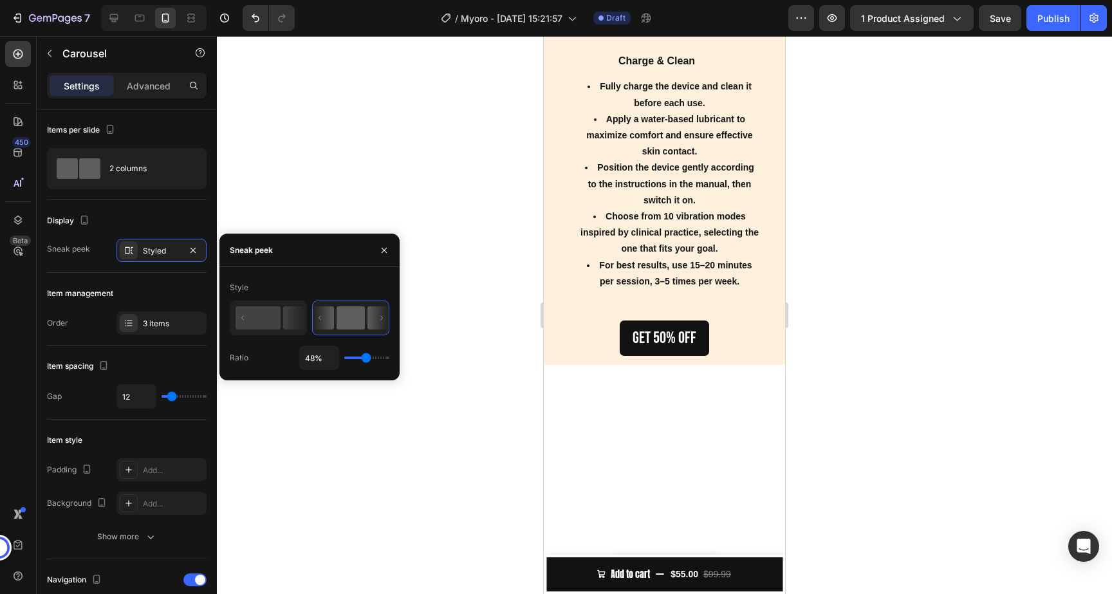
type input "46%"
type input "46"
type input "45%"
type input "45"
type input "44%"
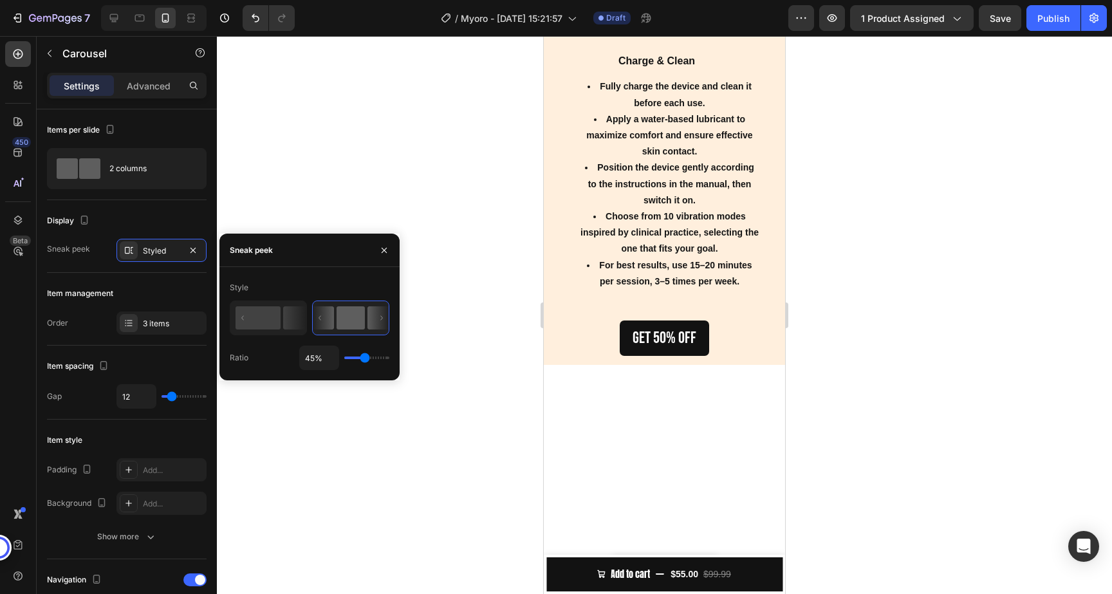
type input "44"
type input "46%"
type input "46"
type input "47%"
type input "47"
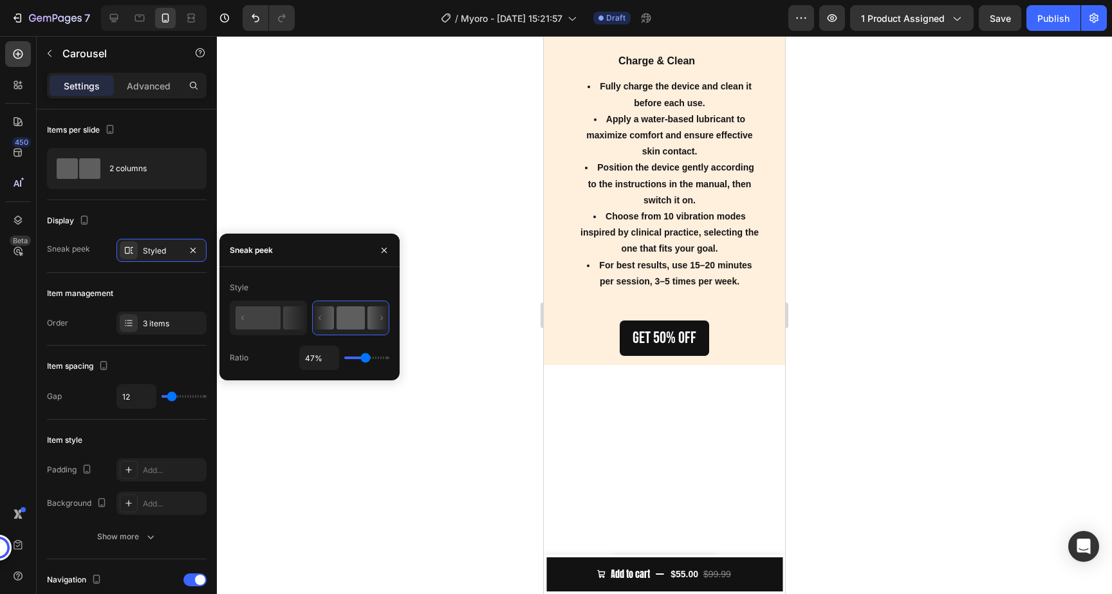
type input "48%"
type input "48"
type input "49%"
type input "49"
type input "50%"
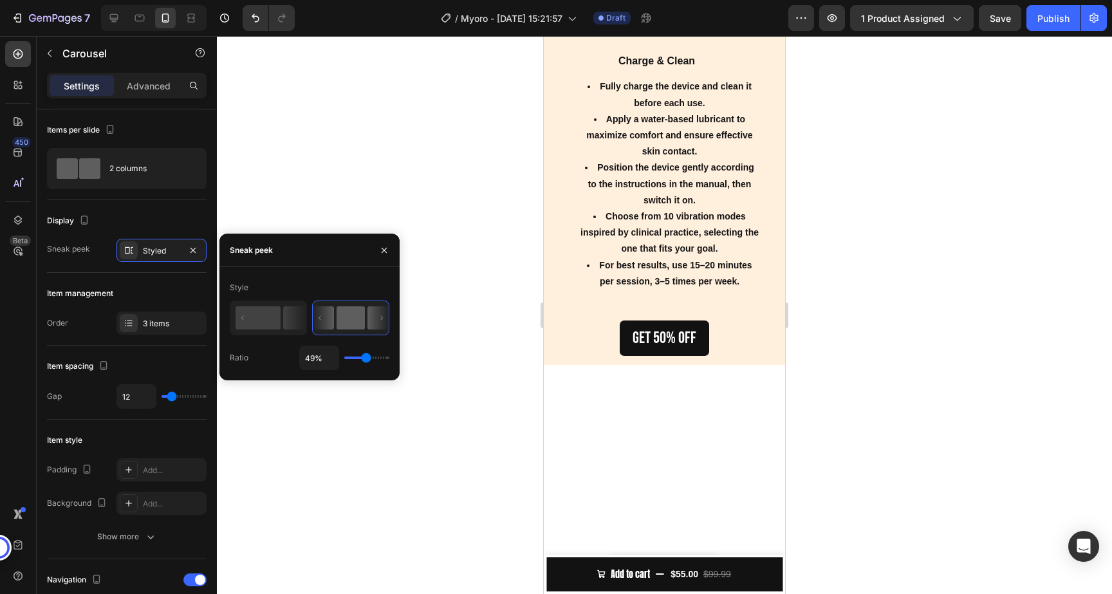
type input "50"
type input "52%"
type input "52"
type input "53%"
type input "53"
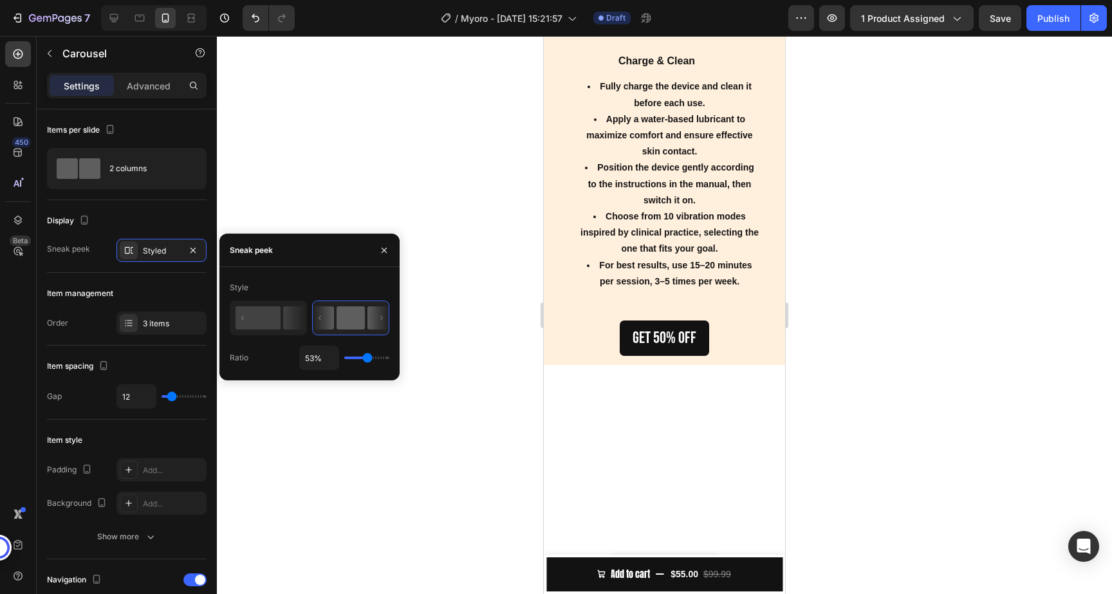
type input "51%"
type input "51"
type input "48%"
type input "48"
type input "46%"
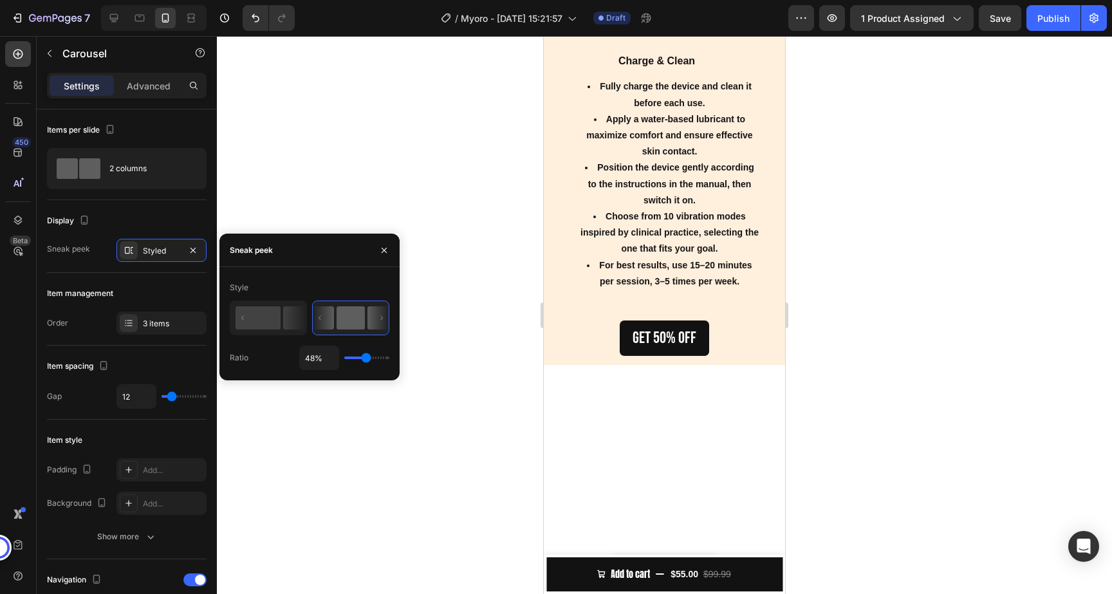
type input "46"
type input "45%"
type input "45"
type input "44%"
type input "44"
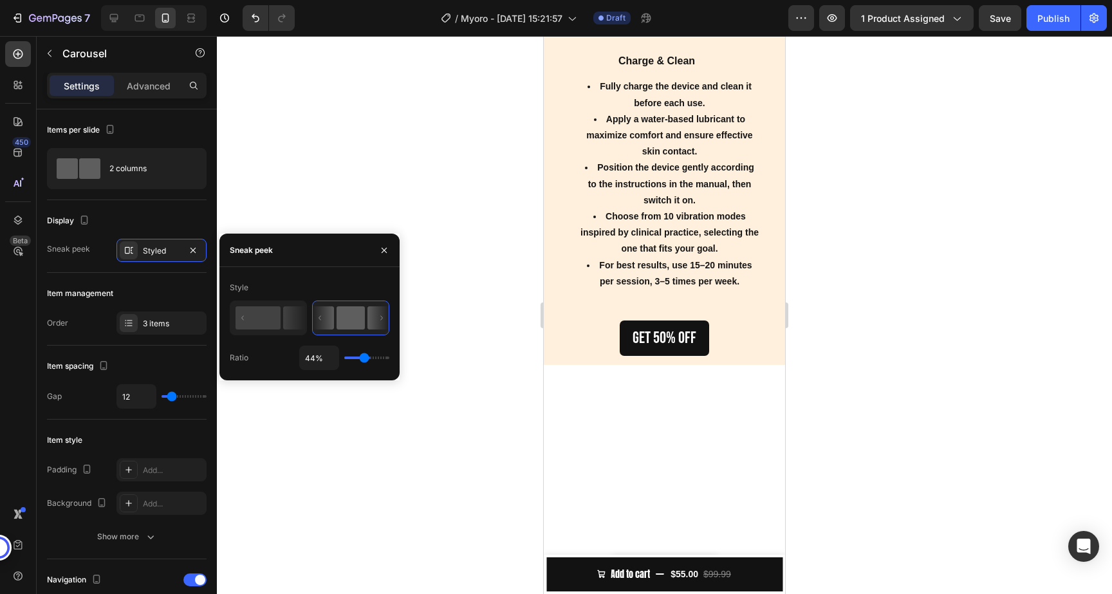
type input "37%"
type input "37"
type input "29%"
type input "29"
type input "24%"
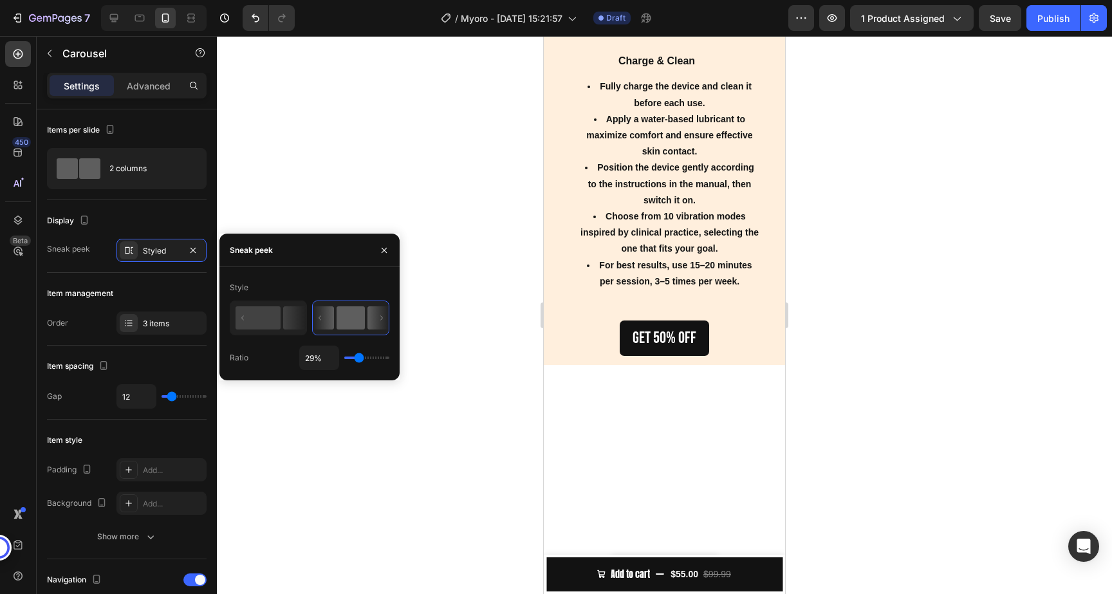
type input "24"
type input "22%"
type input "22"
type input "13%"
type input "13"
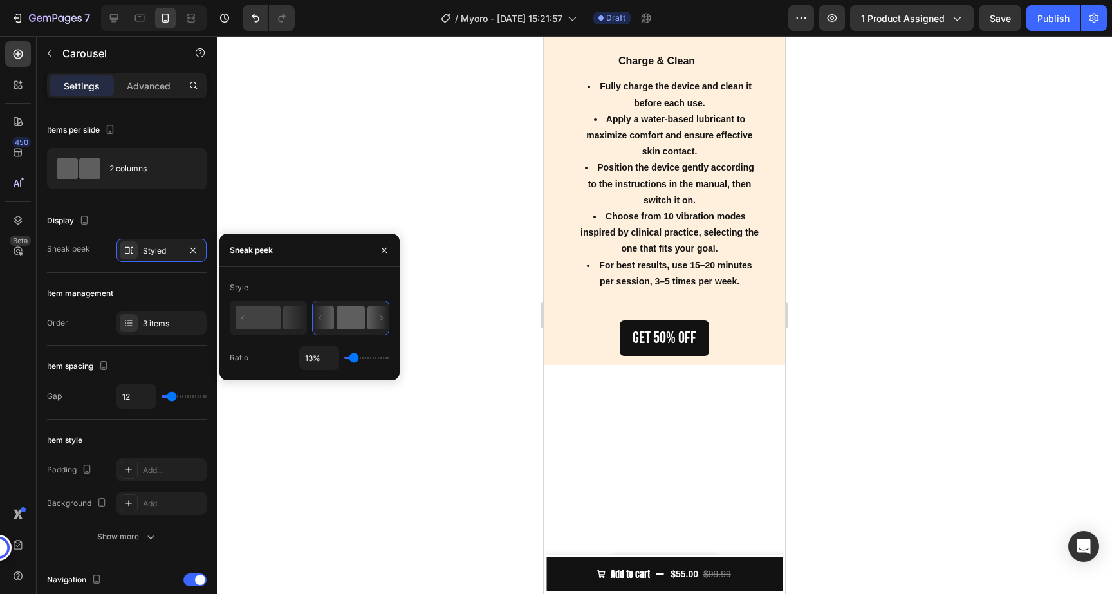
type input "14%"
type input "14"
type input "15%"
type input "15"
type input "16%"
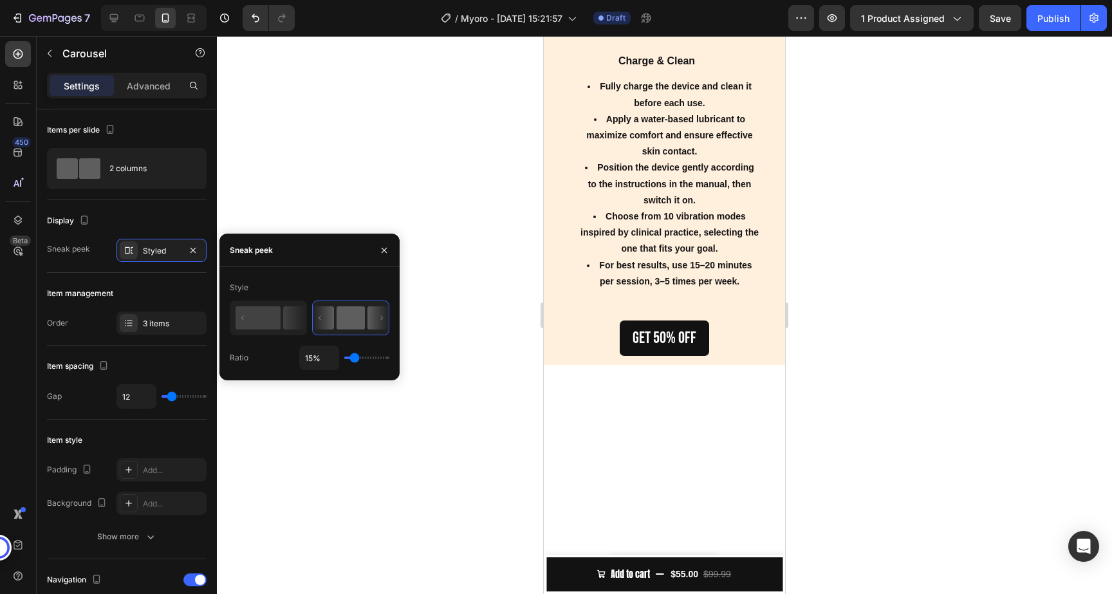
type input "16"
type input "18%"
type input "18"
type input "20%"
type input "20"
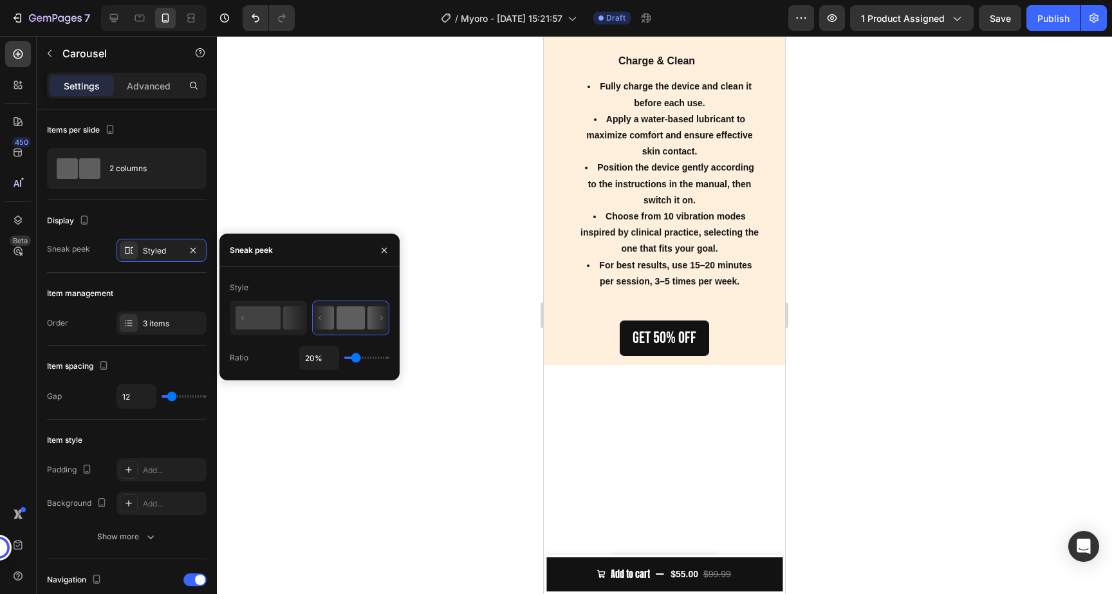
type input "21%"
type input "21"
type input "25%"
type input "25"
type input "30%"
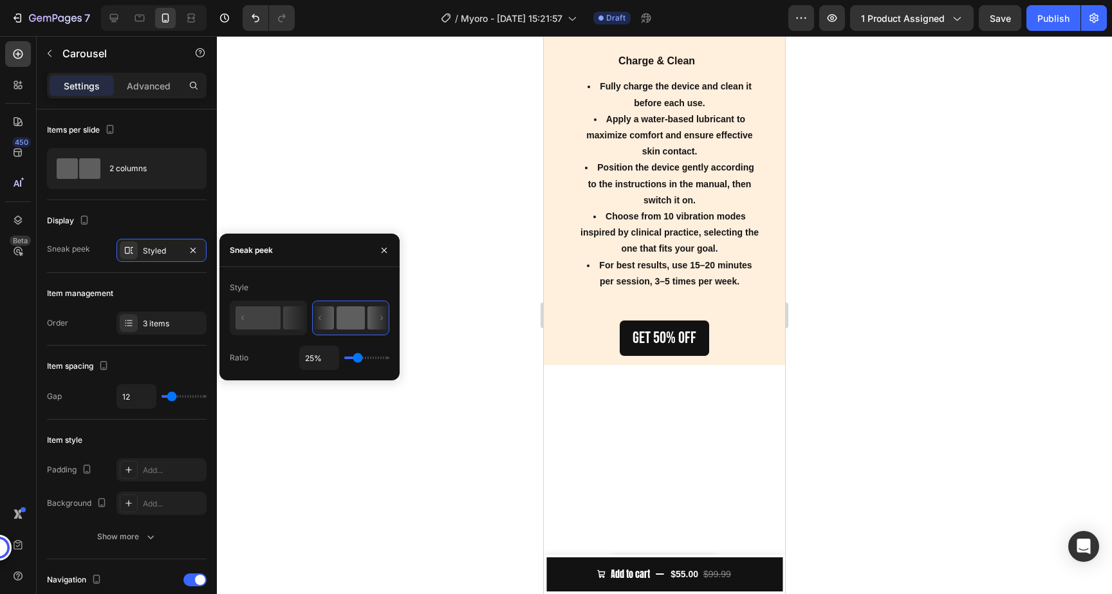
type input "30"
type input "33%"
type input "33"
type input "34%"
type input "34"
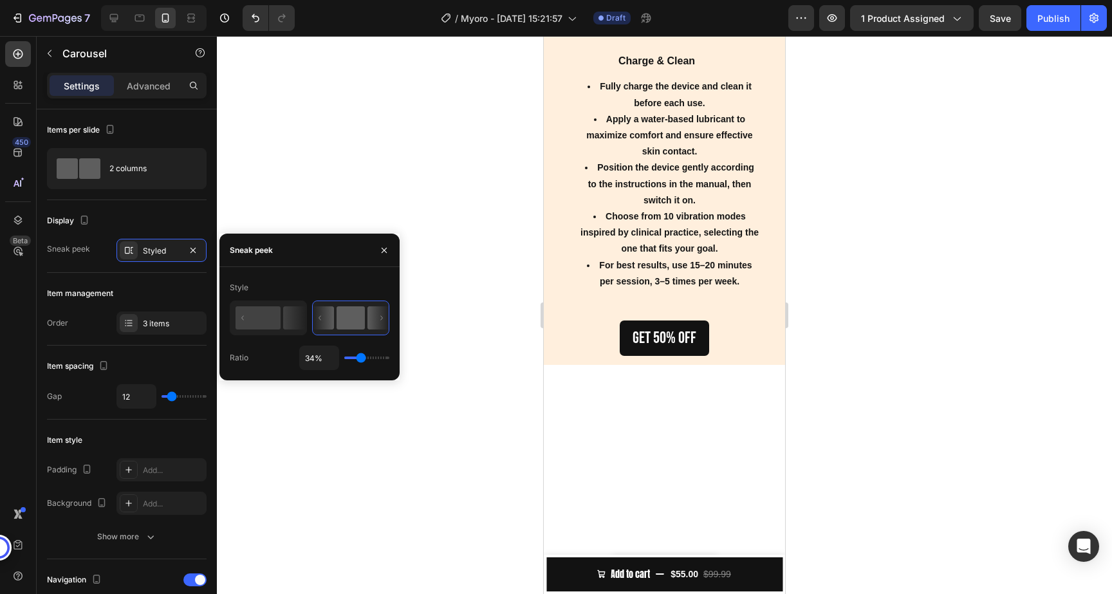
type input "36%"
type input "36"
type input "52%"
type input "52"
type input "54%"
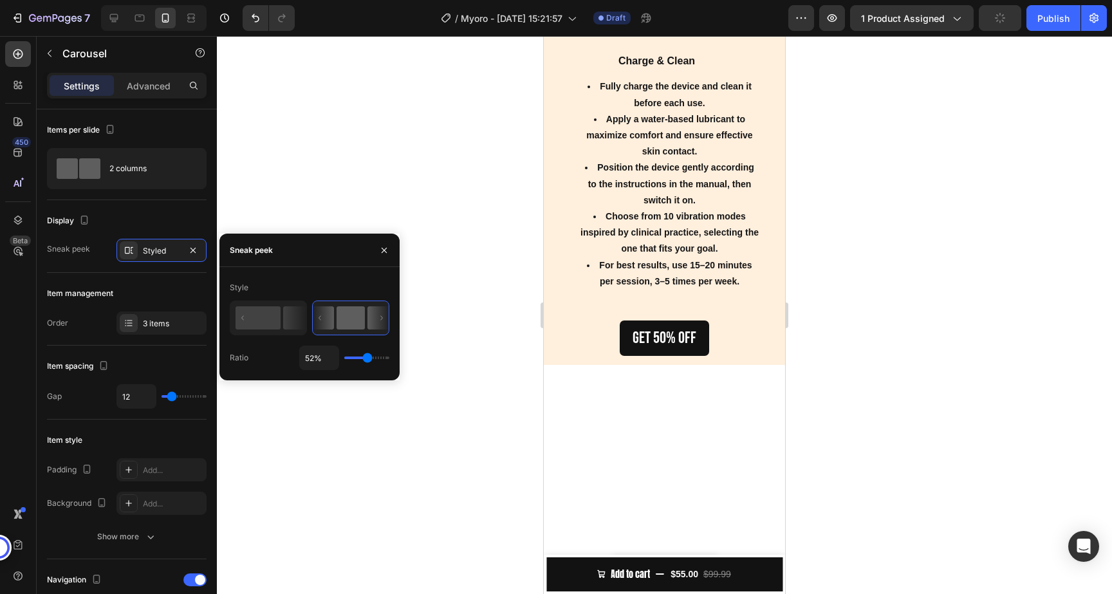
type input "54"
type input "57%"
type input "57"
type input "58%"
type input "58"
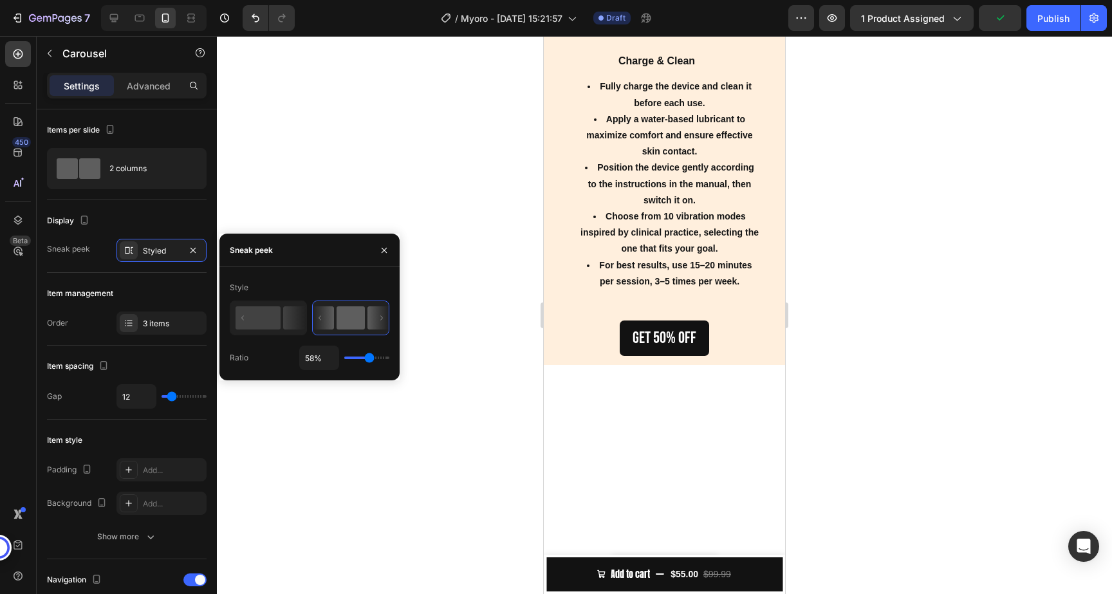
type input "56%"
type input "56"
type input "55%"
type input "55"
type input "54%"
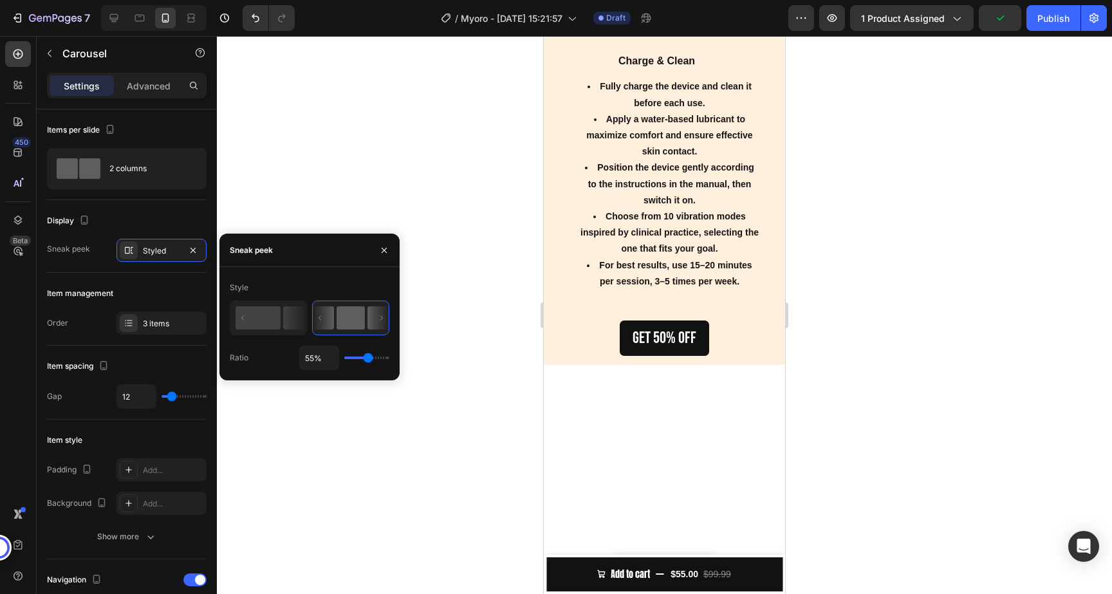
type input "54"
type input "53%"
type input "53"
type input "52%"
type input "52"
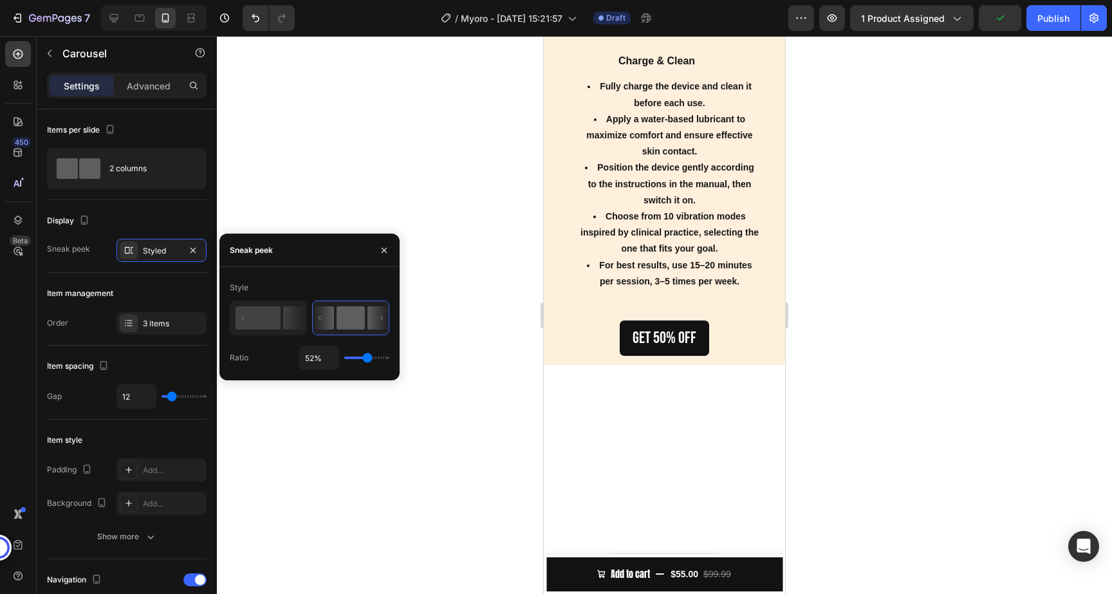
type input "51%"
type input "51"
type input "50%"
type input "50"
drag, startPoint x: 366, startPoint y: 361, endPoint x: 366, endPoint y: 370, distance: 8.4
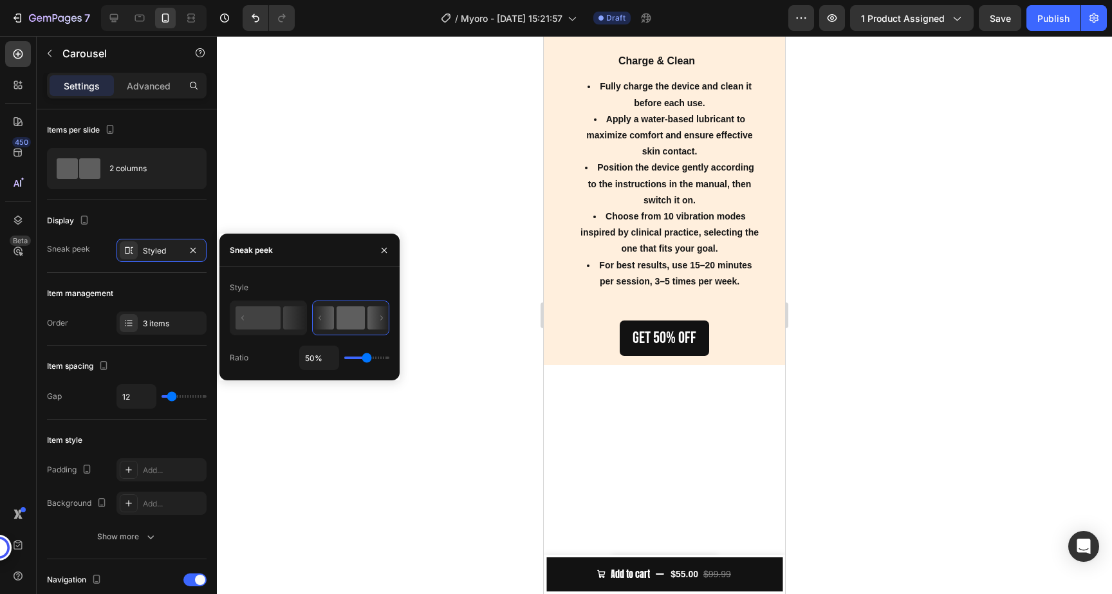
click at [366, 359] on input "range" at bounding box center [366, 358] width 45 height 3
click at [337, 393] on div at bounding box center [664, 315] width 895 height 558
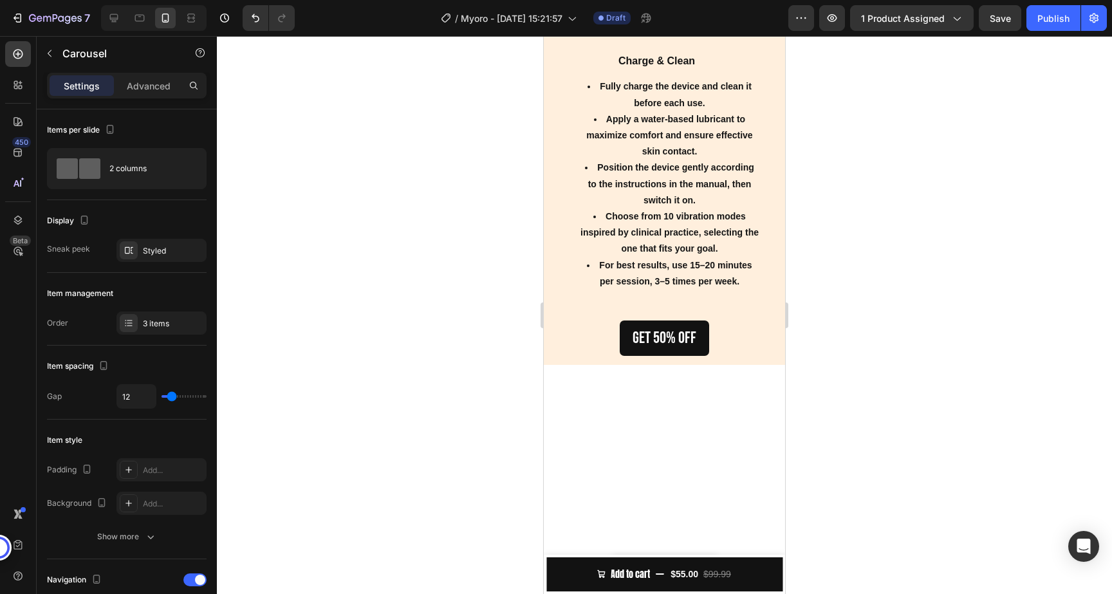
click at [151, 316] on div "3 items" at bounding box center [162, 323] width 90 height 23
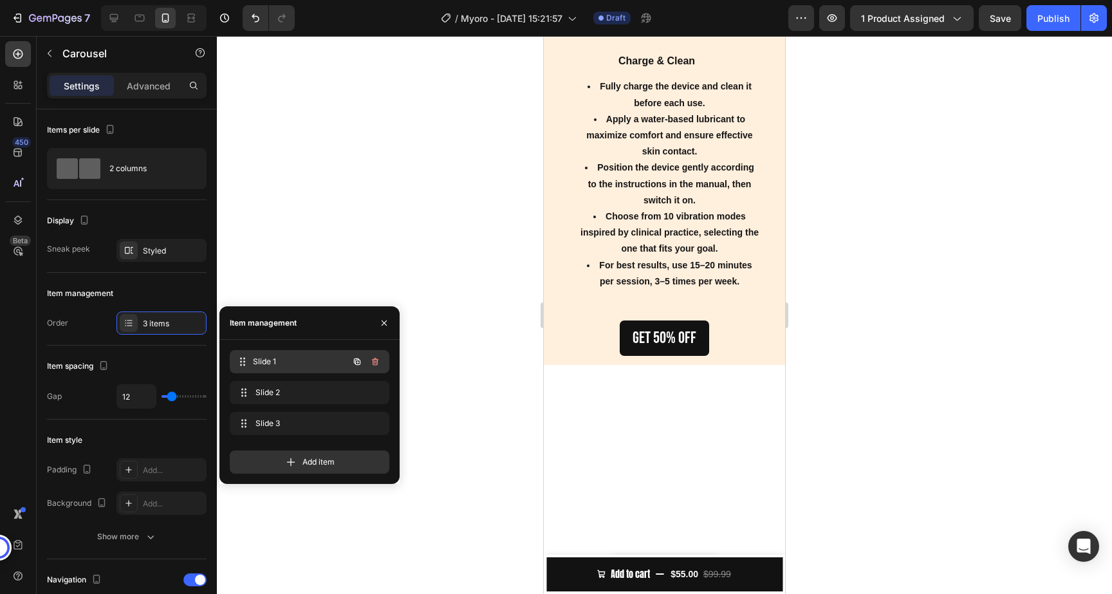
click at [273, 365] on span "Slide 1" at bounding box center [300, 362] width 95 height 12
click at [151, 315] on div "3 items" at bounding box center [162, 323] width 90 height 23
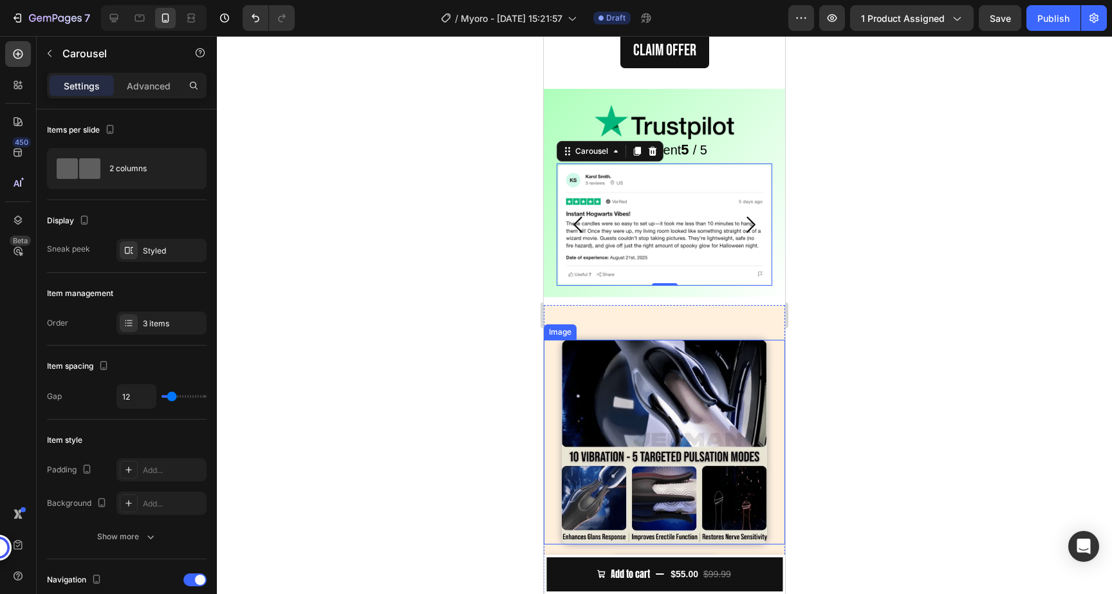
scroll to position [1698, 0]
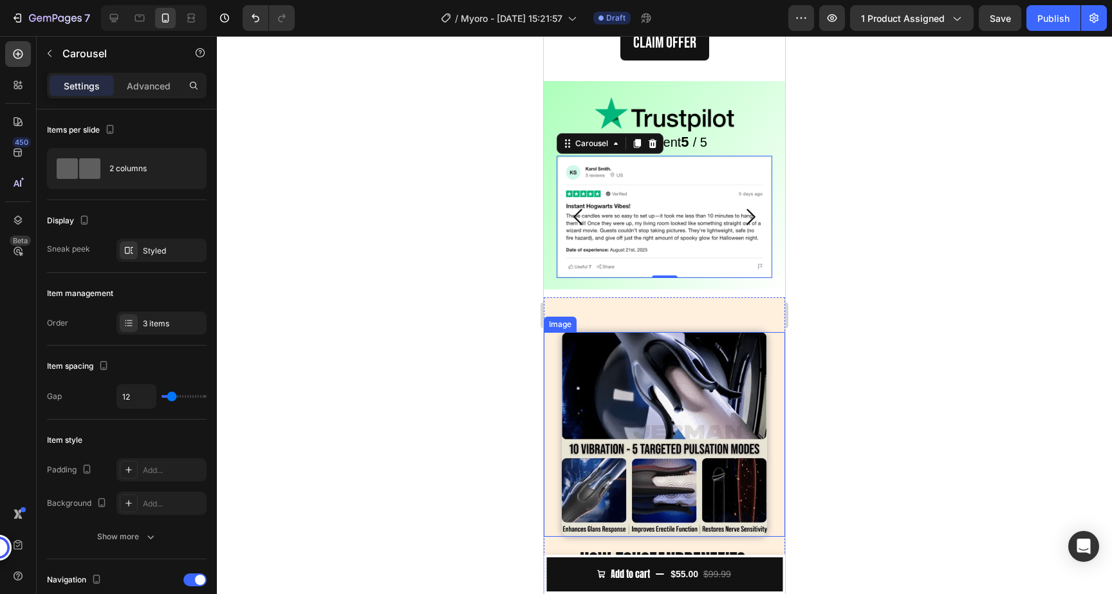
click at [664, 449] on img at bounding box center [664, 434] width 205 height 205
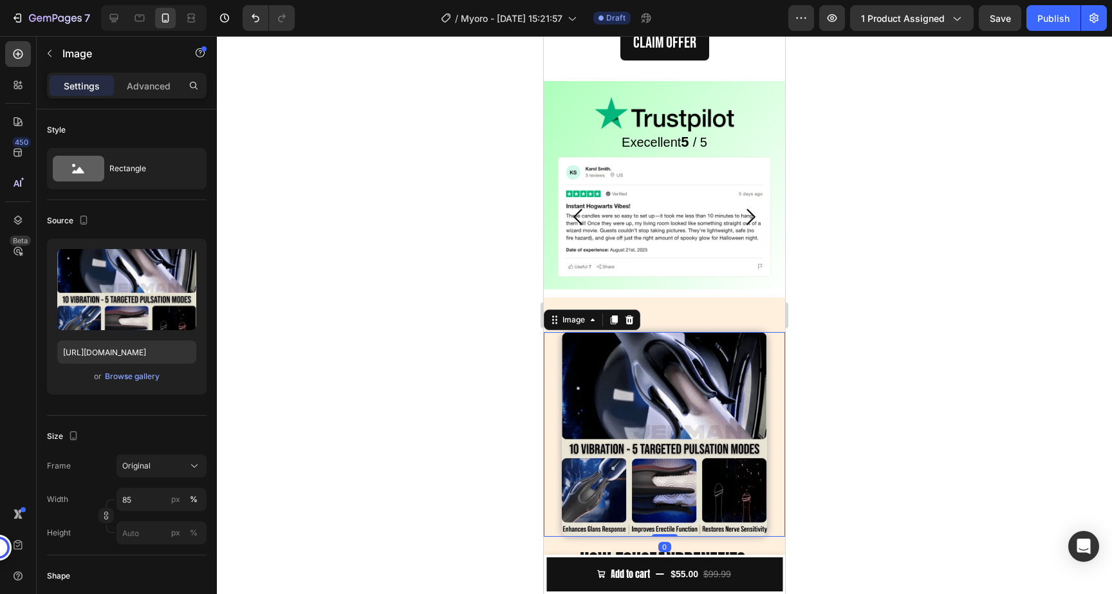
click at [641, 422] on img at bounding box center [664, 434] width 205 height 205
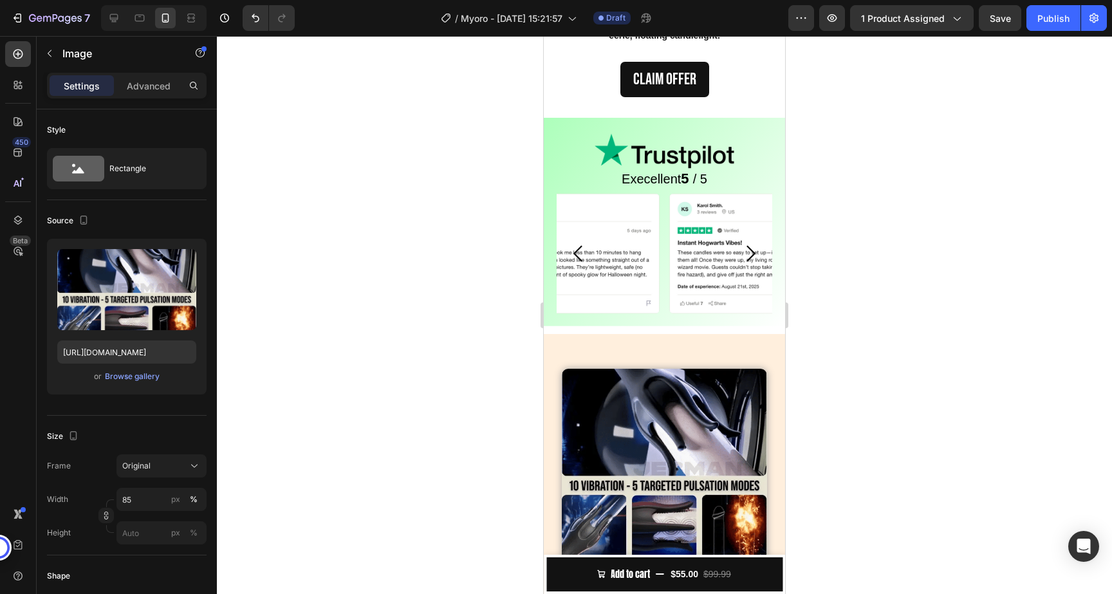
scroll to position [1795, 0]
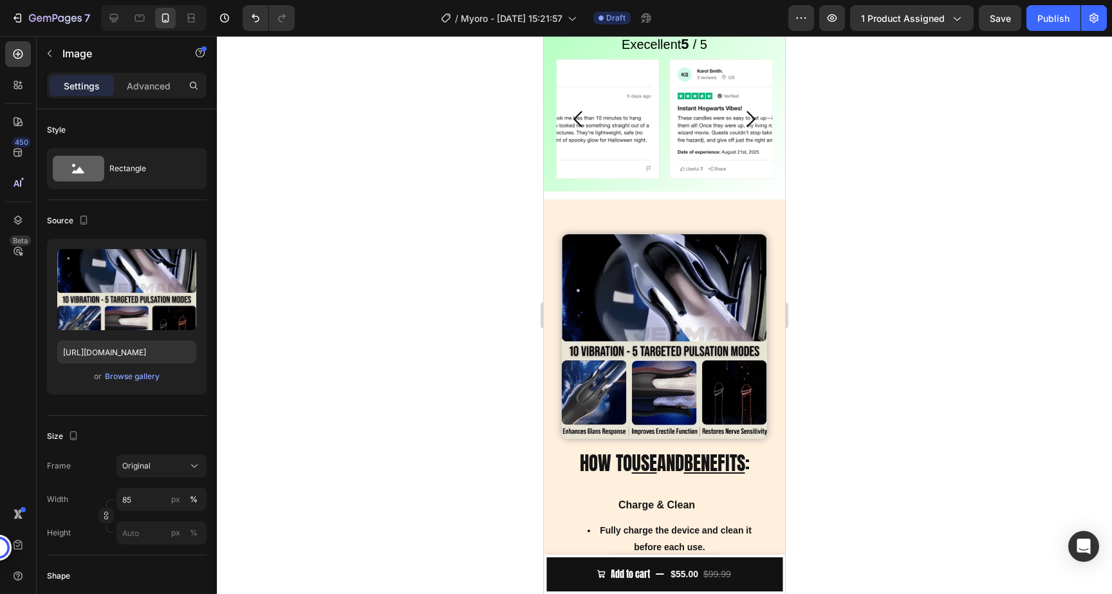
click at [658, 314] on img at bounding box center [664, 336] width 205 height 205
click at [632, 348] on img at bounding box center [664, 336] width 205 height 205
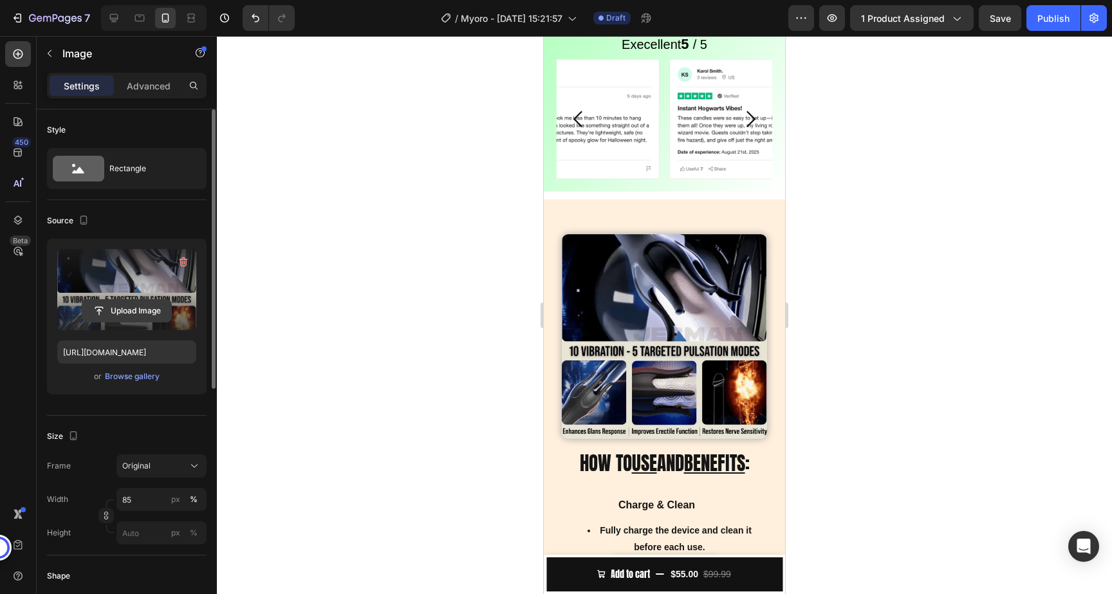
click at [140, 299] on button "Upload Image" at bounding box center [127, 310] width 90 height 23
click at [118, 300] on input "file" at bounding box center [126, 311] width 89 height 22
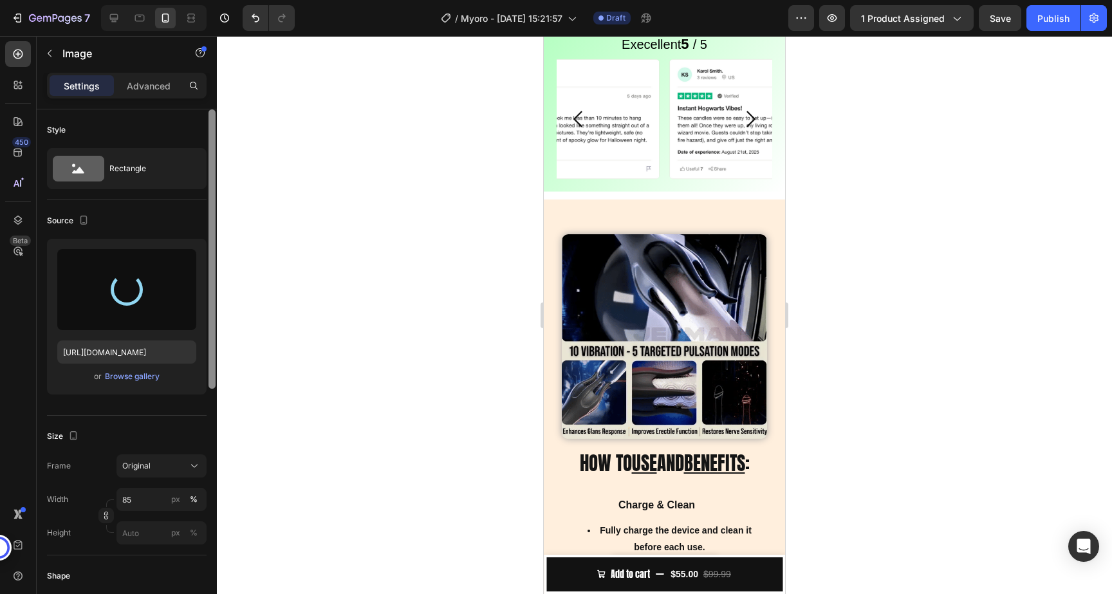
type input "https://cdn.shopify.com/s/files/1/0858/0798/9050/files/gempages_581594760653832…"
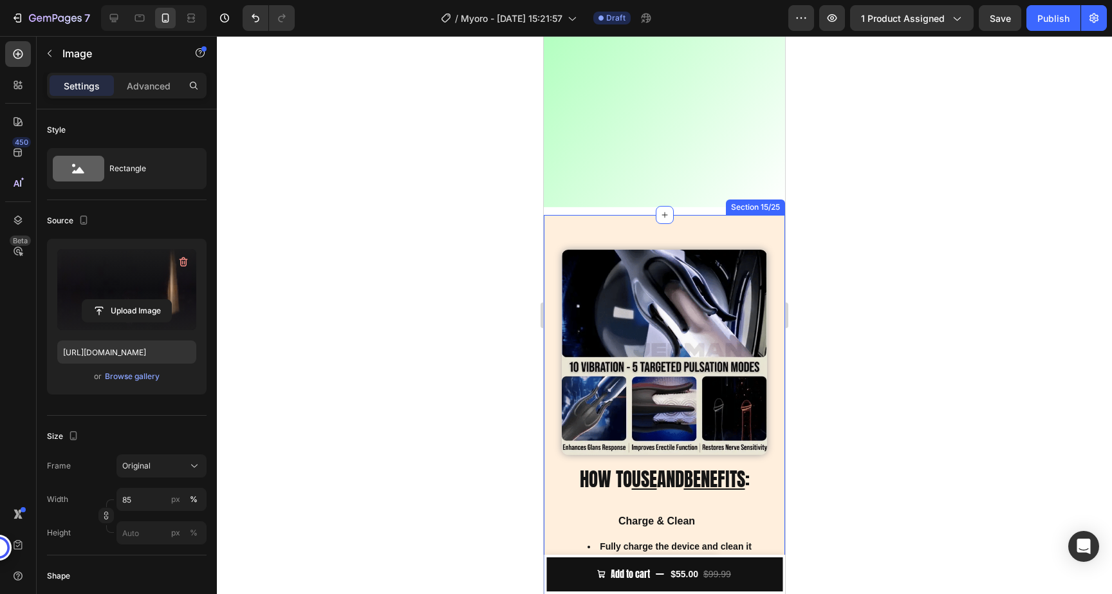
scroll to position [1959, 0]
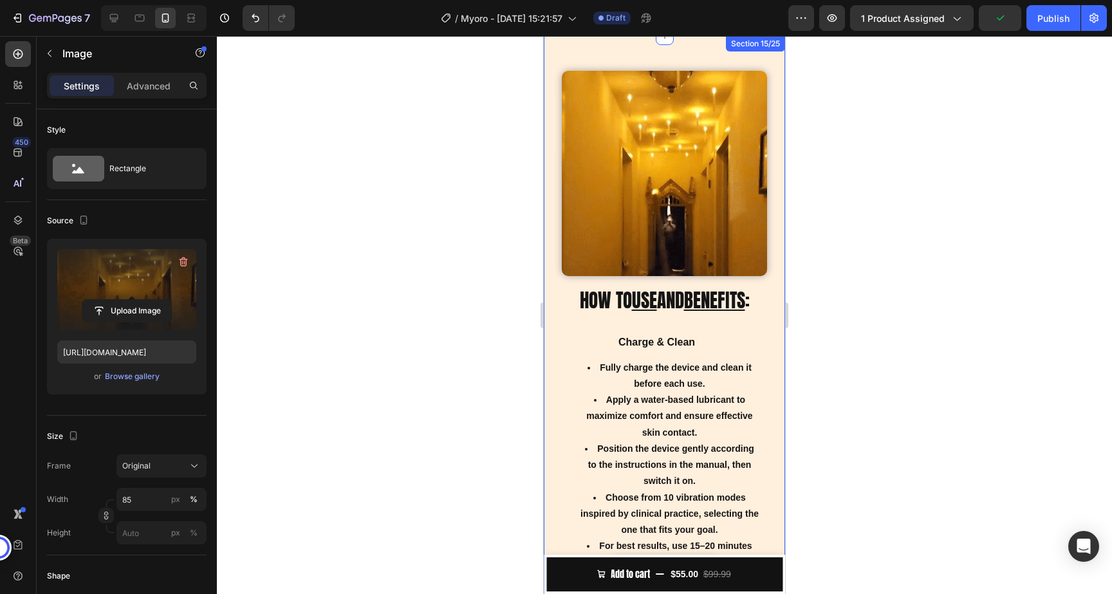
click at [640, 285] on div "Image HOW TO USE AND BENEFITS : Heading Charge & Clean Fully charge the device …" at bounding box center [664, 341] width 241 height 610
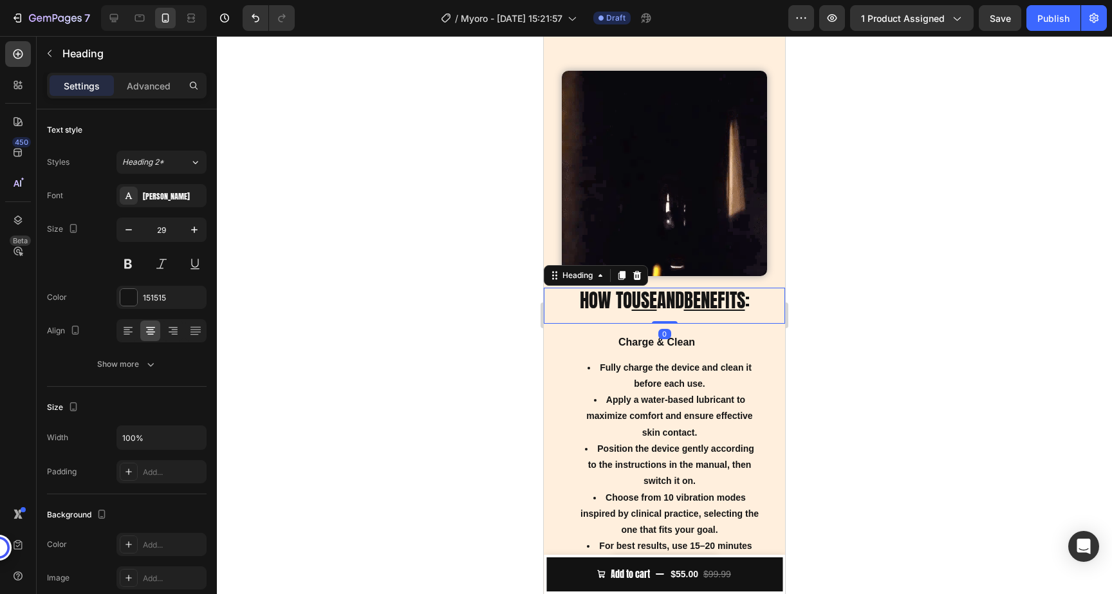
click at [637, 299] on u "USE" at bounding box center [644, 300] width 25 height 28
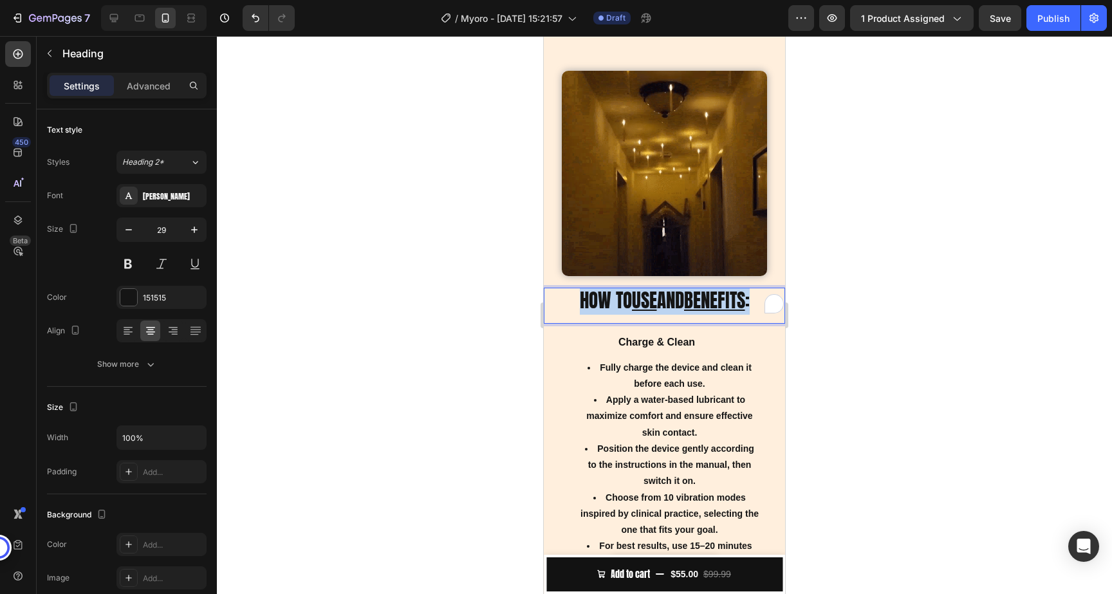
click at [637, 299] on u "USE" at bounding box center [644, 300] width 25 height 28
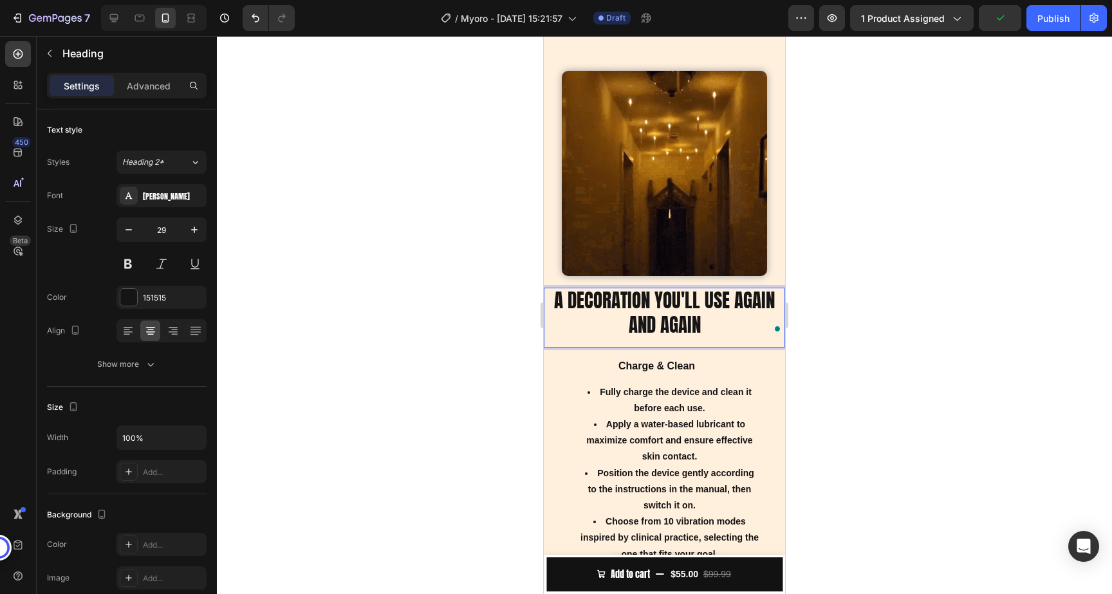
scroll to position [0, 0]
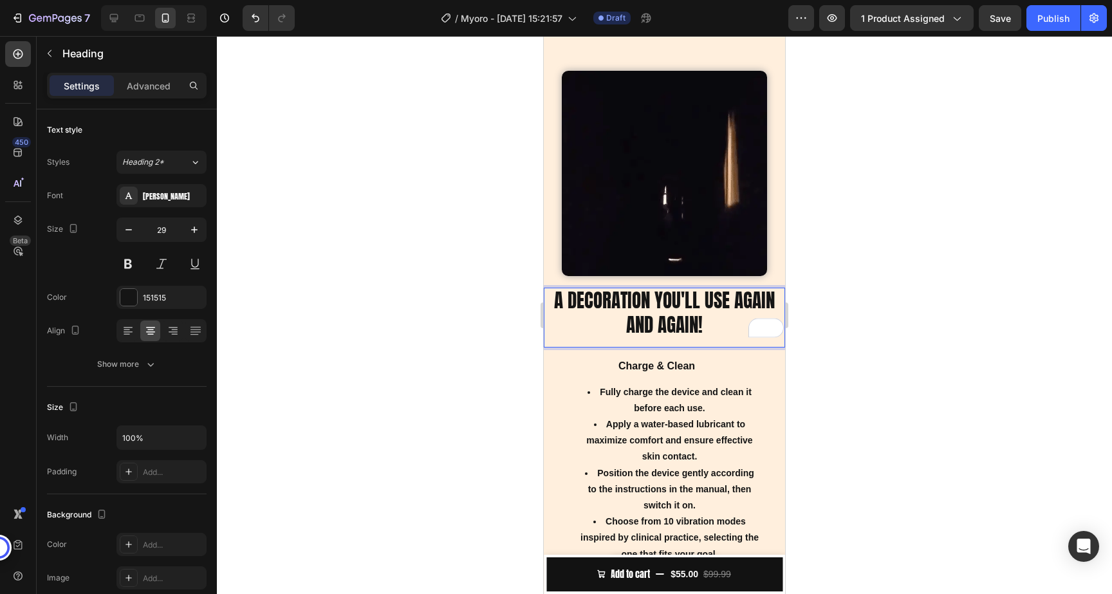
click at [927, 211] on div at bounding box center [664, 315] width 895 height 558
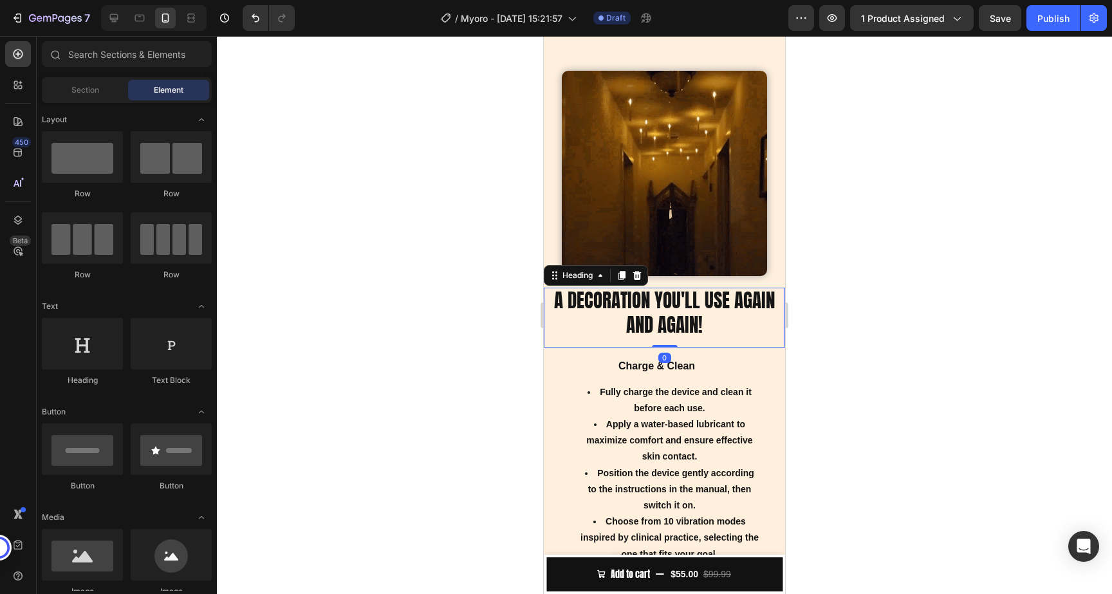
click at [706, 319] on p "A DECORATION YOU'LL USE AGAIN AND AGAIN!" at bounding box center [664, 313] width 239 height 48
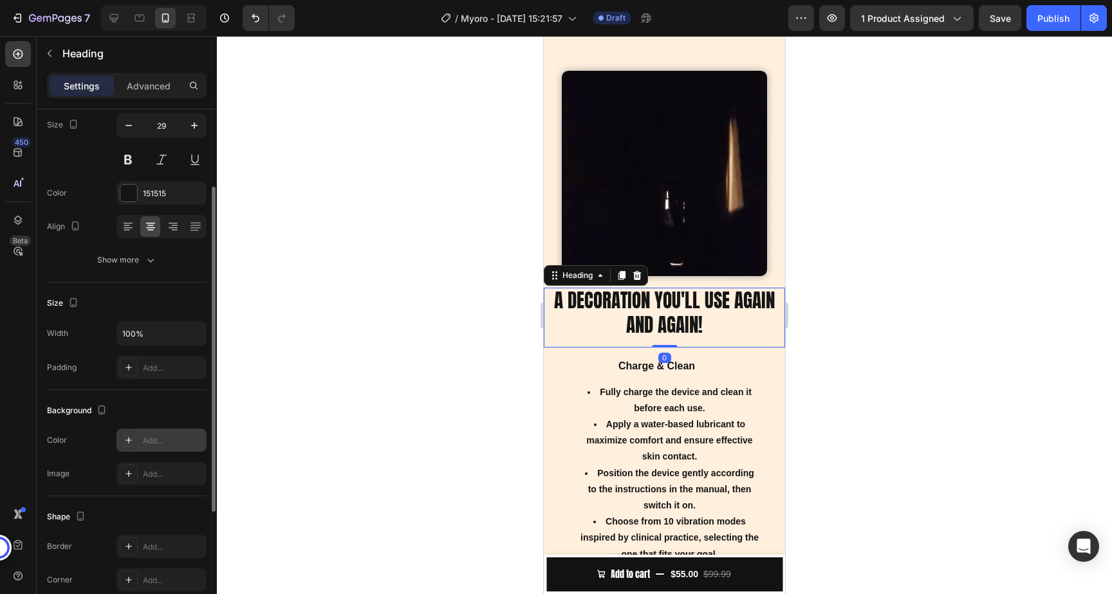
scroll to position [112, 0]
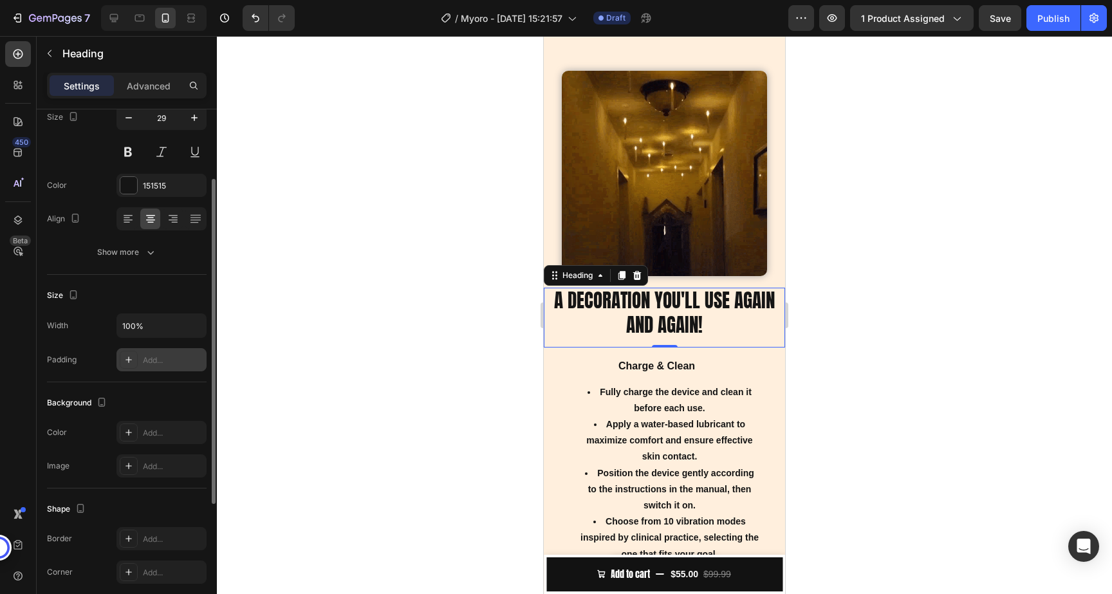
click at [155, 361] on div "Add..." at bounding box center [173, 361] width 61 height 12
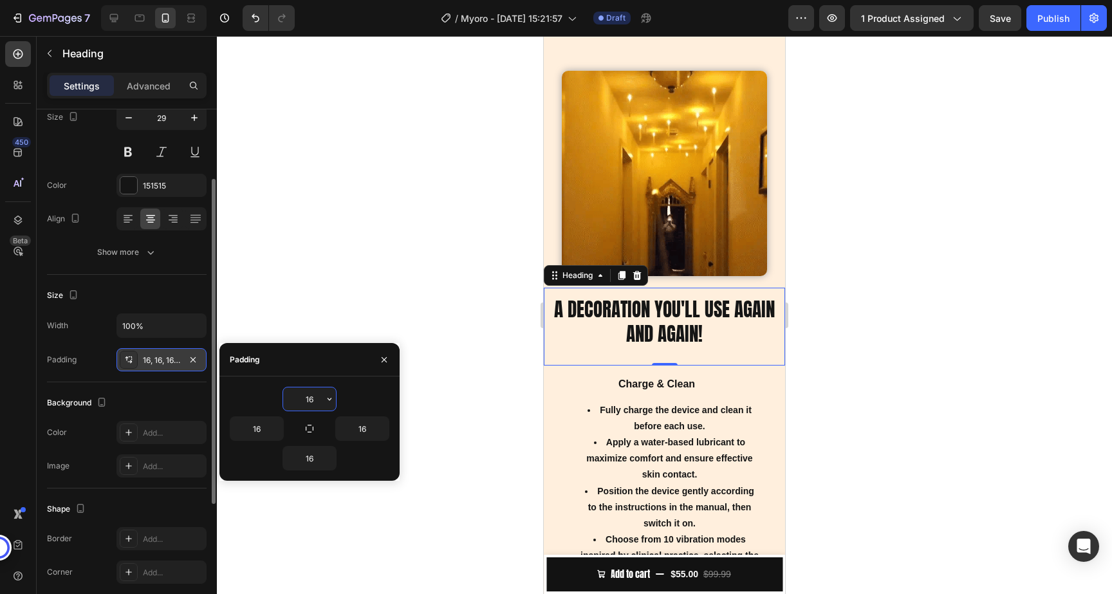
scroll to position [0, 0]
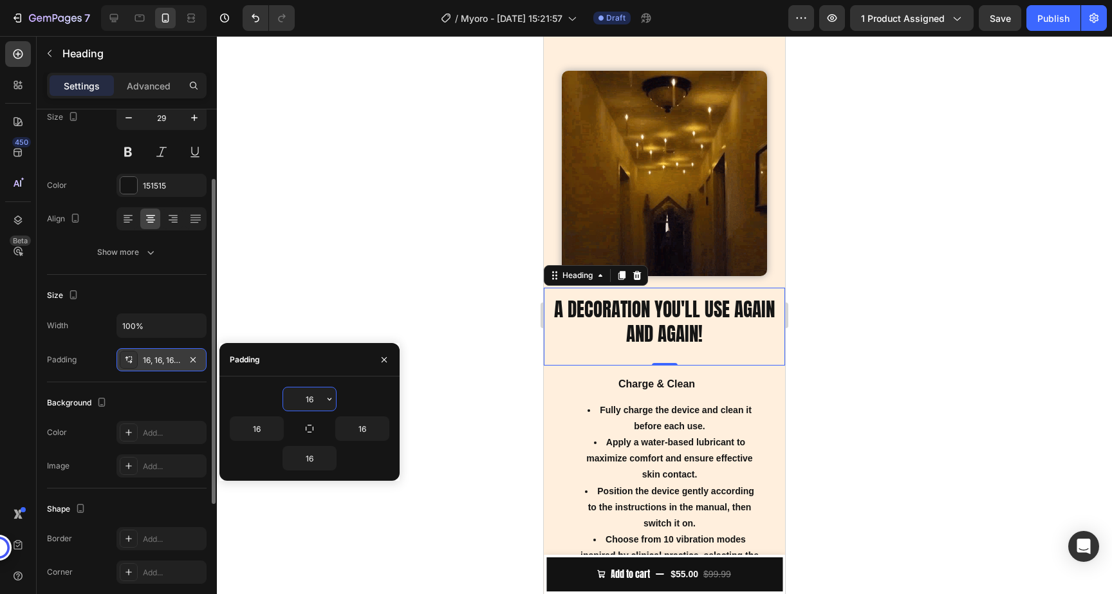
click at [440, 288] on div at bounding box center [664, 315] width 895 height 558
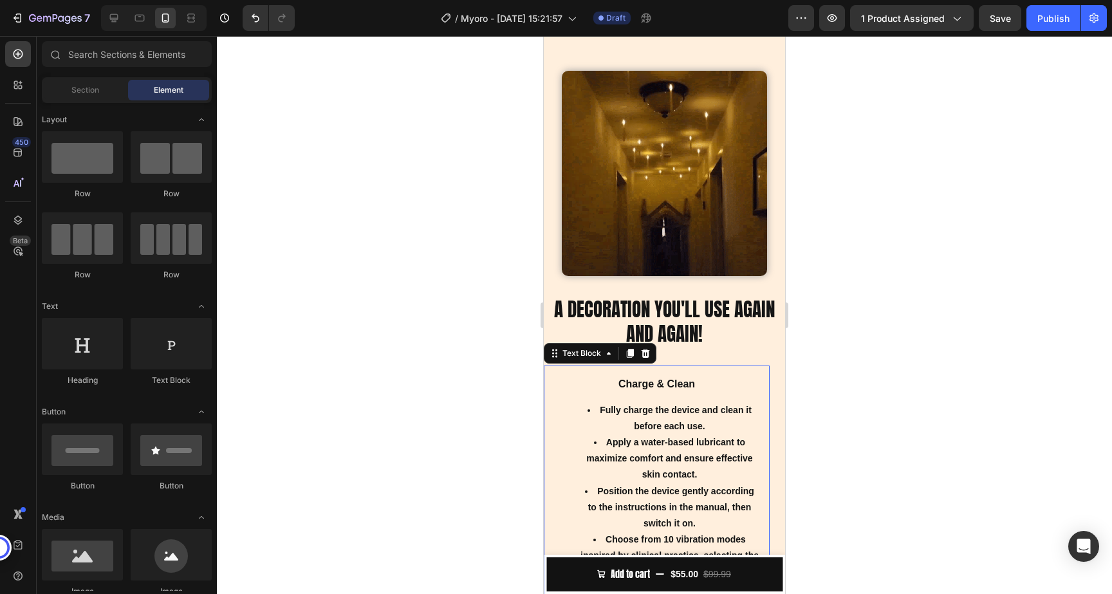
click at [635, 406] on strong "Fully charge the device and clean it before each use." at bounding box center [676, 418] width 152 height 26
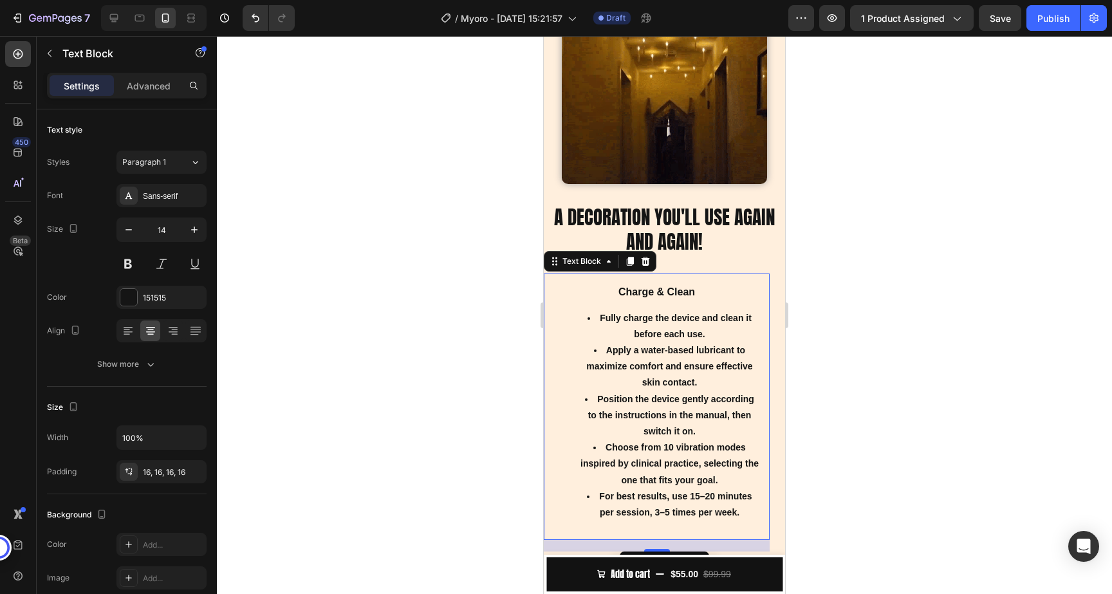
scroll to position [2088, 0]
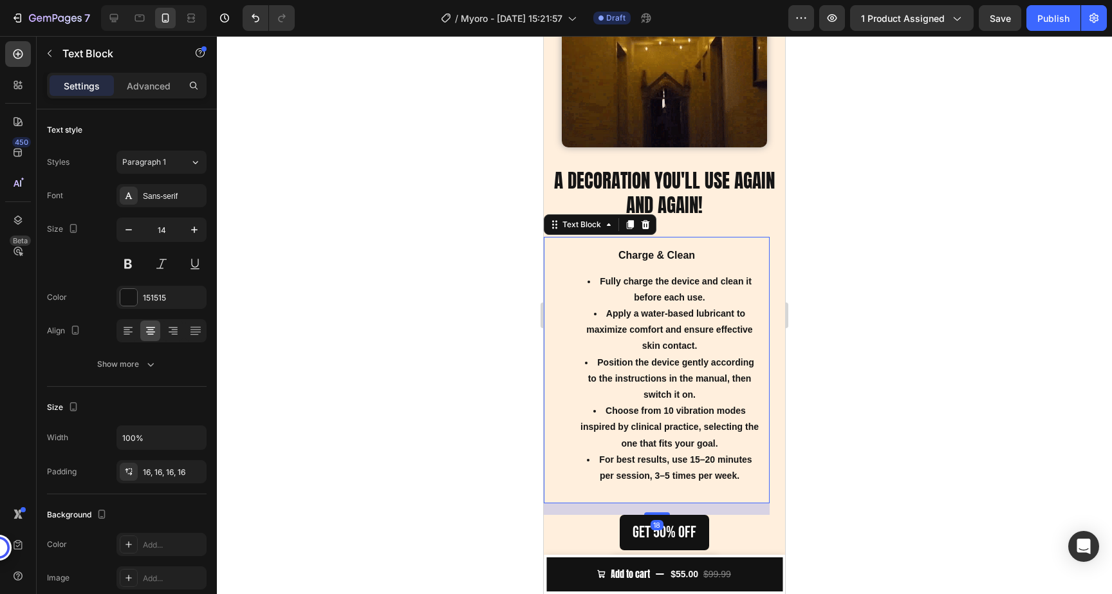
click at [604, 329] on strong "Apply a water-based lubricant to maximize comfort and ensure effective skin con…" at bounding box center [669, 329] width 166 height 42
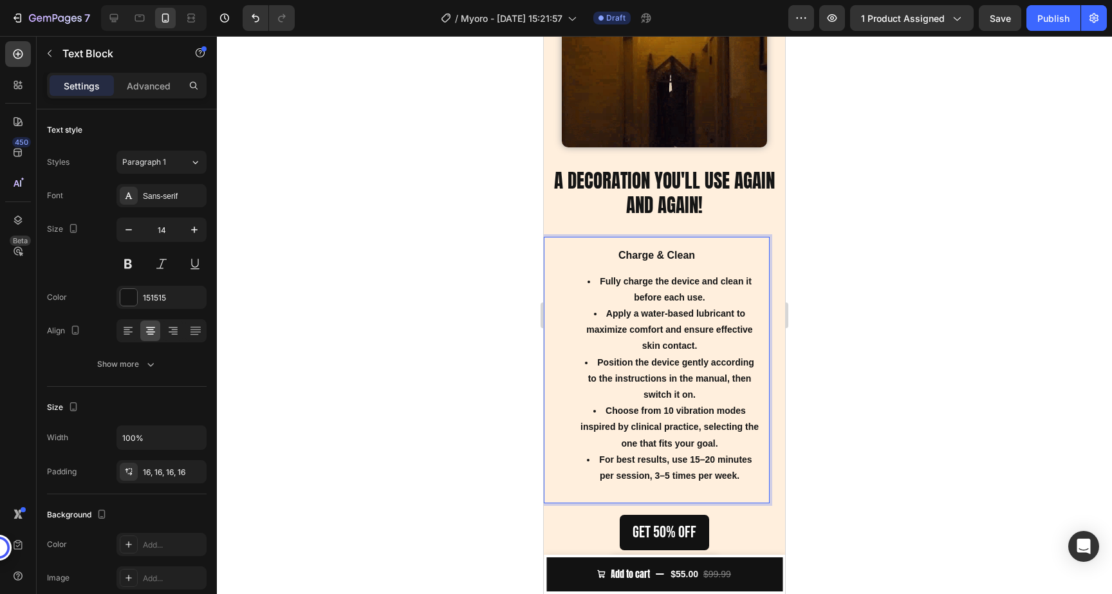
click at [604, 329] on strong "Apply a water-based lubricant to maximize comfort and ensure effective skin con…" at bounding box center [669, 329] width 166 height 42
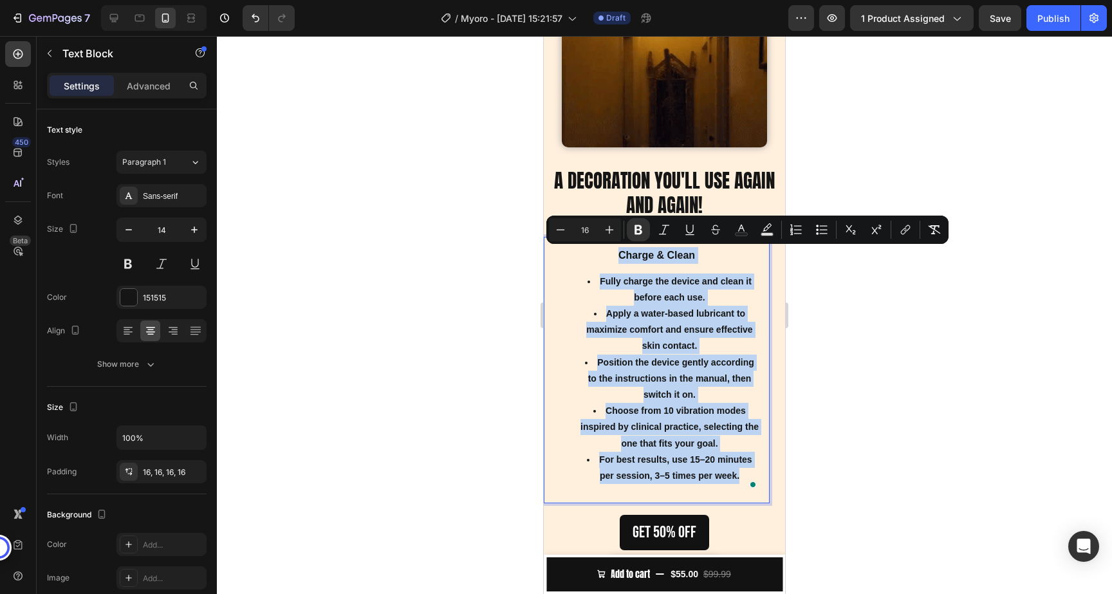
drag, startPoint x: 621, startPoint y: 254, endPoint x: 742, endPoint y: 480, distance: 256.6
click at [742, 480] on div "Charge & Clean Fully charge the device and clean it before each use. Apply a wa…" at bounding box center [657, 370] width 226 height 267
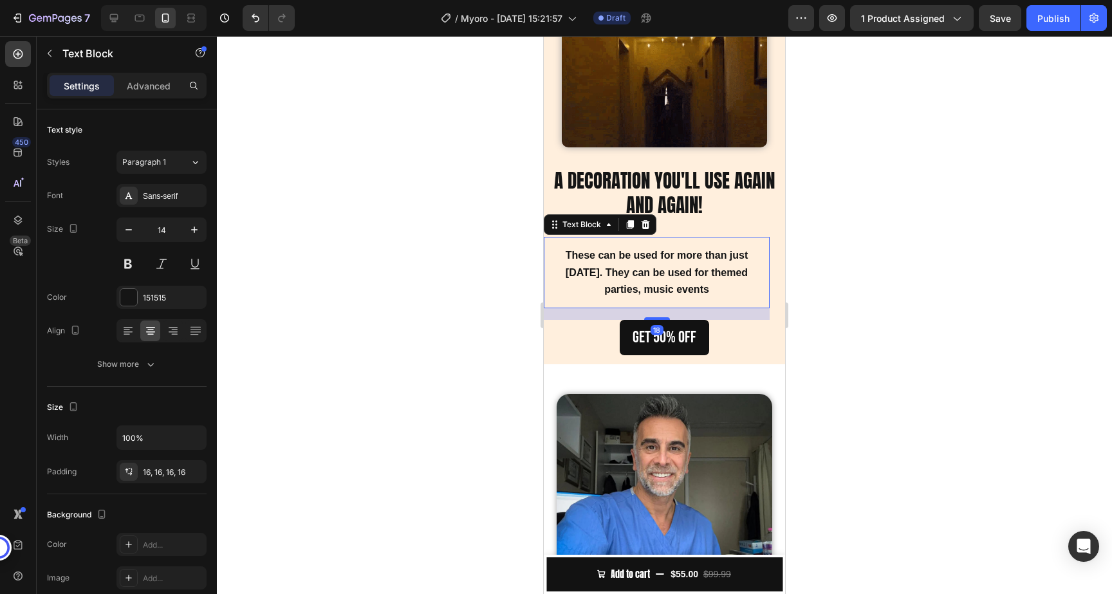
click at [716, 295] on p "These can be used for more than just Halloween. They can be used for themed par…" at bounding box center [656, 272] width 205 height 51
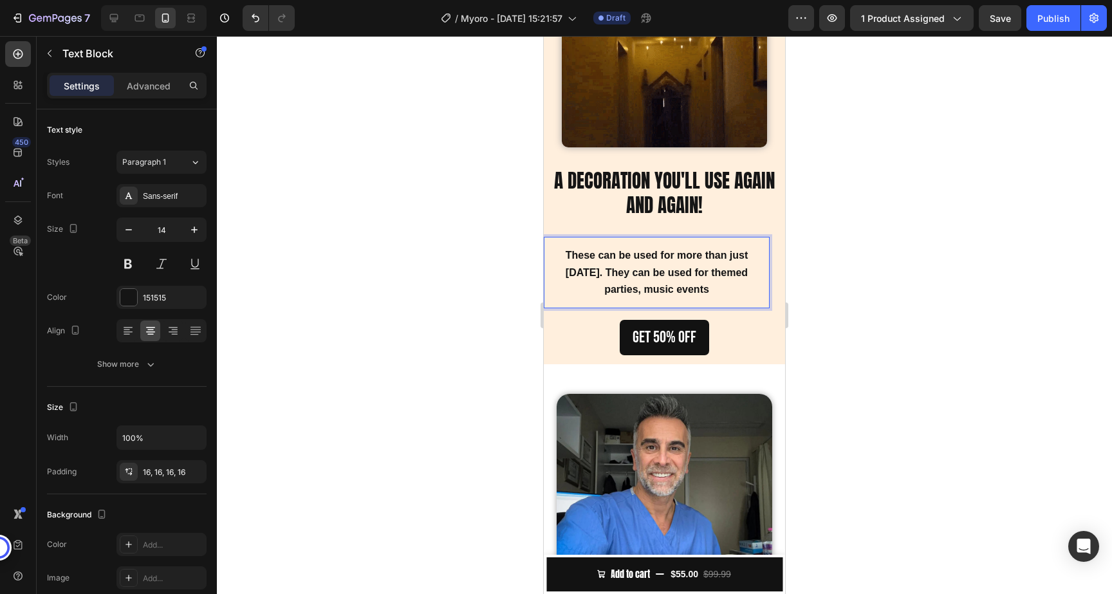
click at [714, 288] on p "These can be used for more than just Halloween. They can be used for themed par…" at bounding box center [656, 272] width 205 height 51
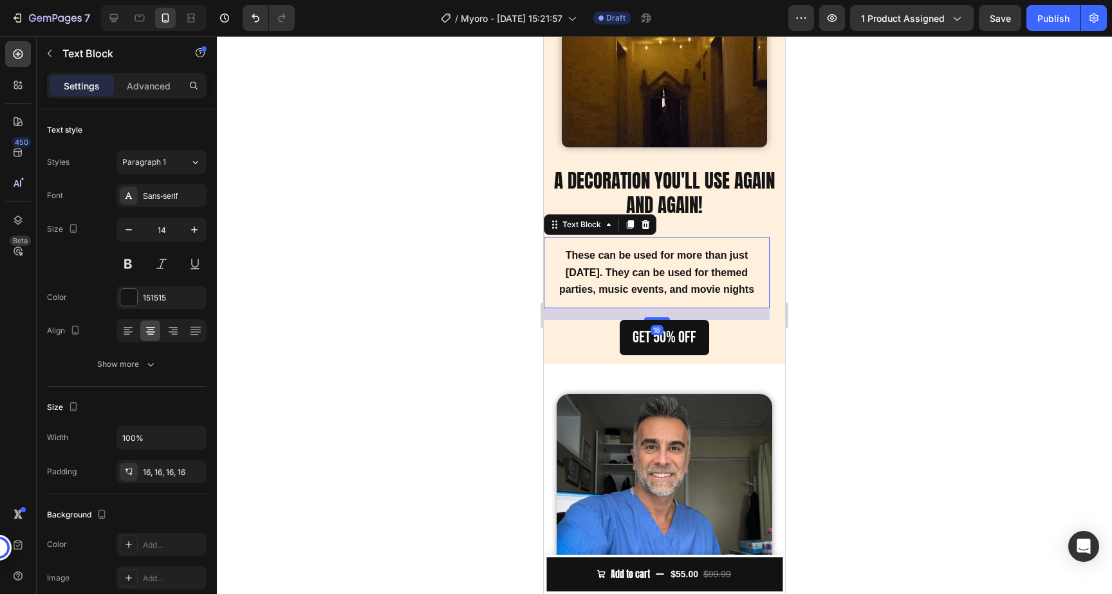
click at [754, 285] on strong "These can be used for more than just Halloween. They can be used for themed par…" at bounding box center [656, 272] width 195 height 44
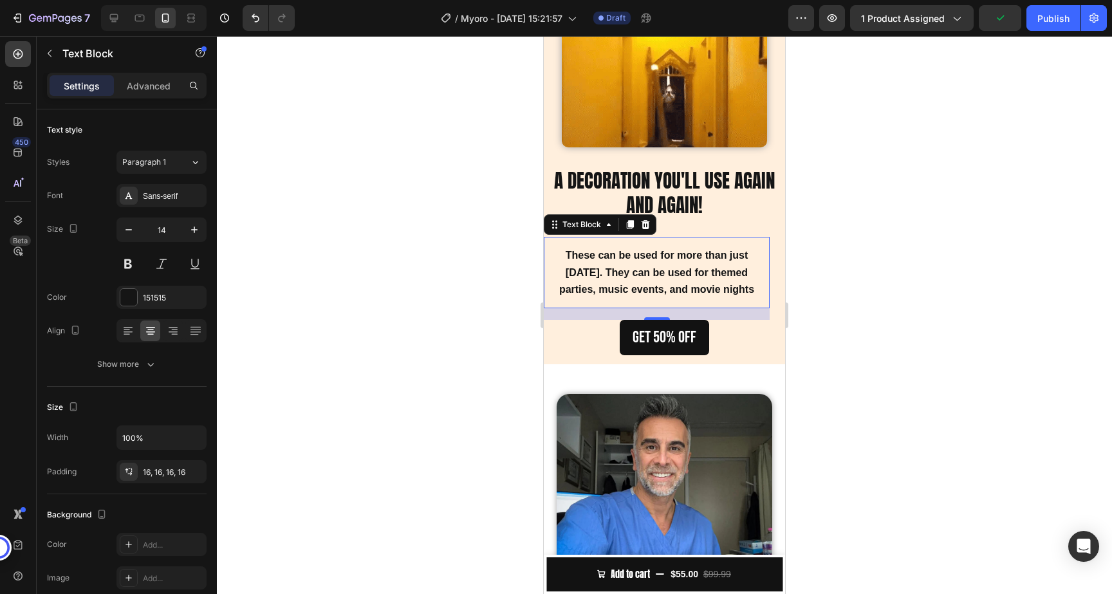
click at [699, 303] on div "These can be used for more than just Halloween. They can be used for themed par…" at bounding box center [657, 272] width 226 height 71
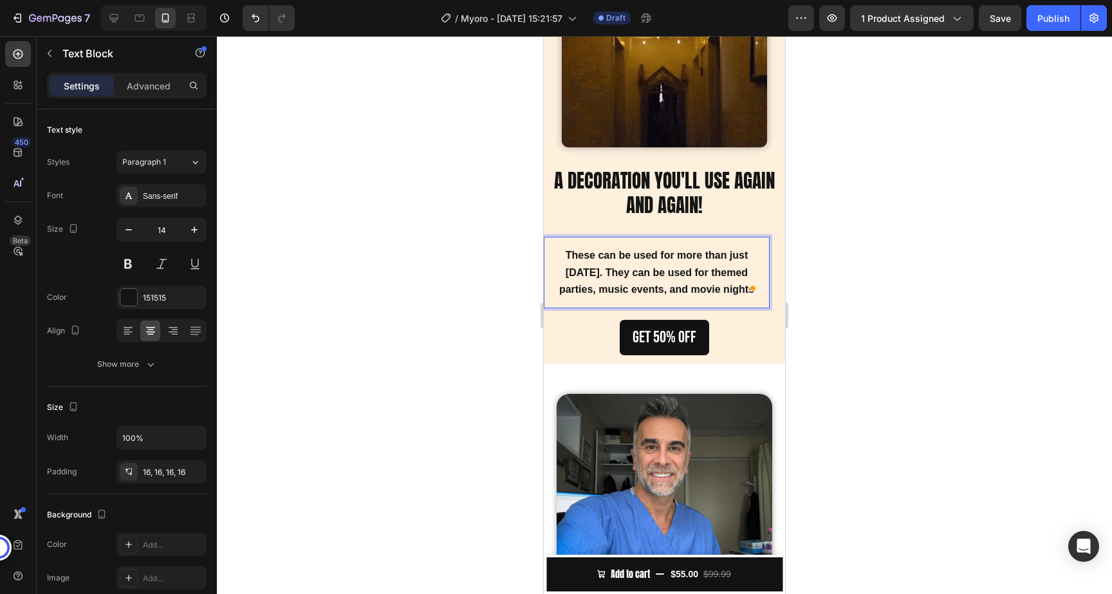
click at [691, 290] on strong "These can be used for more than just Halloween. They can be used for themed par…" at bounding box center [656, 272] width 195 height 44
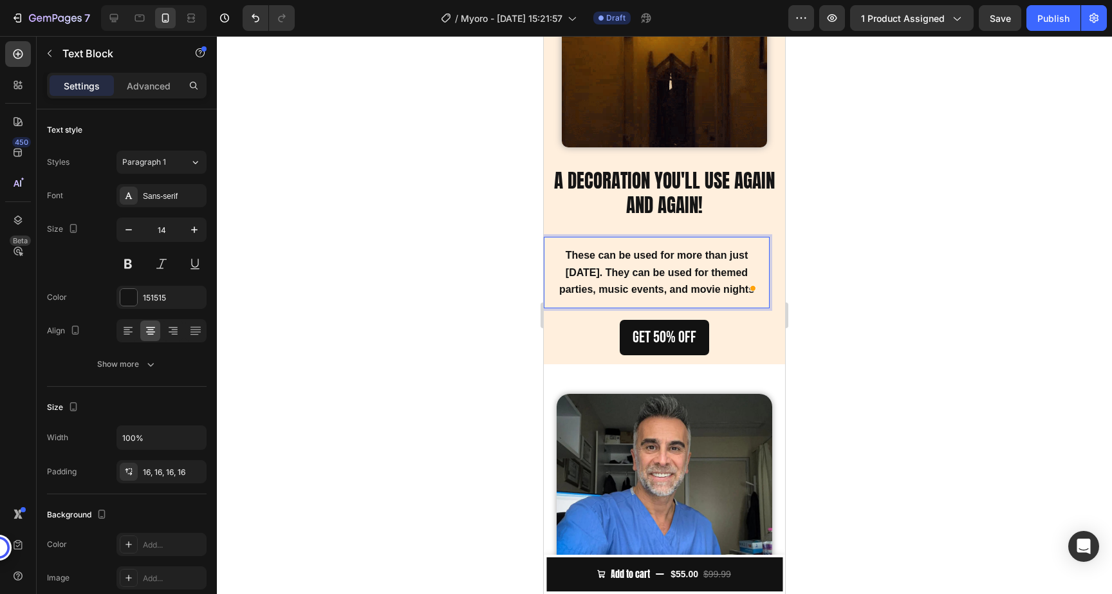
click at [711, 285] on strong "These can be used for more than just Halloween. They can be used for themed par…" at bounding box center [656, 272] width 195 height 44
click at [728, 288] on strong "These can be used for more than just Halloween. They can be used for themed par…" at bounding box center [656, 272] width 195 height 44
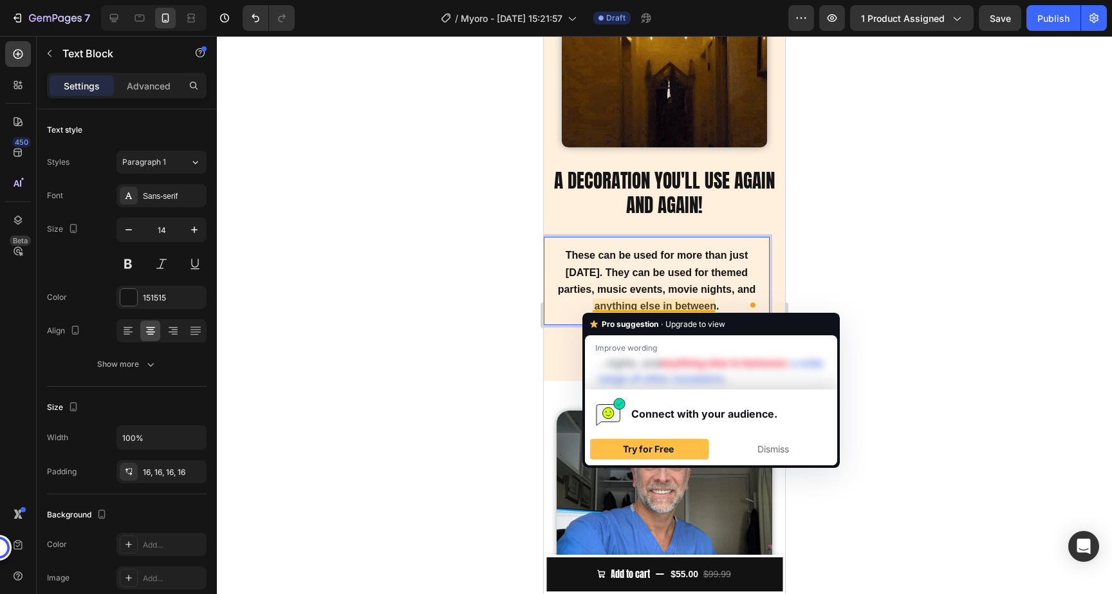
click at [888, 286] on div at bounding box center [664, 315] width 895 height 558
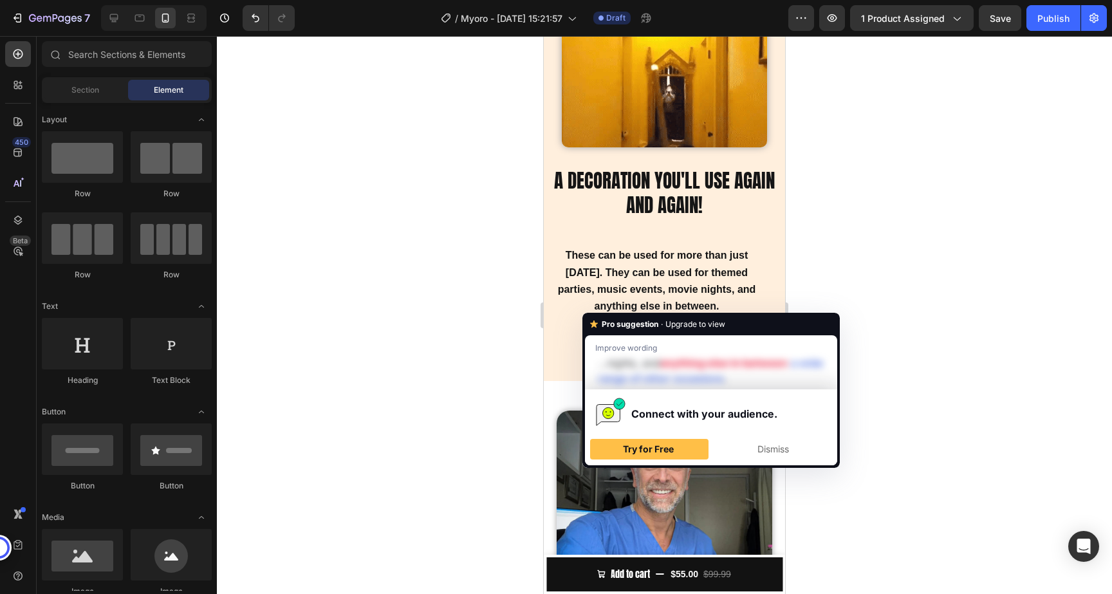
click at [474, 318] on div at bounding box center [664, 315] width 895 height 558
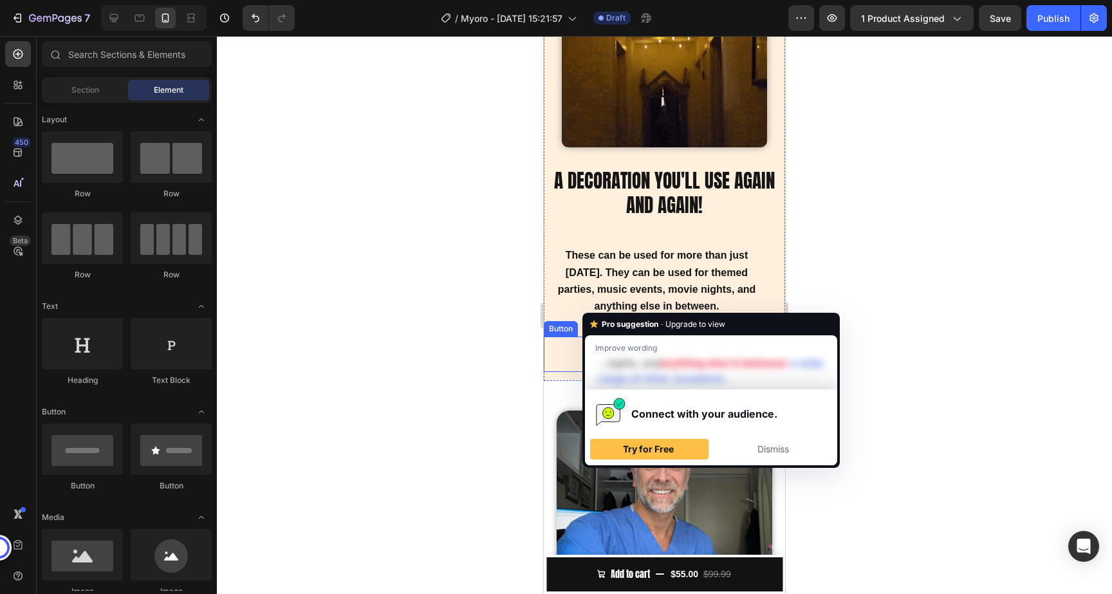
click at [559, 361] on div "gET 50% off Button" at bounding box center [664, 354] width 241 height 35
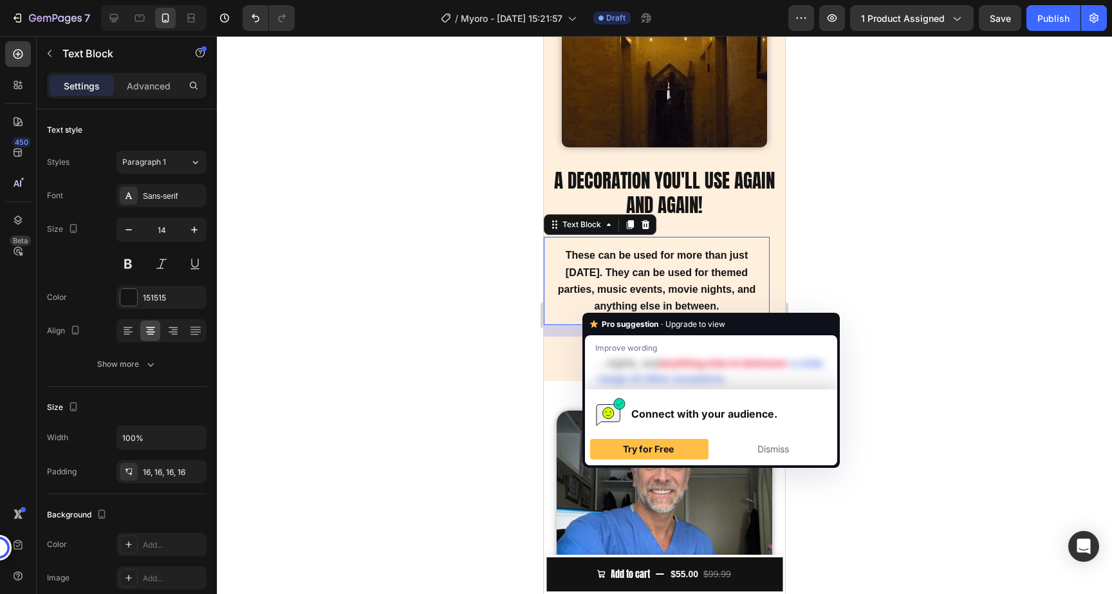
click at [623, 263] on p "These can be used for more than just Halloween. They can be used for themed par…" at bounding box center [656, 281] width 205 height 68
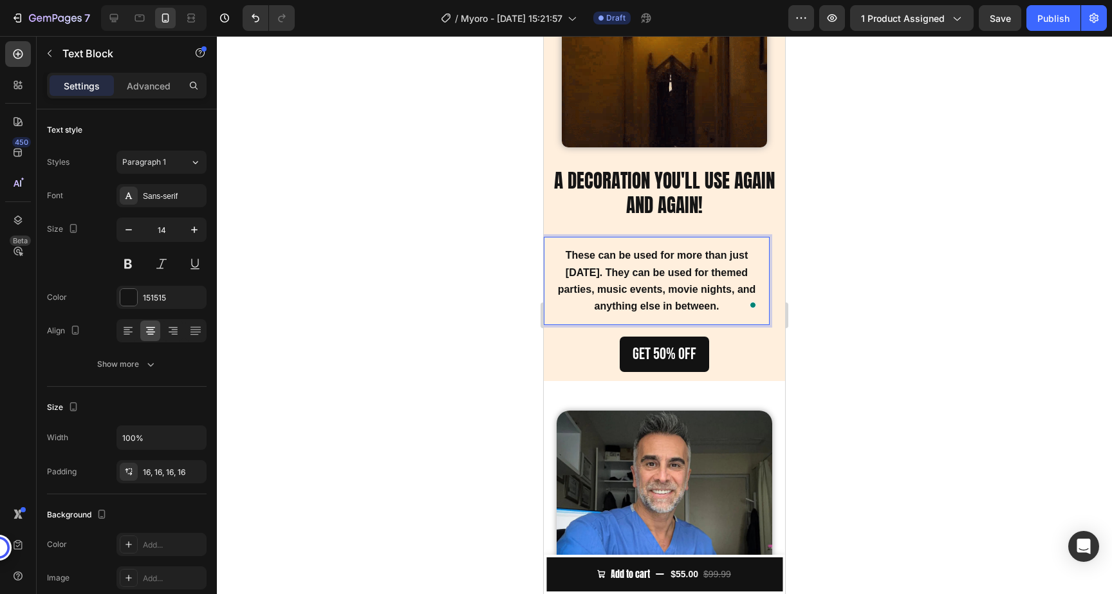
click at [953, 235] on div at bounding box center [664, 315] width 895 height 558
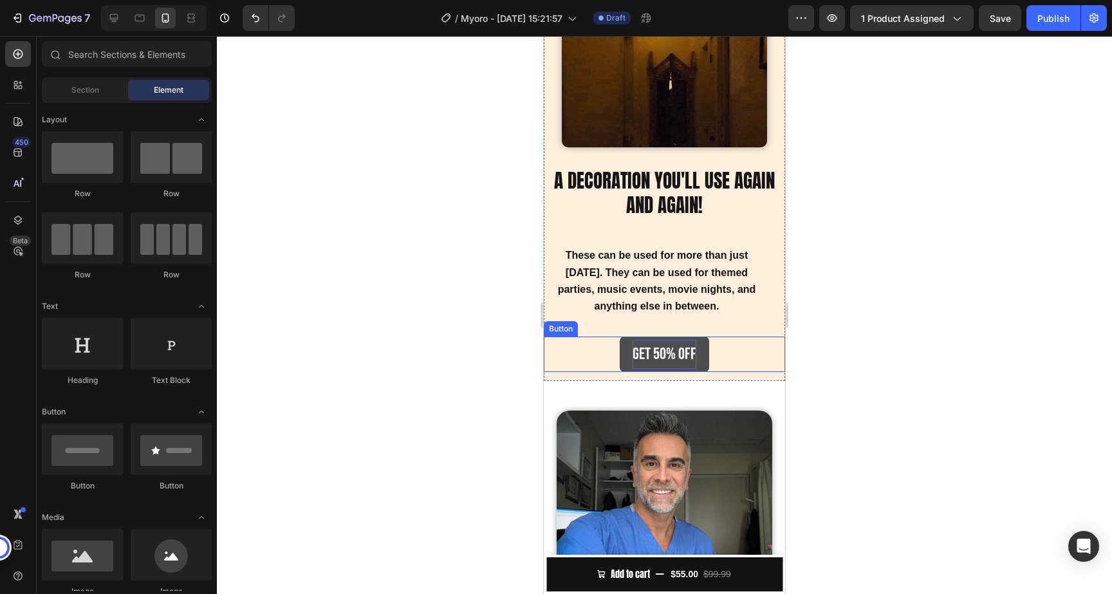
click at [664, 354] on p "gET 50% off" at bounding box center [665, 354] width 64 height 29
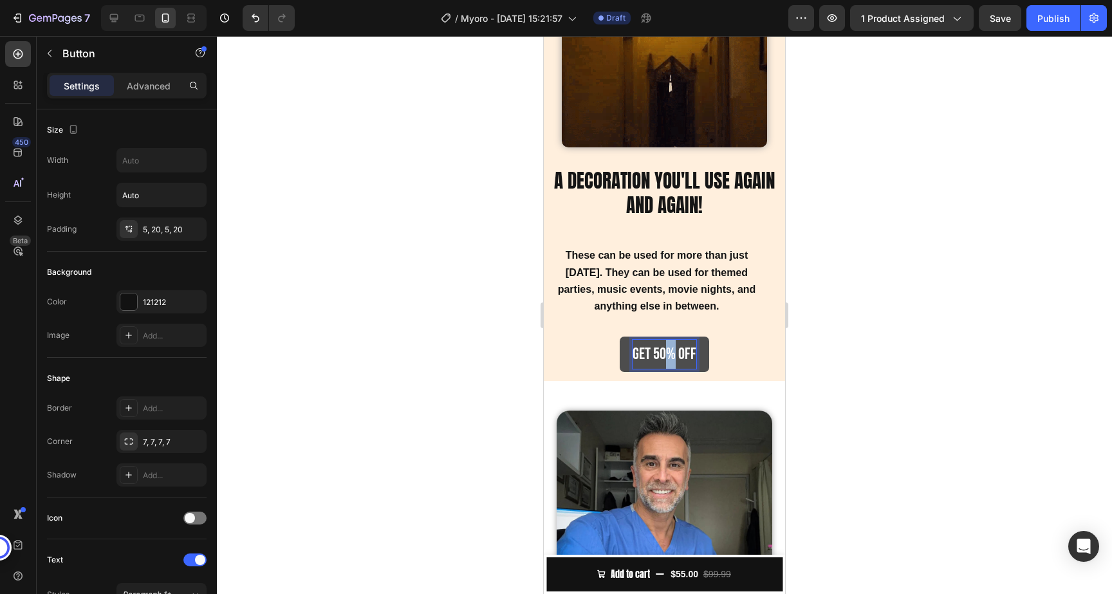
click at [664, 354] on p "gET 50% off" at bounding box center [665, 354] width 64 height 29
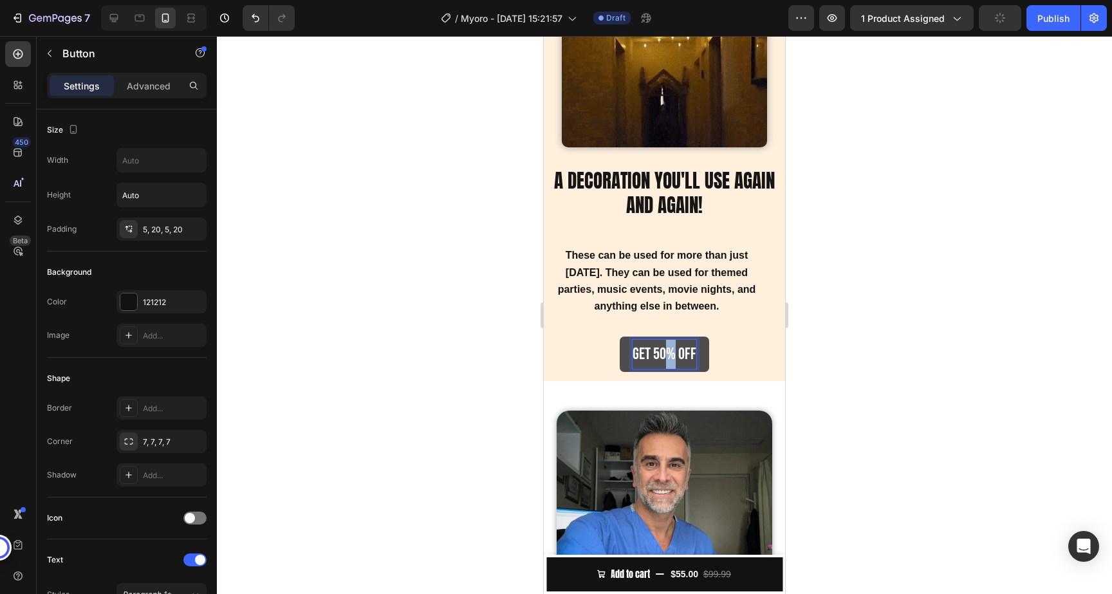
click at [659, 354] on p "gET 50% off" at bounding box center [665, 354] width 64 height 29
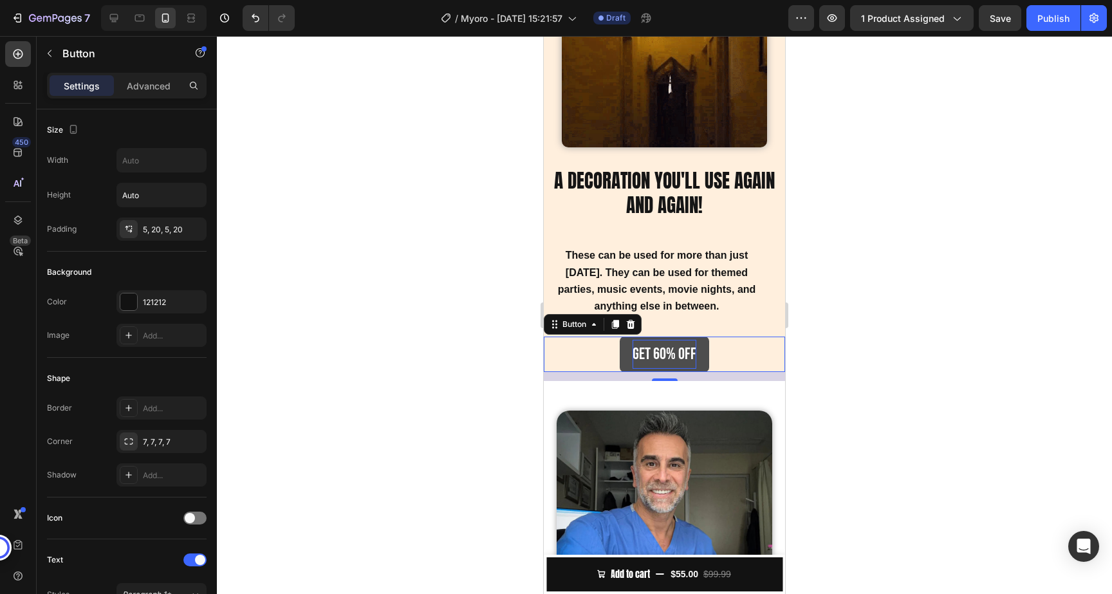
click at [697, 352] on button "gET 60% off" at bounding box center [664, 354] width 89 height 35
click at [695, 353] on p "gET 60% off" at bounding box center [665, 354] width 64 height 29
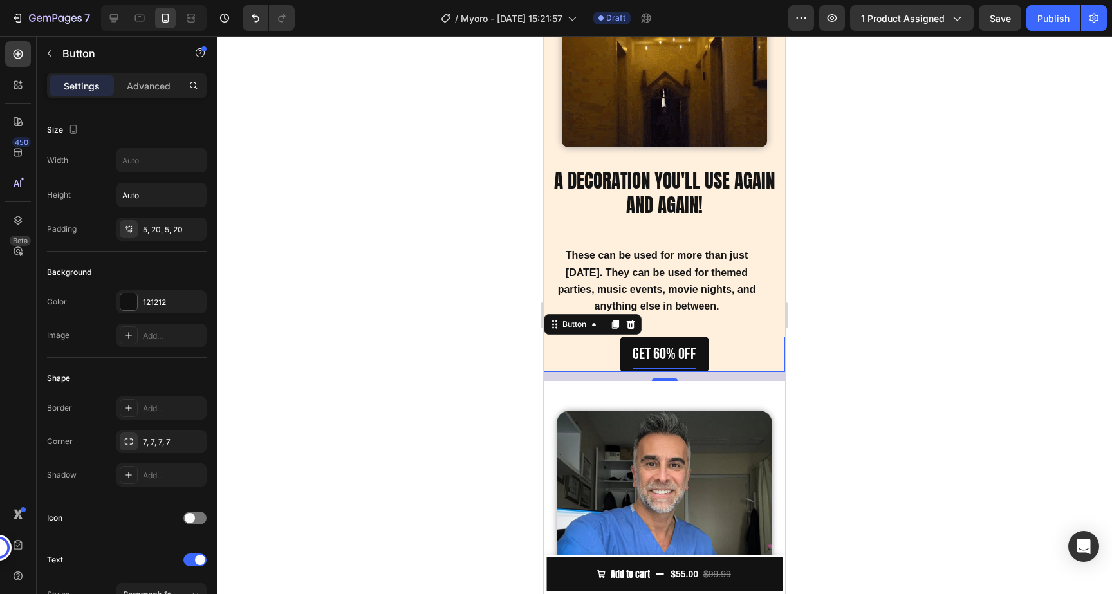
click at [695, 353] on p "gET 60% off" at bounding box center [665, 354] width 64 height 29
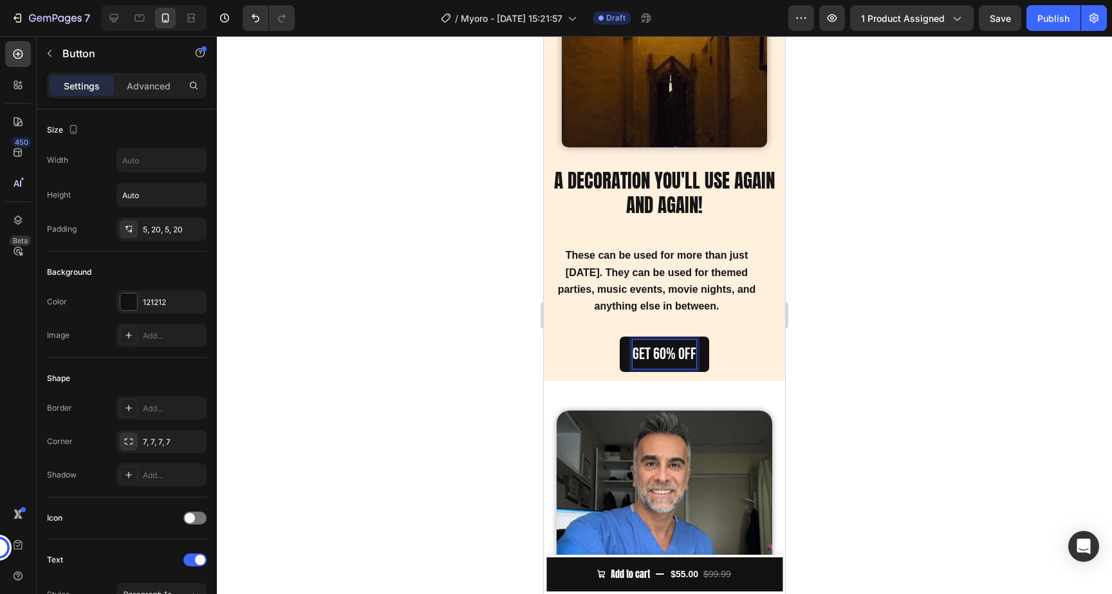
click at [620, 337] on button "gET 60% off" at bounding box center [664, 354] width 89 height 35
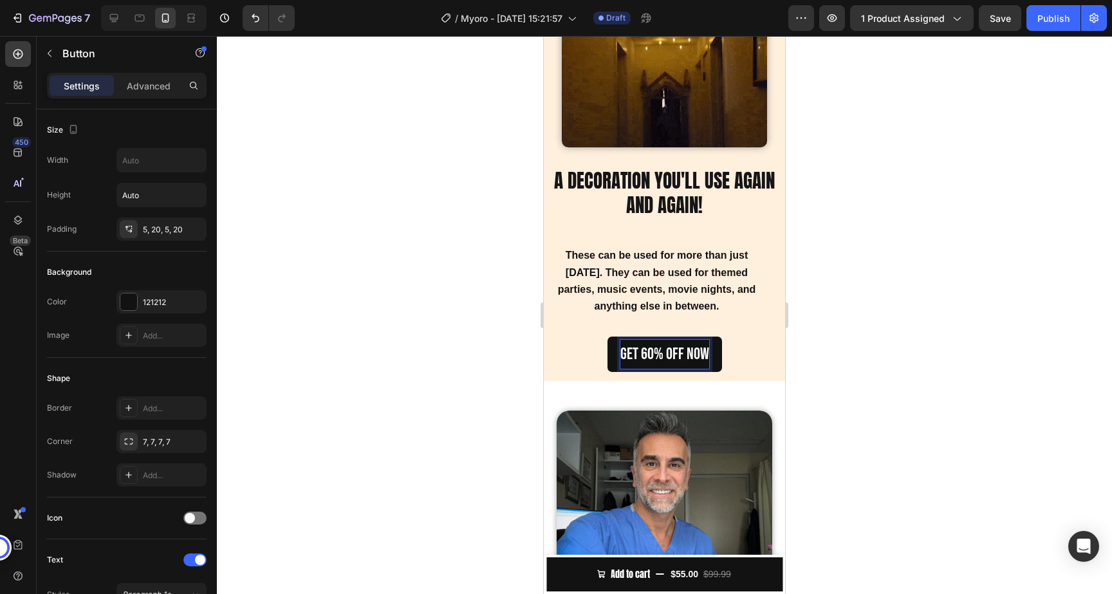
click at [608, 337] on button "gET 60% off now" at bounding box center [665, 354] width 115 height 35
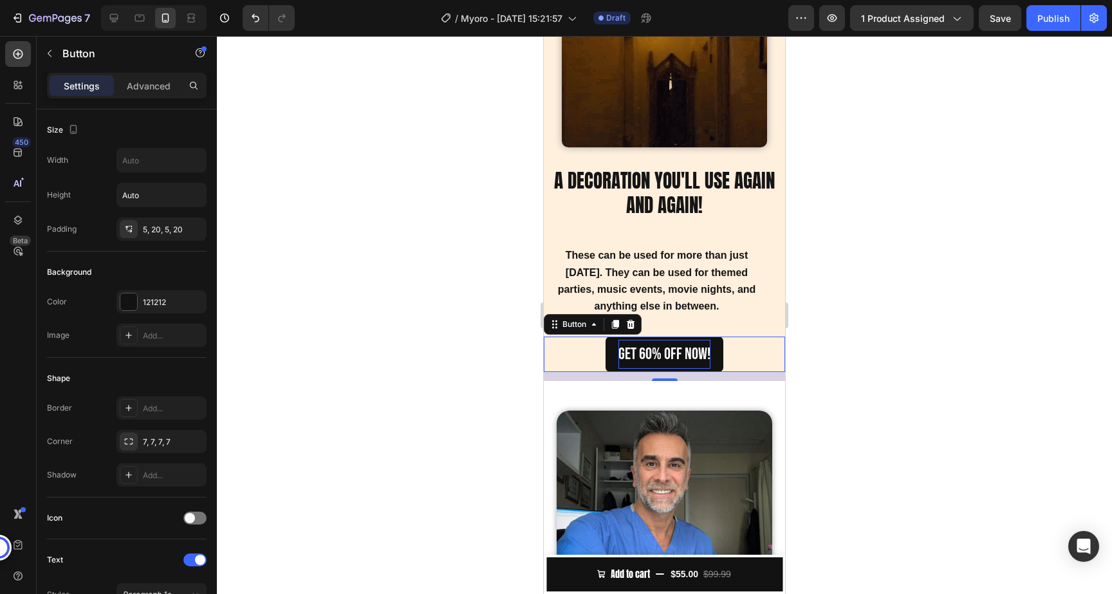
click at [938, 373] on div at bounding box center [664, 315] width 895 height 558
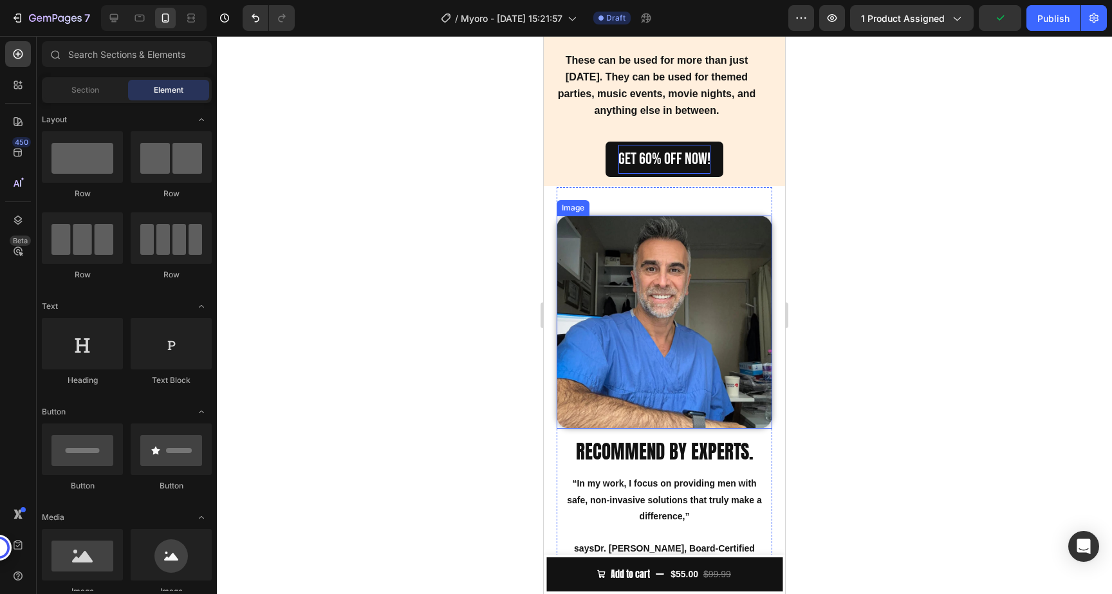
scroll to position [1587, 0]
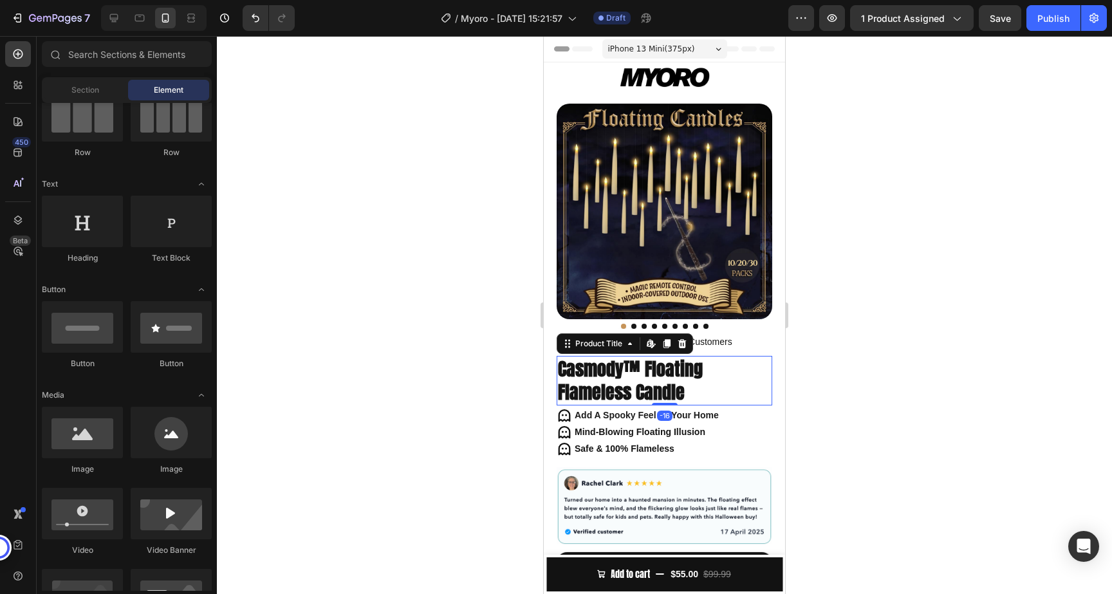
click at [668, 373] on h1 "Casmody™ Floating Flameless Candle" at bounding box center [665, 381] width 216 height 50
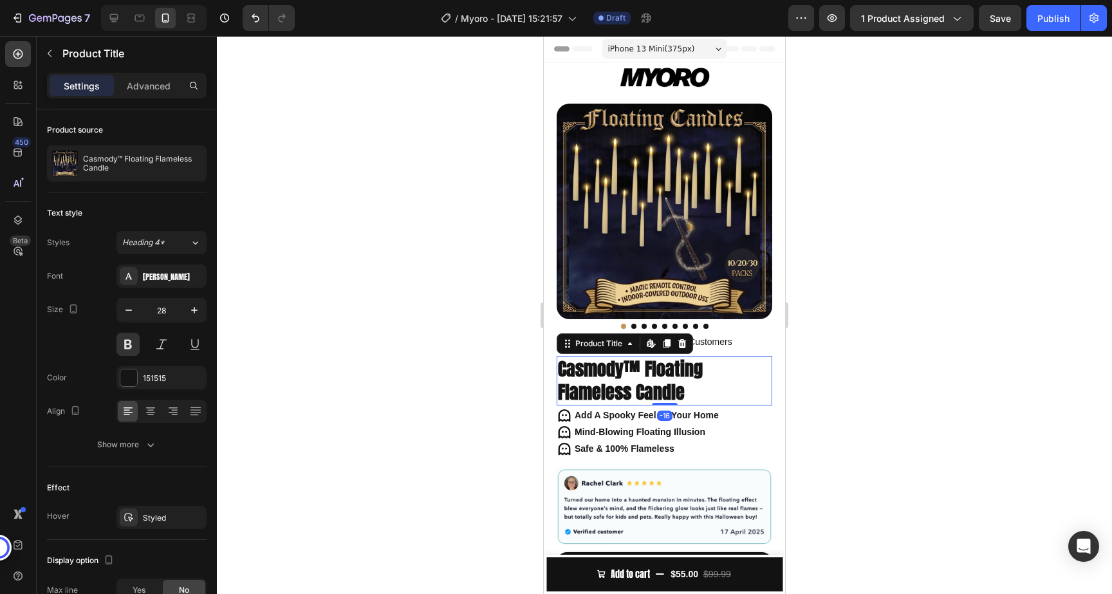
click at [918, 359] on div at bounding box center [664, 315] width 895 height 558
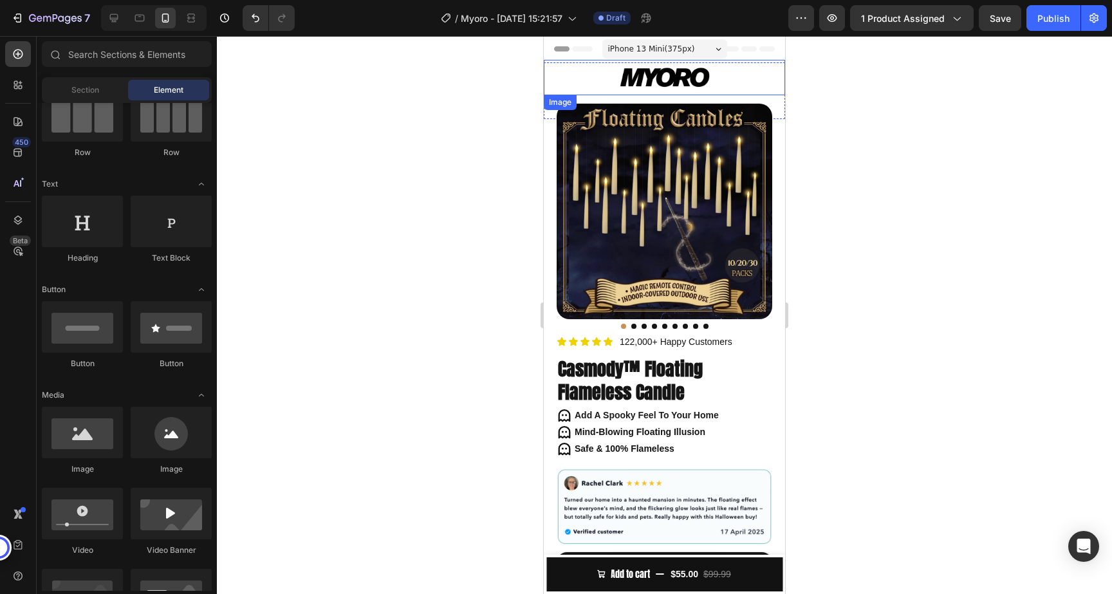
click at [628, 73] on img at bounding box center [665, 77] width 90 height 35
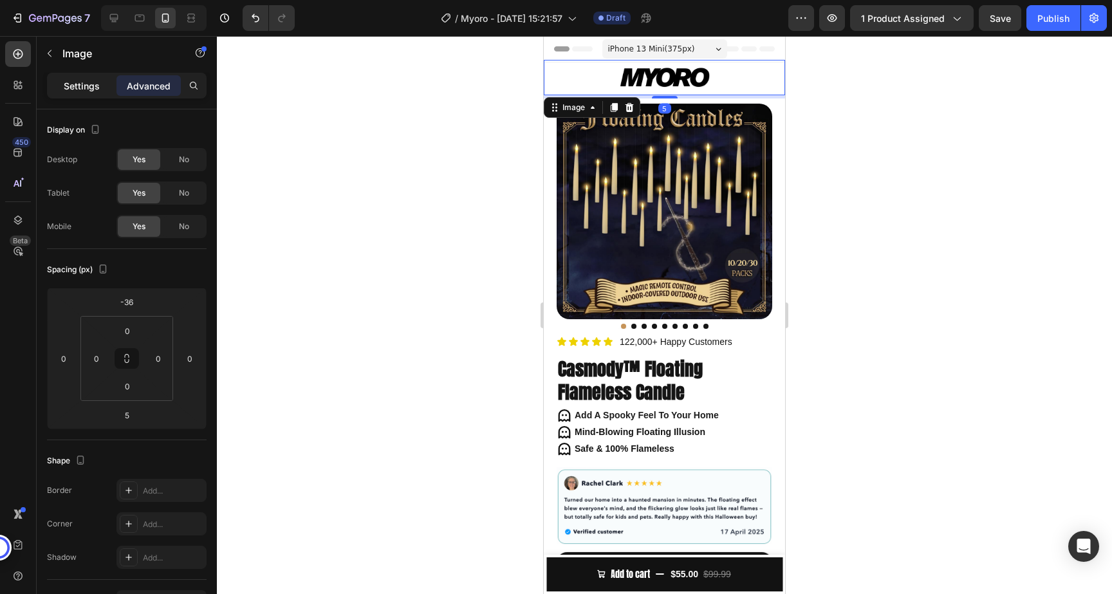
click at [79, 95] on div "Settings" at bounding box center [82, 85] width 64 height 21
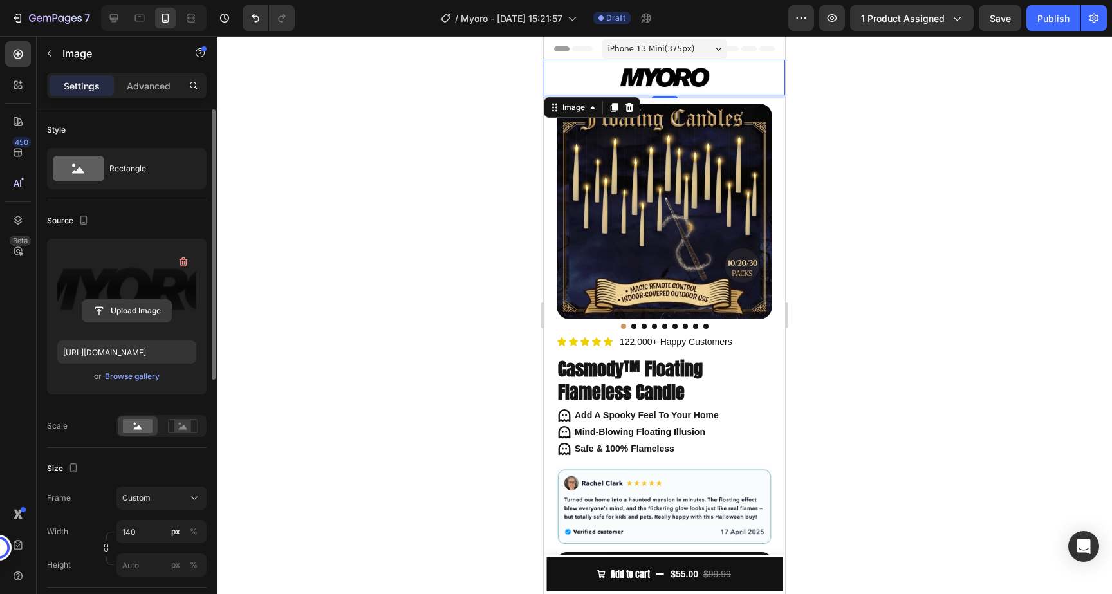
click at [129, 314] on input "file" at bounding box center [126, 311] width 89 height 22
type input "[URL][DOMAIN_NAME]"
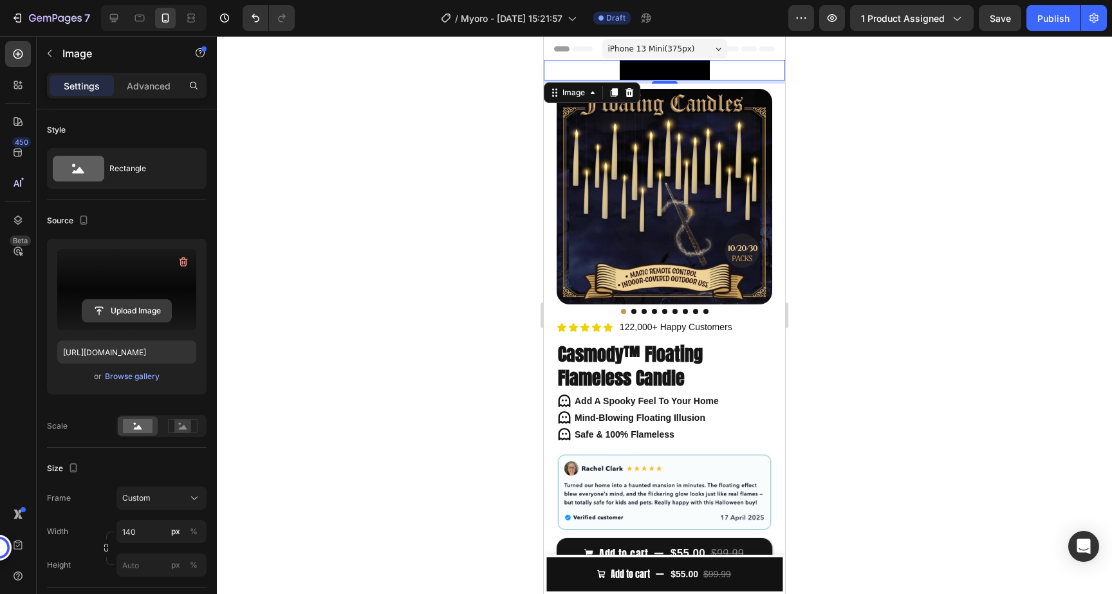
click at [119, 319] on input "file" at bounding box center [126, 311] width 89 height 22
click at [124, 310] on input "file" at bounding box center [126, 311] width 89 height 22
click at [126, 318] on input "file" at bounding box center [126, 311] width 89 height 22
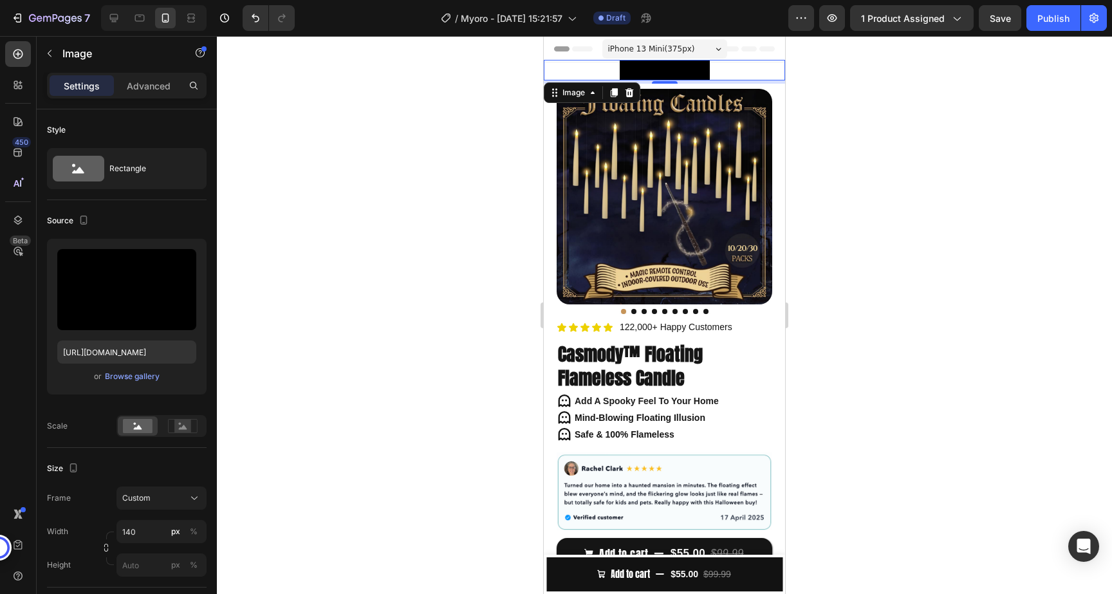
click at [970, 229] on div at bounding box center [664, 315] width 895 height 558
